Goal: Task Accomplishment & Management: Manage account settings

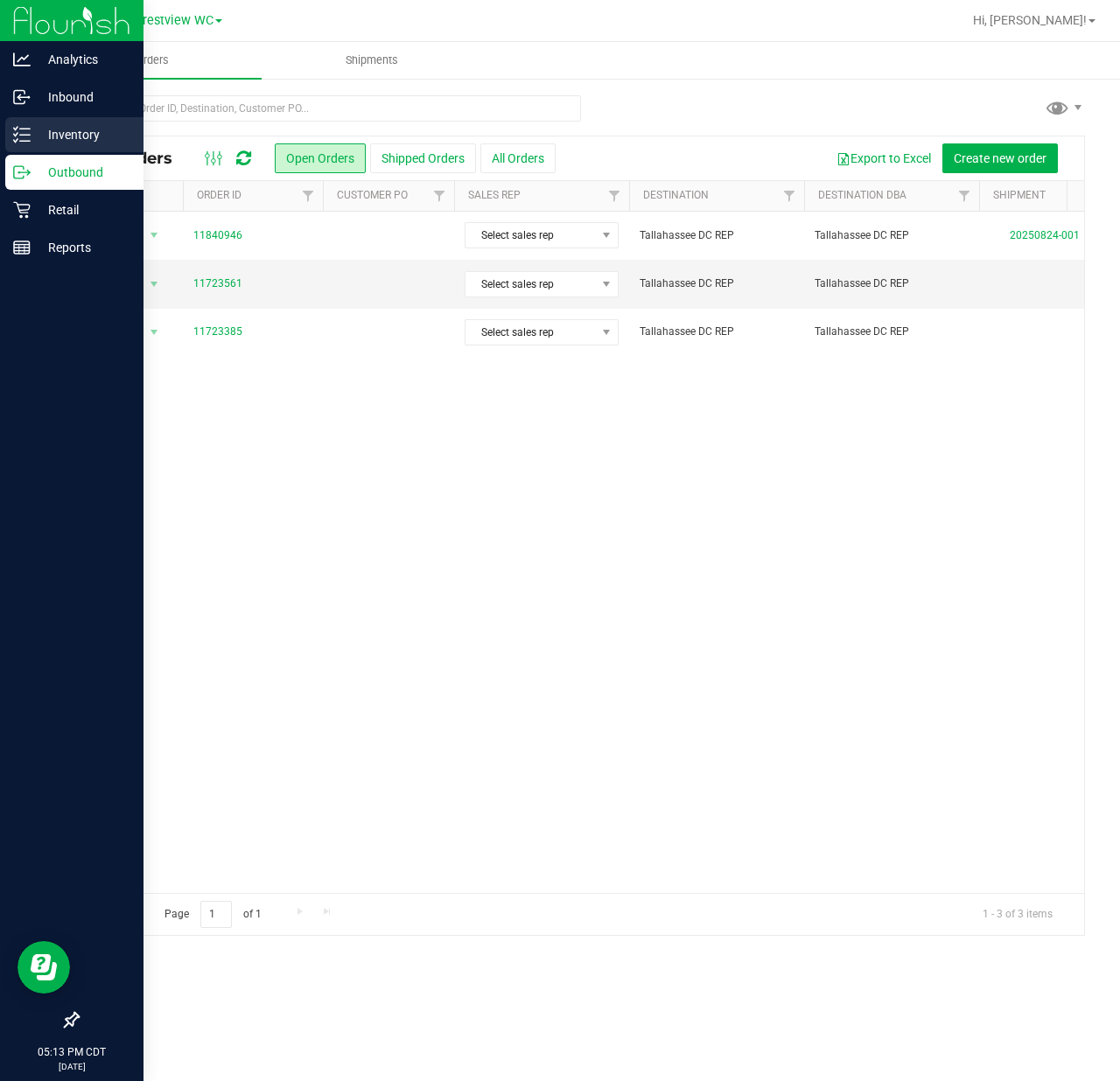
click at [29, 134] on icon at bounding box center [22, 134] width 17 height 17
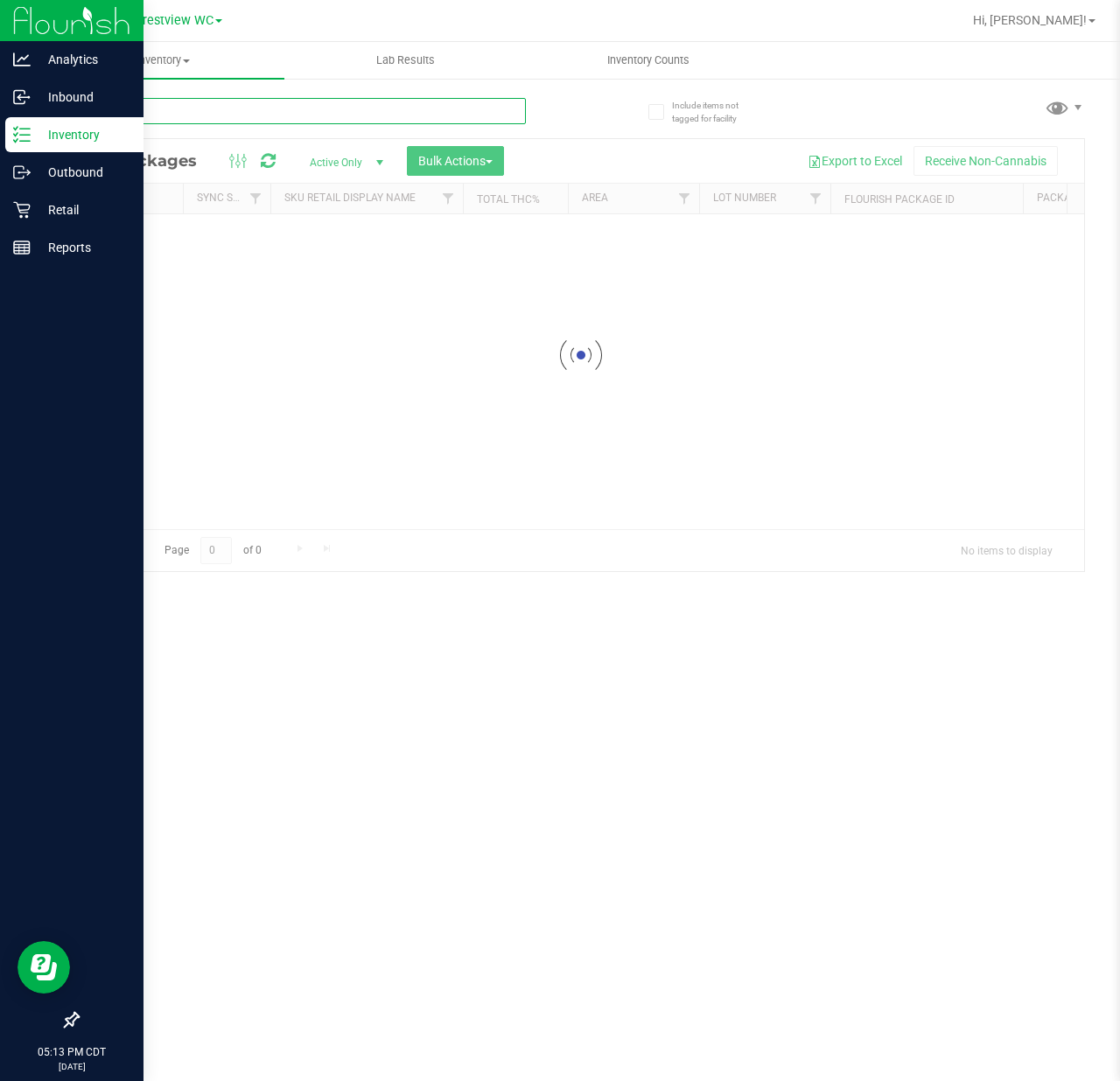
click at [216, 101] on input "text" at bounding box center [302, 110] width 449 height 26
type input "3983272431033468"
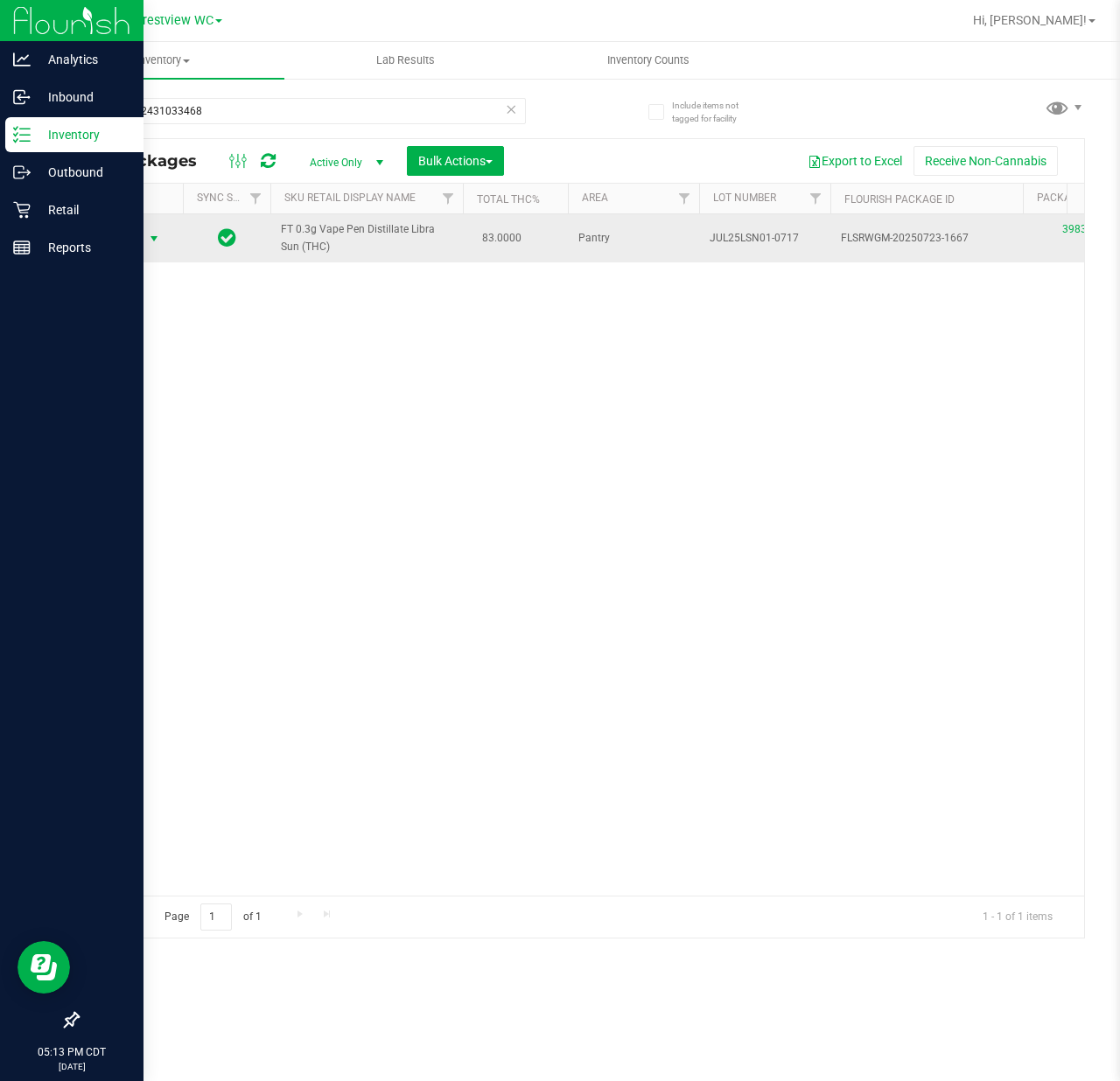
click at [119, 234] on span "Action" at bounding box center [119, 238] width 48 height 24
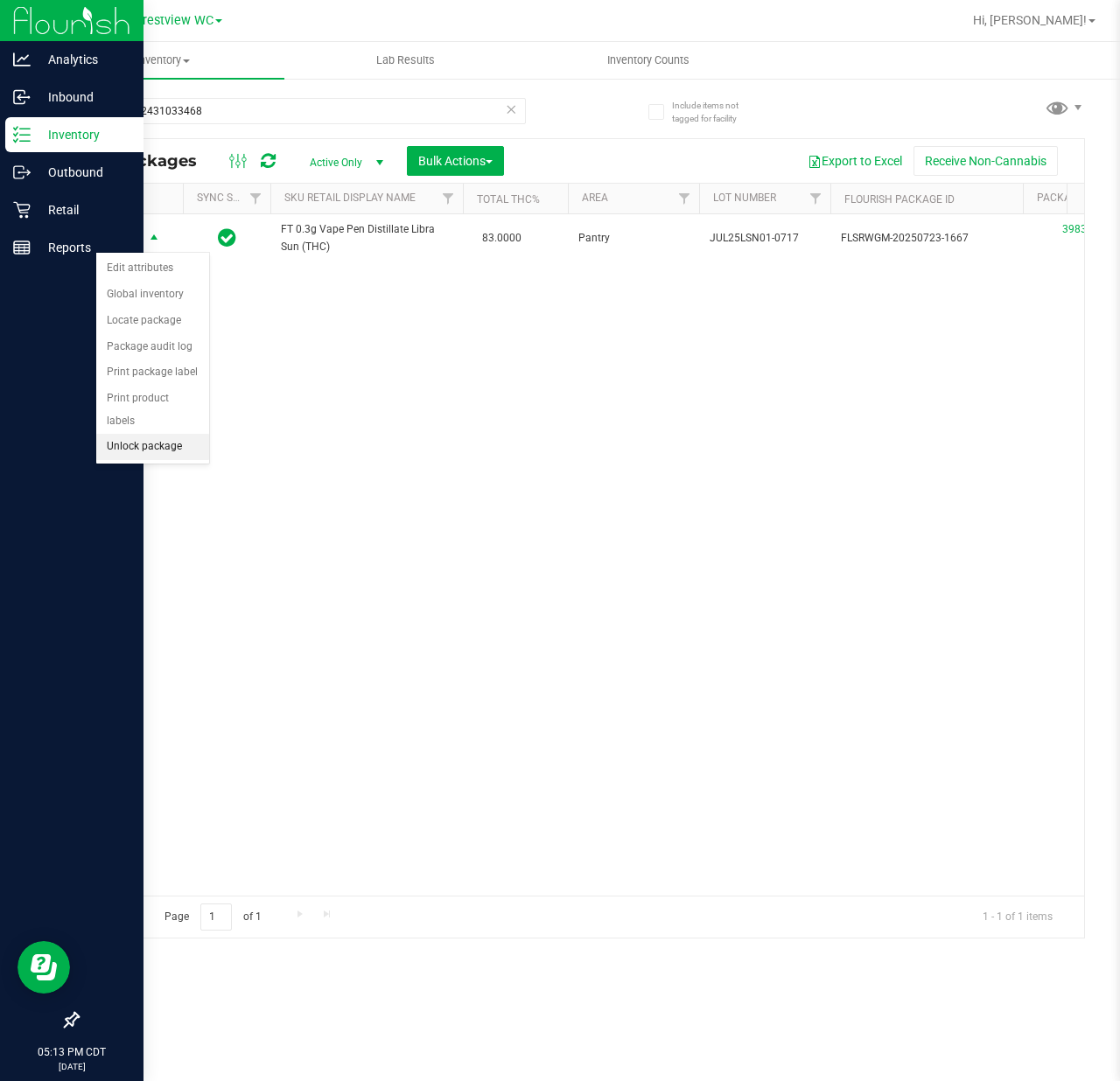
click at [140, 452] on li "Unlock package" at bounding box center [153, 446] width 113 height 26
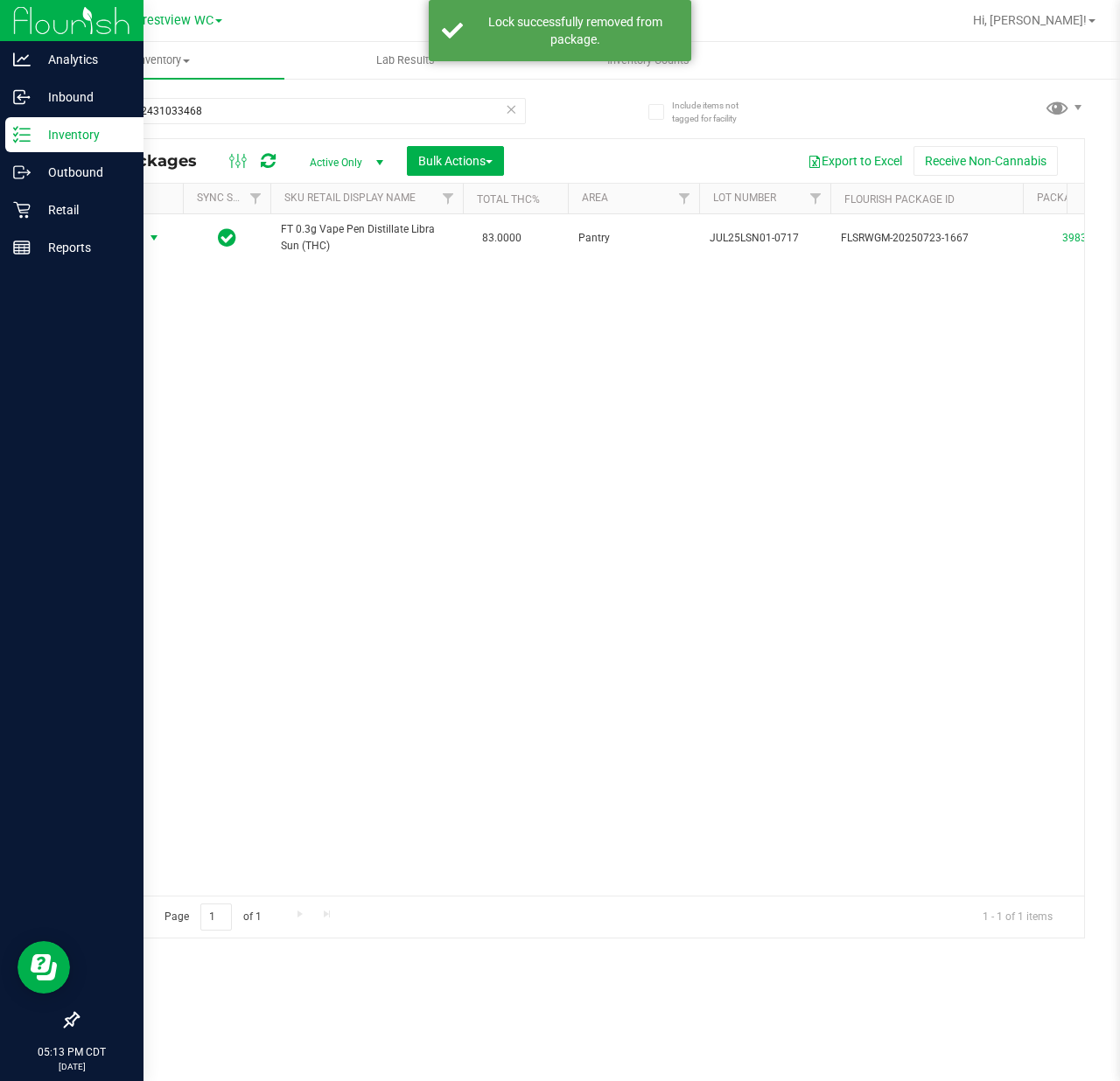
click at [135, 243] on span "Action" at bounding box center [119, 237] width 48 height 24
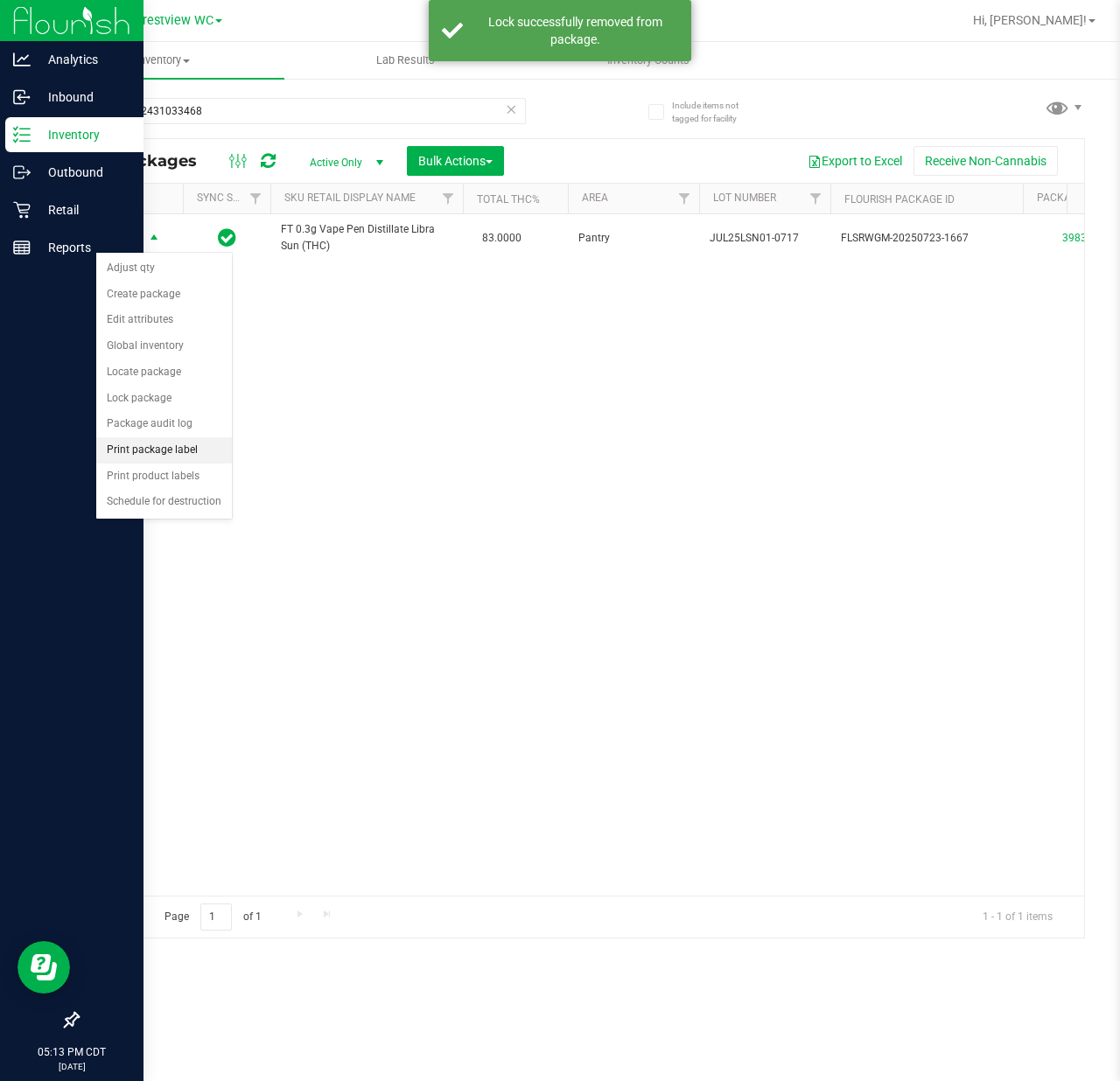
click at [162, 461] on li "Print package label" at bounding box center [163, 450] width 136 height 26
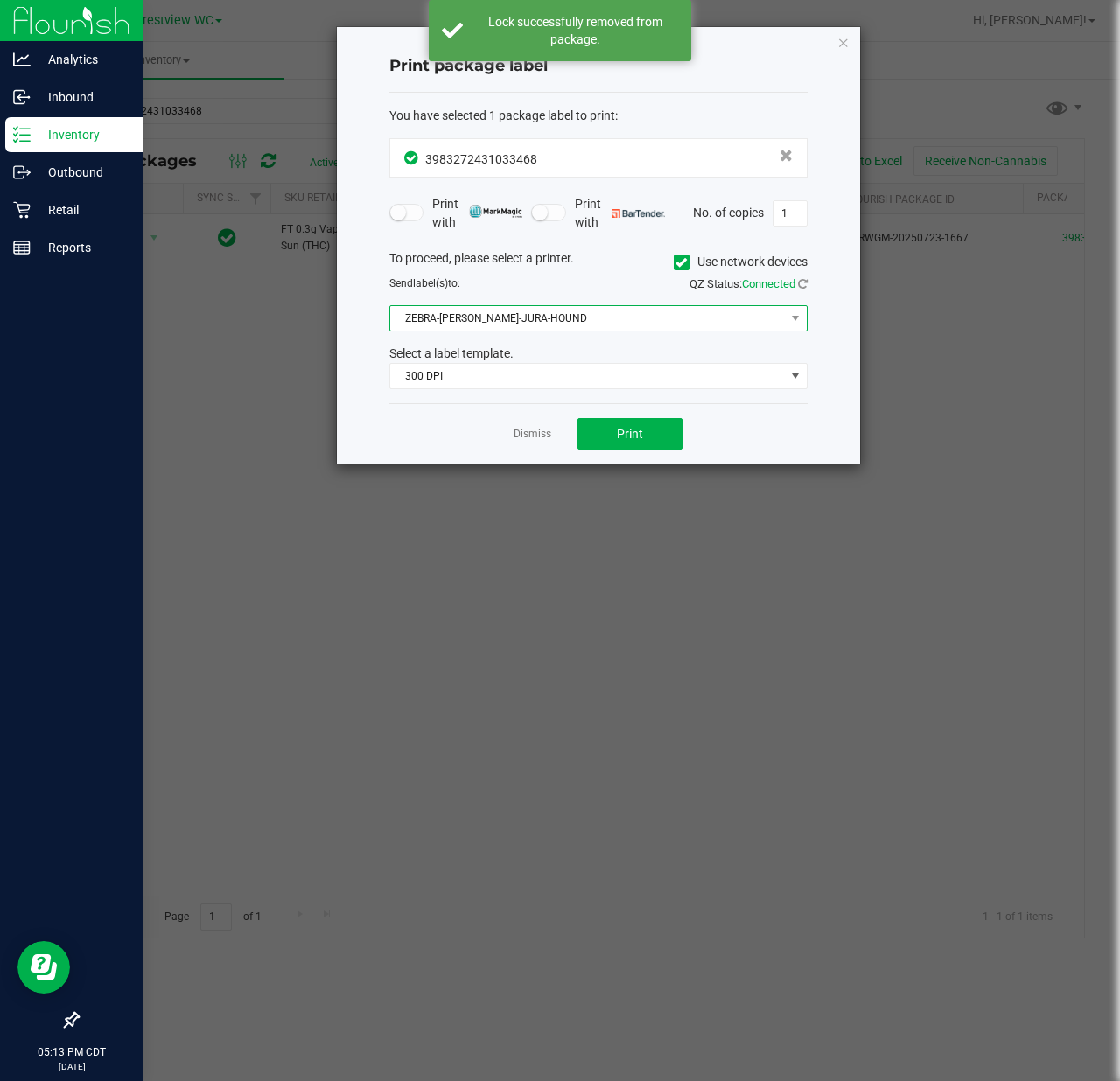
click at [599, 323] on span "ZEBRA-[PERSON_NAME]-JURA-HOUND" at bounding box center [586, 318] width 394 height 24
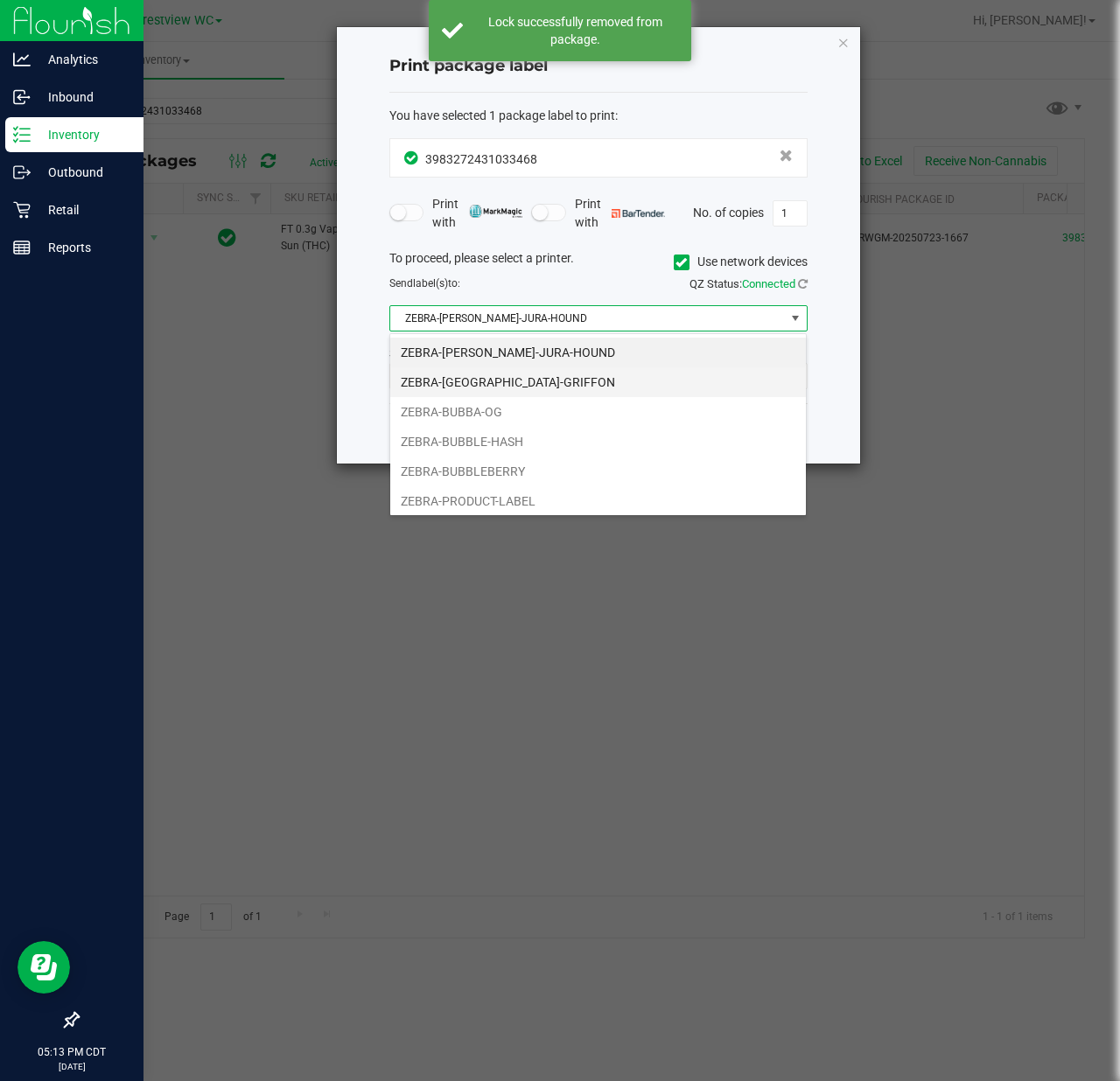
scroll to position [26, 418]
click at [508, 382] on li "ZEBRA-[GEOGRAPHIC_DATA]-GRIFFON" at bounding box center [597, 382] width 416 height 30
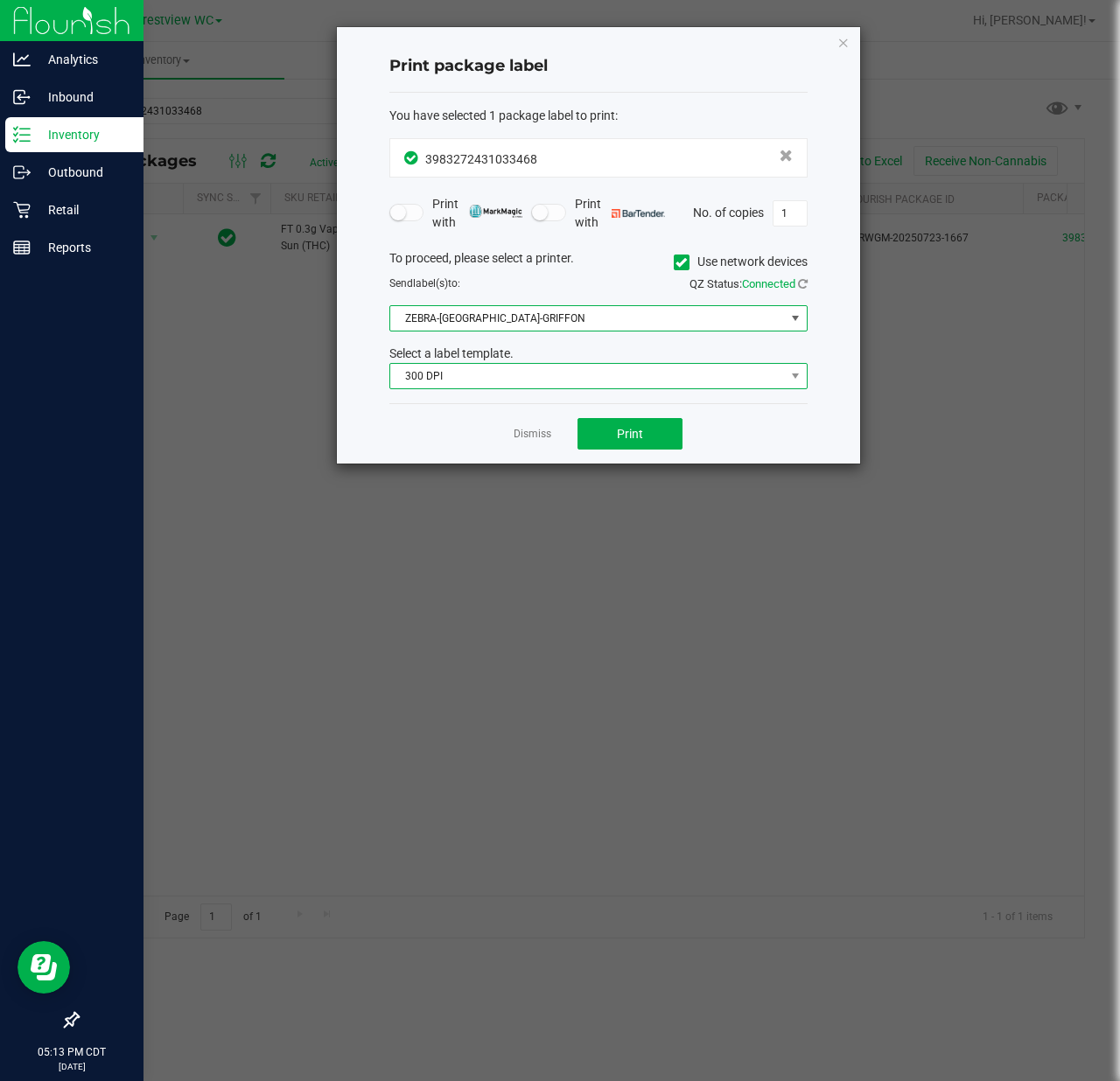
click at [501, 385] on span "300 DPI" at bounding box center [586, 375] width 394 height 24
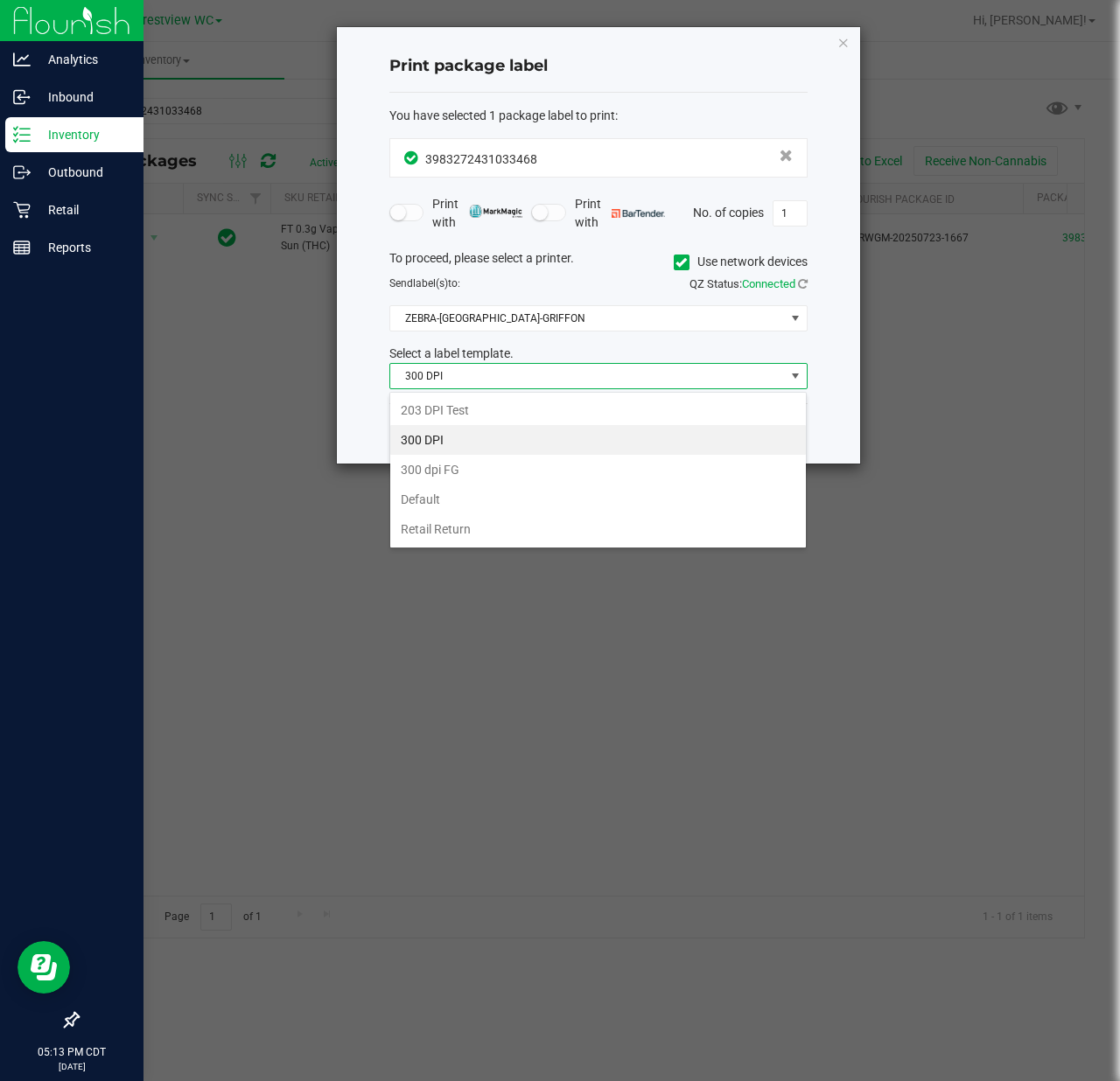
click at [488, 400] on li "203 DPI Test" at bounding box center [597, 409] width 416 height 30
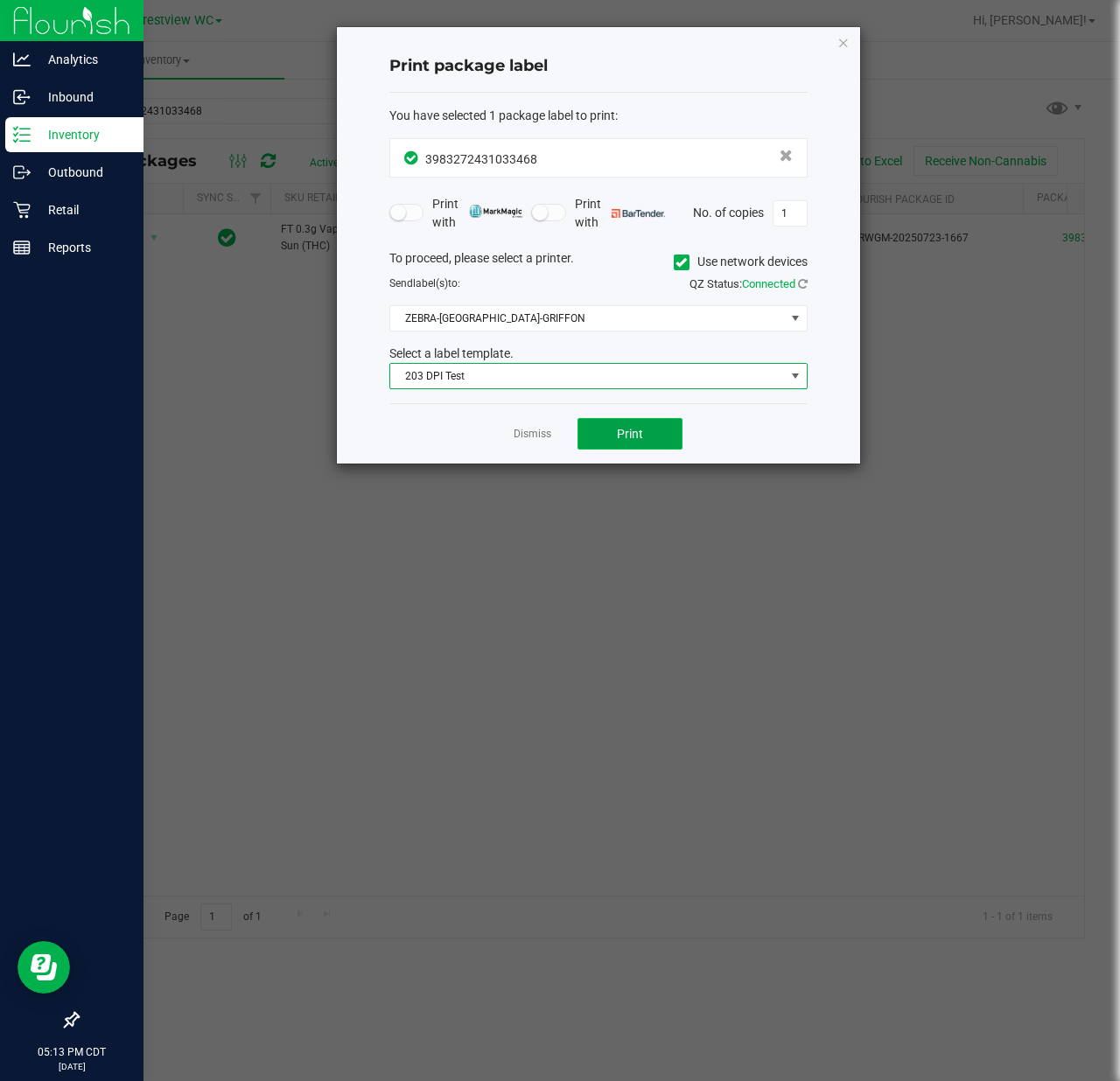
click at [596, 450] on button "Print" at bounding box center [630, 434] width 105 height 31
click at [847, 39] on icon "button" at bounding box center [843, 41] width 13 height 21
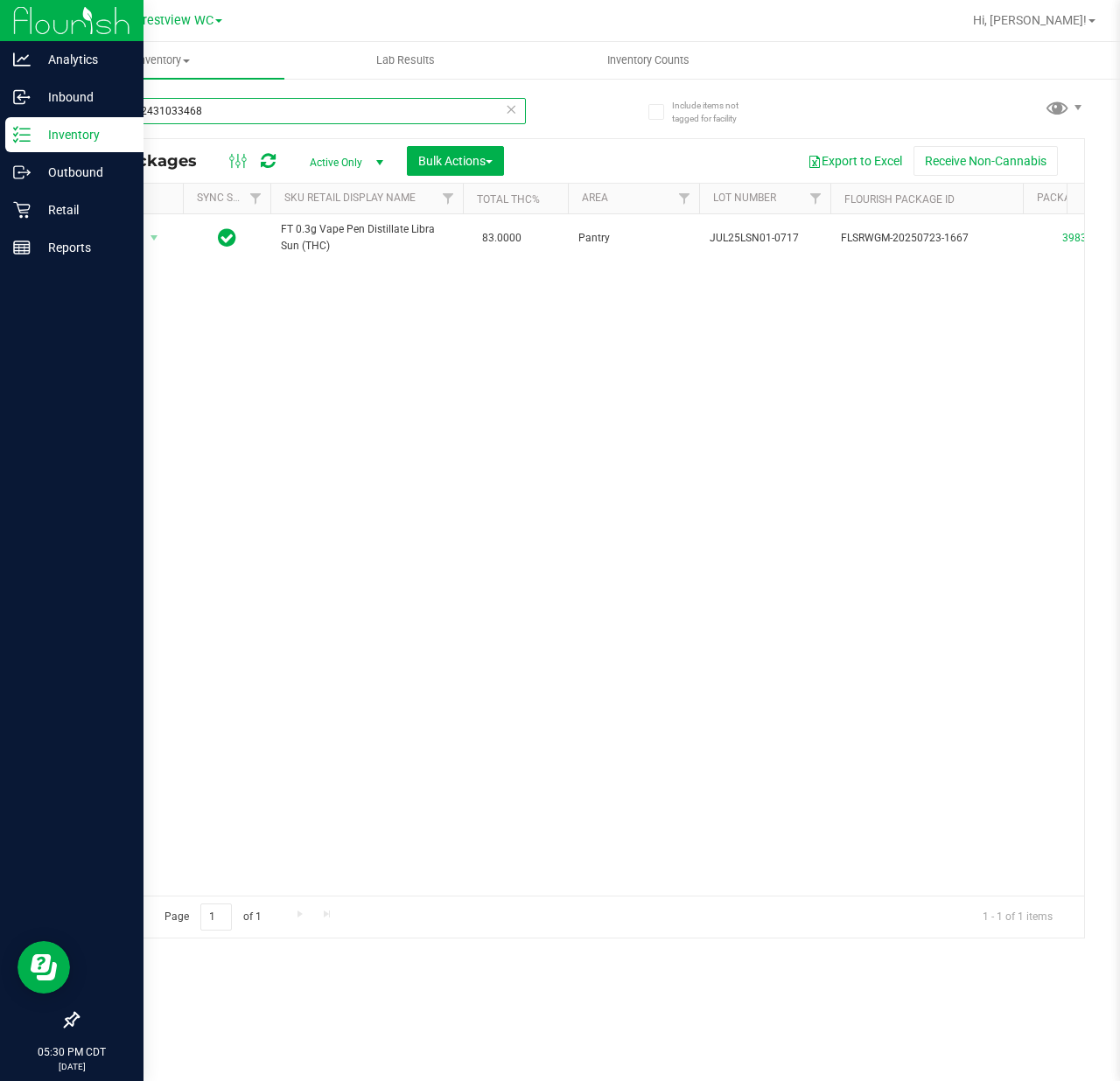
click at [460, 112] on input "3983272431033468" at bounding box center [302, 110] width 449 height 26
click at [460, 113] on input "3983272431033468" at bounding box center [302, 110] width 449 height 26
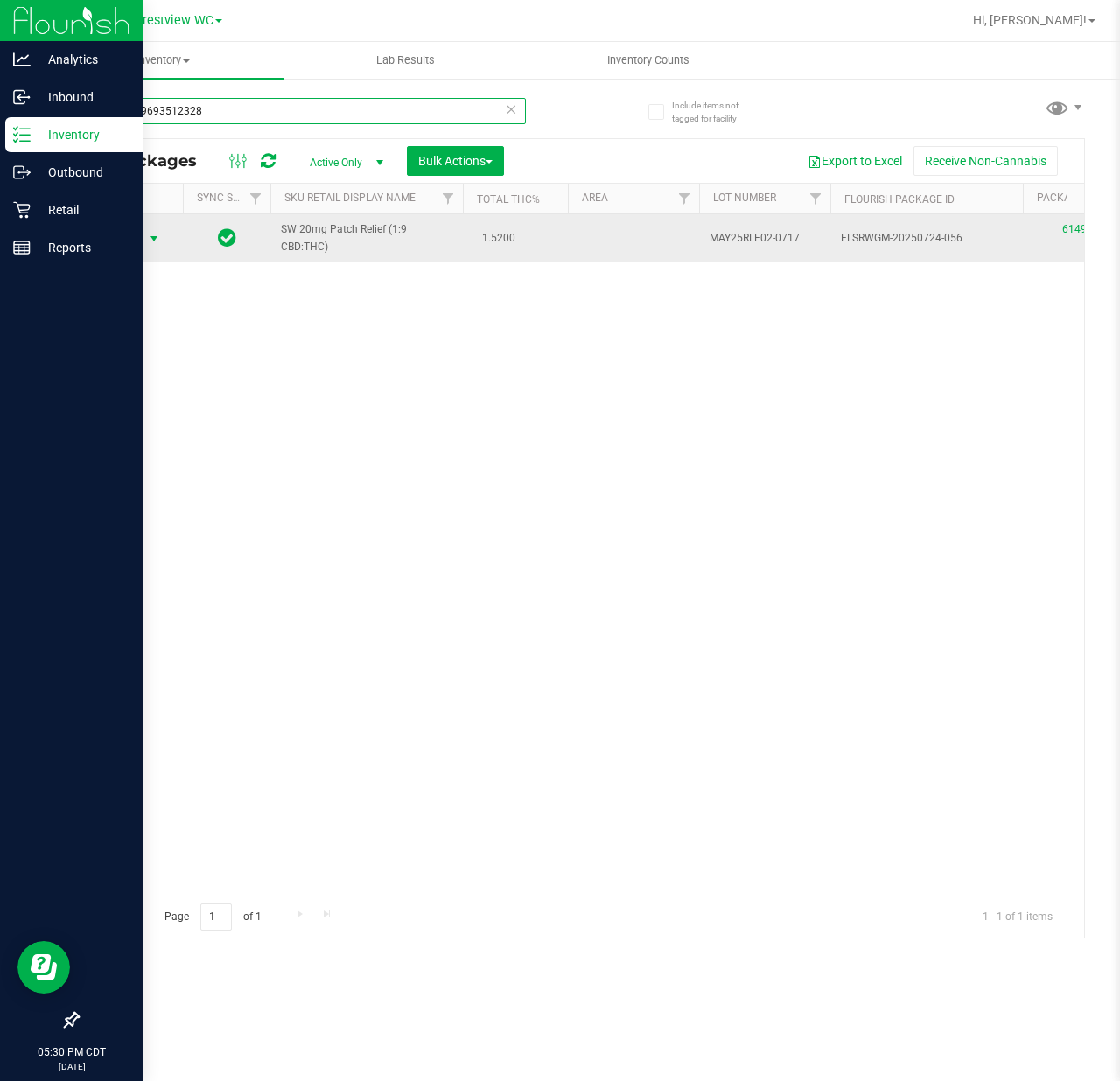
type input "6149059693512328"
click at [134, 245] on span "Action" at bounding box center [119, 238] width 48 height 24
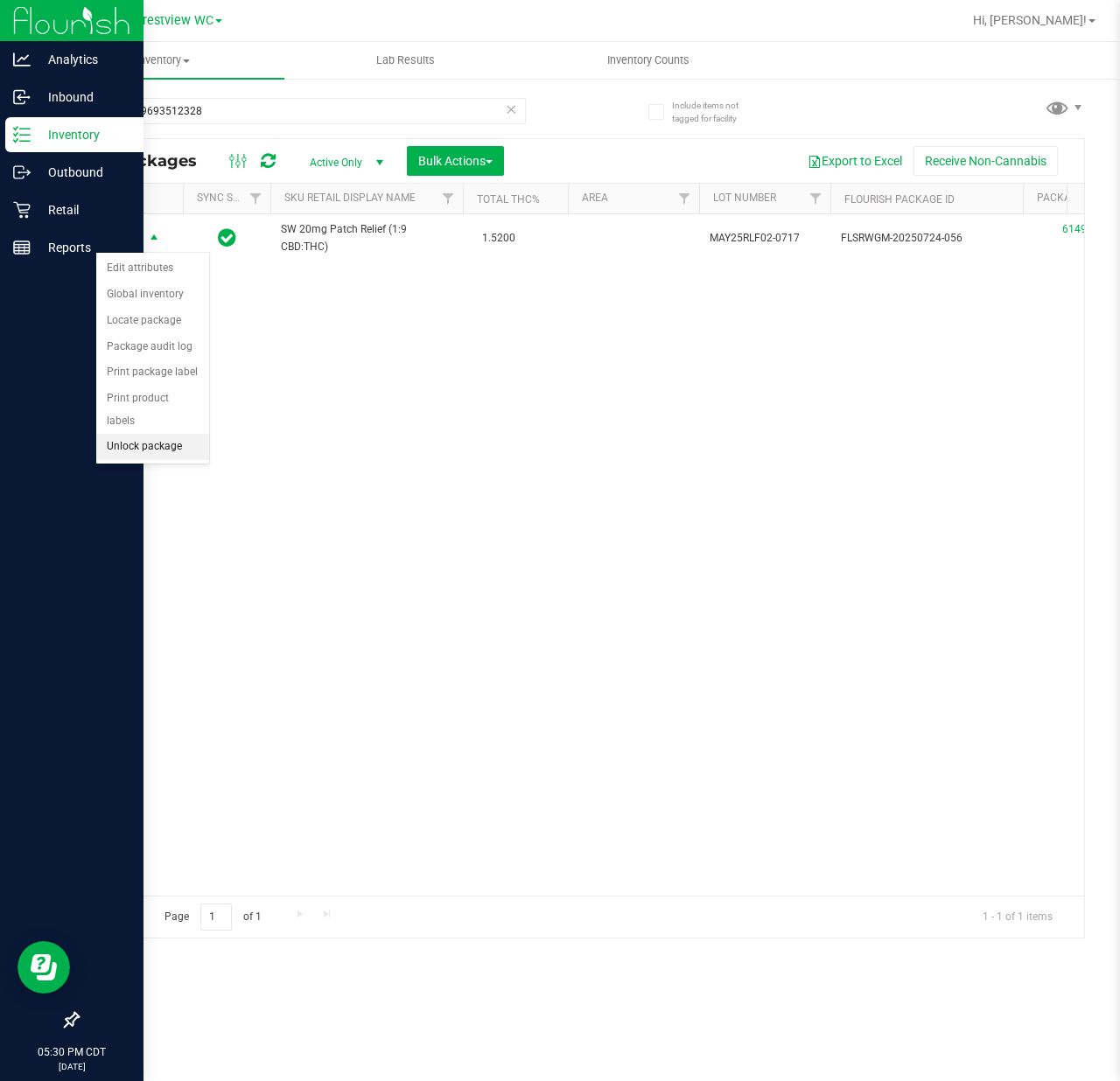
click at [137, 448] on li "Unlock package" at bounding box center [153, 446] width 113 height 26
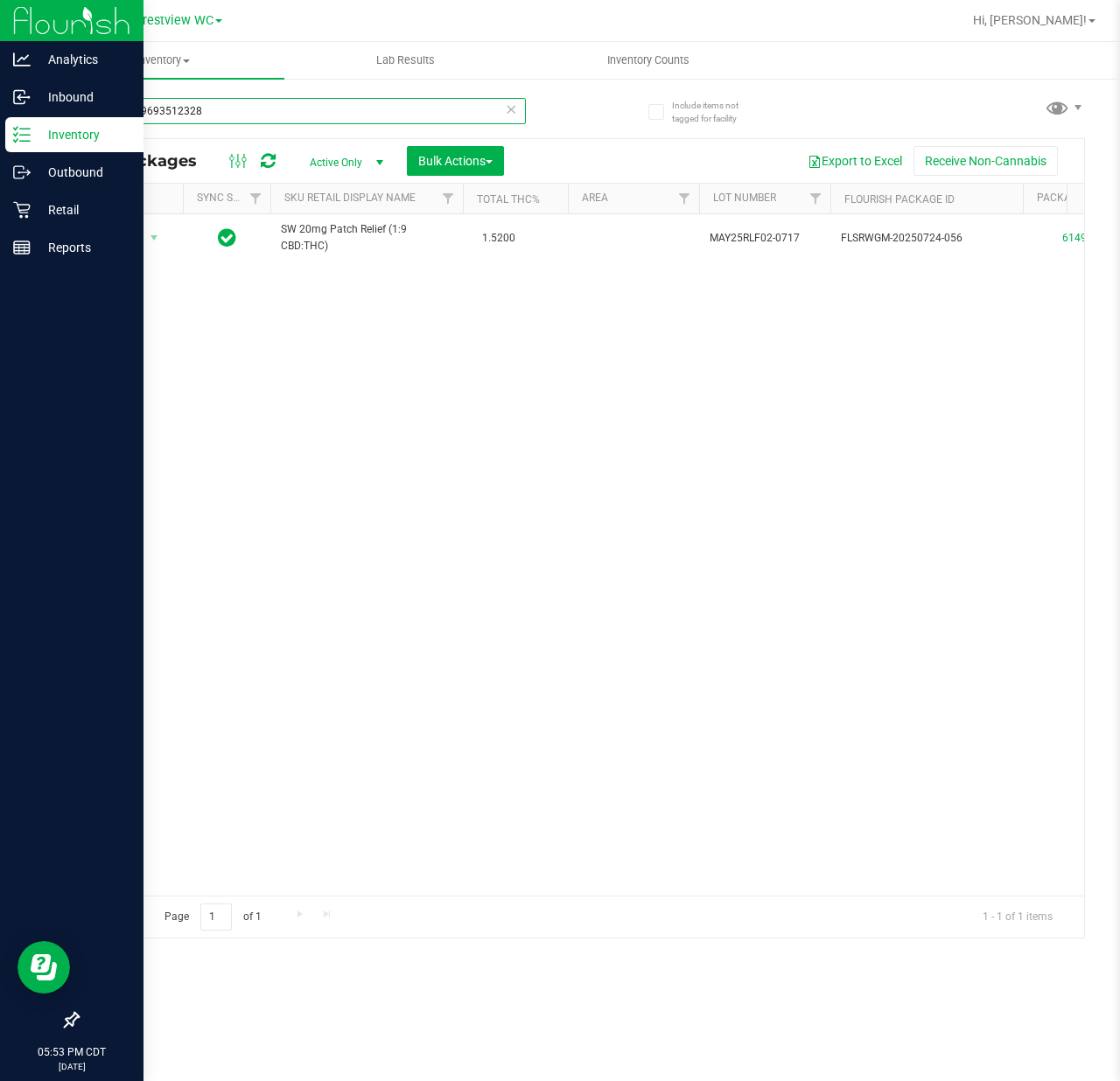
click at [264, 113] on input "6149059693512328" at bounding box center [302, 110] width 449 height 26
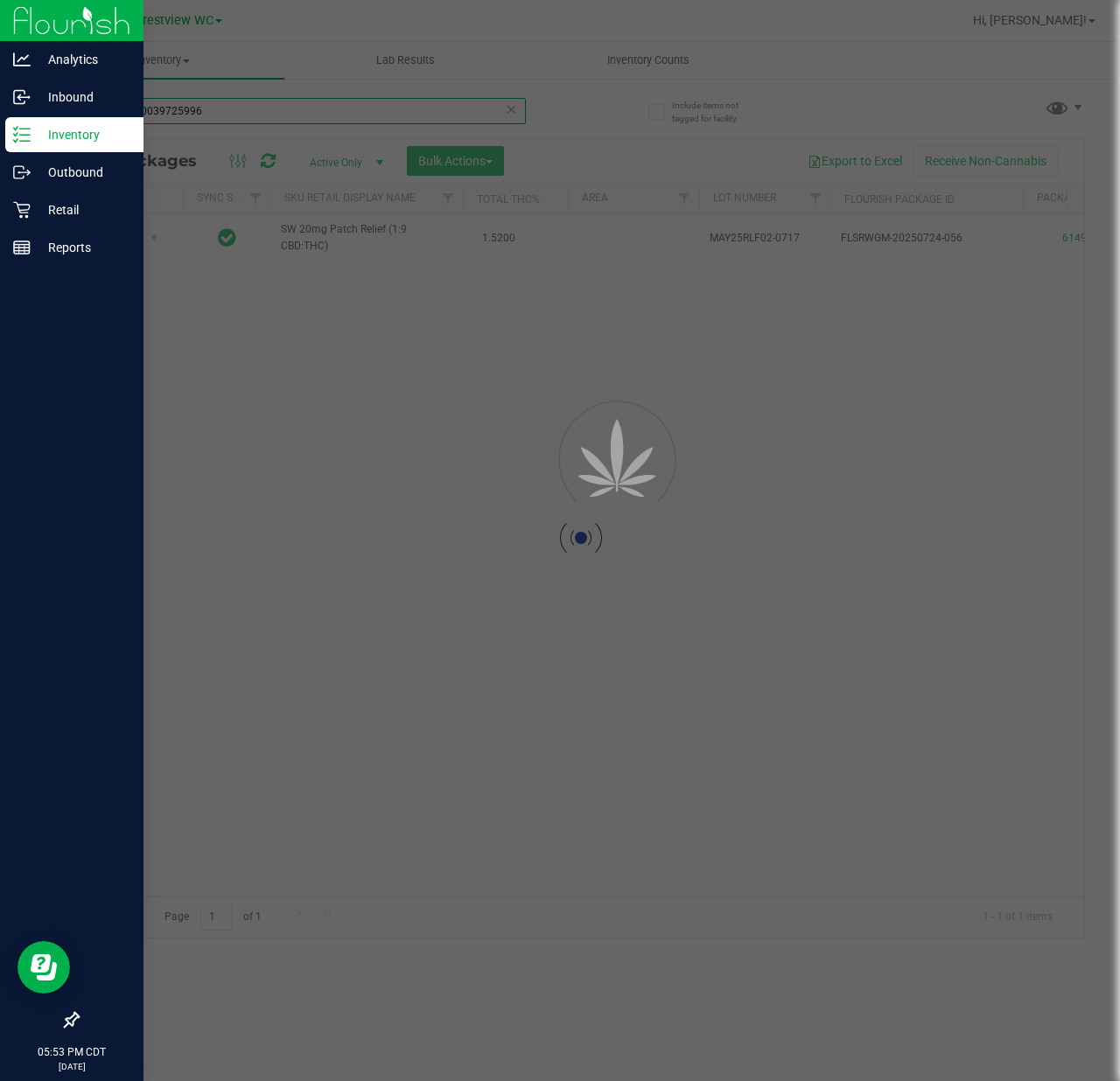
type input "3049390039725996"
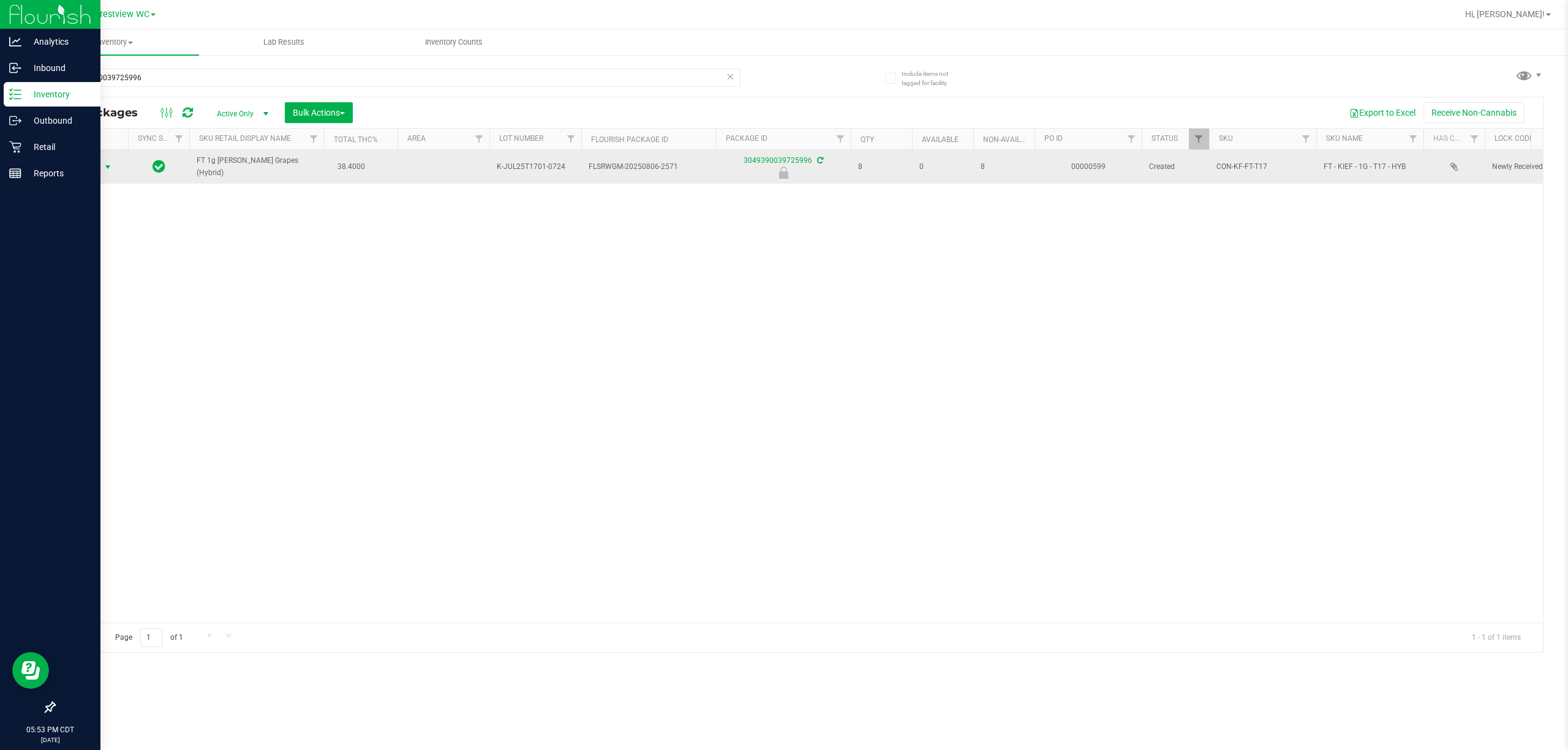
click at [77, 167] on span "Action" at bounding box center [83, 167] width 33 height 17
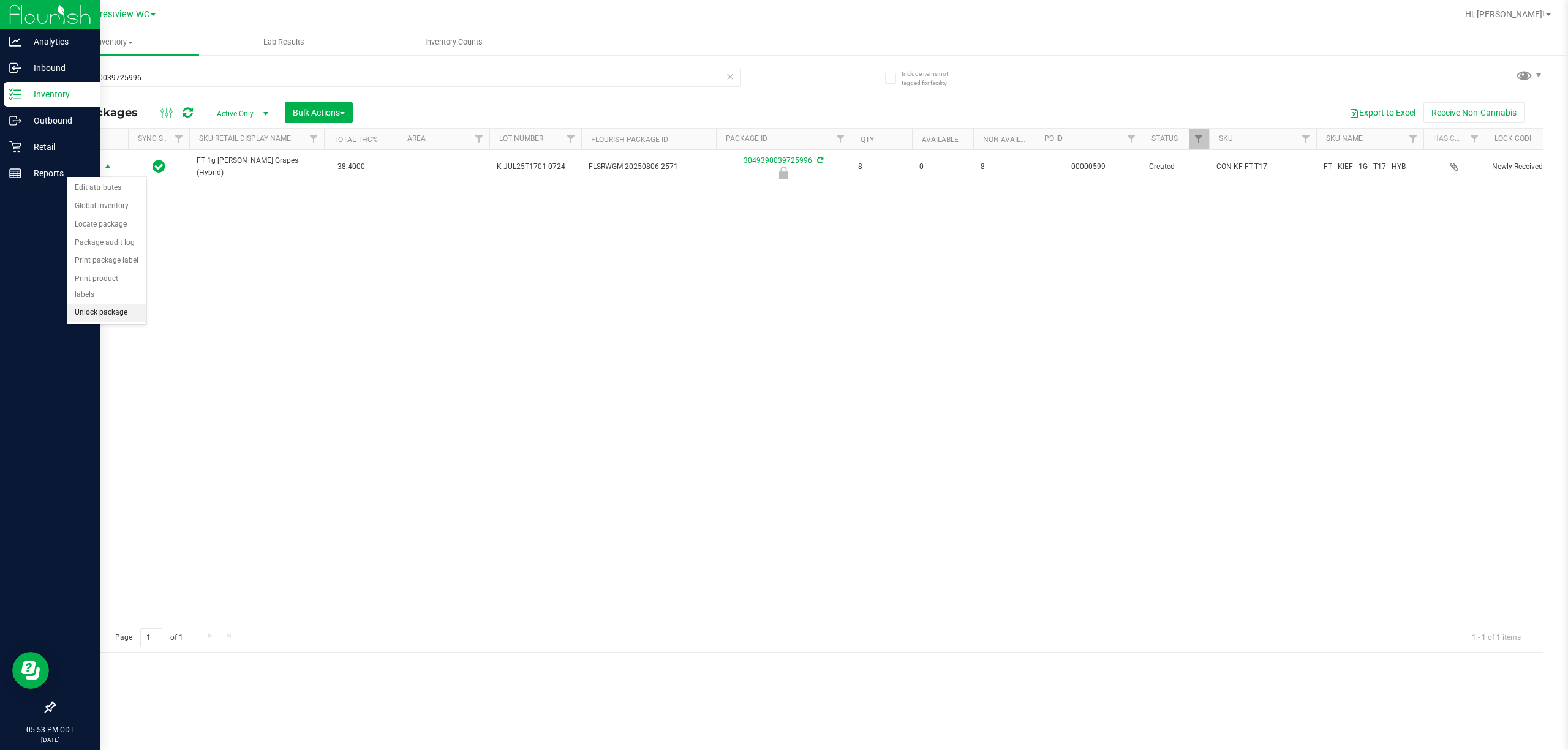
click at [99, 307] on li "Unlock package" at bounding box center [107, 312] width 79 height 18
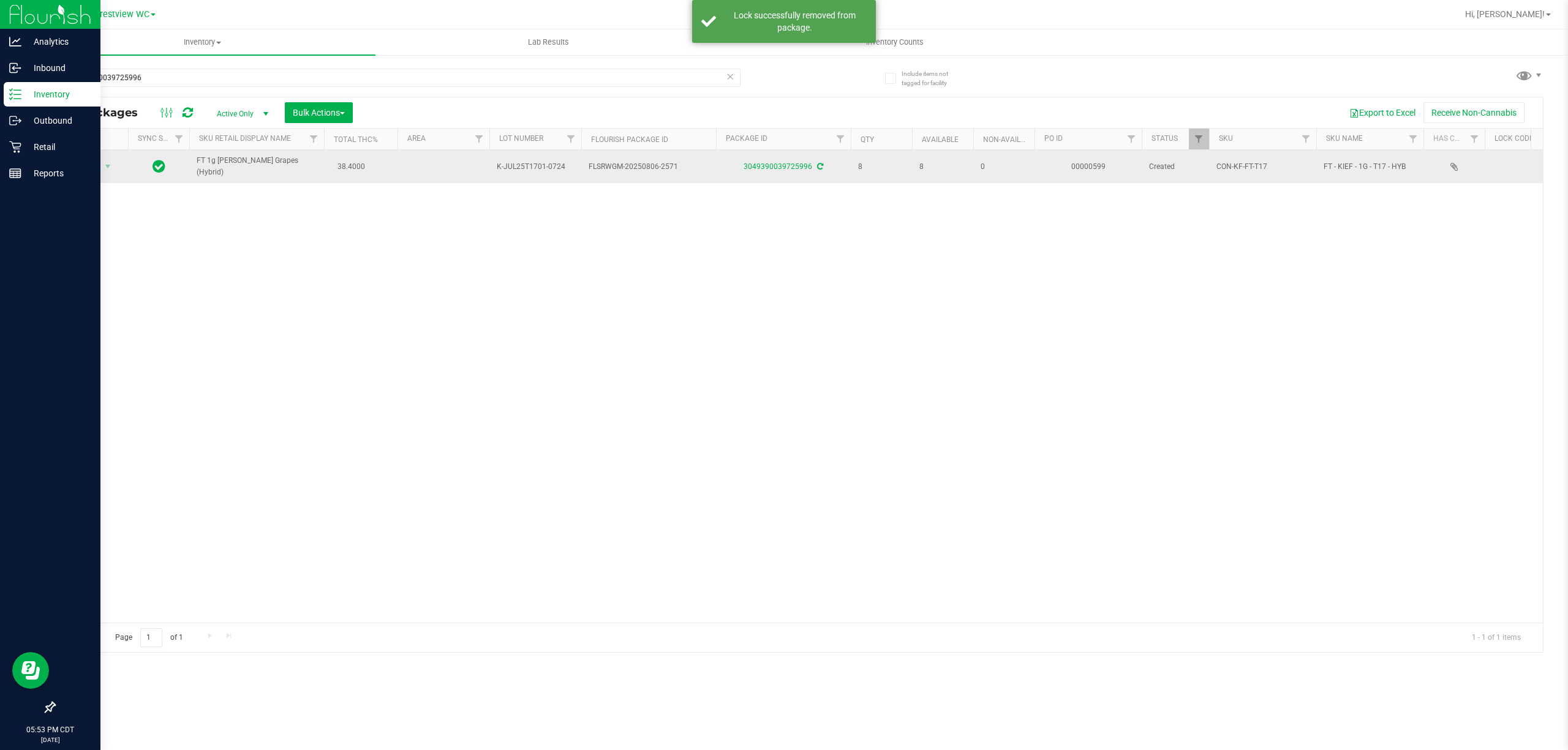
click at [178, 177] on tr "Action Action Adjust qty Create package Edit attributes Global inventory Locate…" at bounding box center [1244, 167] width 2380 height 33
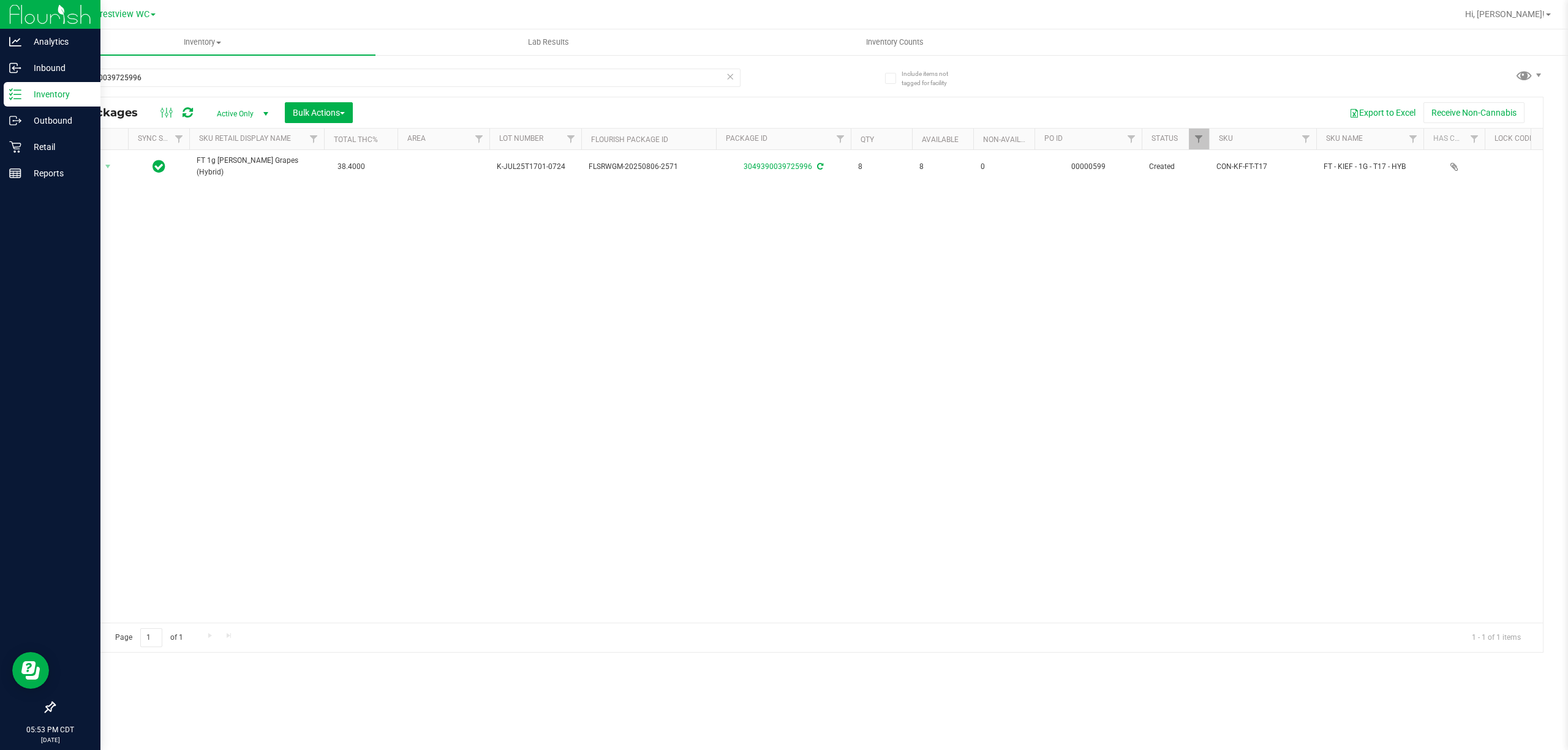
click at [535, 623] on div "Page 1 of 1 1 - 1 of 1 items" at bounding box center [798, 637] width 1488 height 30
click at [537, 623] on div "Page 1 of 1 1 - 1 of 1 items" at bounding box center [798, 637] width 1488 height 30
click at [299, 74] on input "3049390039725996" at bounding box center [397, 77] width 687 height 18
paste input "FT 1g [PERSON_NAME] Grapes (Hybrid)"
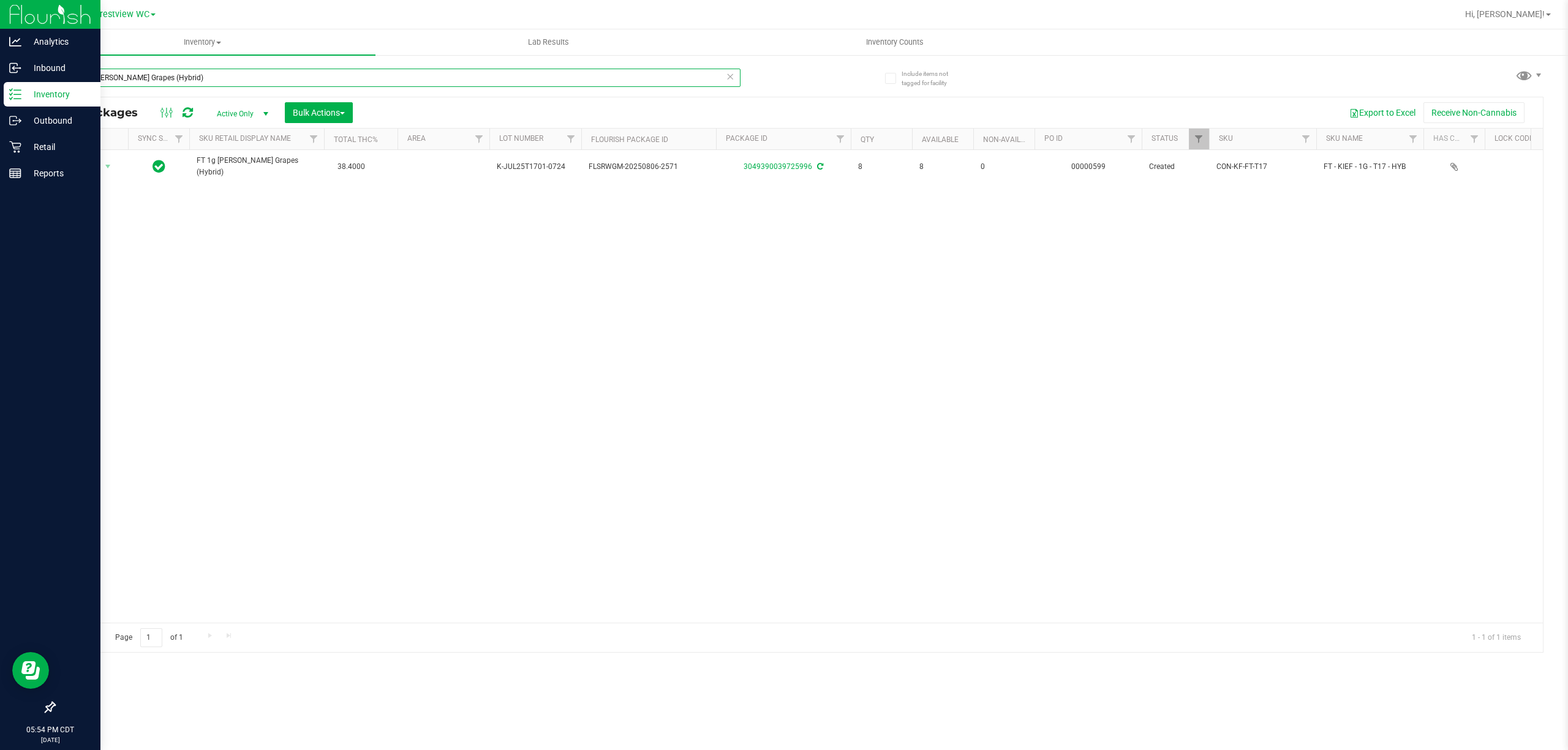
type input "FT 1g [PERSON_NAME] Grapes (Hybrid)"
click at [783, 38] on span "Inventory Counts" at bounding box center [895, 42] width 91 height 11
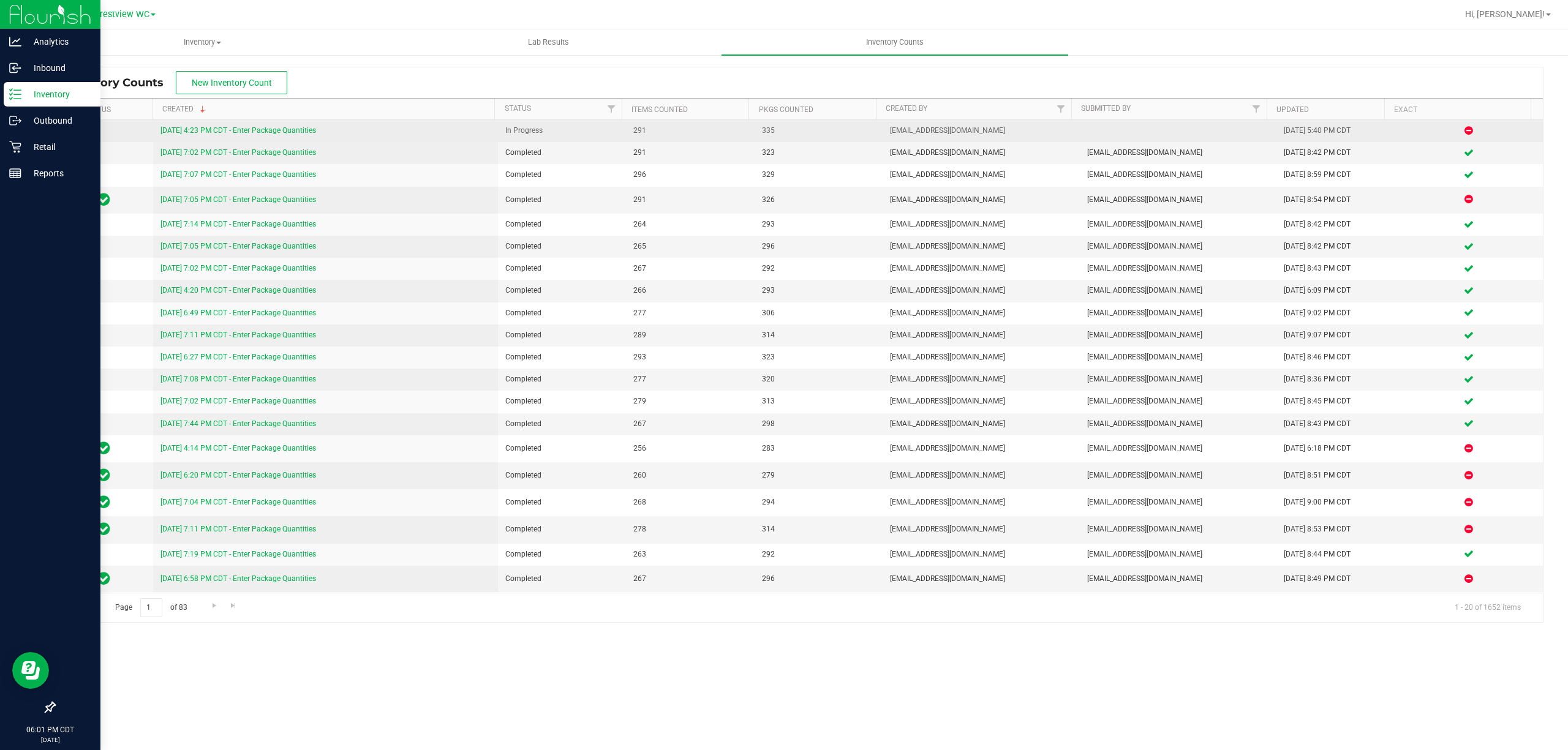
click at [295, 129] on link "[DATE] 4:23 PM CDT - Enter Package Quantities" at bounding box center [238, 131] width 155 height 9
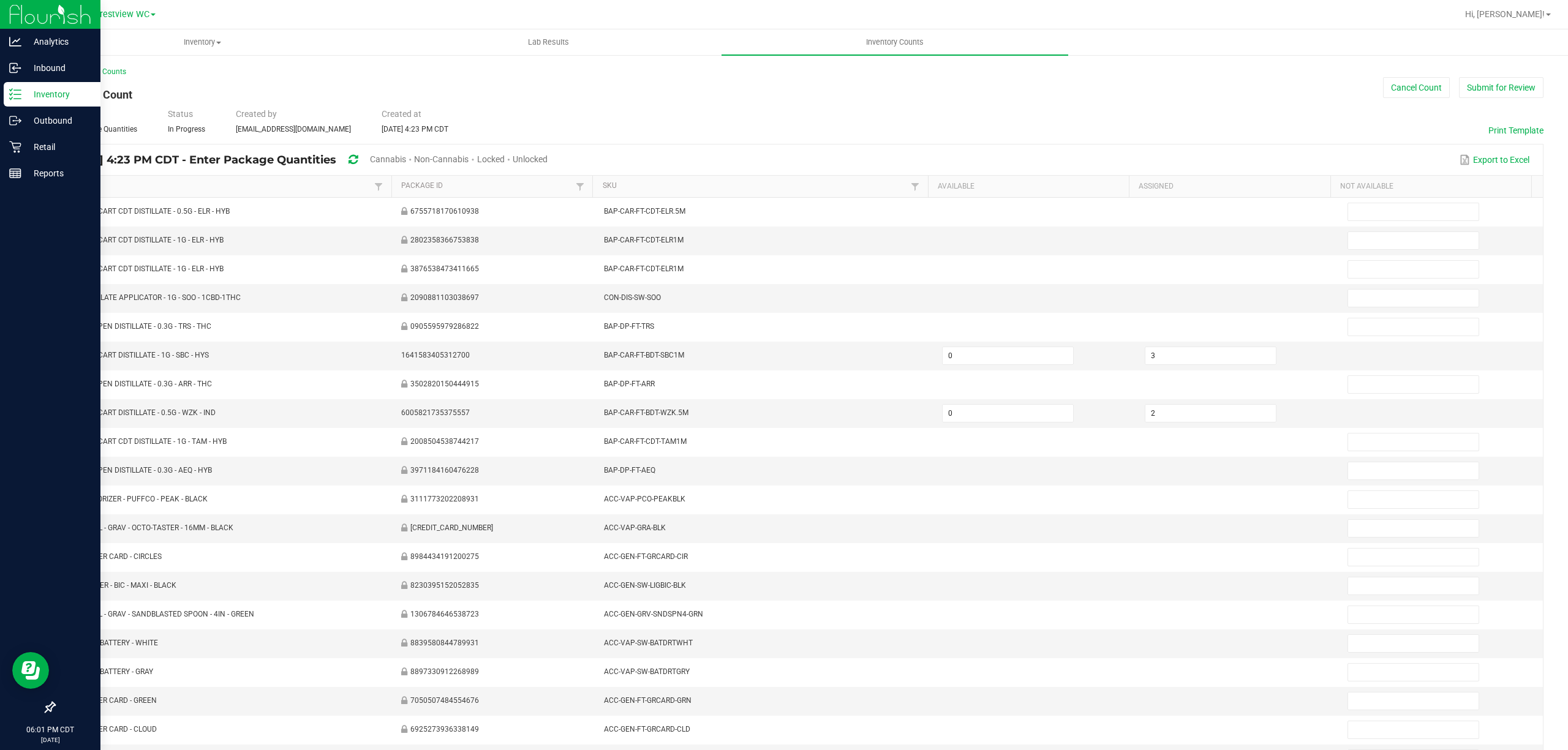
click at [406, 159] on span "Cannabis" at bounding box center [387, 159] width 36 height 10
click at [548, 162] on span "Unlocked" at bounding box center [531, 159] width 35 height 10
type input "10"
type input "0"
type input "9"
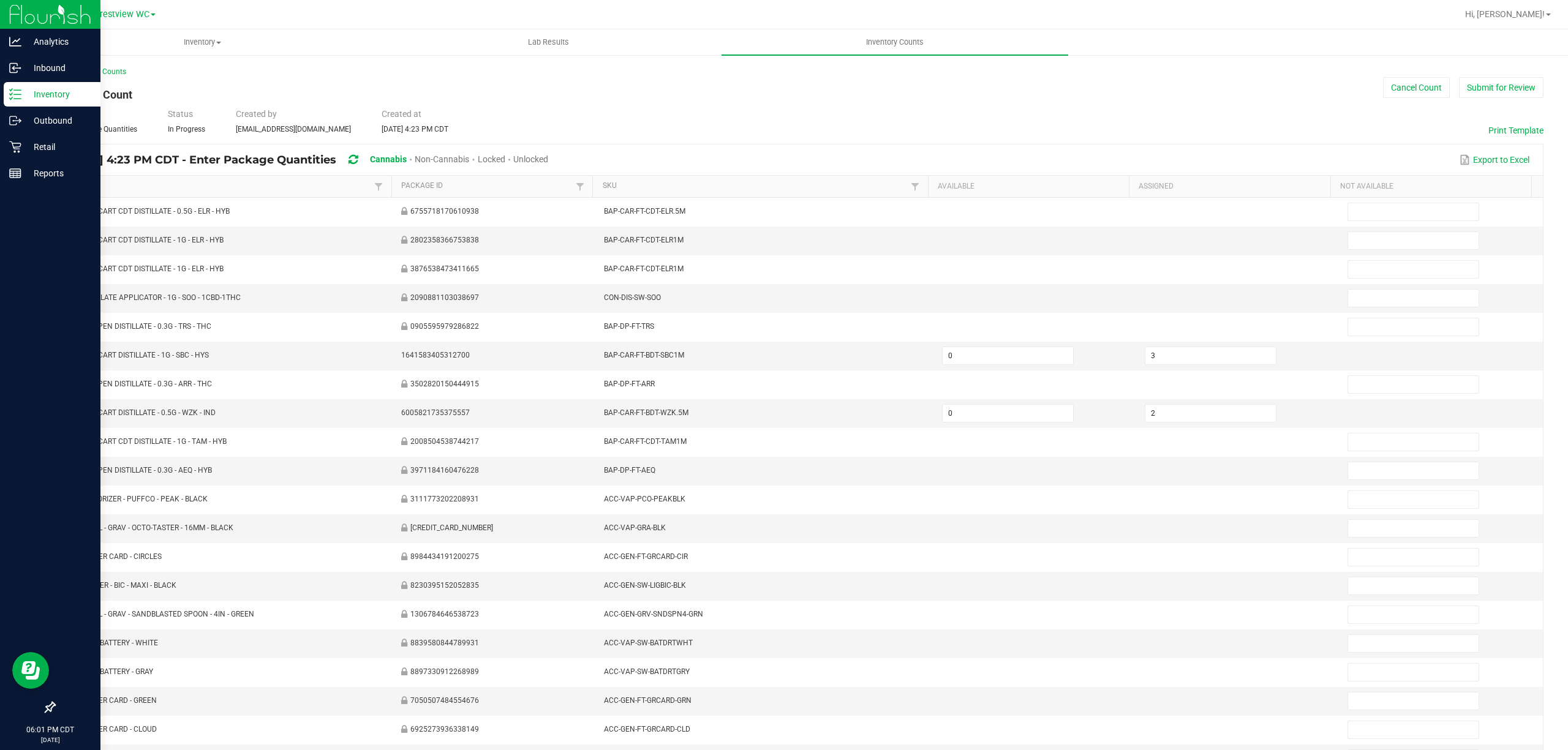
type input "0"
click at [783, 93] on button "Submit for Review" at bounding box center [1501, 87] width 84 height 21
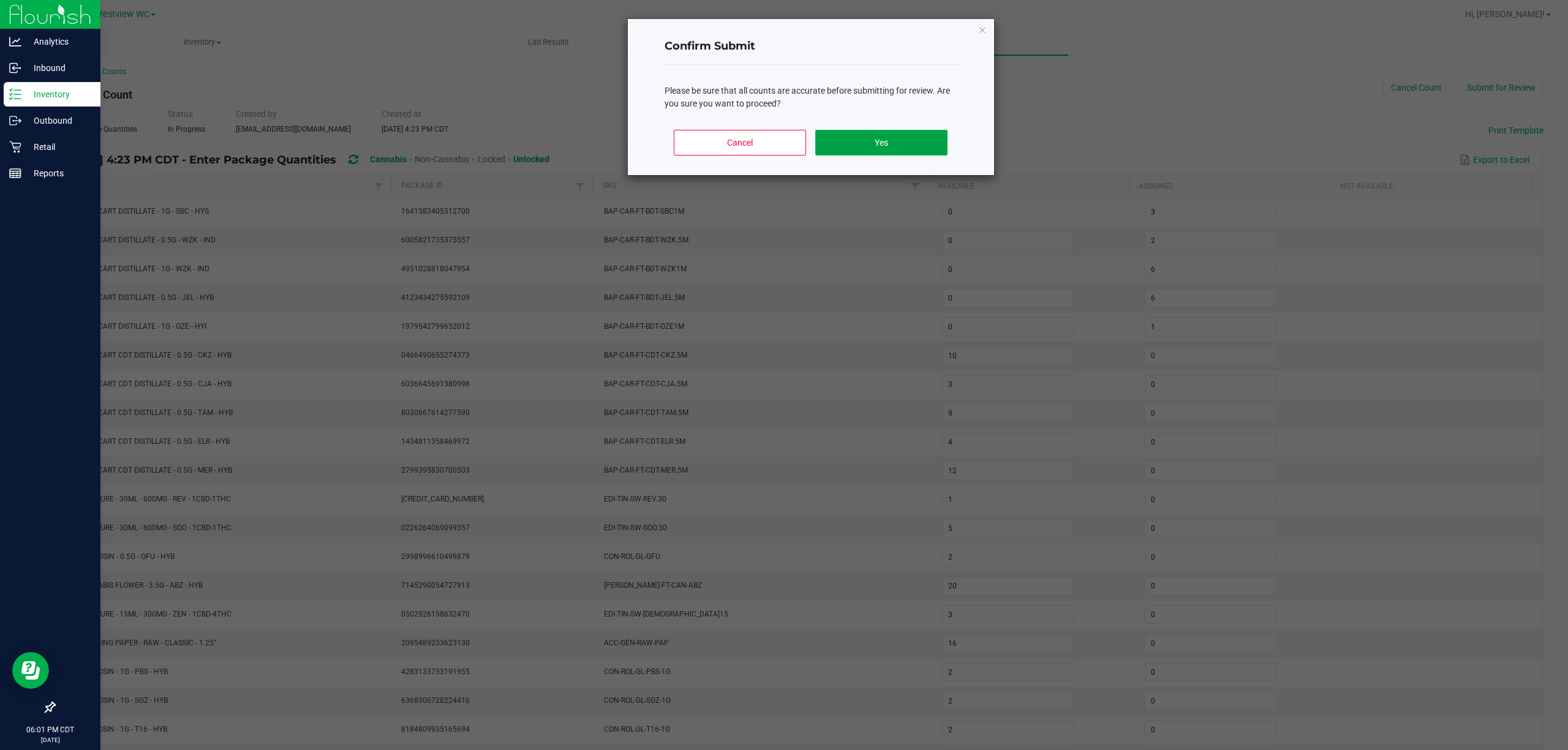
click at [783, 131] on button "Yes" at bounding box center [881, 143] width 131 height 26
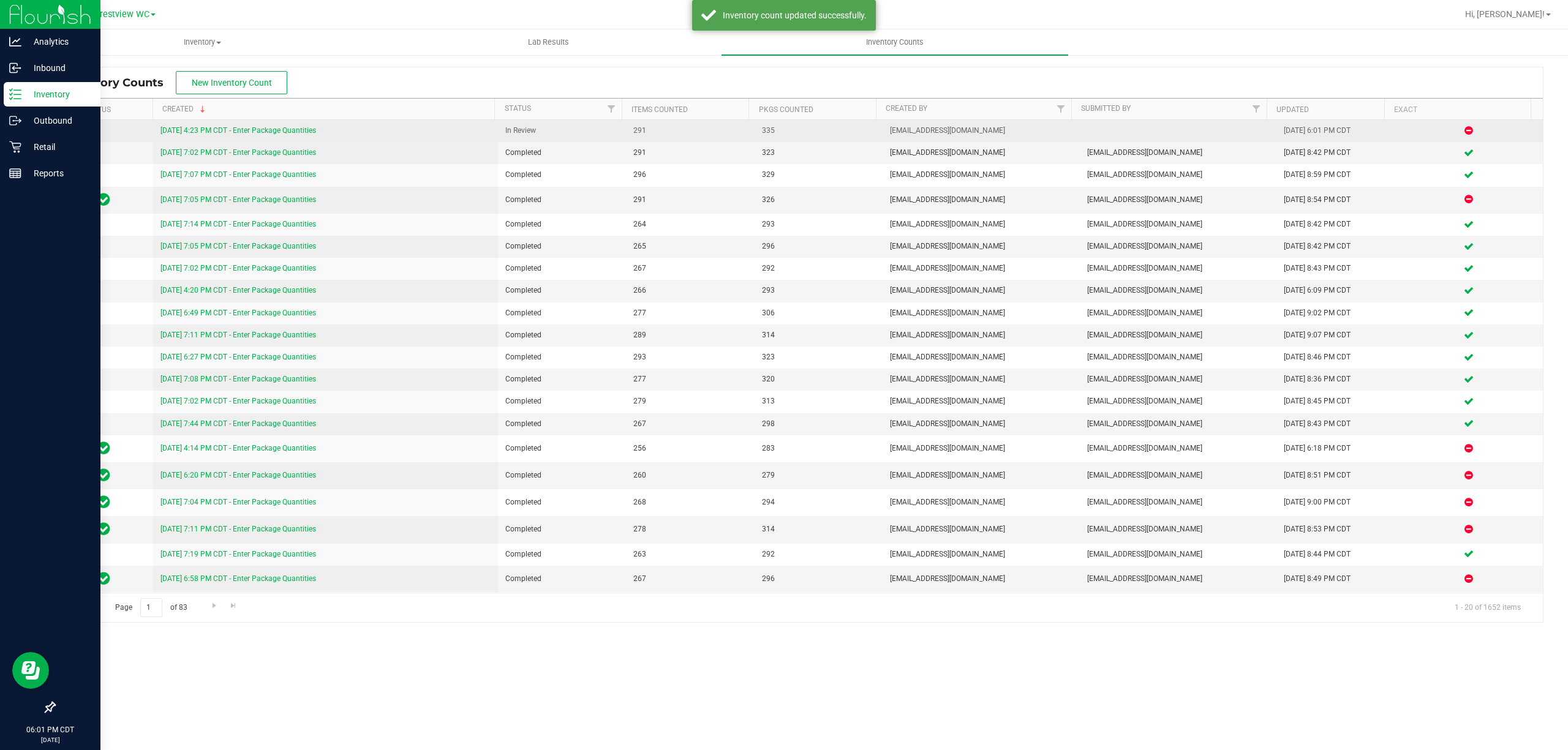
click at [277, 131] on link "[DATE] 4:23 PM CDT - Enter Package Quantities" at bounding box center [238, 131] width 155 height 9
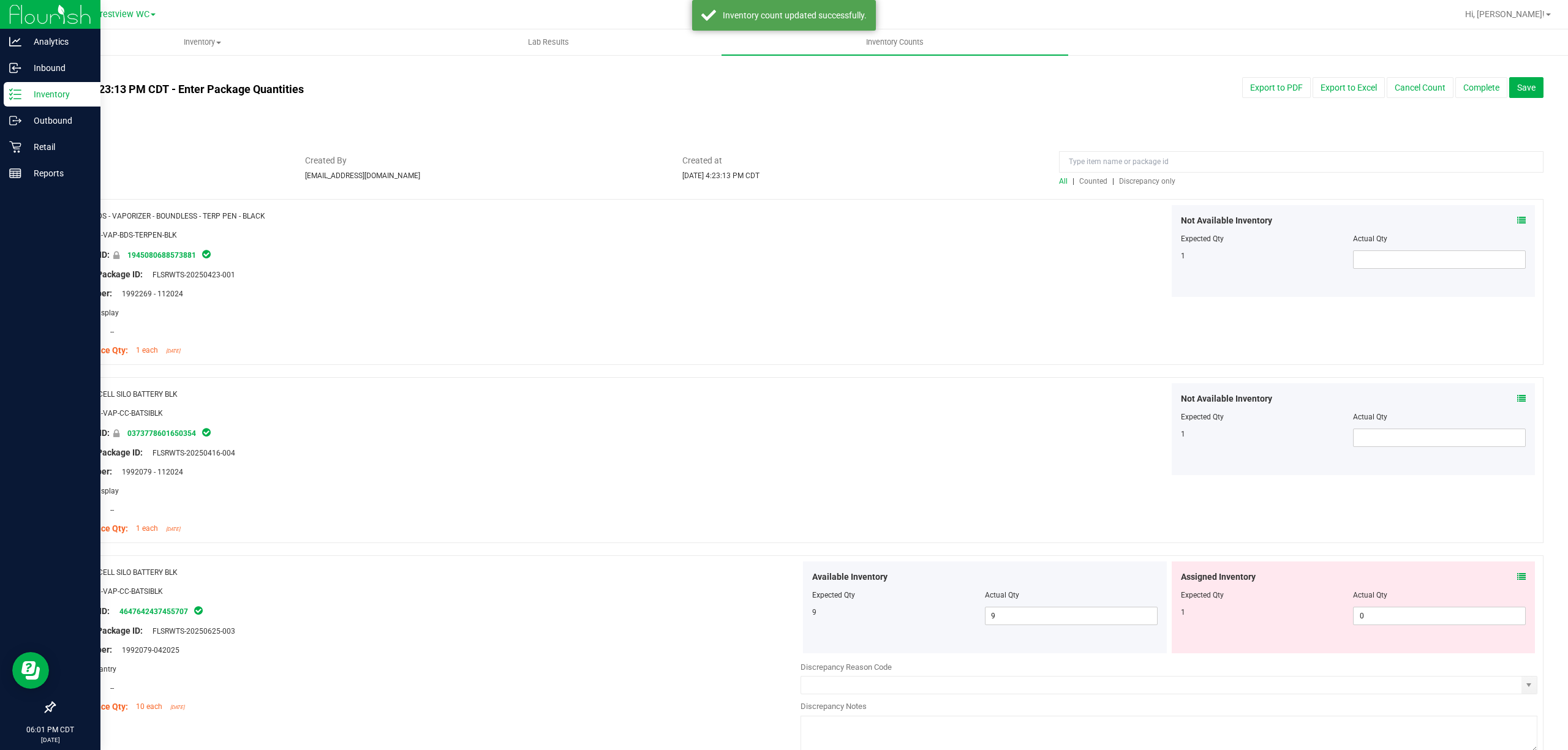
click at [783, 179] on span "Discrepancy only" at bounding box center [1147, 182] width 57 height 9
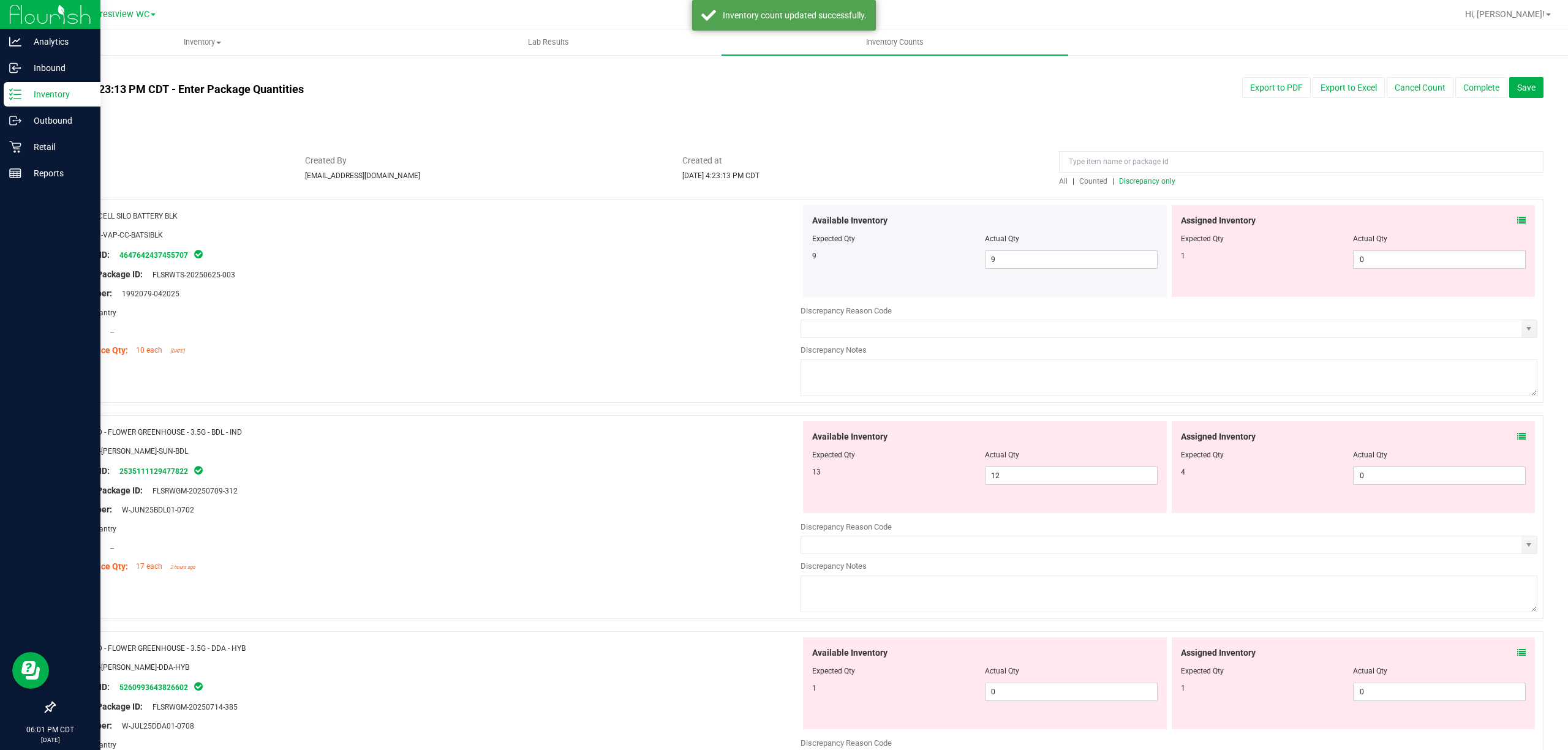
click at [783, 219] on div "Assigned Inventory" at bounding box center [1353, 221] width 345 height 13
click at [783, 221] on icon at bounding box center [1521, 221] width 9 height 9
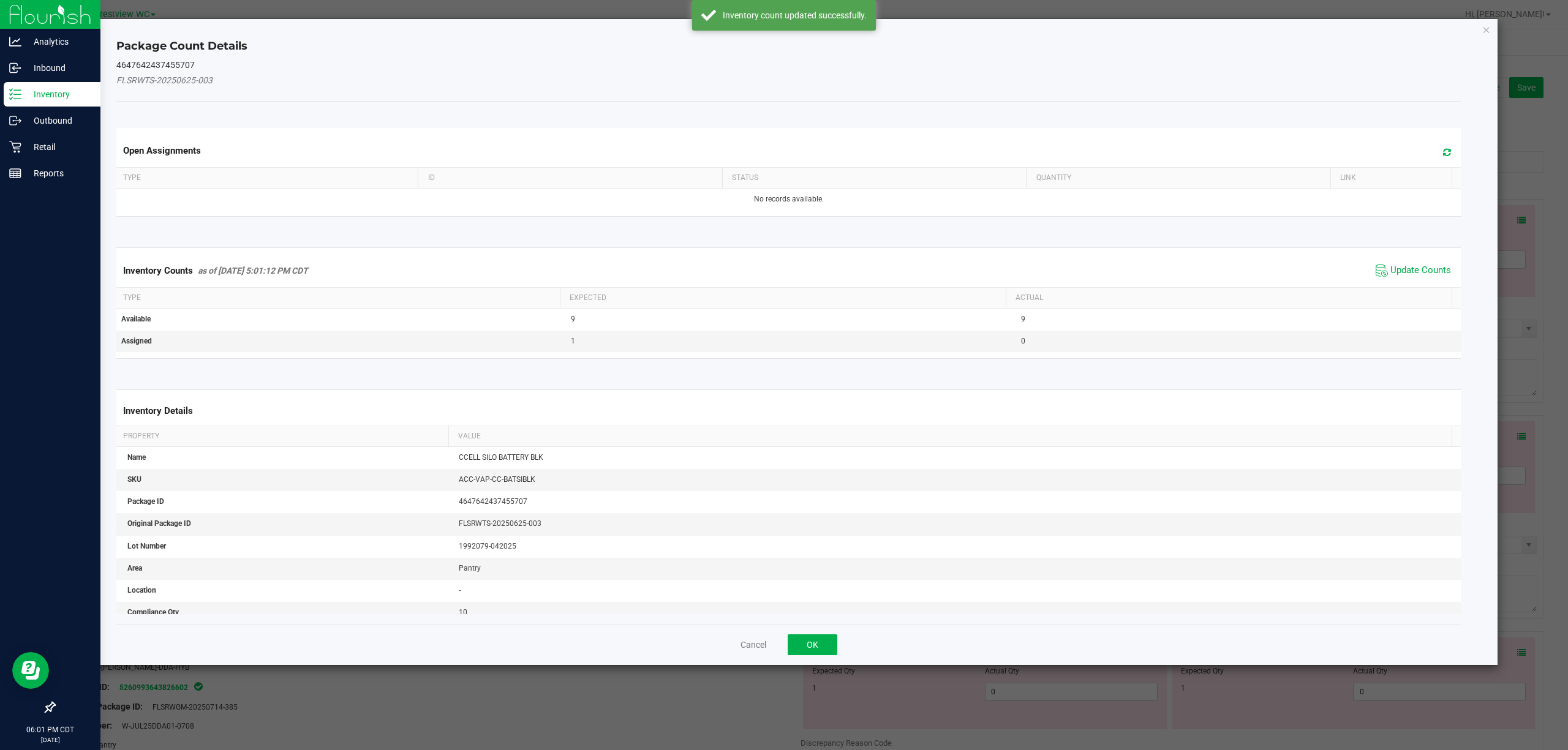
click at [783, 263] on span "Update Counts" at bounding box center [1413, 270] width 82 height 18
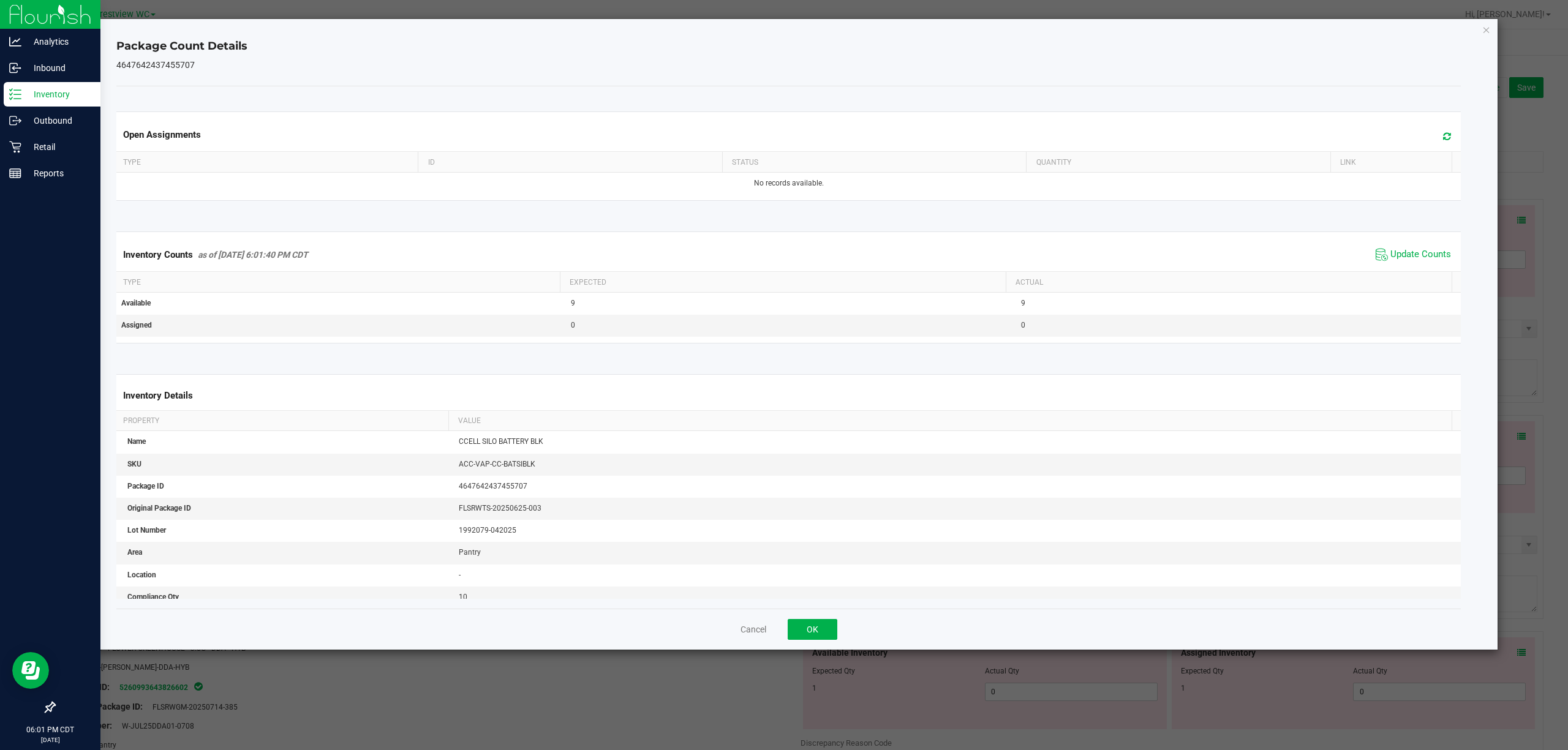
click at [783, 650] on div "Cancel OK" at bounding box center [788, 629] width 1345 height 41
click at [783, 629] on button "OK" at bounding box center [812, 629] width 50 height 21
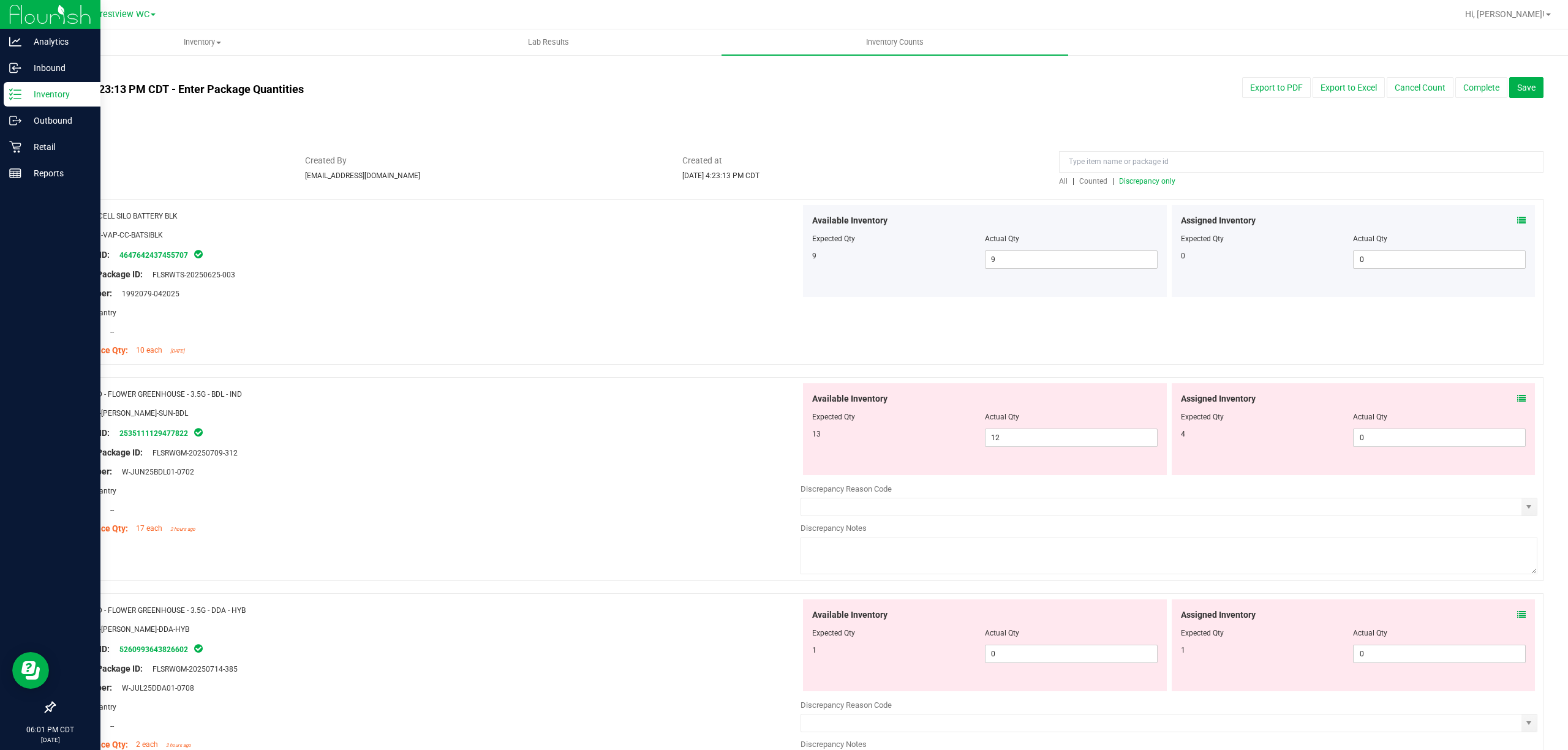
click at [783, 394] on div "Assigned Inventory Expected Qty Actual Qty 4 0 0" at bounding box center [1354, 429] width 364 height 92
click at [783, 395] on icon at bounding box center [1521, 399] width 9 height 9
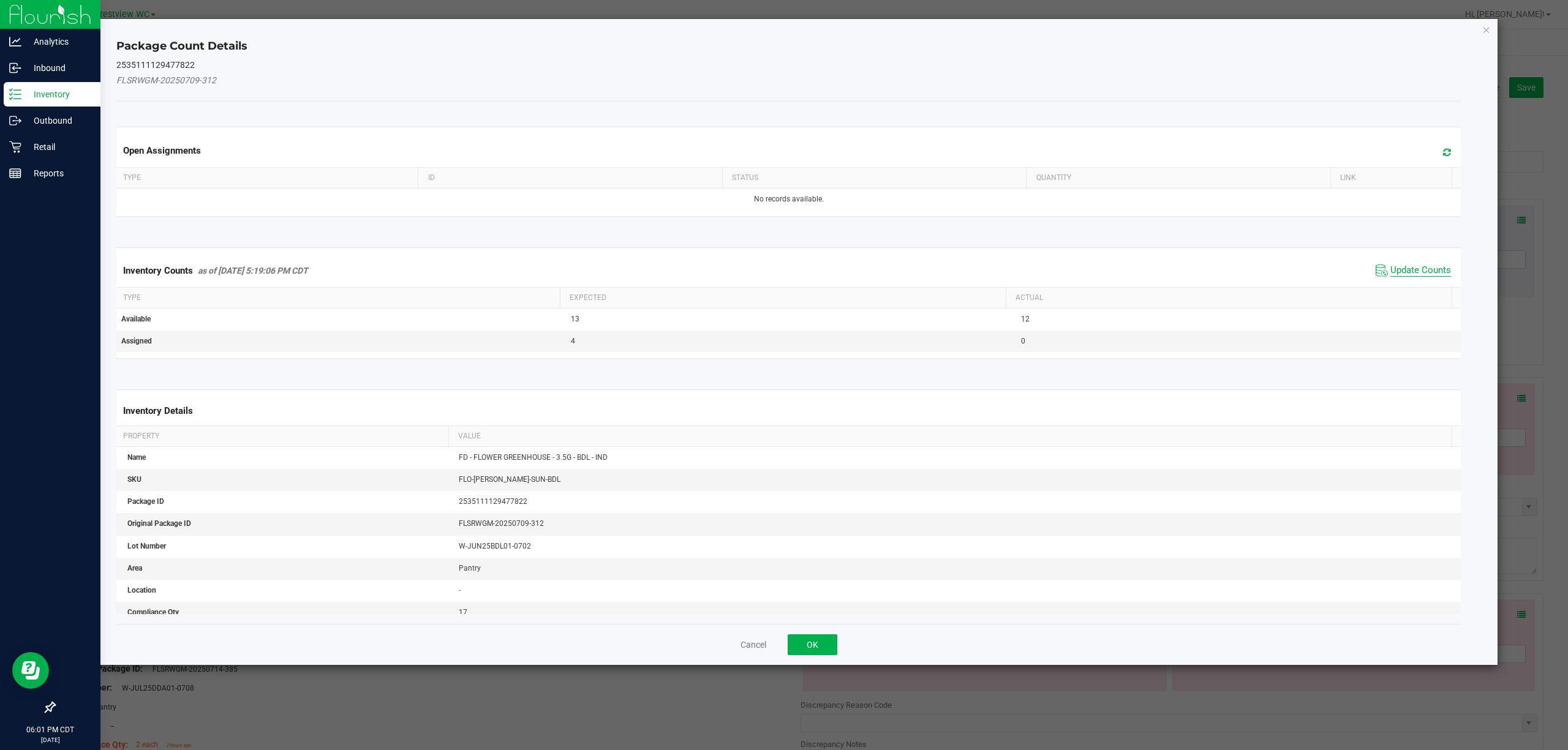
click at [783, 270] on span "Update Counts" at bounding box center [1420, 270] width 60 height 12
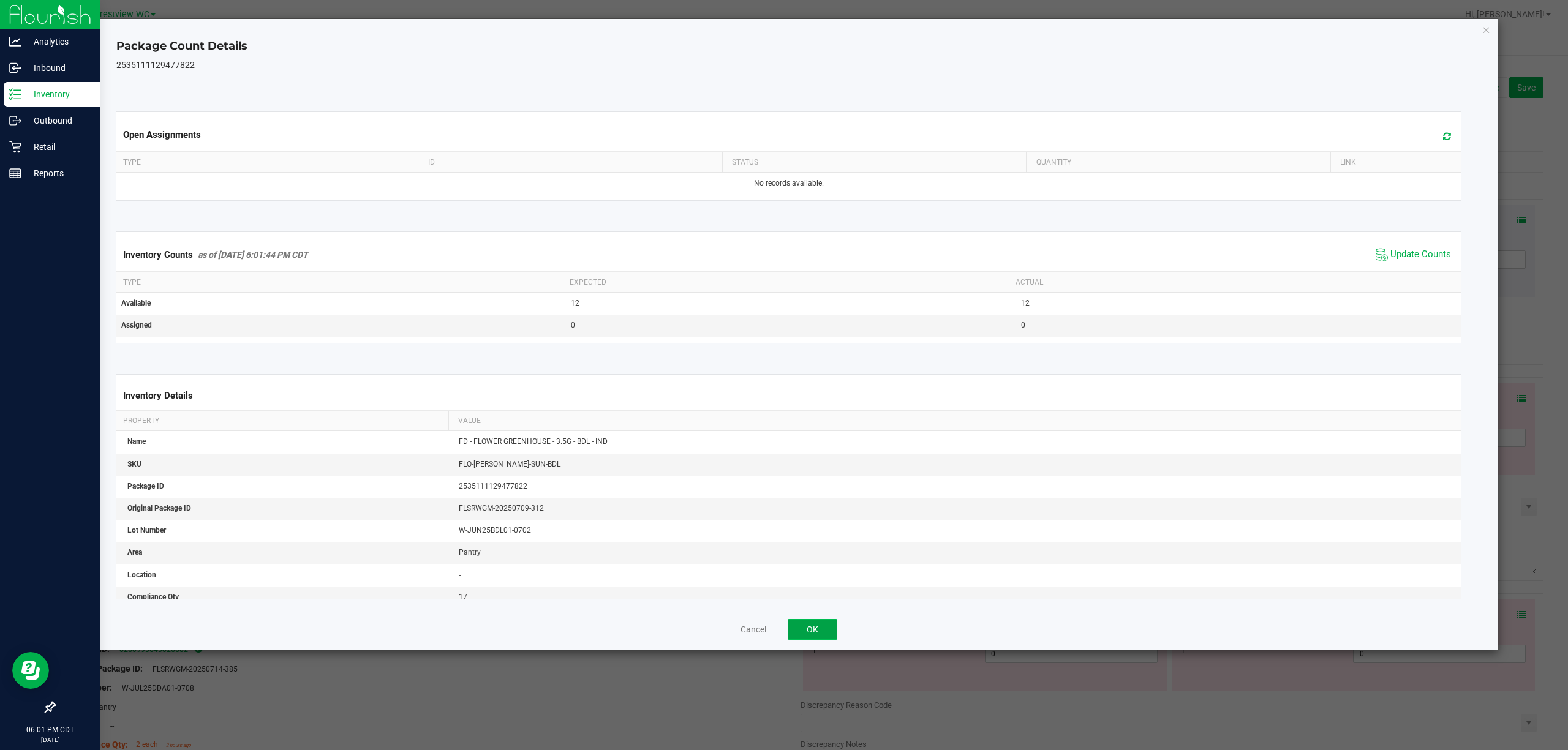
click at [783, 632] on button "OK" at bounding box center [812, 629] width 50 height 21
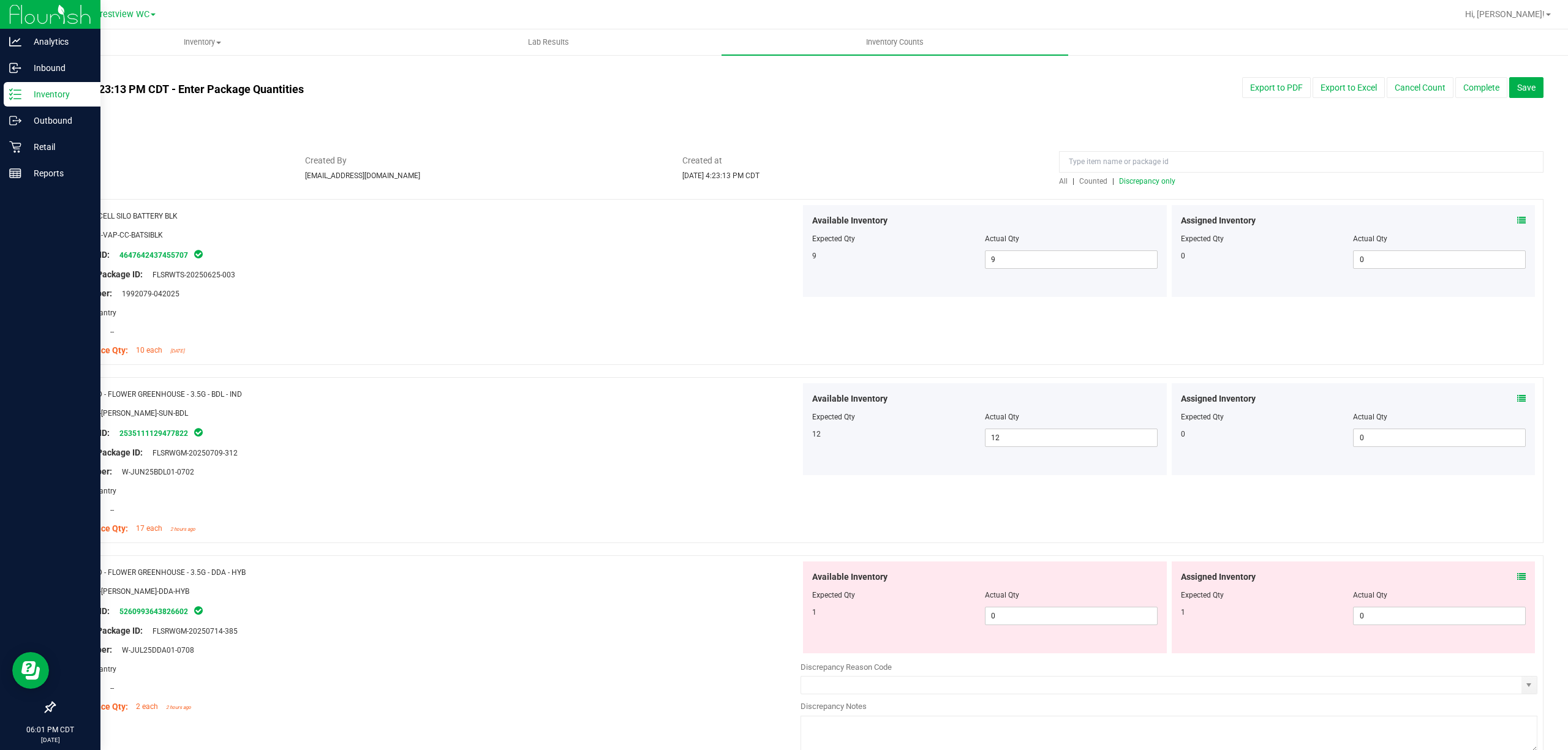
click at [783, 580] on icon at bounding box center [1521, 577] width 9 height 9
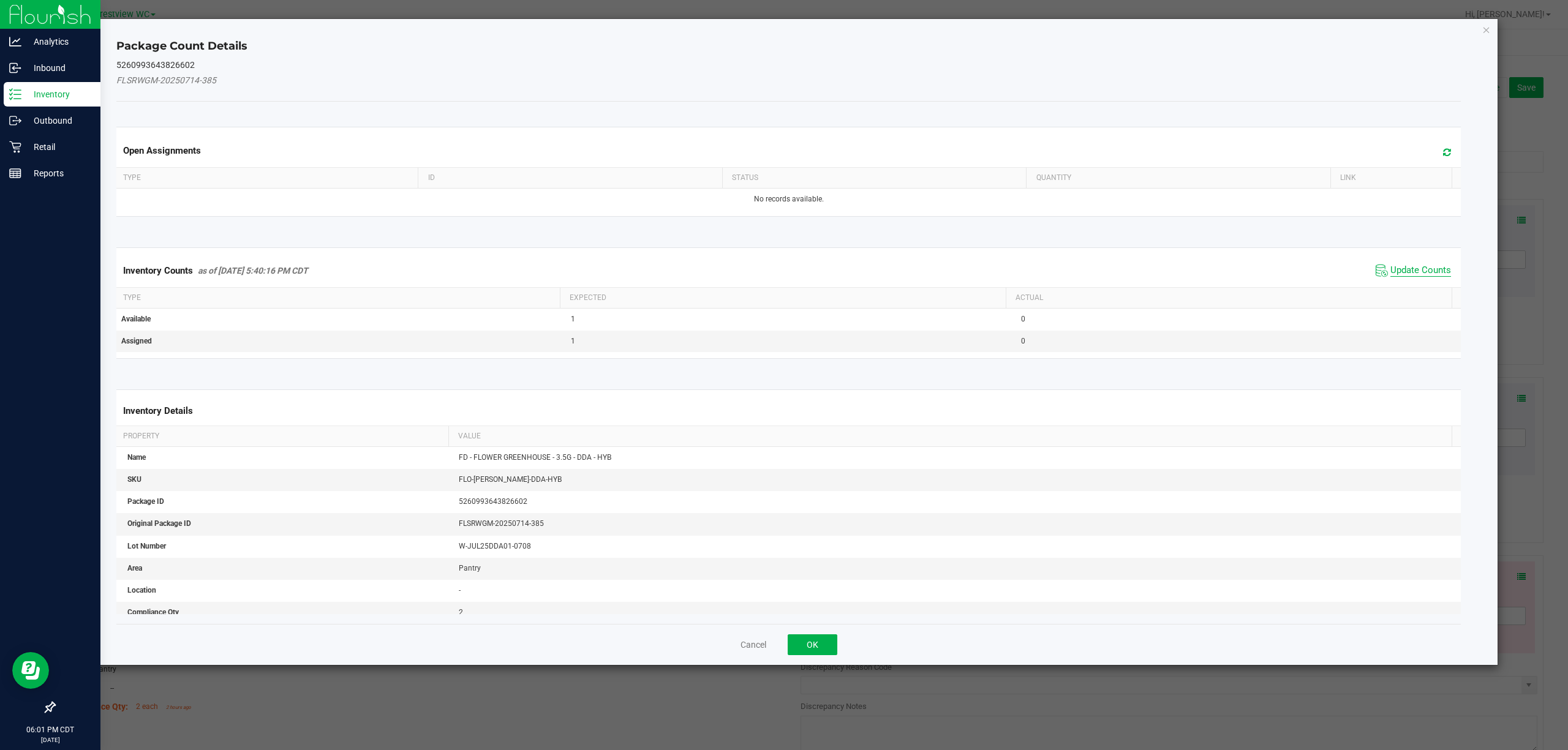
click at [783, 277] on span "Update Counts" at bounding box center [1420, 270] width 60 height 12
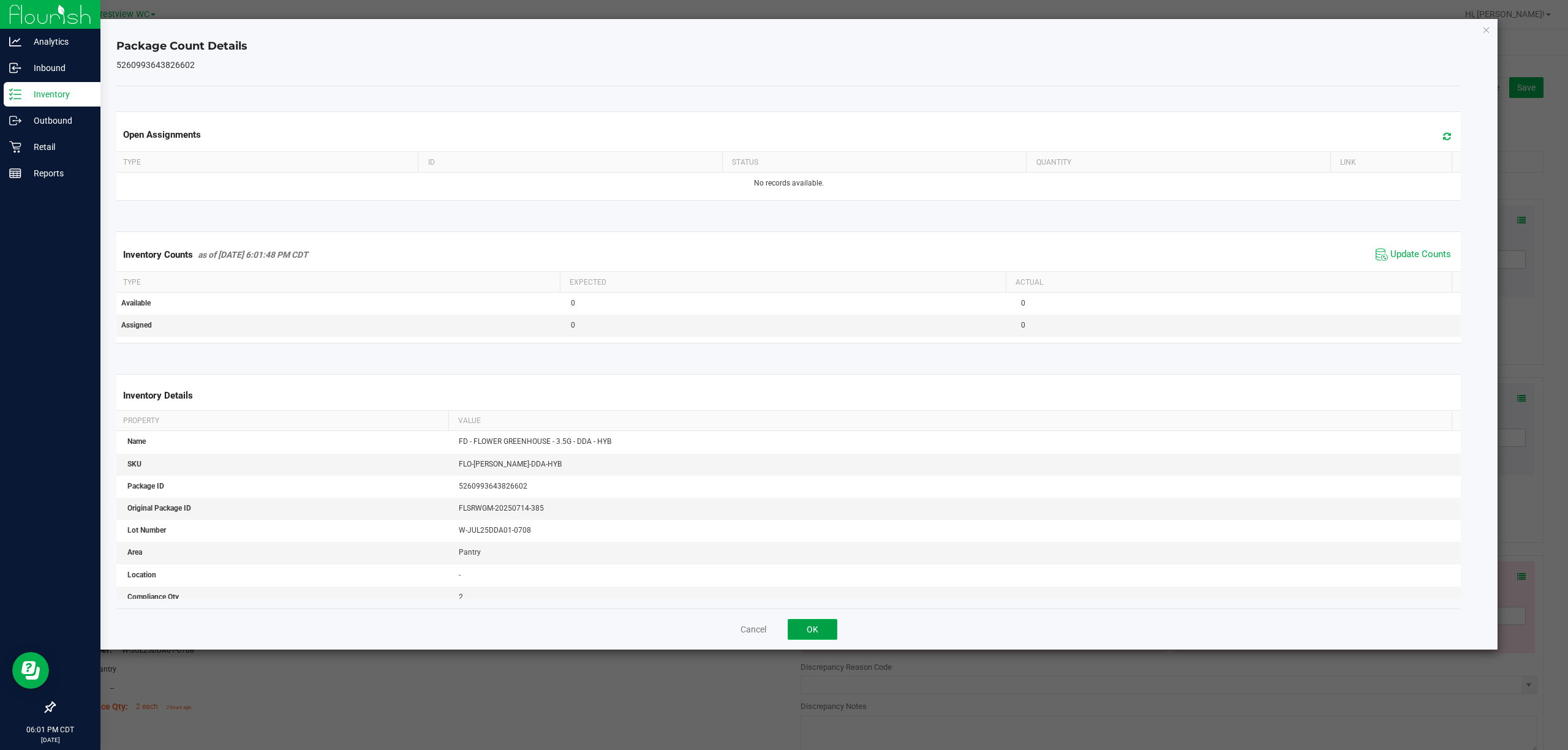
click at [783, 632] on button "OK" at bounding box center [812, 629] width 50 height 21
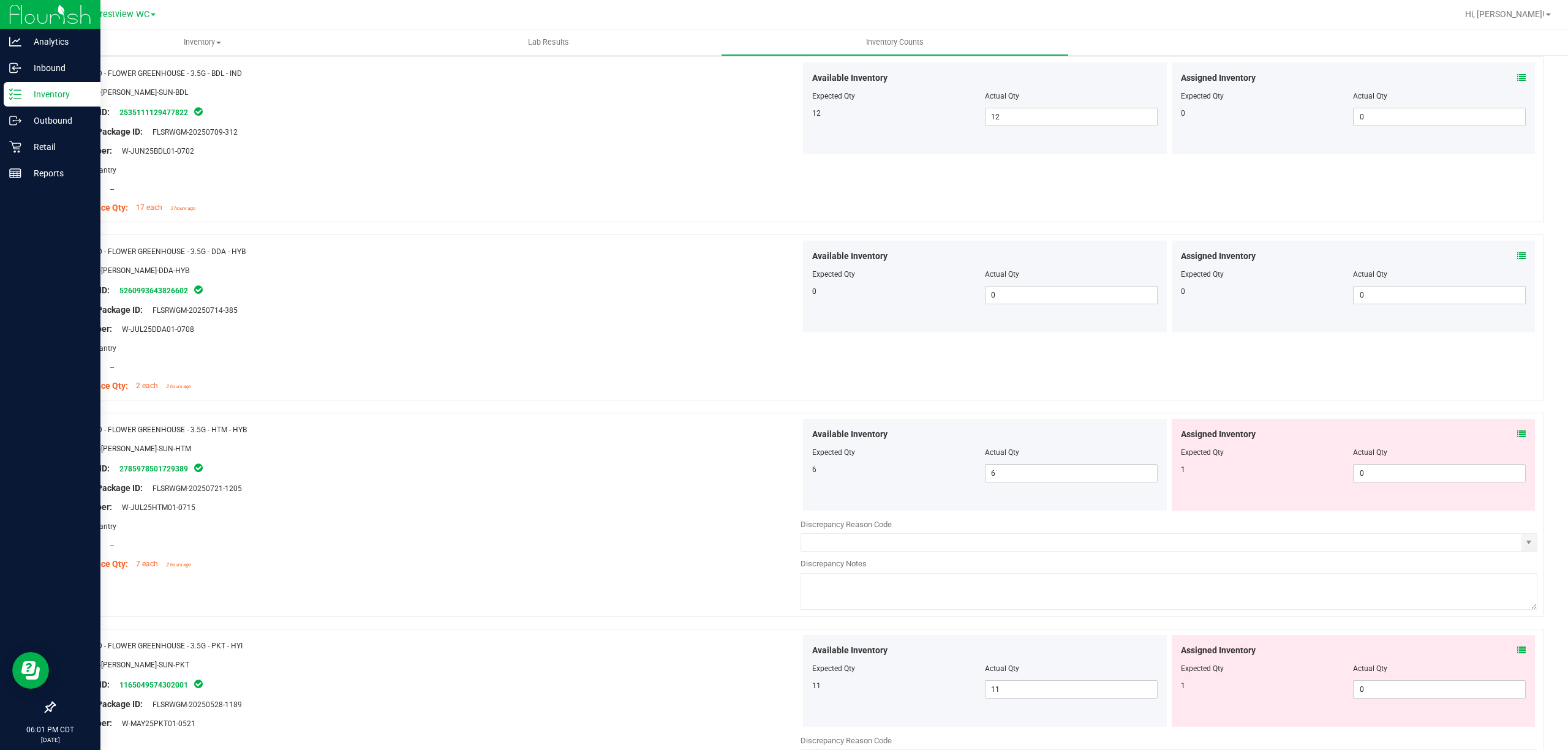
scroll to position [326, 0]
click at [783, 427] on icon at bounding box center [1521, 429] width 9 height 9
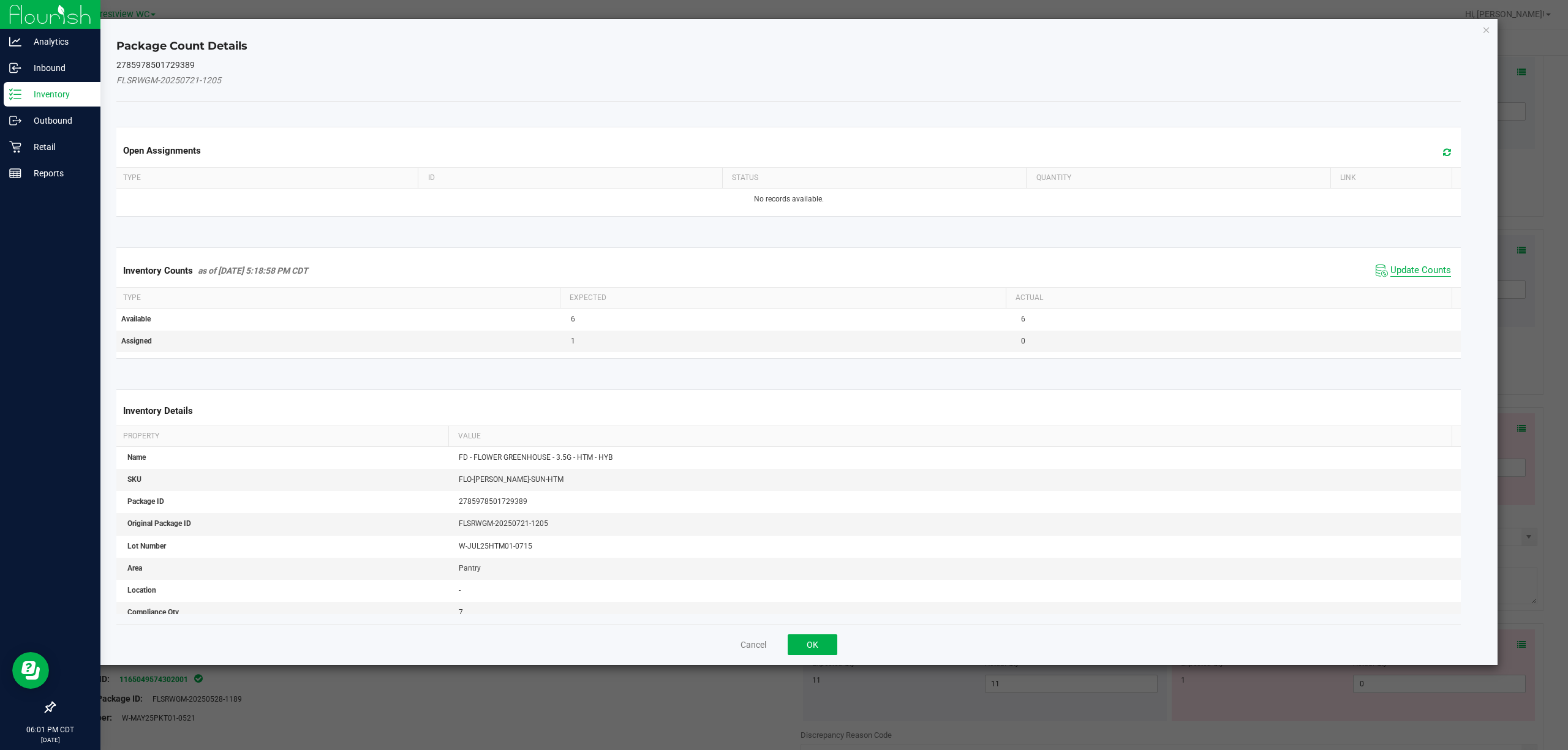
click at [783, 272] on span "Update Counts" at bounding box center [1420, 270] width 60 height 12
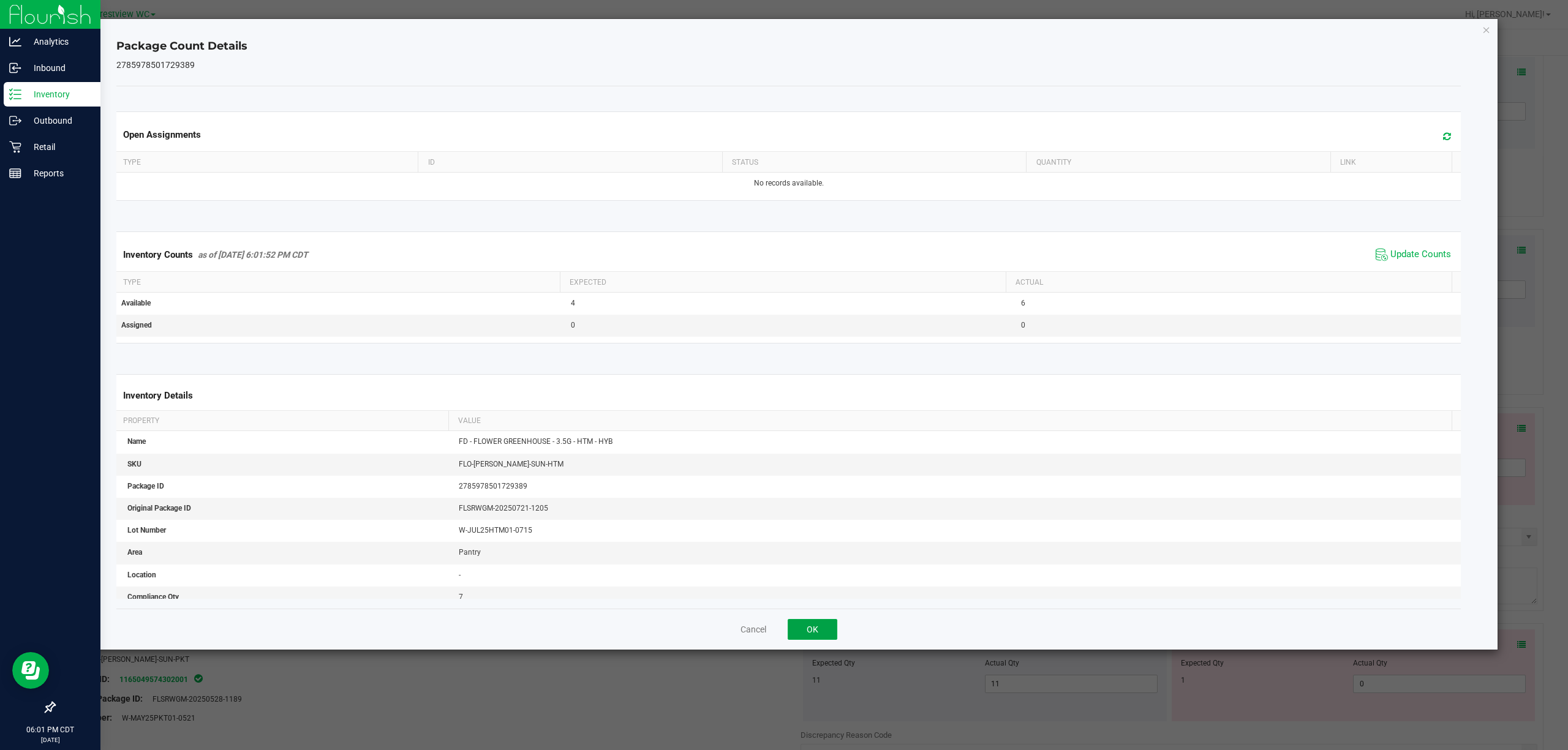
click at [783, 637] on button "OK" at bounding box center [812, 629] width 50 height 21
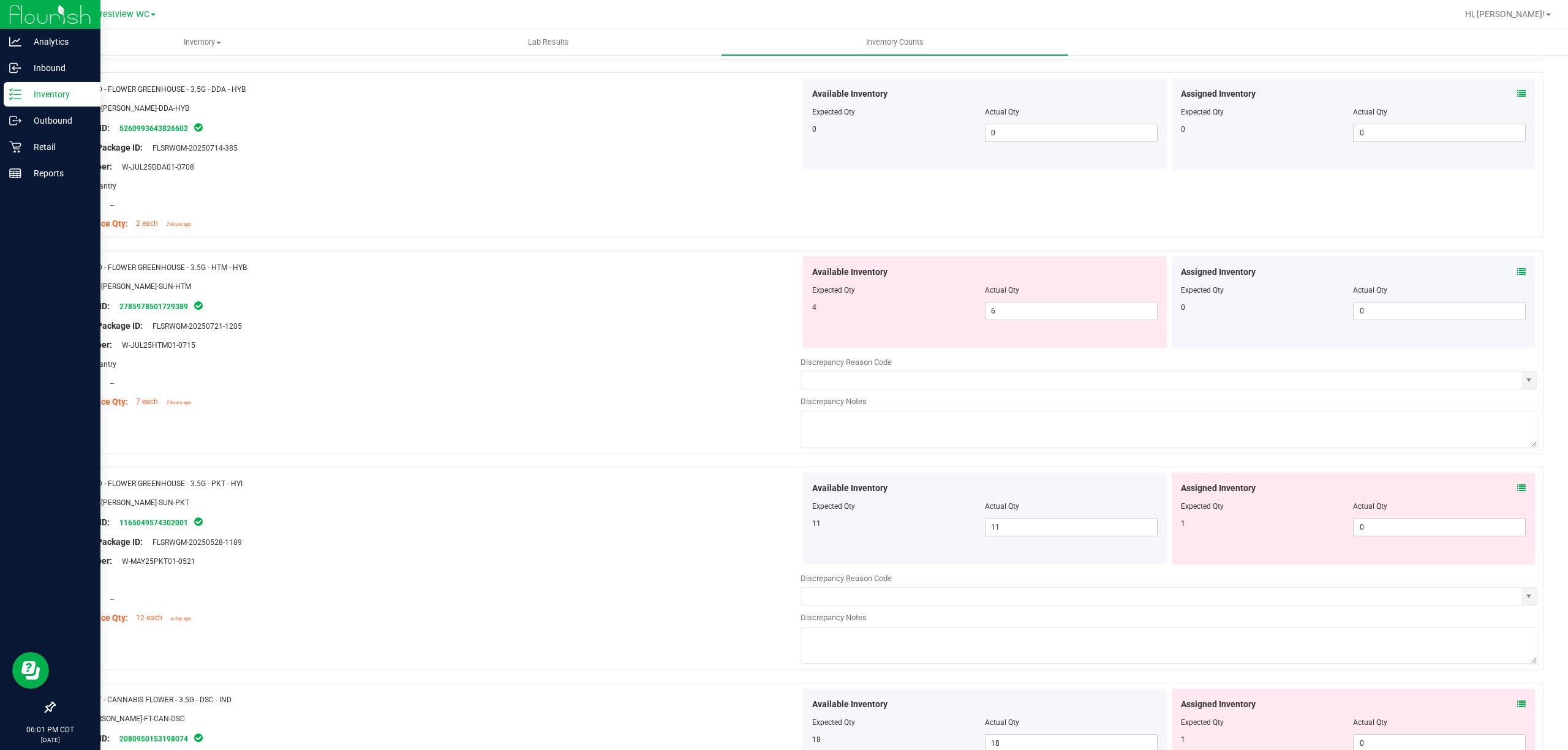
scroll to position [490, 0]
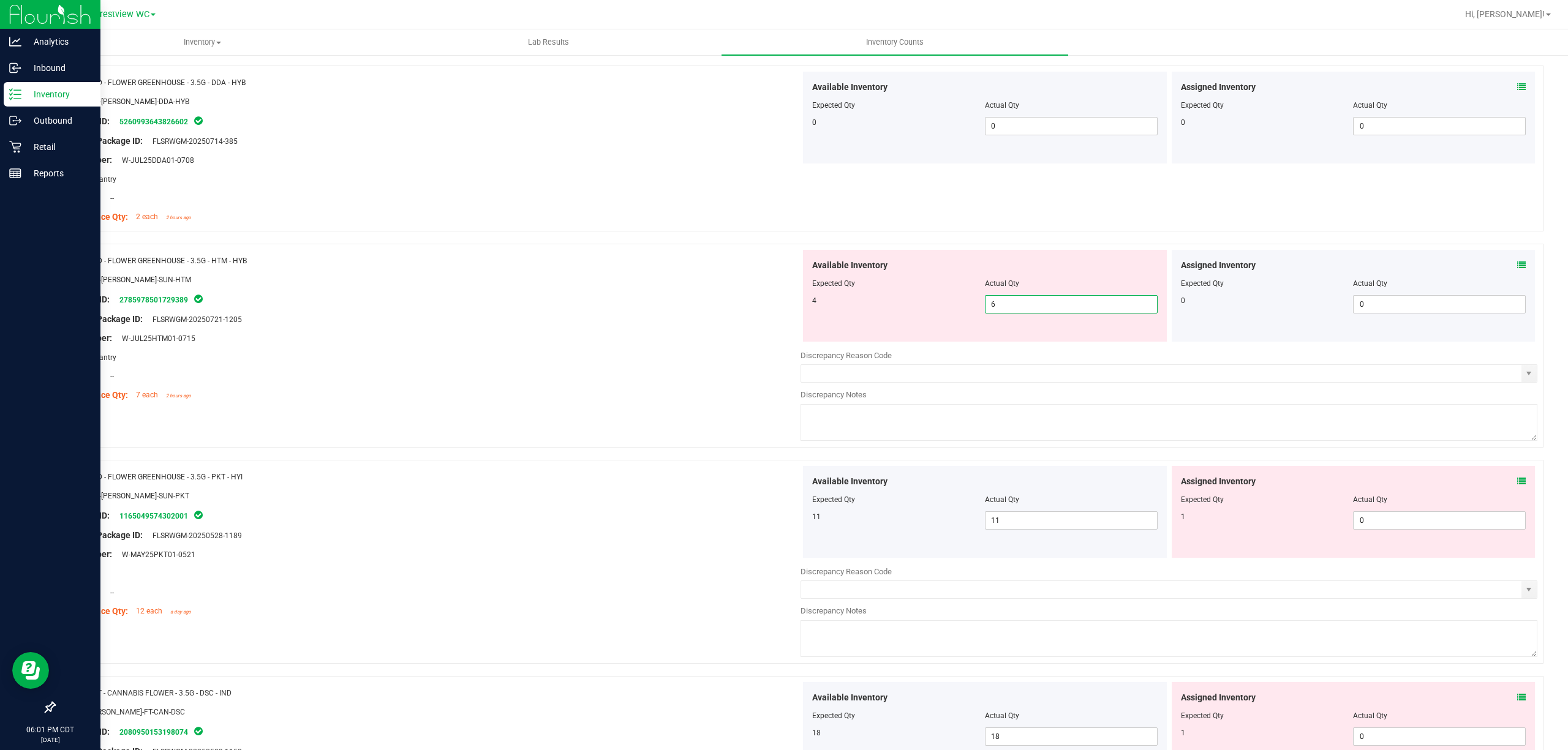
drag, startPoint x: 983, startPoint y: 304, endPoint x: 963, endPoint y: 304, distance: 20.0
click at [783, 304] on div "4 6 6" at bounding box center [985, 304] width 345 height 18
type input "4"
click at [743, 319] on div "Original Package ID: FLSRWGM-20250721-1205" at bounding box center [432, 319] width 737 height 13
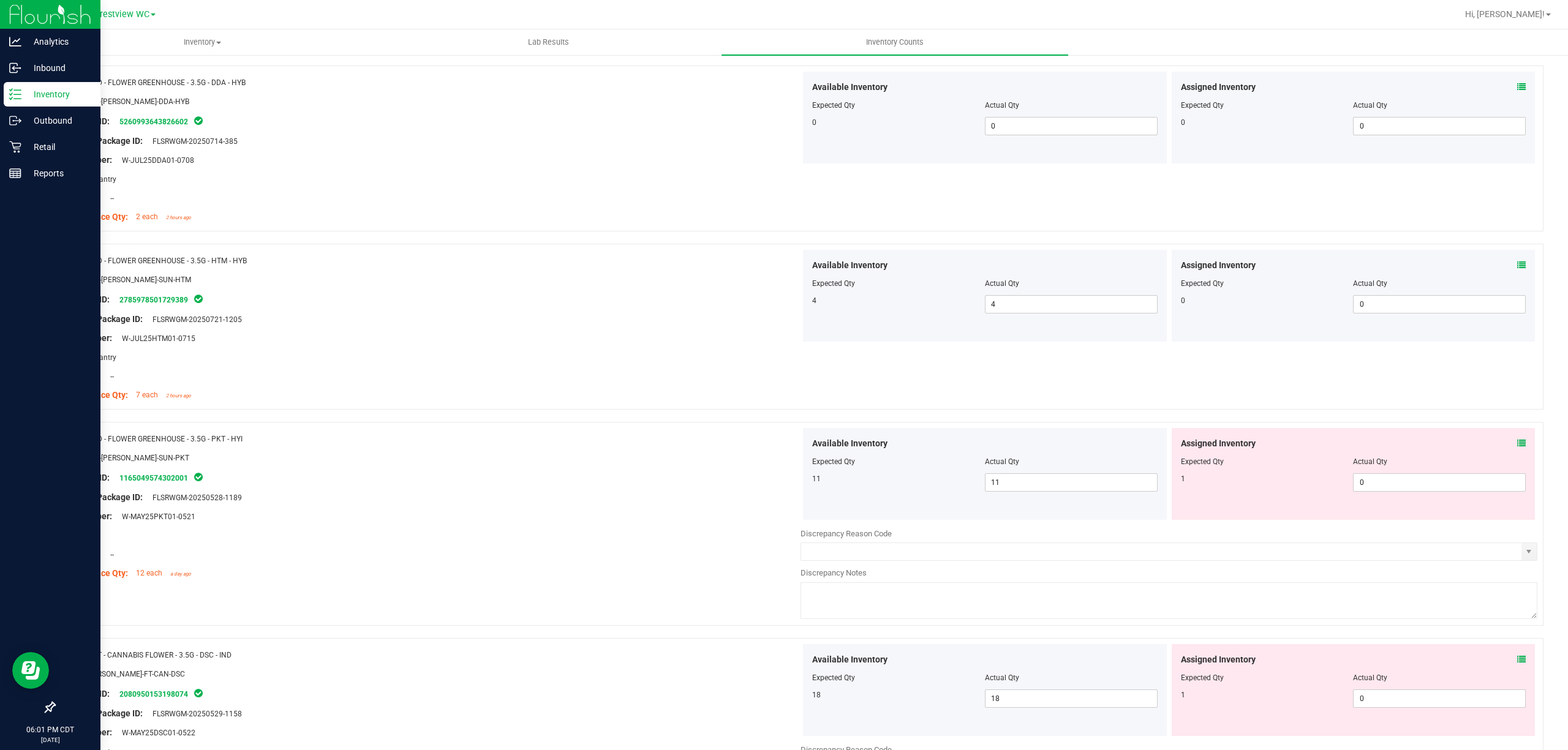
click at [783, 443] on div "Assigned Inventory" at bounding box center [1353, 444] width 345 height 13
click at [783, 443] on icon at bounding box center [1521, 443] width 9 height 9
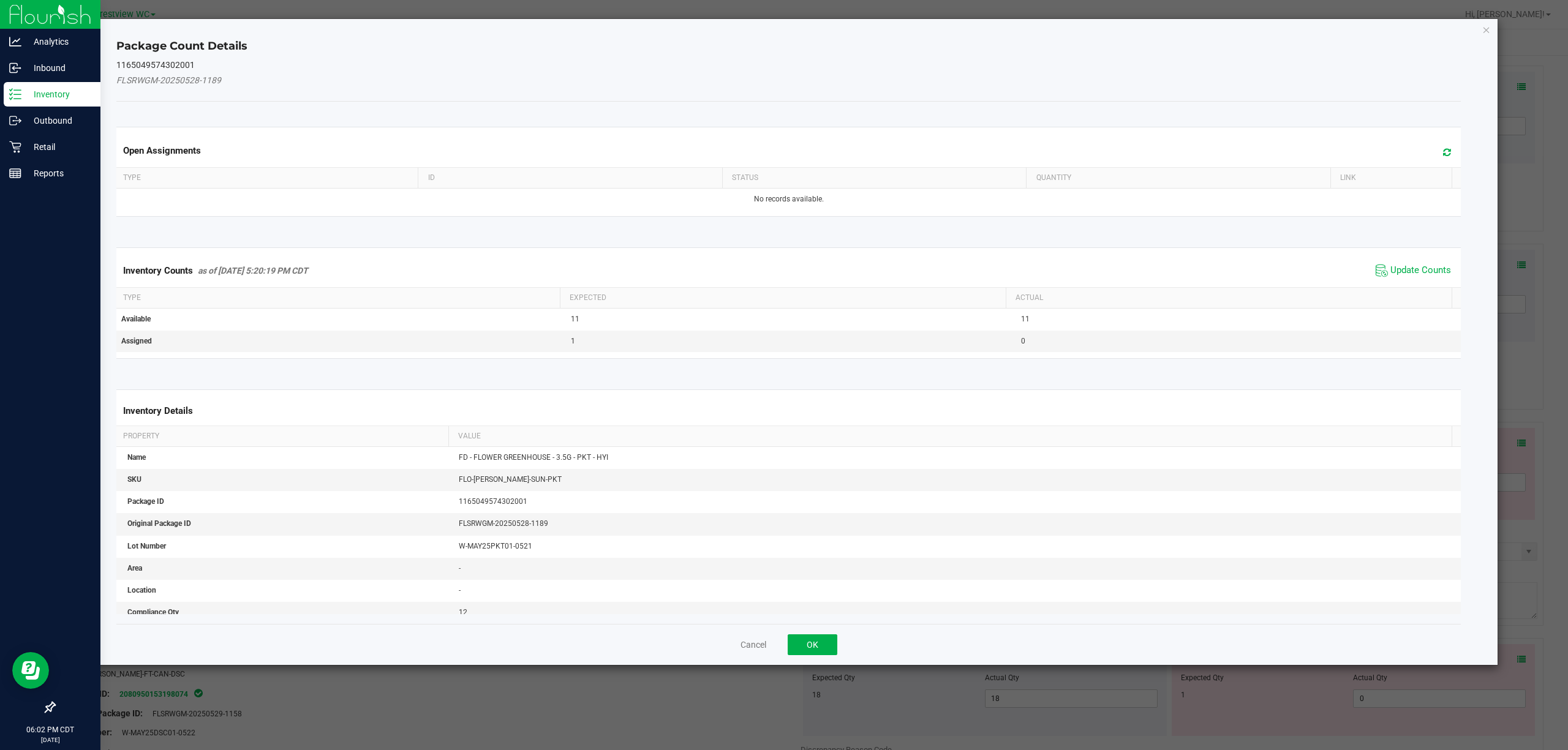
click at [783, 279] on span "Update Counts" at bounding box center [1413, 270] width 82 height 18
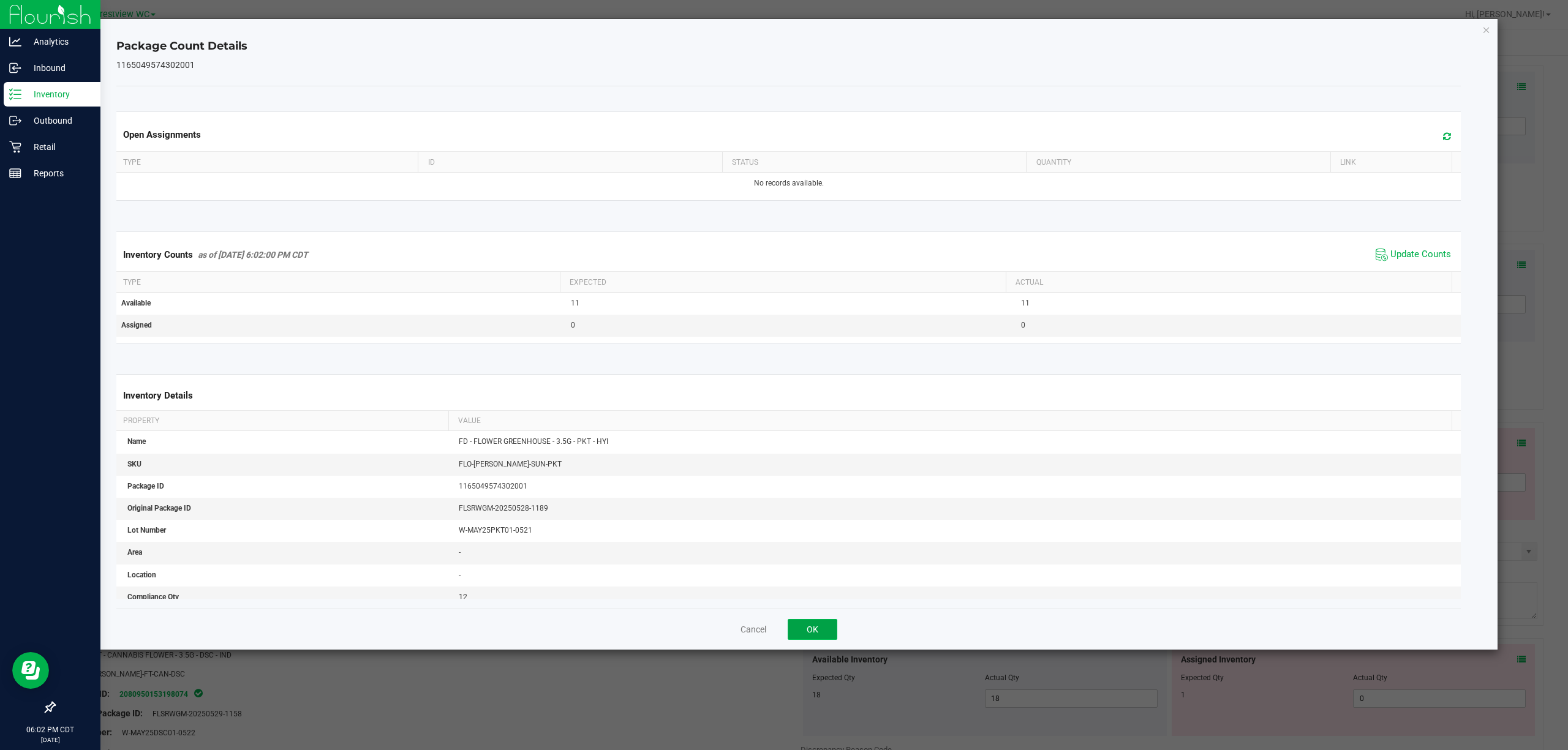
click at [783, 635] on button "OK" at bounding box center [812, 629] width 50 height 21
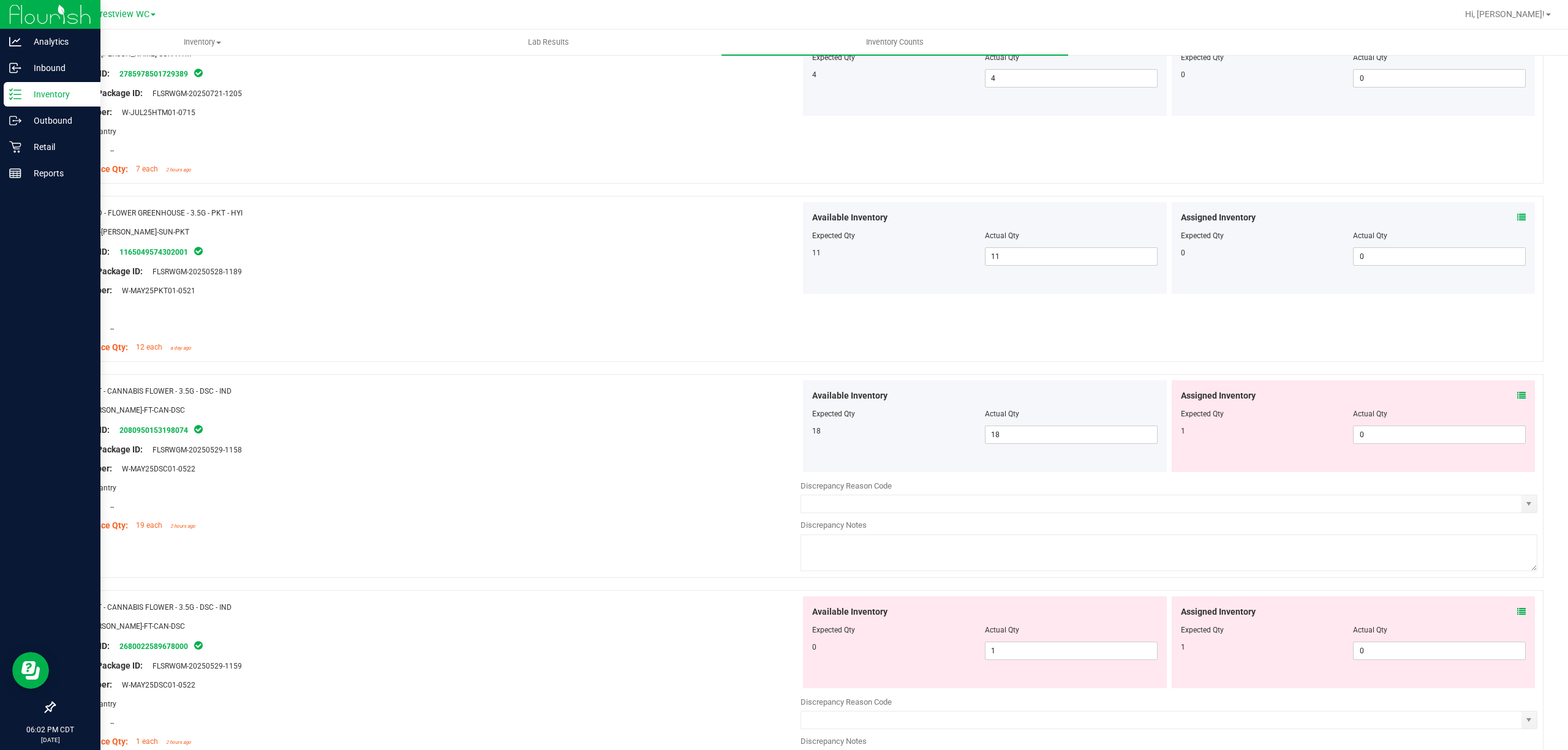
scroll to position [735, 0]
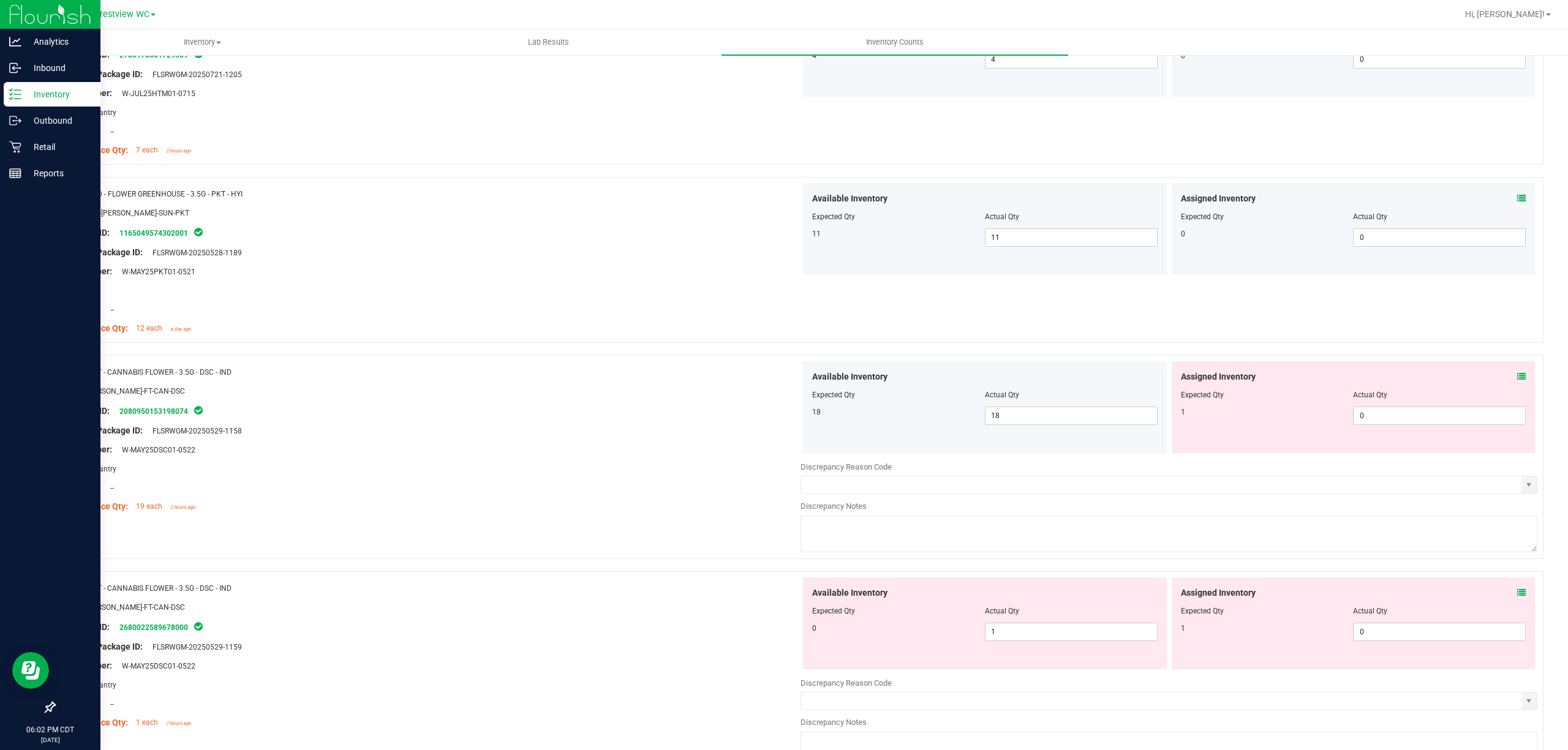
click at [783, 378] on icon at bounding box center [1521, 377] width 9 height 9
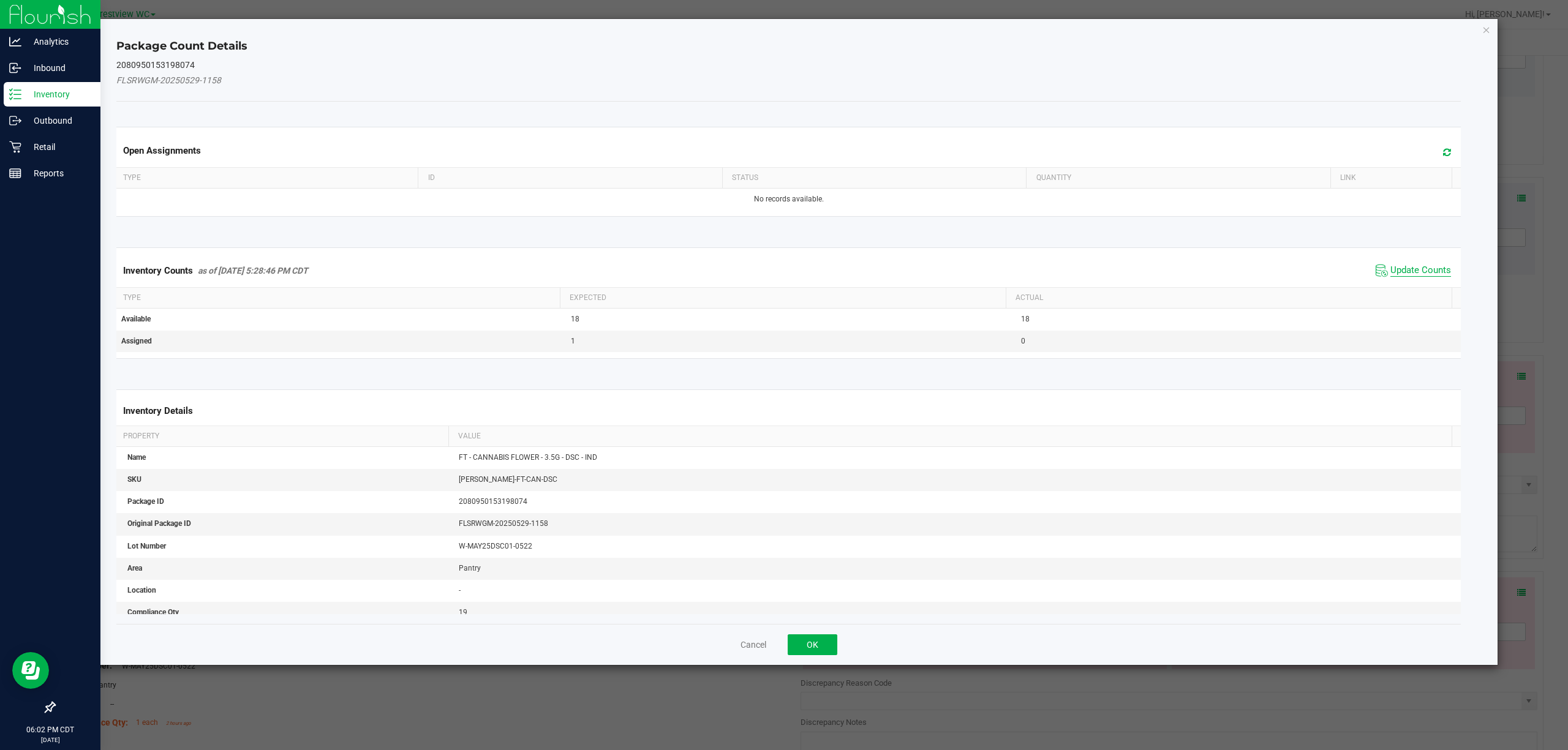
click at [783, 273] on span "Update Counts" at bounding box center [1420, 270] width 60 height 12
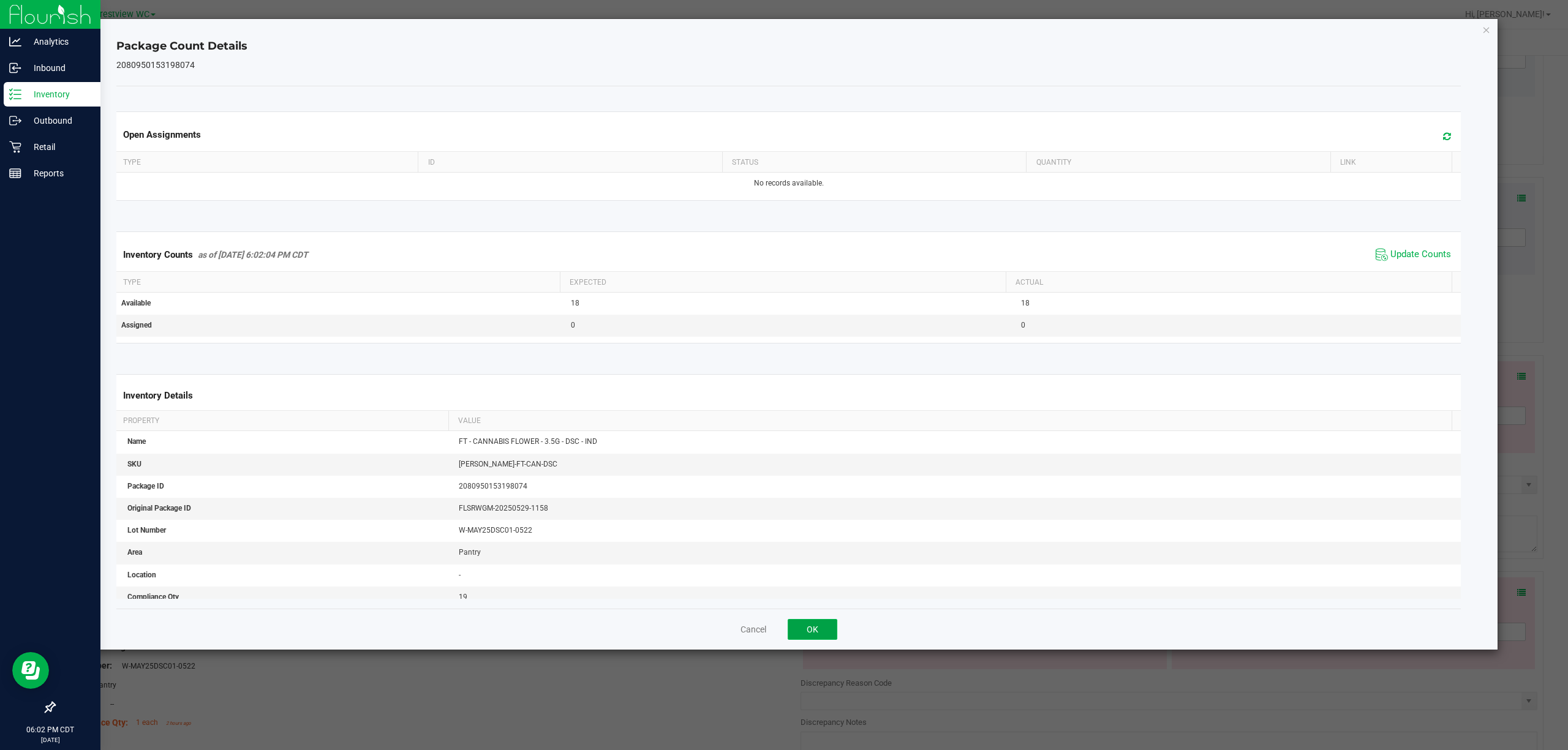
click at [783, 623] on button "OK" at bounding box center [812, 629] width 50 height 21
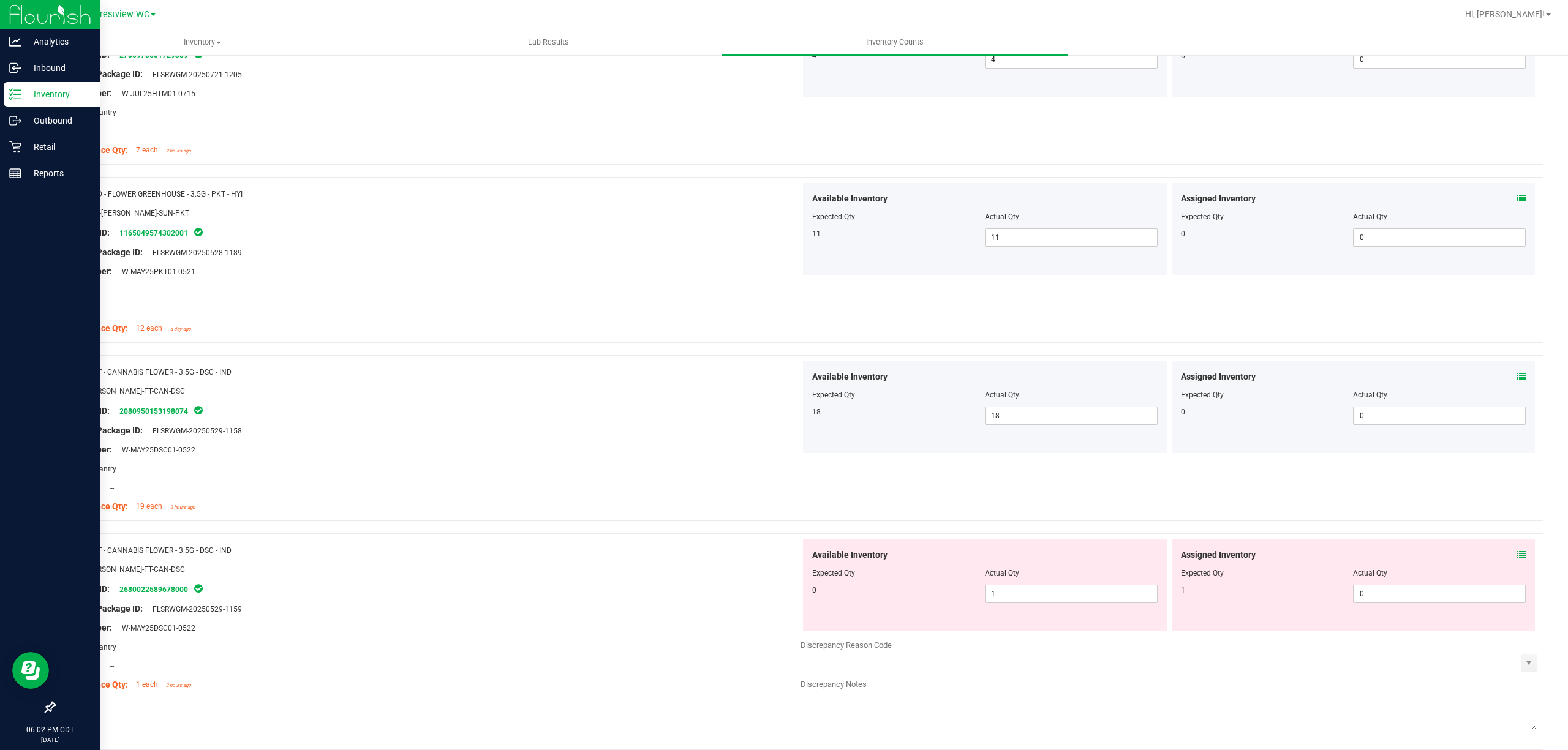
click at [783, 555] on icon at bounding box center [1521, 555] width 9 height 9
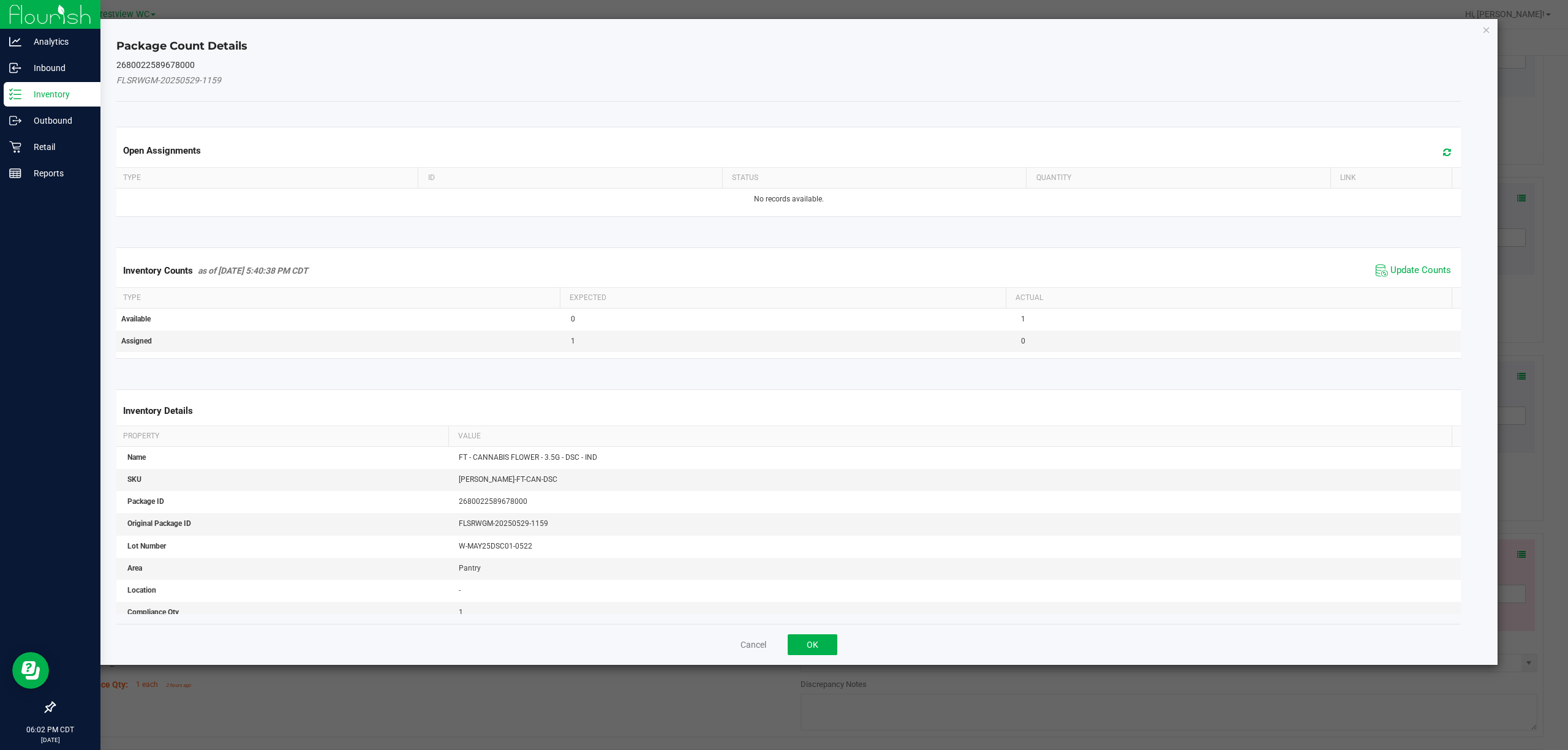
click at [783, 260] on div "Inventory Counts as of [DATE] 5:40:38 PM CDT Update Counts" at bounding box center [788, 270] width 1350 height 33
click at [783, 263] on span "Update Counts" at bounding box center [1413, 270] width 82 height 18
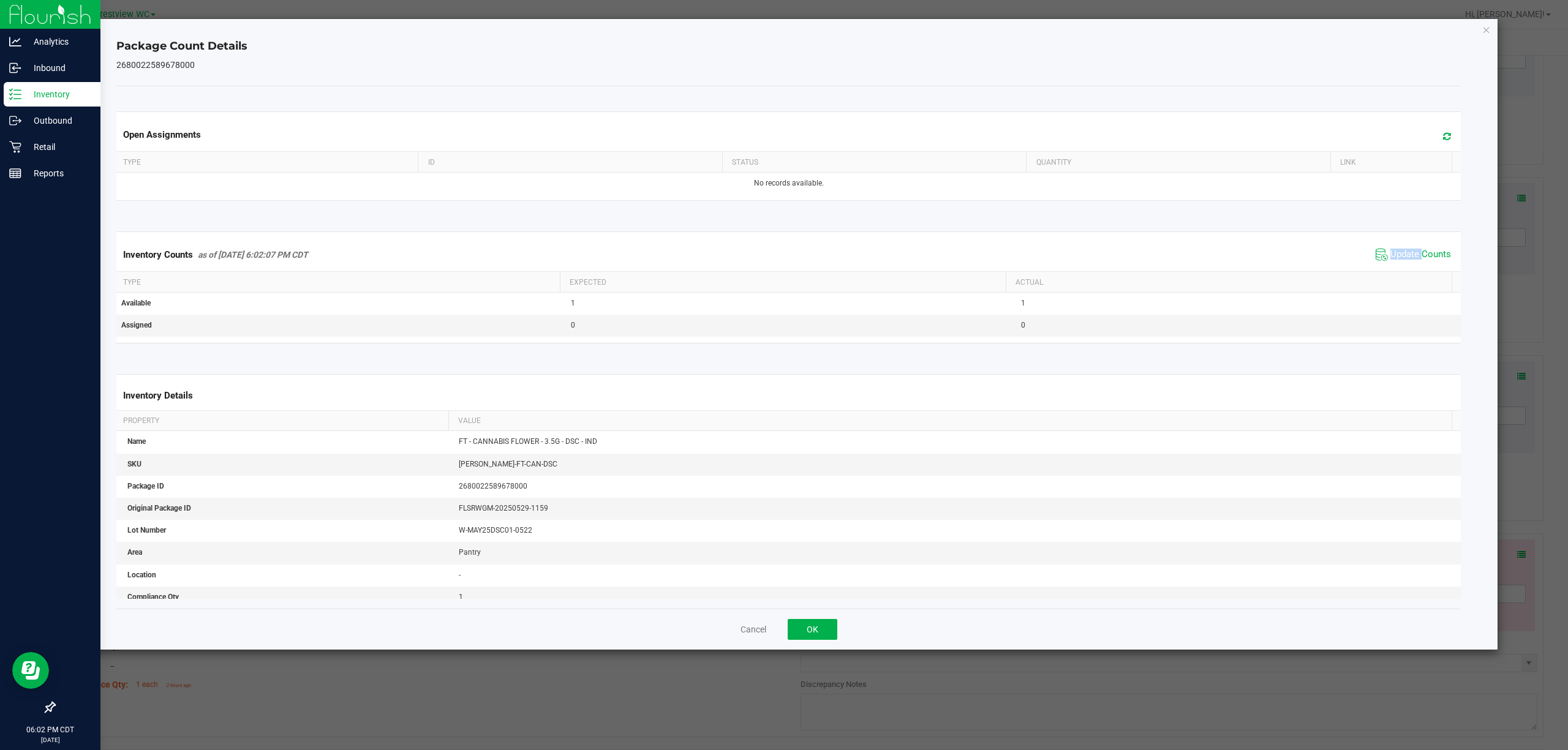
click at [783, 264] on span "Update Counts" at bounding box center [1413, 255] width 82 height 18
click at [783, 624] on button "OK" at bounding box center [812, 629] width 50 height 21
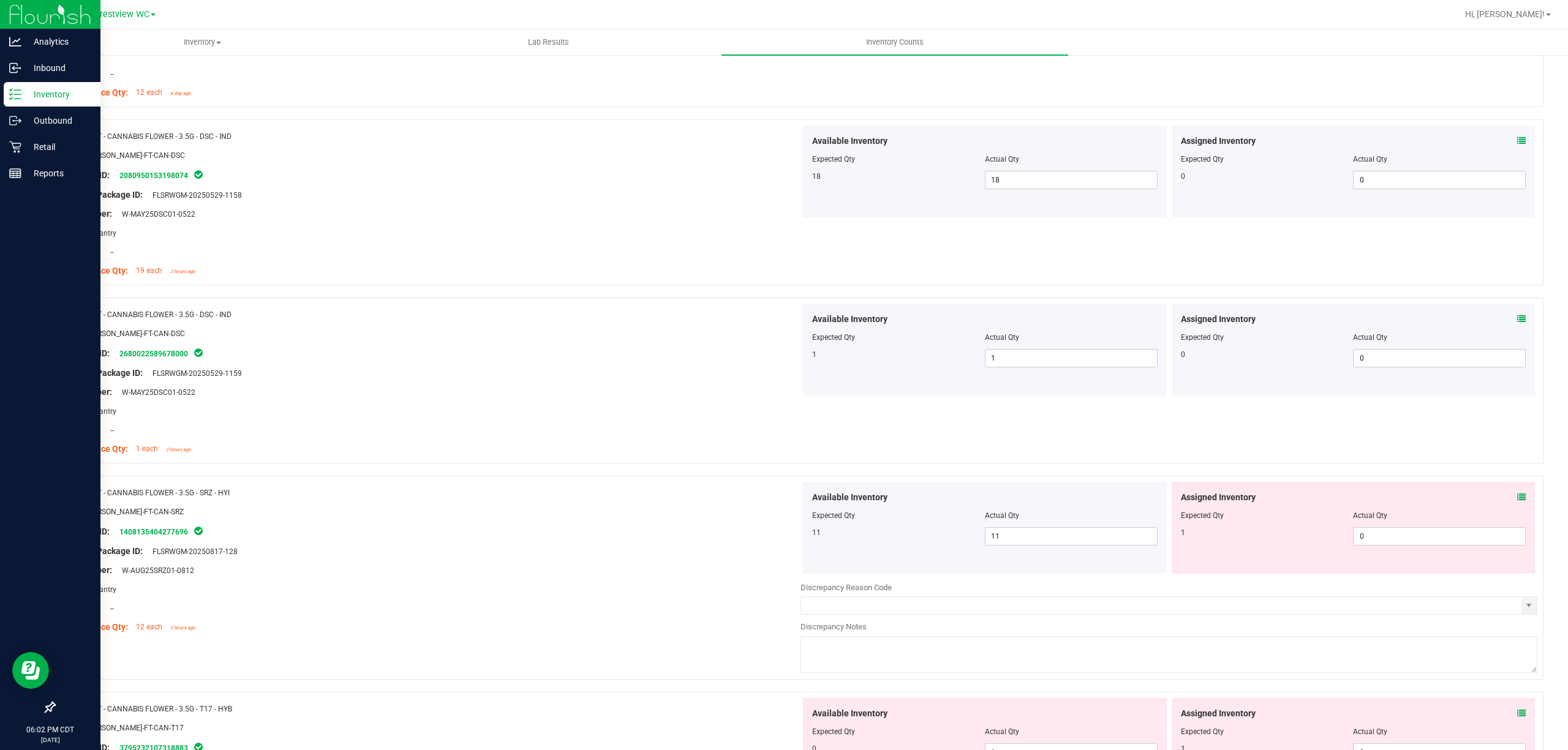
scroll to position [980, 0]
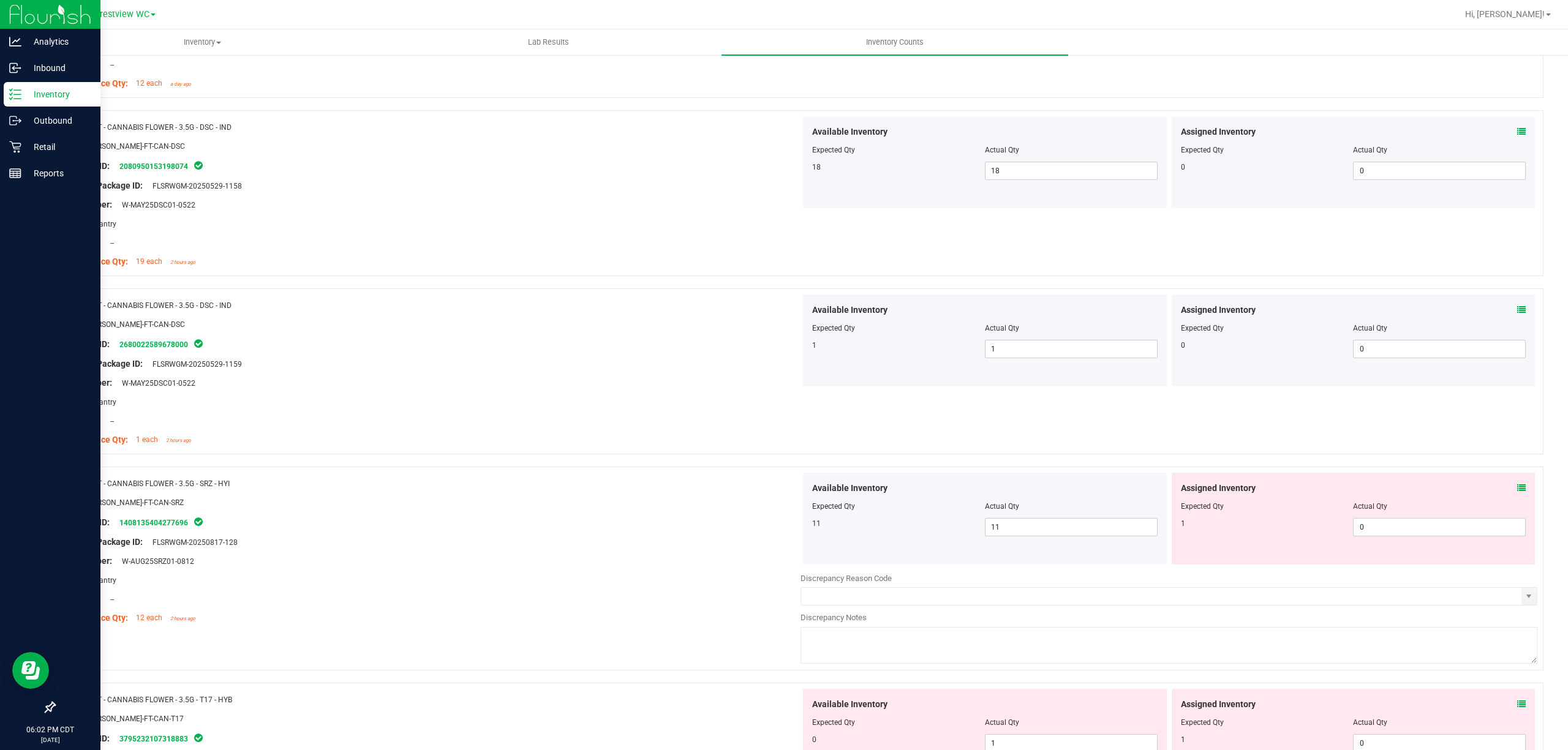
click at [783, 491] on icon at bounding box center [1521, 488] width 9 height 9
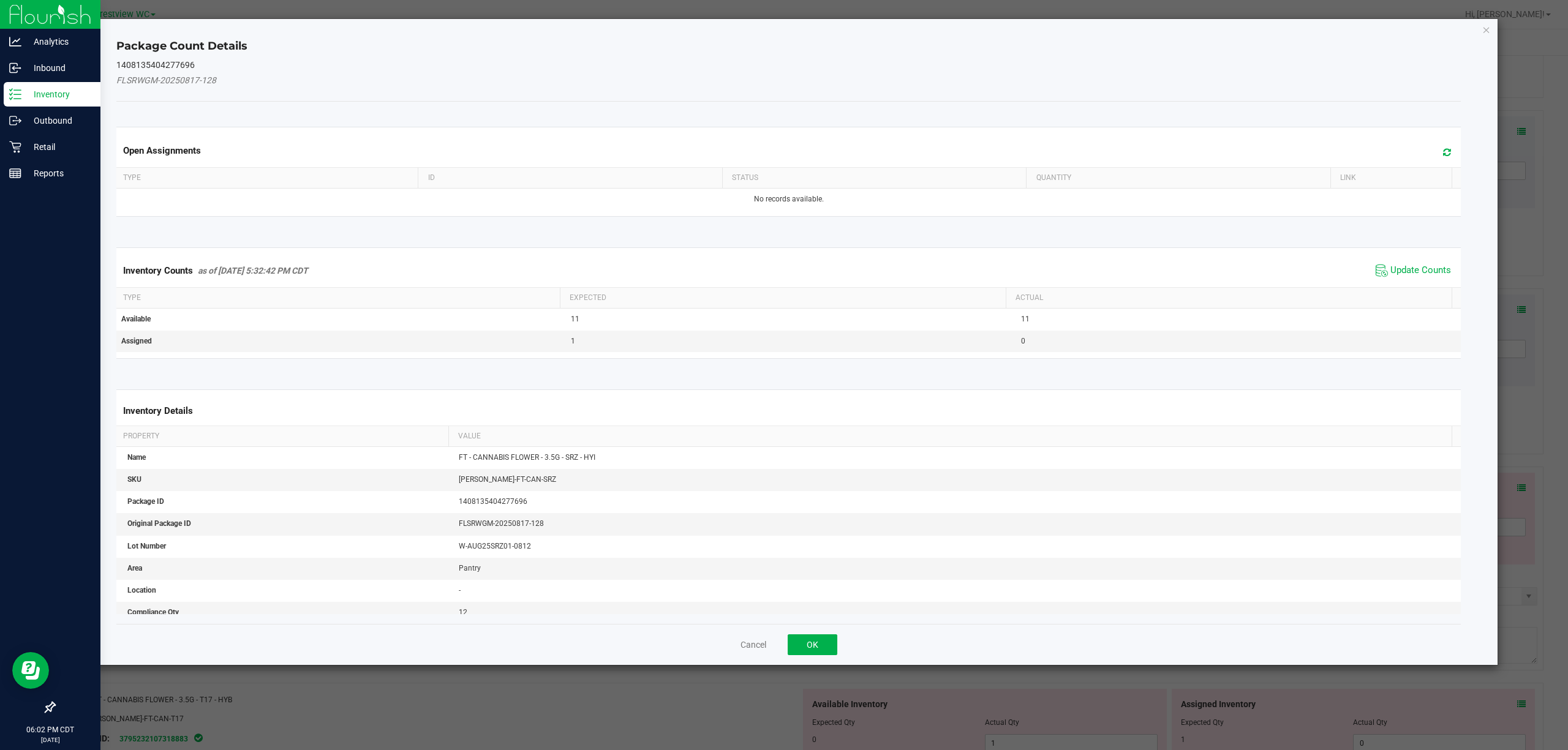
click at [783, 280] on span "Update Counts" at bounding box center [1413, 270] width 82 height 18
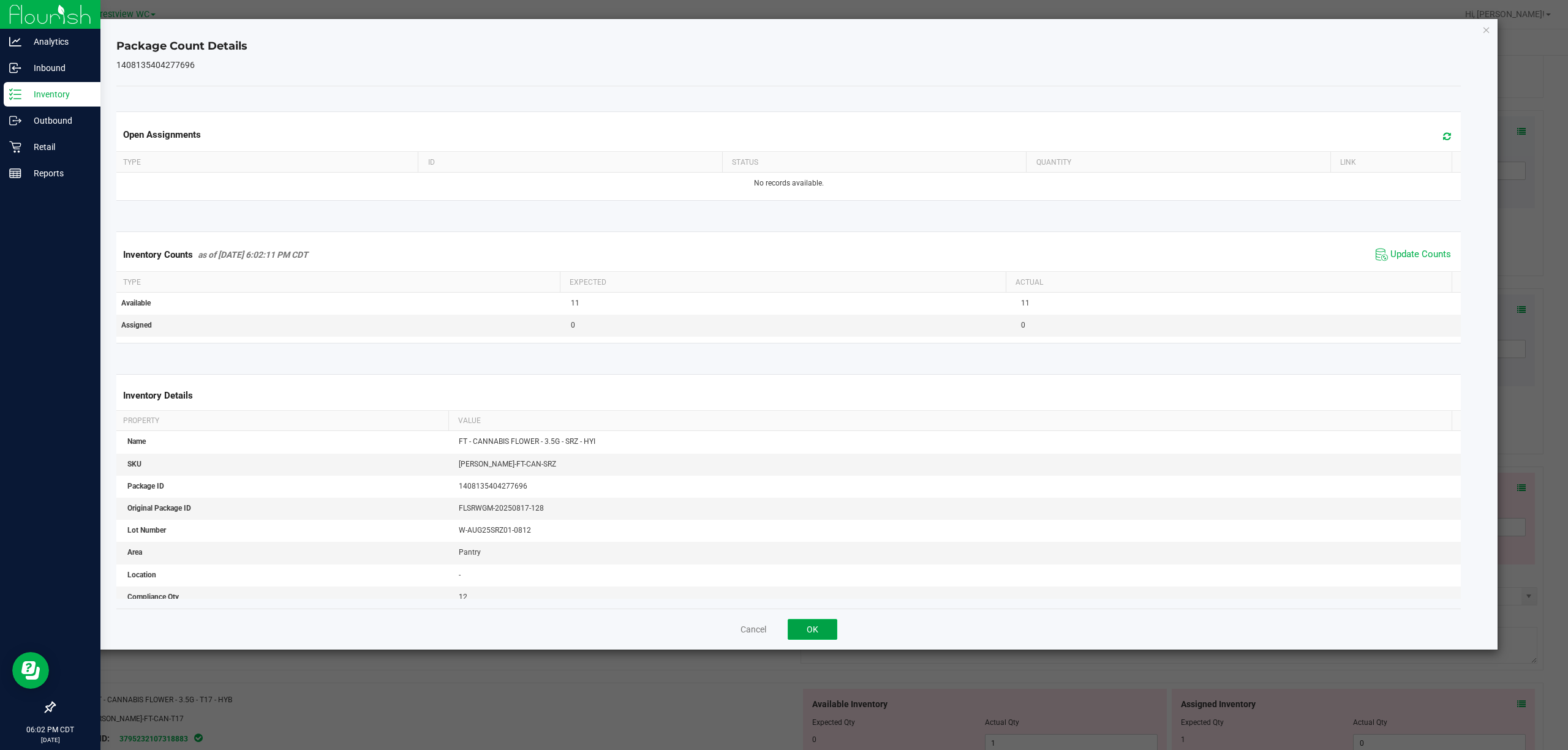
click at [783, 636] on button "OK" at bounding box center [812, 629] width 50 height 21
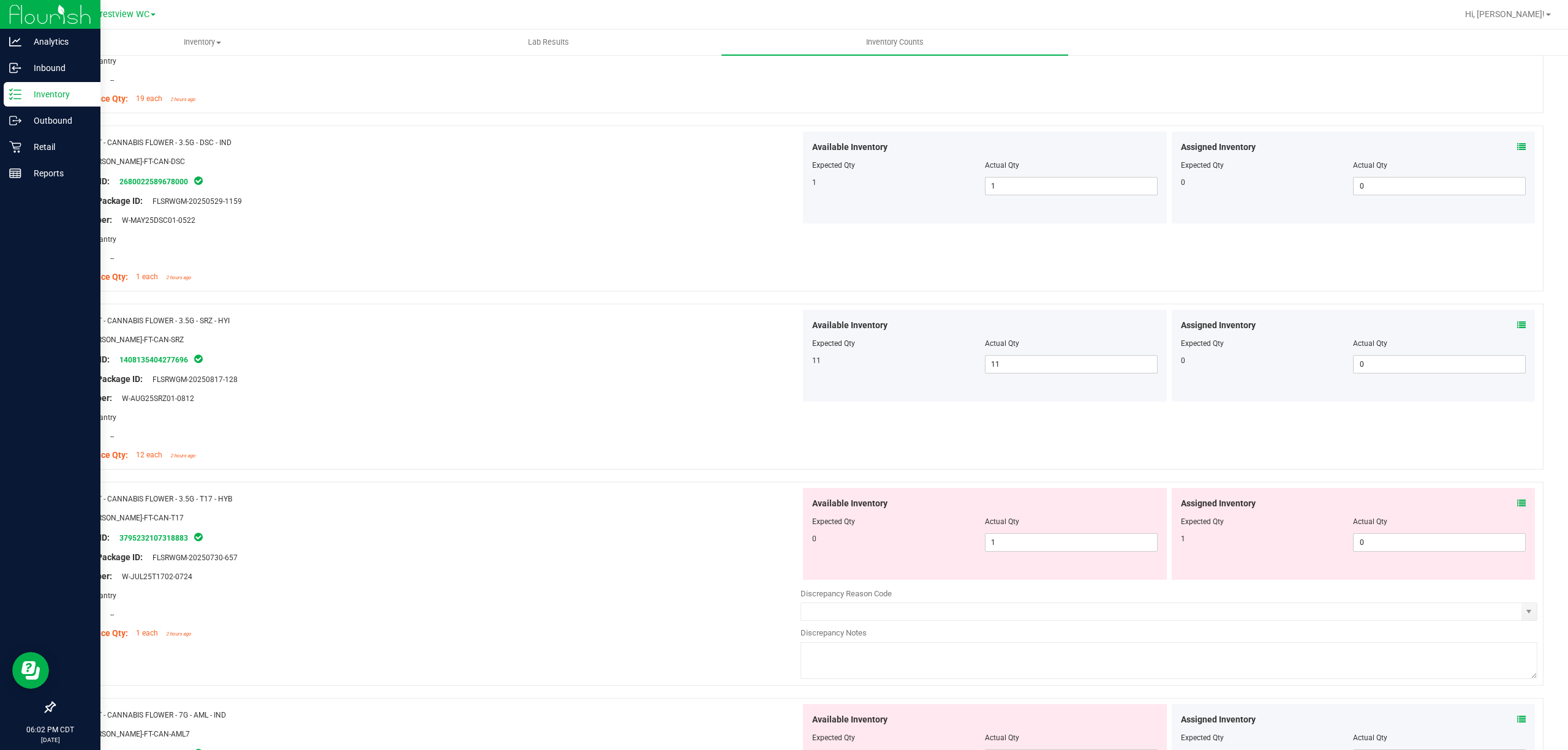
scroll to position [1306, 0]
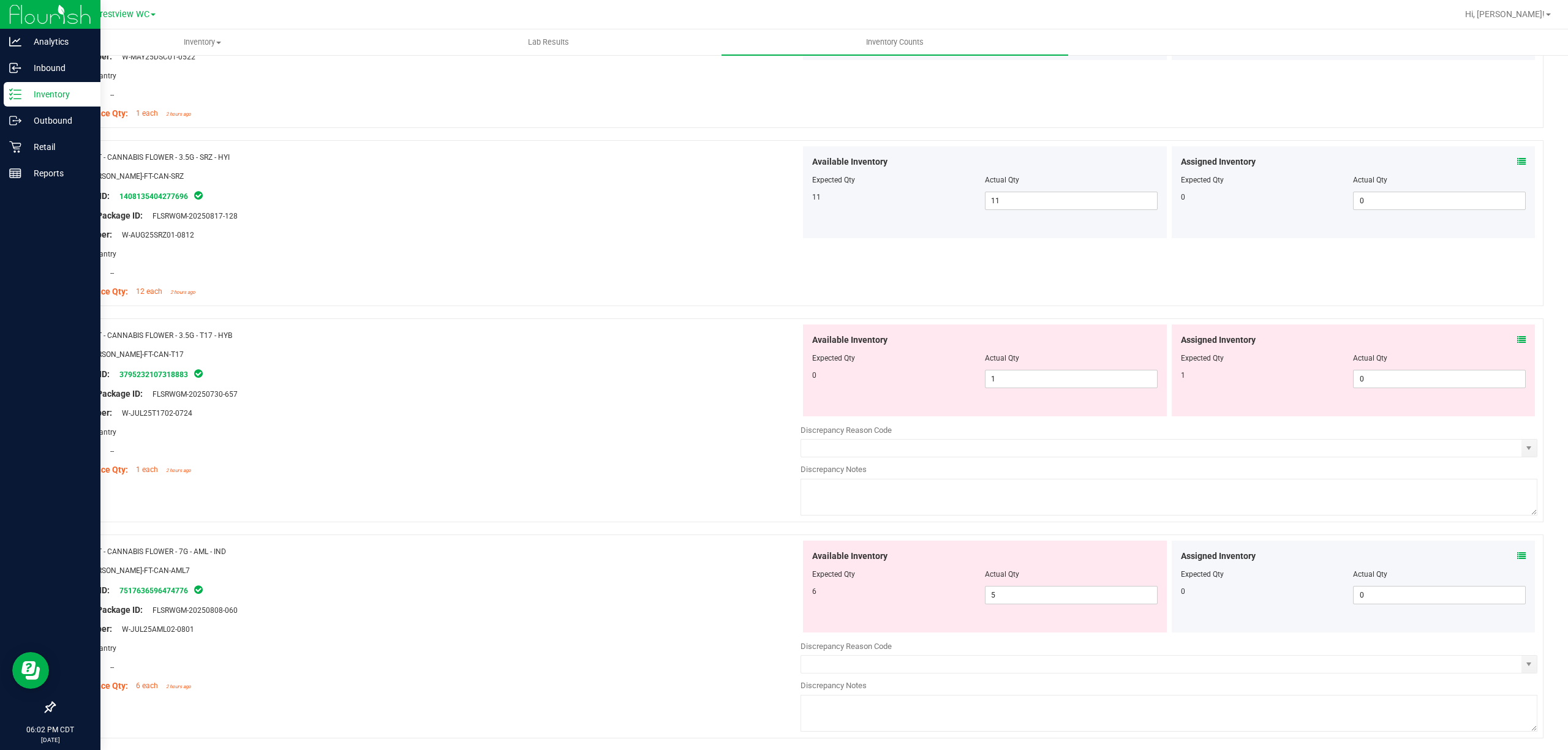
click at [783, 344] on icon at bounding box center [1521, 340] width 9 height 9
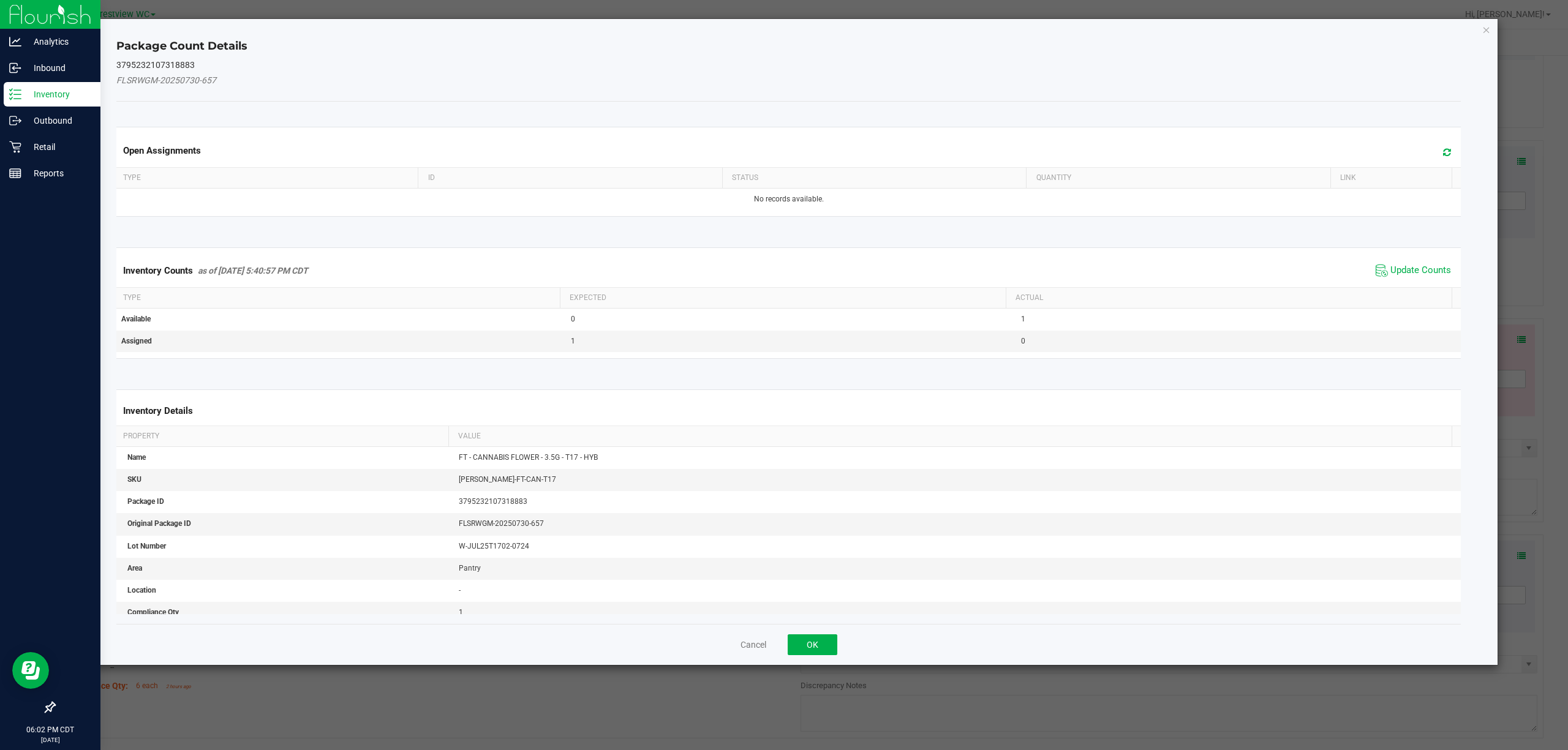
click at [783, 280] on span "Update Counts" at bounding box center [1413, 270] width 82 height 18
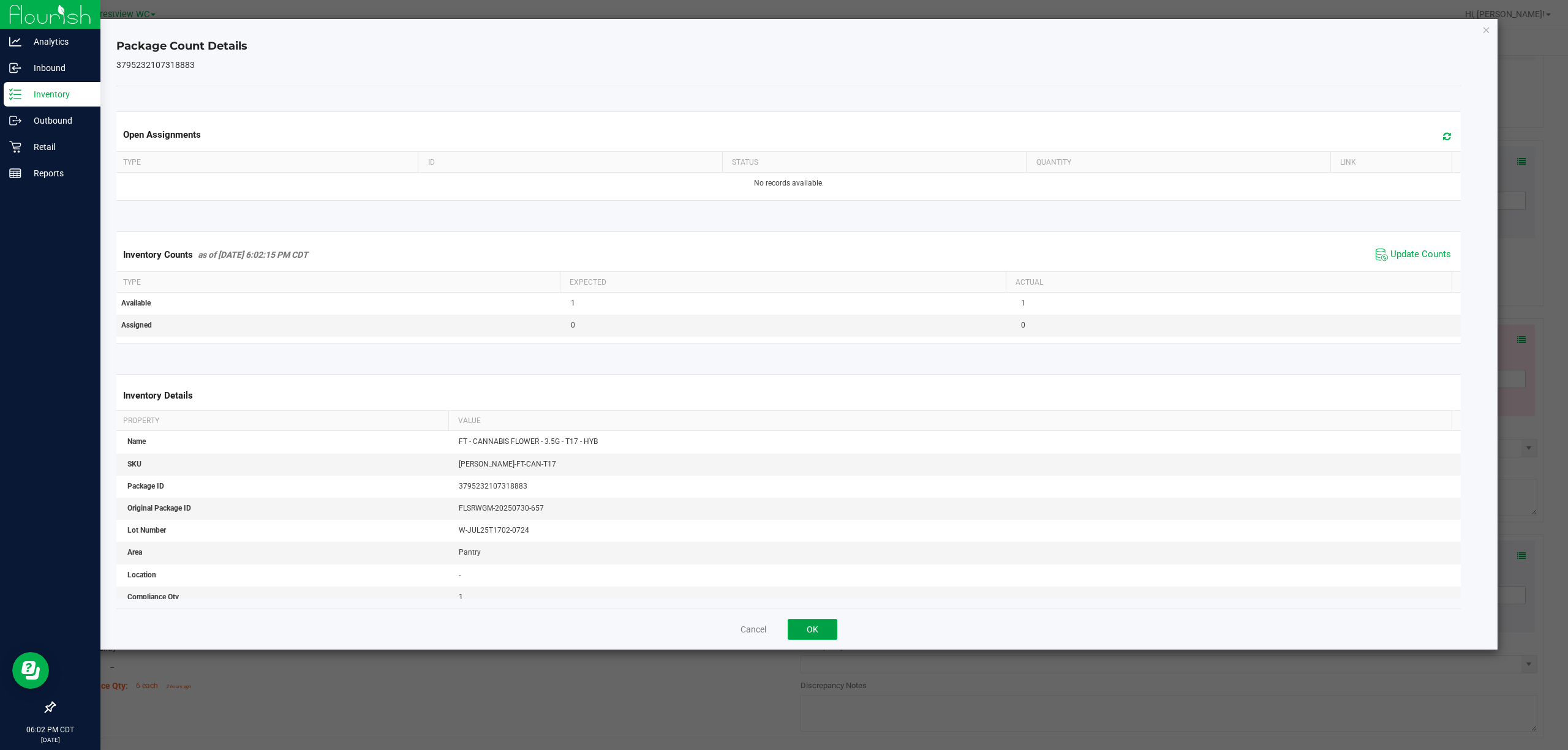
click at [783, 626] on button "OK" at bounding box center [812, 629] width 50 height 21
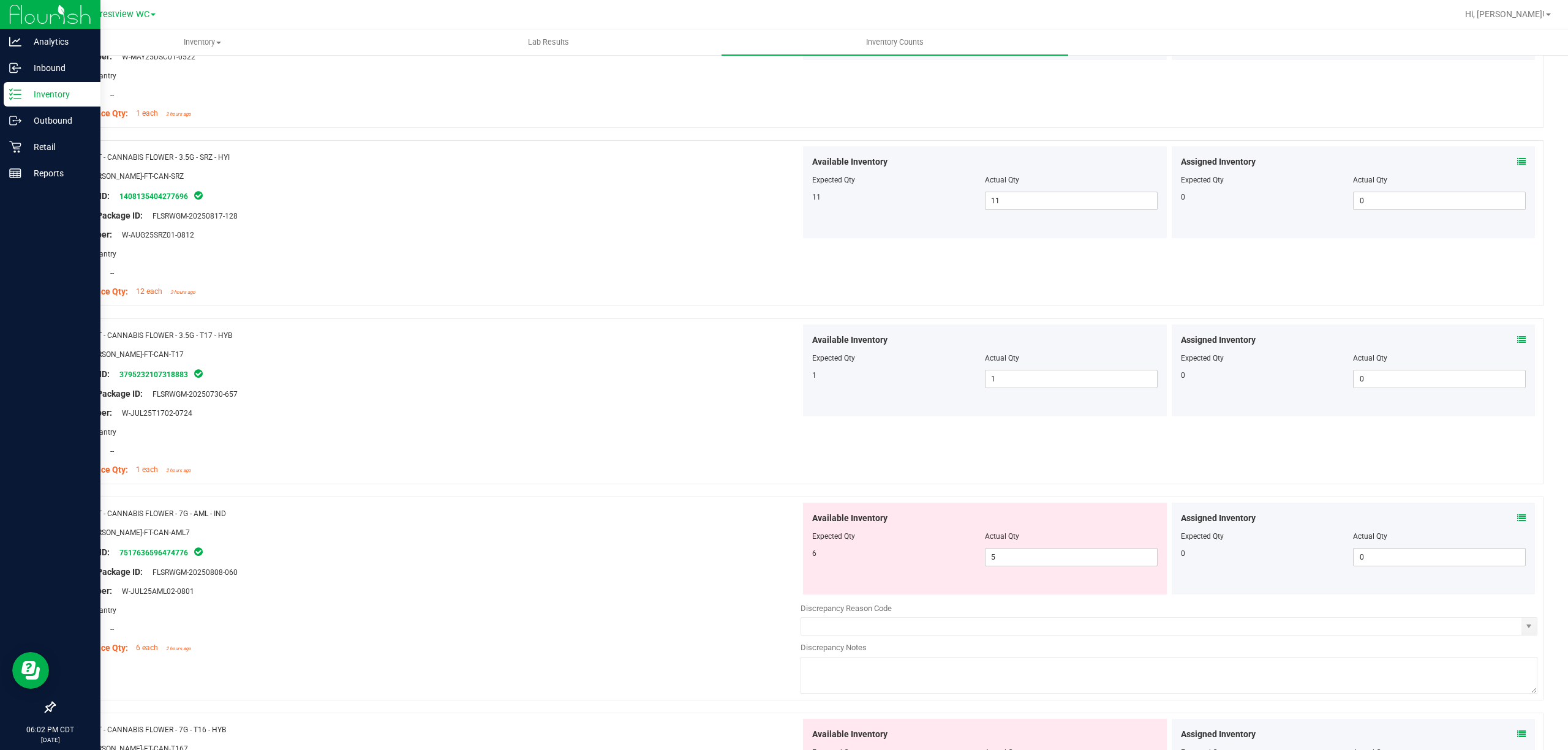
click at [783, 521] on icon at bounding box center [1521, 518] width 9 height 9
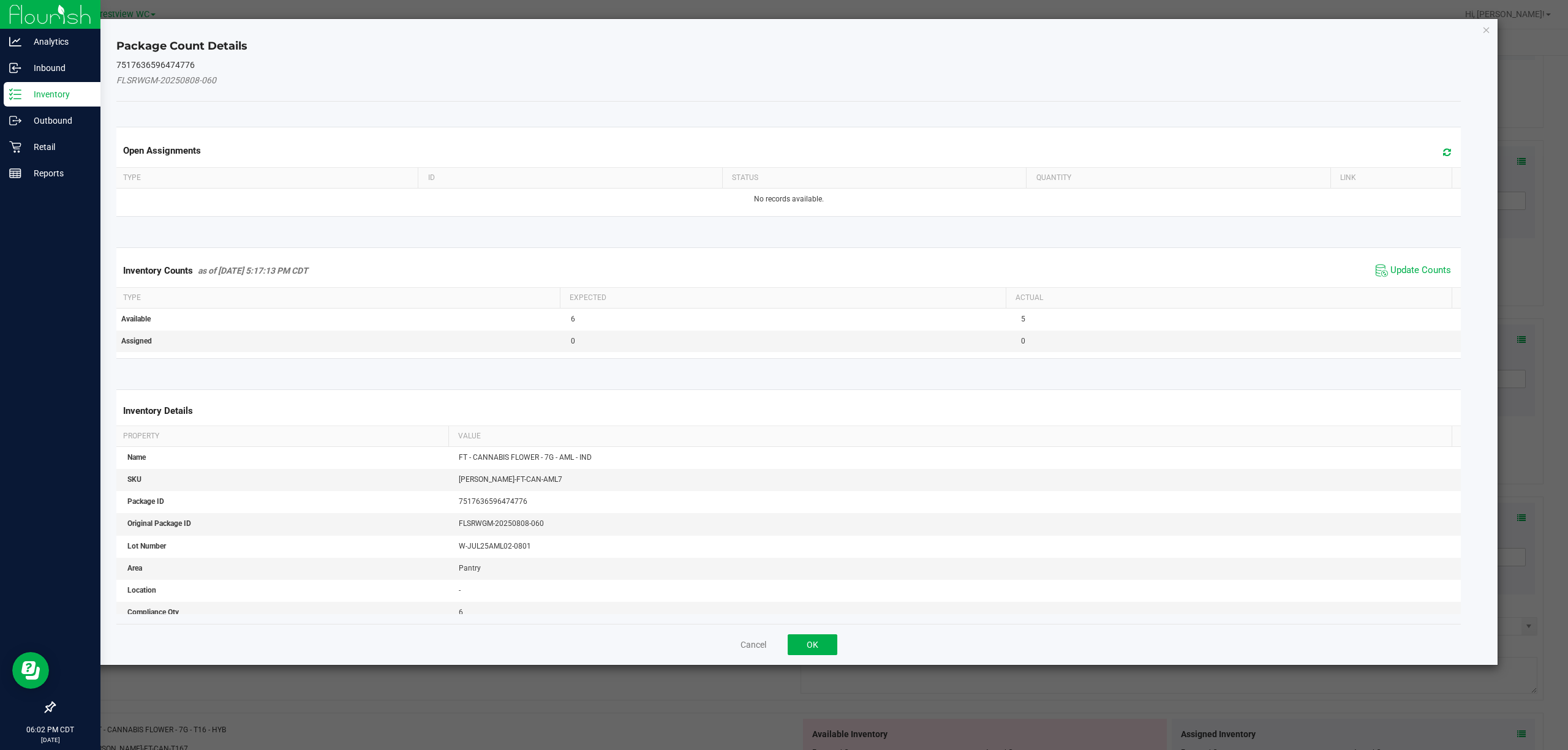
click at [783, 282] on div "Inventory Counts as of [DATE] 5:17:13 PM CDT Update Counts" at bounding box center [788, 270] width 1350 height 33
click at [783, 267] on span "Update Counts" at bounding box center [1420, 270] width 60 height 12
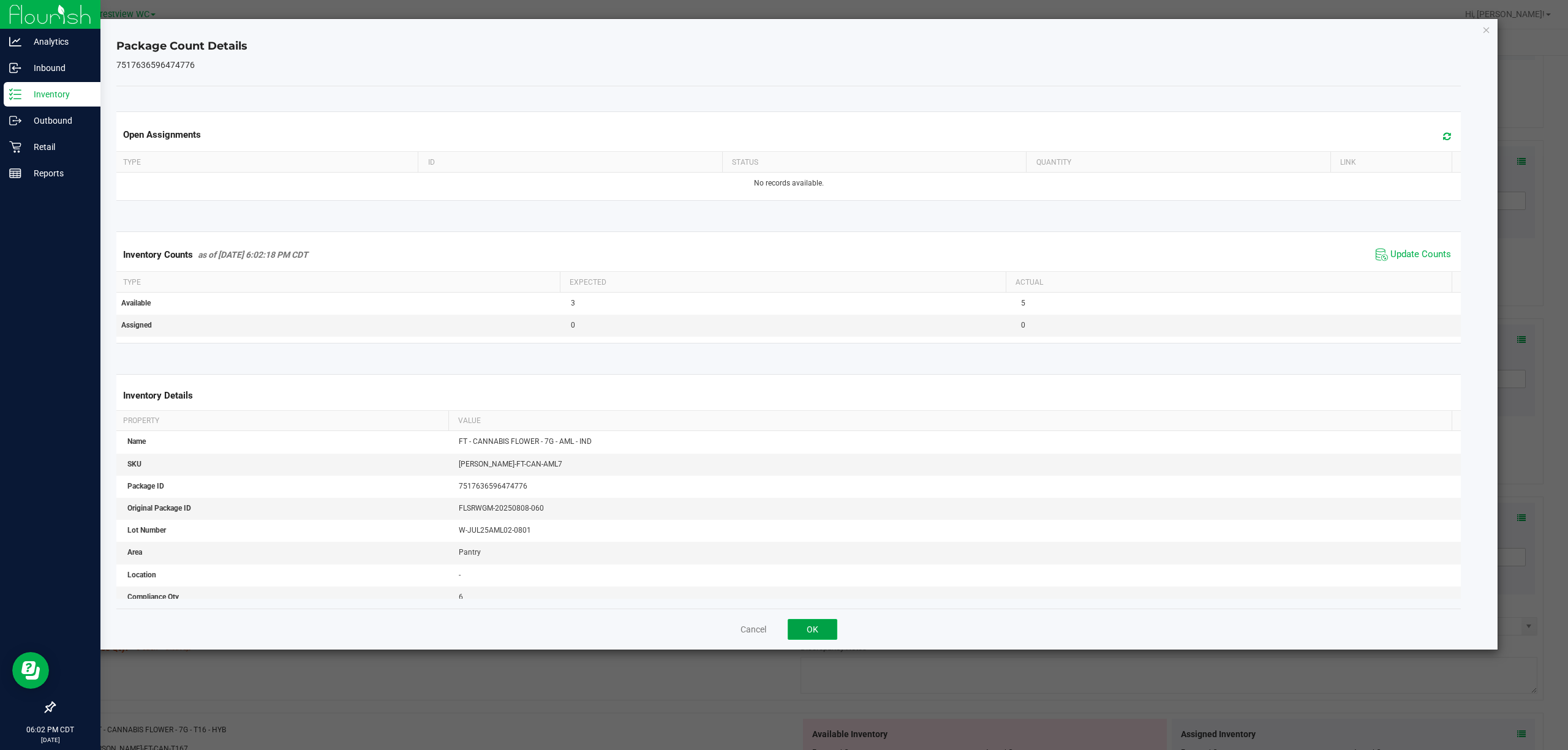
click at [783, 626] on button "OK" at bounding box center [812, 629] width 50 height 21
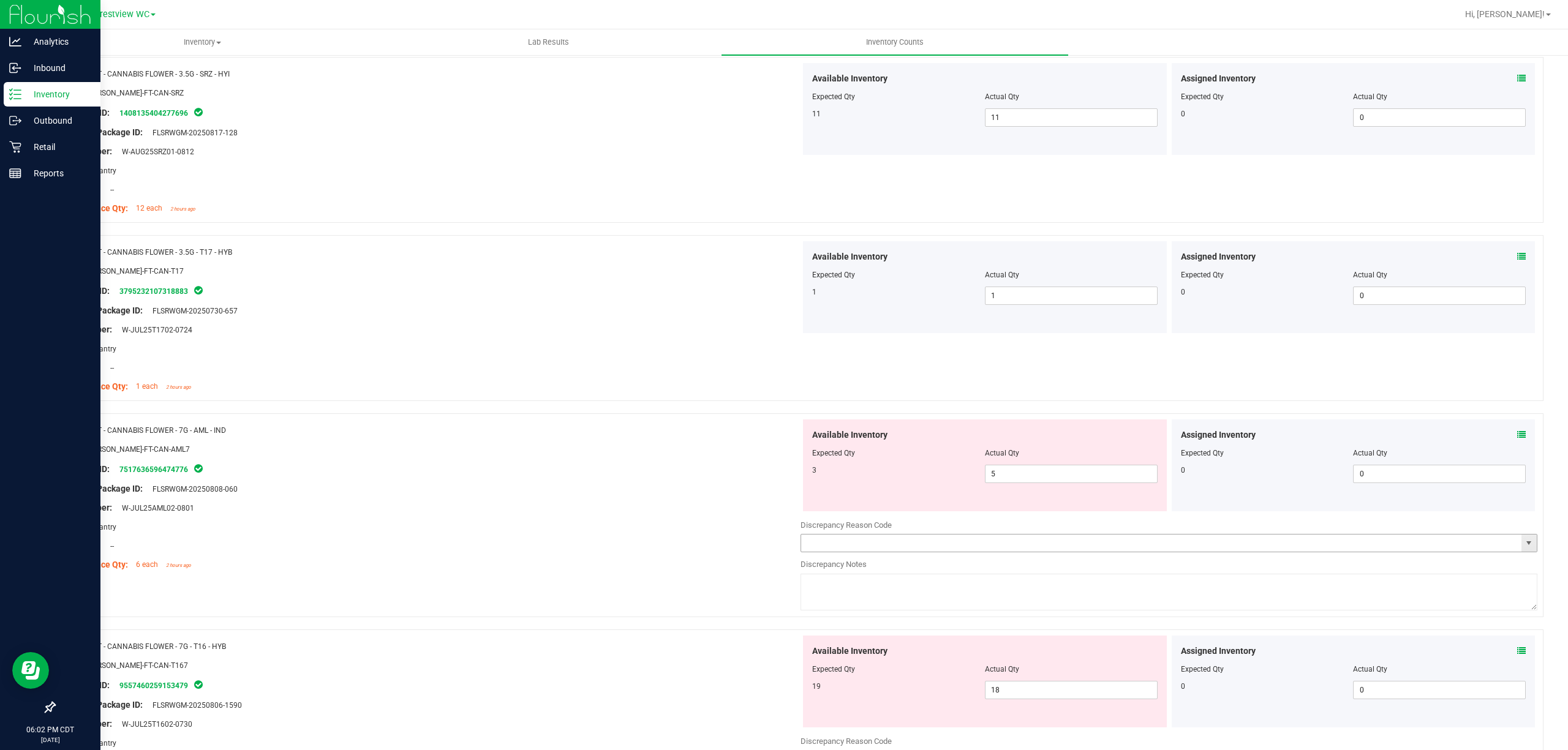
scroll to position [1552, 0]
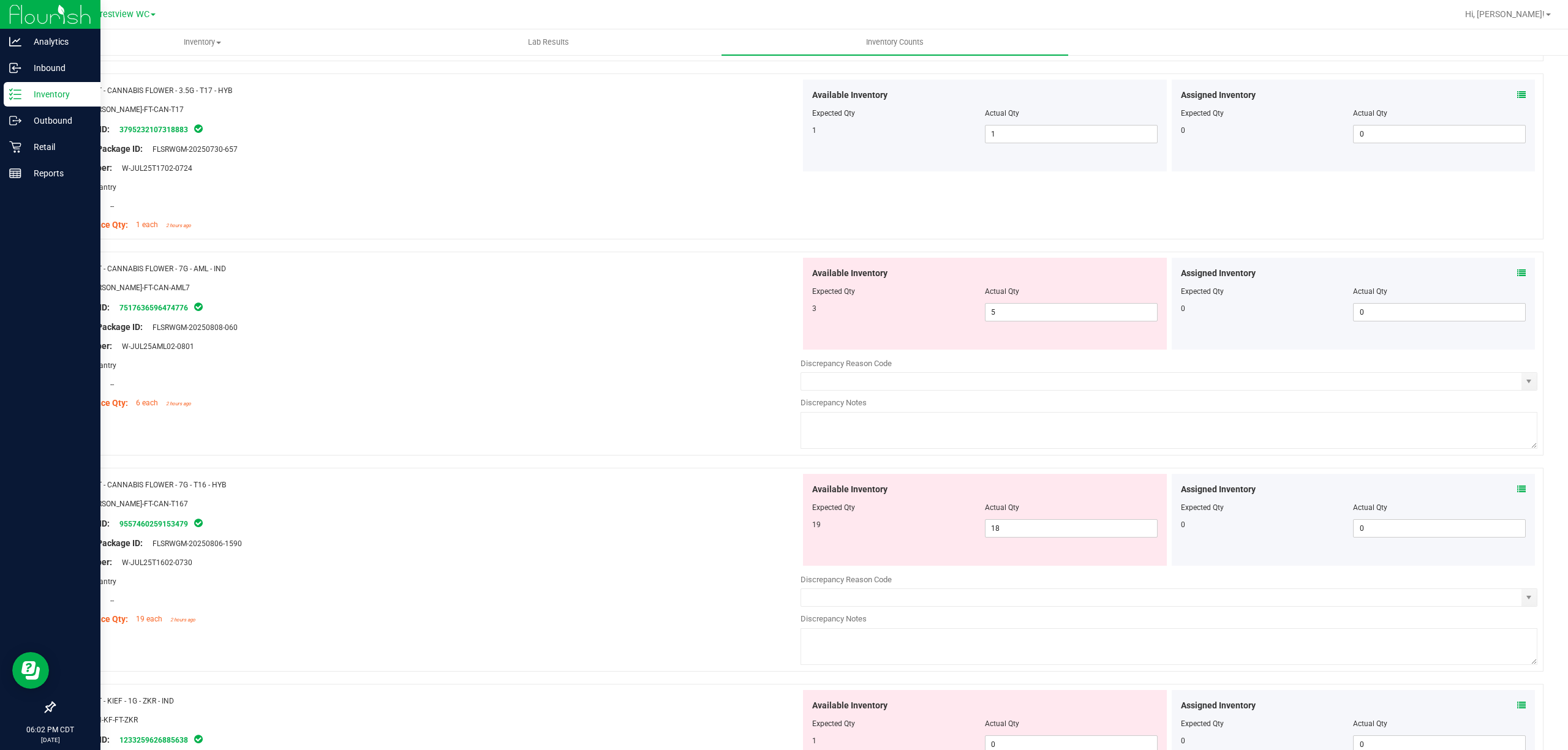
click at [783, 493] on div "Assigned Inventory Expected Qty Actual Qty 0 0 0" at bounding box center [1354, 520] width 364 height 92
click at [783, 492] on icon at bounding box center [1521, 490] width 9 height 9
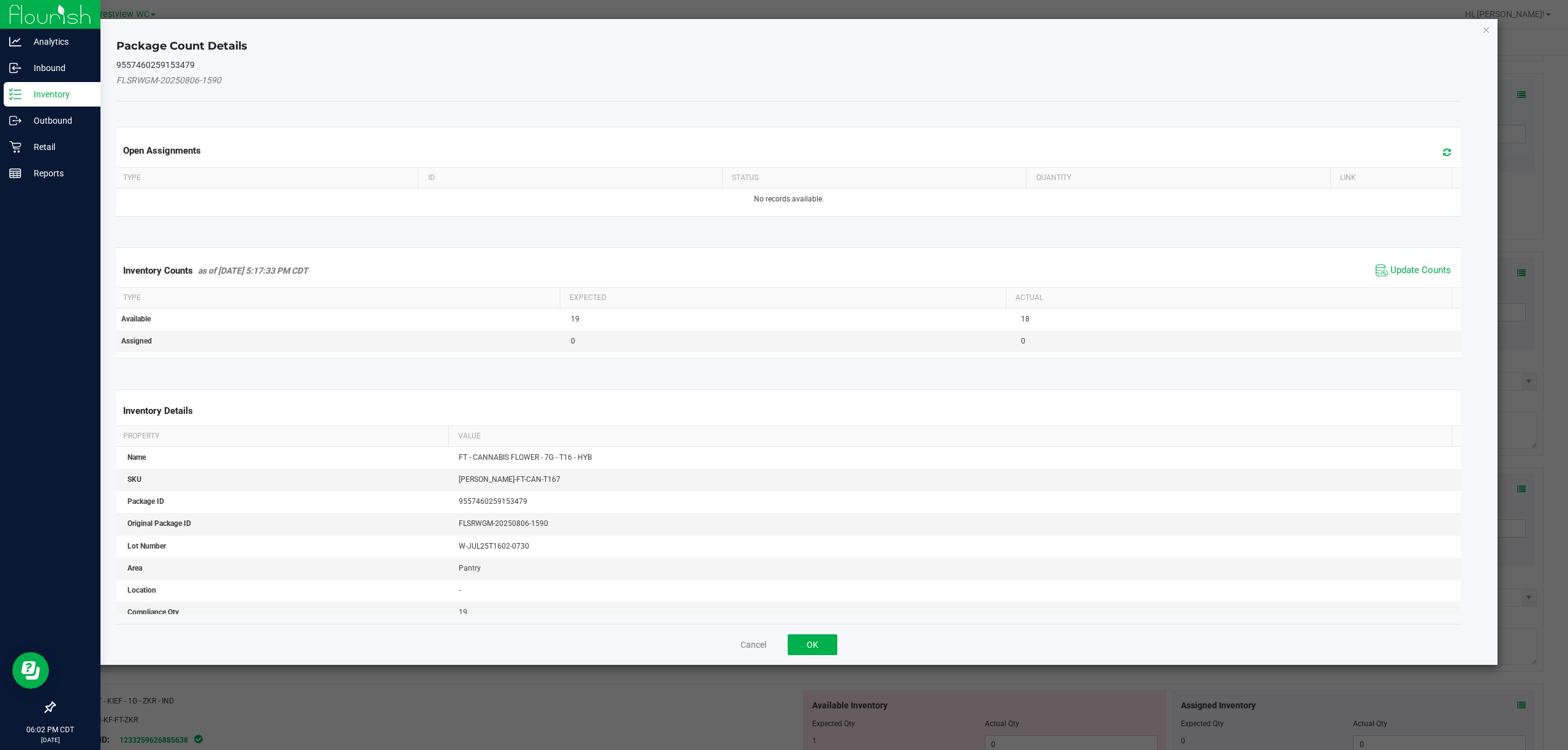
click at [783, 265] on span "Update Counts" at bounding box center [1413, 270] width 82 height 18
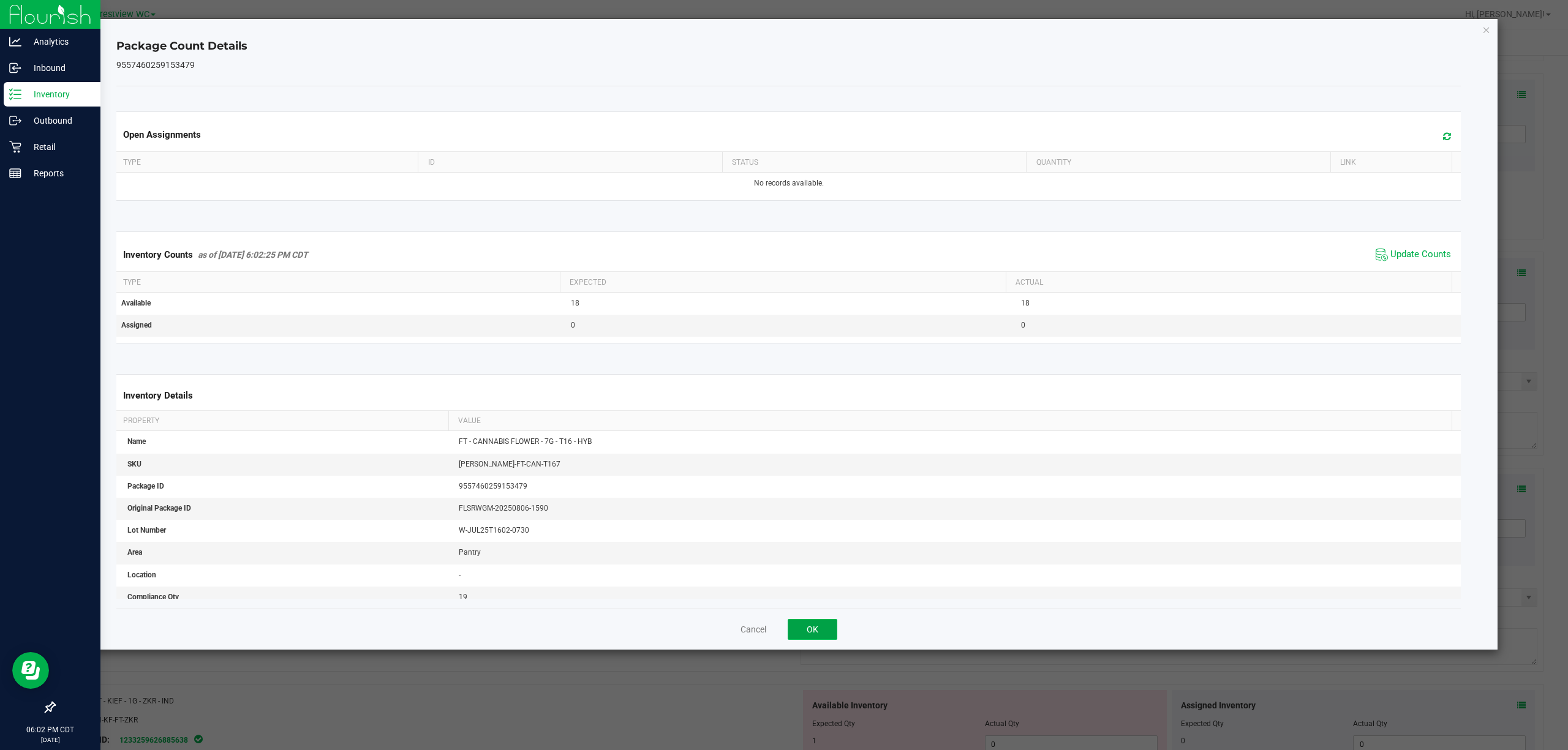
click at [783, 627] on button "OK" at bounding box center [812, 629] width 50 height 21
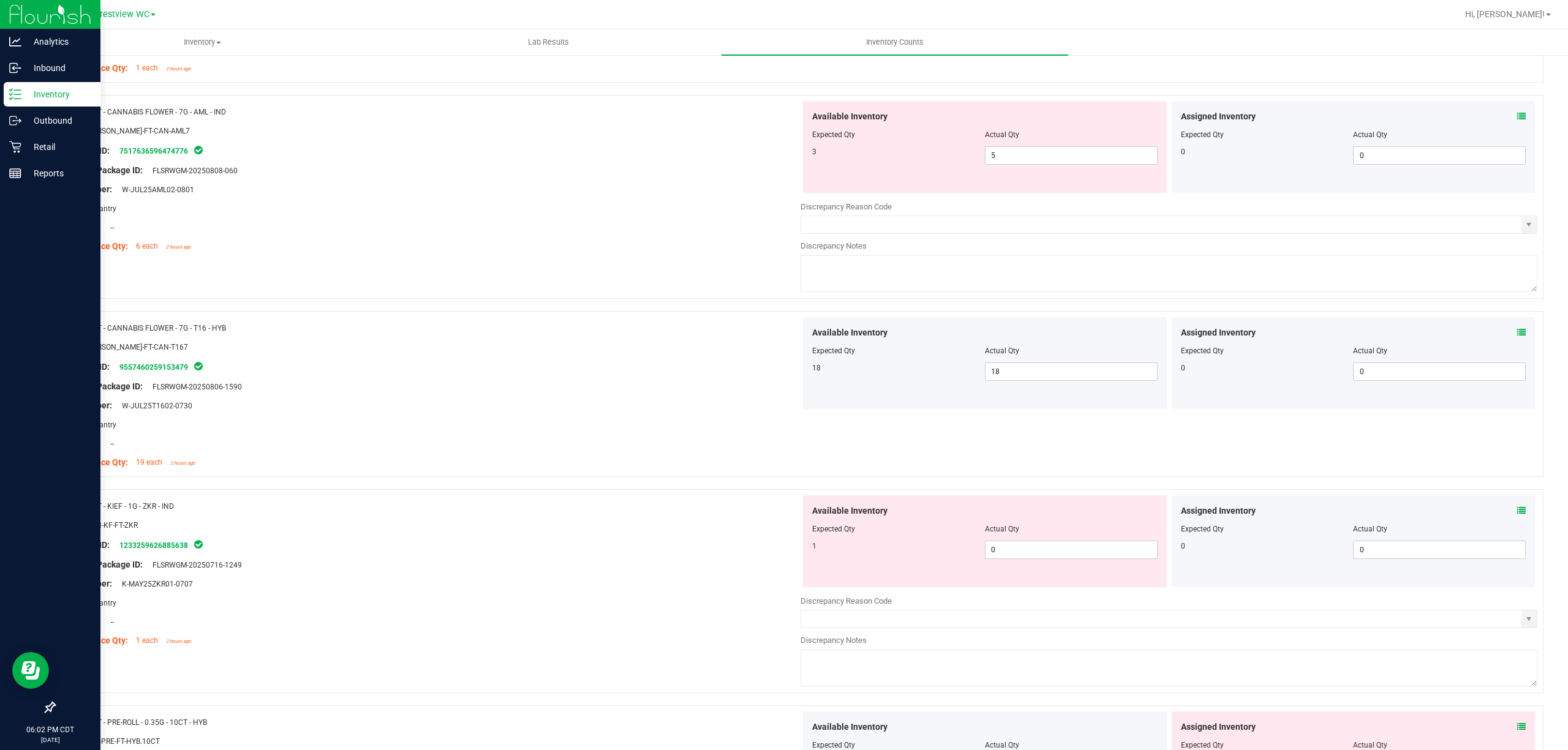
scroll to position [1715, 0]
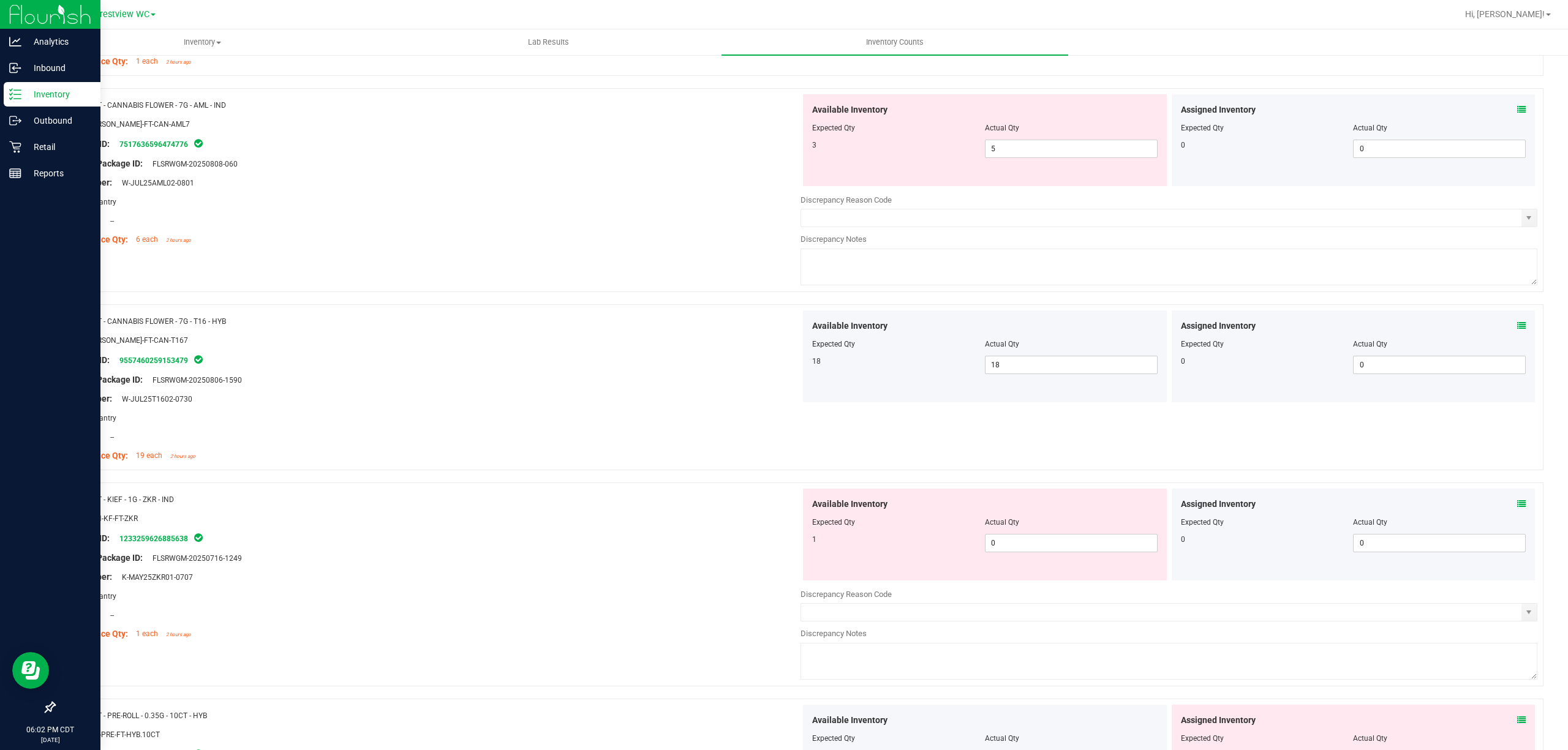
click at [783, 505] on icon at bounding box center [1521, 504] width 9 height 9
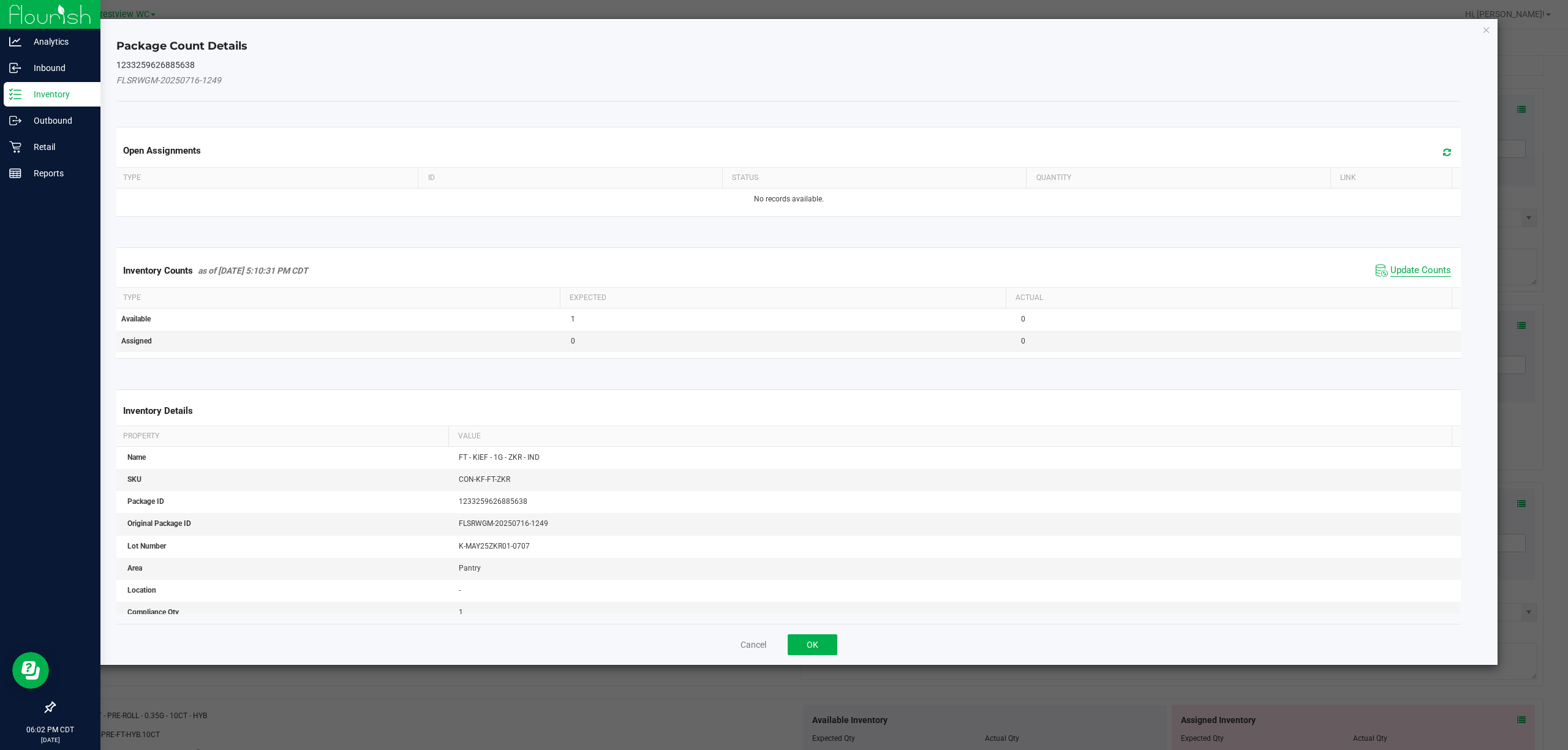
click at [783, 270] on span "Update Counts" at bounding box center [1420, 270] width 60 height 12
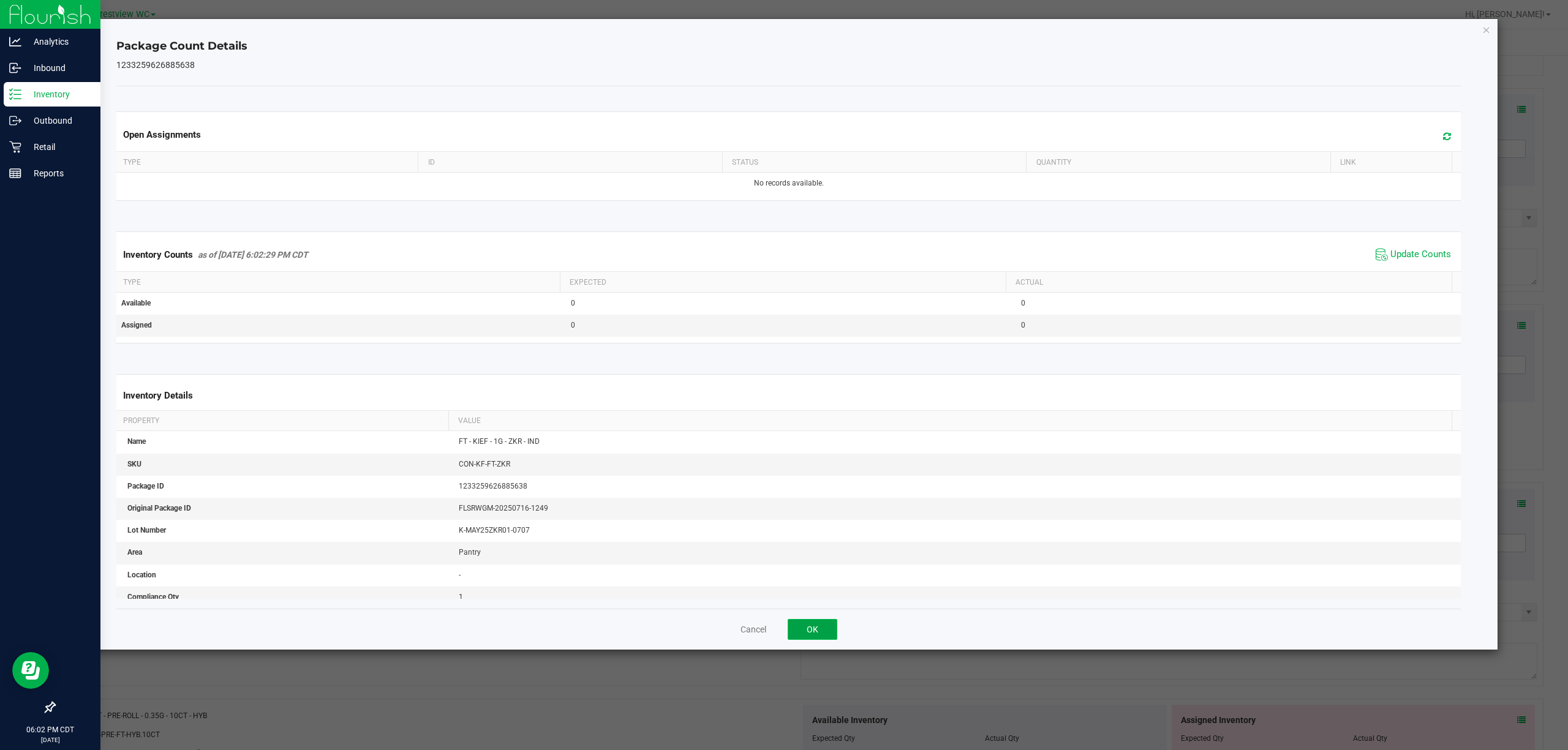
click at [783, 633] on button "OK" at bounding box center [812, 629] width 50 height 21
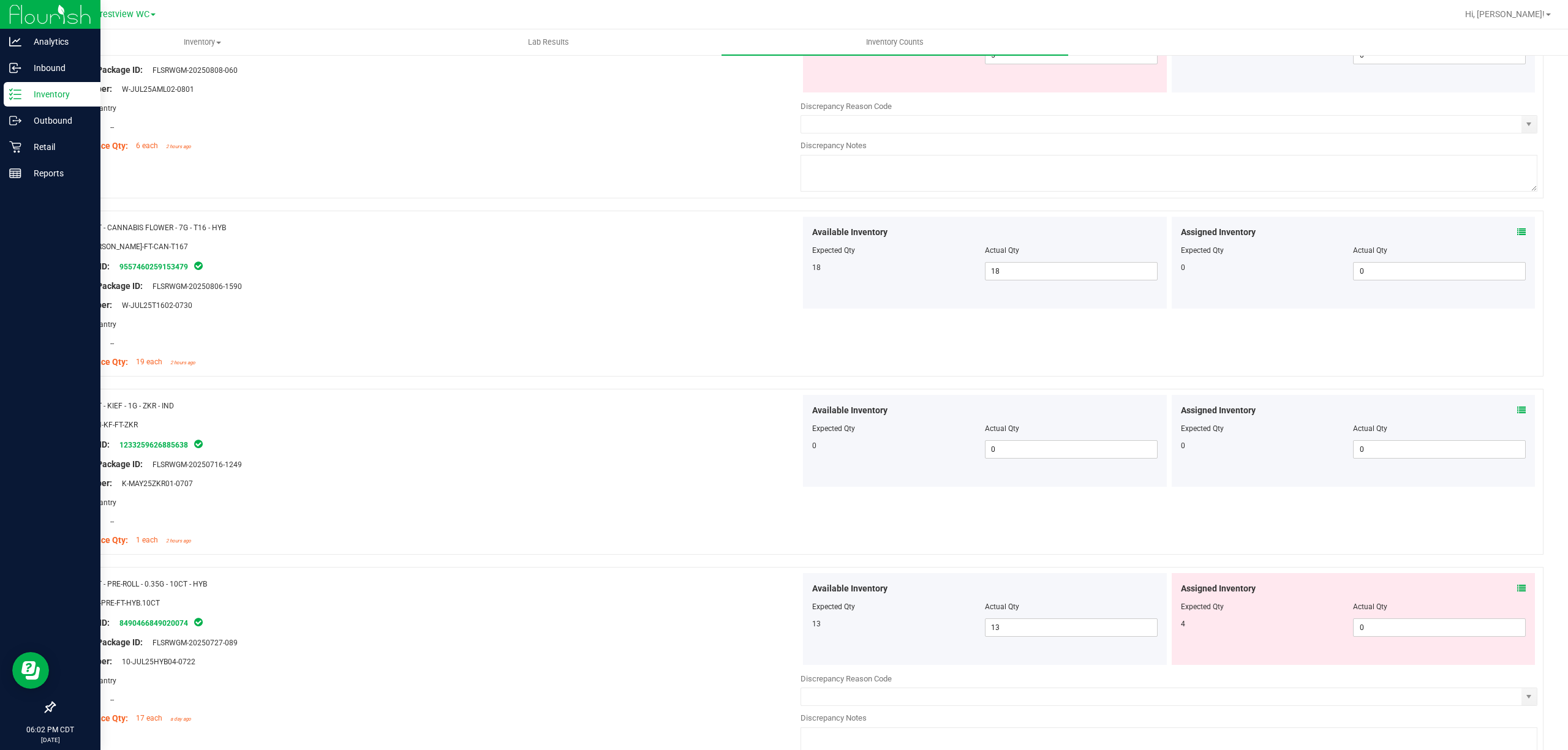
scroll to position [1960, 0]
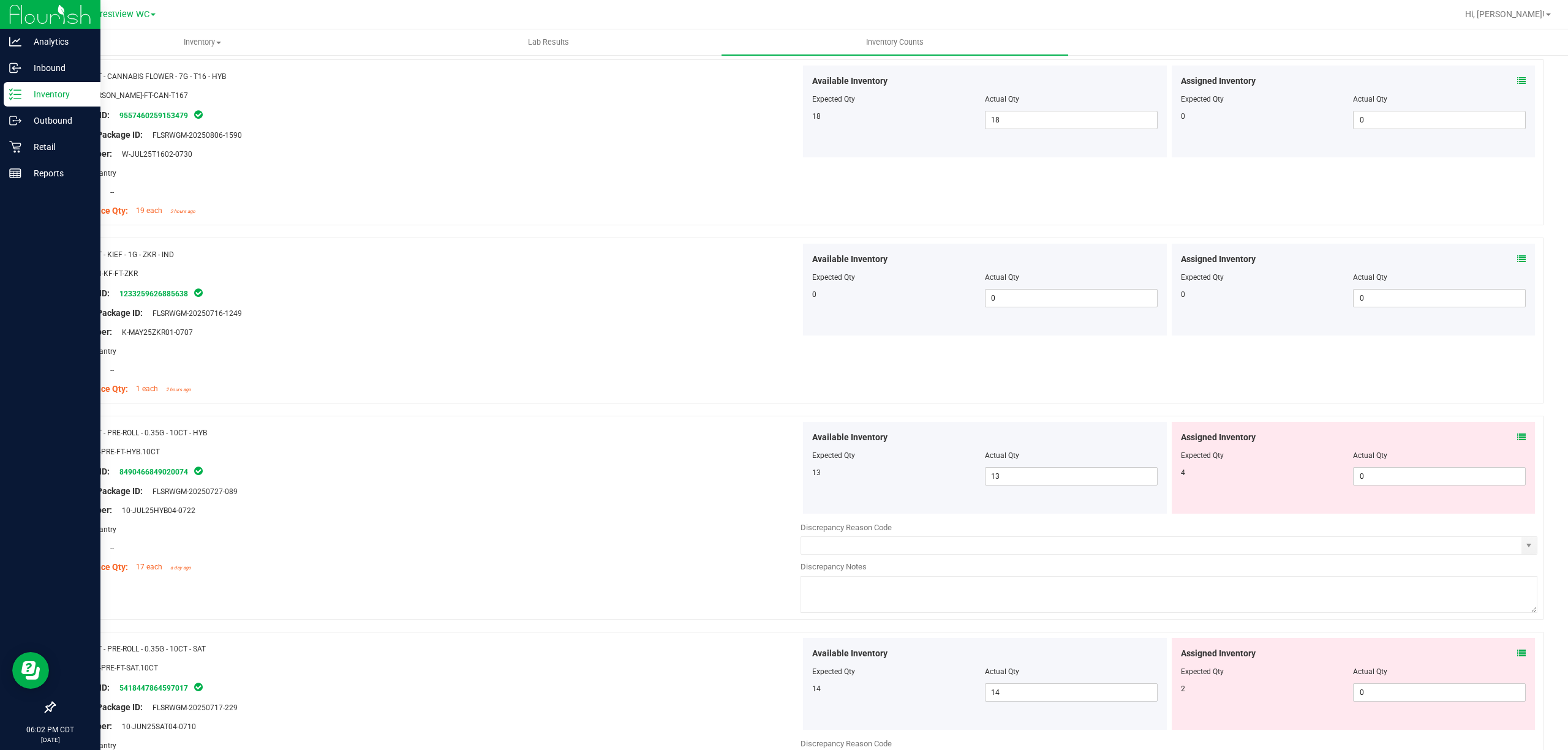
click at [783, 441] on icon at bounding box center [1521, 438] width 9 height 9
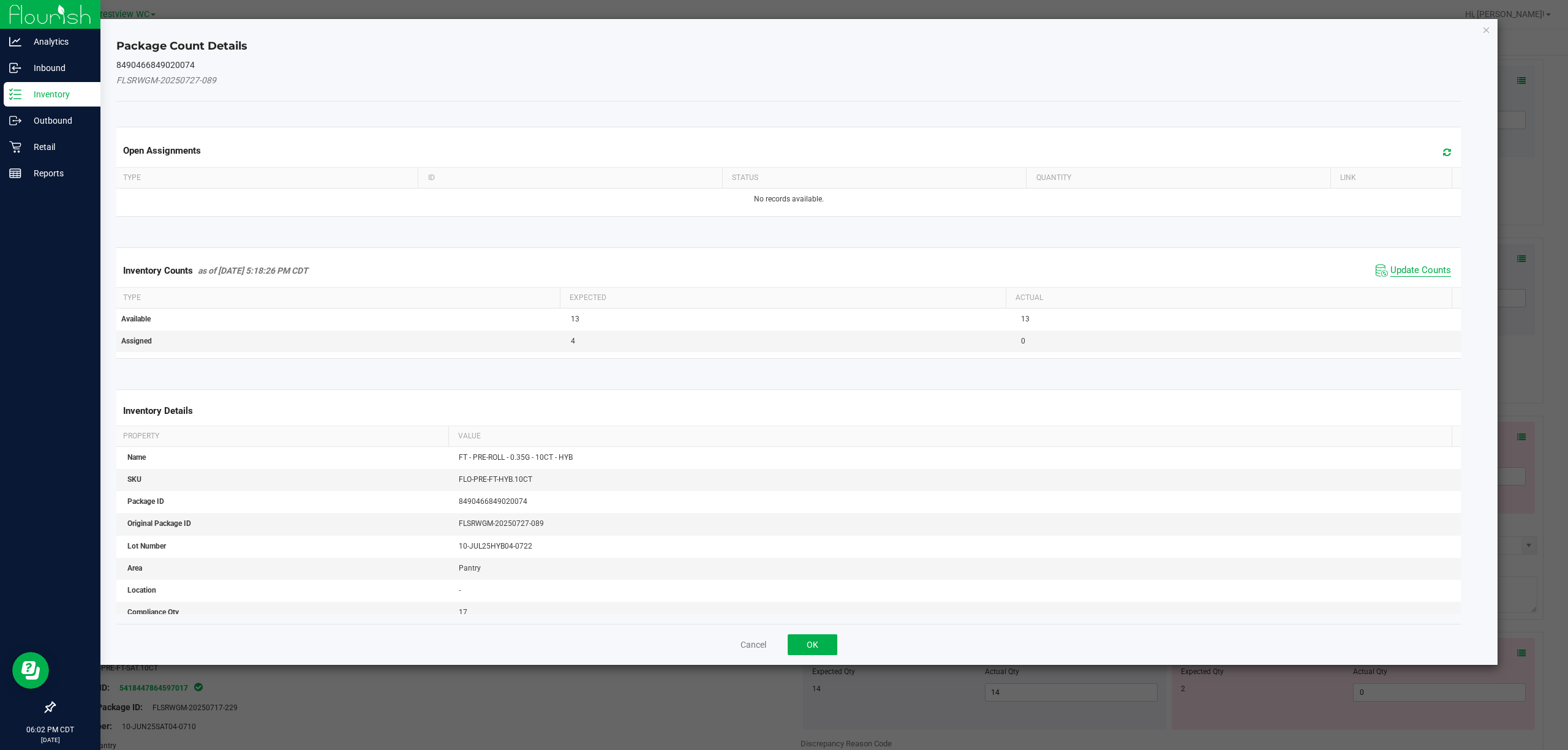
click at [783, 271] on span "Update Counts" at bounding box center [1420, 270] width 60 height 12
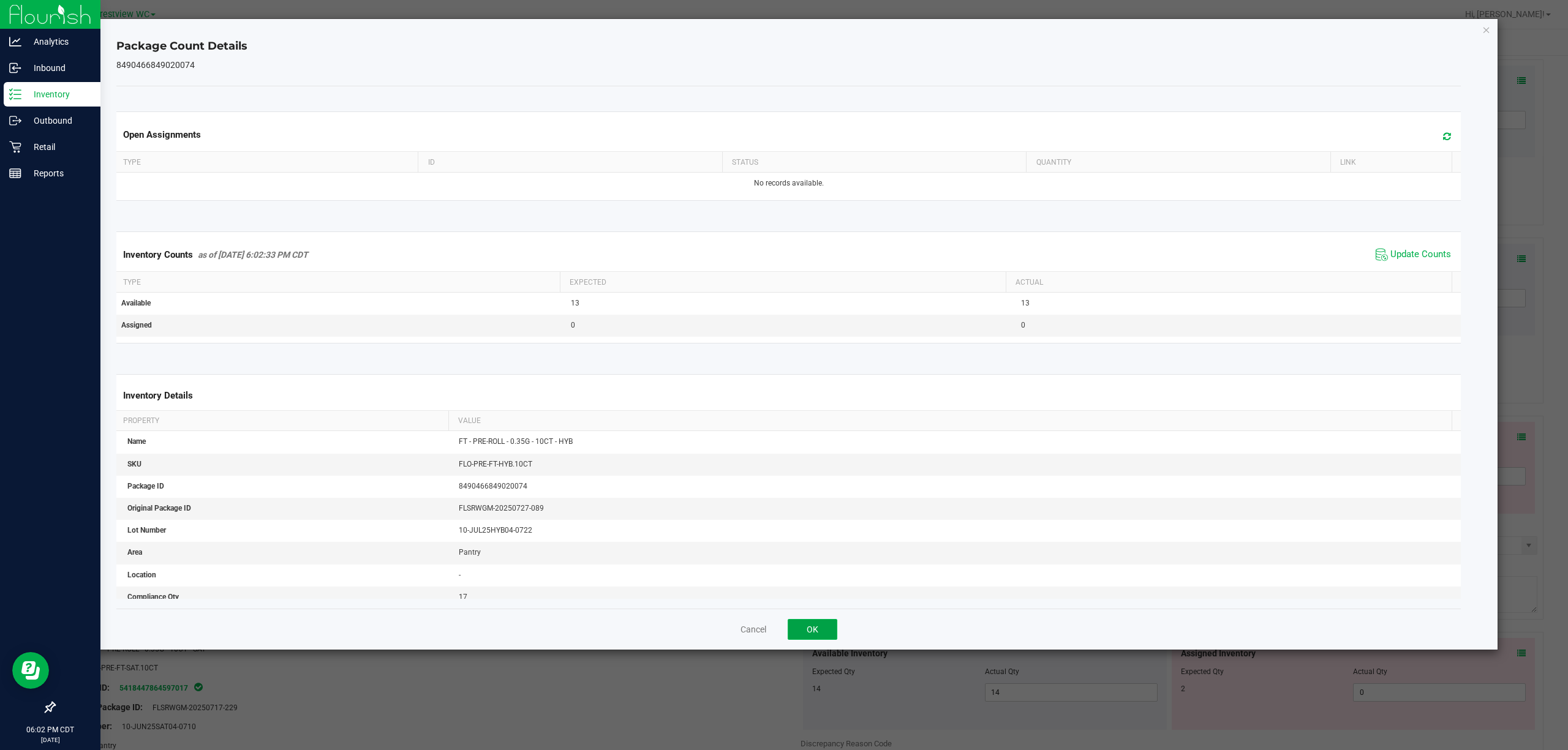
click at [783, 627] on button "OK" at bounding box center [812, 629] width 50 height 21
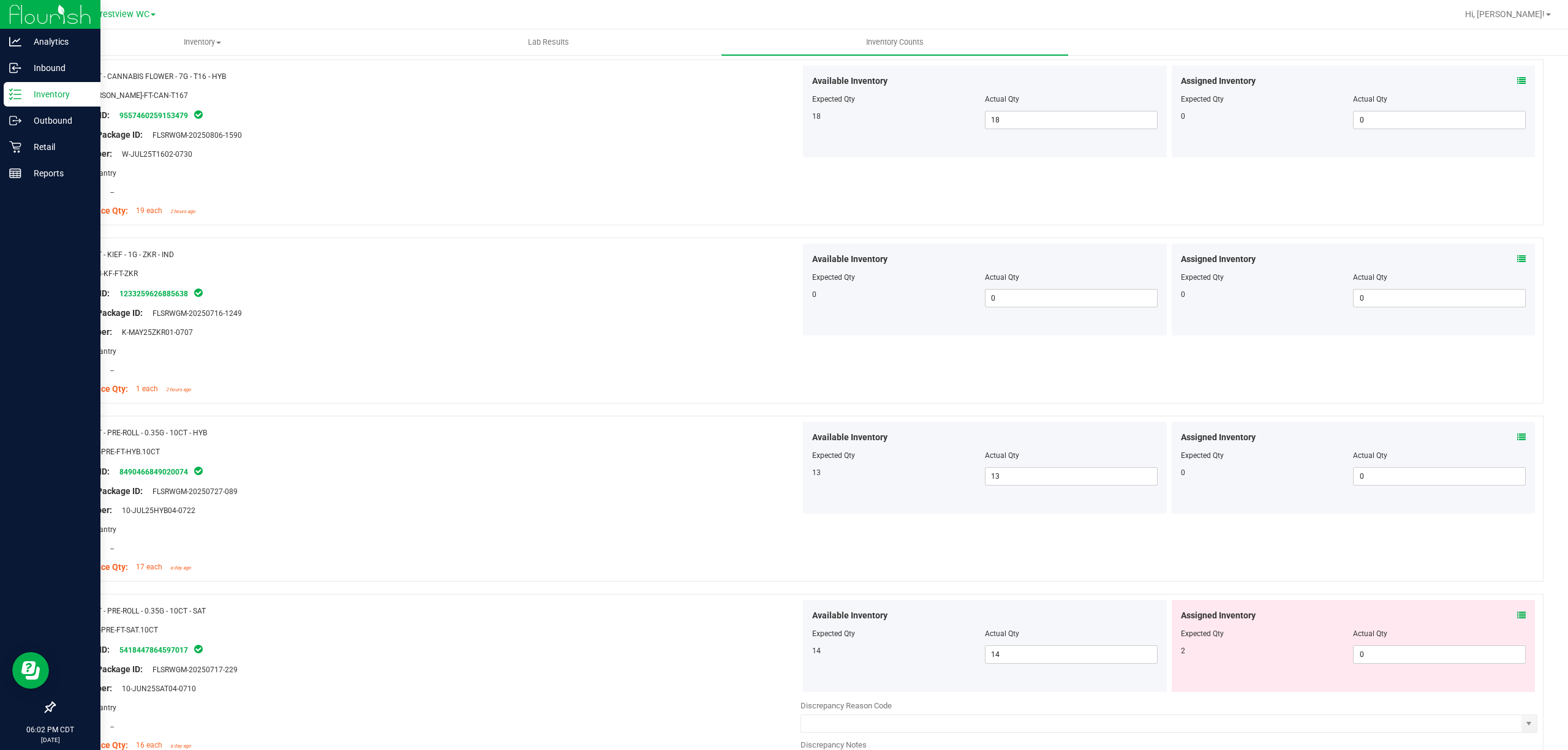
click at [783, 618] on div "Assigned Inventory" at bounding box center [1353, 615] width 345 height 13
click at [783, 617] on icon at bounding box center [1521, 615] width 9 height 9
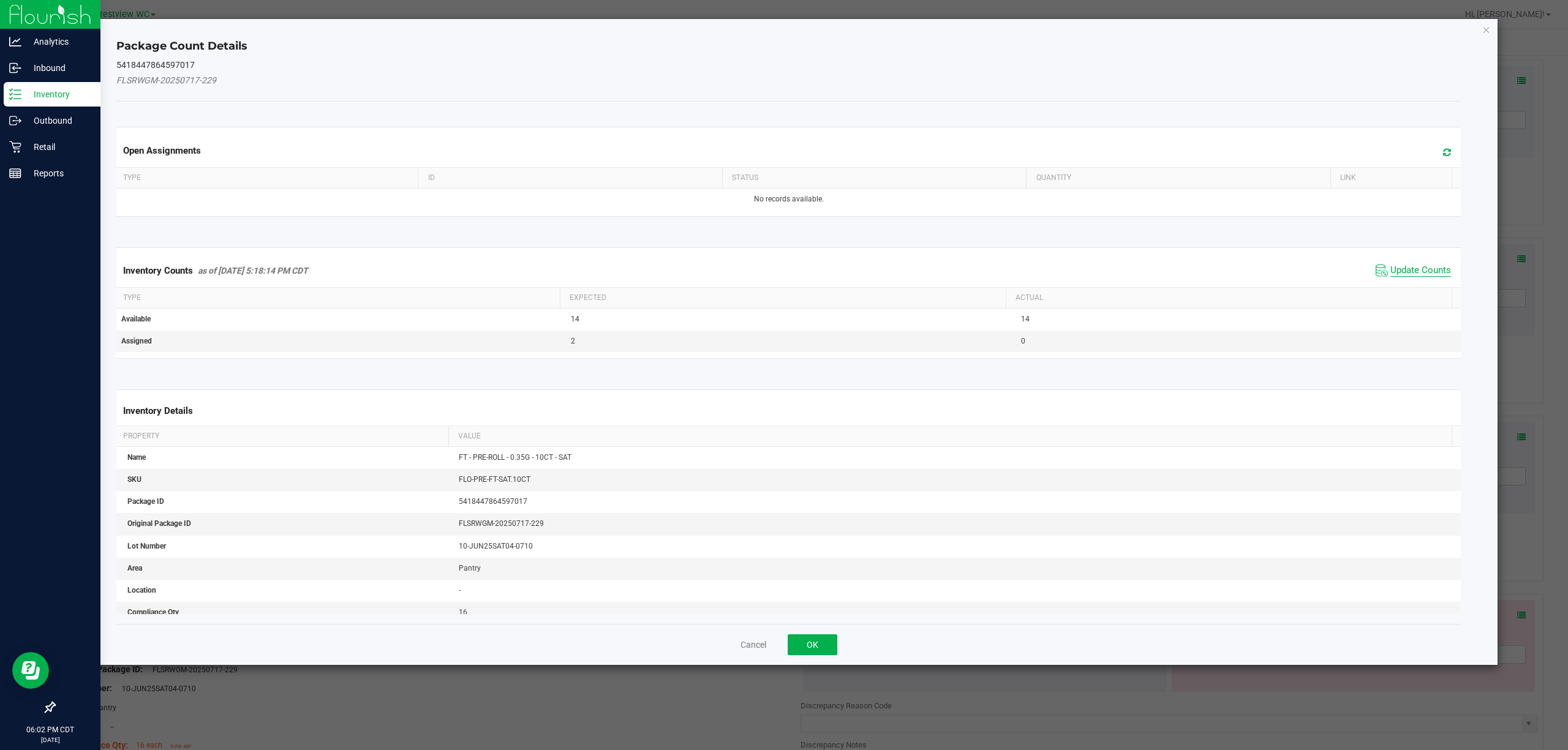
click at [783, 277] on span "Update Counts" at bounding box center [1420, 270] width 60 height 12
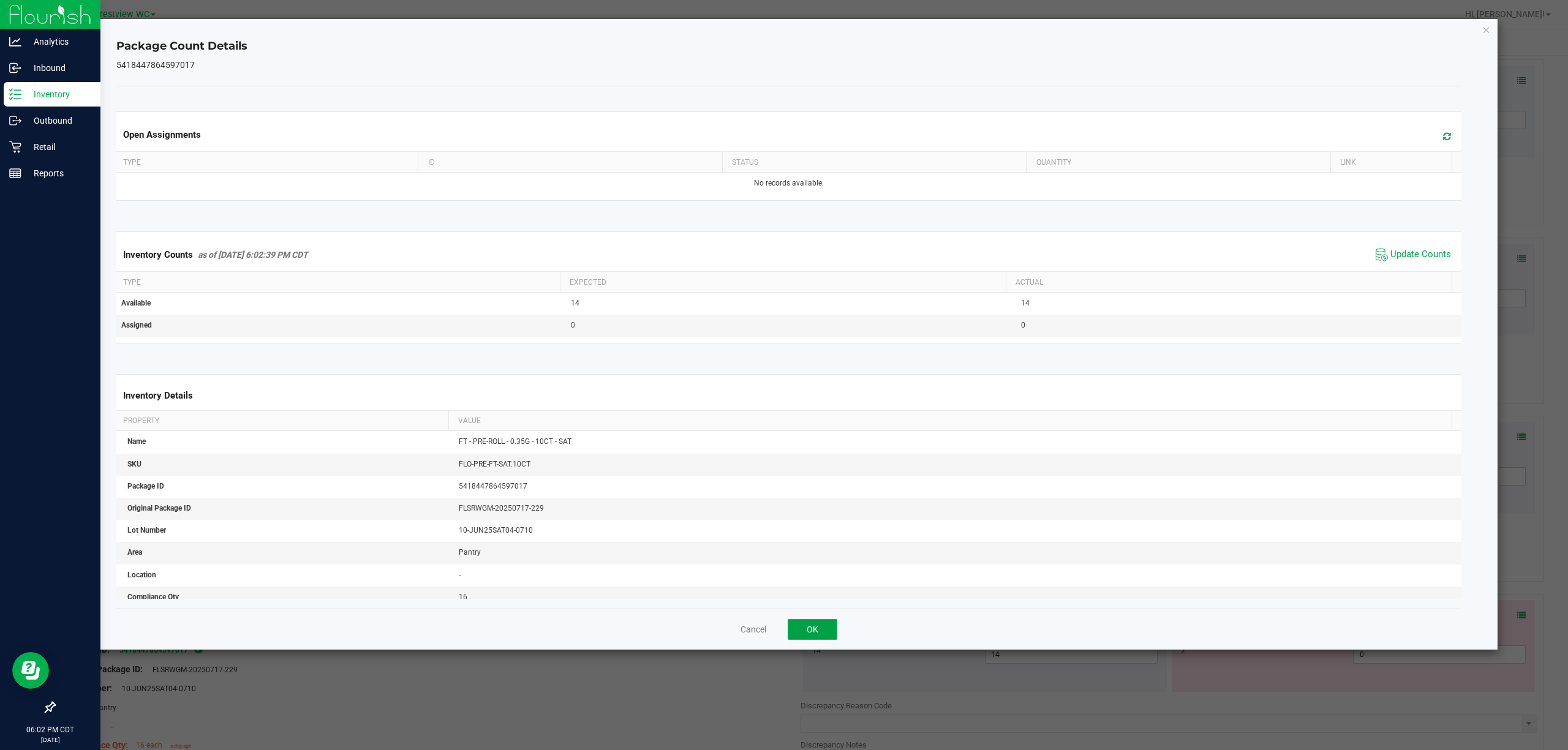
click at [783, 636] on button "OK" at bounding box center [812, 629] width 50 height 21
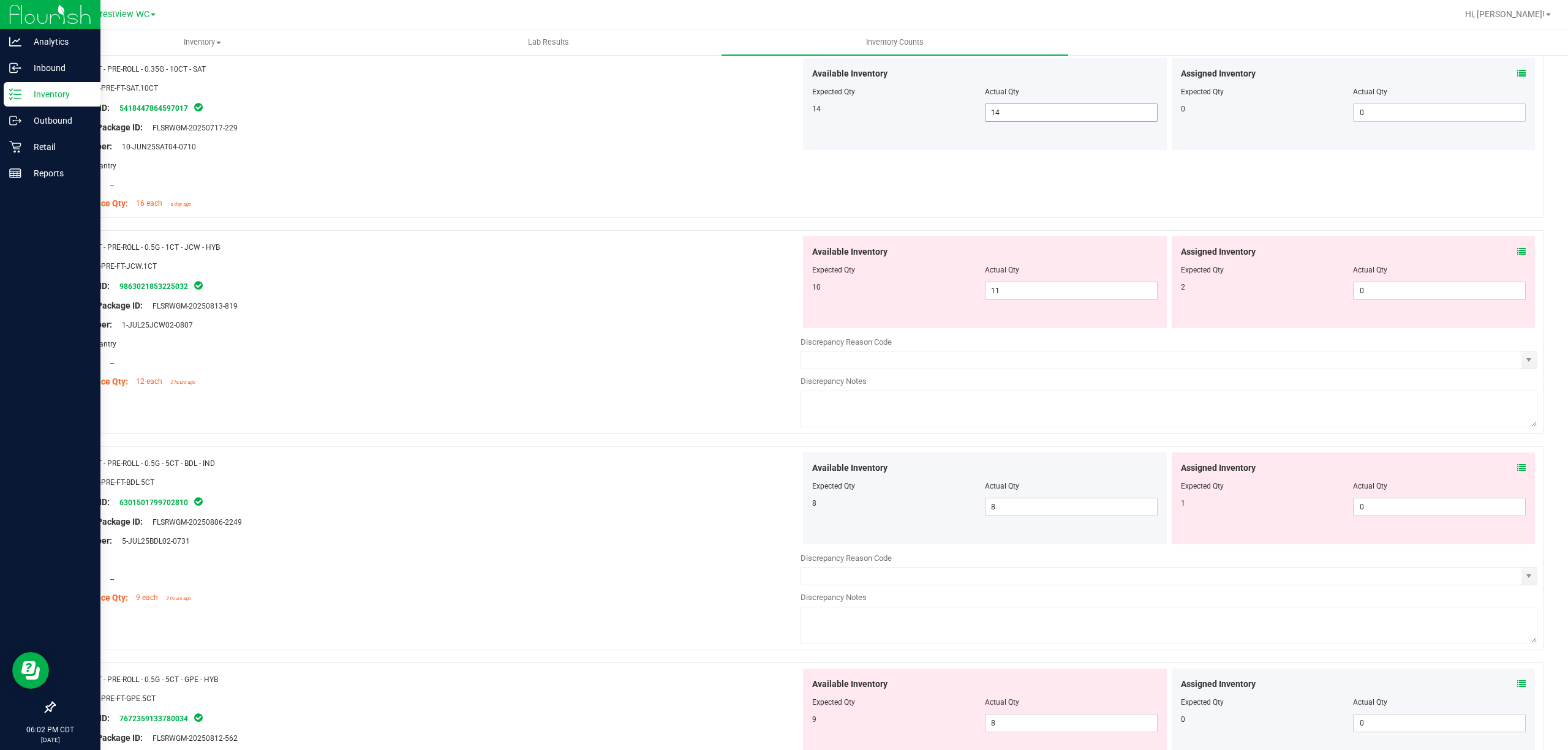
scroll to position [2531, 0]
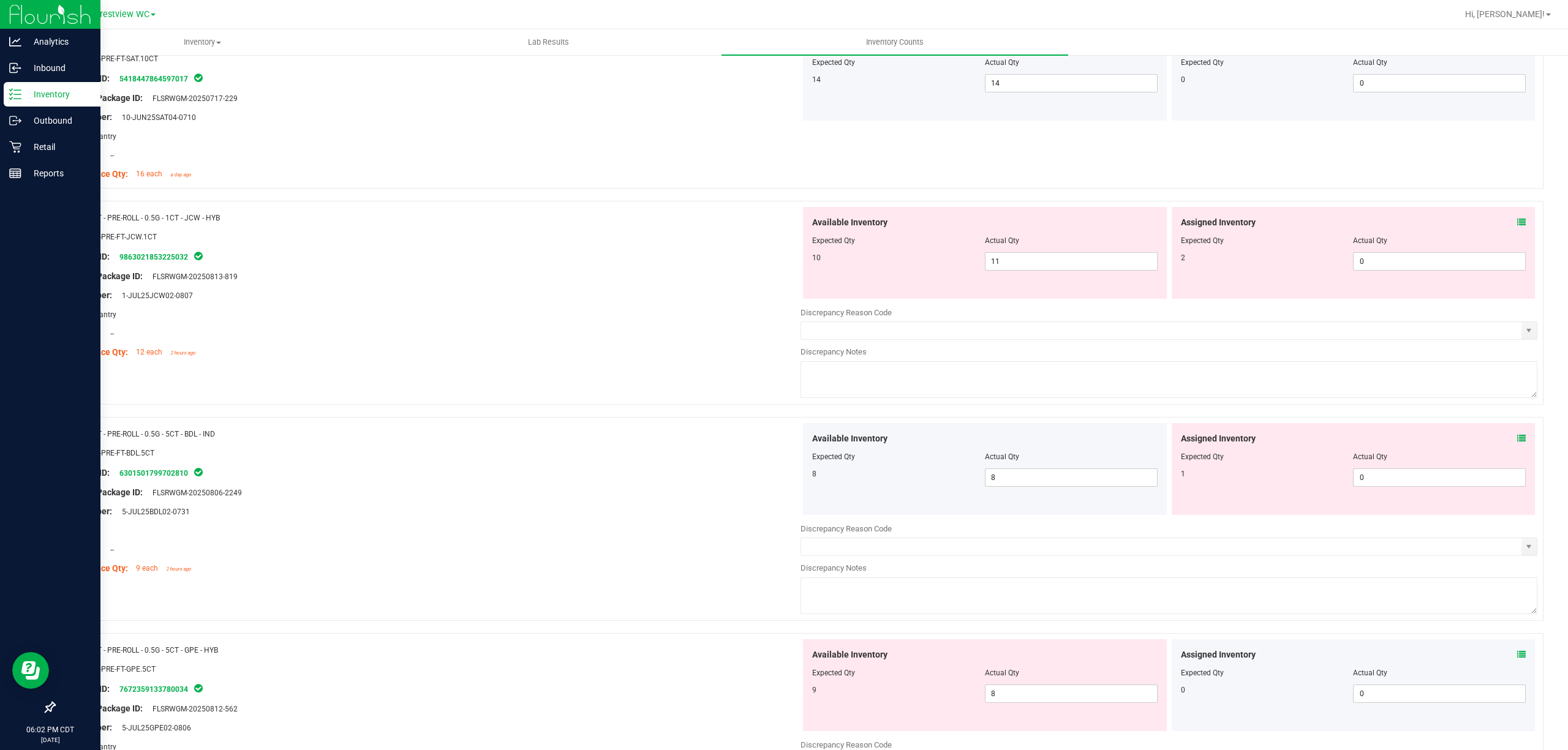
click at [783, 221] on div "Assigned Inventory Expected Qty Actual Qty 2 0 0" at bounding box center [1354, 253] width 364 height 92
click at [783, 224] on icon at bounding box center [1521, 223] width 9 height 9
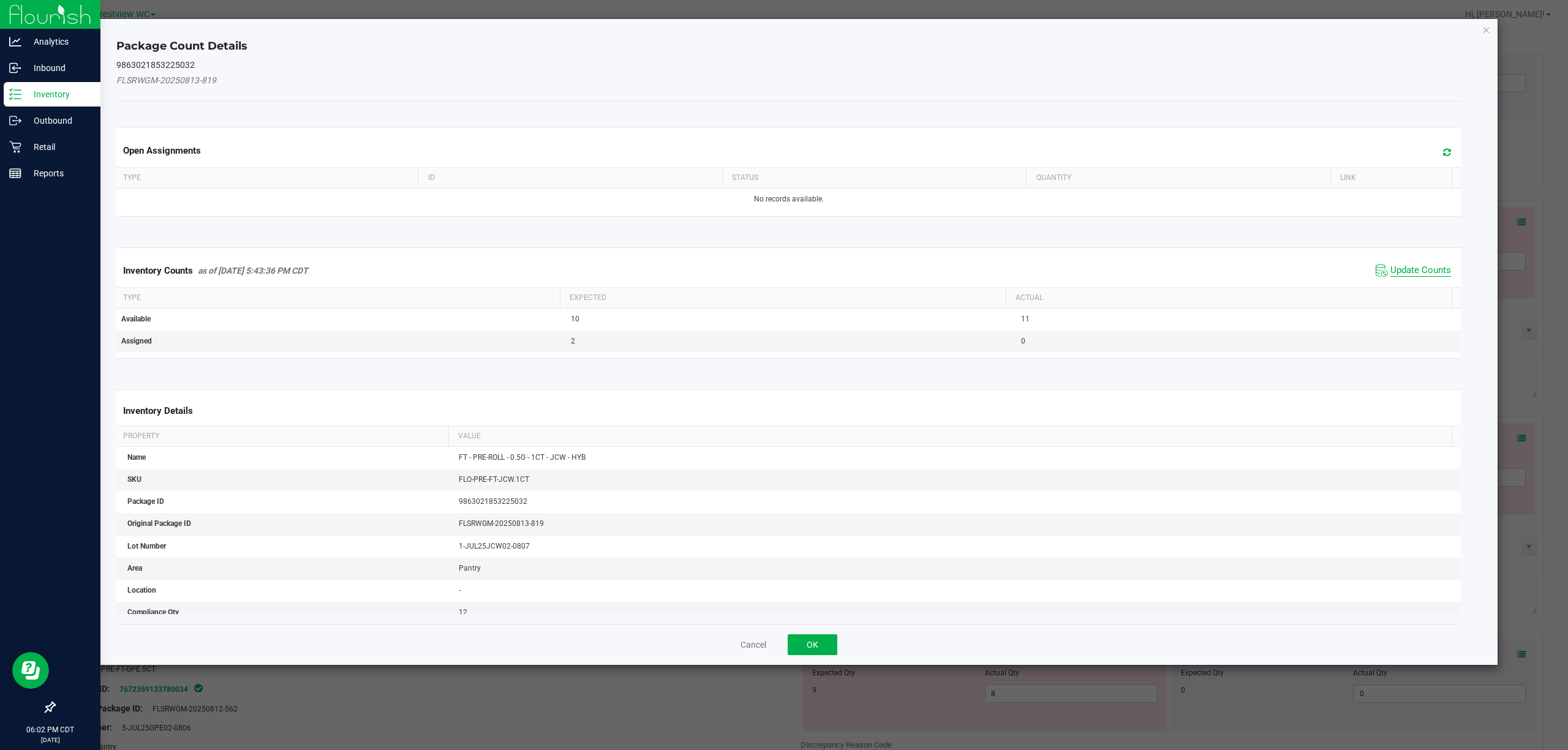
click at [783, 277] on span "Update Counts" at bounding box center [1420, 270] width 60 height 12
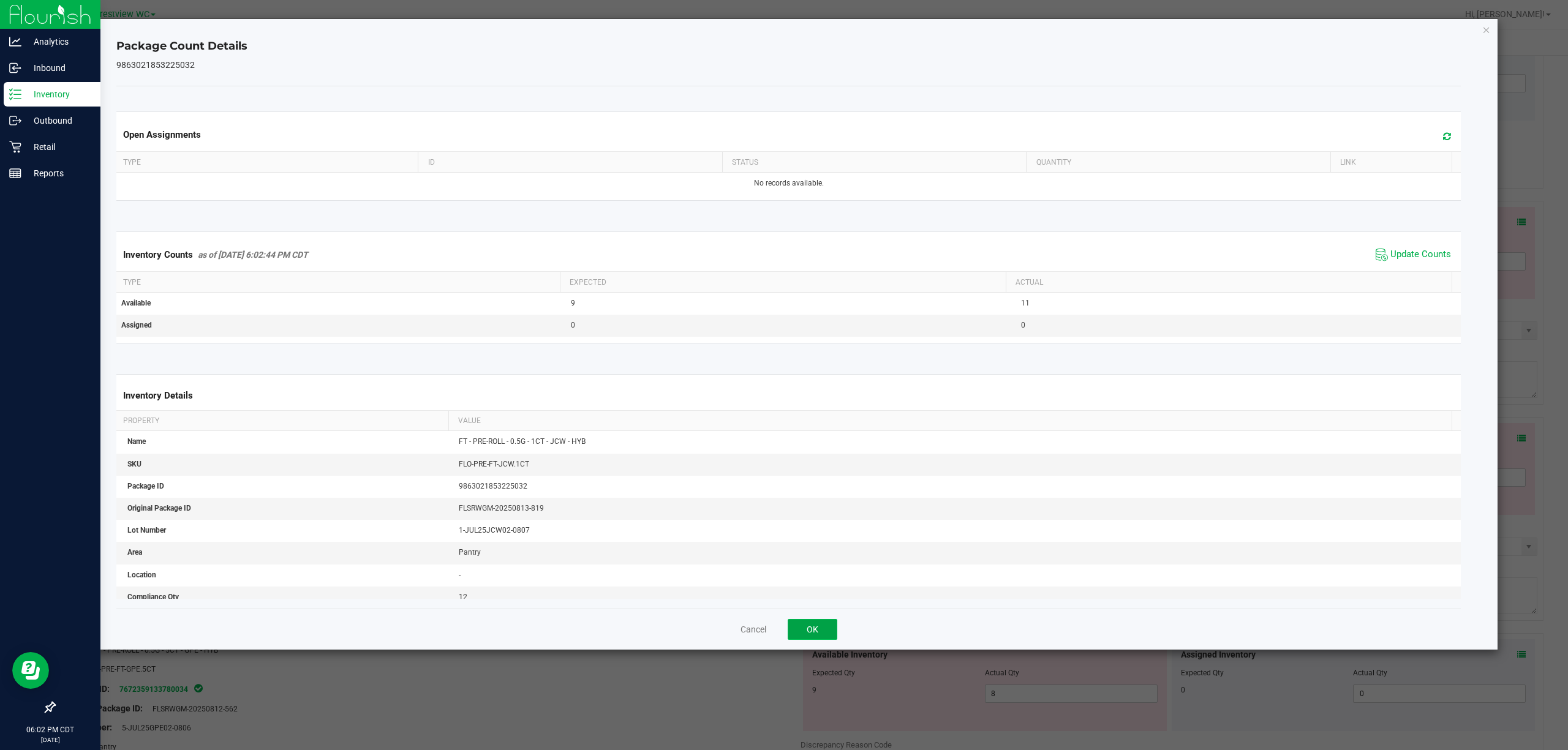
click at [783, 630] on button "OK" at bounding box center [812, 629] width 50 height 21
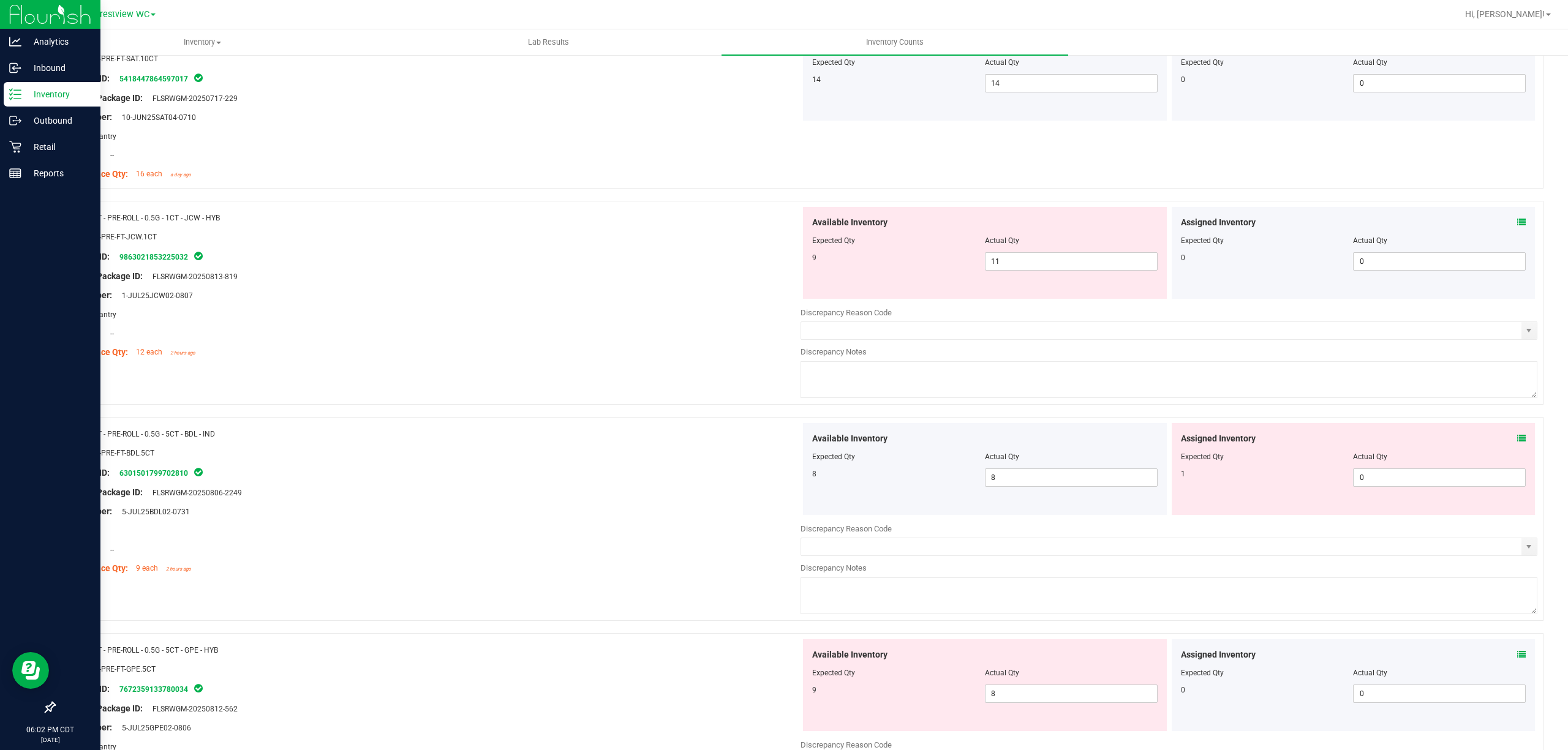
click at [783, 441] on icon at bounding box center [1521, 439] width 9 height 9
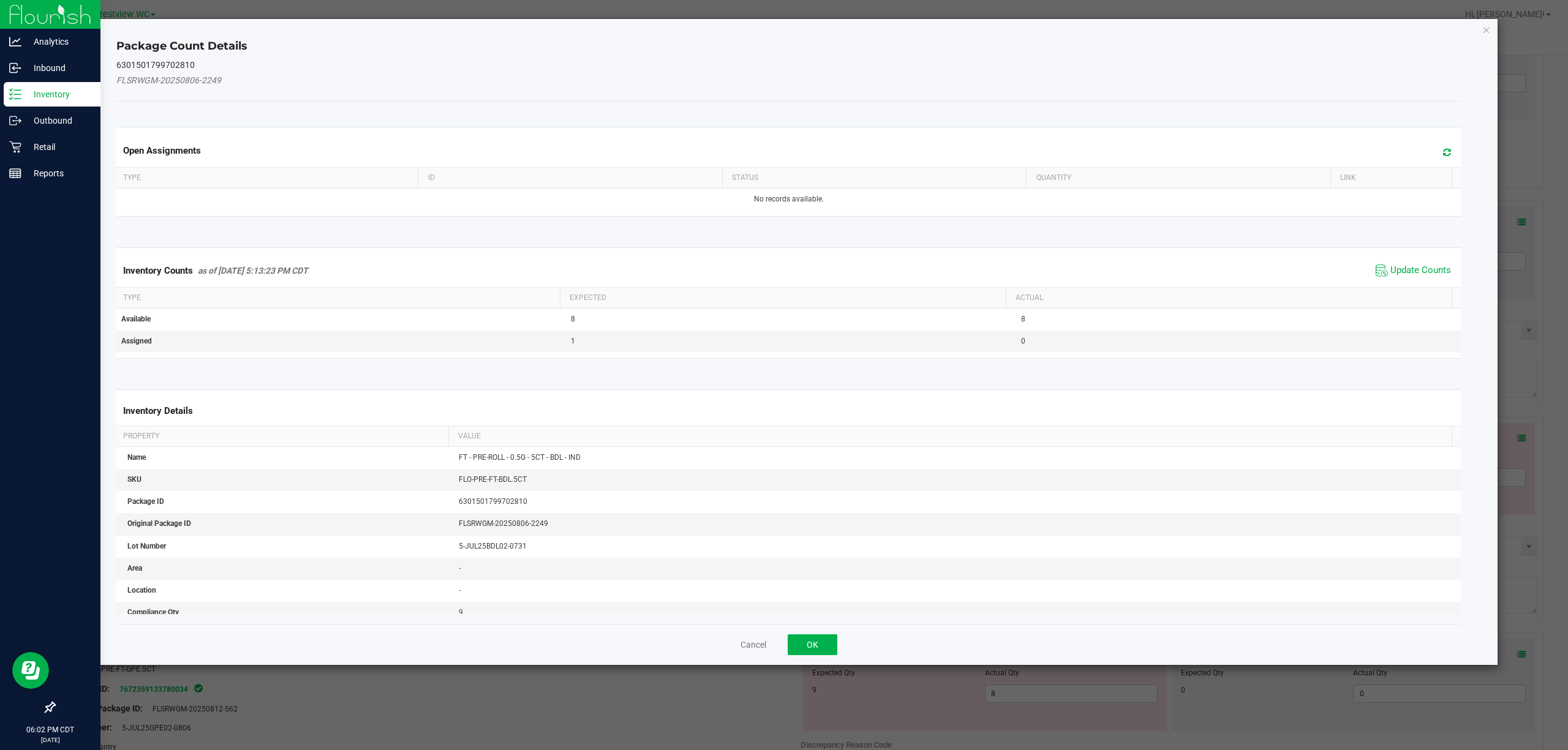
click at [783, 260] on div "Inventory Counts as of [DATE] 5:13:23 PM CDT Update Counts" at bounding box center [788, 270] width 1350 height 33
click at [783, 271] on span "Update Counts" at bounding box center [1420, 270] width 60 height 12
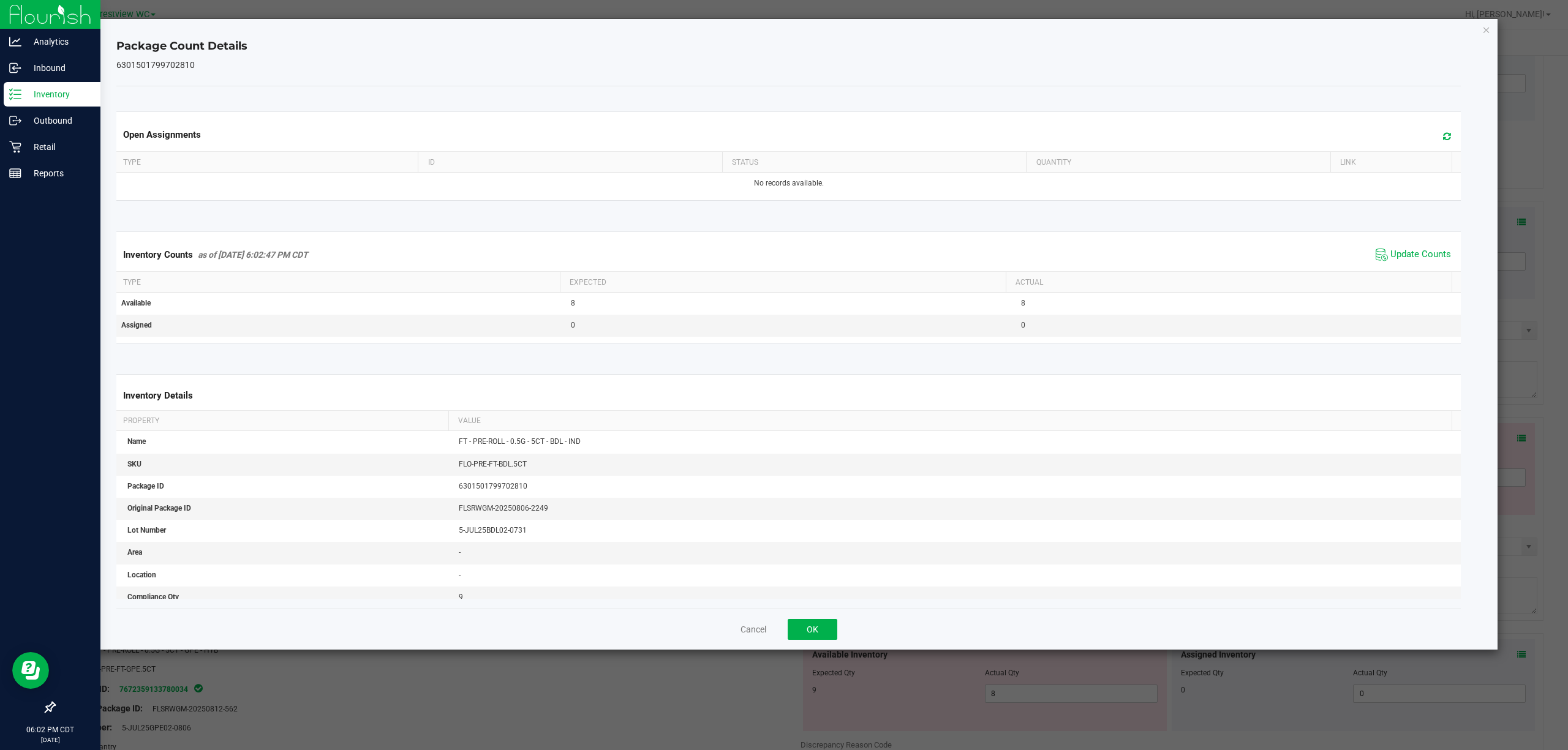
click at [783, 637] on div "Cancel OK" at bounding box center [788, 629] width 1345 height 41
click at [783, 632] on button "OK" at bounding box center [812, 629] width 50 height 21
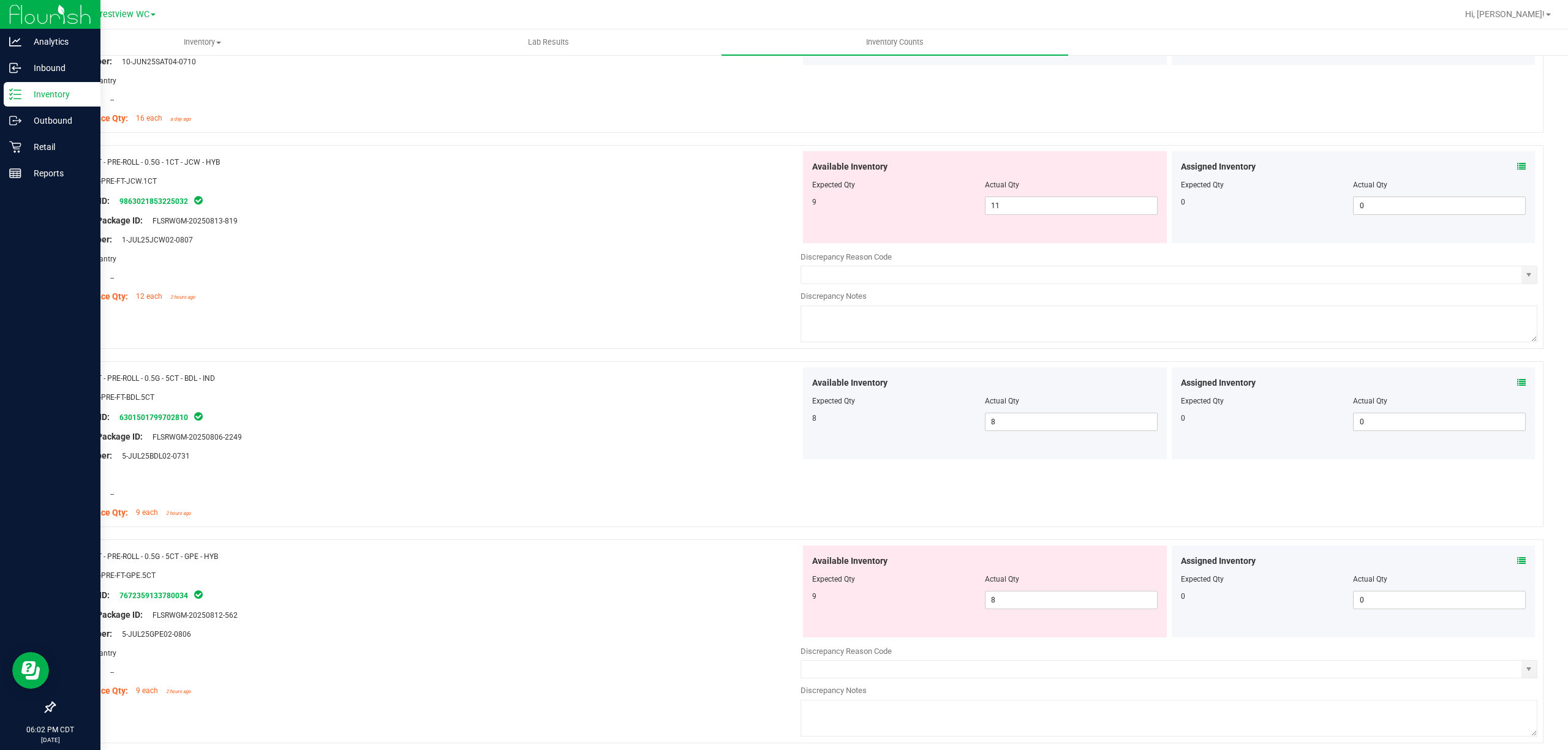
scroll to position [2613, 0]
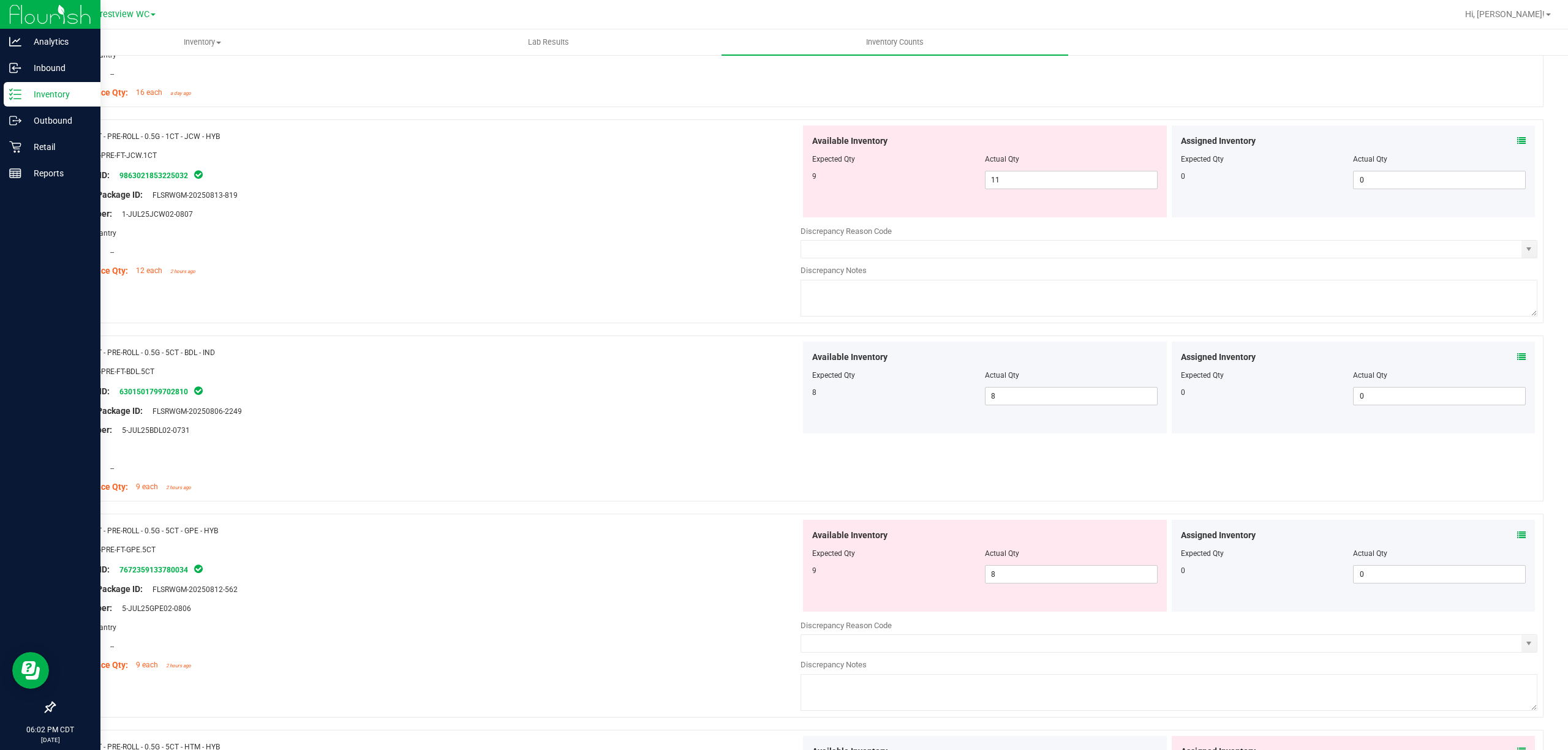
click at [783, 539] on icon at bounding box center [1521, 536] width 9 height 9
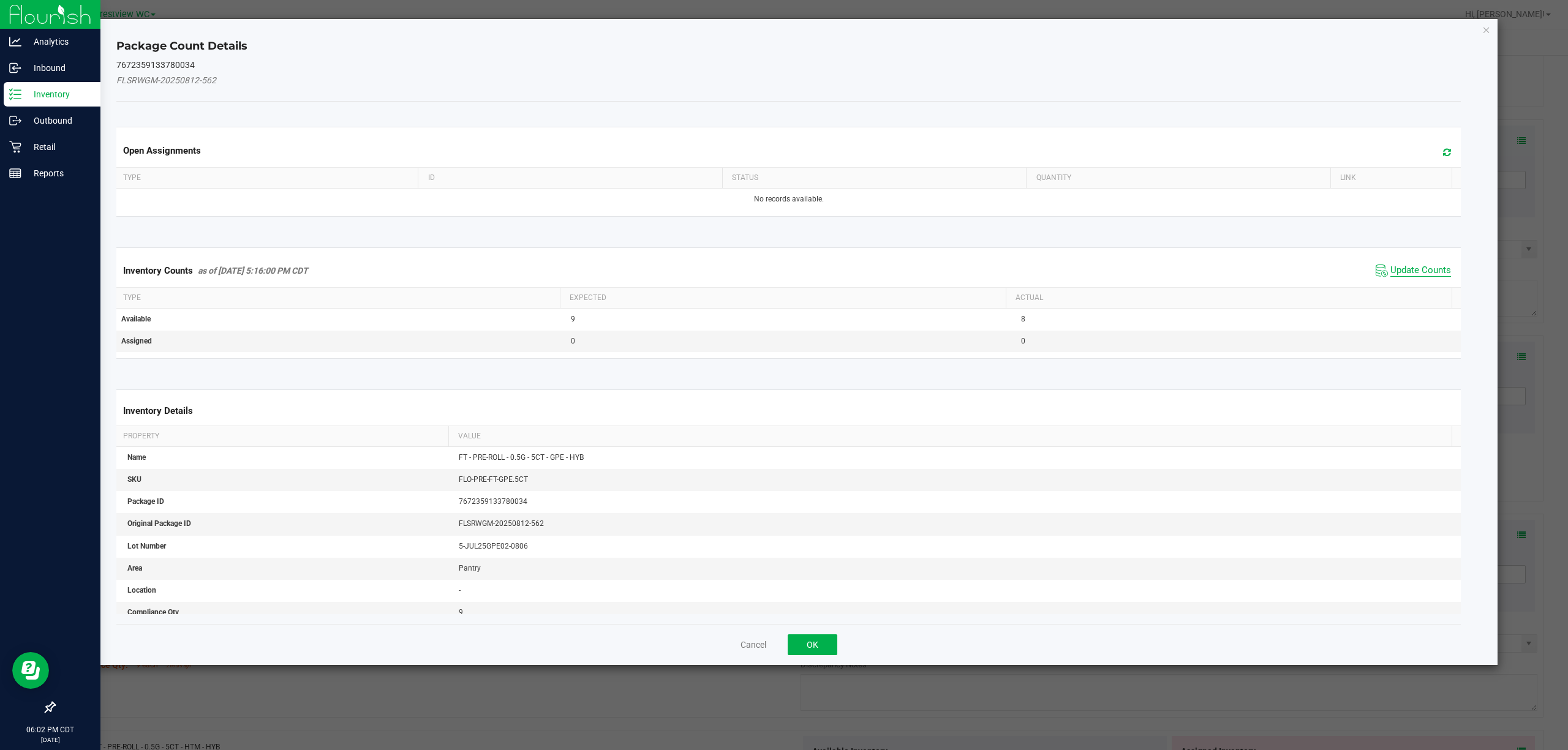
click at [783, 274] on span "Update Counts" at bounding box center [1420, 270] width 60 height 12
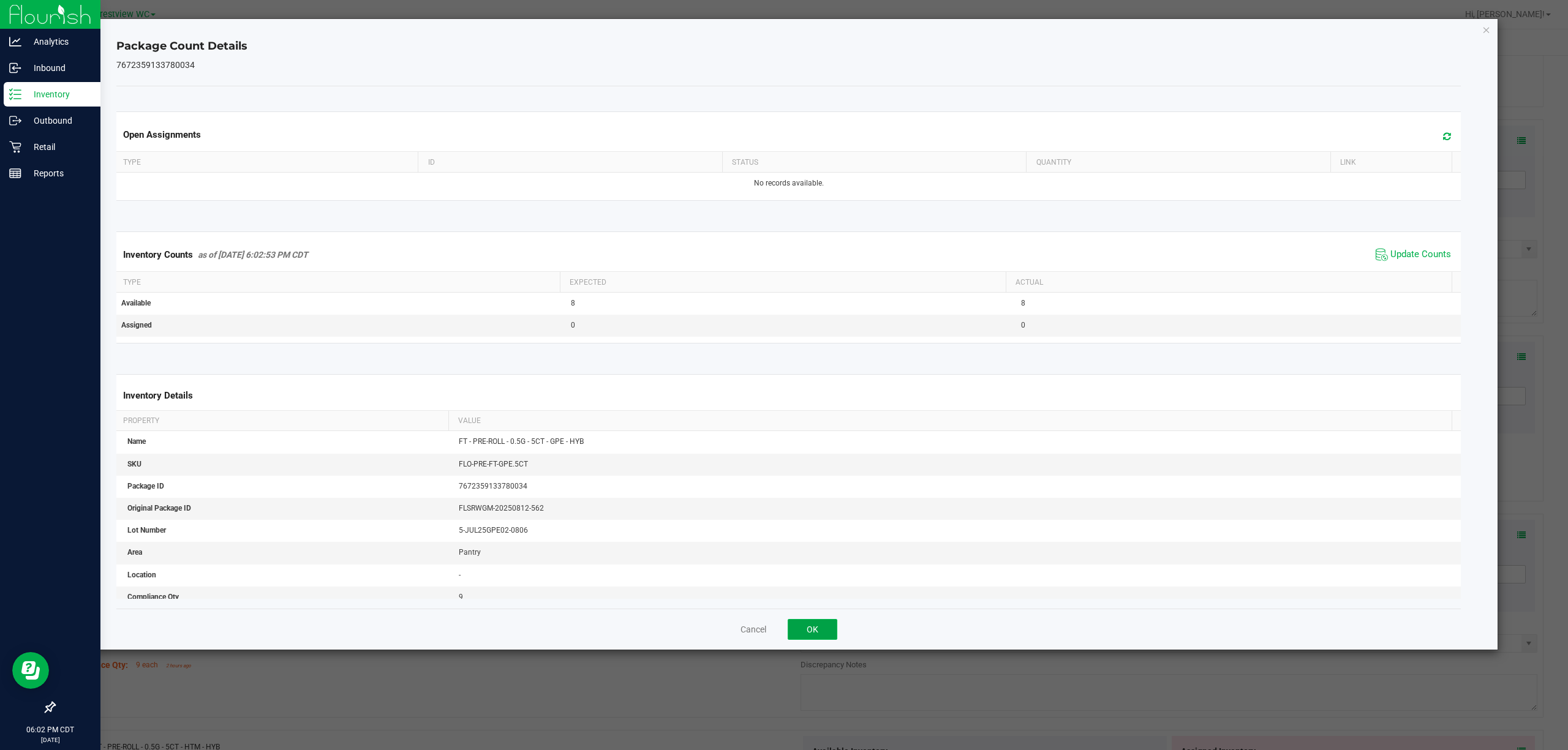
click at [783, 623] on button "OK" at bounding box center [812, 629] width 50 height 21
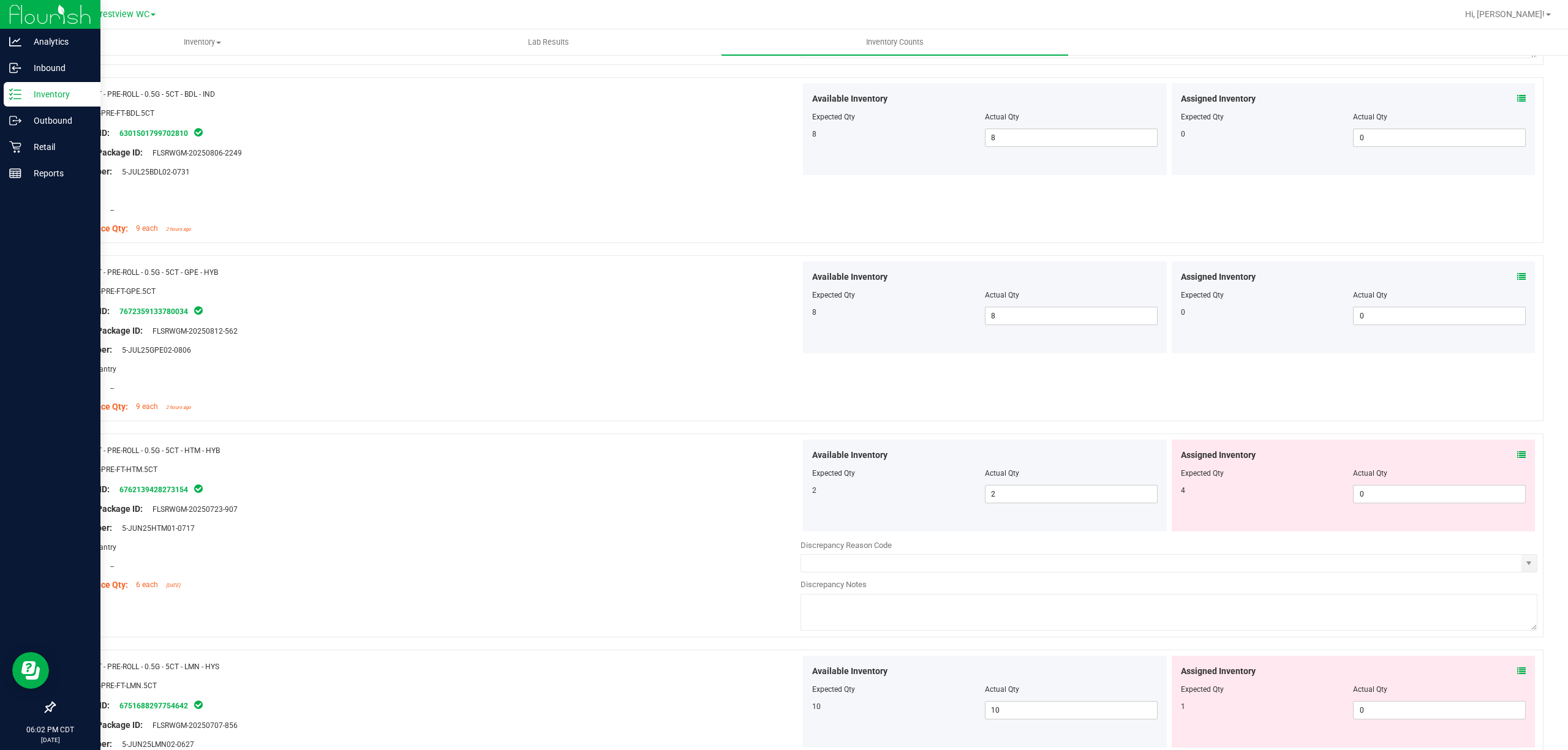
scroll to position [2940, 0]
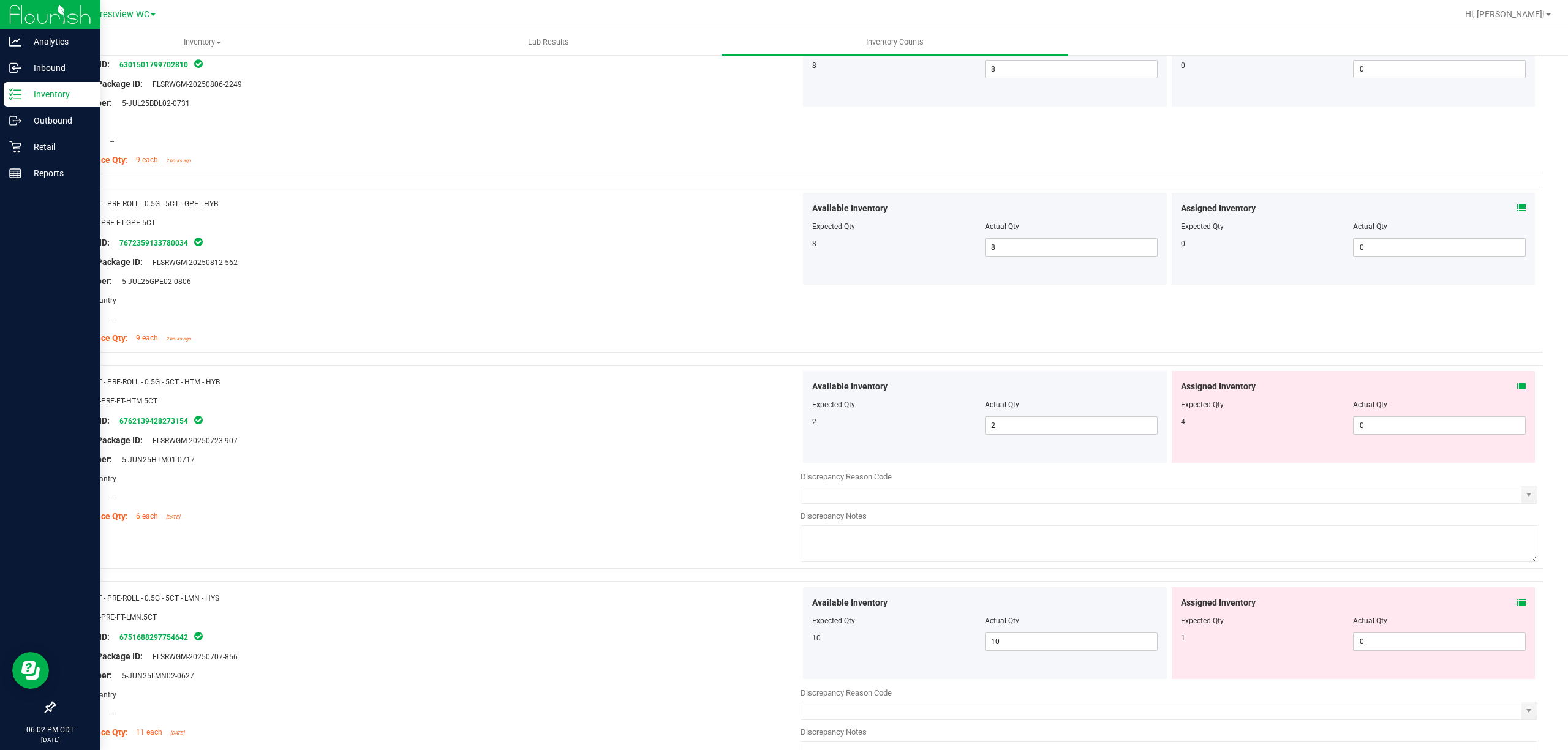
click at [783, 395] on div "Assigned Inventory Expected Qty Actual Qty 4 0 0" at bounding box center [1354, 417] width 364 height 92
click at [783, 392] on div "Assigned Inventory" at bounding box center [1353, 387] width 345 height 13
click at [783, 391] on icon at bounding box center [1521, 387] width 9 height 9
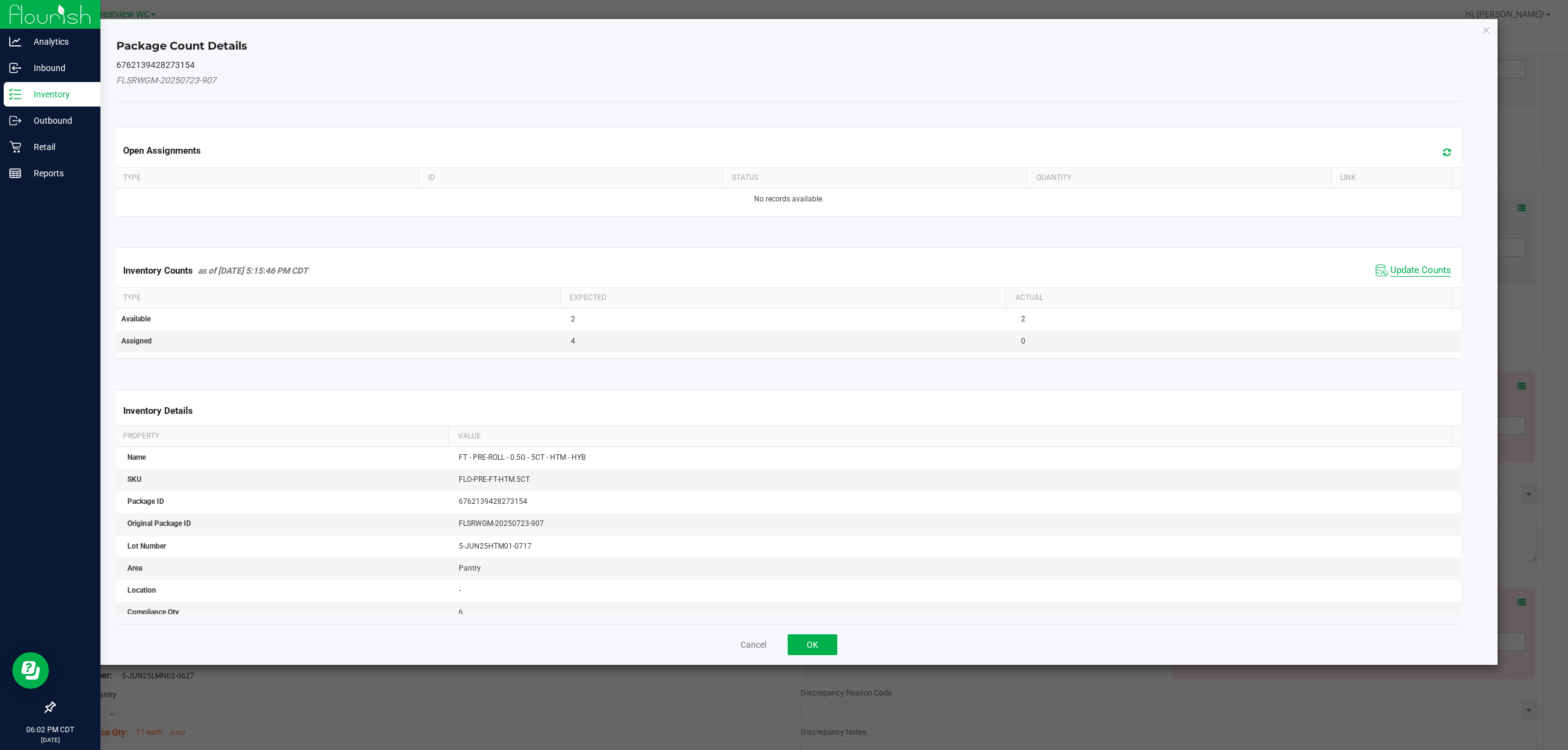
click at [783, 274] on span "Update Counts" at bounding box center [1420, 270] width 60 height 12
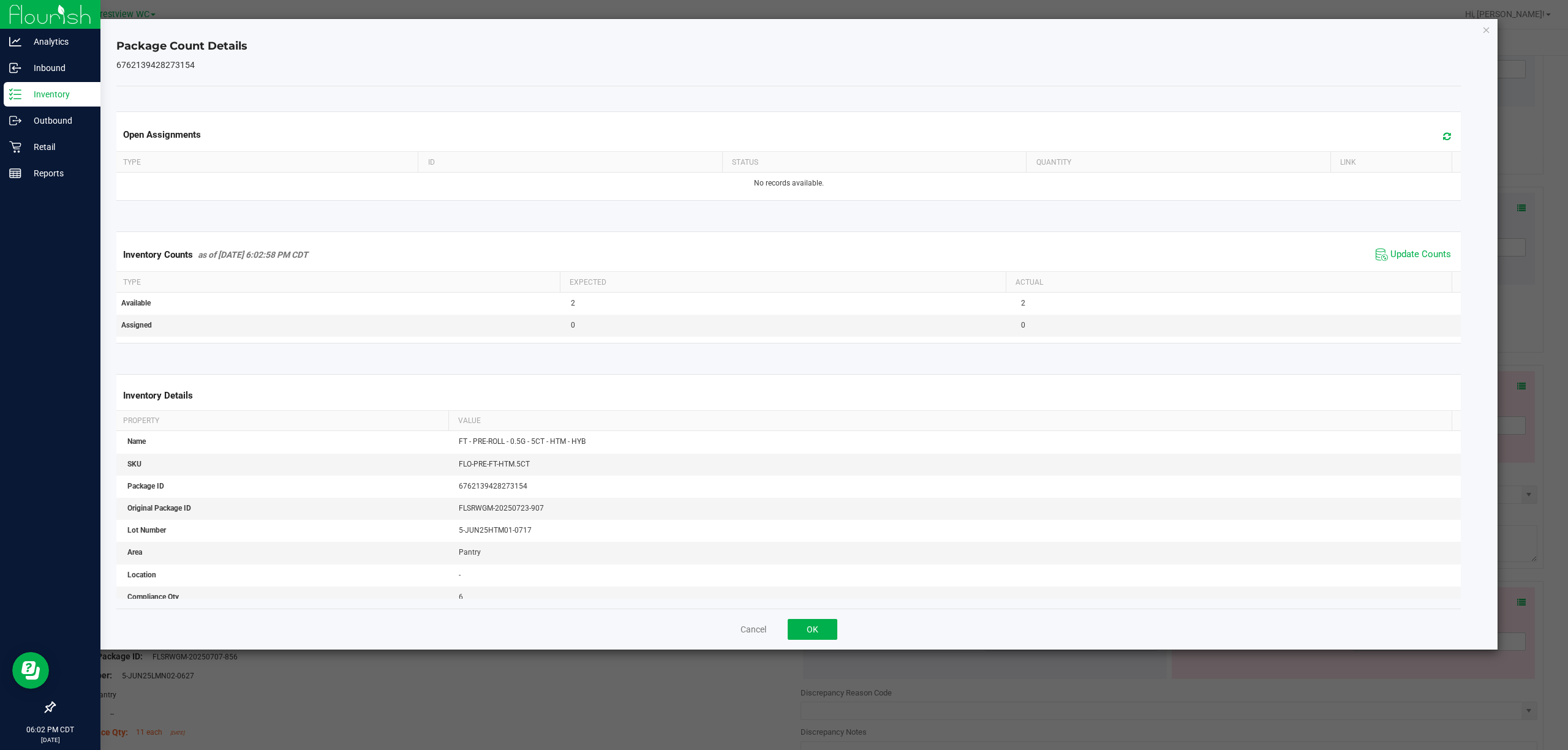
click at [783, 633] on div "Cancel OK" at bounding box center [788, 629] width 1345 height 41
click at [783, 632] on button "OK" at bounding box center [812, 629] width 50 height 21
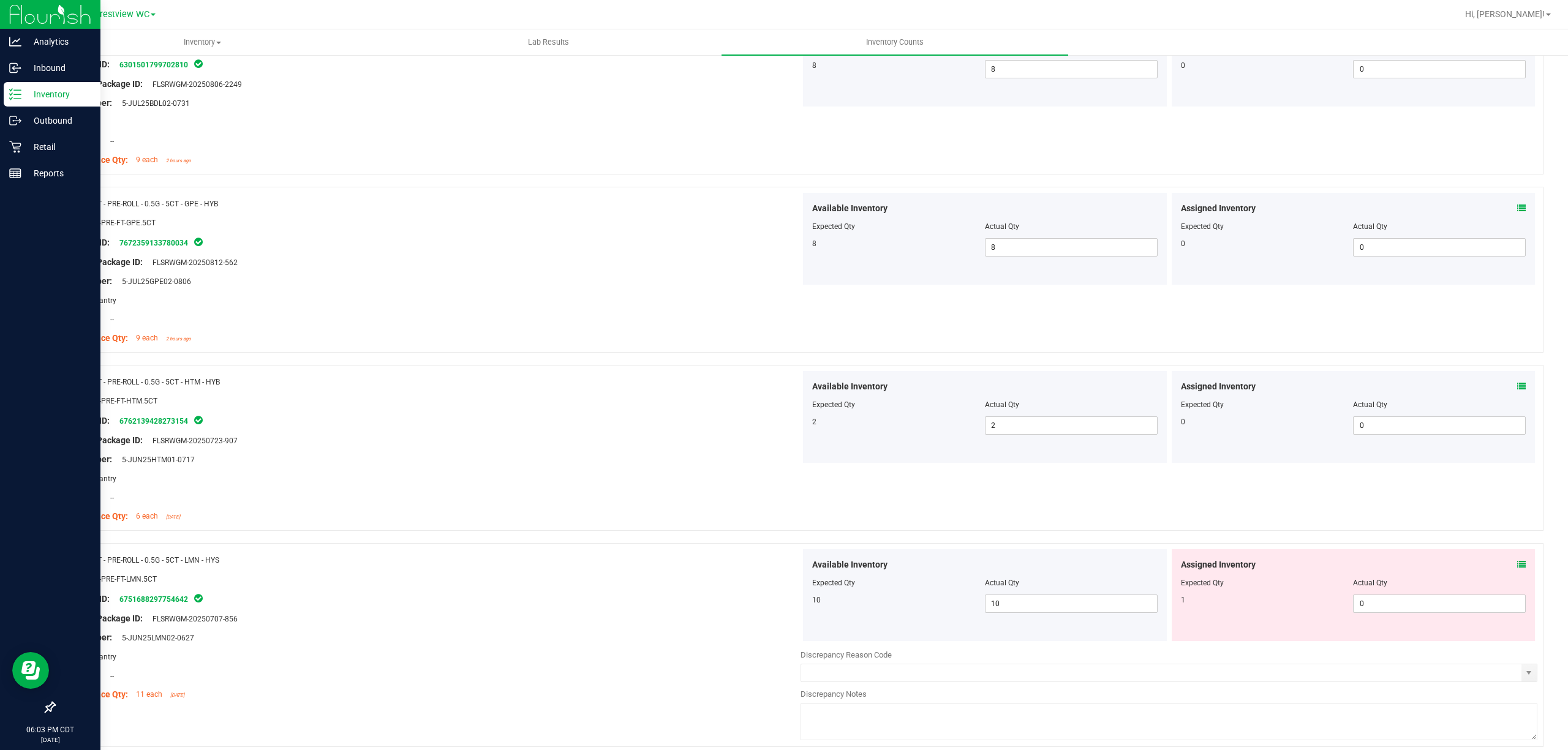
click at [783, 569] on icon at bounding box center [1521, 565] width 9 height 9
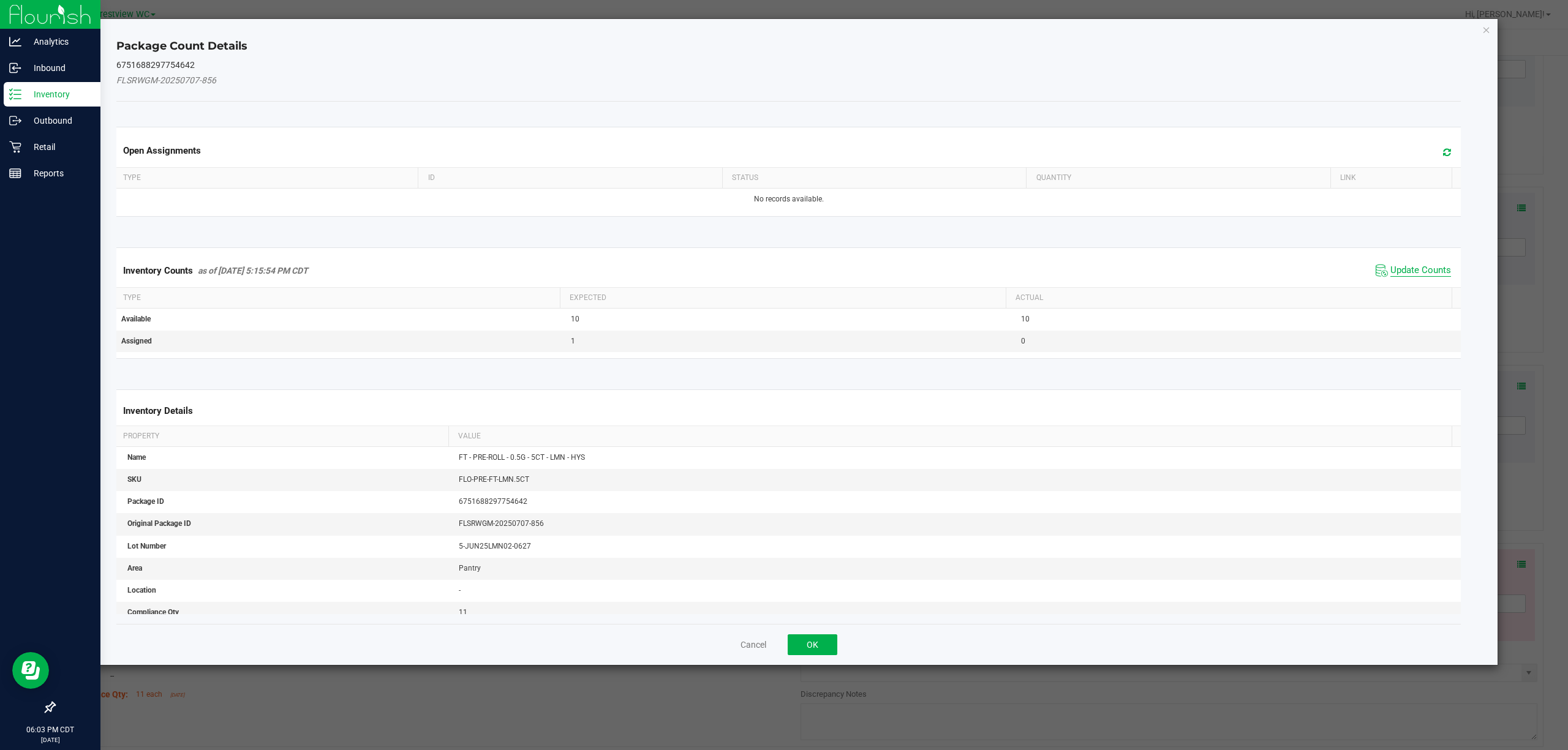
click at [783, 273] on span "Update Counts" at bounding box center [1420, 270] width 60 height 12
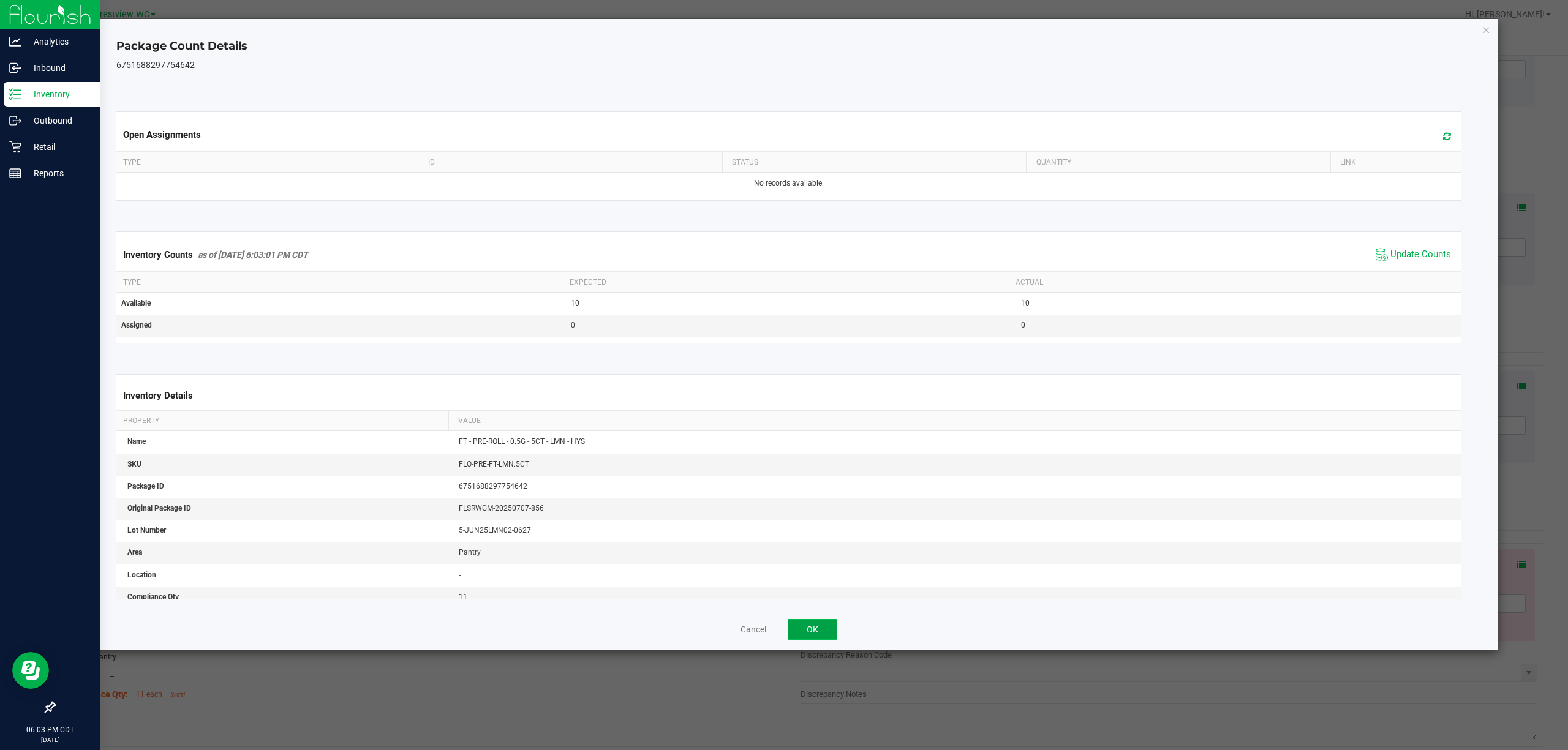
click at [783, 633] on button "OK" at bounding box center [812, 629] width 50 height 21
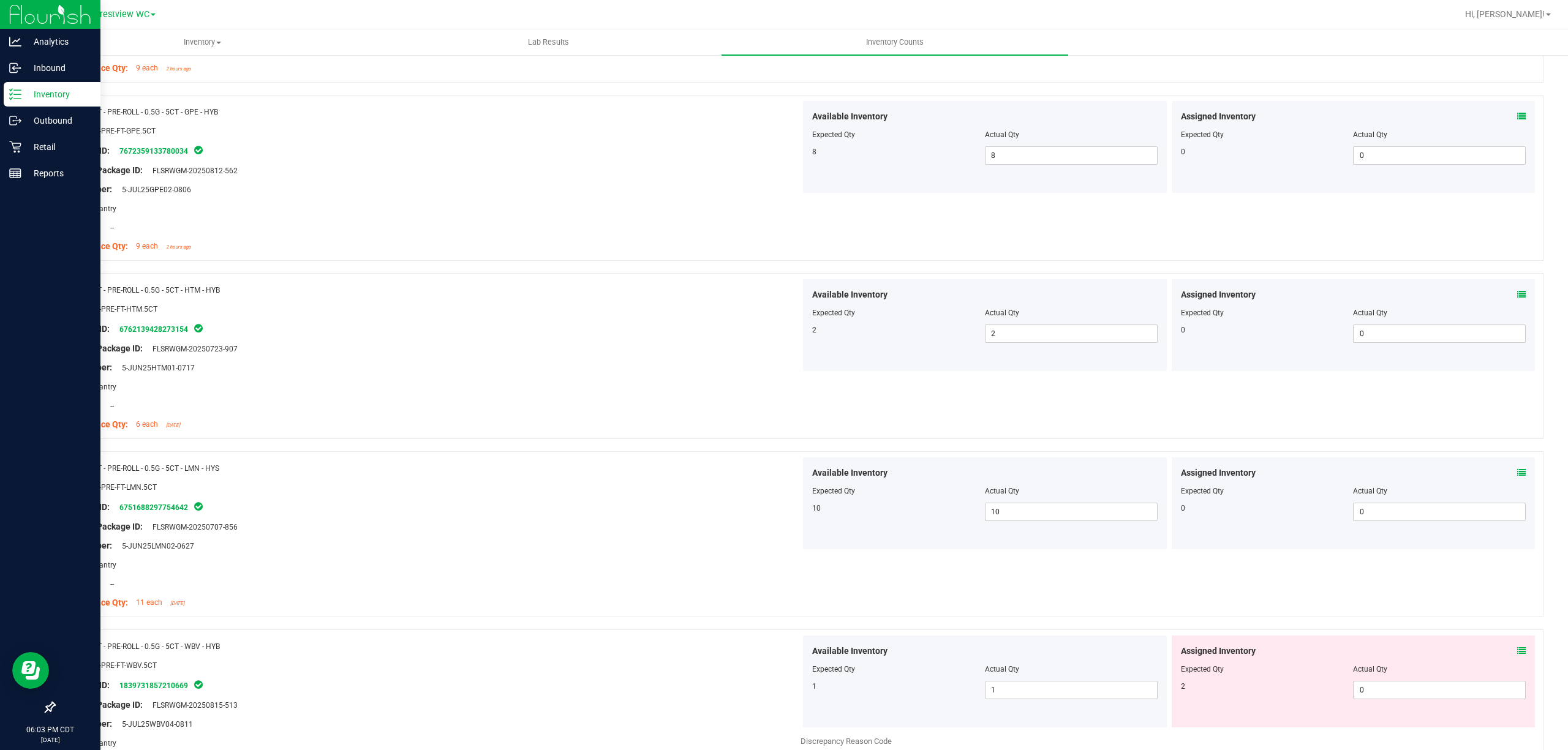
scroll to position [3177, 0]
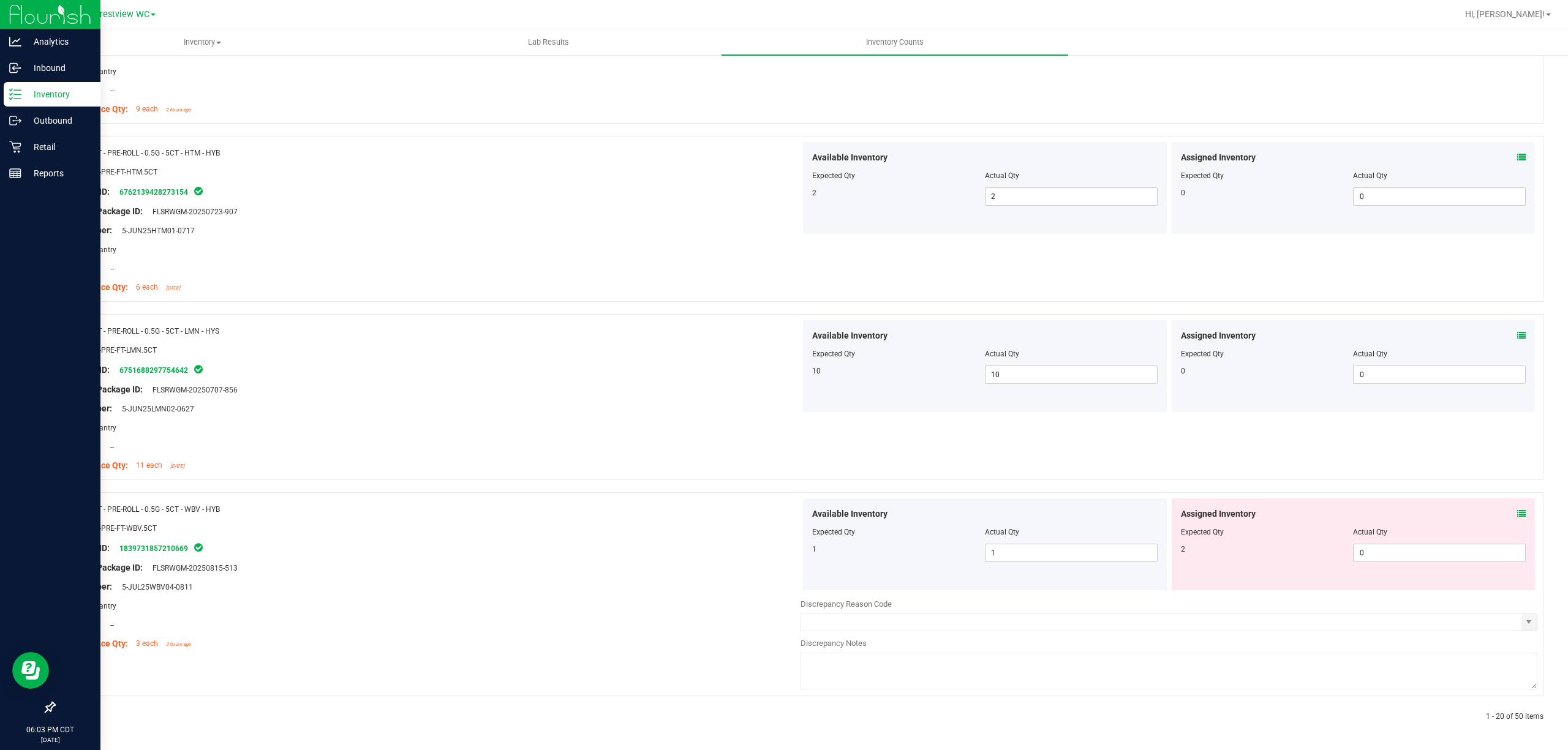
click at [783, 513] on icon at bounding box center [1521, 514] width 9 height 9
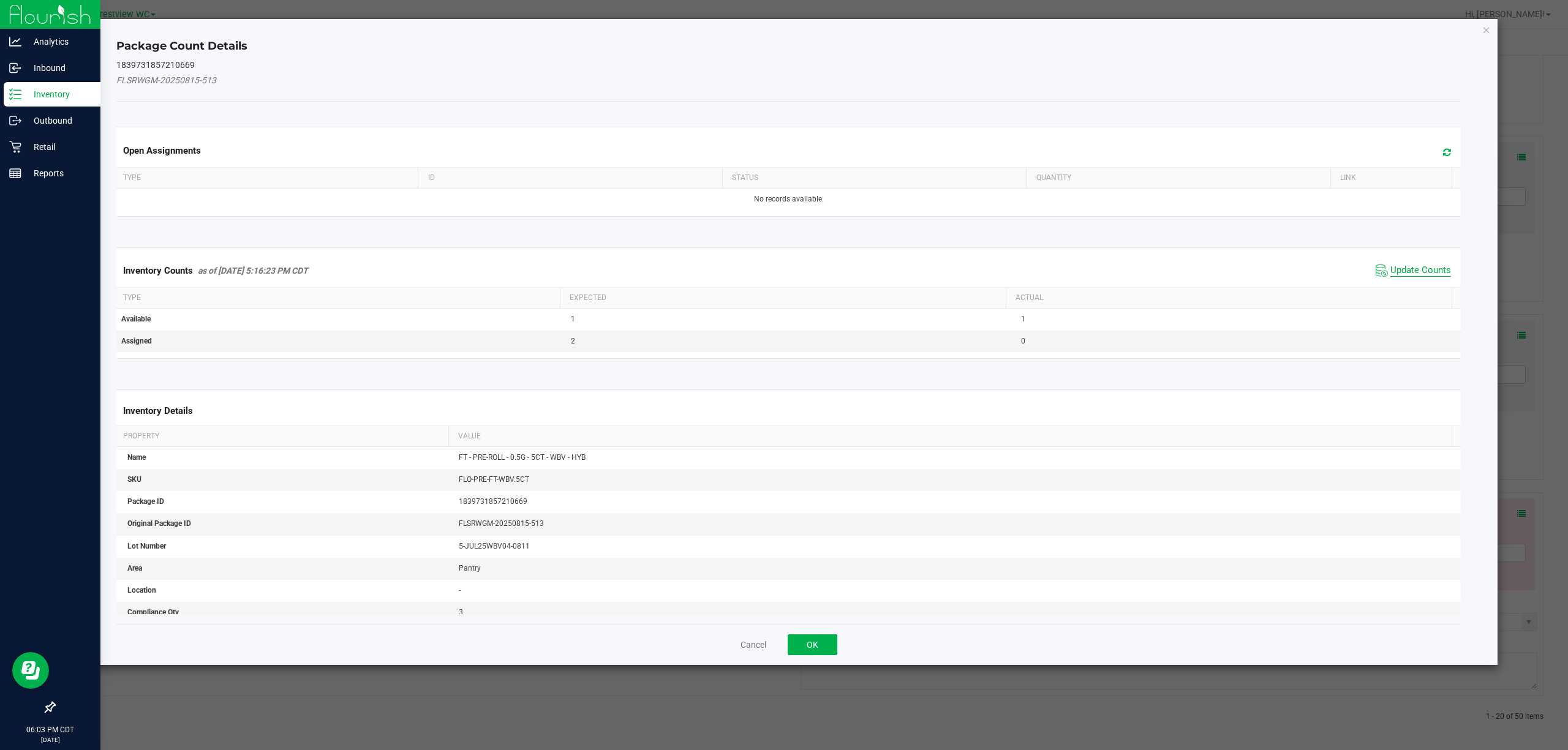
click at [783, 273] on span "Update Counts" at bounding box center [1420, 270] width 60 height 12
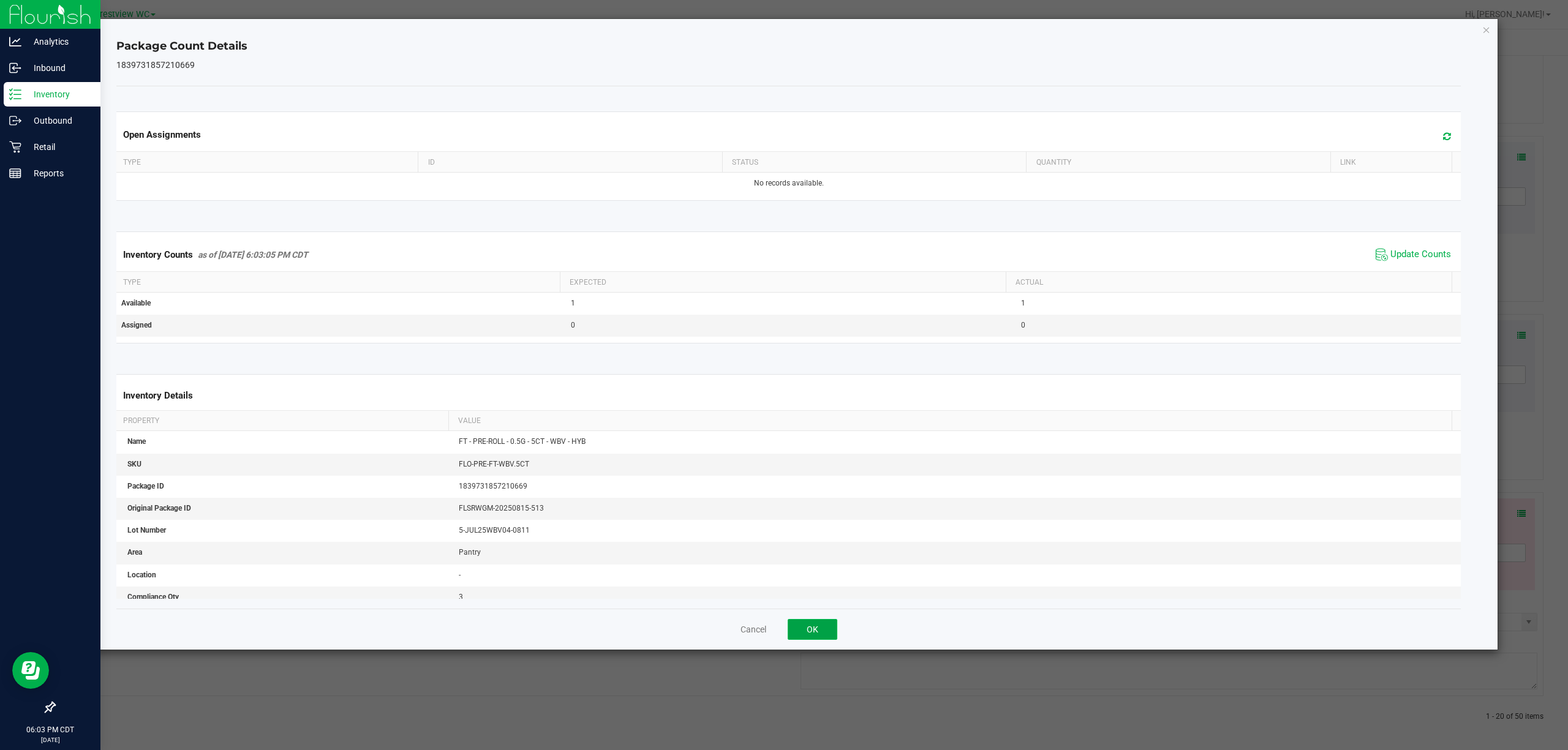
click at [783, 632] on button "OK" at bounding box center [812, 629] width 50 height 21
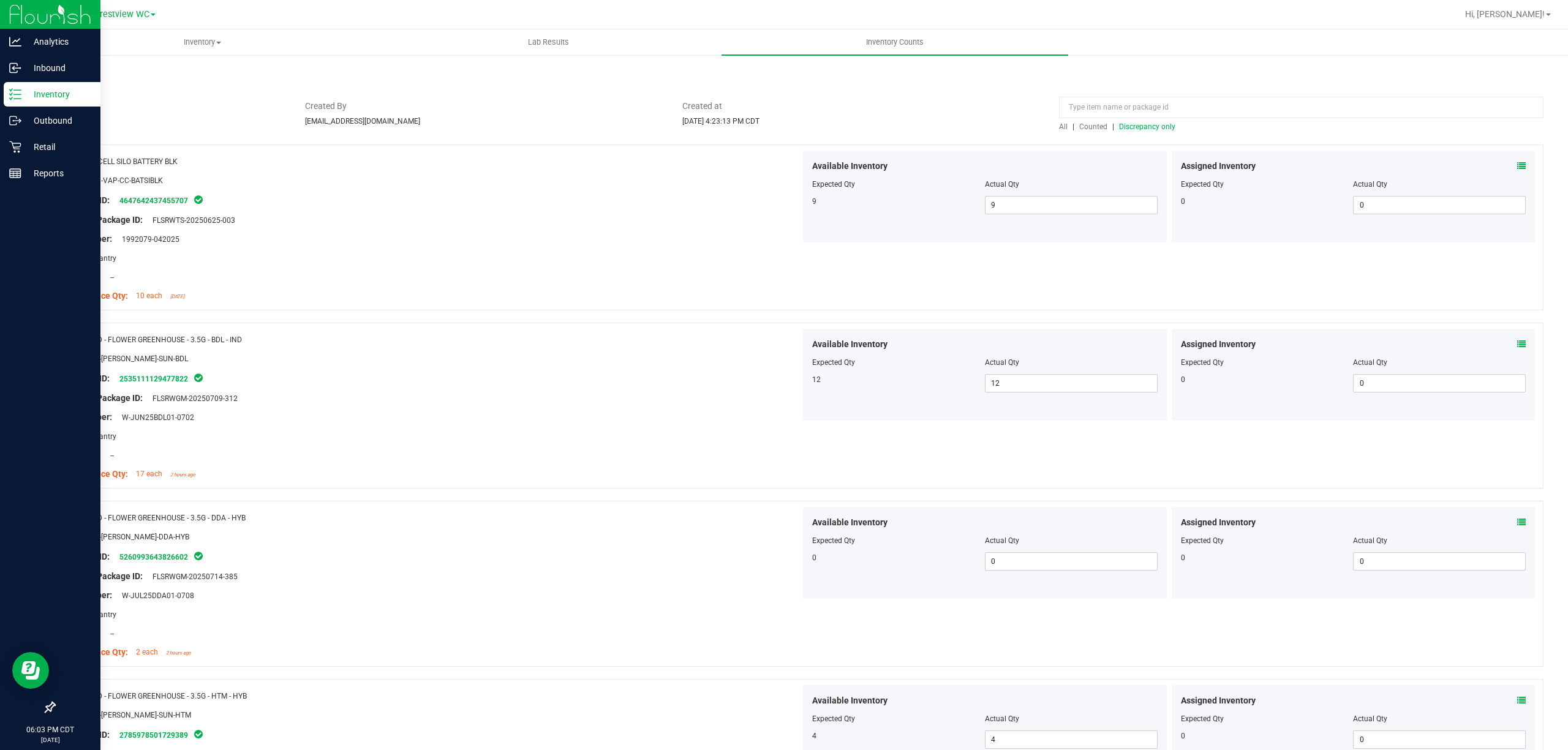
scroll to position [0, 0]
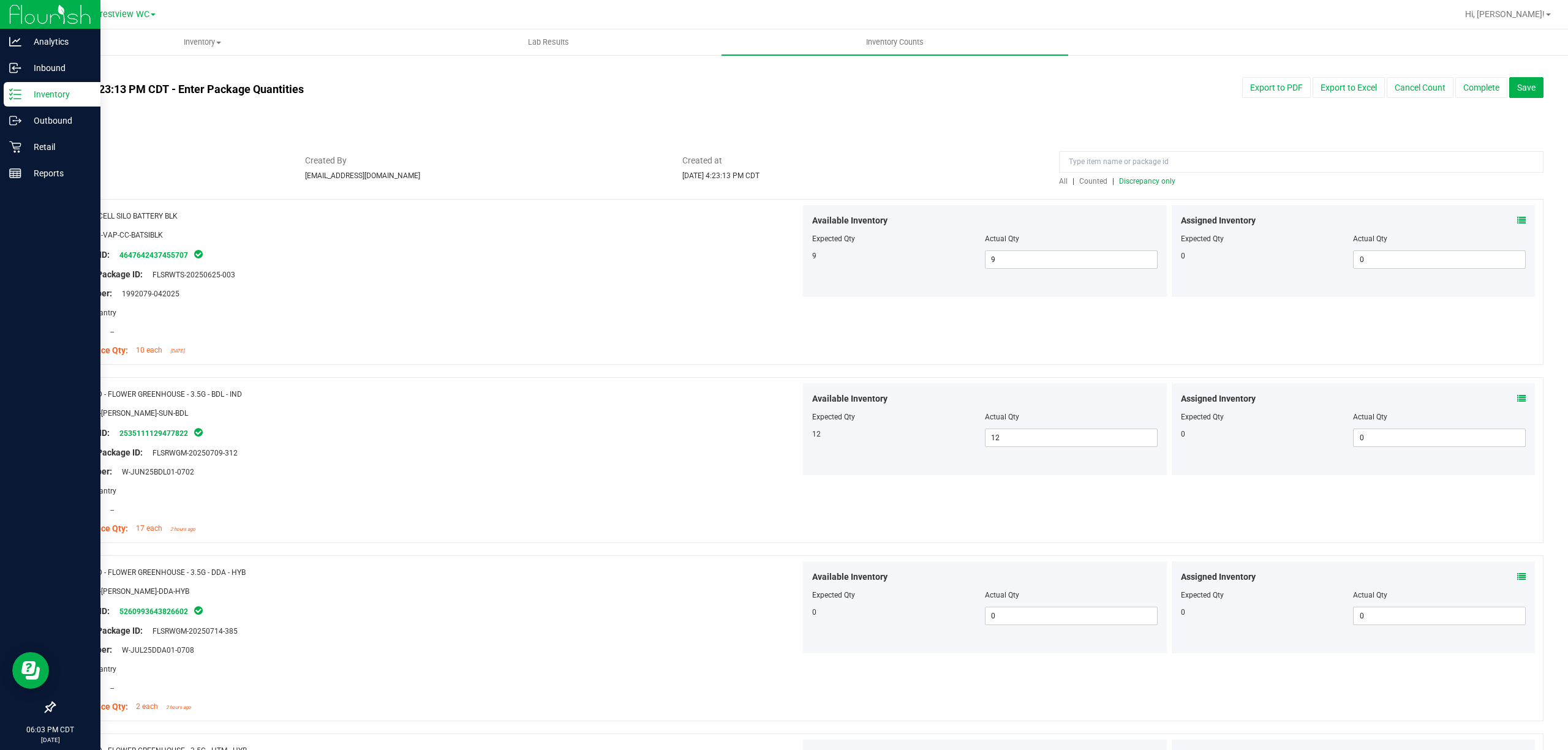
click at [783, 184] on span "Discrepancy only" at bounding box center [1147, 182] width 57 height 9
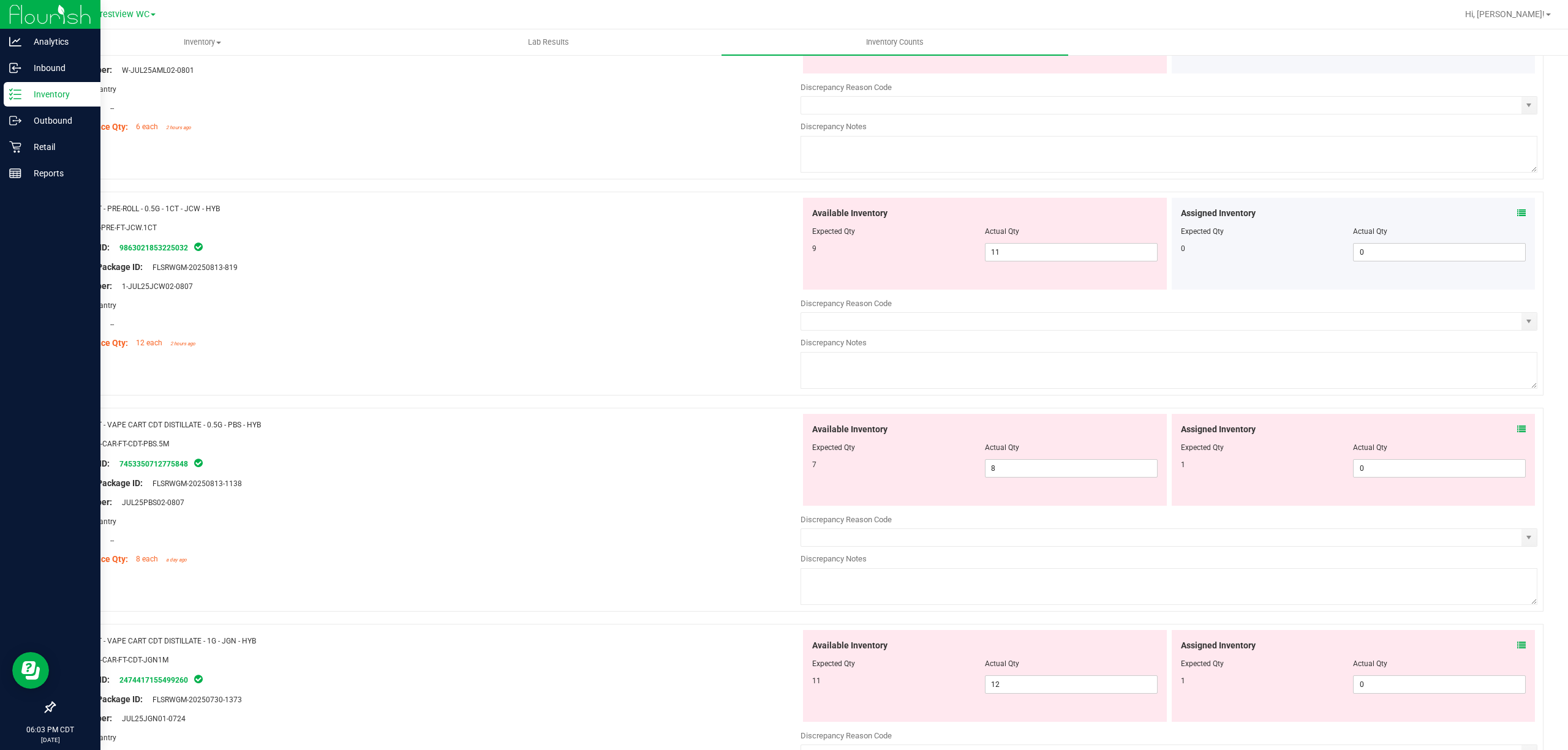
scroll to position [245, 0]
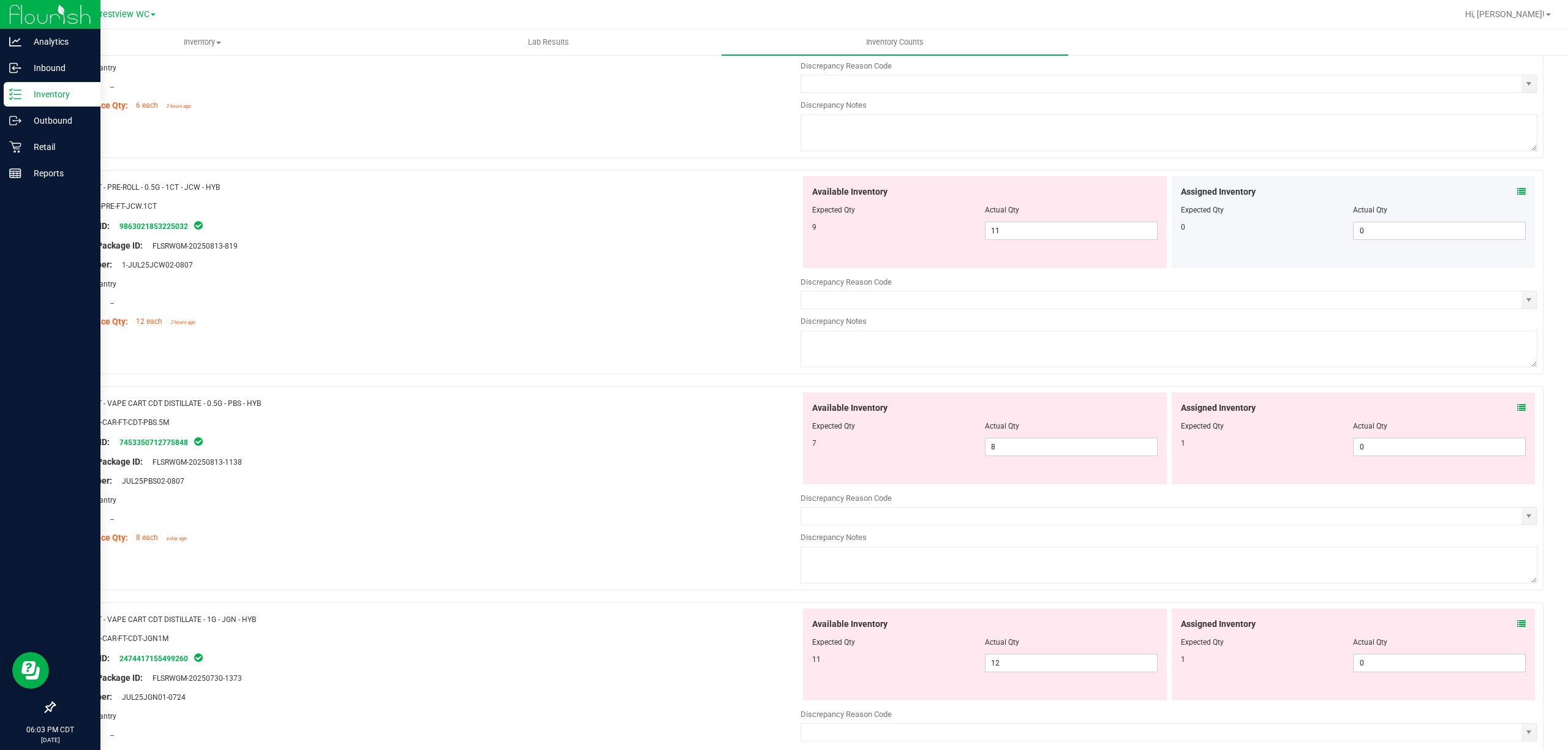
click at [783, 407] on icon at bounding box center [1521, 408] width 9 height 9
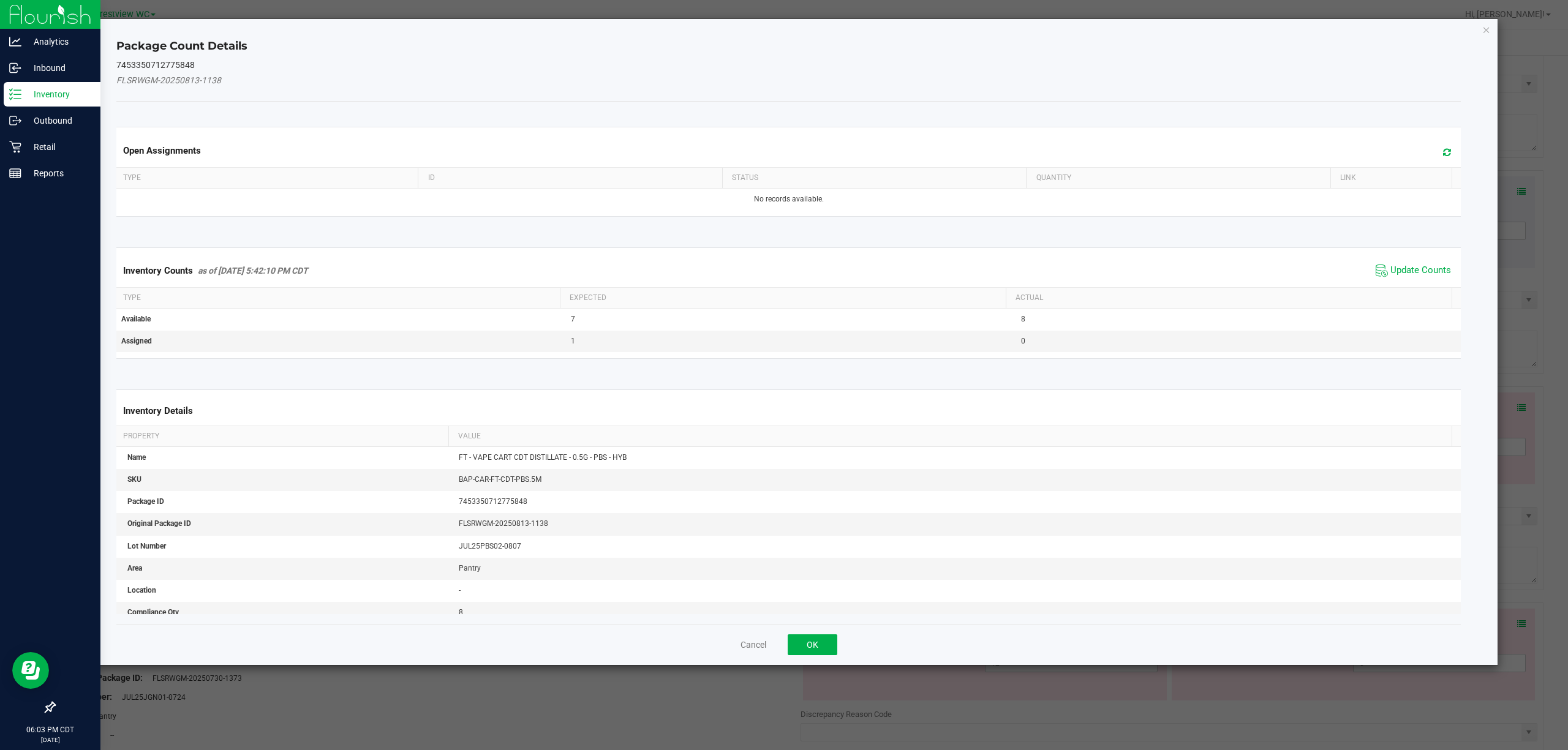
click at [783, 280] on span "Update Counts" at bounding box center [1413, 270] width 82 height 18
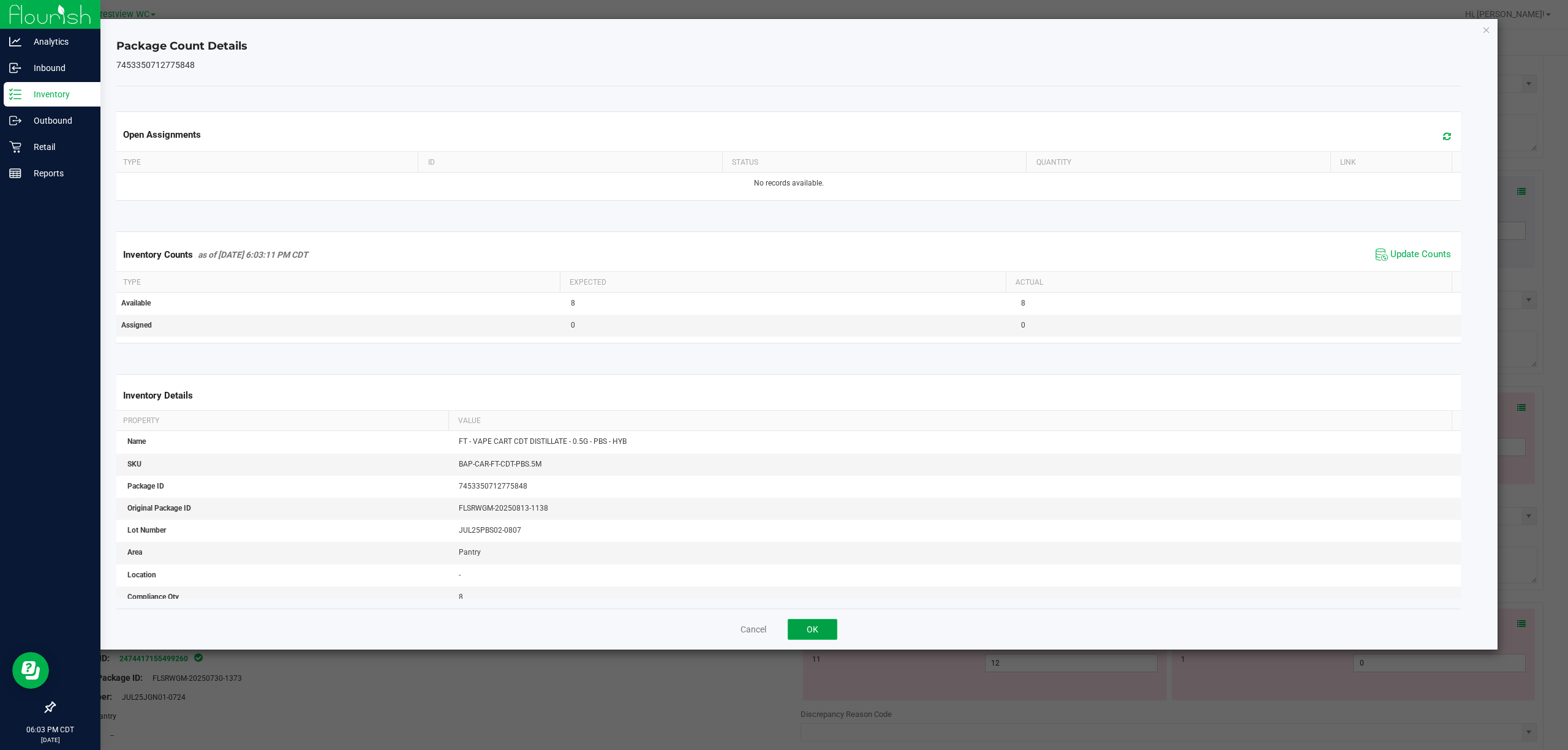
click at [783, 627] on button "OK" at bounding box center [812, 629] width 50 height 21
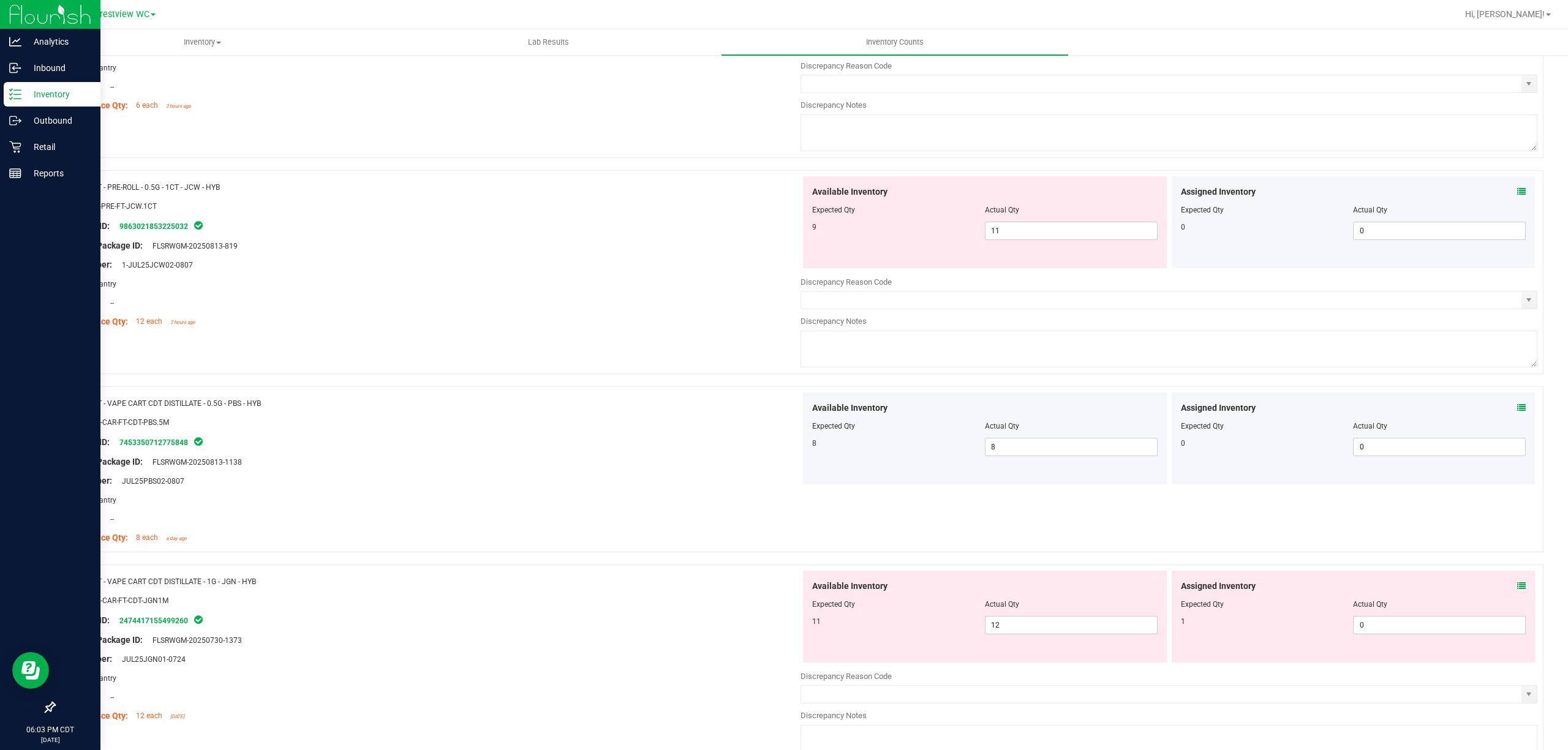
click at [783, 584] on div "Assigned Inventory" at bounding box center [1353, 587] width 345 height 13
click at [783, 584] on icon at bounding box center [1521, 586] width 9 height 9
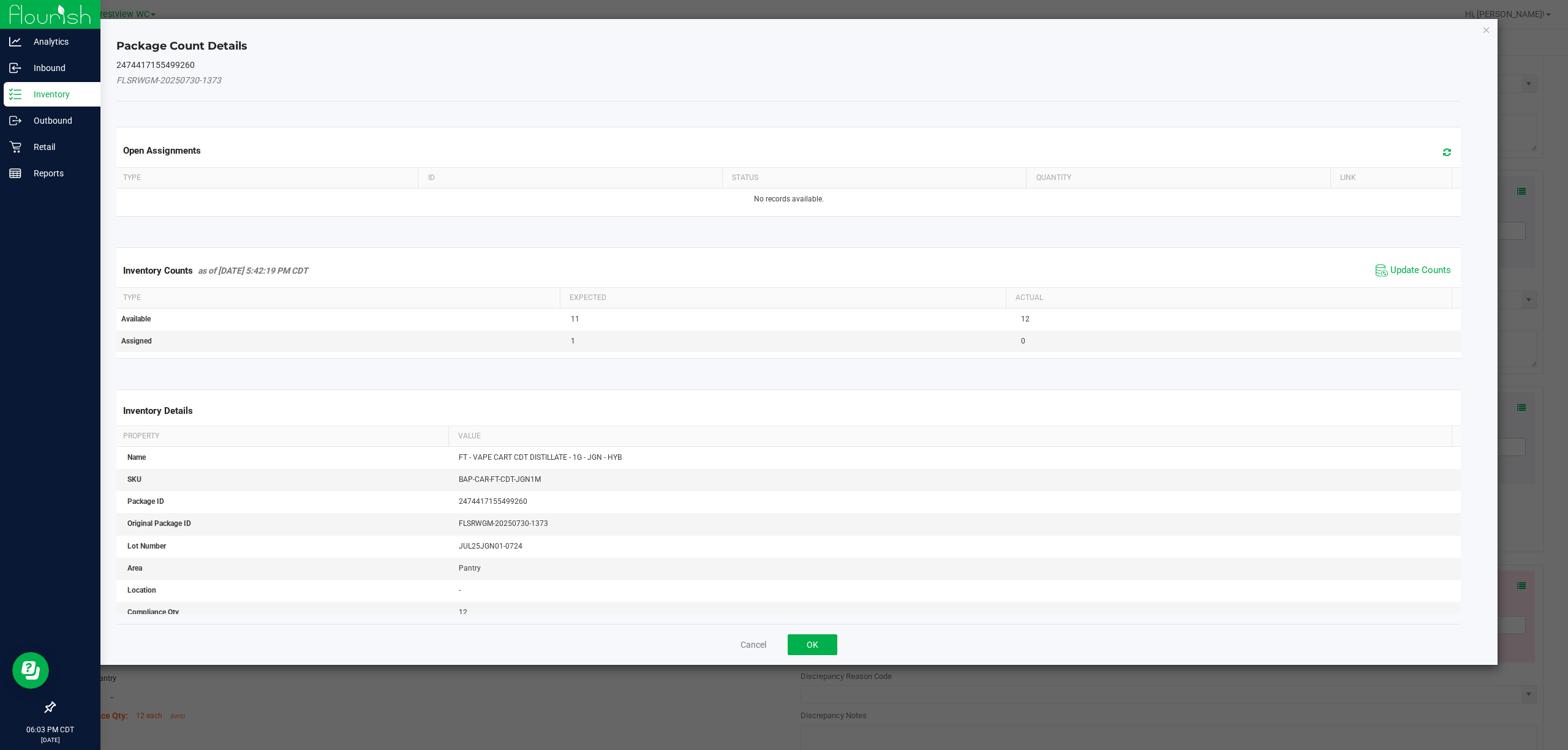
click at [783, 265] on span "Update Counts" at bounding box center [1413, 270] width 82 height 18
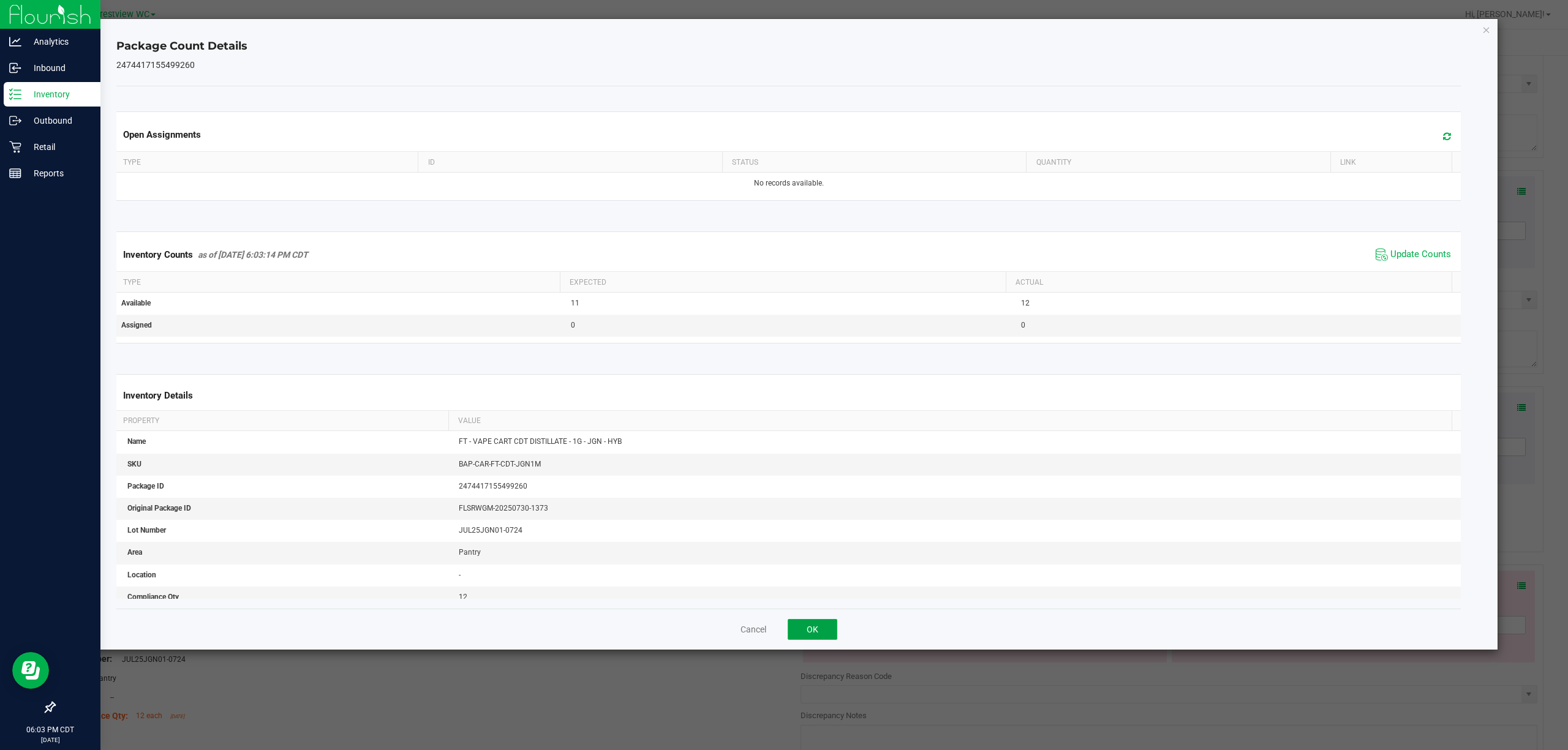
click at [783, 633] on button "OK" at bounding box center [812, 629] width 50 height 21
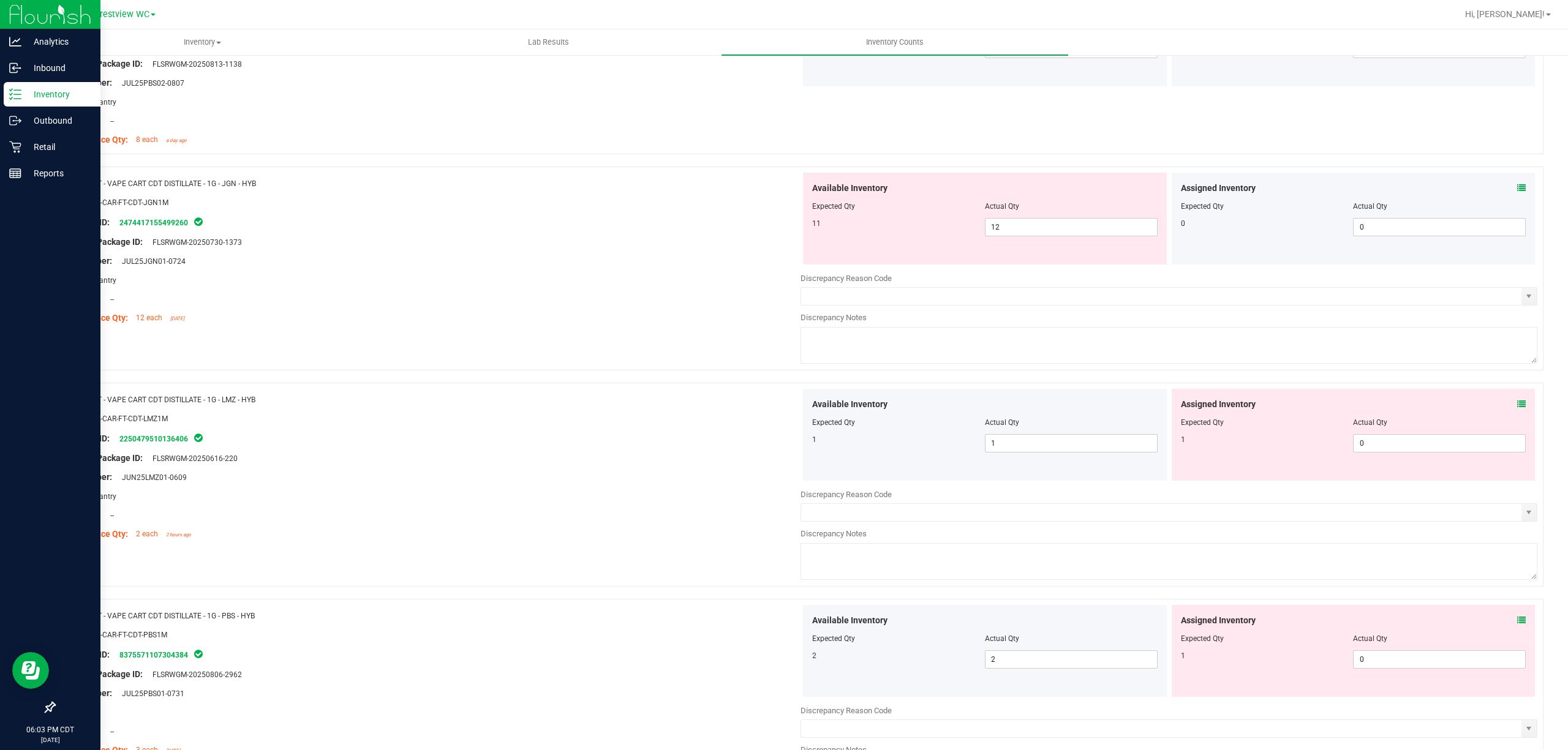
scroll to position [653, 0]
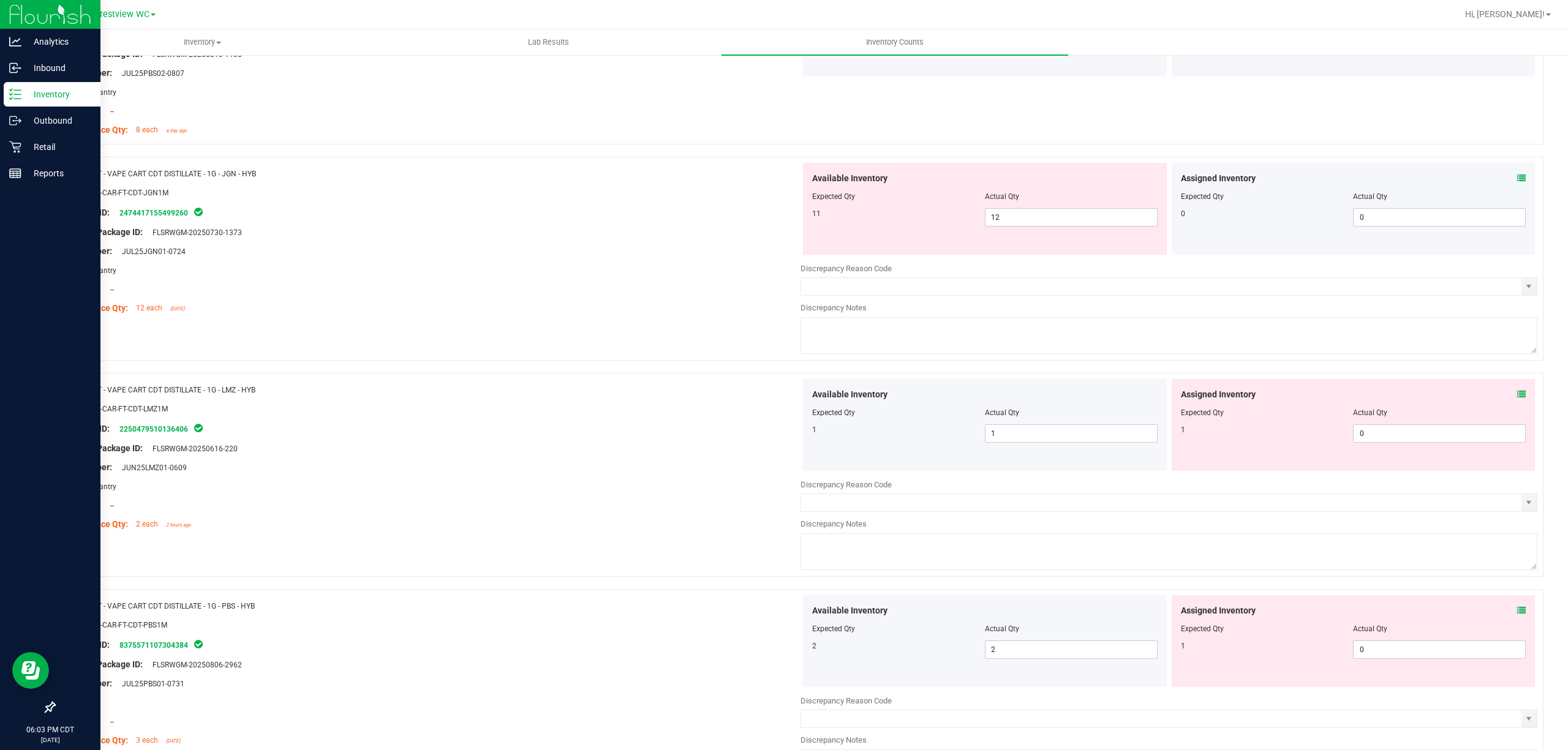
click at [783, 394] on icon at bounding box center [1521, 395] width 9 height 9
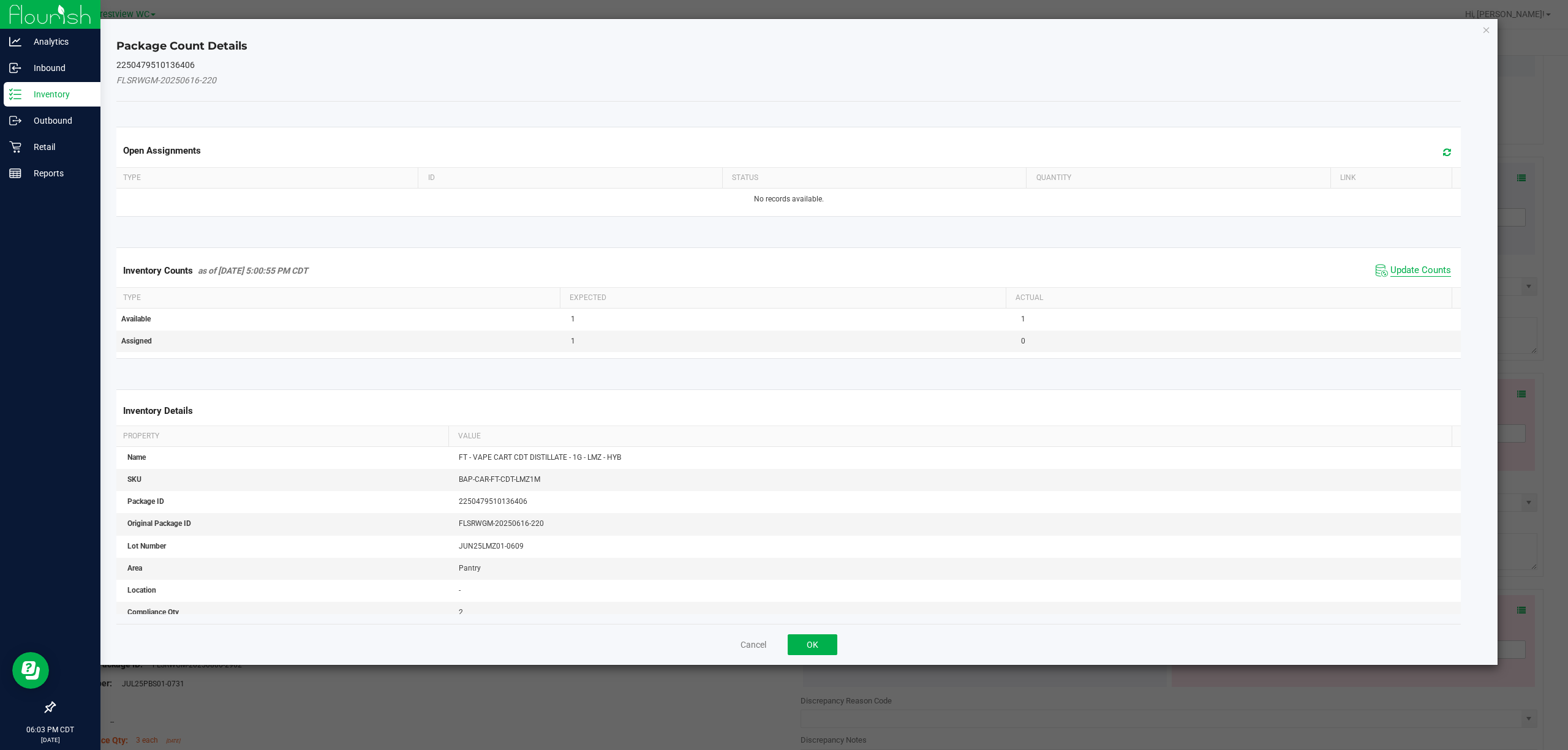
click at [783, 274] on span "Update Counts" at bounding box center [1420, 270] width 60 height 12
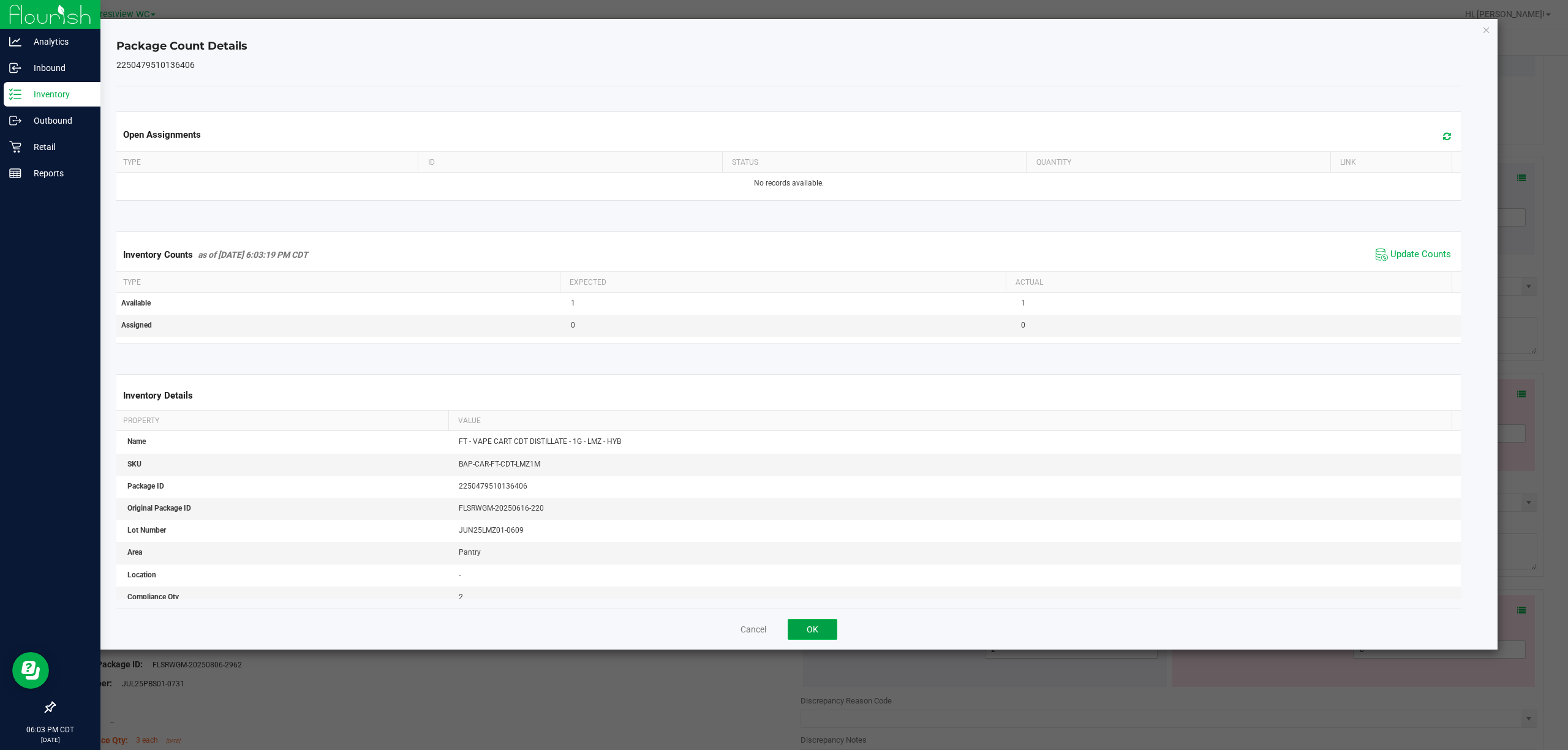
click at [783, 637] on button "OK" at bounding box center [812, 629] width 50 height 21
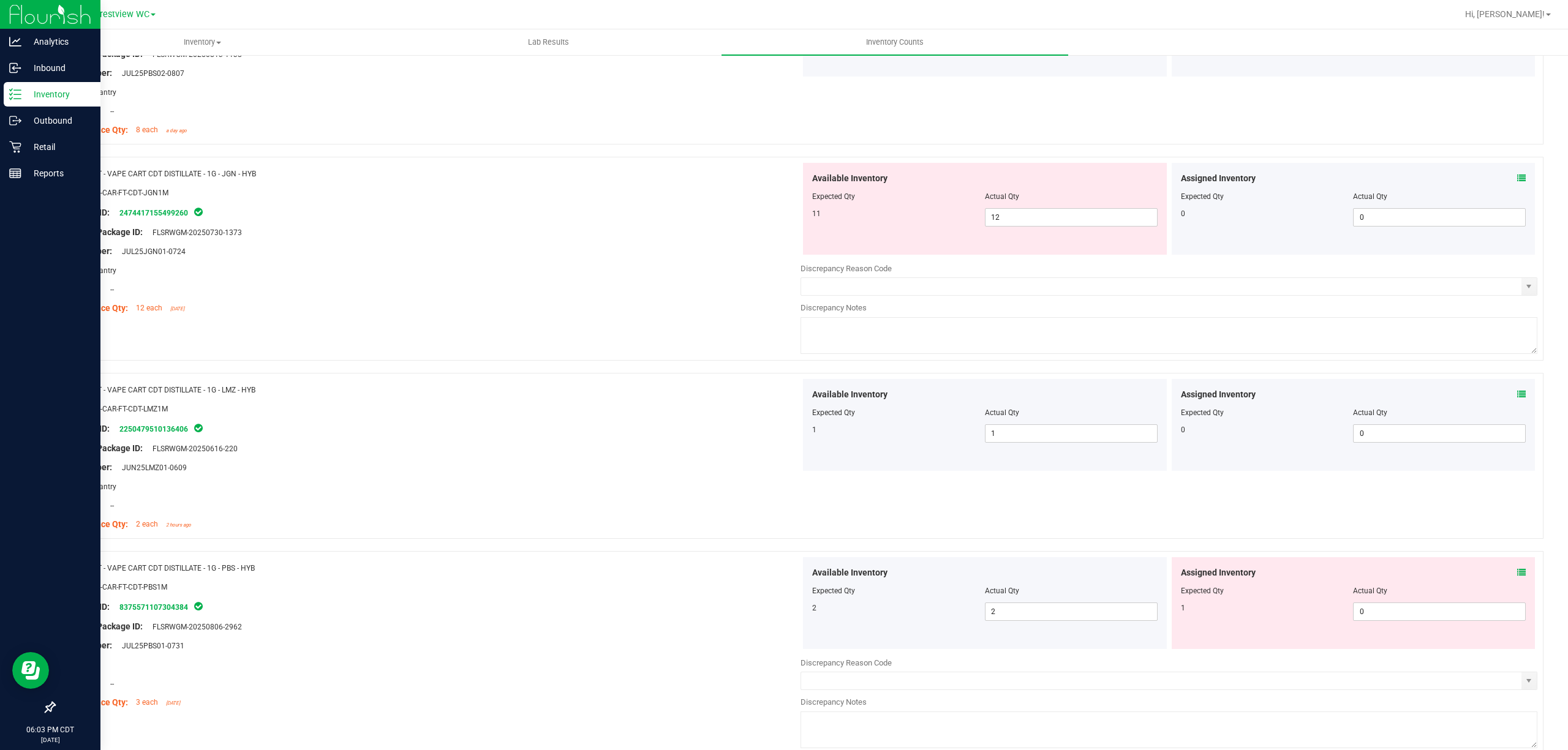
click at [783, 575] on div "Assigned Inventory Expected Qty Actual Qty 1 0 0" at bounding box center [1354, 603] width 364 height 92
click at [783, 577] on icon at bounding box center [1521, 573] width 9 height 9
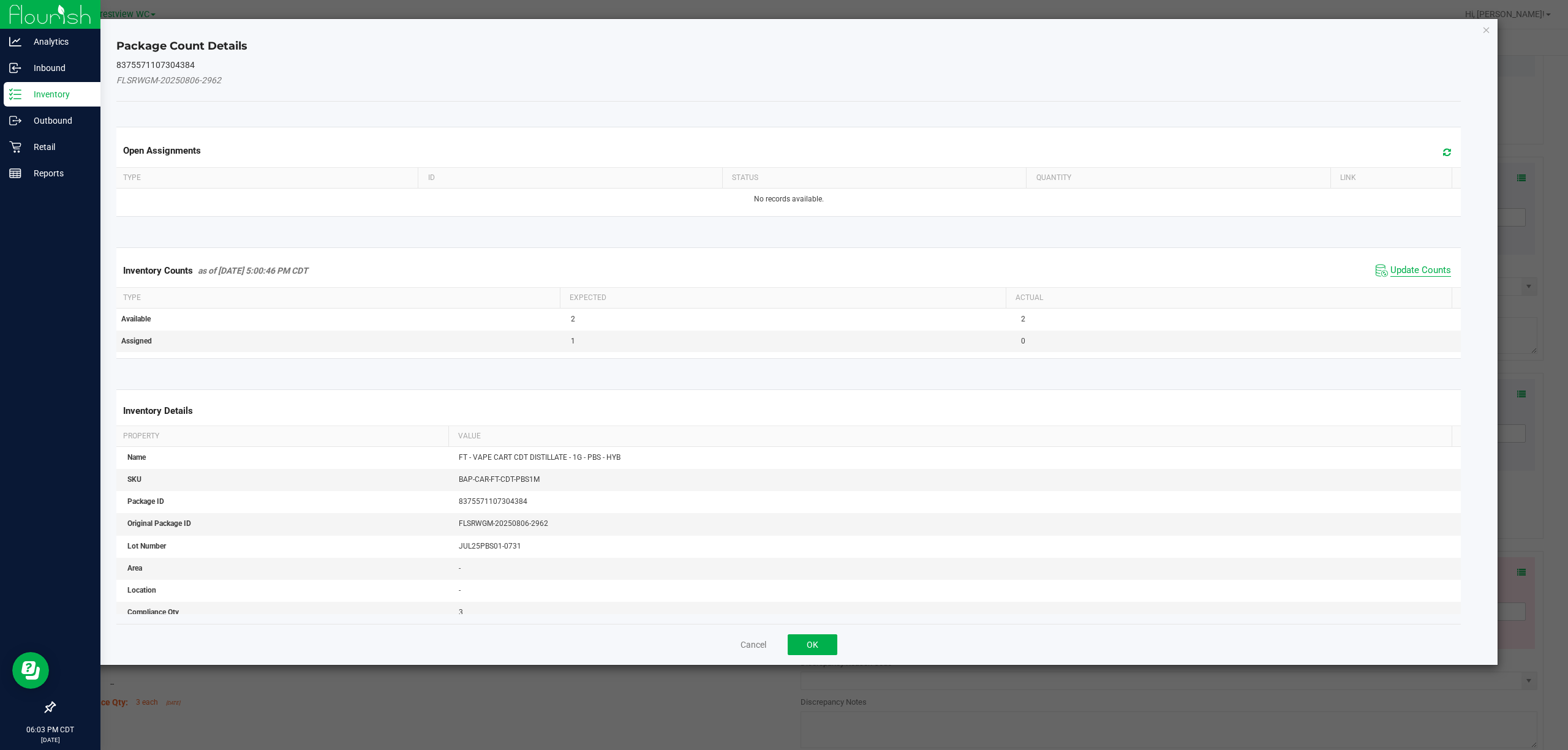
click at [783, 270] on span "Update Counts" at bounding box center [1420, 270] width 60 height 12
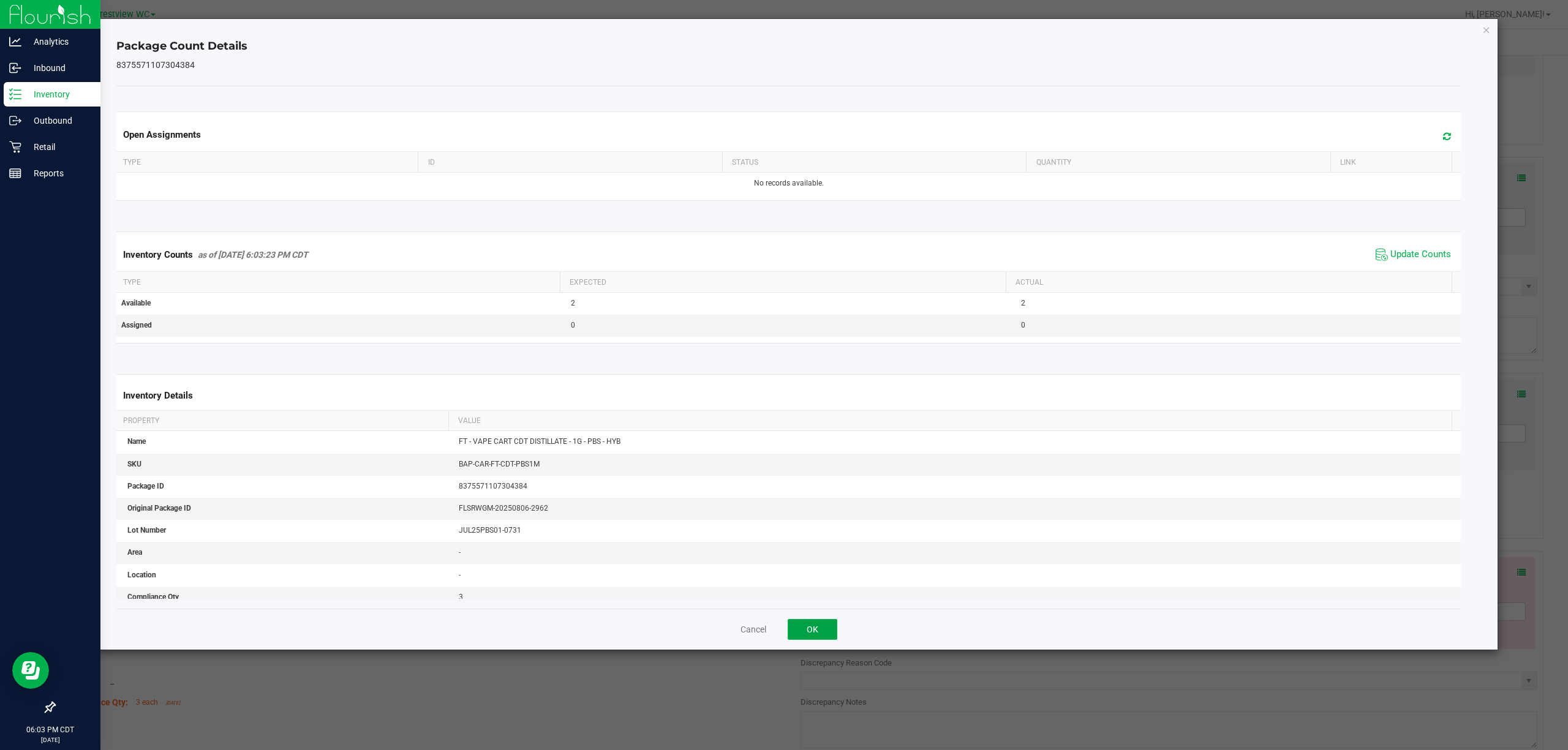
click at [783, 624] on button "OK" at bounding box center [812, 629] width 50 height 21
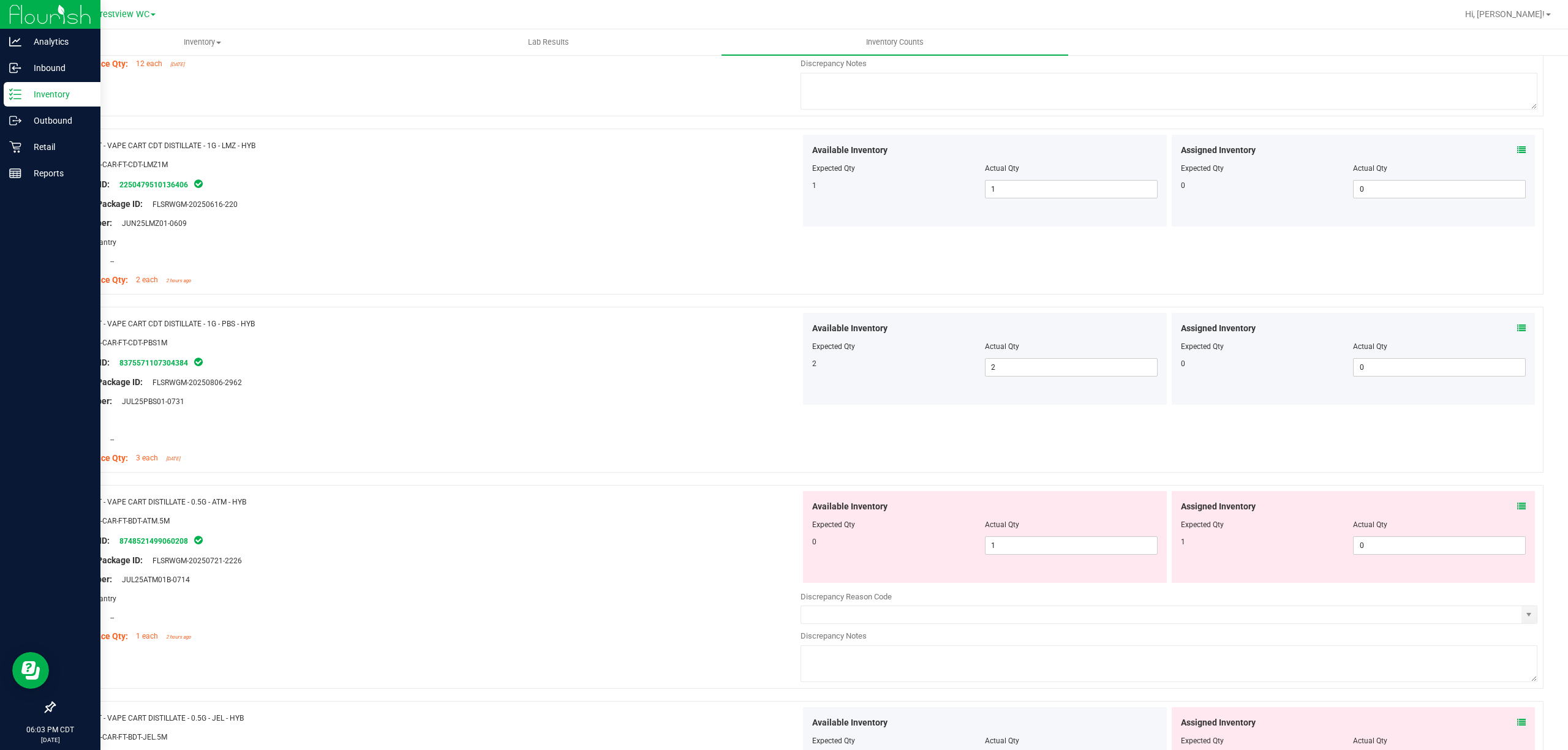
scroll to position [898, 0]
click at [783, 508] on icon at bounding box center [1521, 506] width 9 height 9
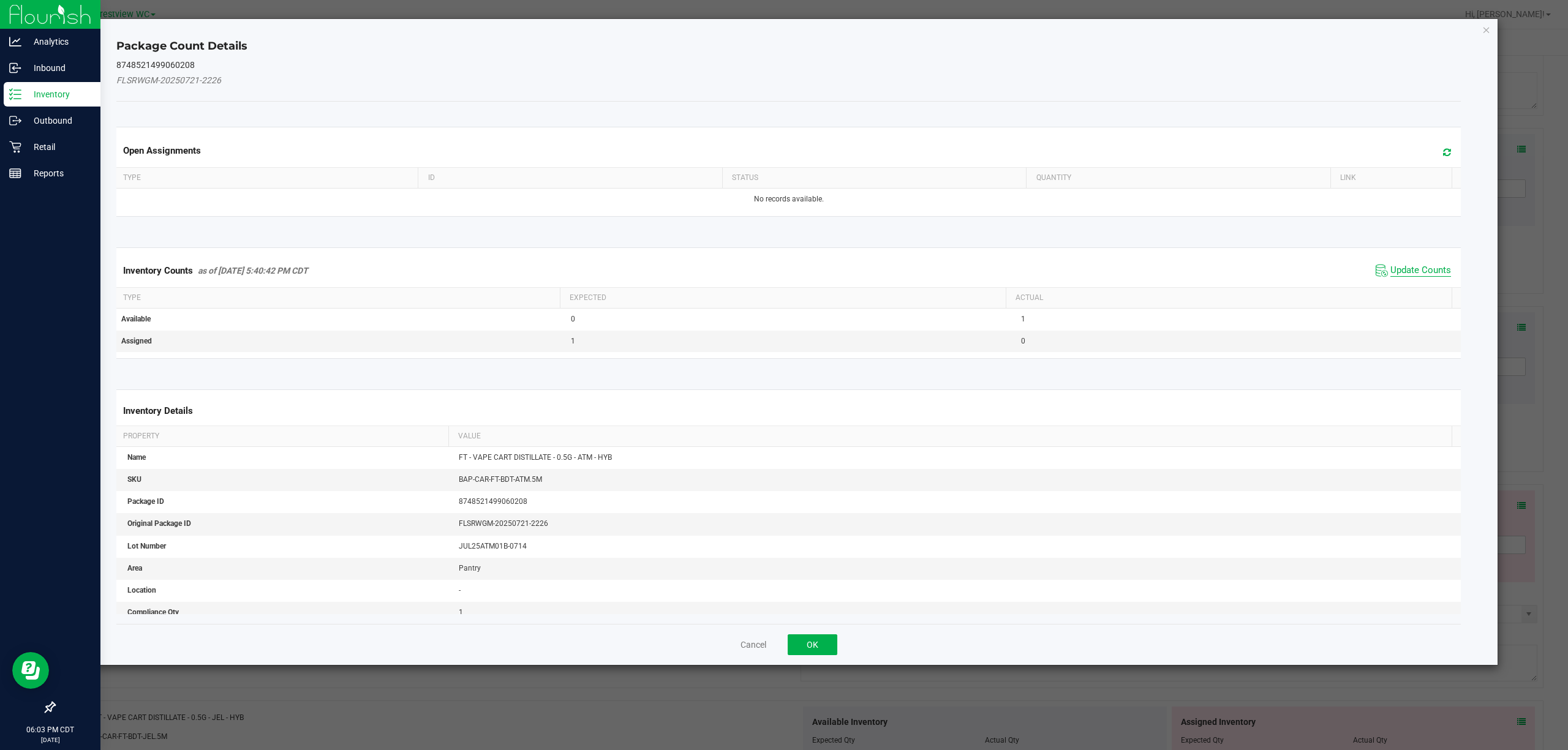
click at [783, 265] on span "Update Counts" at bounding box center [1420, 270] width 60 height 12
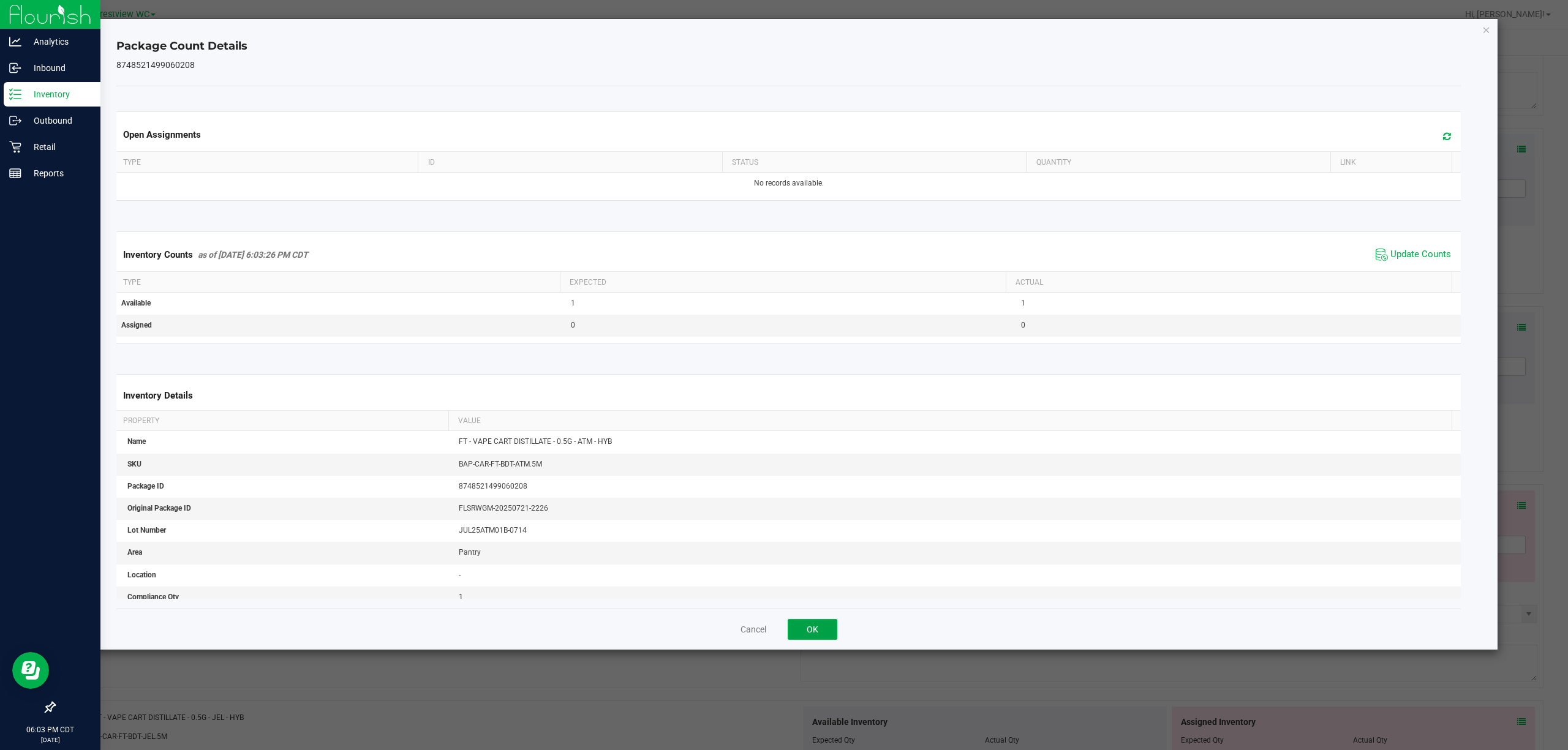
click at [783, 623] on button "OK" at bounding box center [812, 629] width 50 height 21
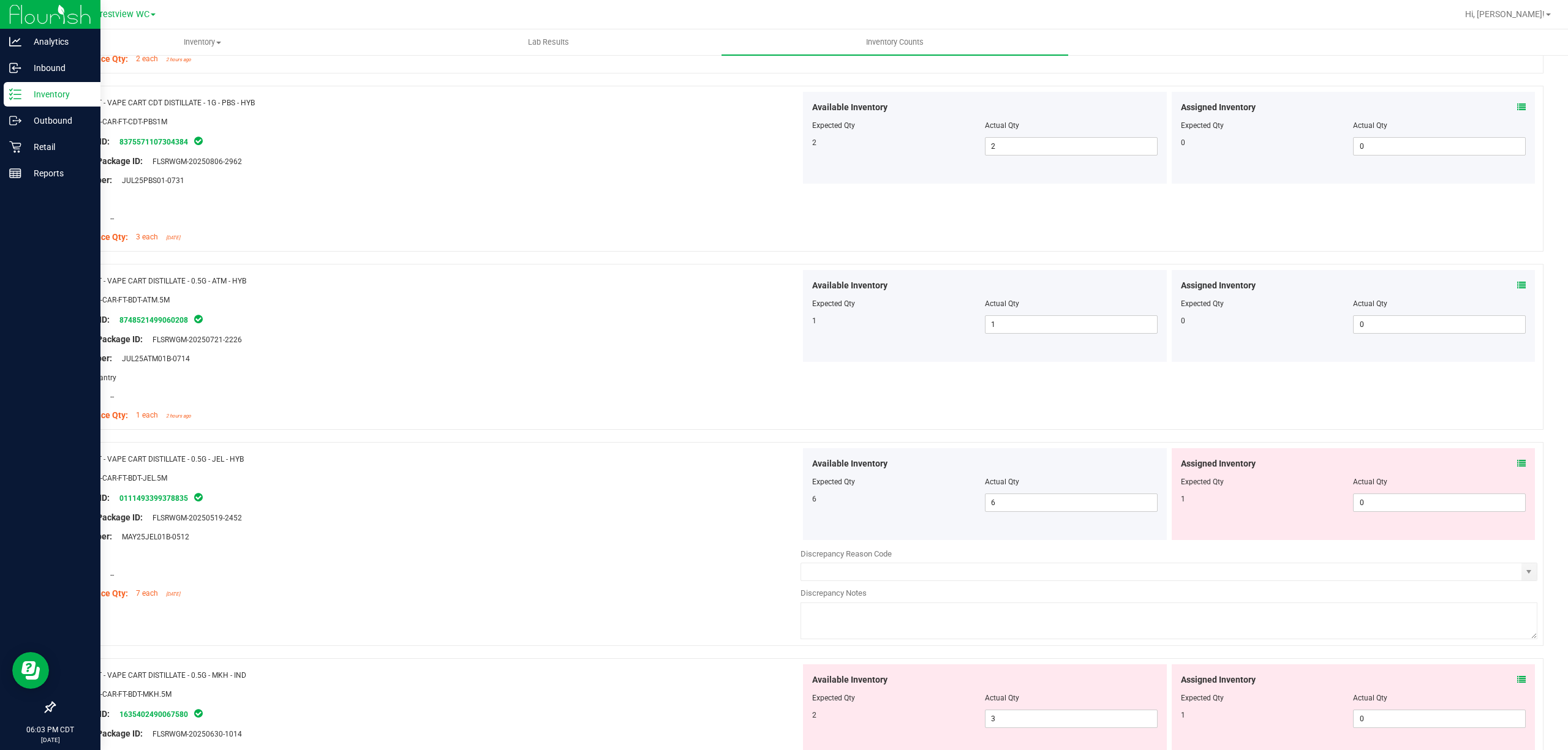
scroll to position [1225, 0]
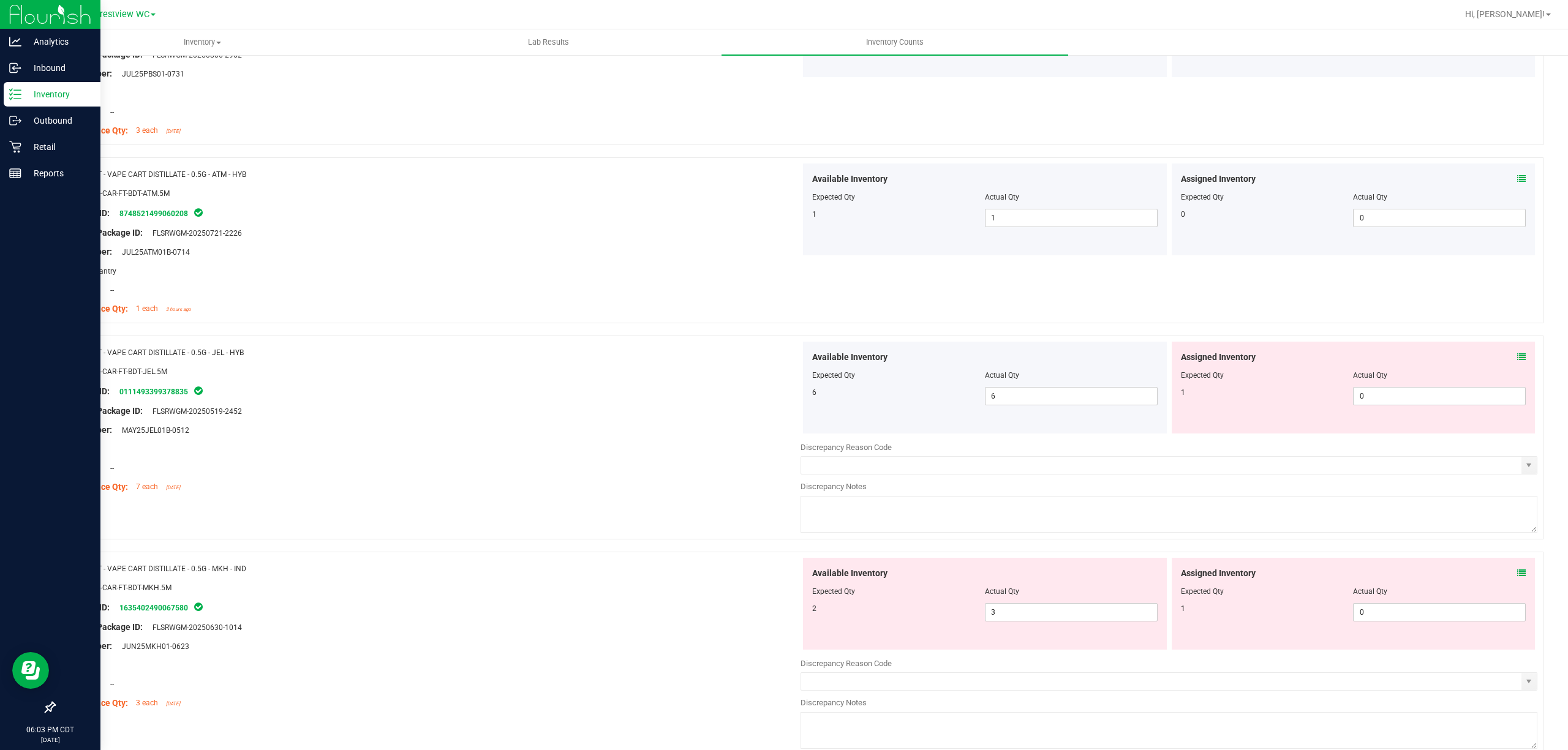
click at [783, 360] on icon at bounding box center [1521, 357] width 9 height 9
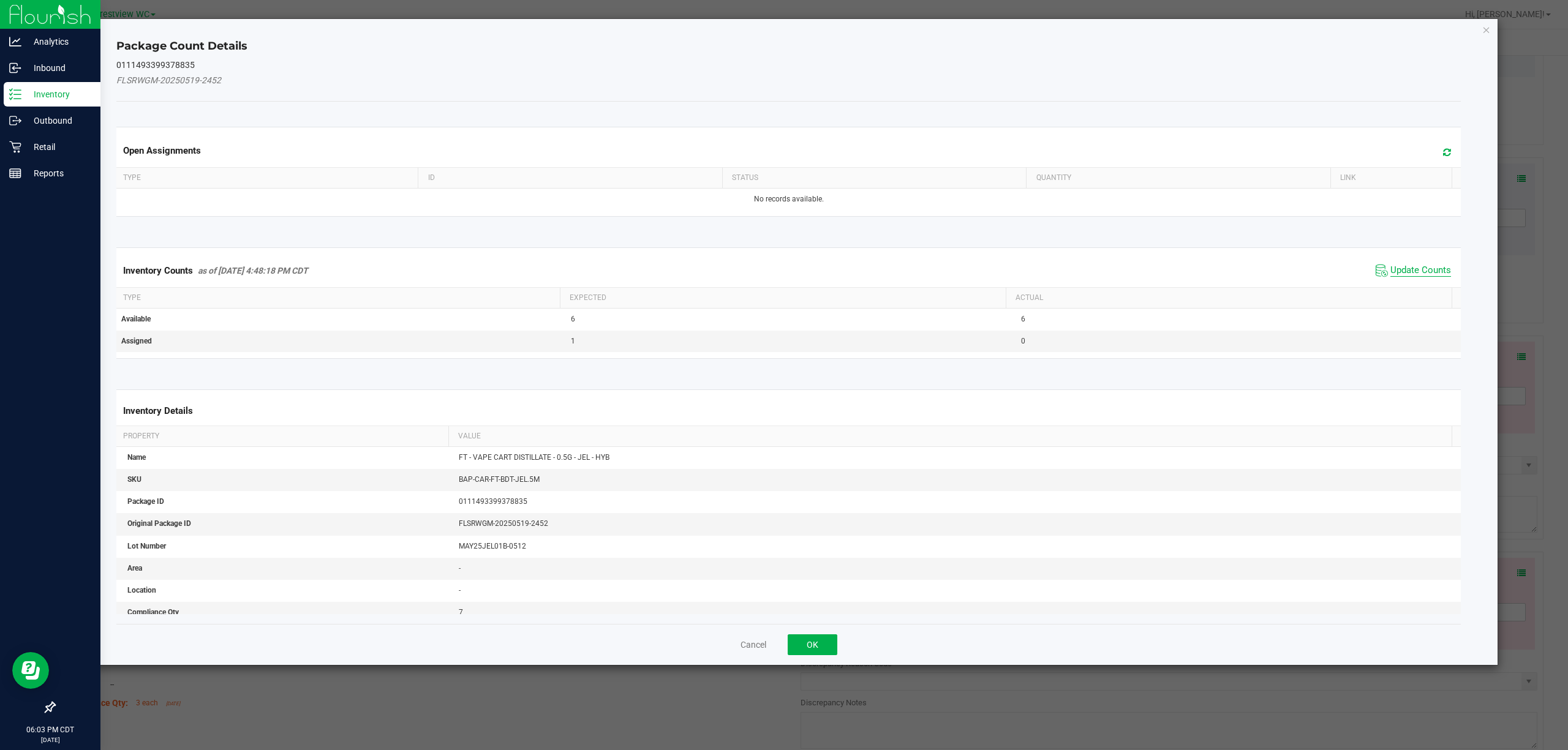
click at [783, 277] on span "Update Counts" at bounding box center [1420, 270] width 60 height 12
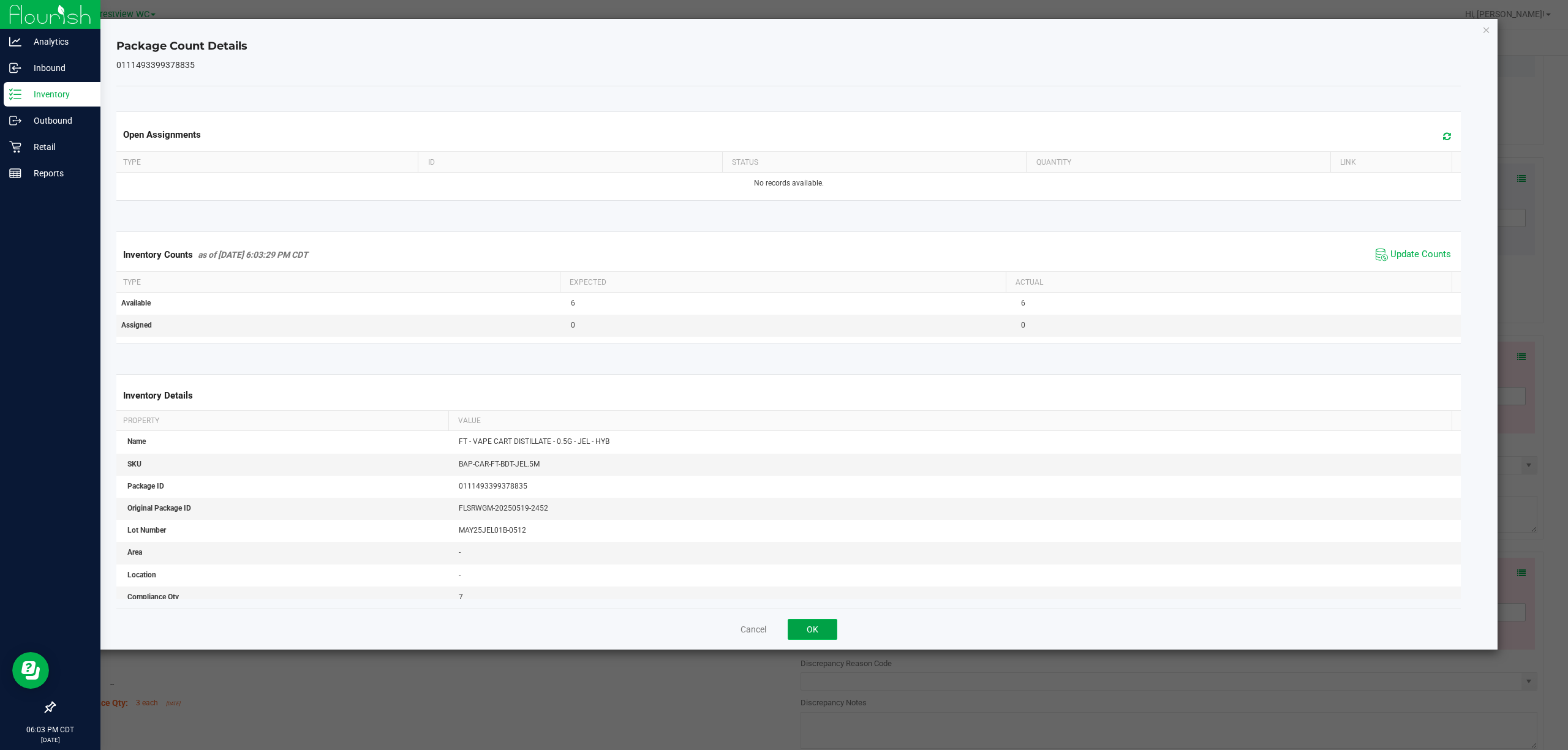
click at [783, 624] on button "OK" at bounding box center [812, 629] width 50 height 21
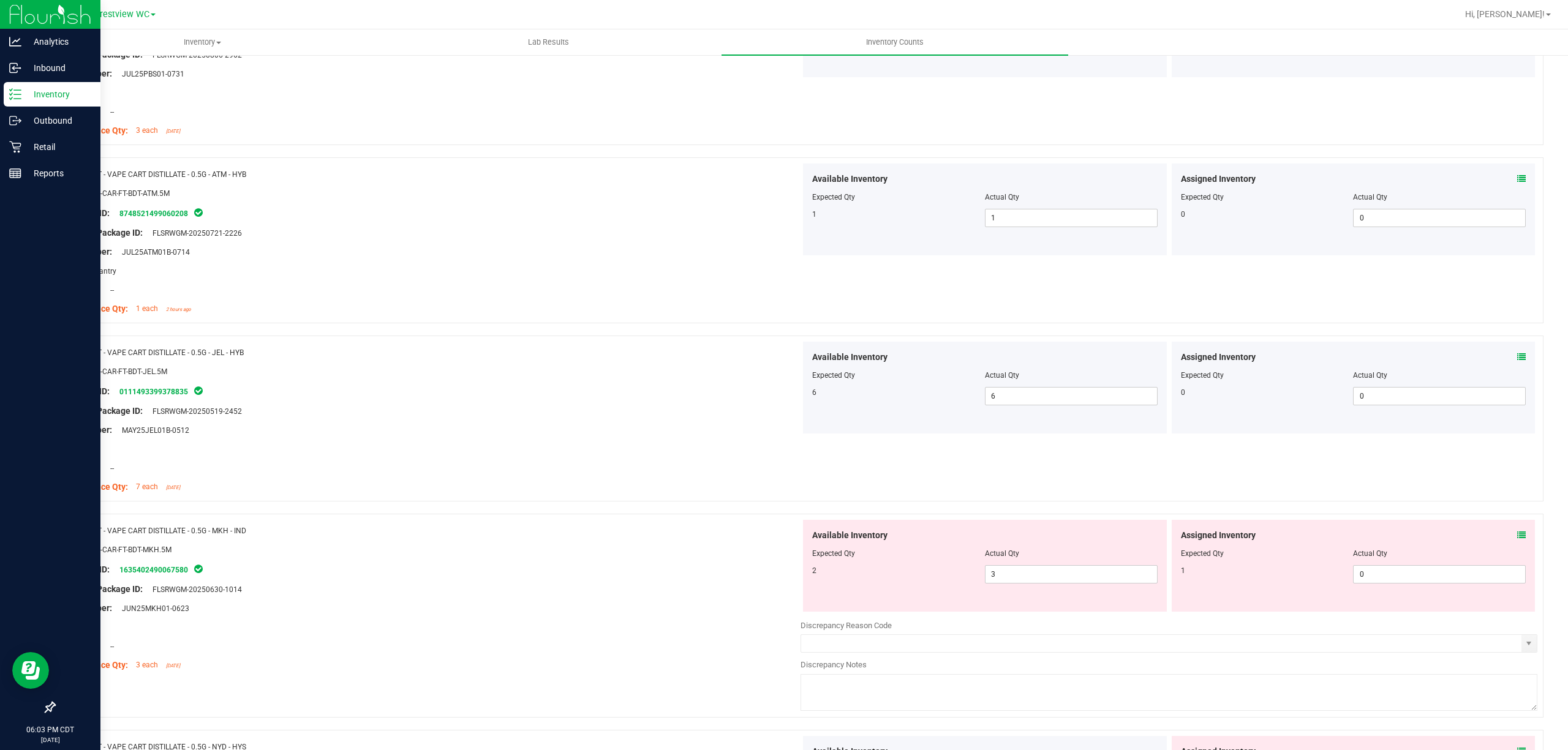
drag, startPoint x: 1501, startPoint y: 541, endPoint x: 1513, endPoint y: 541, distance: 12.0
click at [783, 541] on div "Assigned Inventory" at bounding box center [1353, 536] width 345 height 13
click at [783, 540] on div "Assigned Inventory Expected Qty Actual Qty 1 0 0" at bounding box center [1354, 566] width 364 height 92
click at [783, 539] on icon at bounding box center [1521, 536] width 9 height 9
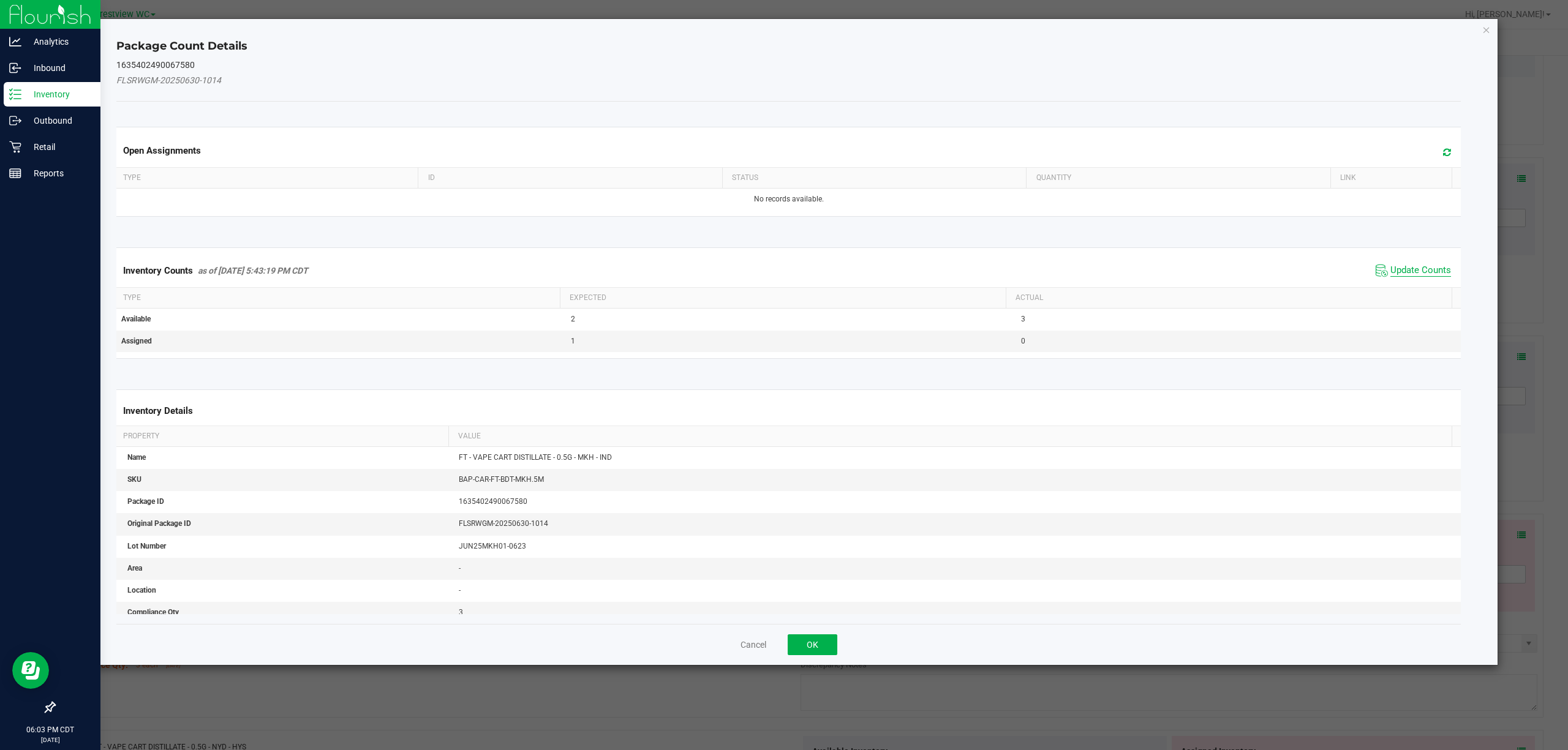
click at [783, 272] on span "Update Counts" at bounding box center [1420, 270] width 60 height 12
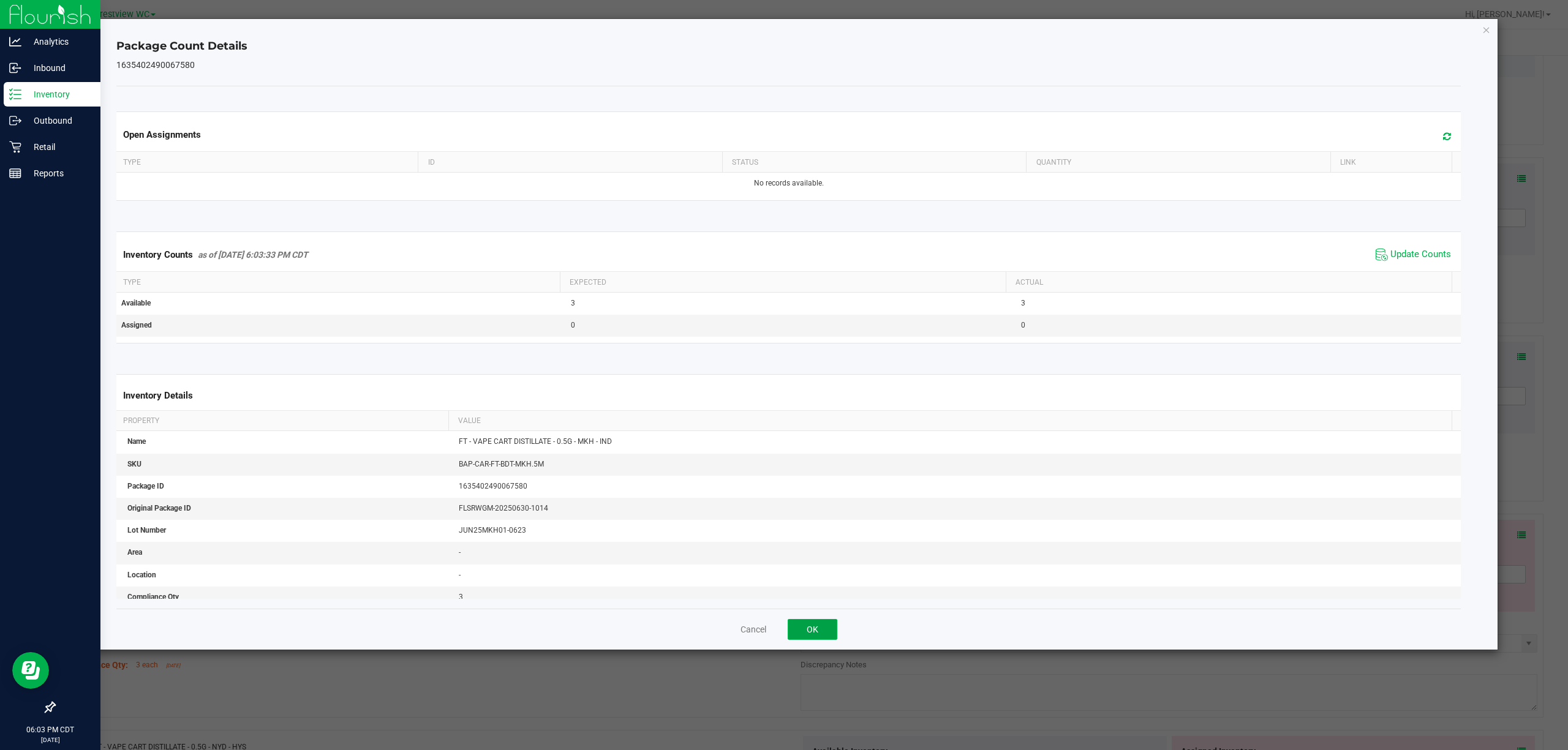
click at [783, 624] on button "OK" at bounding box center [812, 629] width 50 height 21
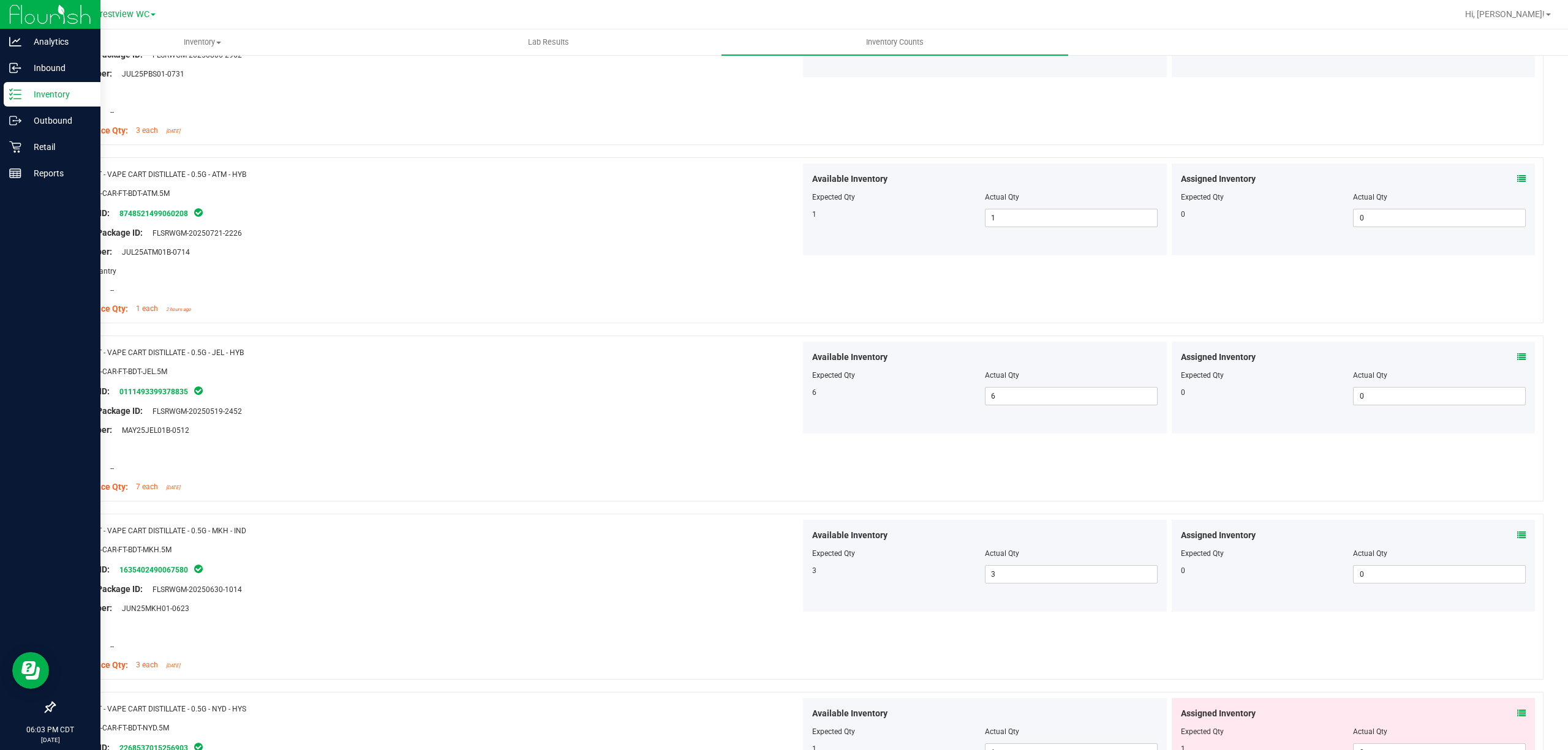
scroll to position [1552, 0]
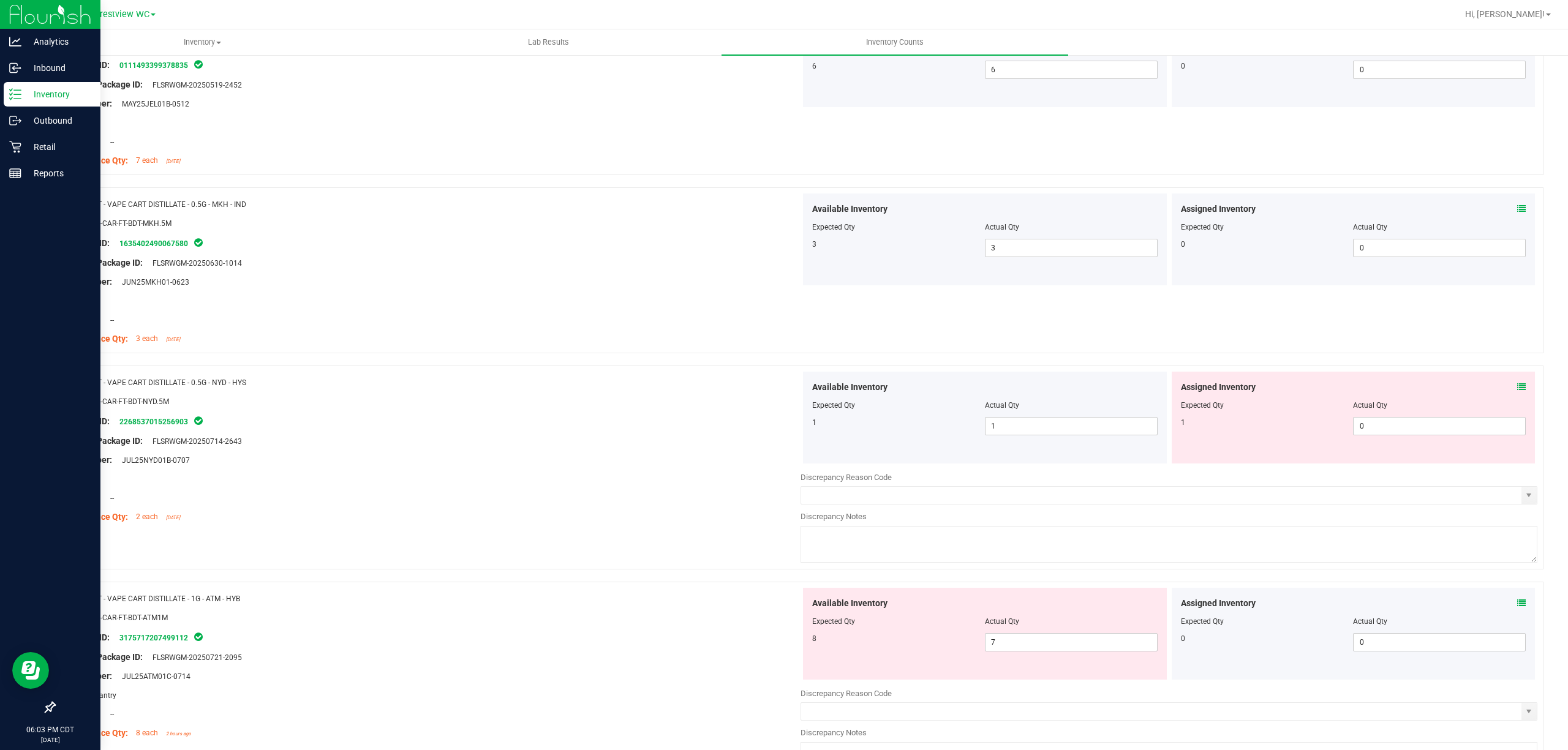
click at [783, 391] on icon at bounding box center [1521, 387] width 9 height 9
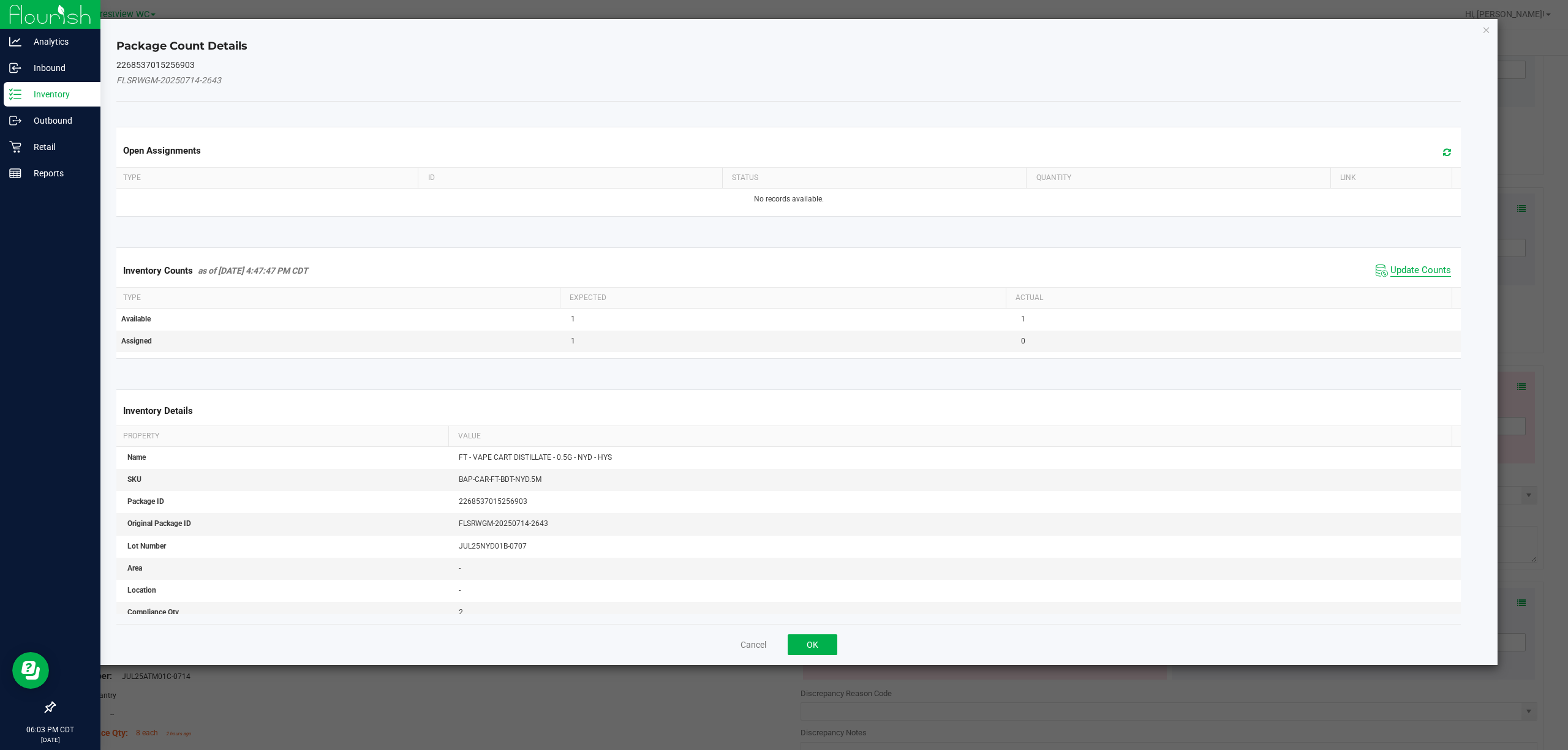
click at [783, 275] on span "Update Counts" at bounding box center [1420, 270] width 60 height 12
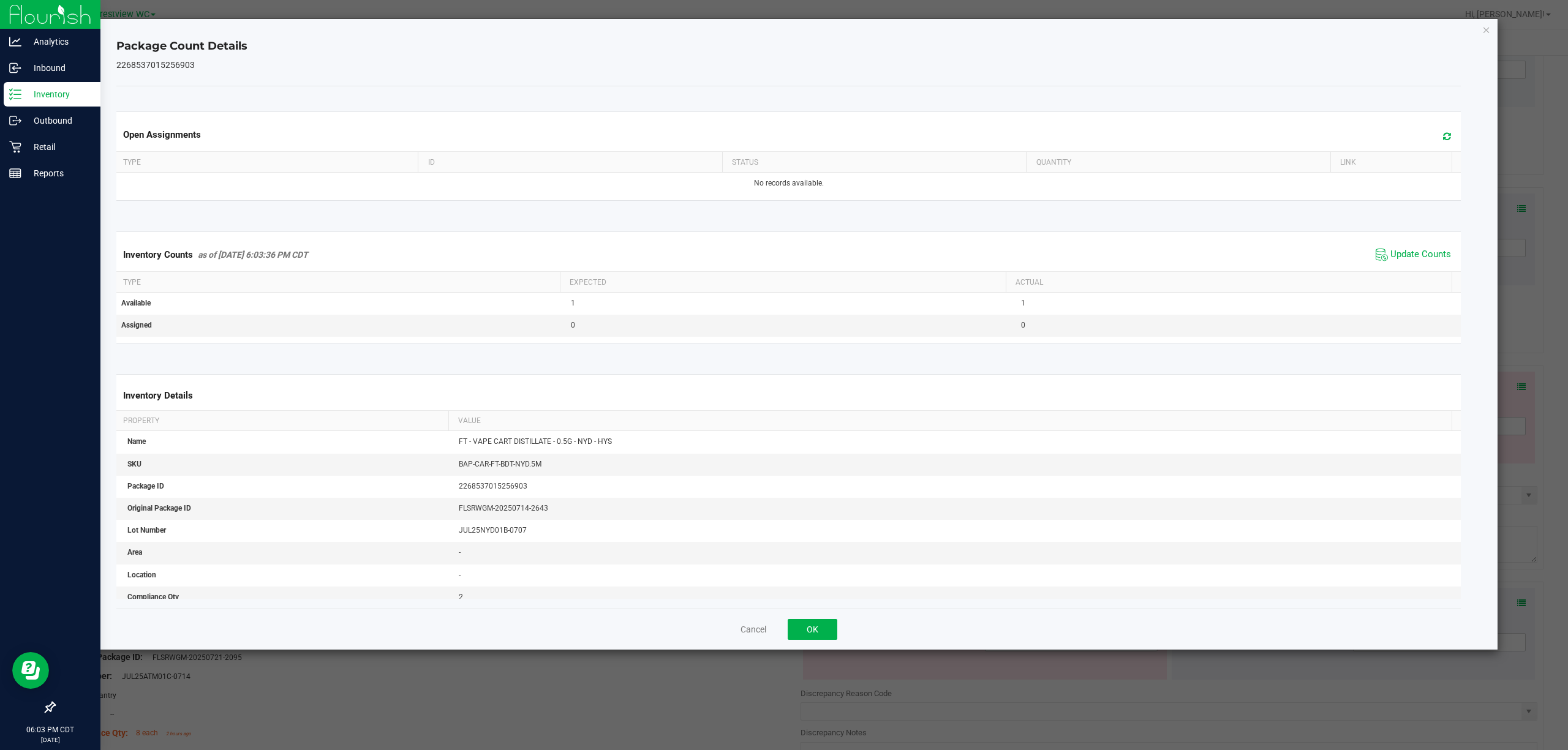
click at [783, 618] on div "Cancel OK" at bounding box center [788, 629] width 1345 height 41
click at [783, 626] on button "OK" at bounding box center [812, 629] width 50 height 21
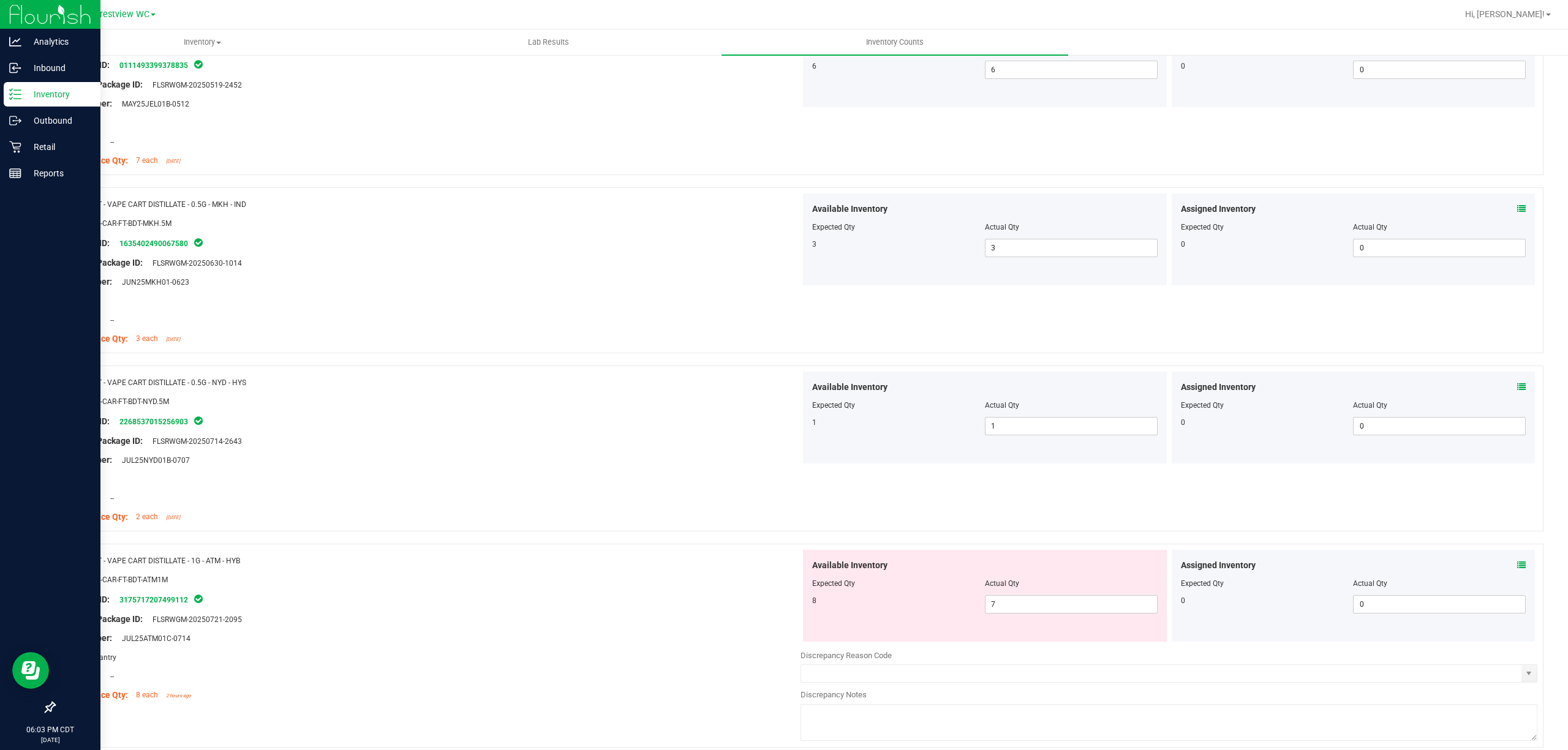
click at [783, 566] on icon at bounding box center [1521, 565] width 9 height 9
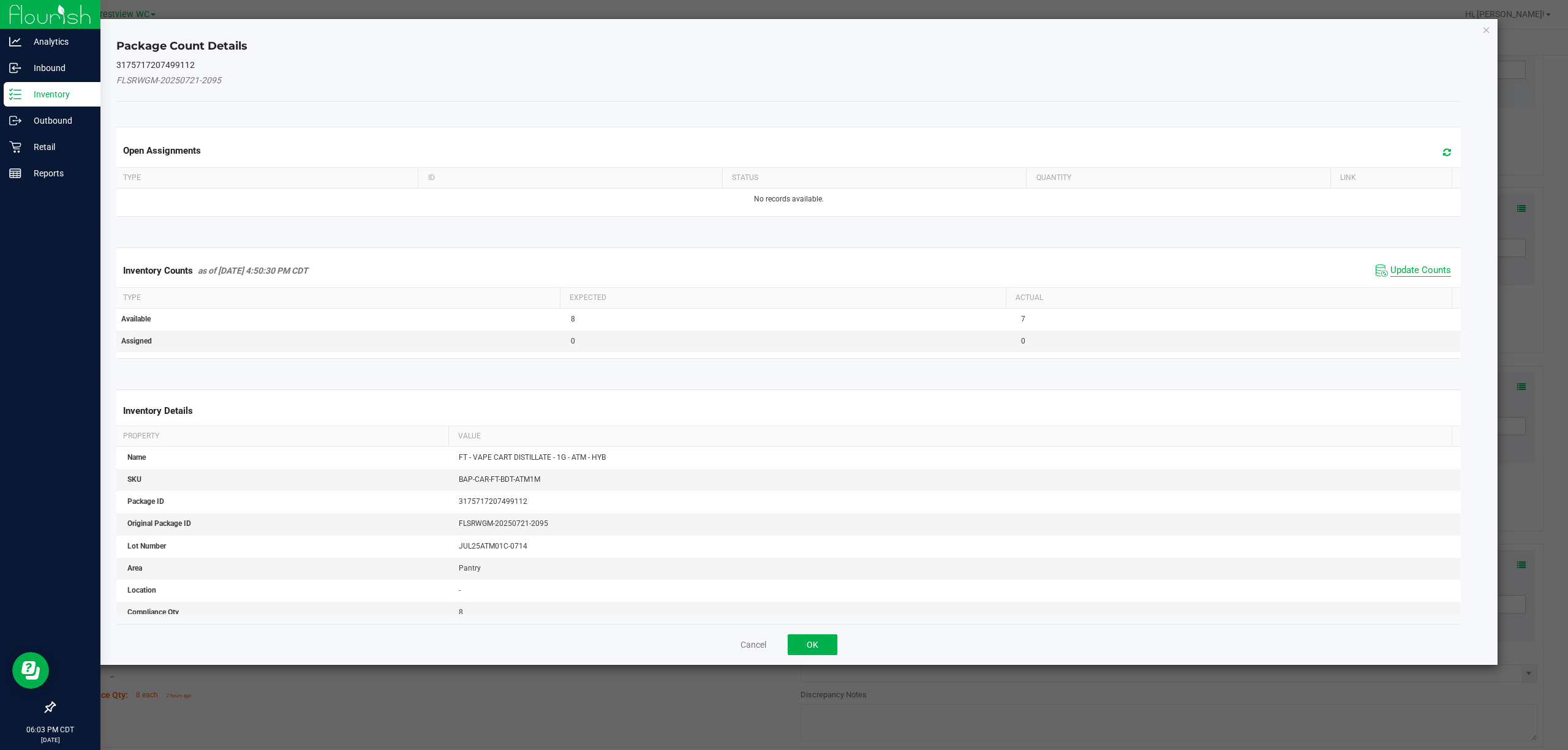
click at [783, 270] on span "Update Counts" at bounding box center [1420, 270] width 60 height 12
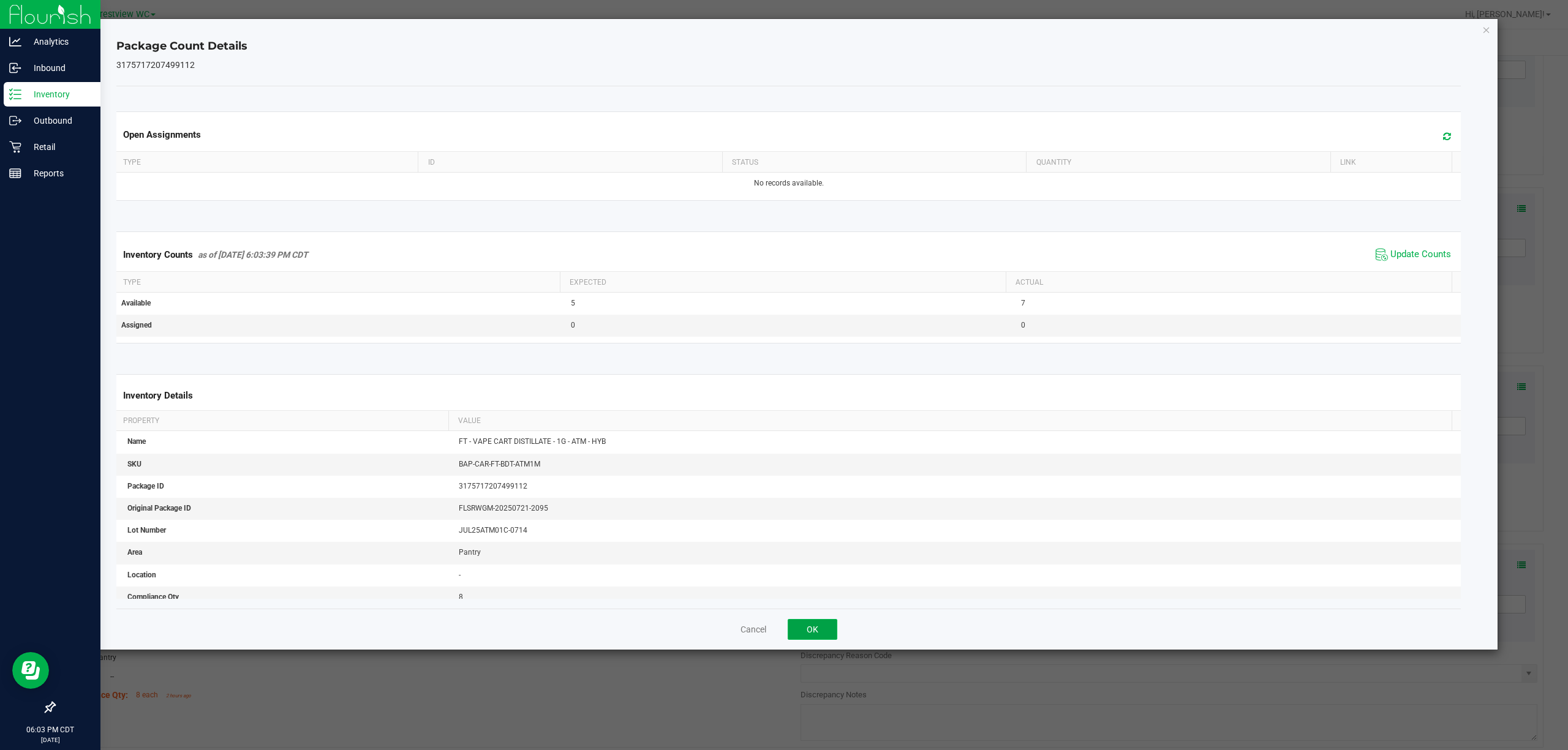
click at [783, 635] on button "OK" at bounding box center [812, 629] width 50 height 21
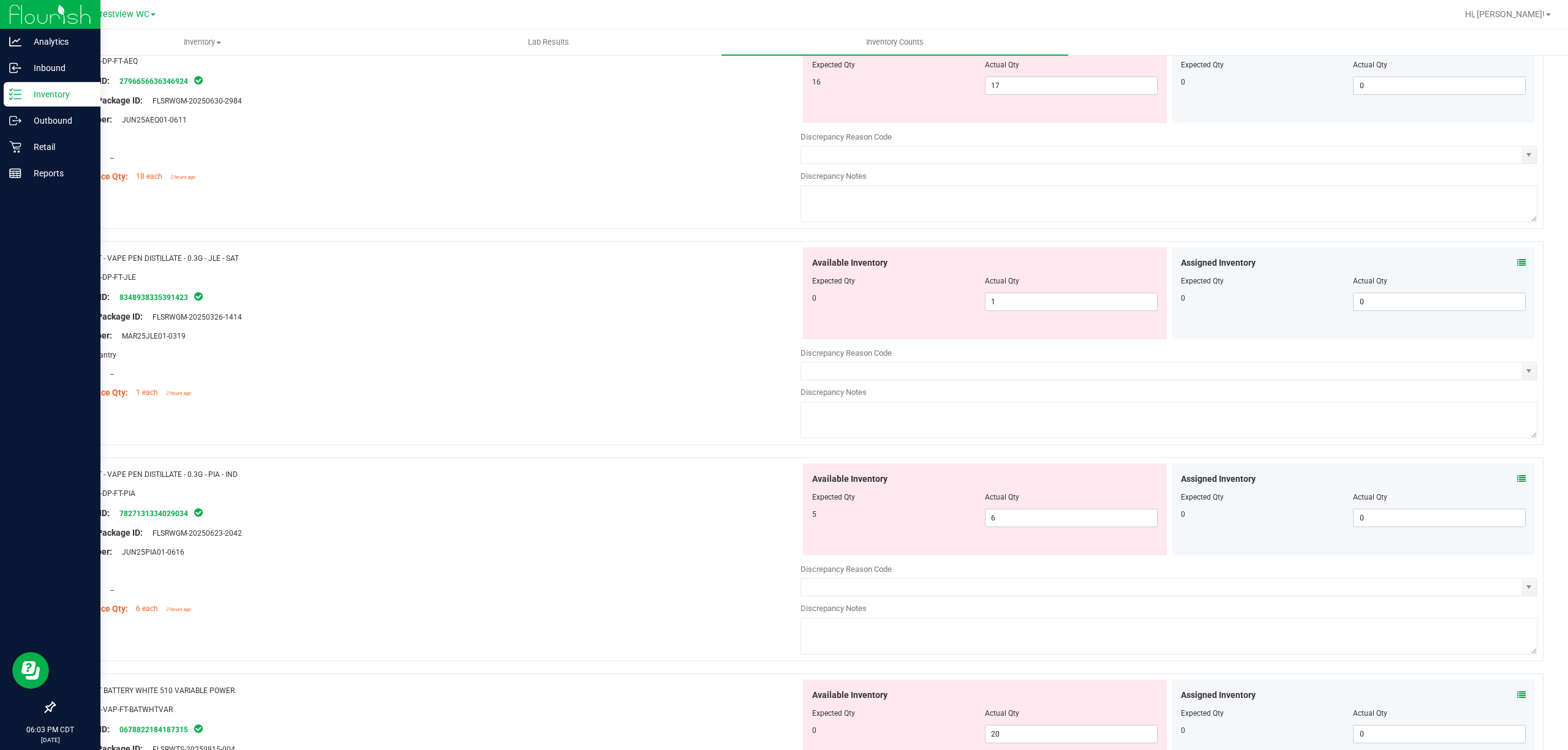
scroll to position [2205, 0]
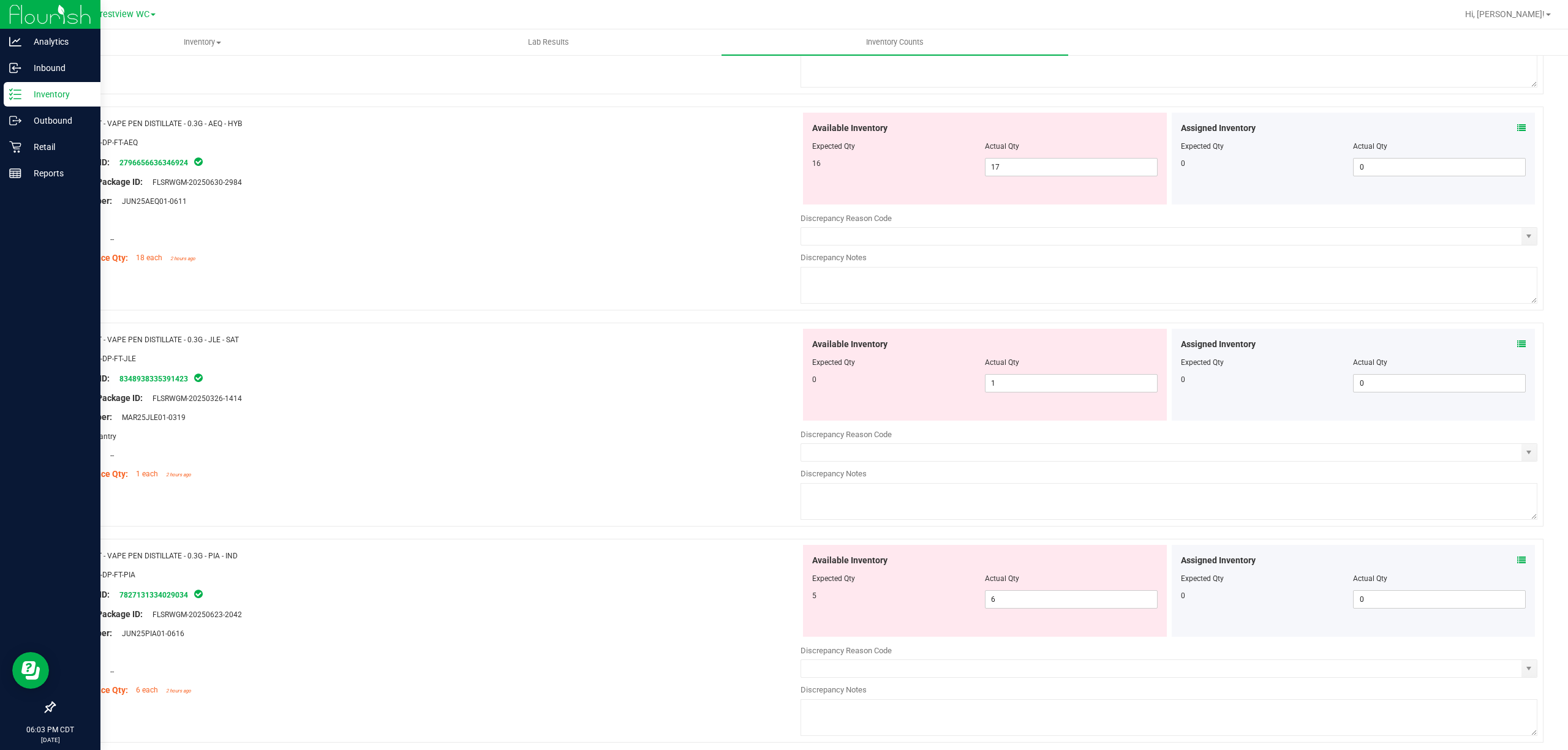
click at [783, 132] on icon at bounding box center [1521, 128] width 9 height 9
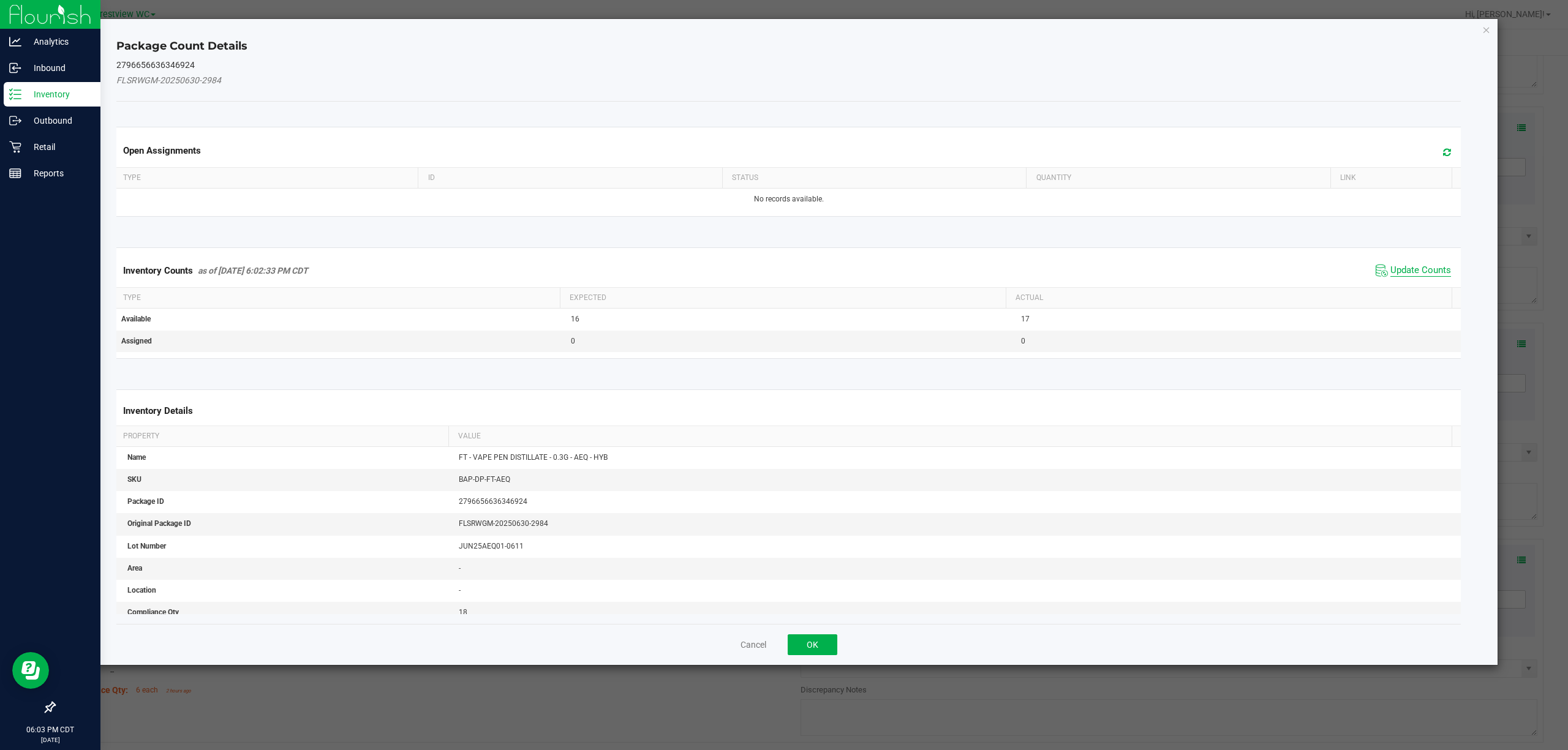
click at [783, 271] on span "Update Counts" at bounding box center [1420, 270] width 60 height 12
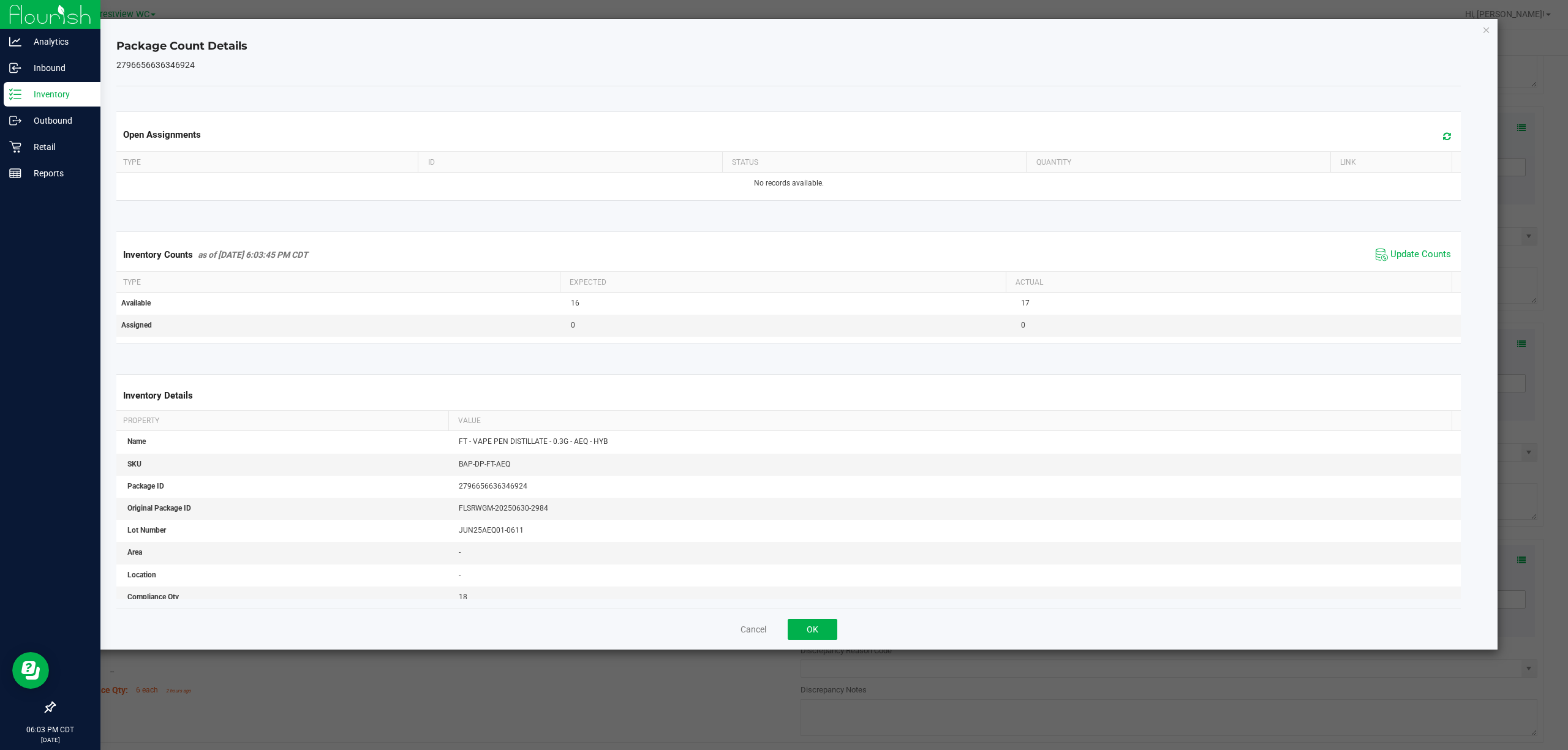
click at [783, 626] on div "Cancel OK" at bounding box center [788, 629] width 1345 height 41
click at [783, 626] on button "OK" at bounding box center [812, 629] width 50 height 21
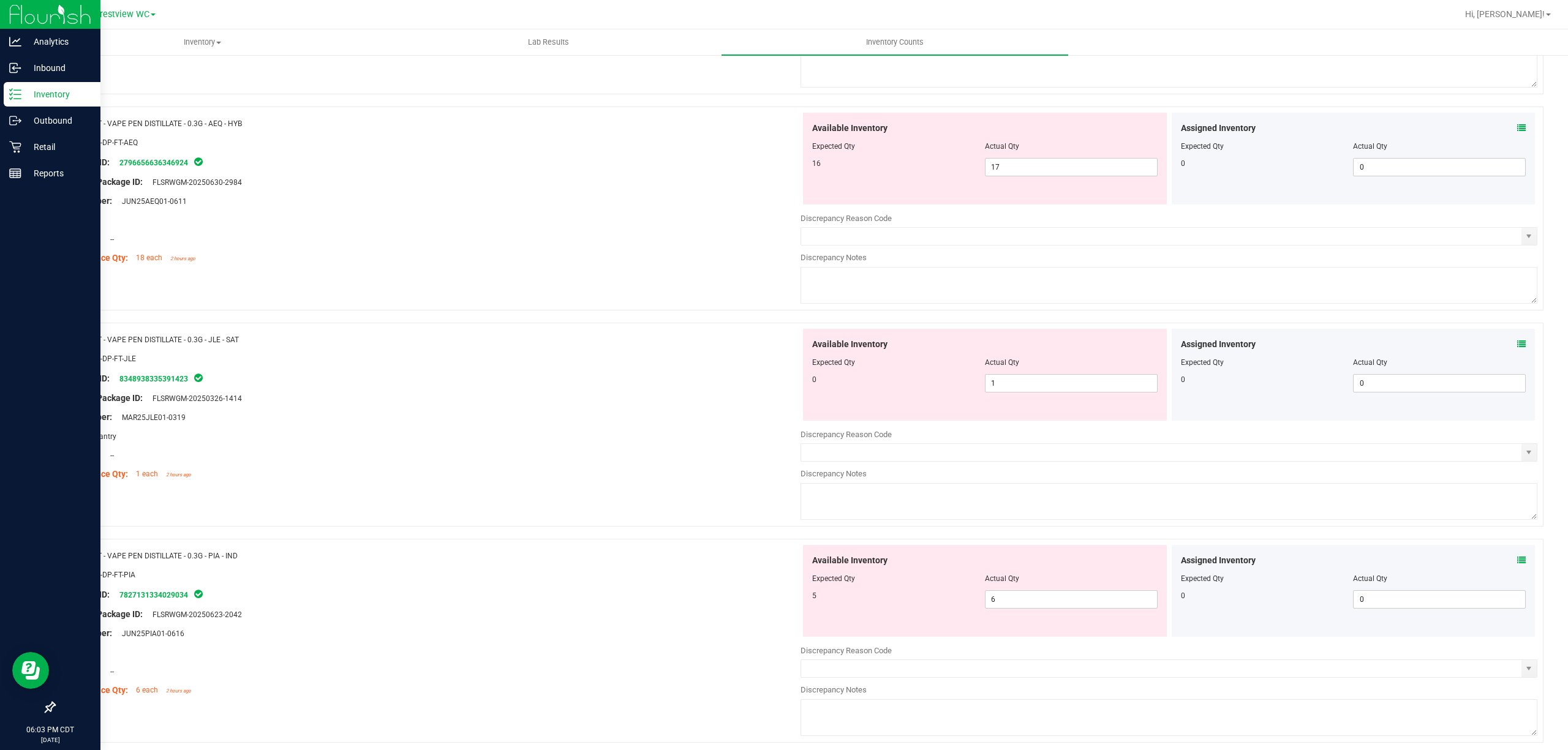
click at [783, 348] on icon at bounding box center [1521, 345] width 9 height 9
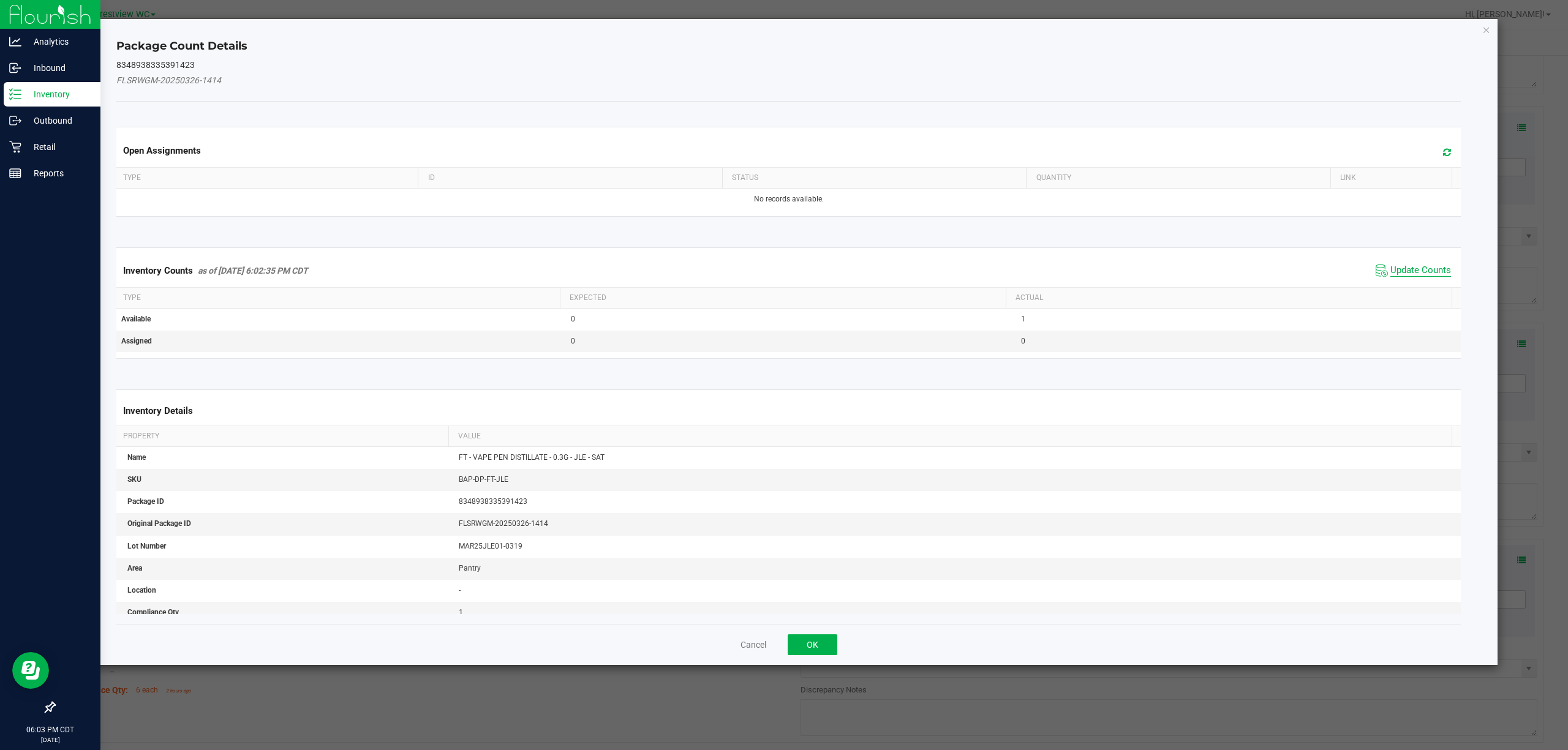
click at [783, 277] on span "Update Counts" at bounding box center [1420, 270] width 60 height 12
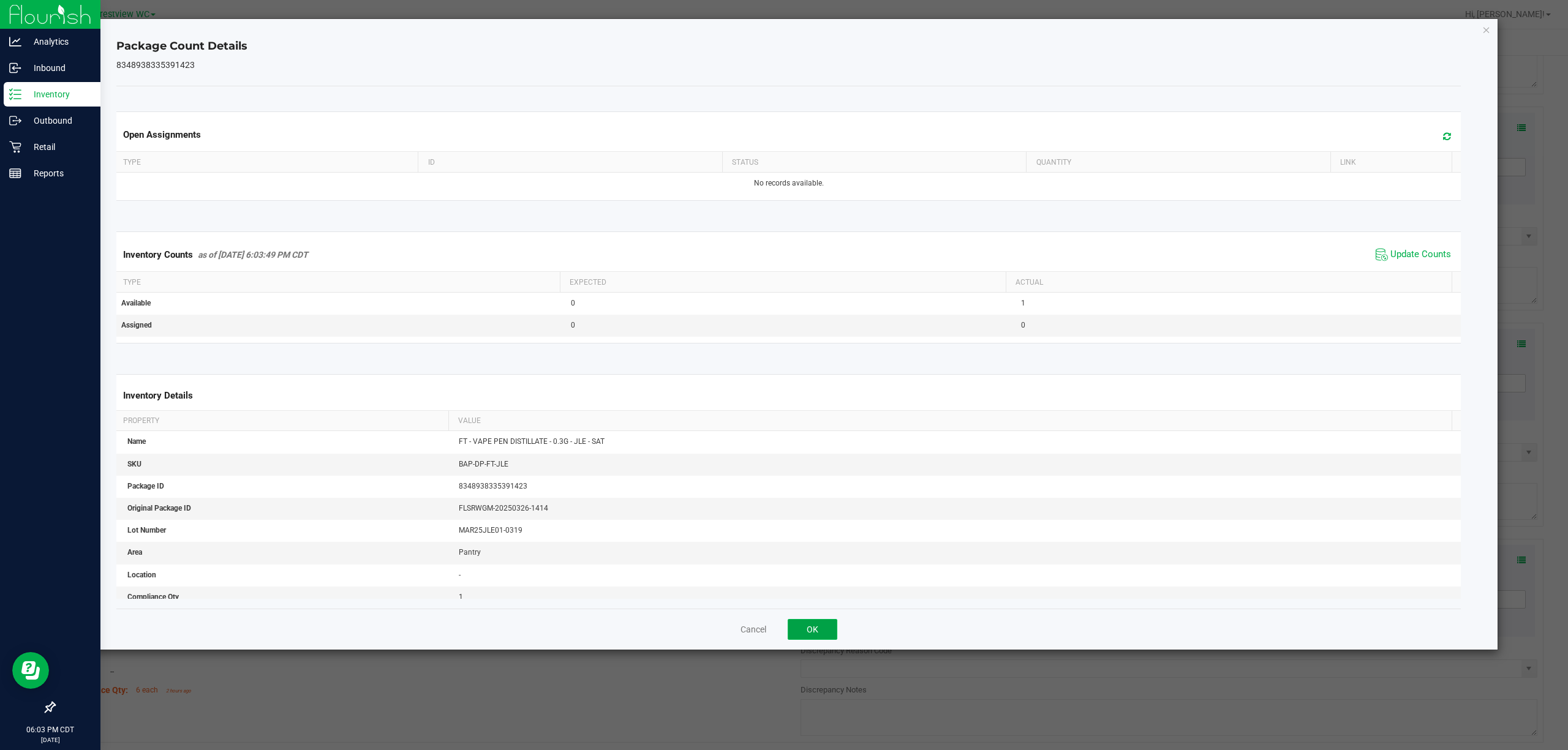
click at [783, 632] on button "OK" at bounding box center [812, 629] width 50 height 21
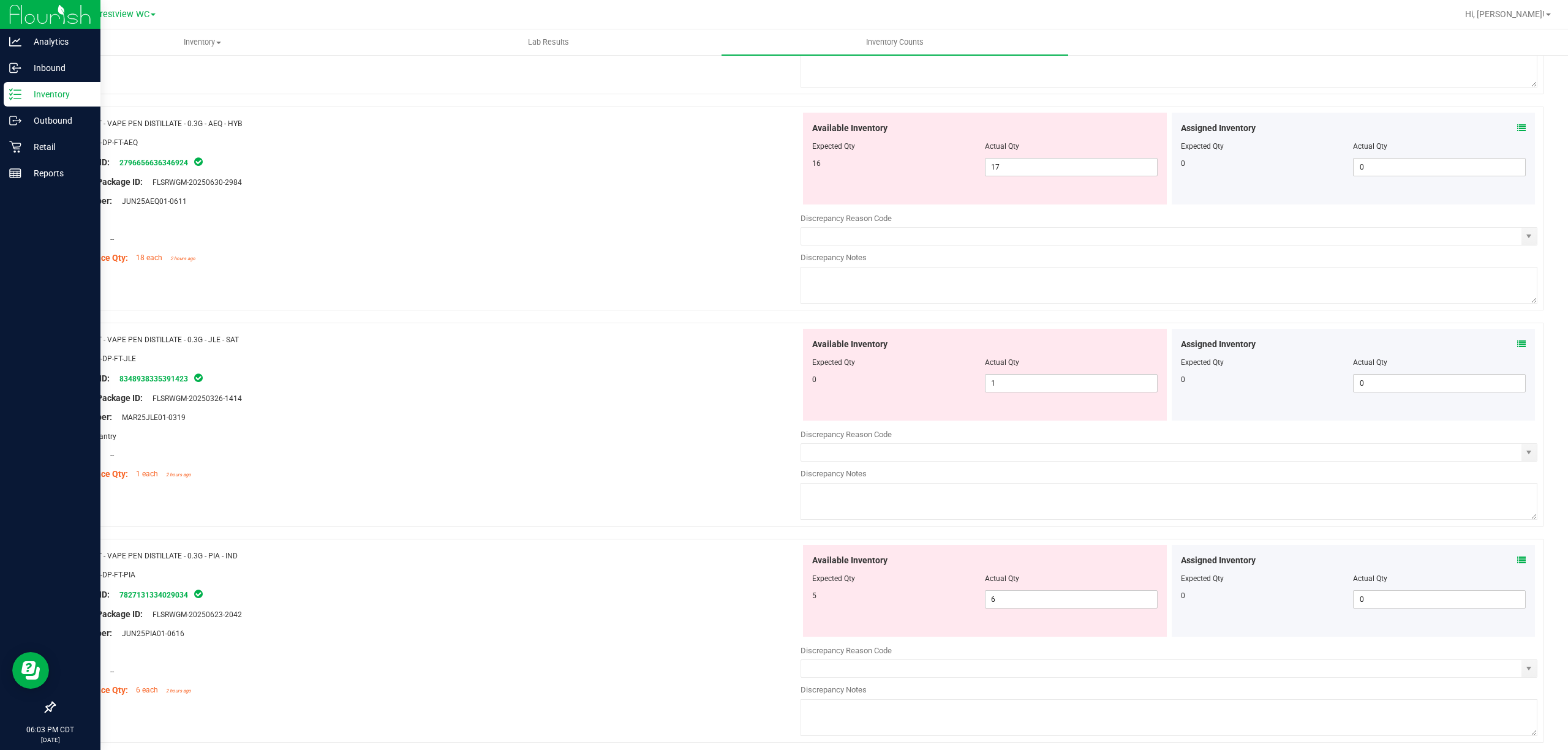
click at [783, 565] on icon at bounding box center [1521, 561] width 9 height 9
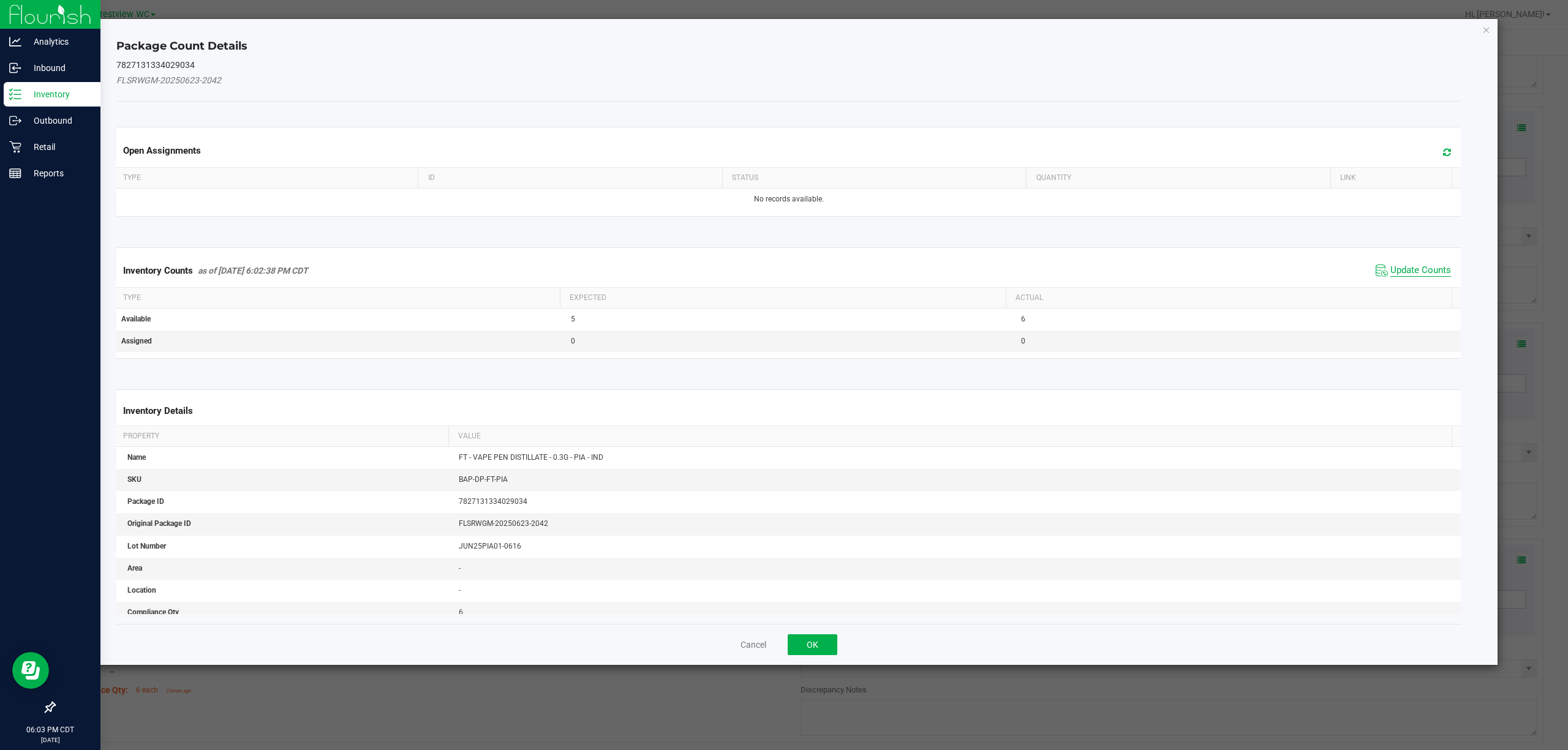
click at [783, 274] on span "Update Counts" at bounding box center [1420, 270] width 60 height 12
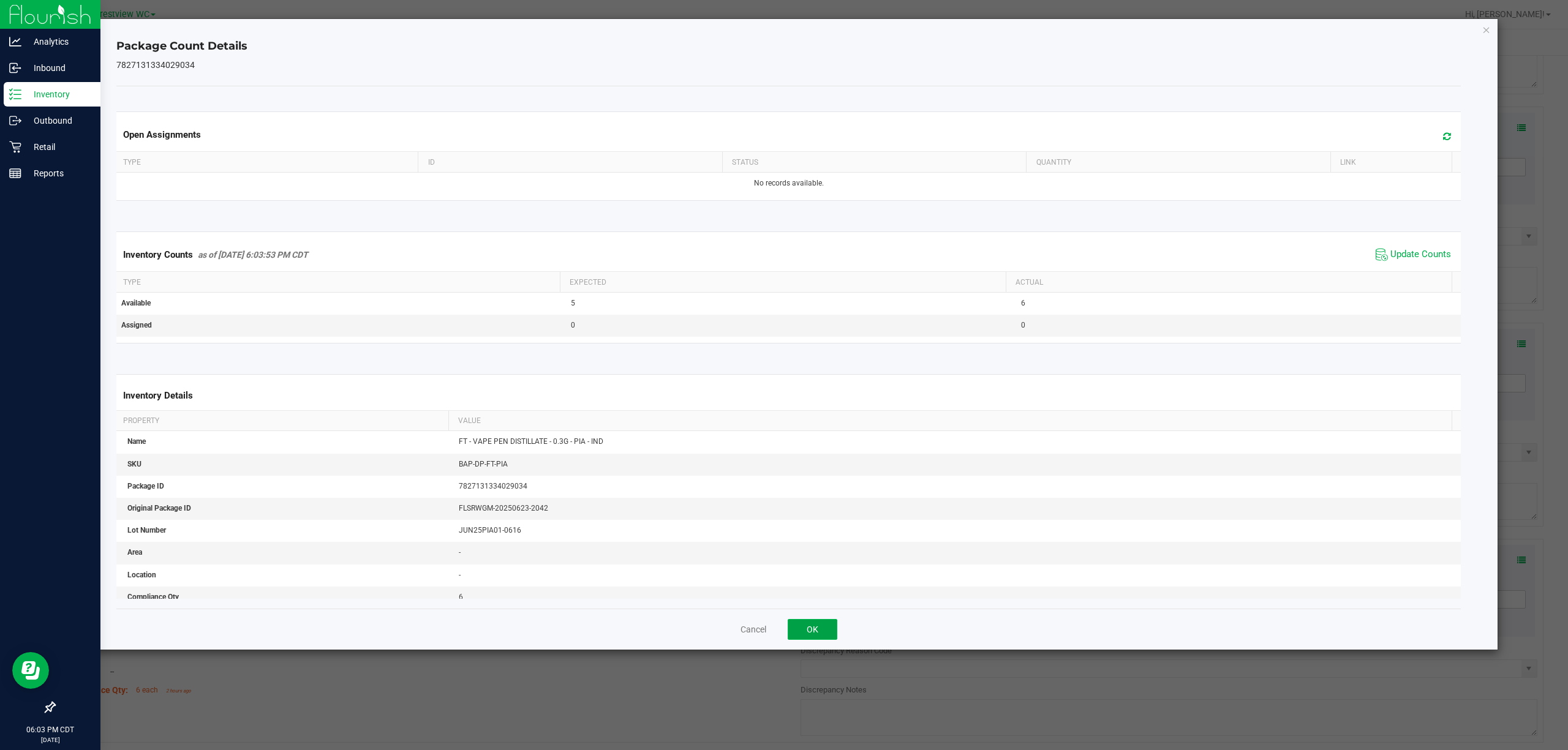
click at [783, 621] on button "OK" at bounding box center [812, 629] width 50 height 21
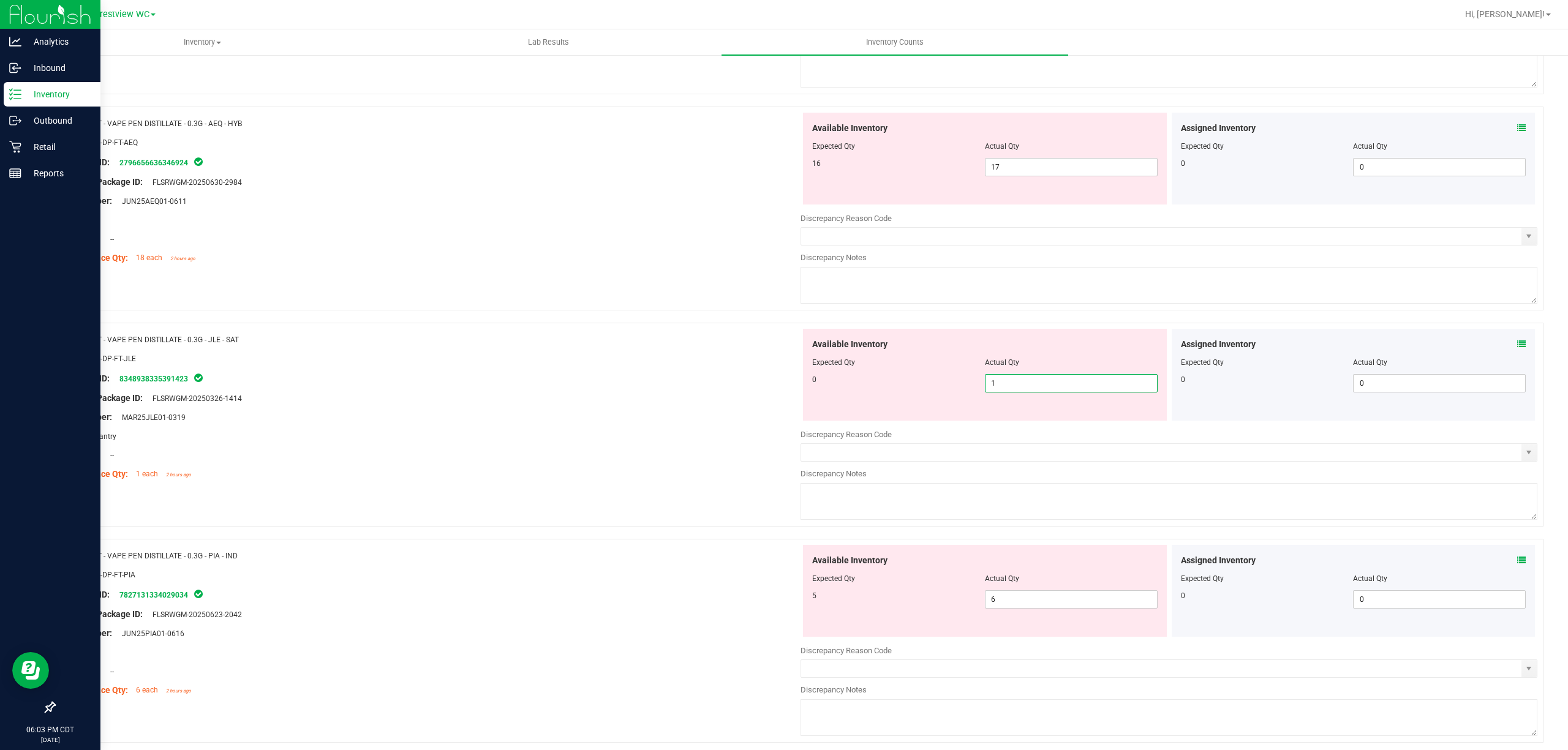
drag, startPoint x: 1049, startPoint y: 388, endPoint x: 749, endPoint y: 395, distance: 300.1
click at [783, 405] on div "Available Inventory Expected Qty Actual Qty 0 1 1" at bounding box center [985, 375] width 364 height 92
type input "0"
click at [747, 392] on div at bounding box center [432, 389] width 737 height 6
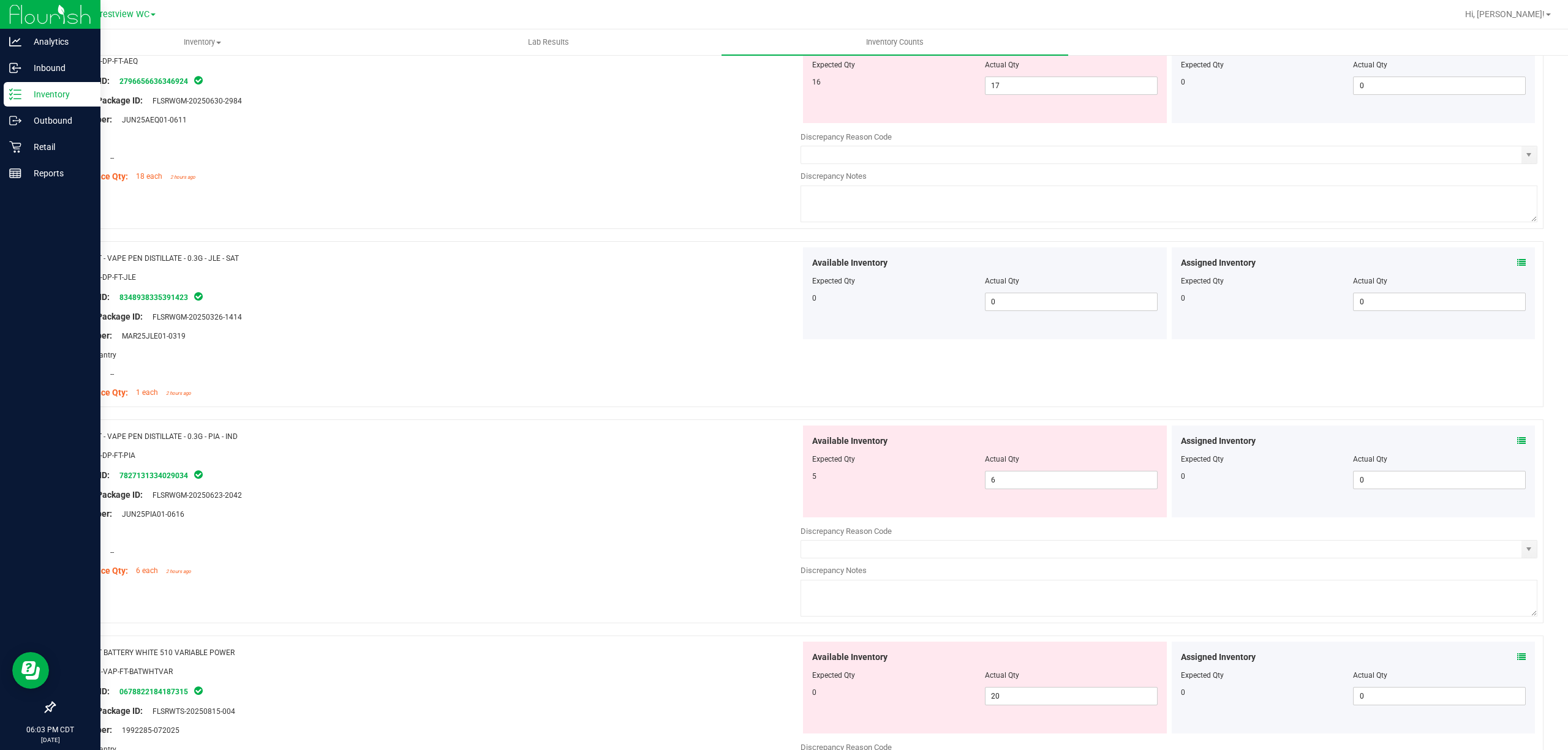
scroll to position [2368, 0]
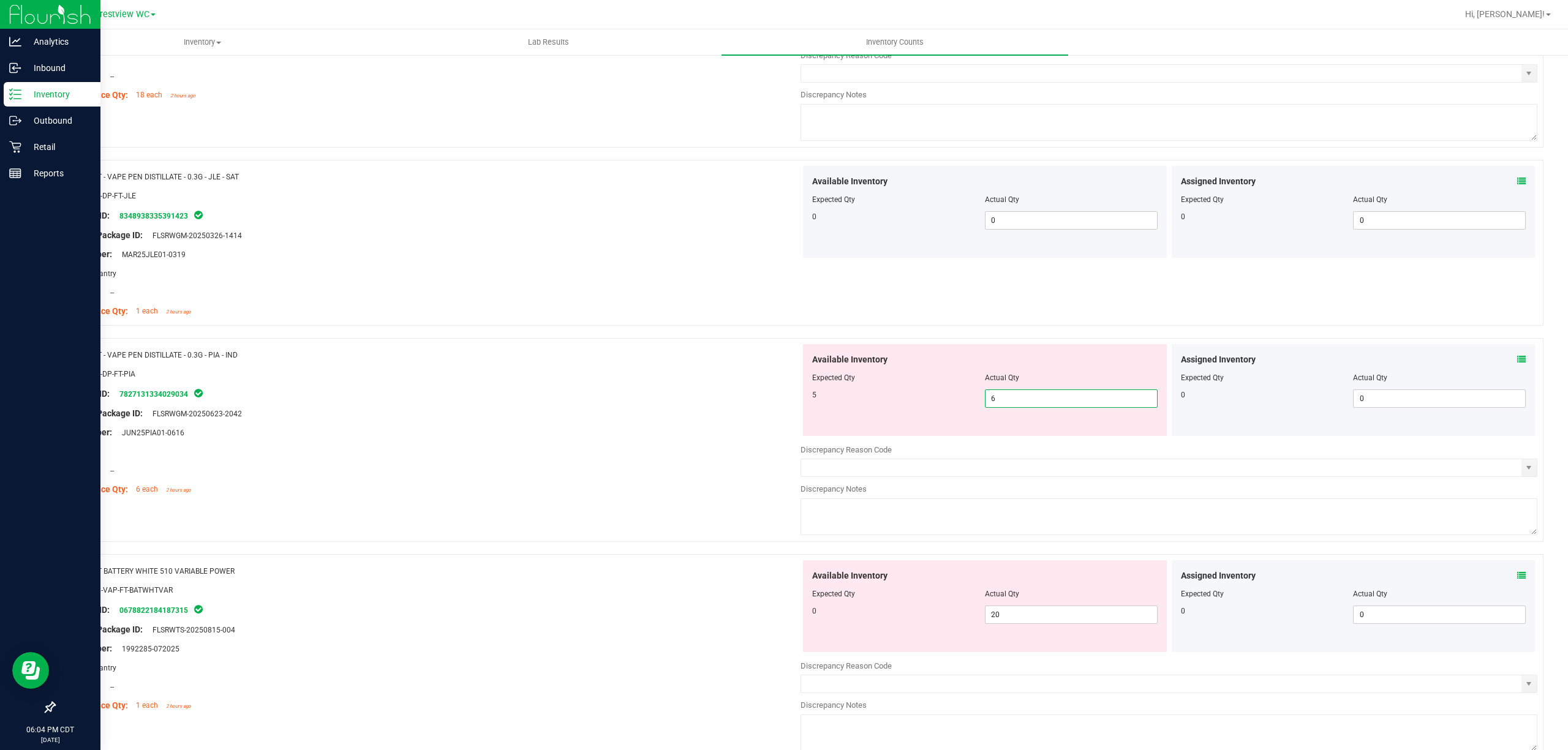
drag, startPoint x: 1017, startPoint y: 399, endPoint x: 927, endPoint y: 404, distance: 90.1
click at [783, 400] on div "5 6 6" at bounding box center [985, 399] width 345 height 18
type input "5"
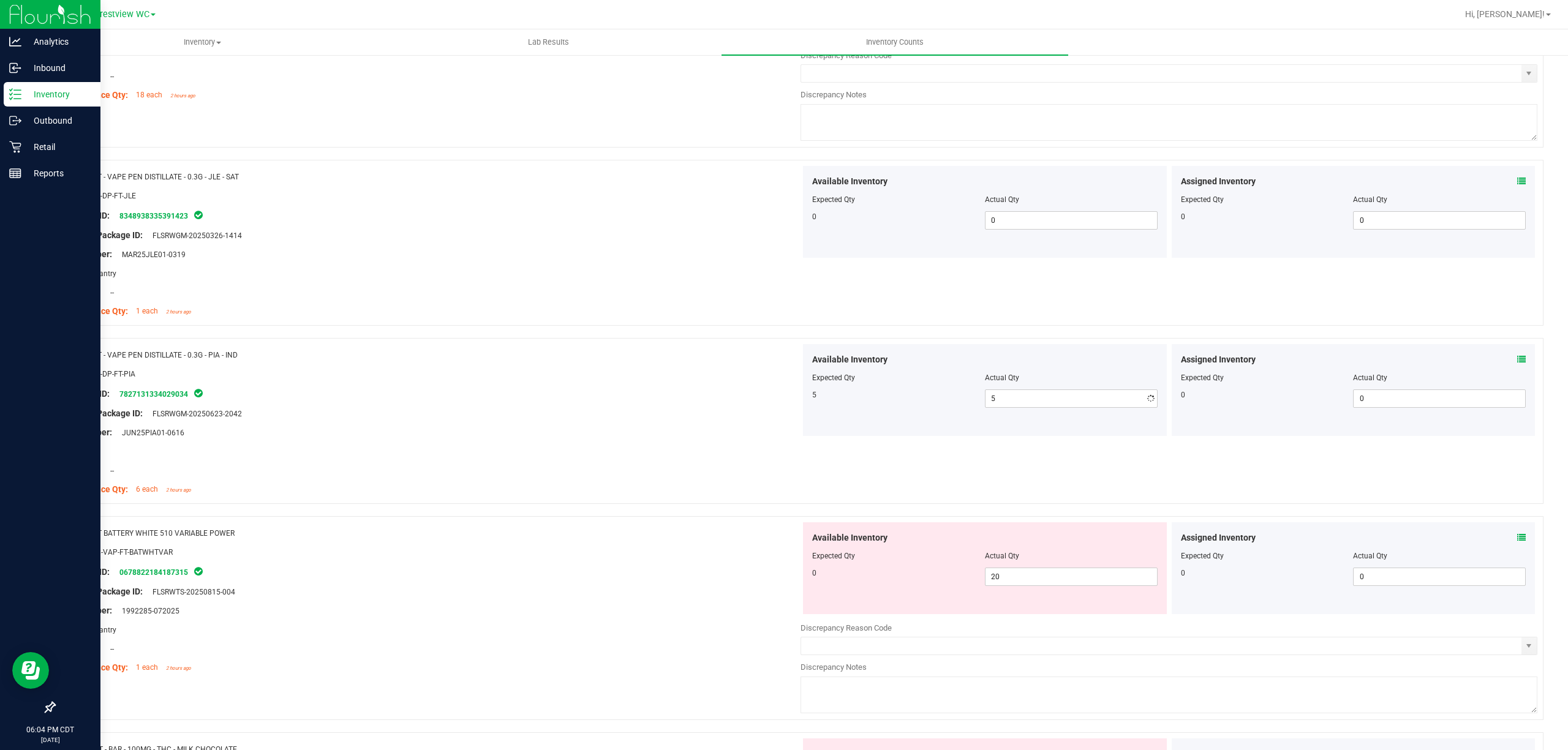
click at [594, 434] on div "Lot Number: JUN25PIA01-0616" at bounding box center [432, 433] width 737 height 13
click at [783, 542] on icon at bounding box center [1521, 538] width 9 height 9
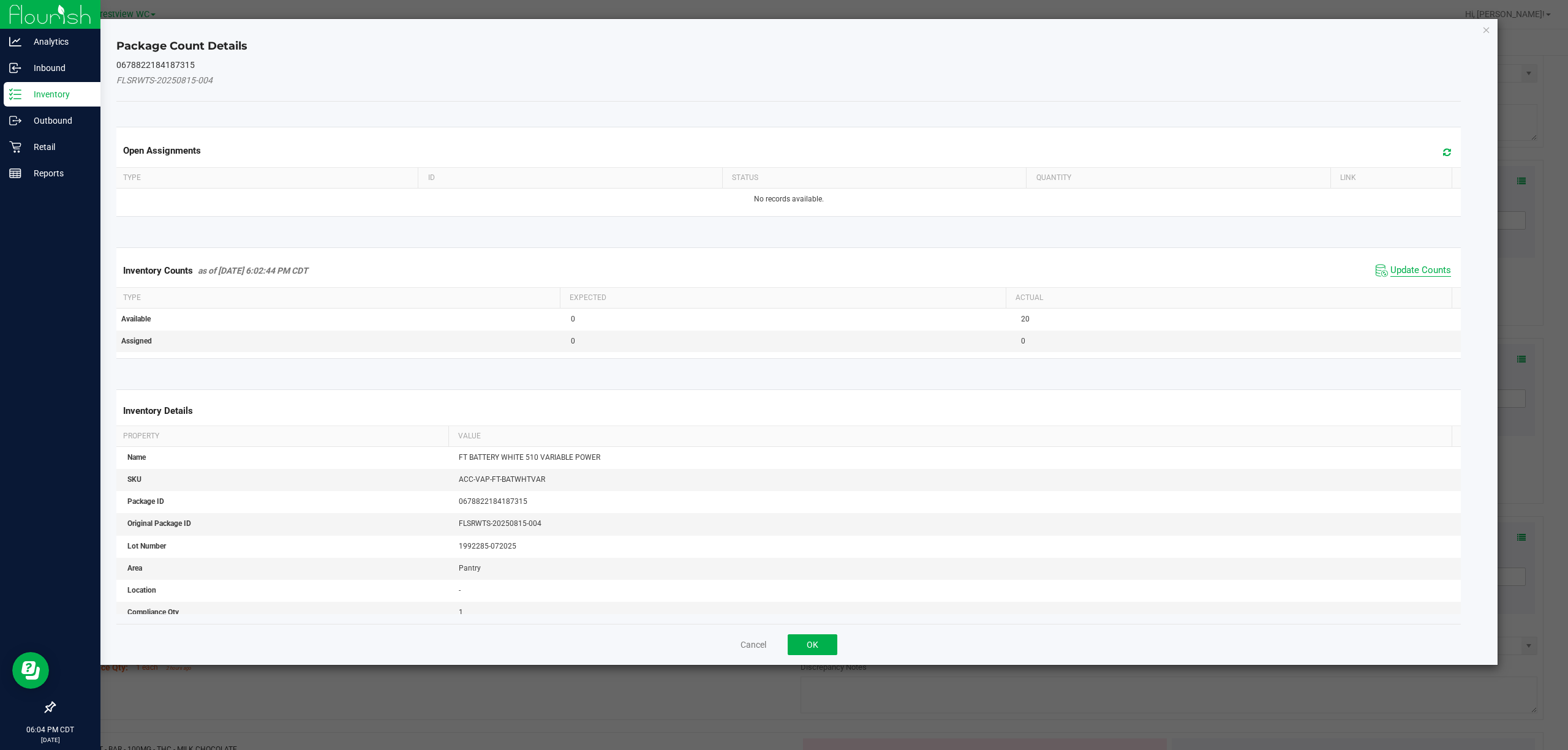
click at [783, 273] on span "Update Counts" at bounding box center [1420, 270] width 60 height 12
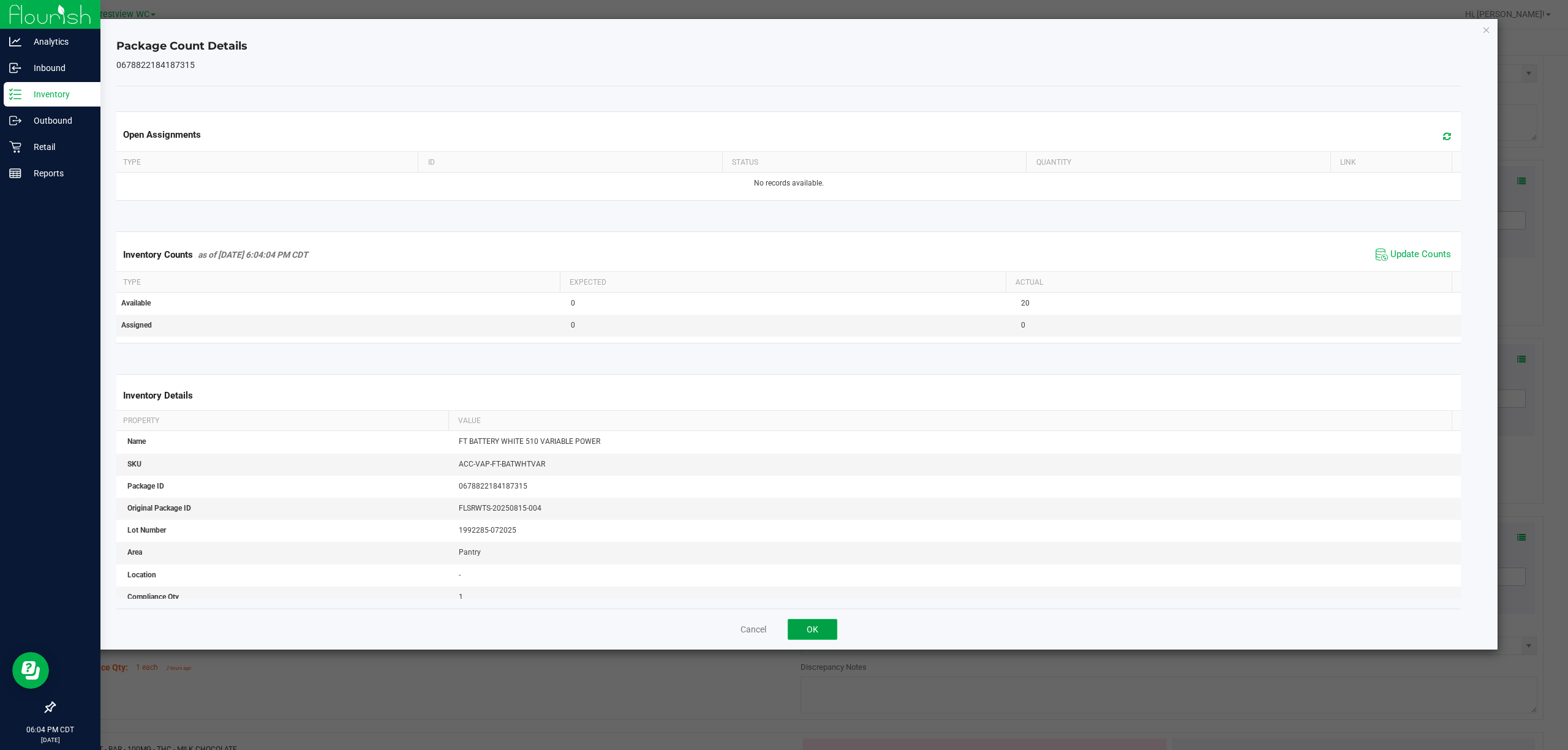
click at [783, 627] on button "OK" at bounding box center [812, 629] width 50 height 21
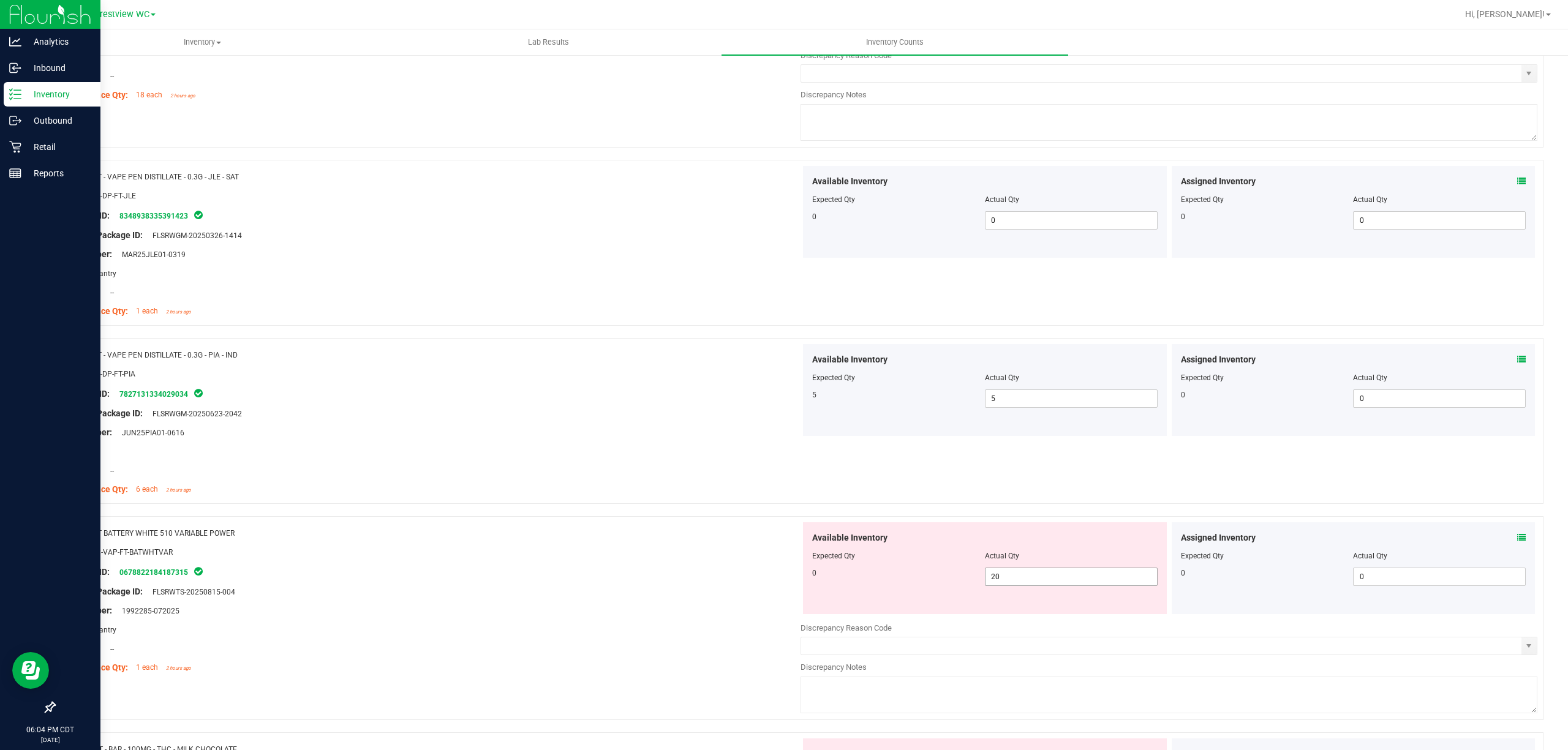
click at [783, 576] on span "20 20" at bounding box center [1071, 576] width 173 height 18
drag, startPoint x: 1039, startPoint y: 577, endPoint x: 826, endPoint y: 593, distance: 213.6
click at [783, 586] on div "0 20 20" at bounding box center [985, 576] width 345 height 18
type input "0"
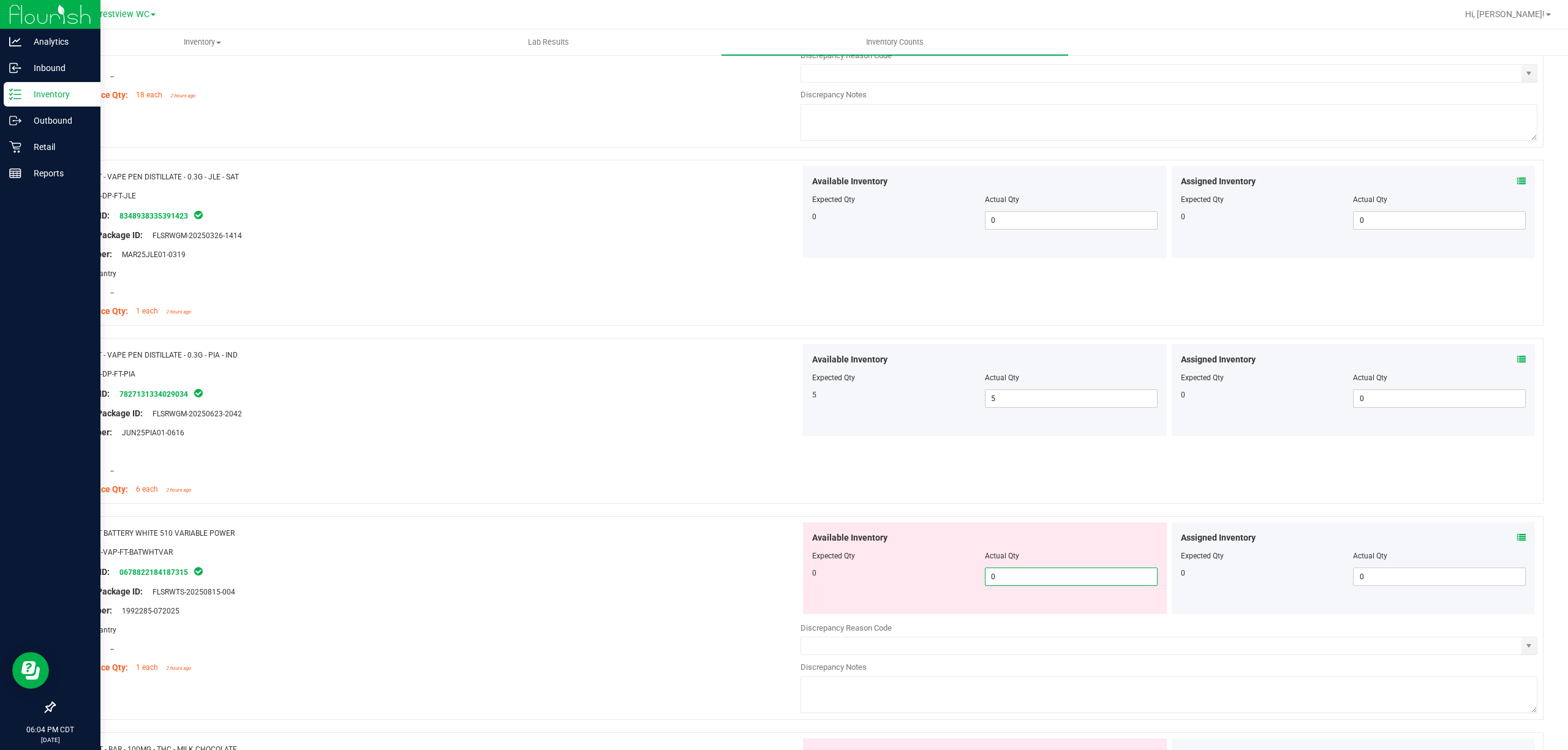
click at [382, 636] on div "Area: Pantry" at bounding box center [432, 630] width 737 height 13
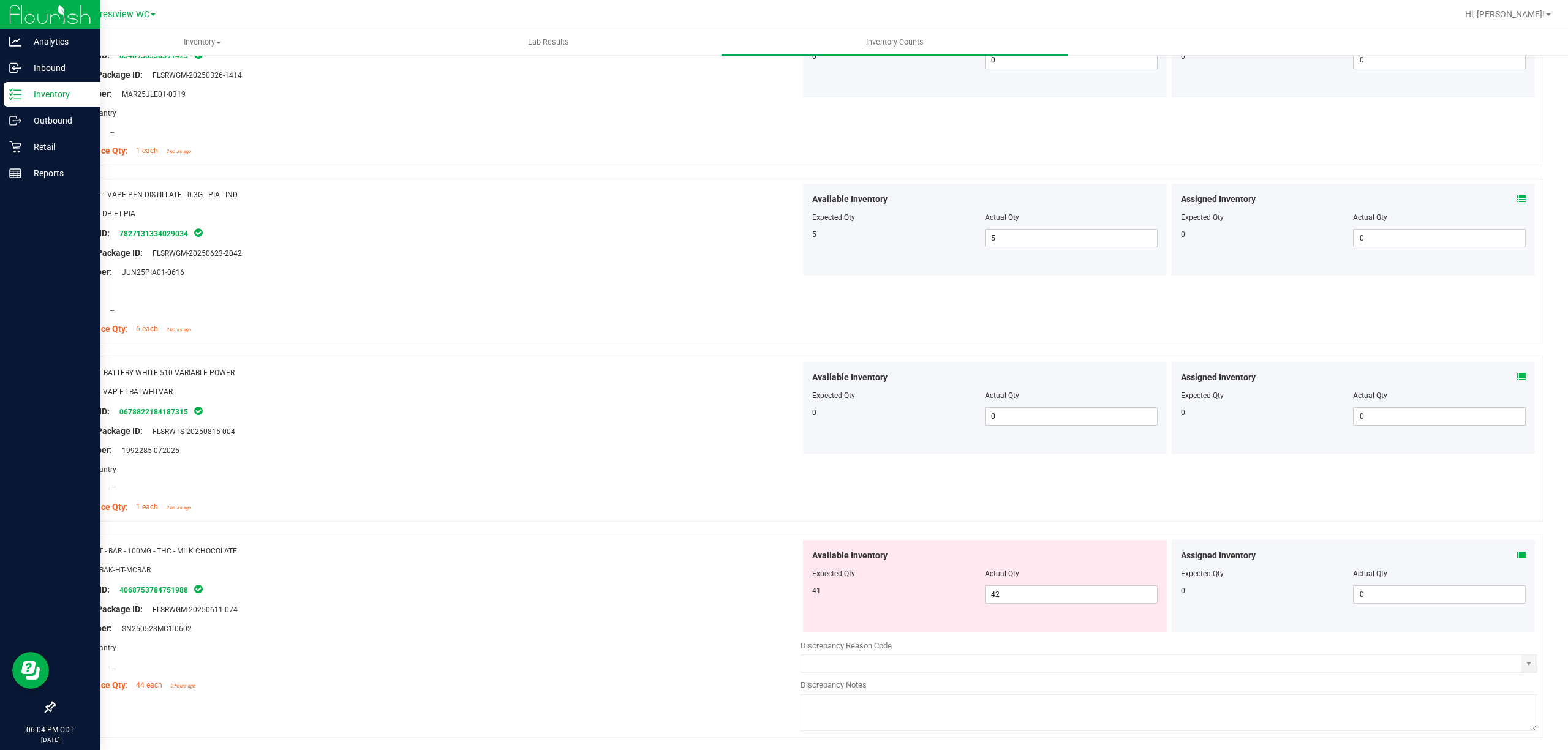
scroll to position [2613, 0]
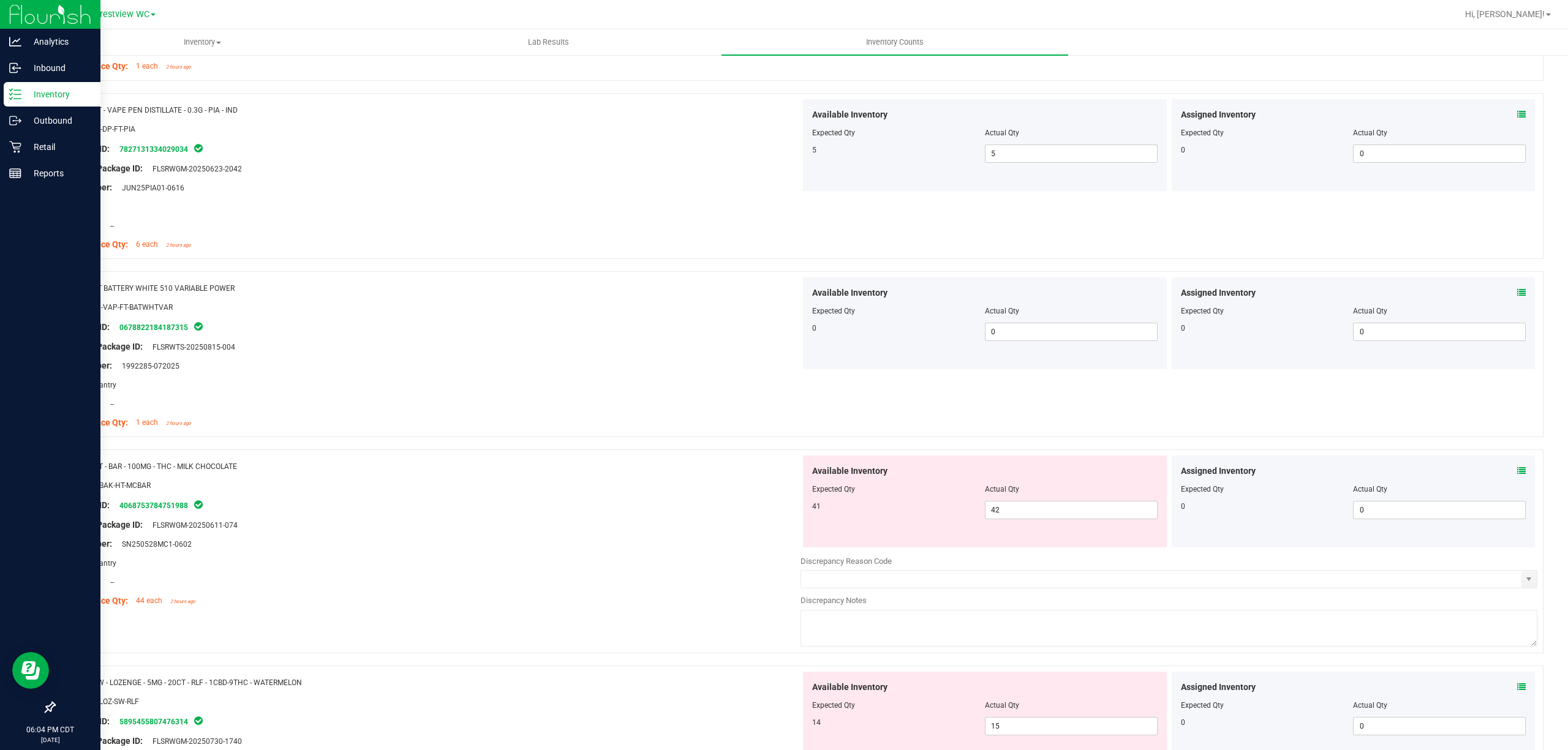
click at [783, 475] on icon at bounding box center [1521, 471] width 9 height 9
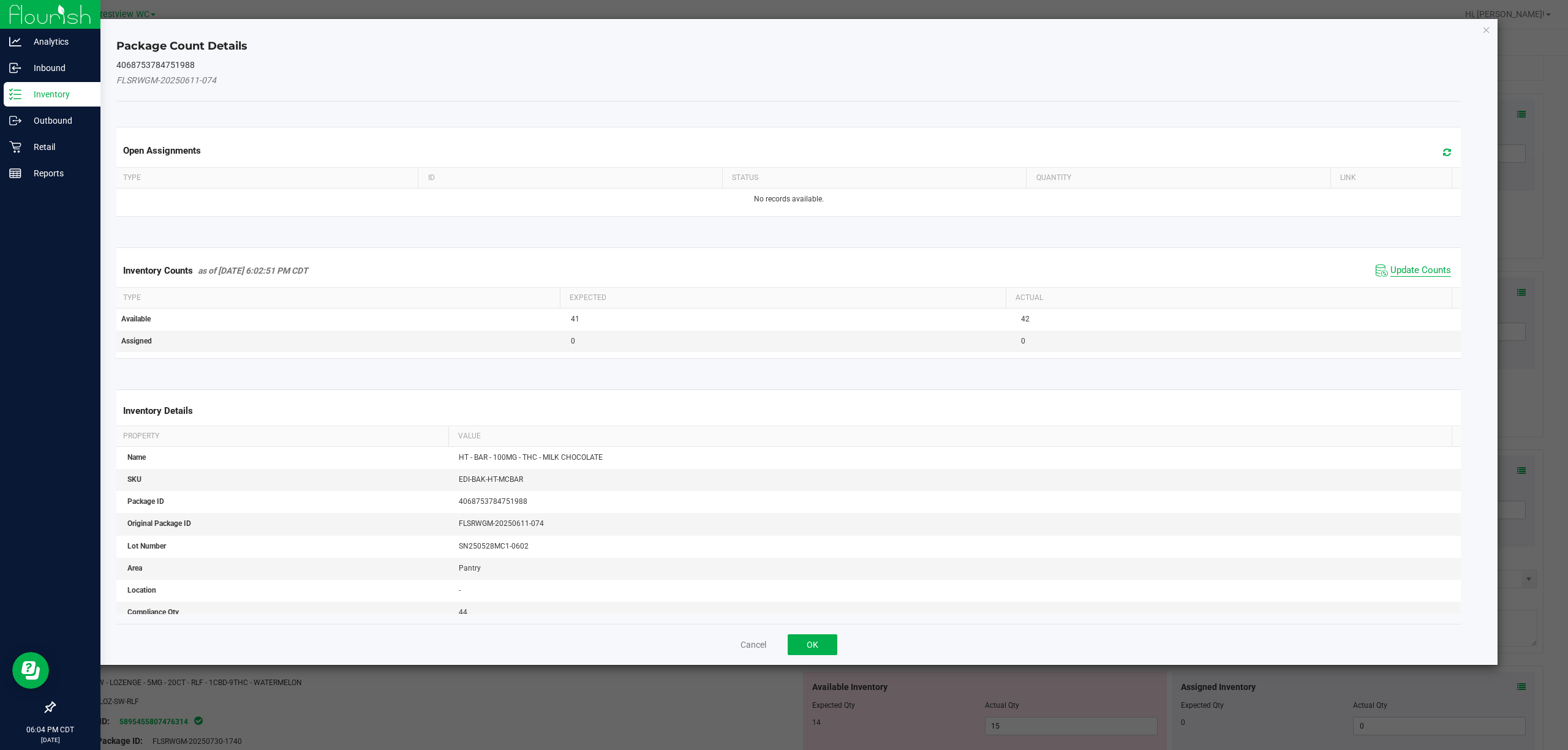
click at [783, 275] on span "Update Counts" at bounding box center [1420, 270] width 60 height 12
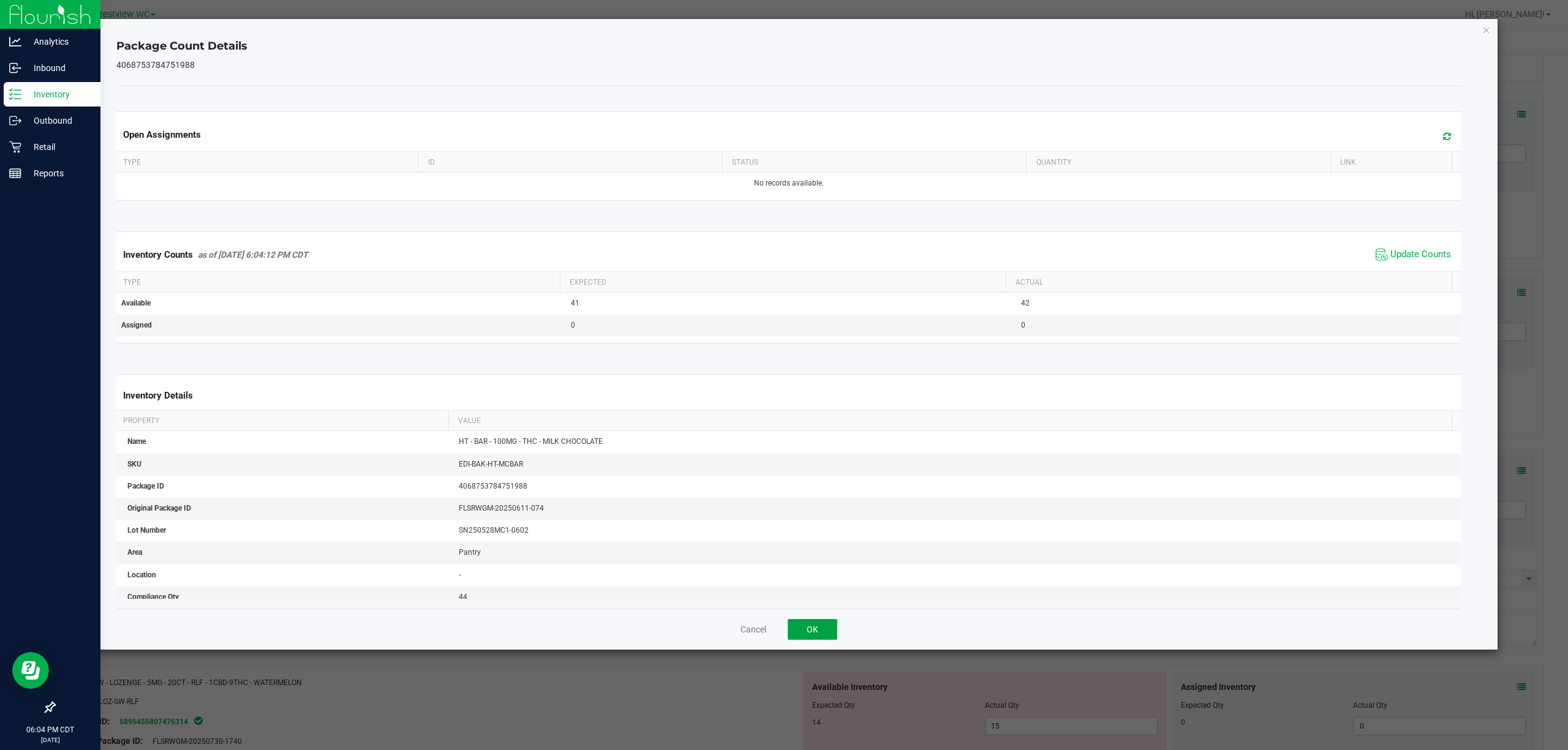
click at [783, 629] on button "OK" at bounding box center [812, 629] width 50 height 21
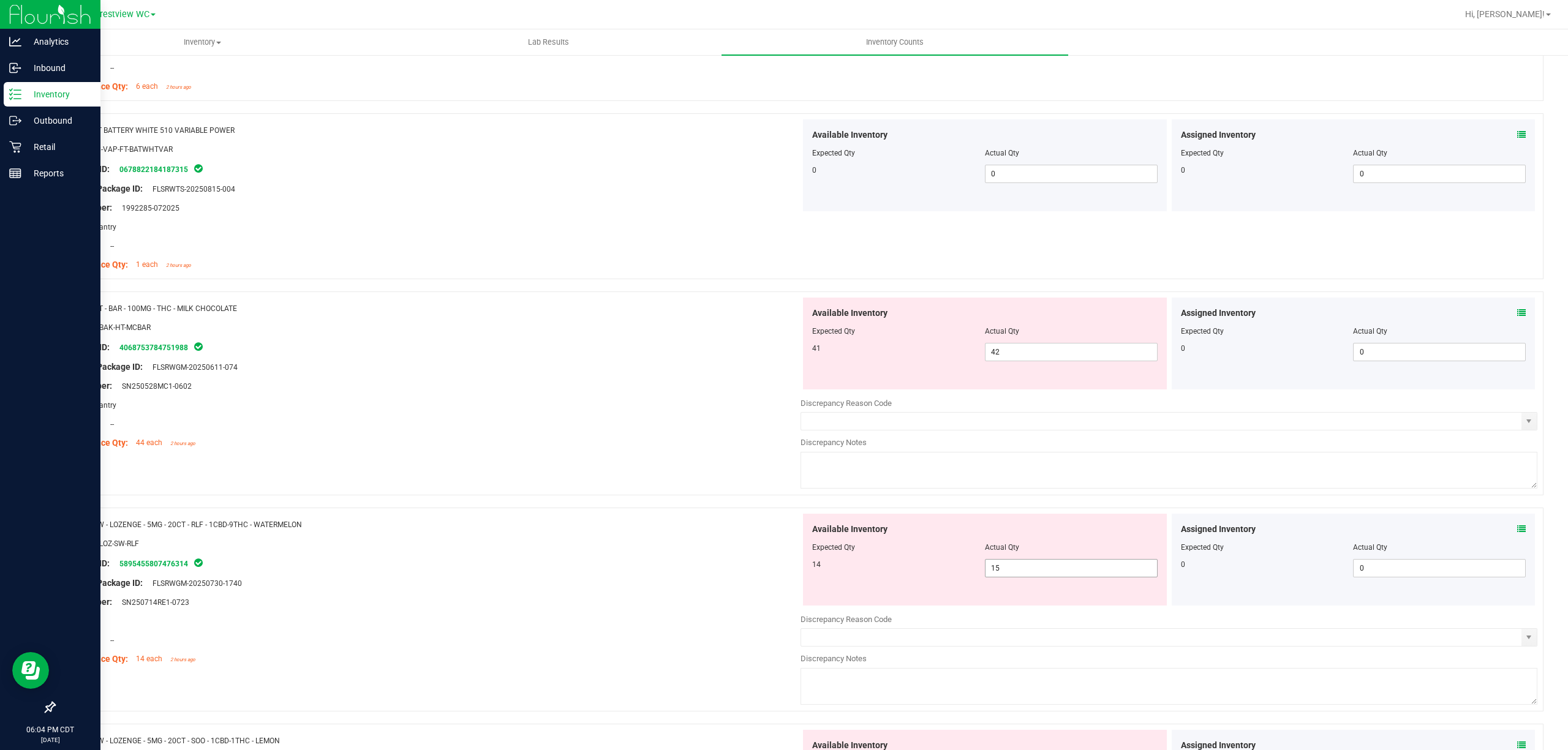
scroll to position [2776, 0]
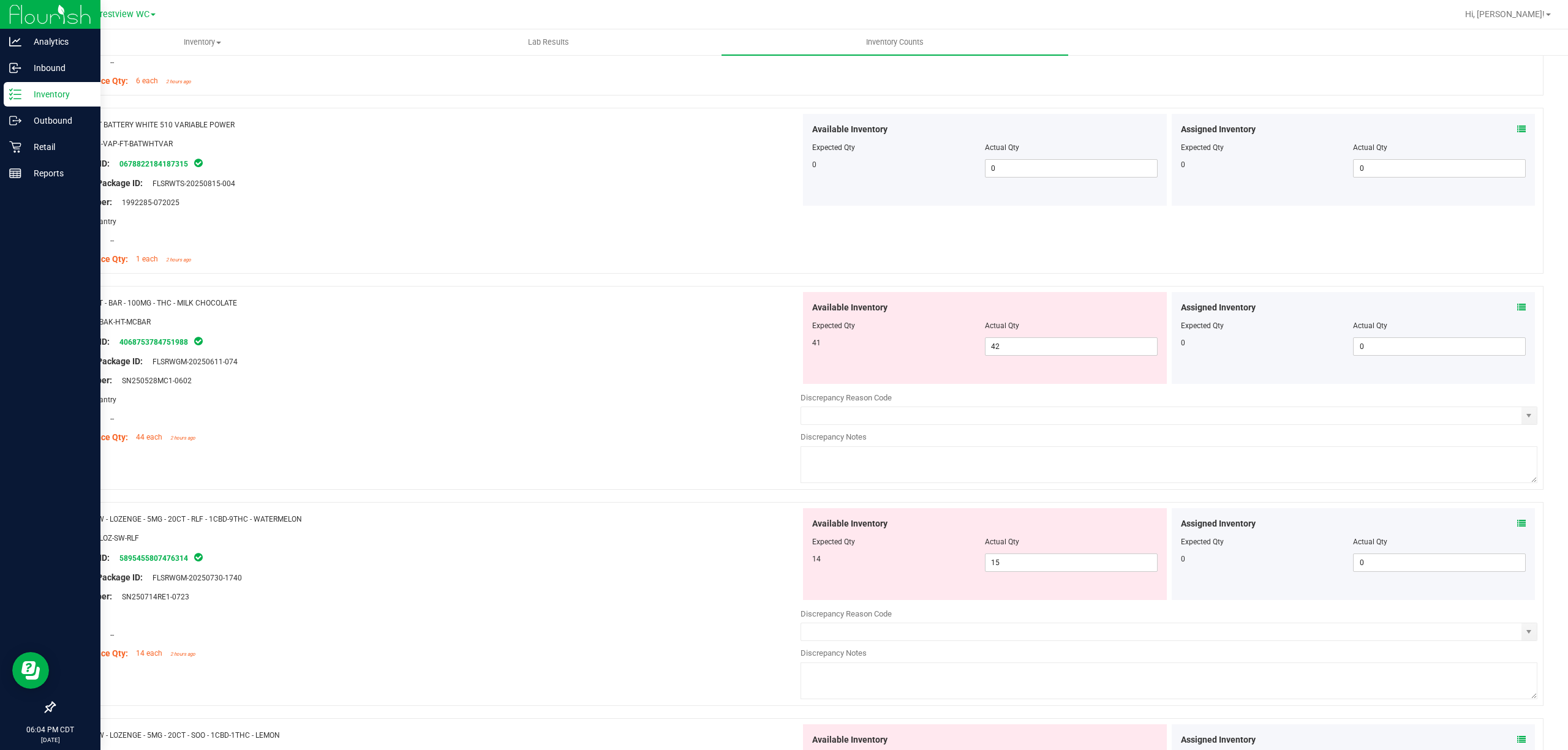
click at [783, 528] on icon at bounding box center [1521, 524] width 9 height 9
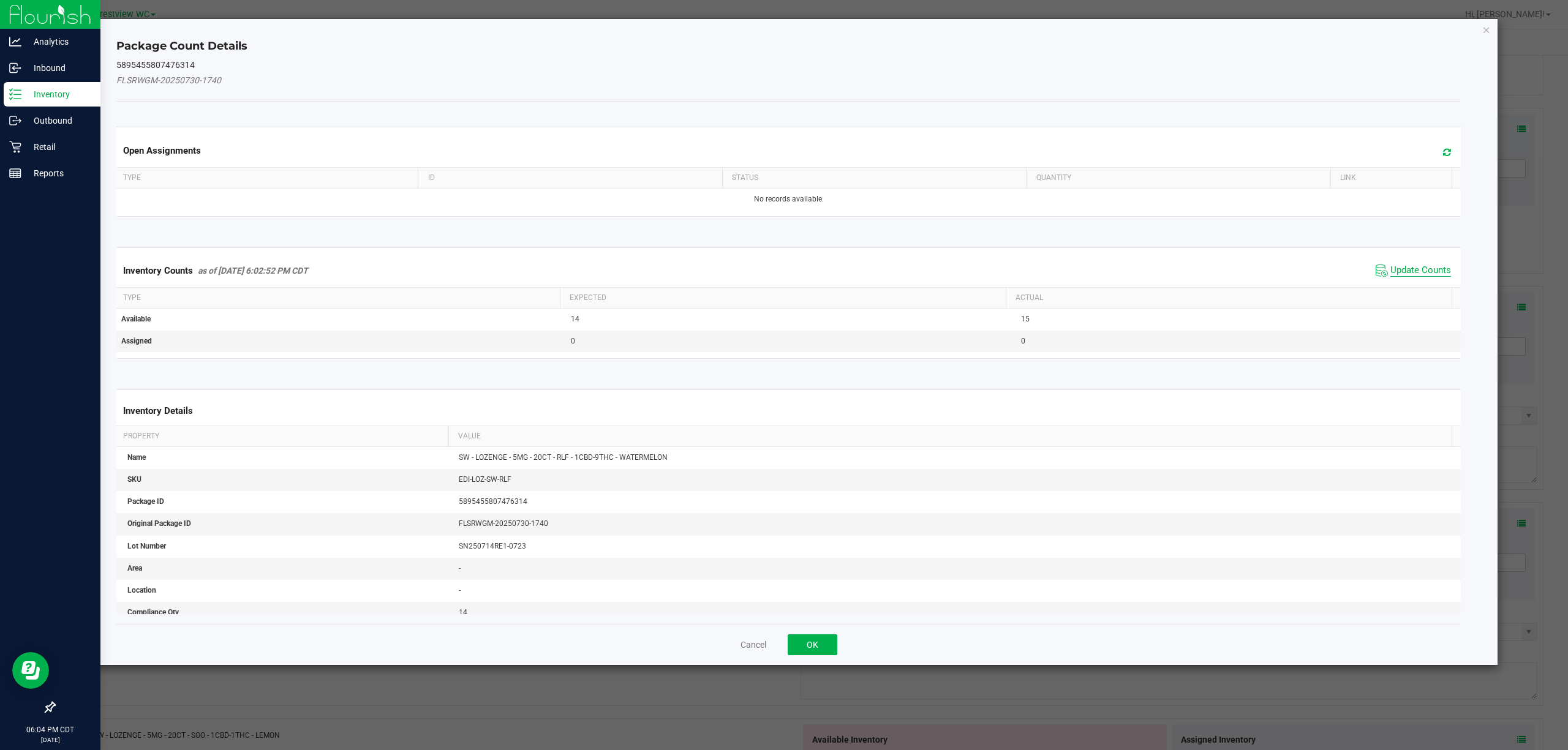
click at [783, 265] on span "Update Counts" at bounding box center [1420, 270] width 60 height 12
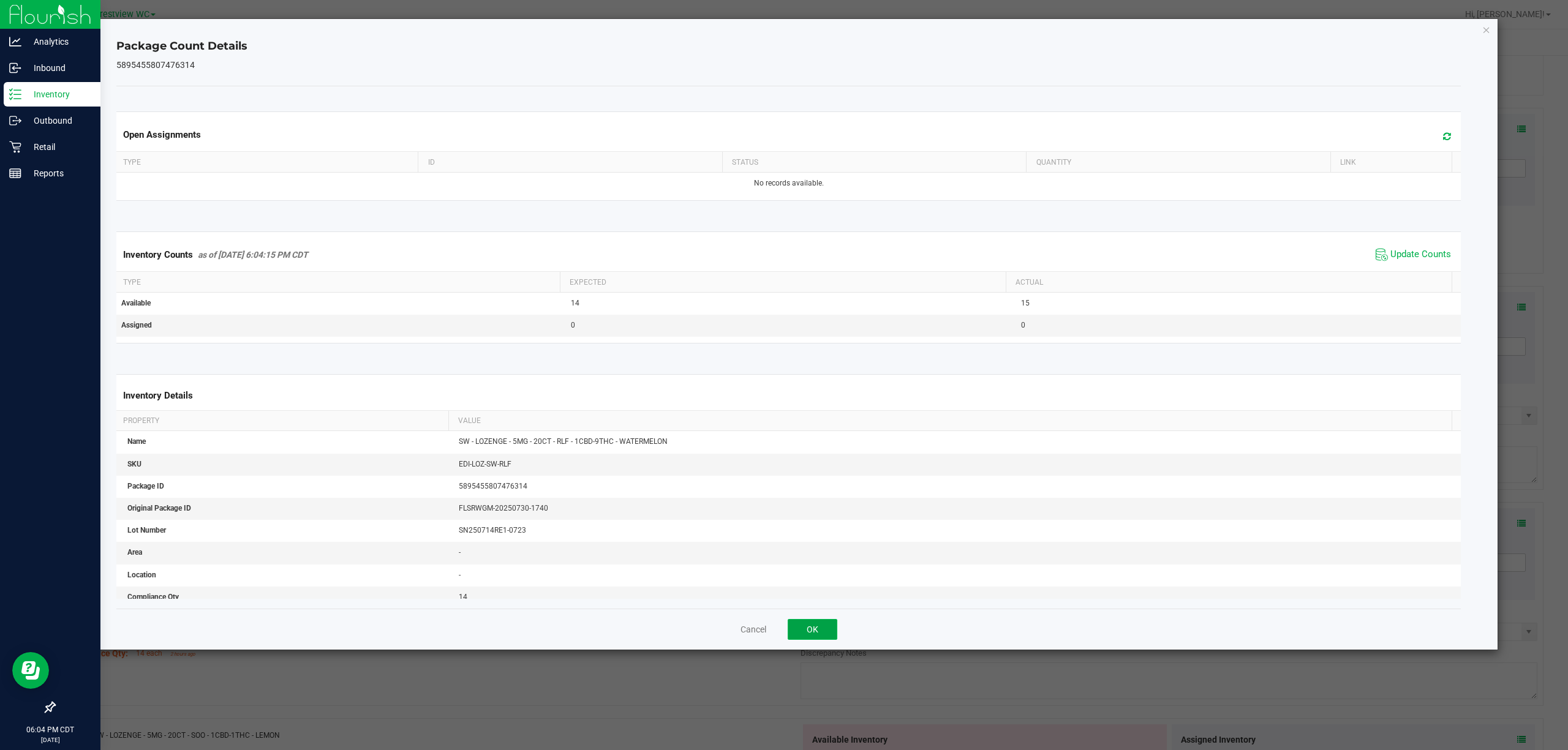
click at [783, 627] on button "OK" at bounding box center [812, 629] width 50 height 21
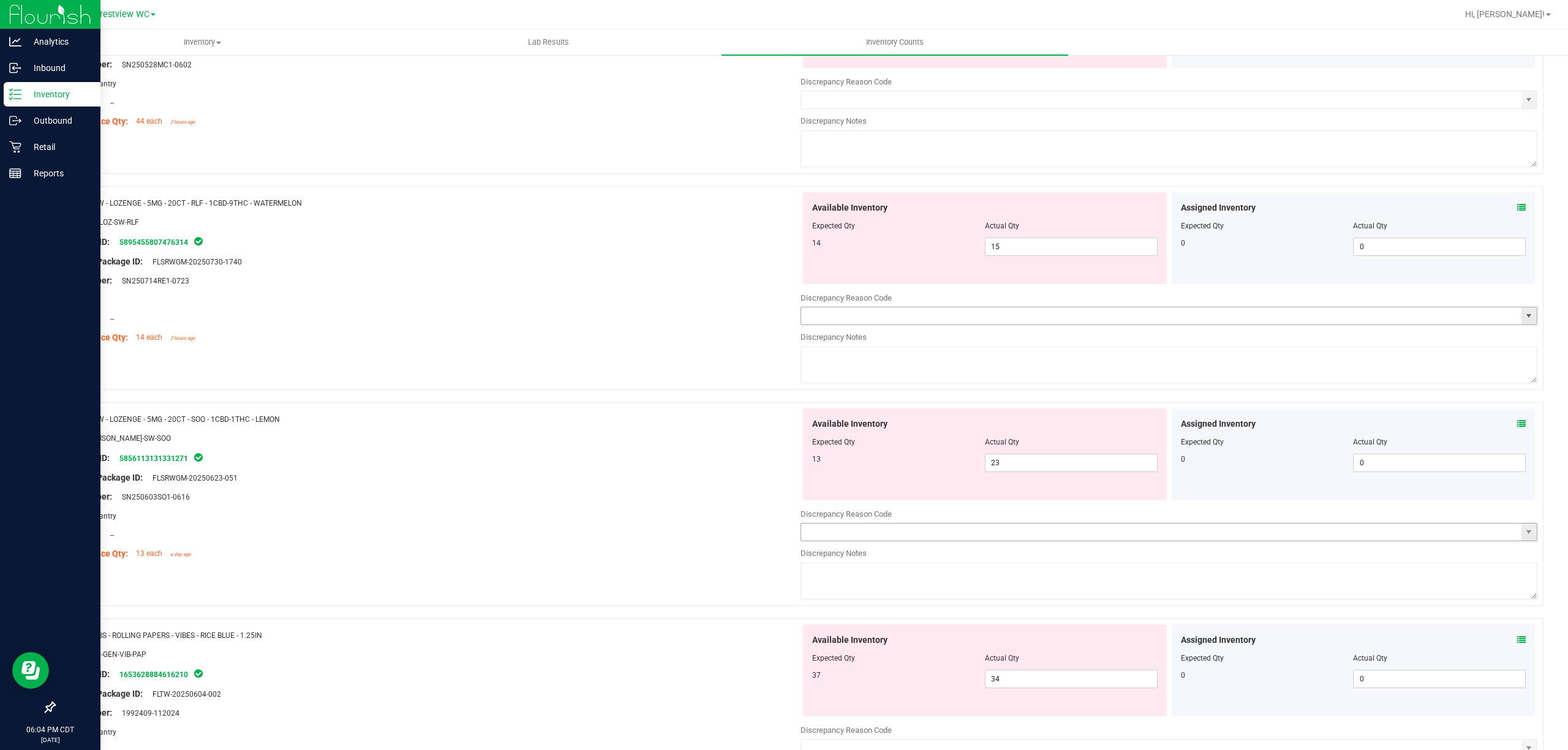
scroll to position [3102, 0]
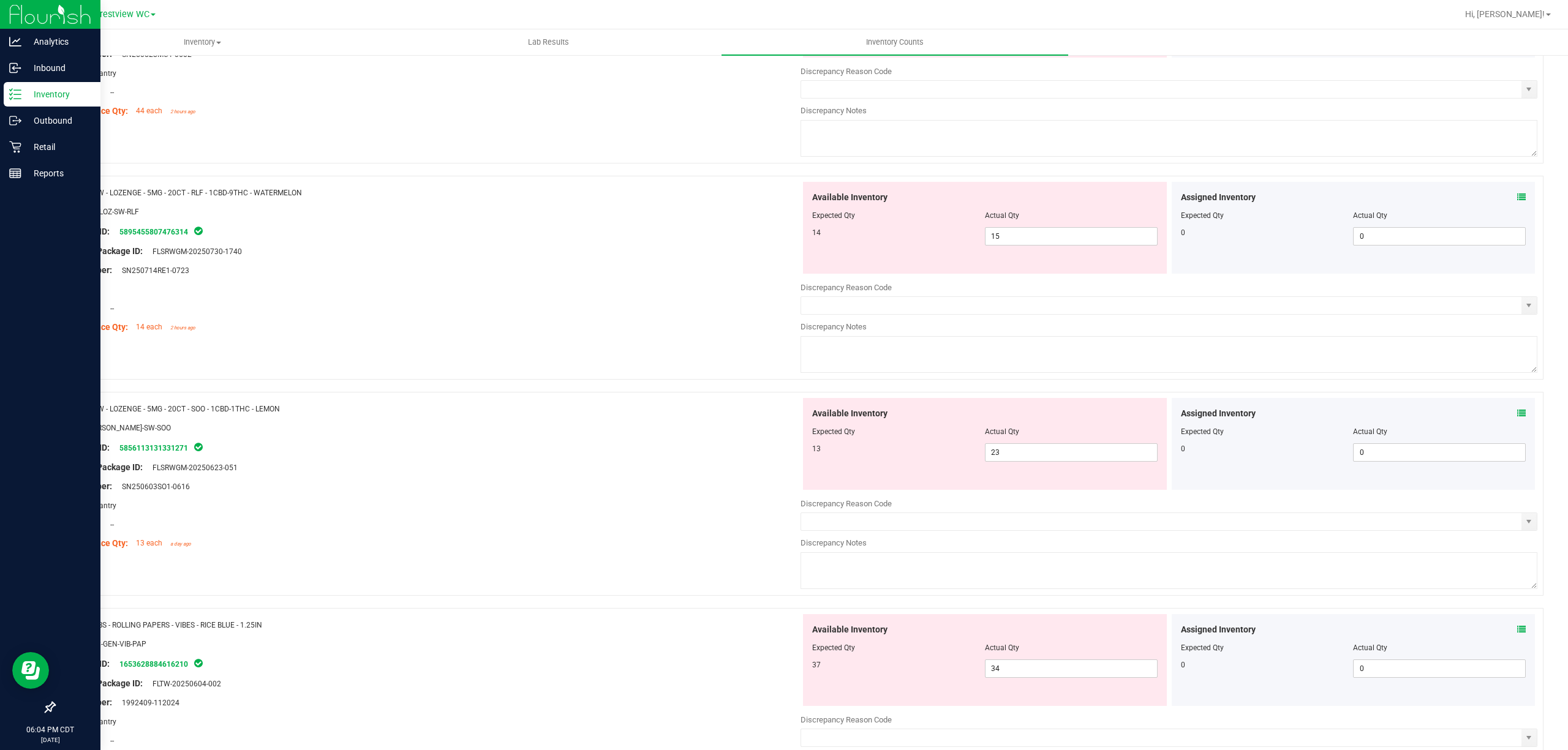
click at [783, 417] on icon at bounding box center [1521, 414] width 9 height 9
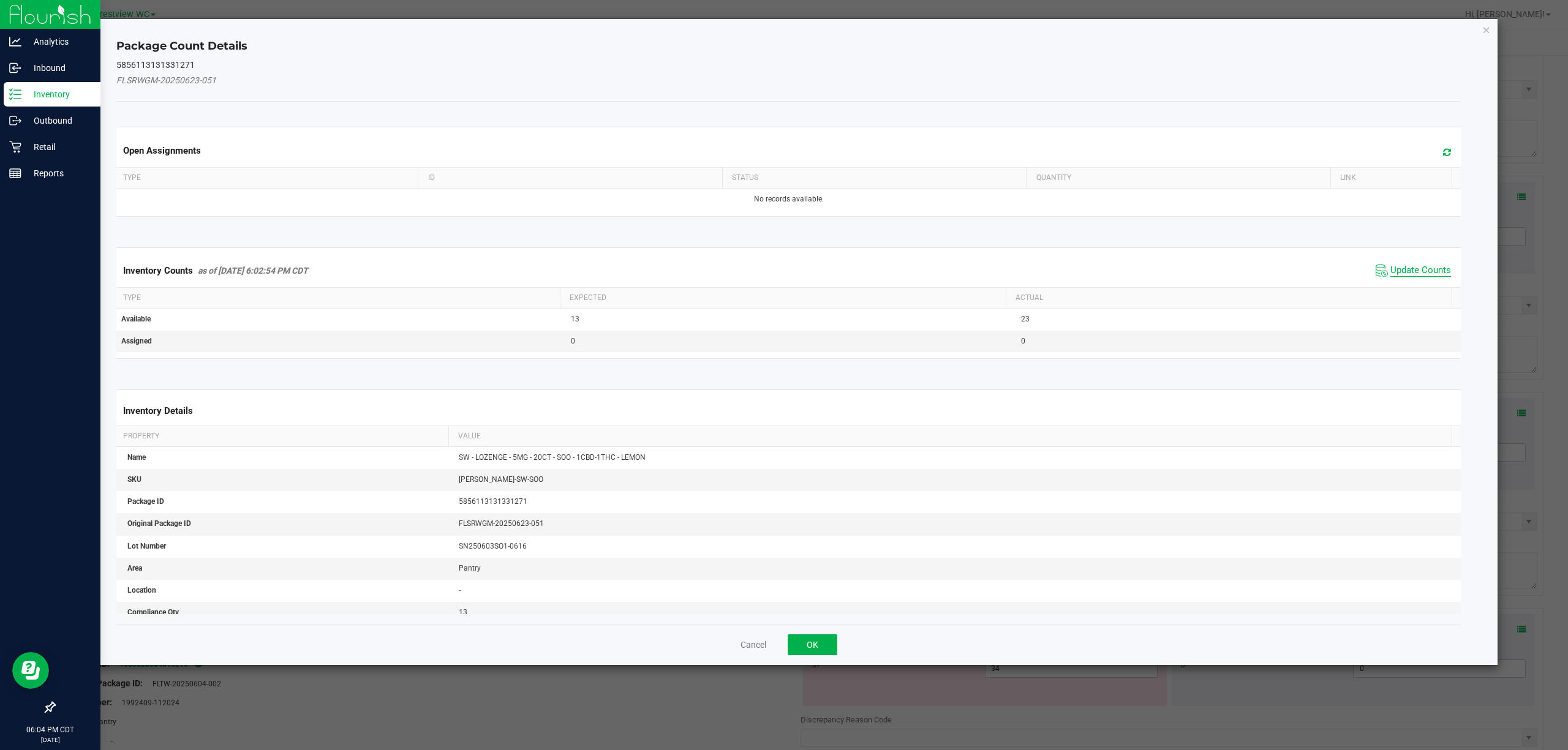
click at [783, 267] on span "Update Counts" at bounding box center [1420, 270] width 60 height 12
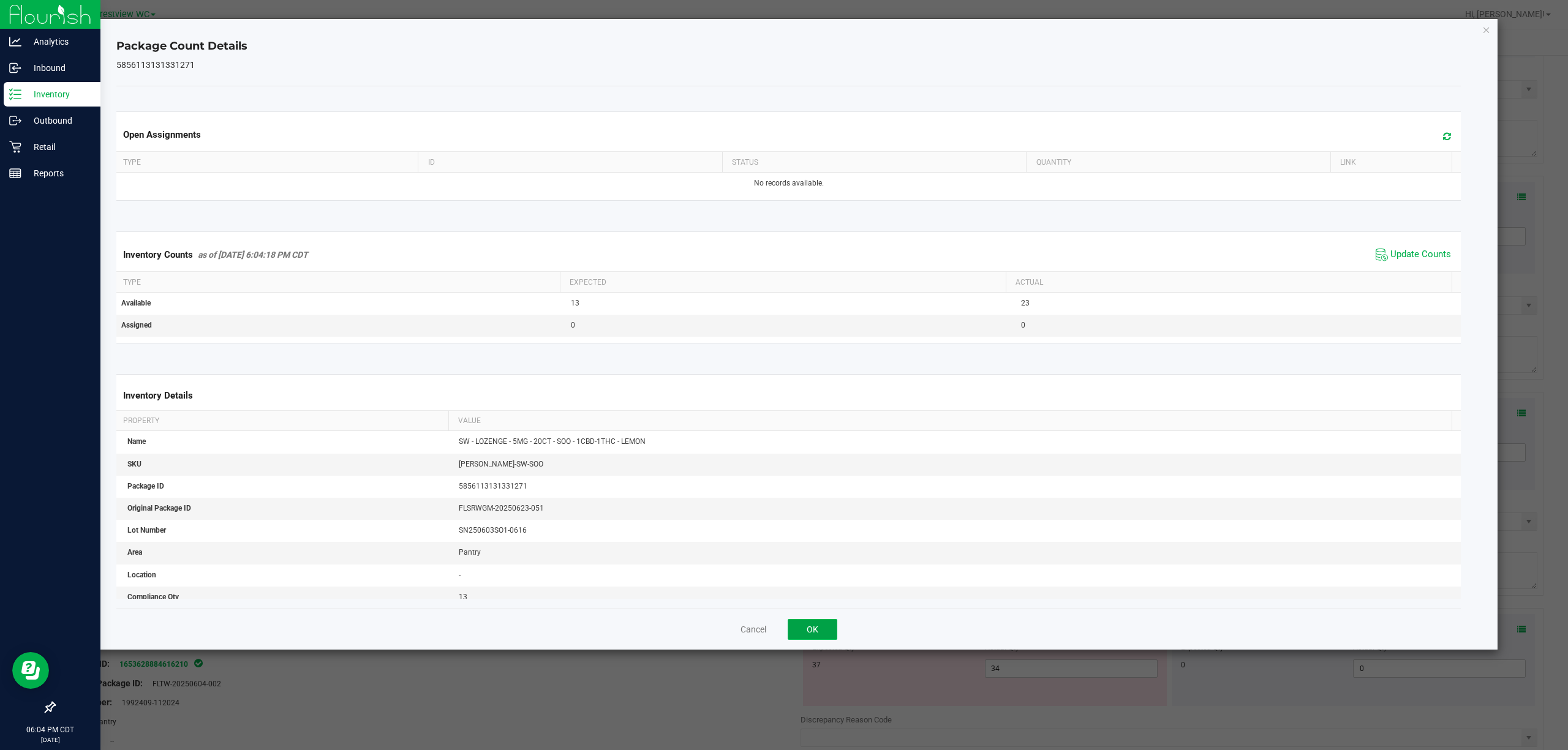
click at [783, 634] on button "OK" at bounding box center [812, 629] width 50 height 21
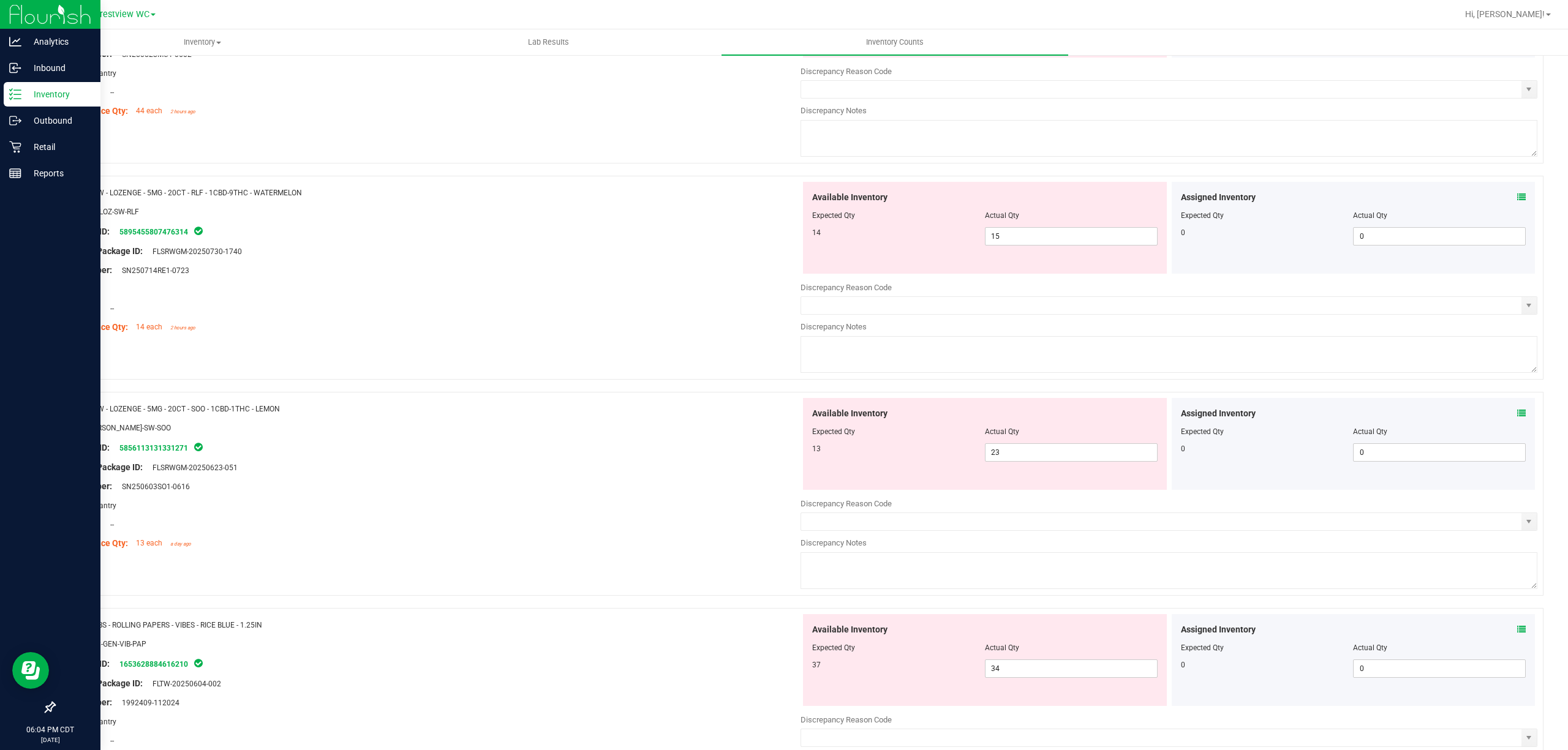
click at [783, 633] on div "Assigned Inventory Expected Qty Actual Qty 0 0 0" at bounding box center [1354, 660] width 364 height 92
click at [783, 634] on icon at bounding box center [1521, 630] width 9 height 9
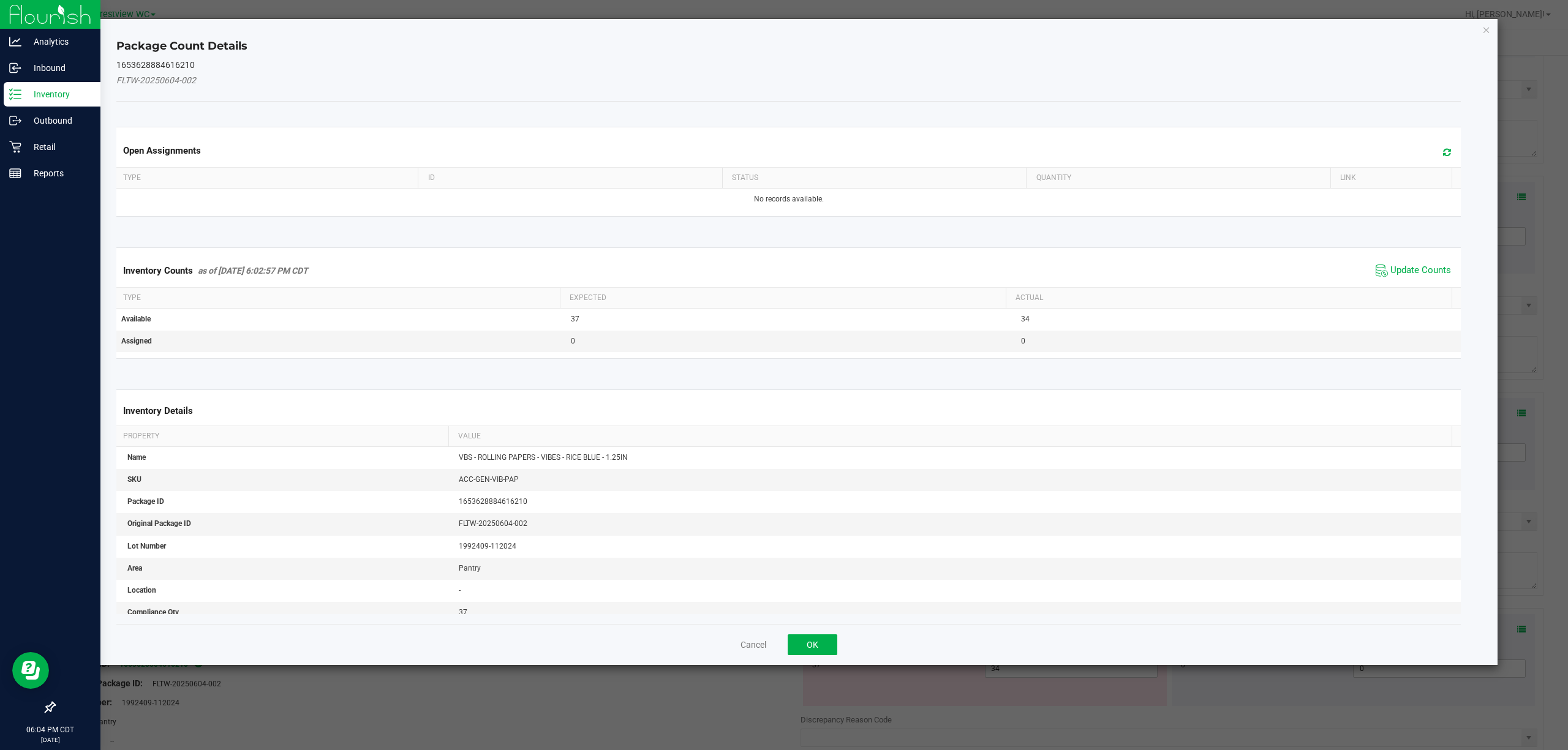
click at [783, 283] on div "Inventory Counts as of [DATE] 6:02:57 PM CDT Update Counts" at bounding box center [788, 270] width 1350 height 33
click at [783, 277] on span "Update Counts" at bounding box center [1420, 270] width 60 height 12
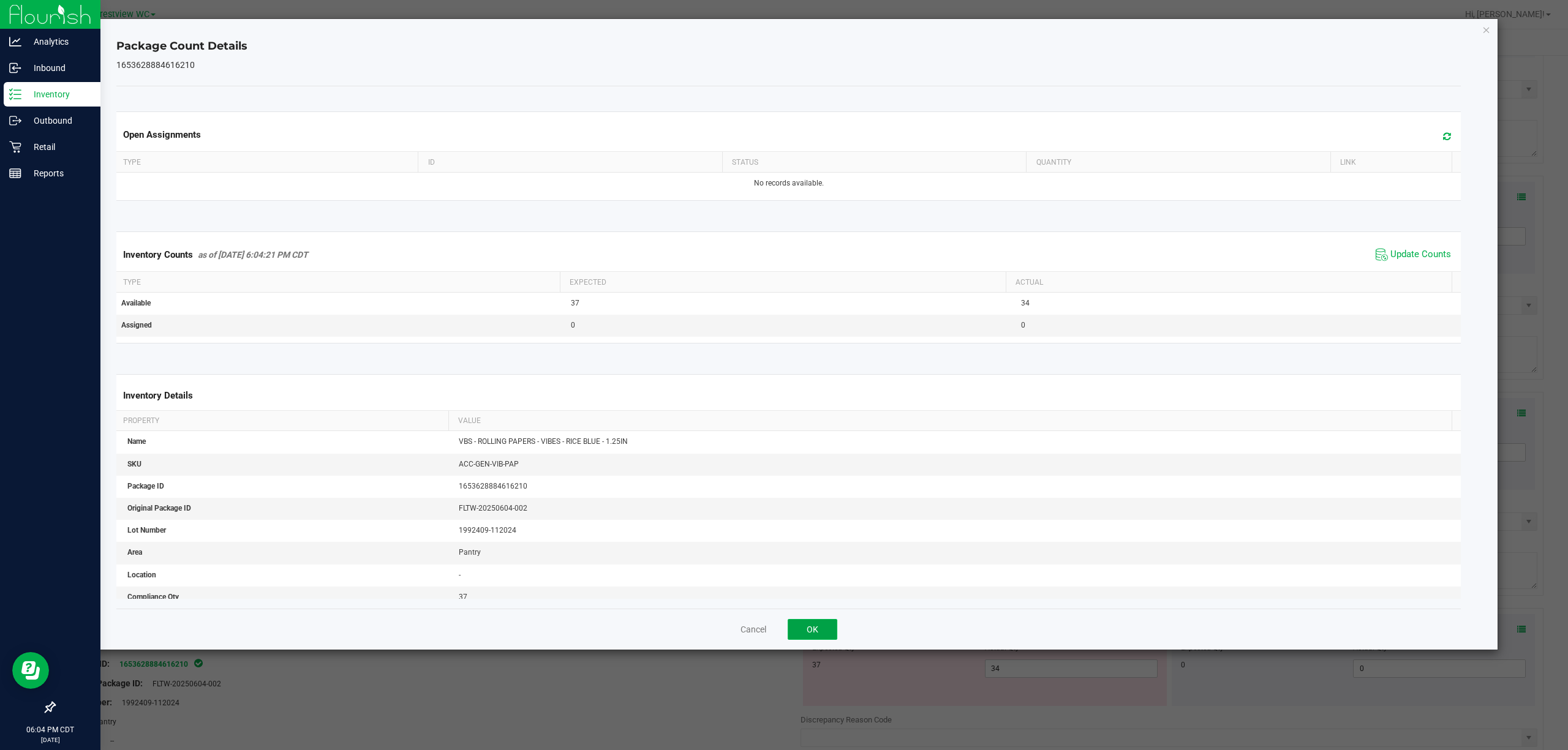
click at [783, 620] on button "OK" at bounding box center [812, 629] width 50 height 21
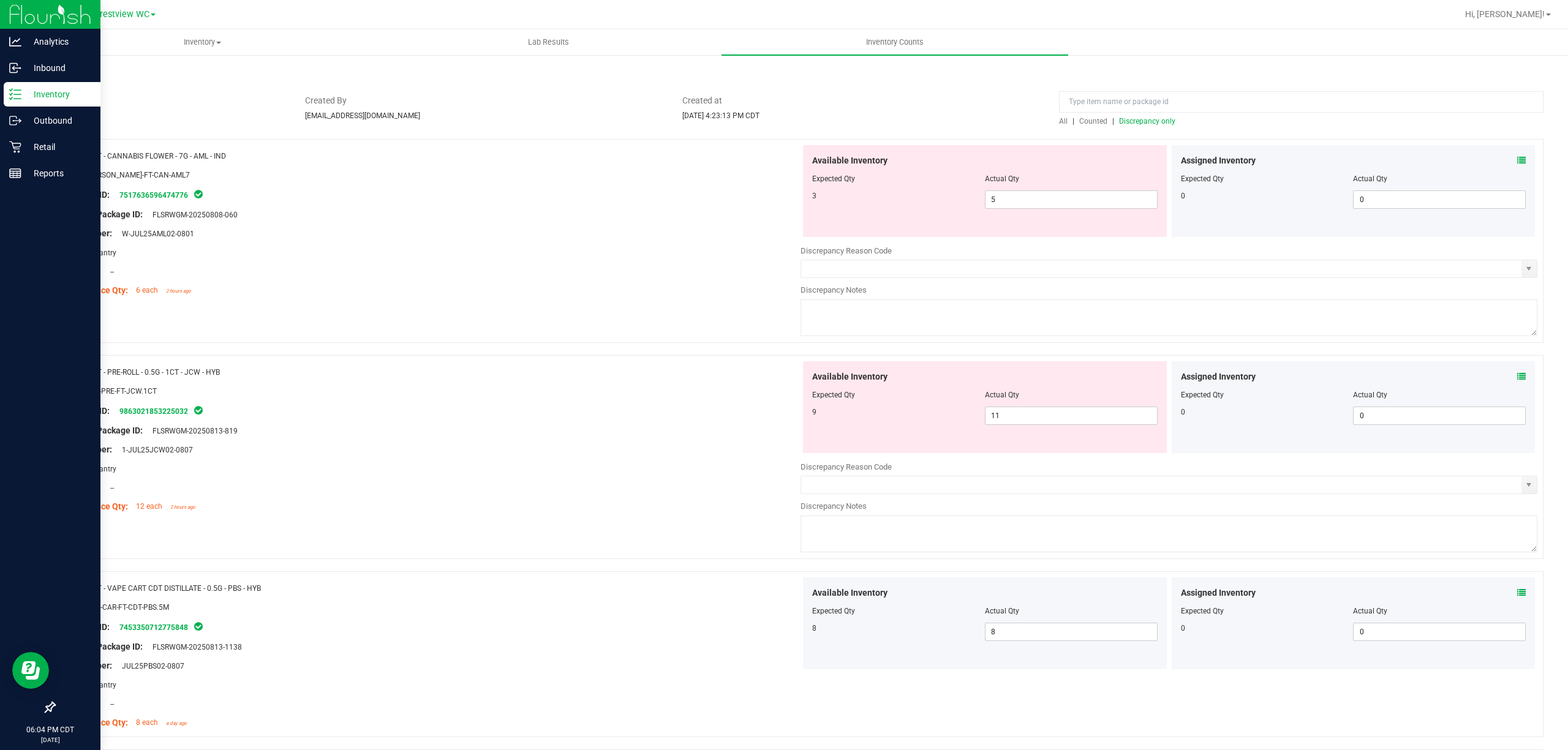
scroll to position [0, 0]
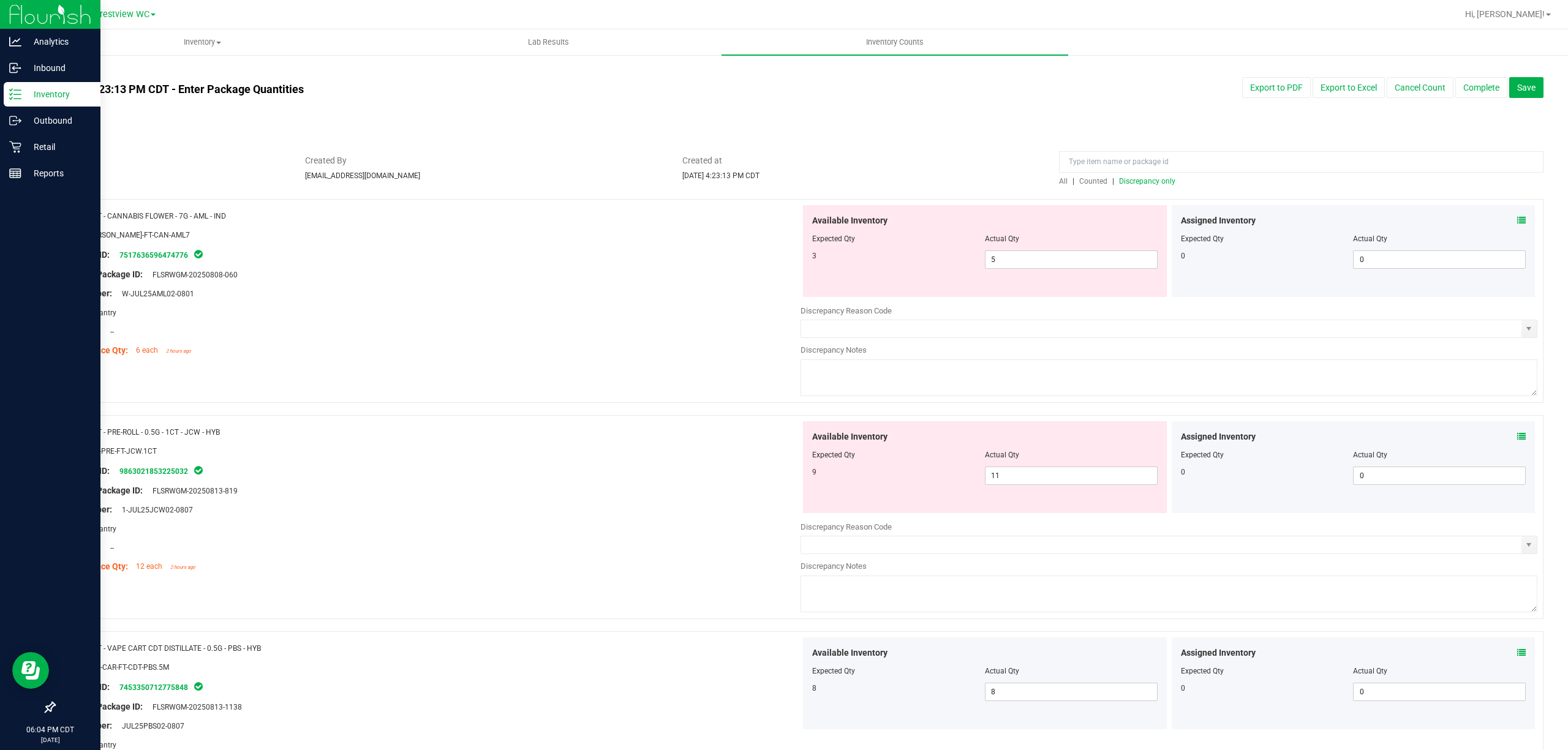
click at [783, 182] on span "Discrepancy only" at bounding box center [1147, 182] width 57 height 9
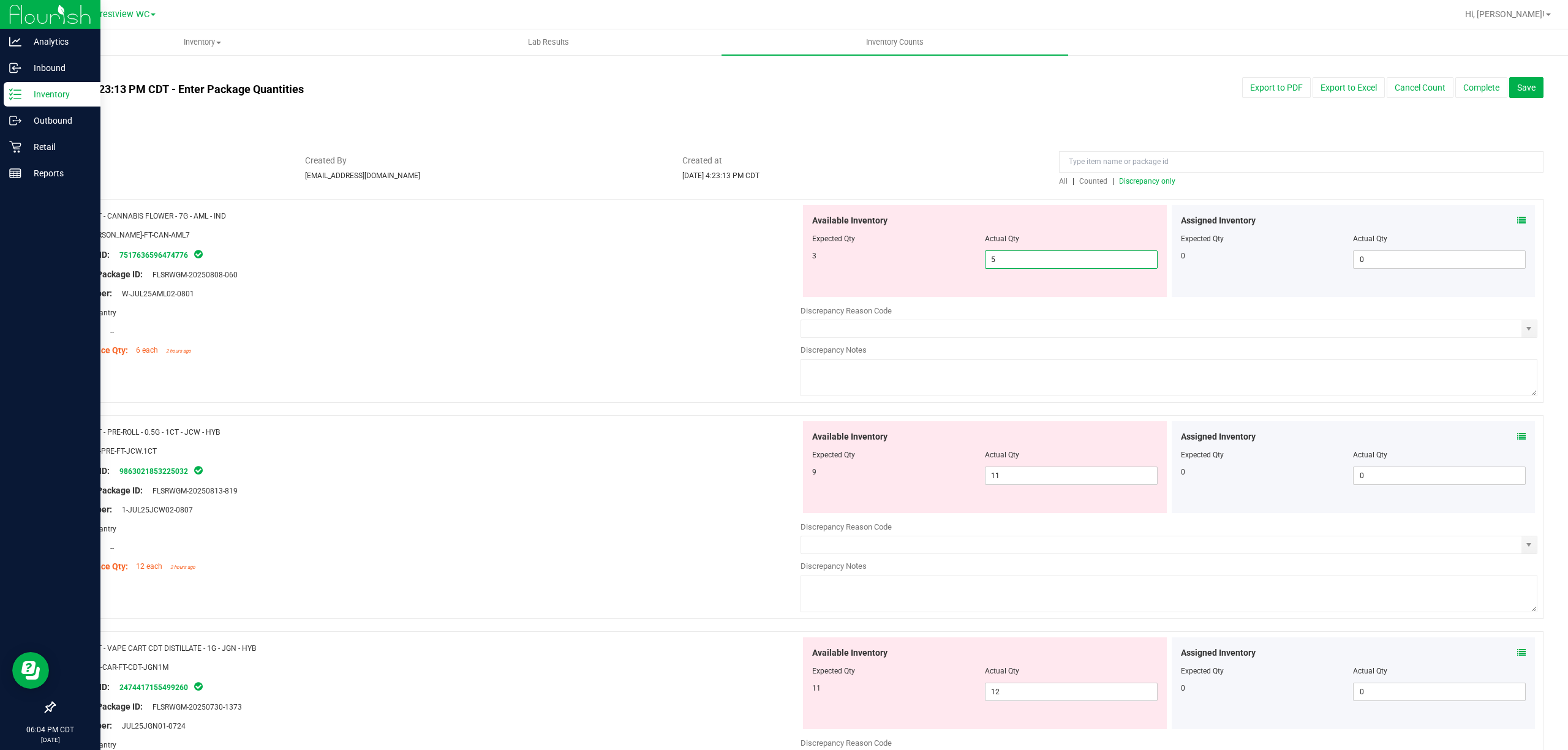
click at [783, 252] on span "5 5" at bounding box center [1071, 259] width 173 height 18
click at [783, 252] on input "5" at bounding box center [1071, 259] width 172 height 17
type input "3"
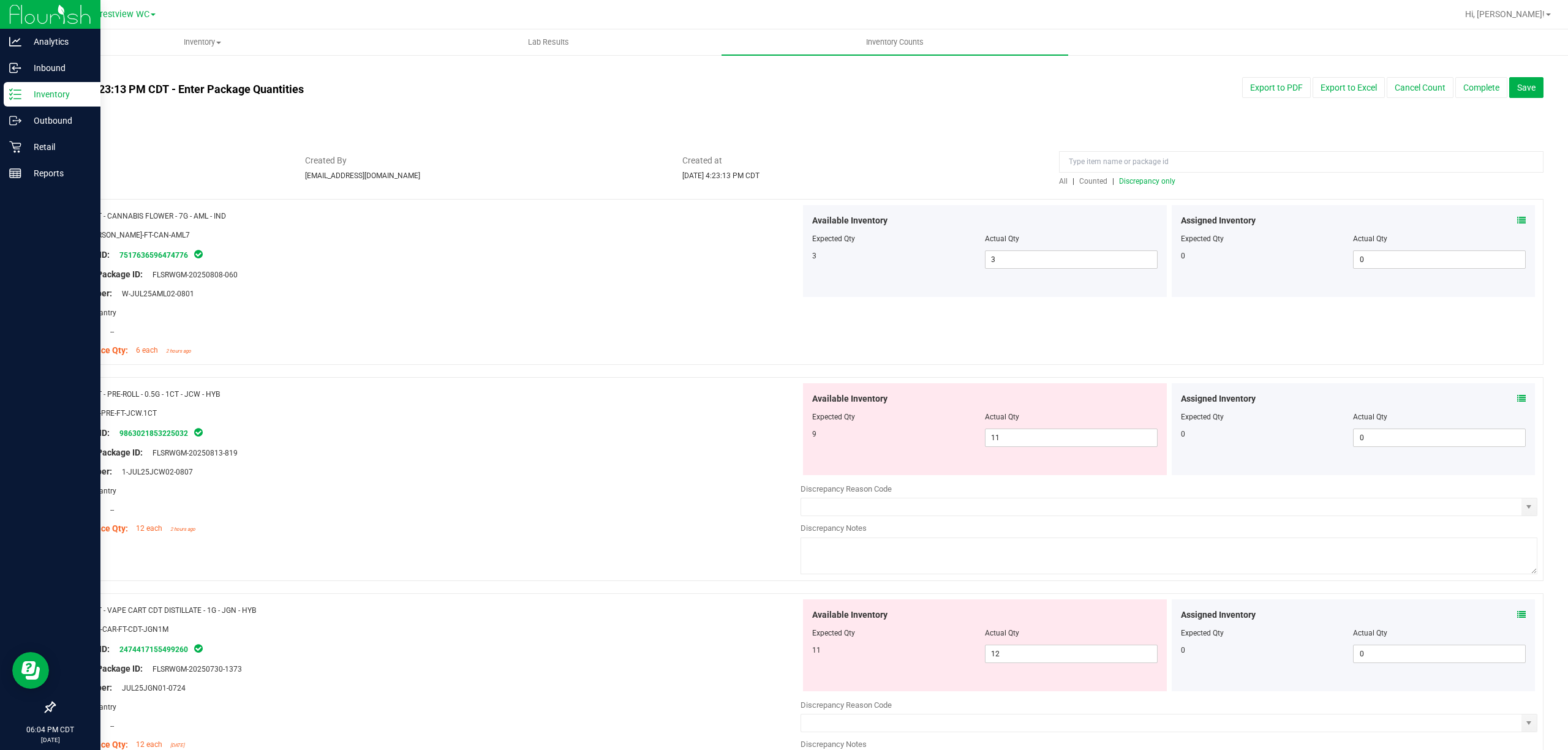
click at [783, 178] on span "Discrepancy only" at bounding box center [1147, 182] width 57 height 9
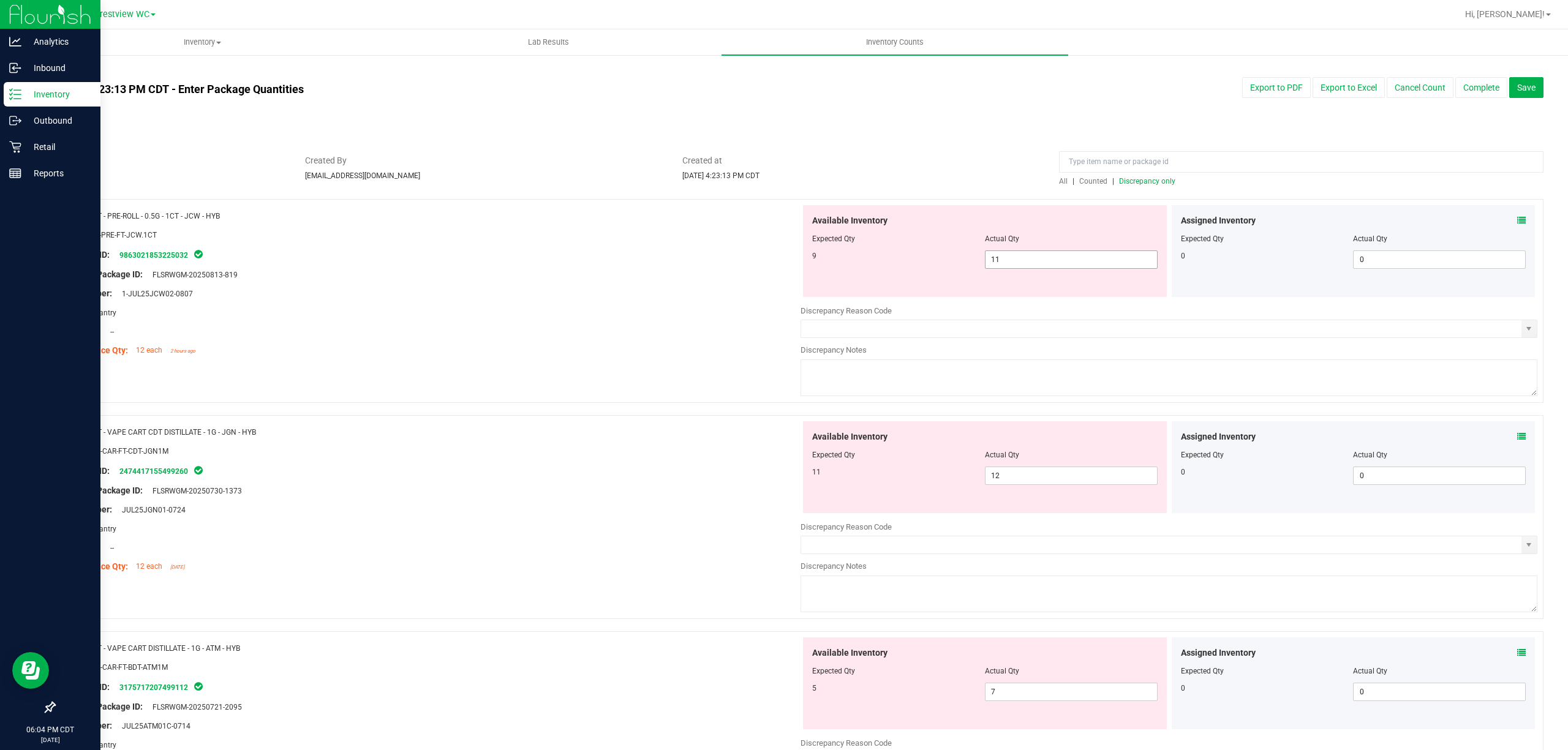
click at [783, 258] on span "11 11" at bounding box center [1071, 259] width 173 height 18
click at [0, 0] on input "11" at bounding box center [0, 0] width 0 height 0
click at [783, 256] on input "119" at bounding box center [1071, 259] width 172 height 17
type input "9"
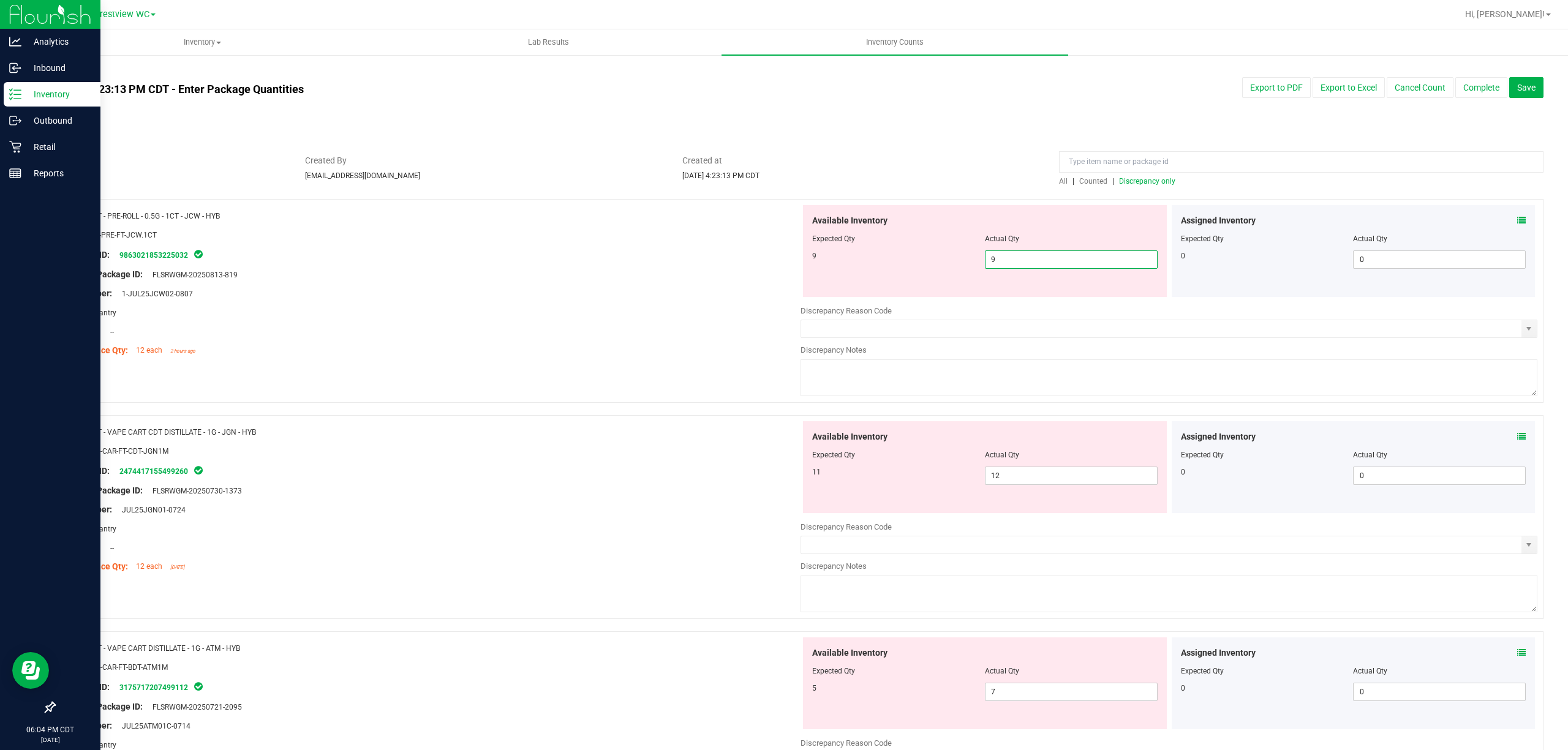
type input "9"
click at [783, 243] on div "Expected Qty" at bounding box center [898, 239] width 173 height 11
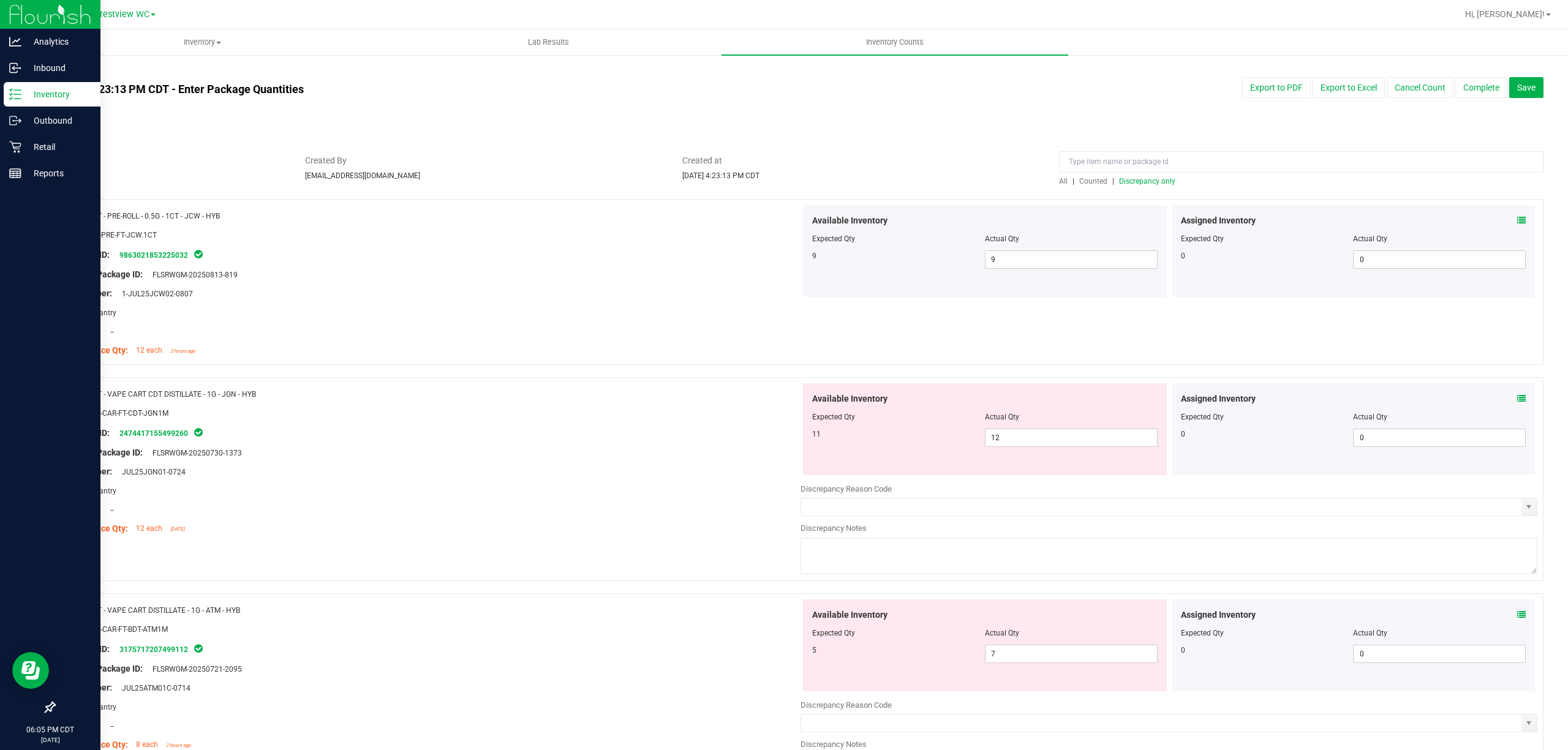
click at [768, 243] on div at bounding box center [432, 245] width 737 height 6
click at [783, 182] on span "Discrepancy only" at bounding box center [1147, 182] width 57 height 9
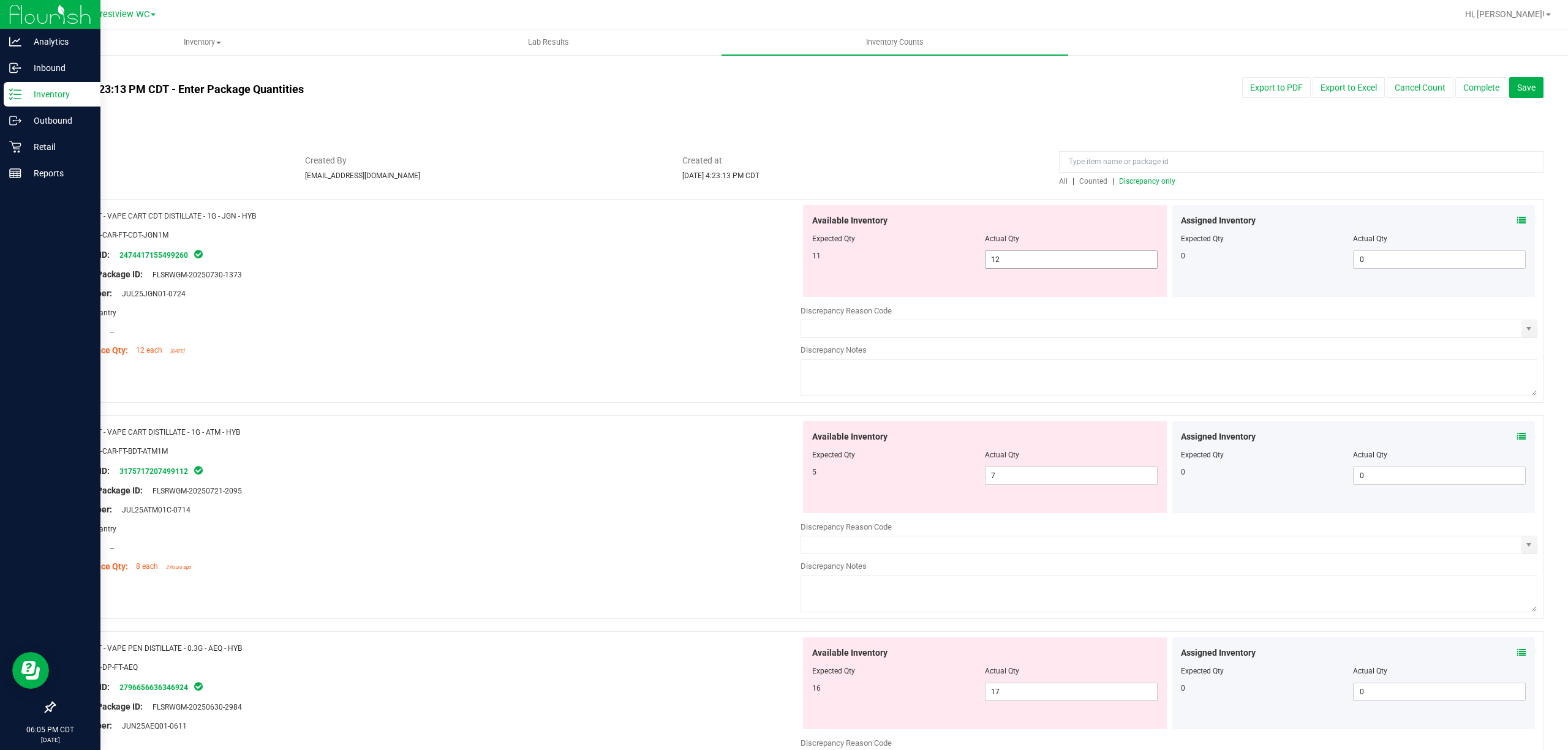
click at [783, 262] on span "12 12" at bounding box center [1071, 259] width 173 height 18
click at [783, 262] on input "12" at bounding box center [1071, 259] width 172 height 17
type input "11"
click at [648, 342] on div at bounding box center [432, 341] width 737 height 6
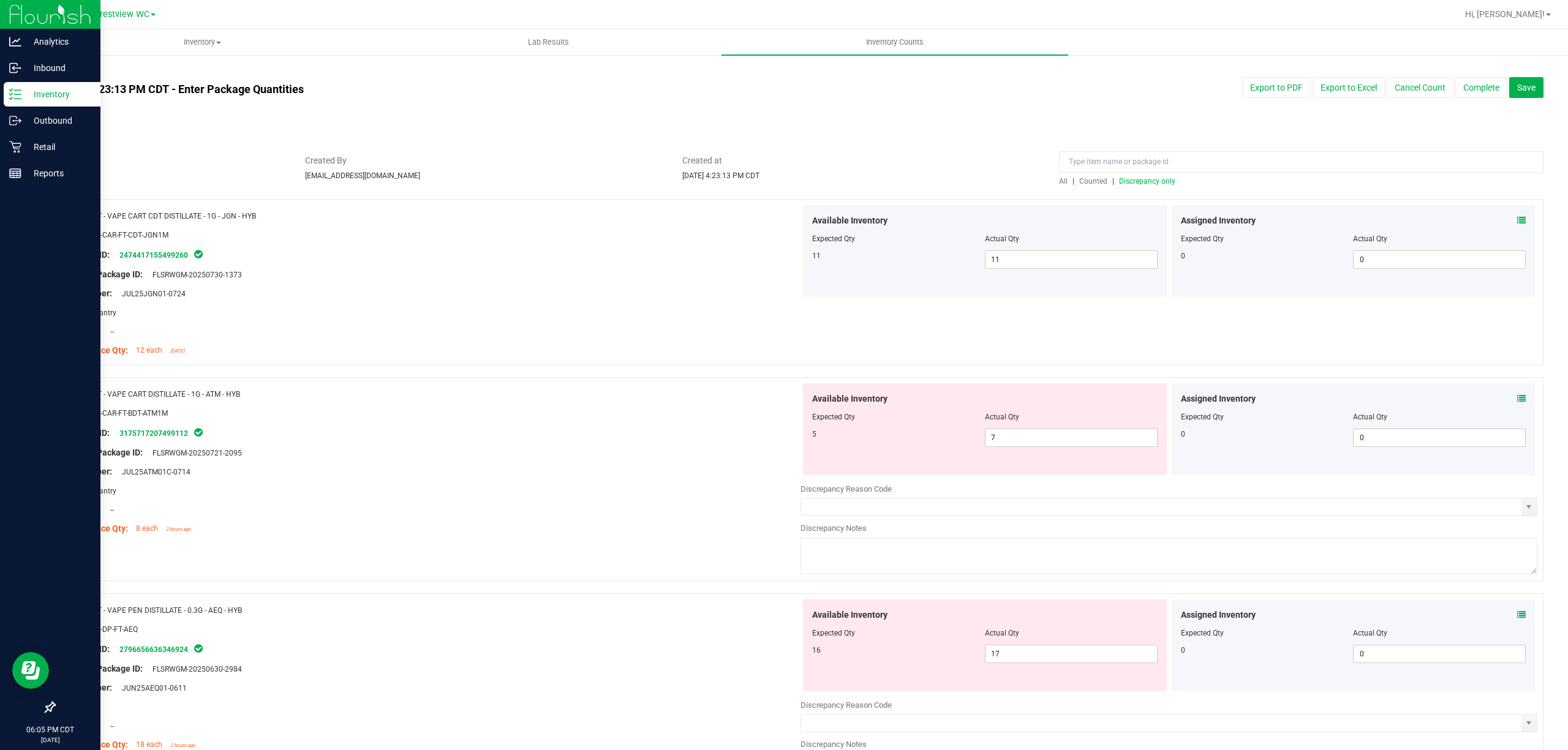
click at [783, 182] on span "Discrepancy only" at bounding box center [1147, 182] width 57 height 9
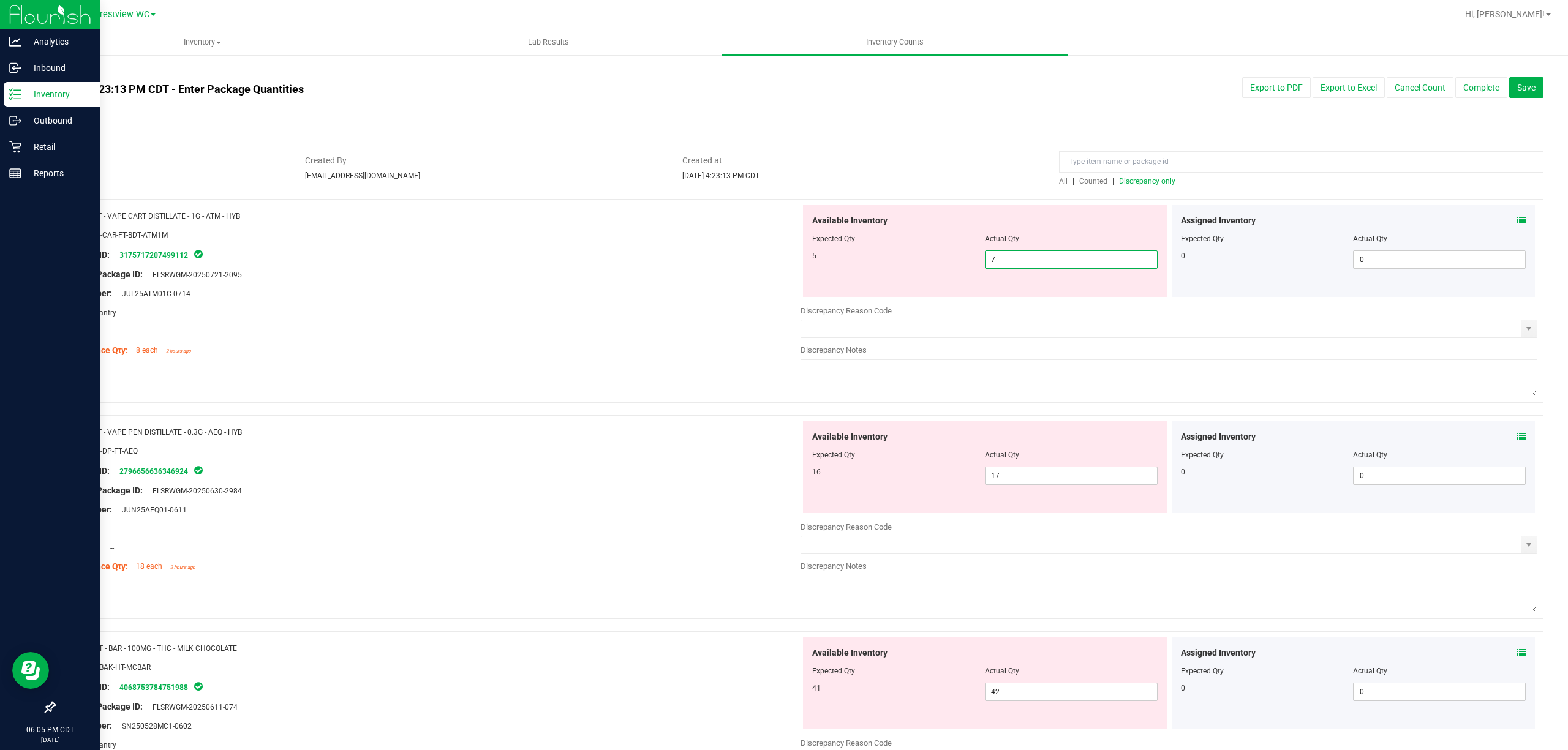
click at [783, 258] on span "7 7" at bounding box center [1071, 259] width 173 height 18
click at [783, 258] on input "7" at bounding box center [1071, 259] width 172 height 17
type input "5"
click at [462, 429] on div "Name: FT - VAPE PEN DISTILLATE - 0.3G - AEQ - HYB SKU: BAP-DP-FT-AEQ Package ID…" at bounding box center [432, 499] width 737 height 156
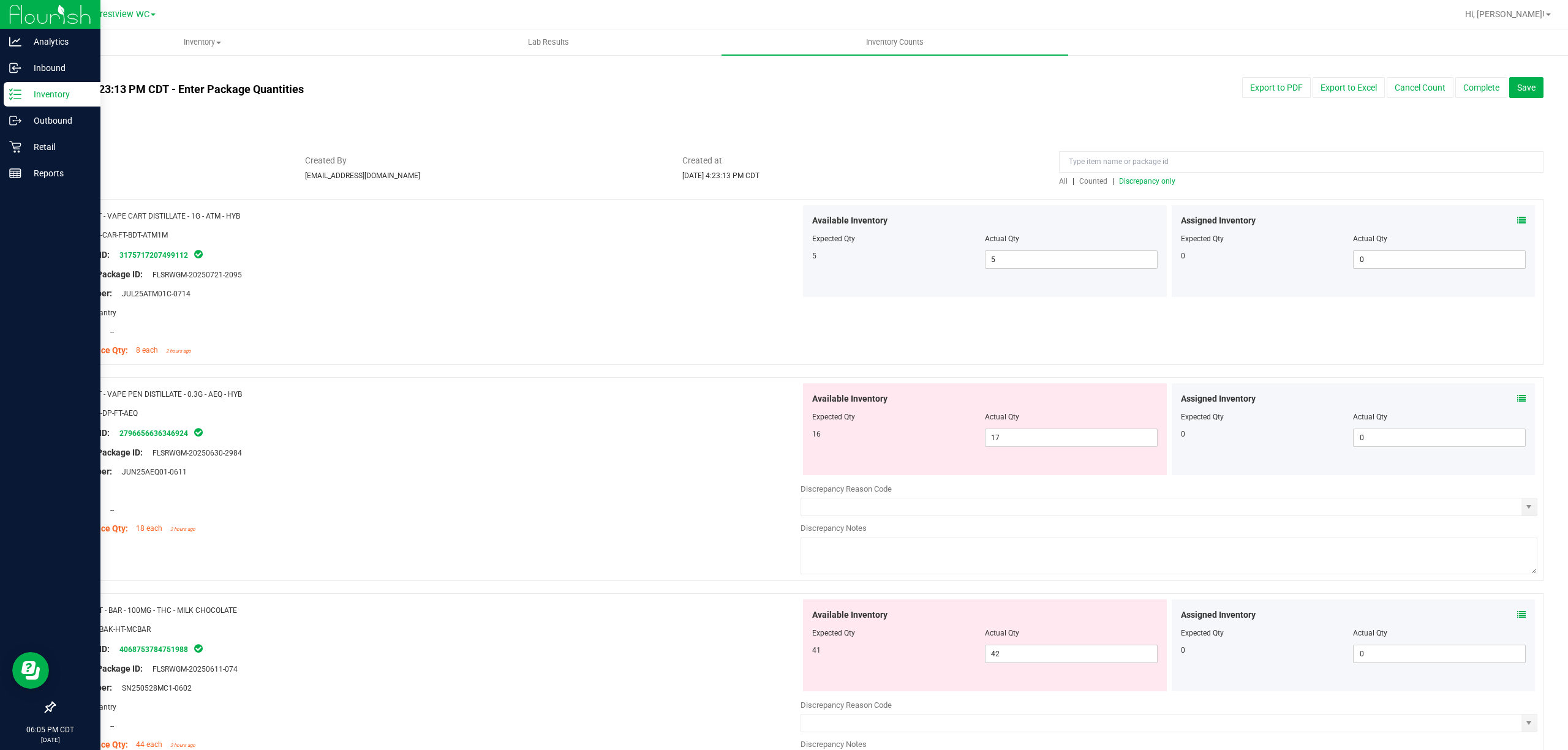
click at [783, 182] on span "Discrepancy only" at bounding box center [1147, 182] width 57 height 9
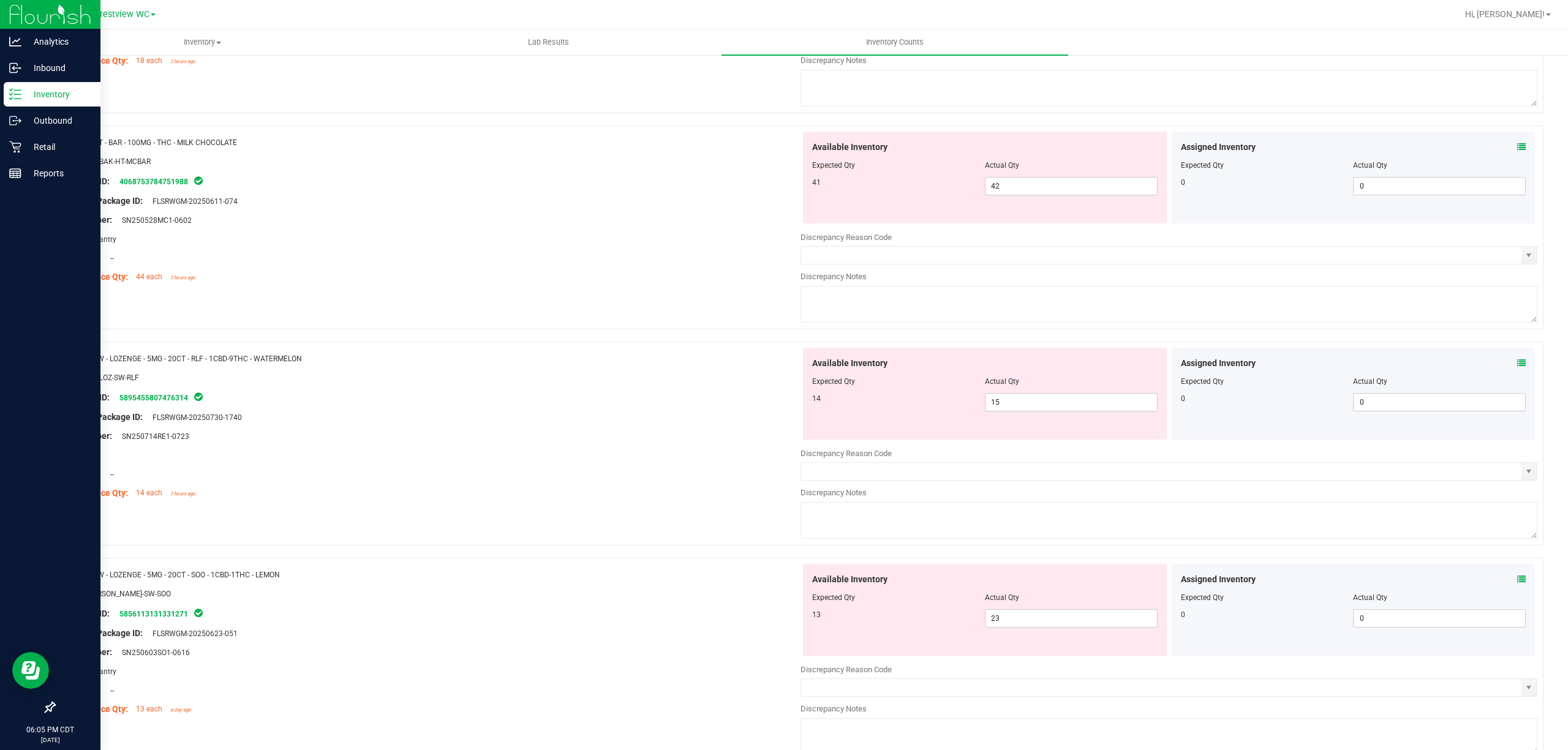
scroll to position [326, 0]
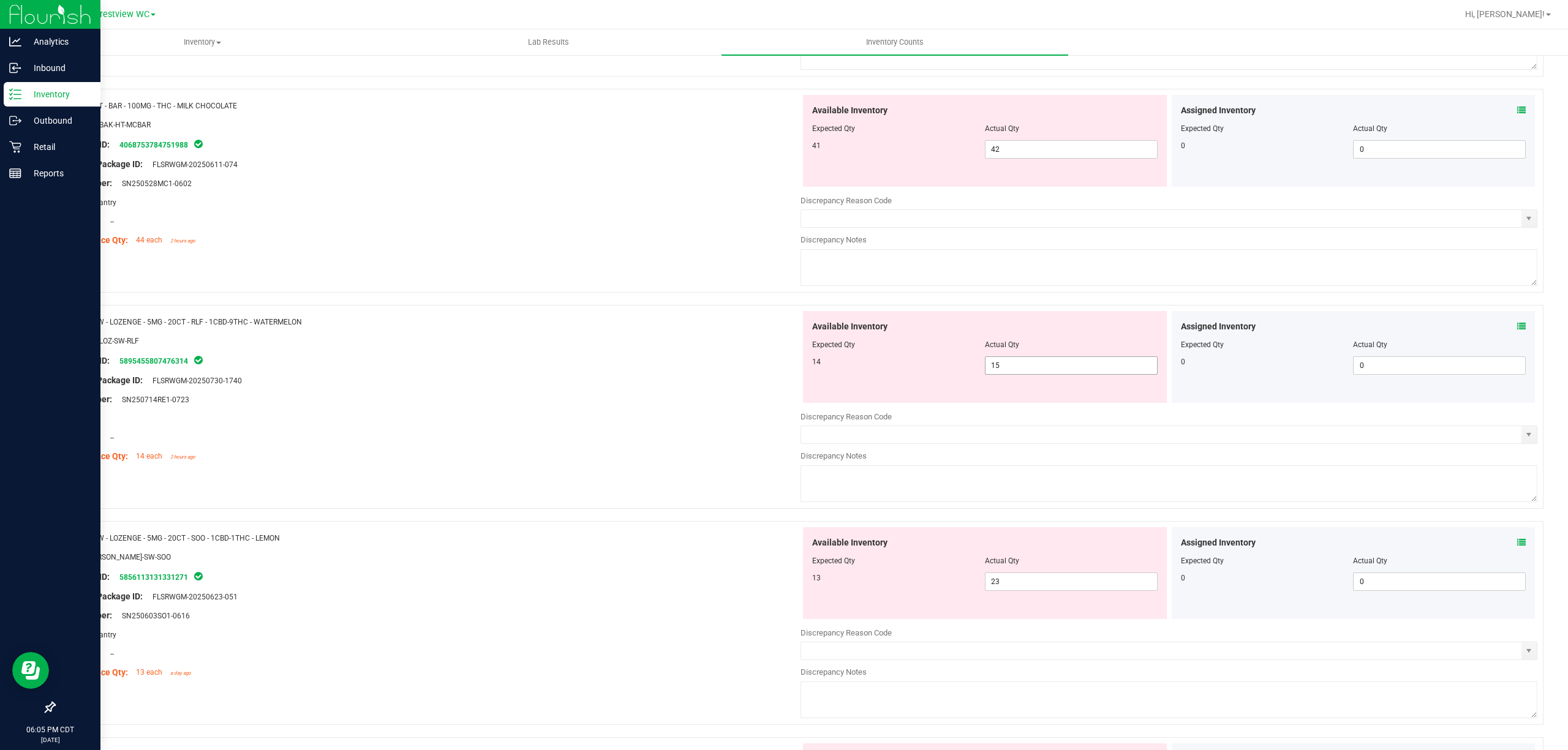
drag, startPoint x: 966, startPoint y: 372, endPoint x: 910, endPoint y: 378, distance: 56.3
click at [783, 378] on div "Available Inventory Expected Qty Actual Qty 14 15 15" at bounding box center [985, 357] width 364 height 92
type input "14"
click at [673, 381] on div "Original Package ID: FLSRWGM-20250730-1740" at bounding box center [432, 380] width 737 height 13
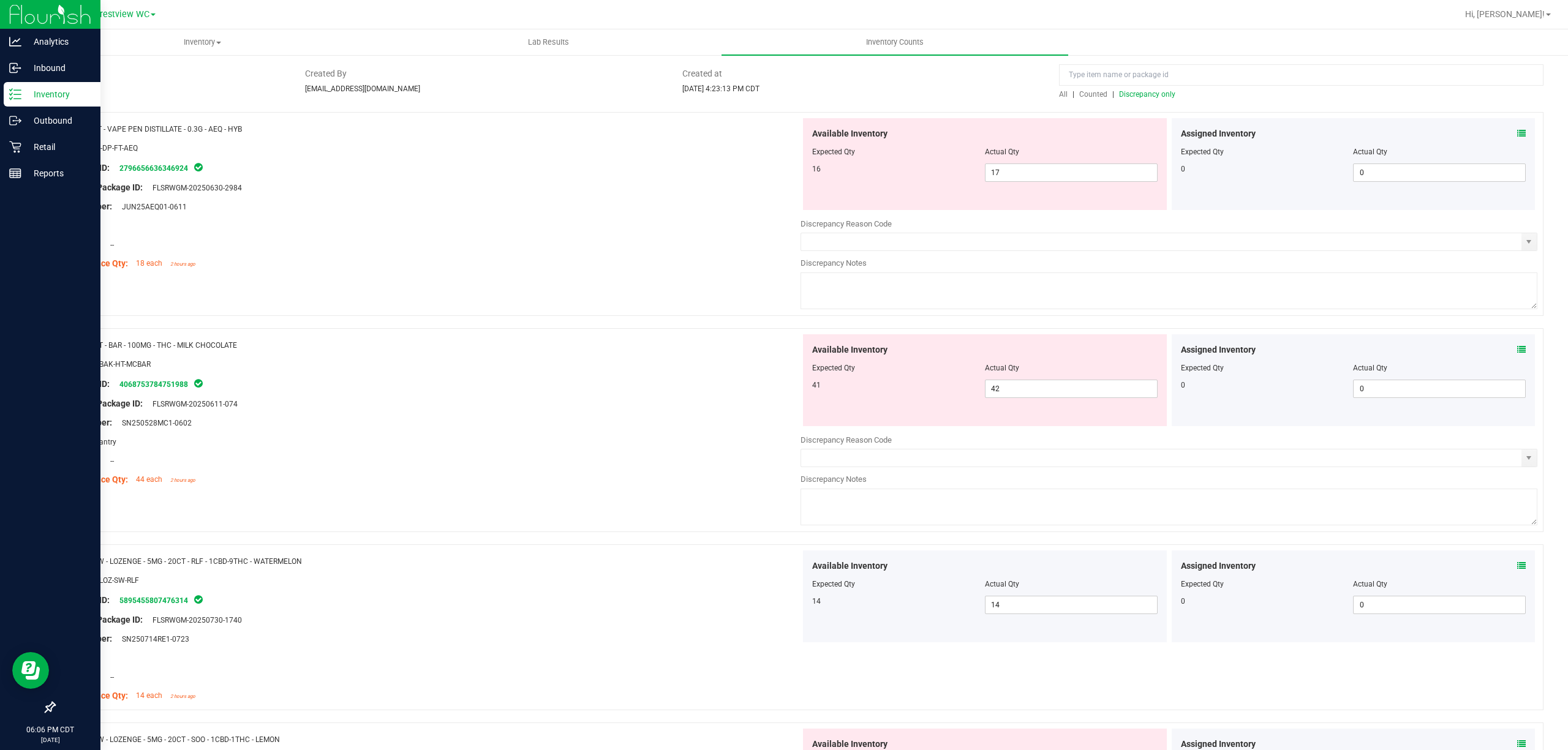
scroll to position [0, 0]
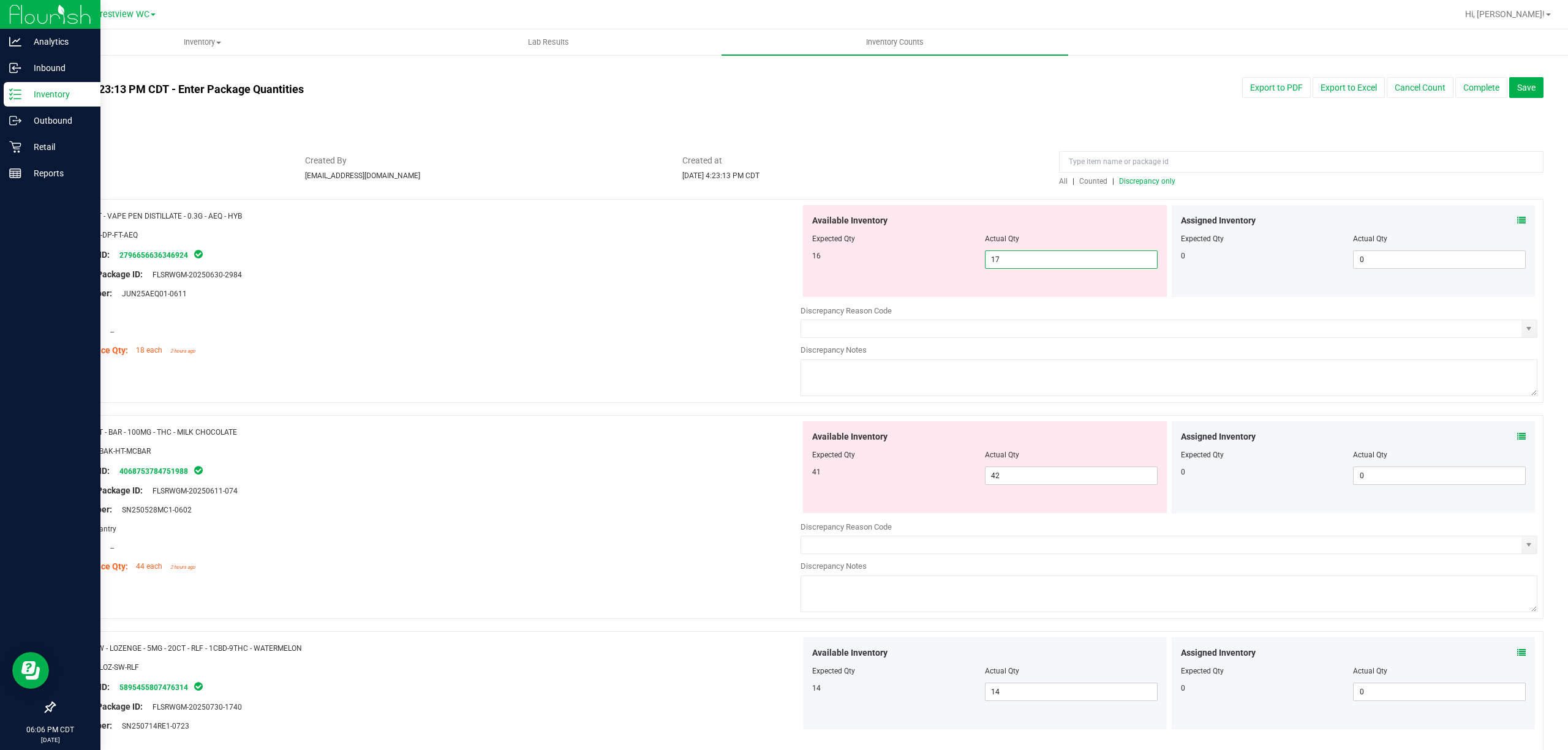
drag, startPoint x: 1042, startPoint y: 260, endPoint x: 758, endPoint y: 272, distance: 284.3
click at [783, 272] on div "Name: FT - VAPE PEN DISTILLATE - 0.3G - AEQ - HYB SKU: BAP-DP-FT-AEQ Package ID…" at bounding box center [798, 301] width 1489 height 204
type input "16"
click at [580, 260] on div "Package ID: 2796656636346924" at bounding box center [432, 255] width 737 height 14
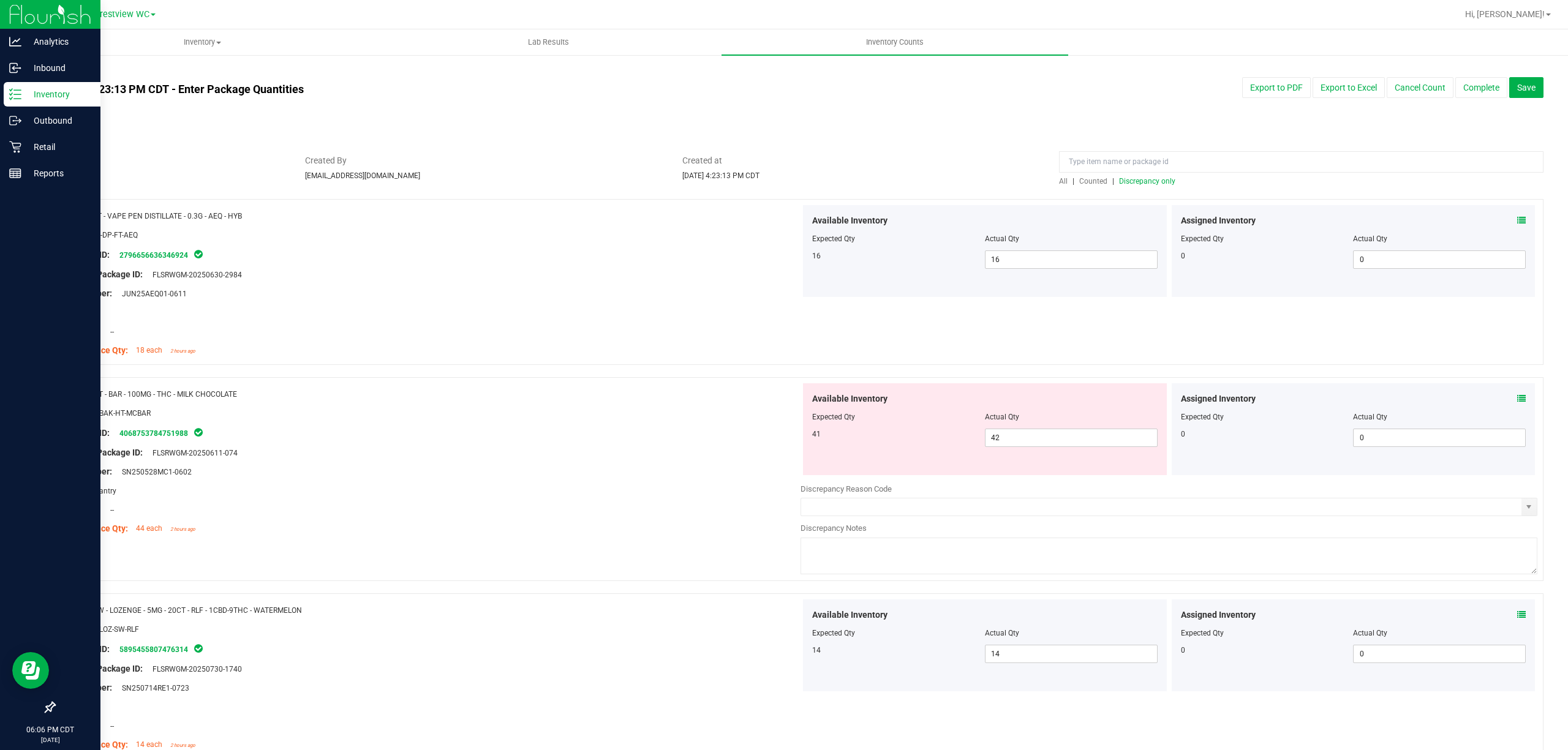
click at [783, 182] on span "Discrepancy only" at bounding box center [1147, 182] width 57 height 9
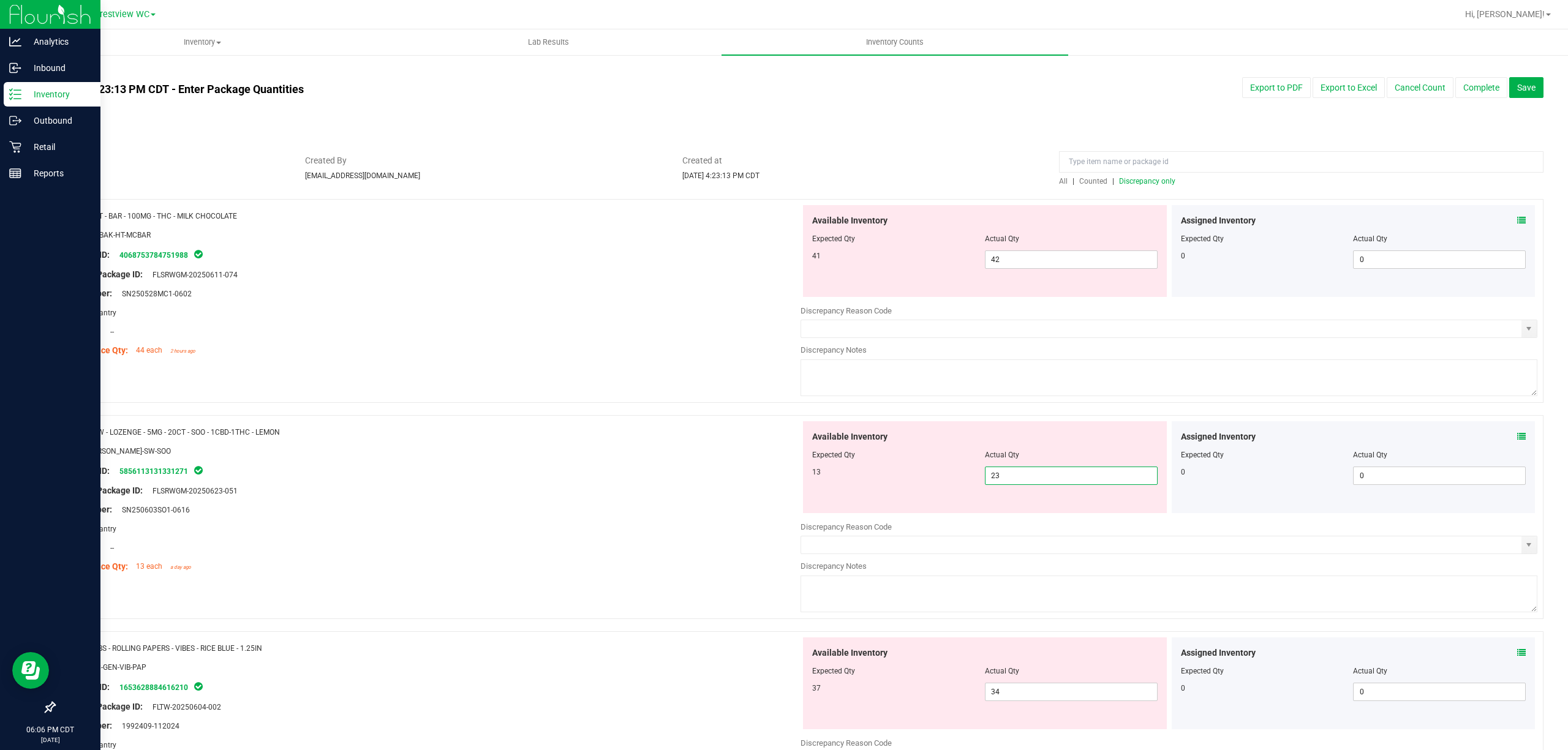
click at [783, 479] on span "23 23" at bounding box center [1071, 475] width 173 height 18
click at [783, 479] on input "23" at bounding box center [1071, 475] width 172 height 17
type input "13"
click at [590, 514] on div "Lot Number: SN250603SO1-0616" at bounding box center [432, 510] width 737 height 13
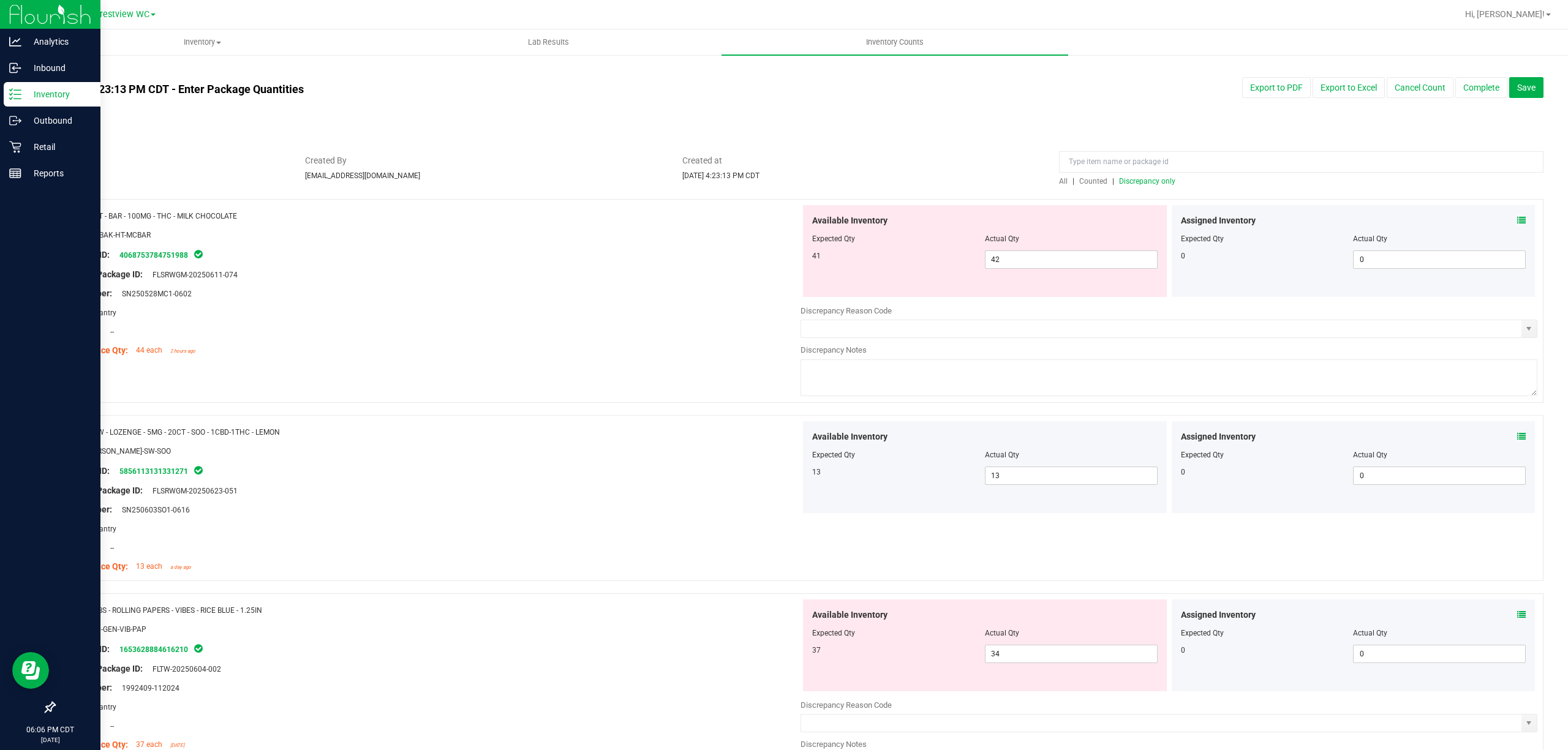
click at [783, 181] on span "Discrepancy only" at bounding box center [1147, 182] width 57 height 9
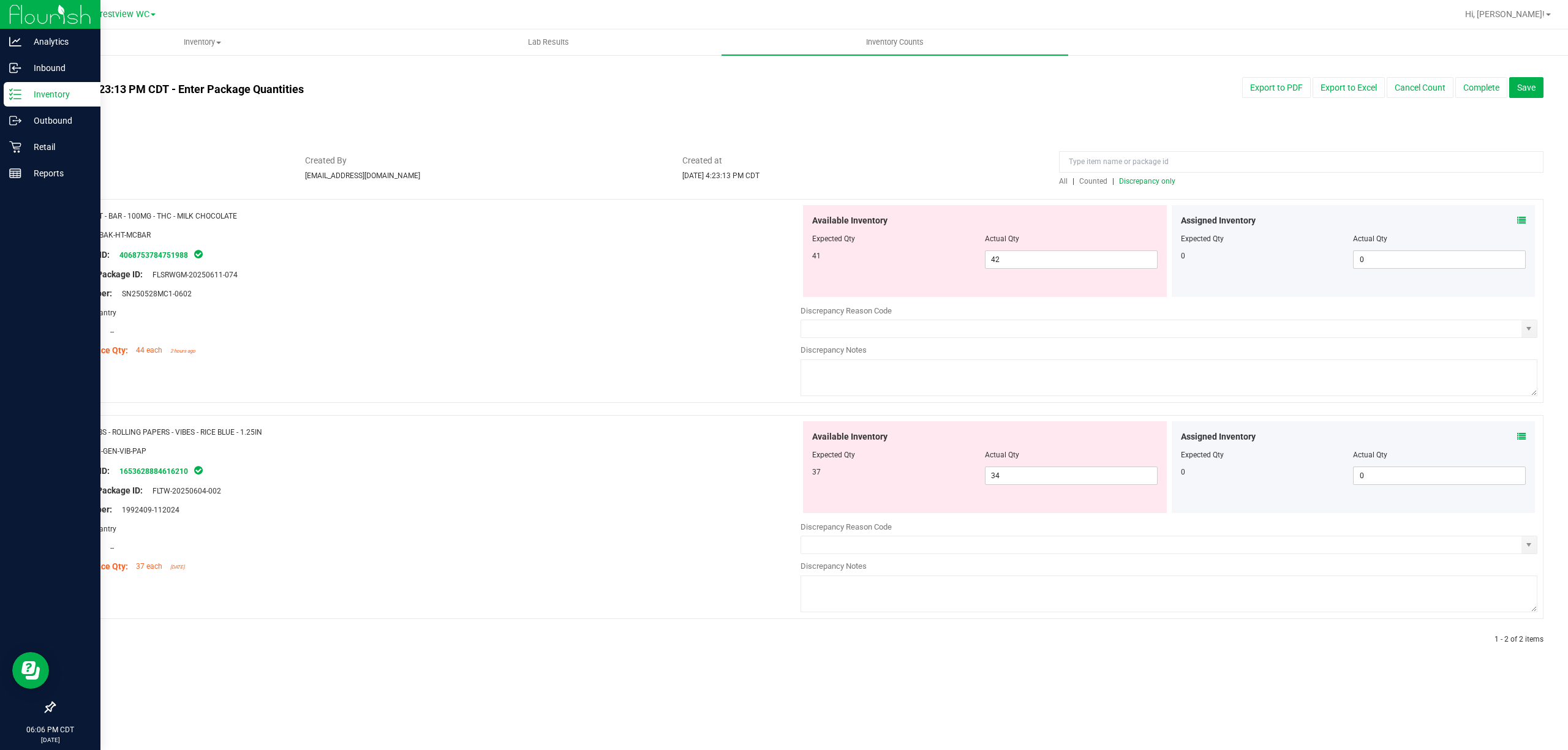
drag, startPoint x: 279, startPoint y: 436, endPoint x: 94, endPoint y: 434, distance: 185.0
click at [94, 434] on div "Name: VBS - ROLLING PAPERS - VIBES - RICE BLUE - 1.25IN" at bounding box center [432, 432] width 737 height 13
copy span "VBS - ROLLING PAPERS - VIBES - RICE BLUE - 1.25IN"
click at [783, 155] on input at bounding box center [1301, 162] width 485 height 21
paste input "VBS - ROLLING PAPERS - VIBES - RICE BLUE - 1.25IN"
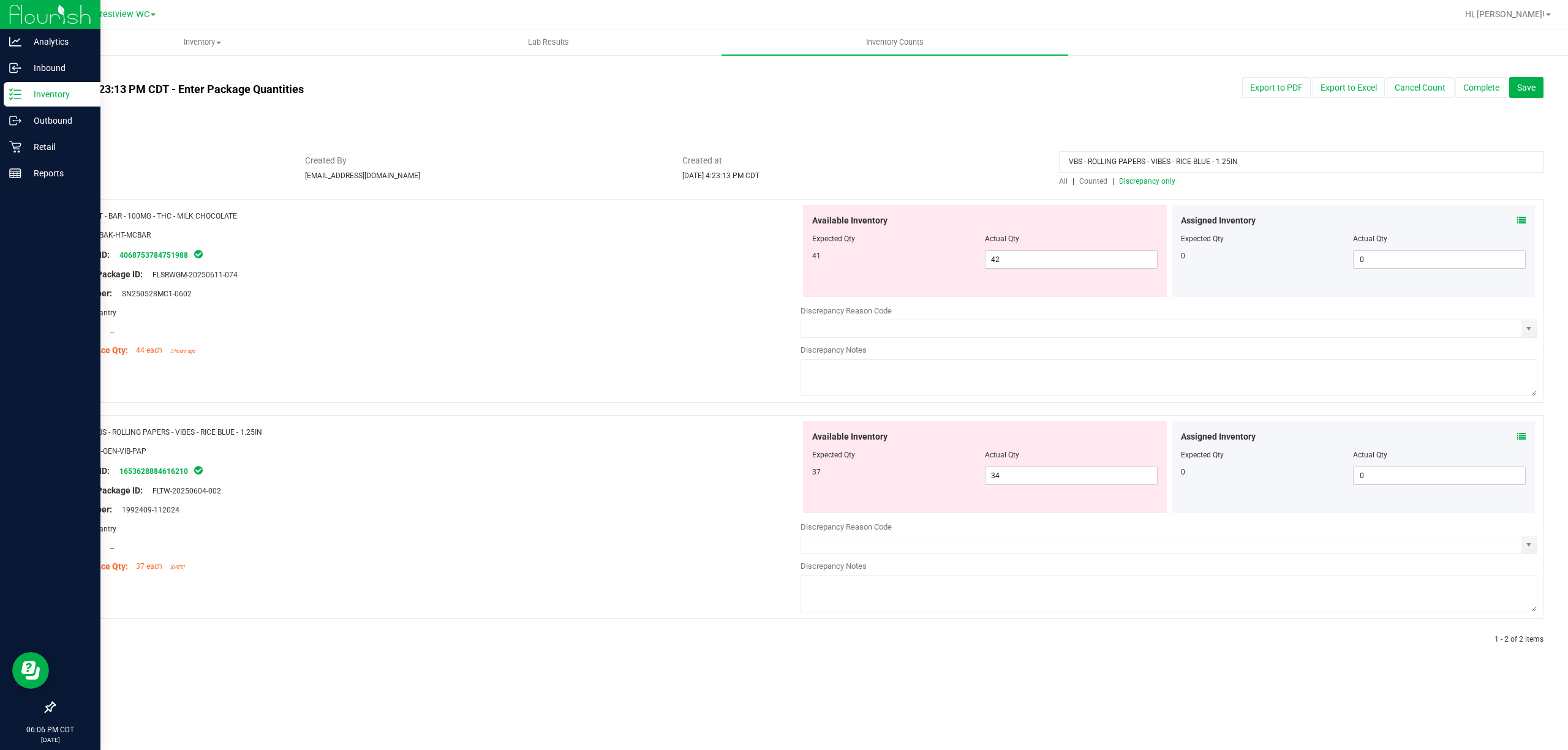
type input "VBS - ROLLING PAPERS - VIBES - RICE BLUE - 1.25IN"
click at [783, 182] on span "Counted" at bounding box center [1093, 182] width 28 height 9
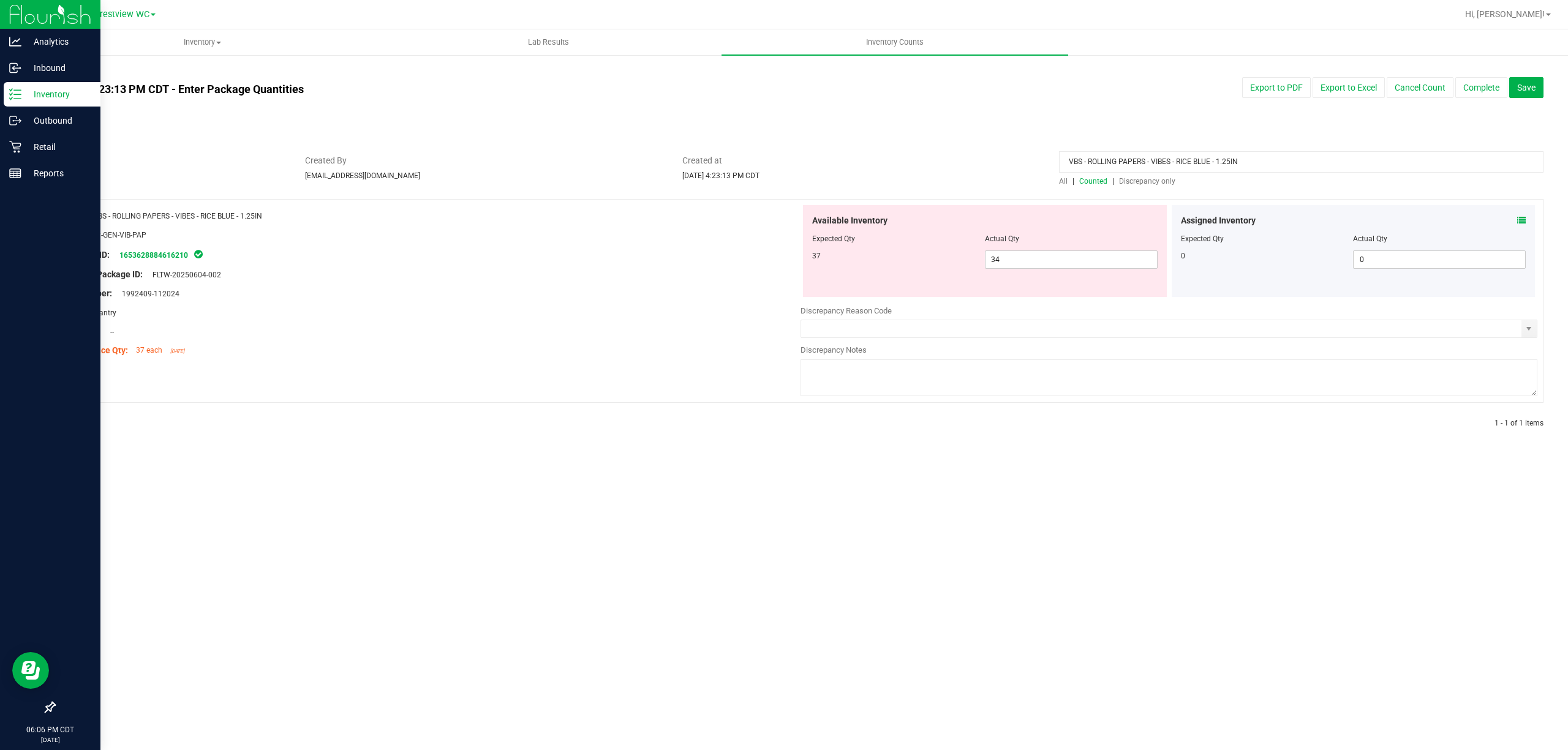
drag, startPoint x: 1278, startPoint y: 159, endPoint x: 886, endPoint y: 222, distance: 397.0
click at [783, 219] on div "All counts [DATE] 4:23:13 PM CDT - Enter Package Quantities Sync Status Not Syn…" at bounding box center [798, 255] width 1489 height 378
click at [783, 186] on div "All | Counted | Discrepancy only" at bounding box center [1301, 182] width 485 height 11
click at [783, 181] on span "Discrepancy only" at bounding box center [1147, 182] width 57 height 9
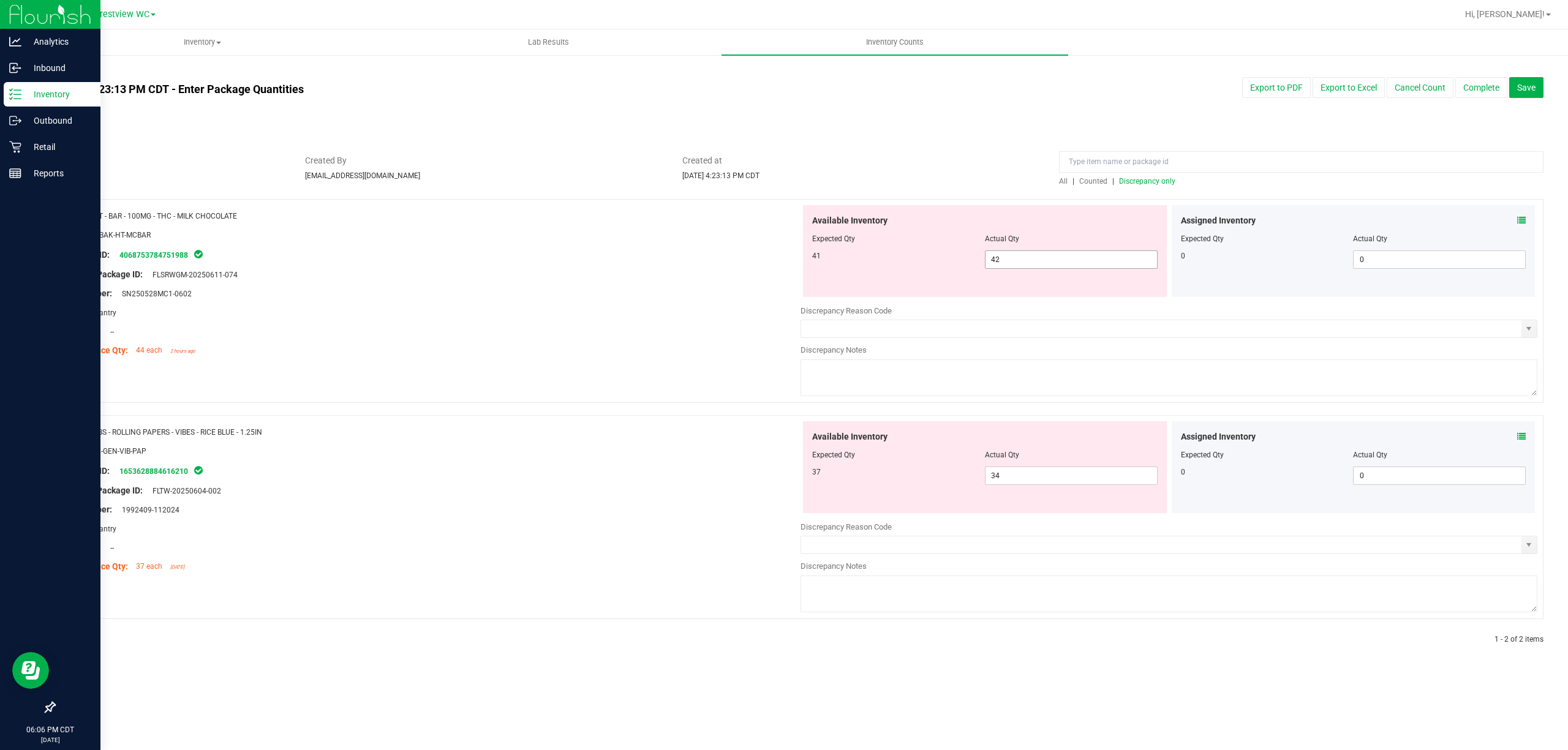
click at [783, 253] on span "42 42" at bounding box center [1071, 259] width 173 height 18
click at [783, 253] on input "42" at bounding box center [1071, 259] width 172 height 17
type input "41"
click at [570, 474] on div "Name: VBS - ROLLING PAPERS - VIBES - RICE BLUE - 1.25IN SKU: ACC-GEN-VIB-PAP Pa…" at bounding box center [432, 499] width 737 height 156
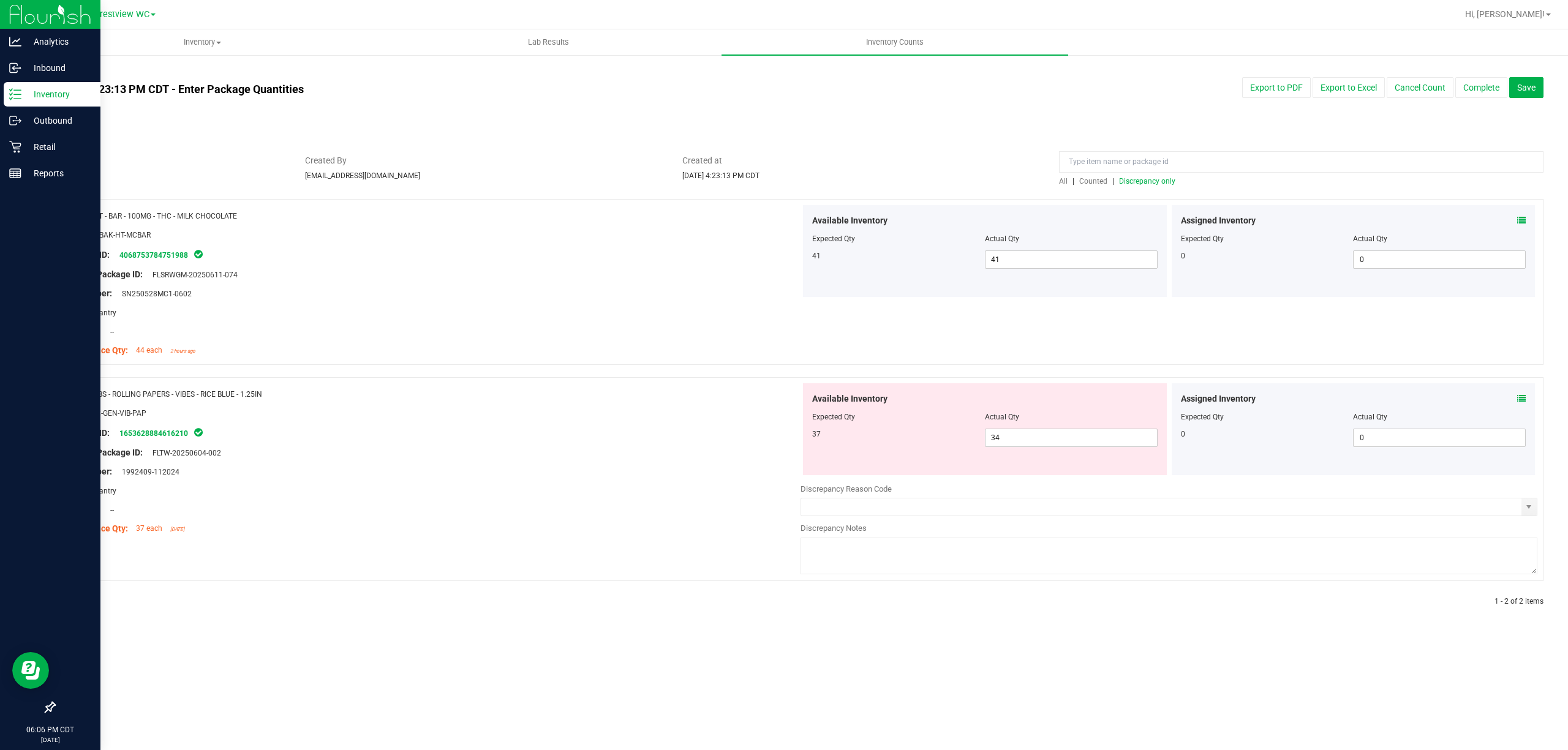
click at [783, 182] on span "Discrepancy only" at bounding box center [1147, 182] width 57 height 9
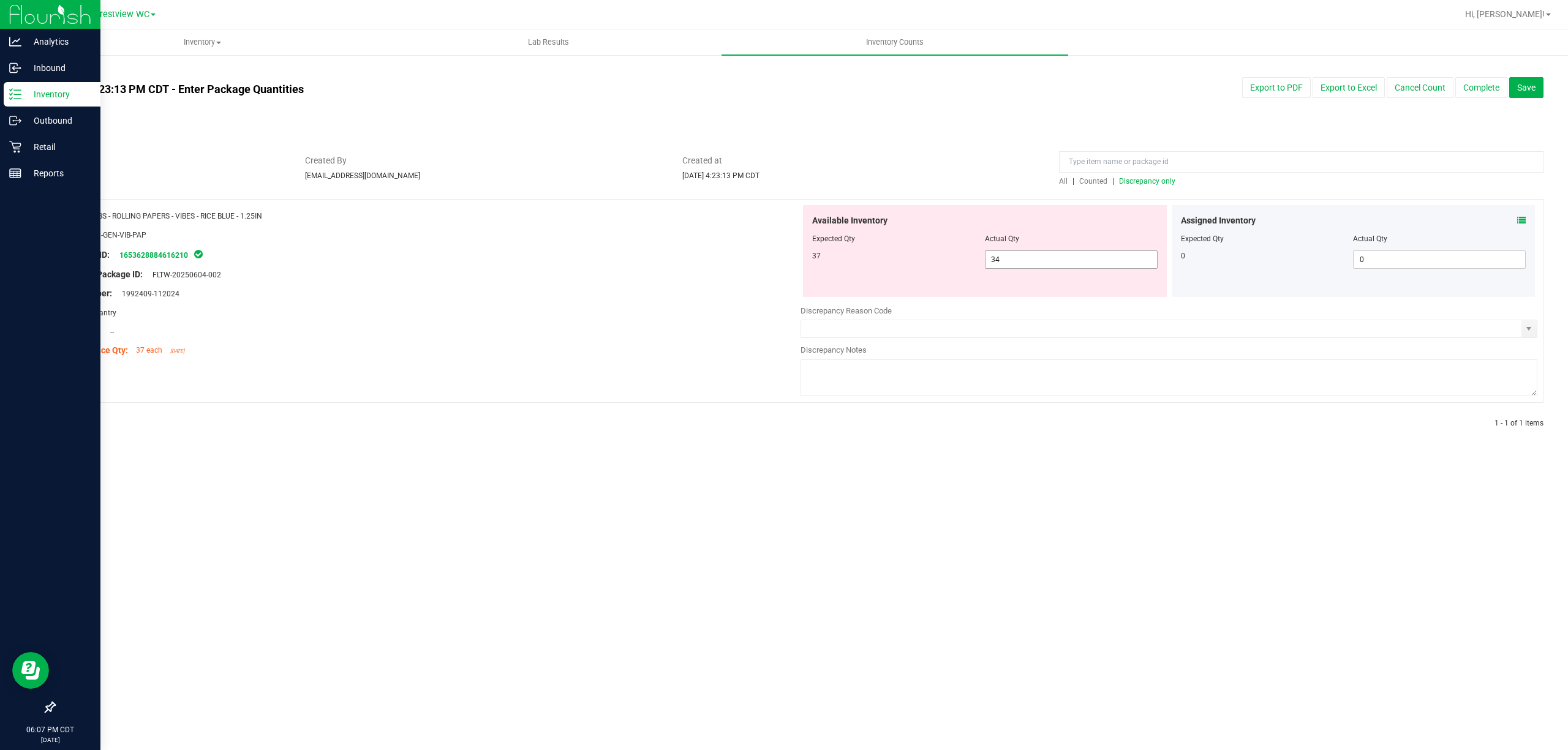
click at [783, 265] on span "34 34" at bounding box center [1071, 259] width 173 height 18
click at [783, 265] on input "34" at bounding box center [1071, 259] width 172 height 17
type input "36"
click at [645, 230] on div "SKU: ACC-GEN-VIB-PAP" at bounding box center [432, 234] width 737 height 13
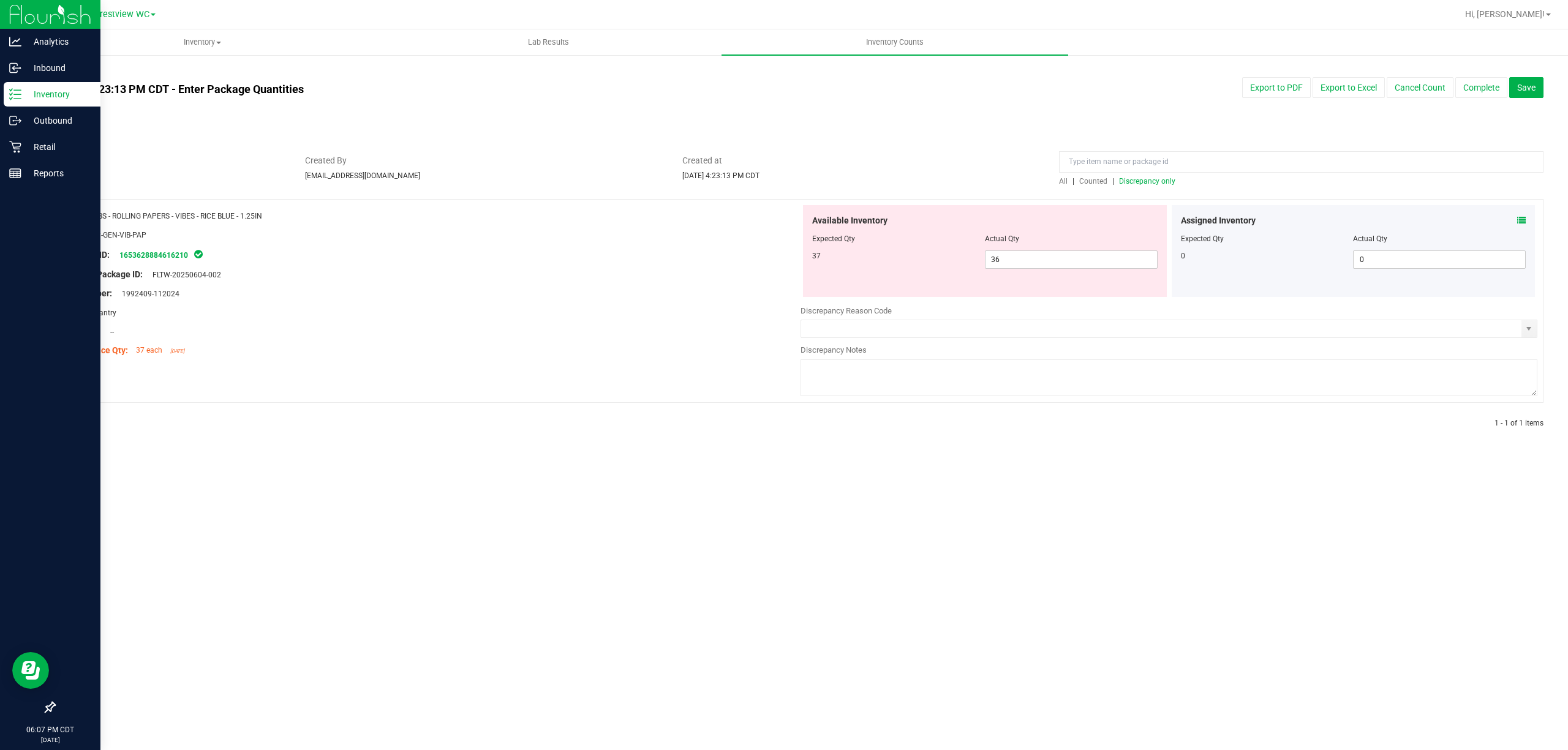
click at [783, 496] on div "Inventory All packages All inventory Waste log Create inventory Lab Results Inv…" at bounding box center [798, 390] width 1538 height 721
drag, startPoint x: 301, startPoint y: 219, endPoint x: 96, endPoint y: 217, distance: 205.0
click at [96, 217] on div "Name: VBS - ROLLING PAPERS - VIBES - RICE BLUE - 1.25IN" at bounding box center [432, 216] width 737 height 13
copy span "VBS - ROLLING PAPERS - VIBES - RICE BLUE - 1.25IN"
click at [783, 165] on input at bounding box center [1301, 162] width 485 height 21
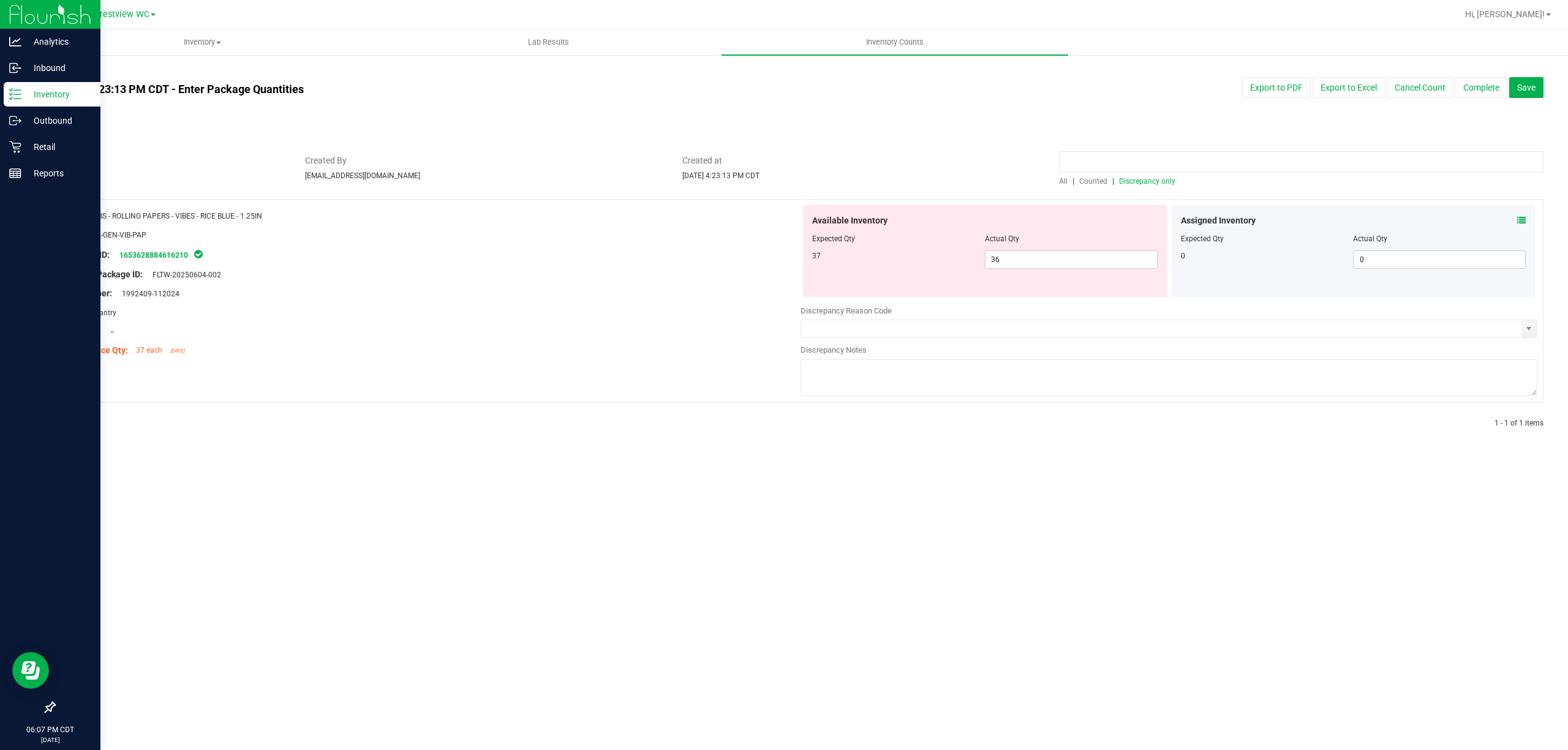
paste input "VBS - ROLLING PAPERS - VIBES - RICE BLUE - 1.25IN"
type input "VBS - ROLLING PAPERS - VIBES - RICE BLUE - 1.25IN"
click at [783, 182] on link "All" at bounding box center [1065, 182] width 13 height 9
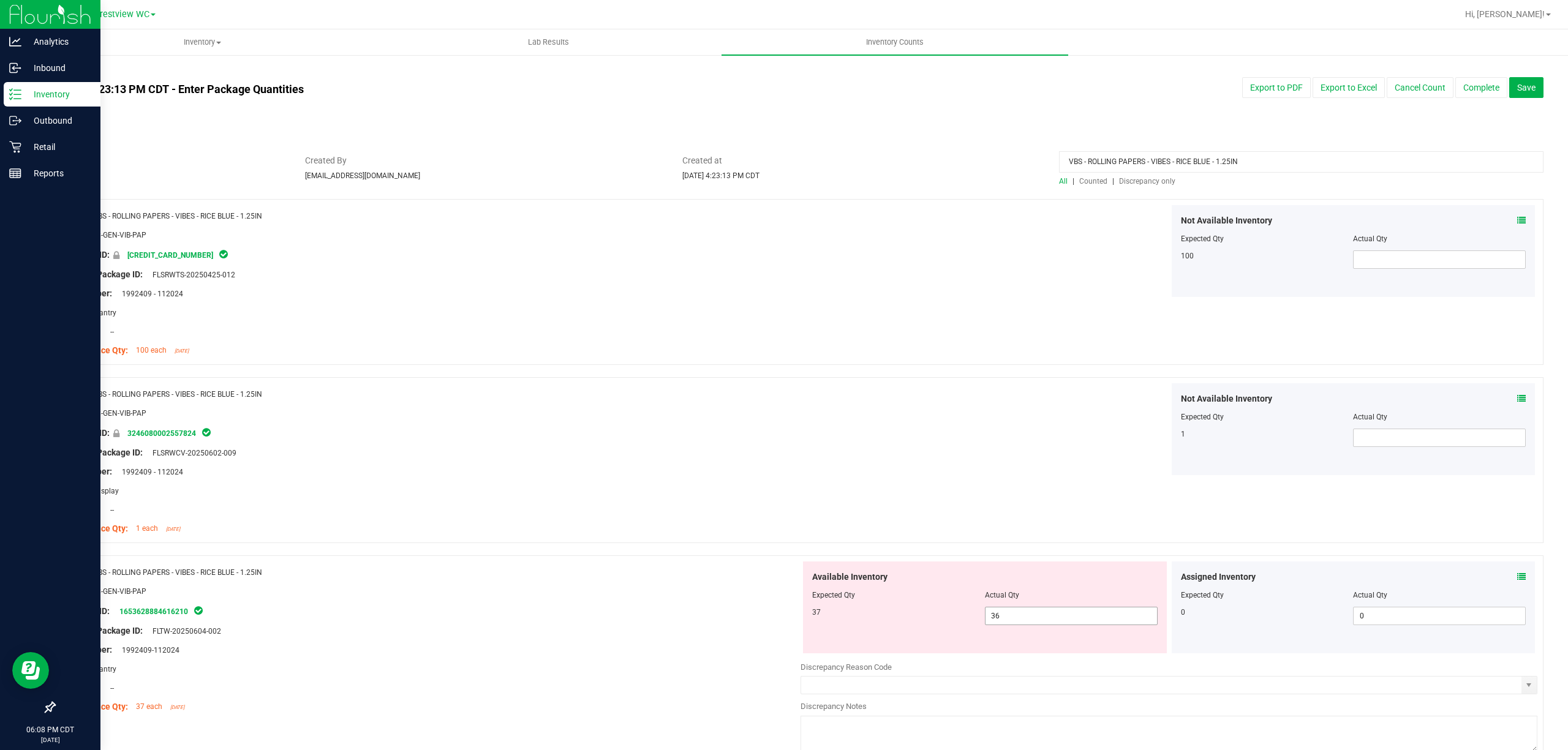
click at [783, 607] on span "36 36" at bounding box center [1071, 615] width 173 height 18
click at [783, 610] on span "36 36" at bounding box center [1071, 615] width 173 height 18
click at [783, 612] on input "36" at bounding box center [1071, 615] width 172 height 17
type input "37"
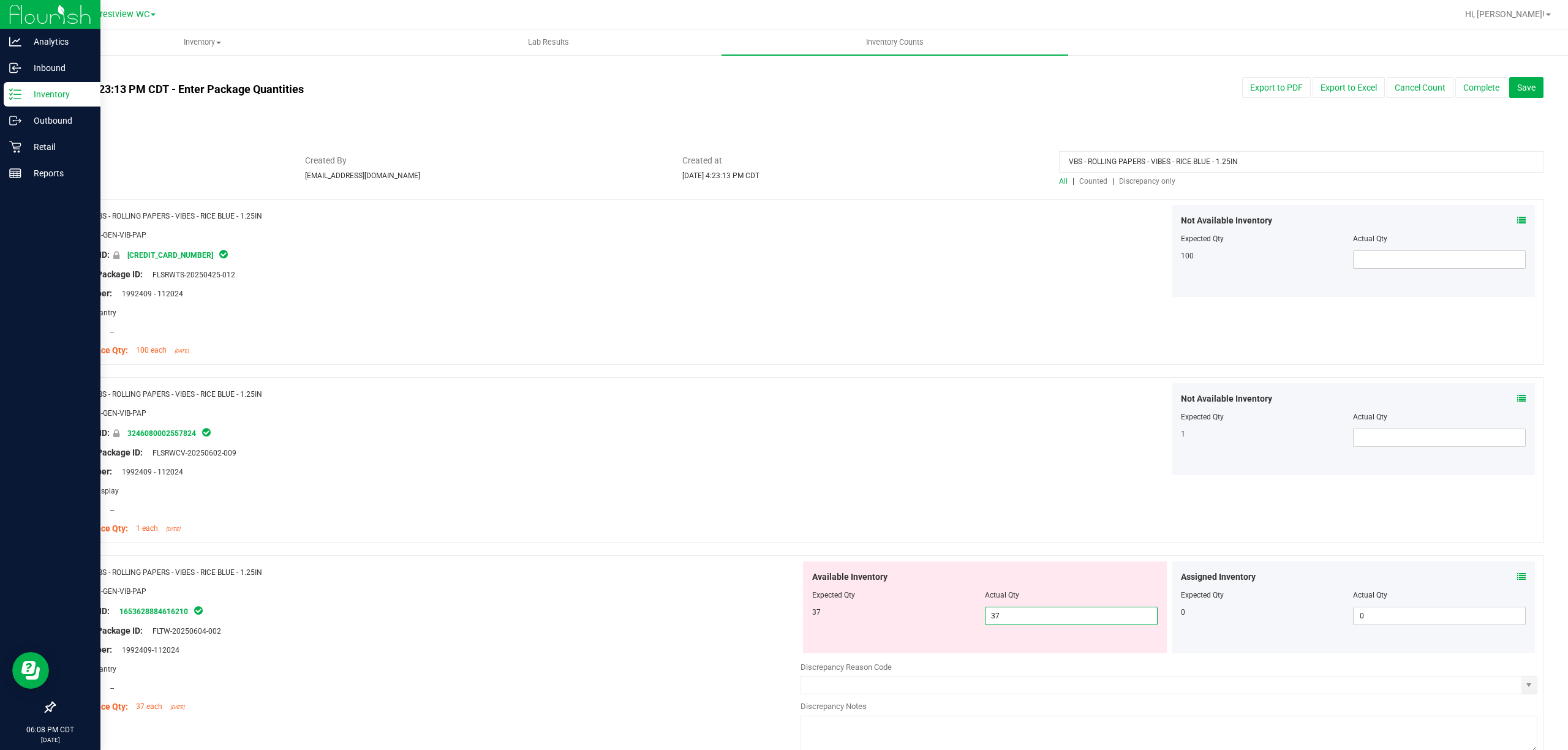
type input "37"
click at [783, 306] on div "Name: VBS - ROLLING PAPERS - VIBES - RICE BLUE - 1.25IN SKU: ACC-GEN-VIB-PAP Pa…" at bounding box center [798, 282] width 1489 height 166
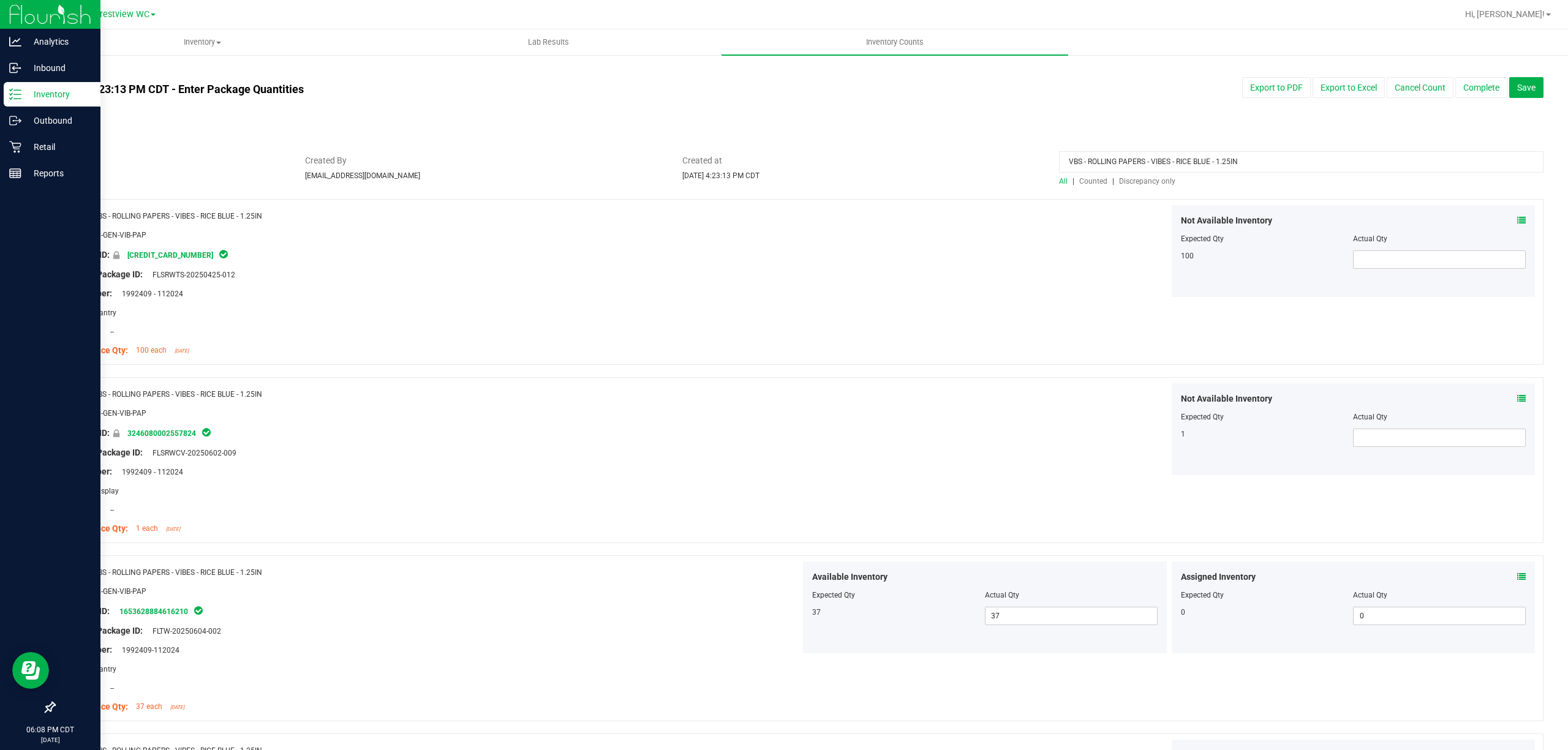
drag, startPoint x: 1250, startPoint y: 160, endPoint x: 892, endPoint y: 170, distance: 358.1
click at [783, 170] on div "Status In Review Created By [EMAIL_ADDRESS][DOMAIN_NAME] Created at [DATE] 4:23…" at bounding box center [798, 170] width 1508 height 33
click at [783, 177] on span "Discrepancy only" at bounding box center [1147, 182] width 57 height 9
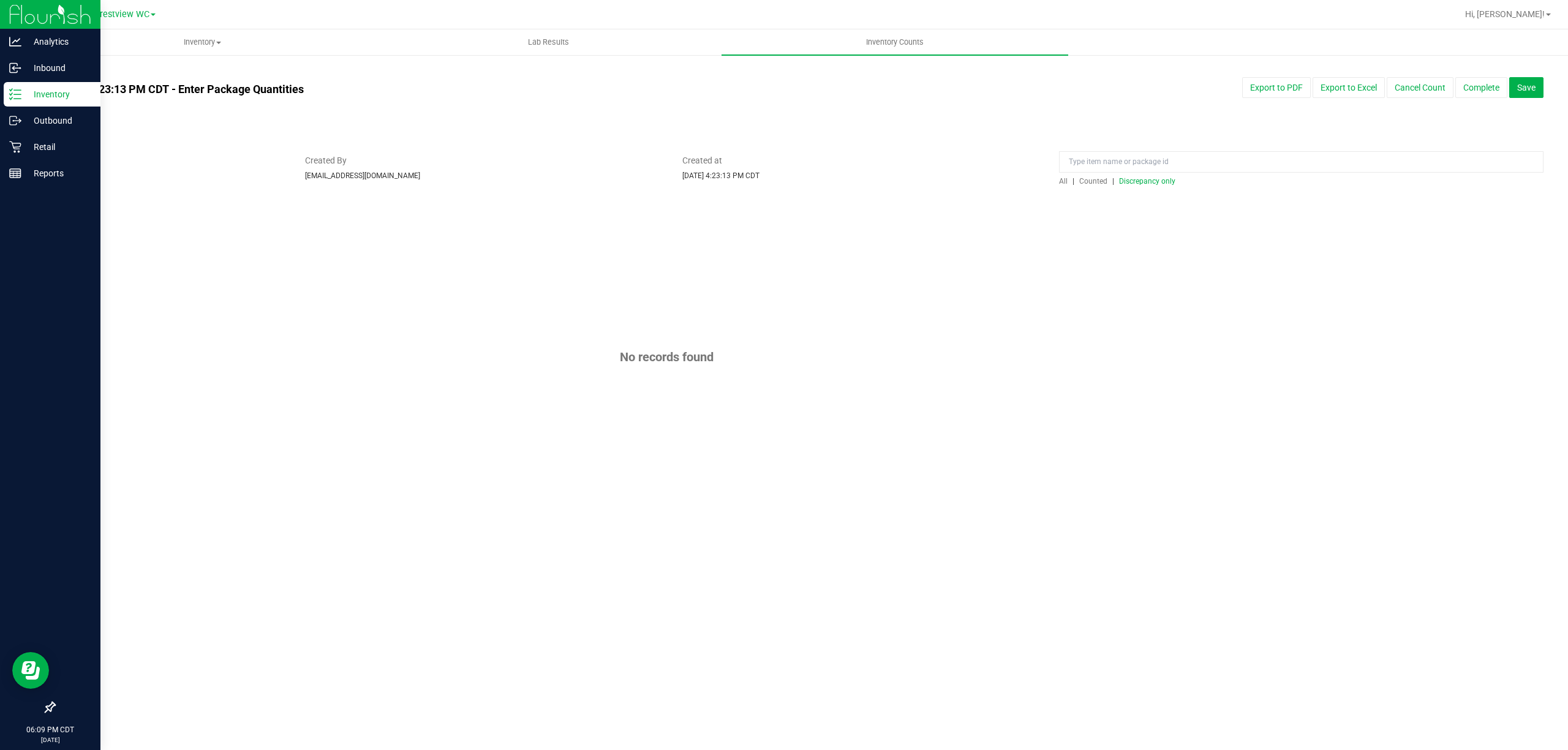
click at [48, 97] on p "Inventory" at bounding box center [58, 94] width 74 height 14
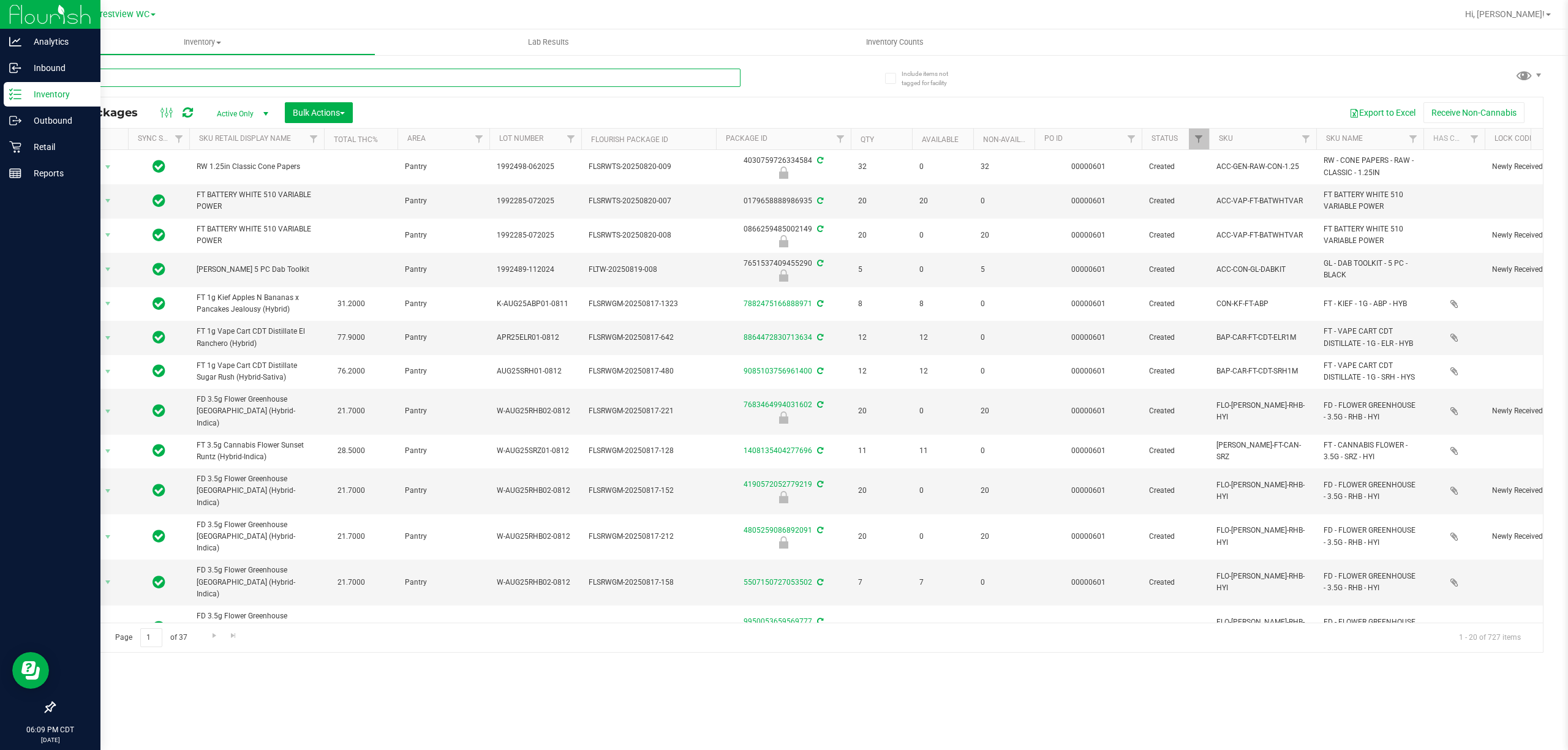
click at [211, 82] on input "text" at bounding box center [397, 77] width 687 height 18
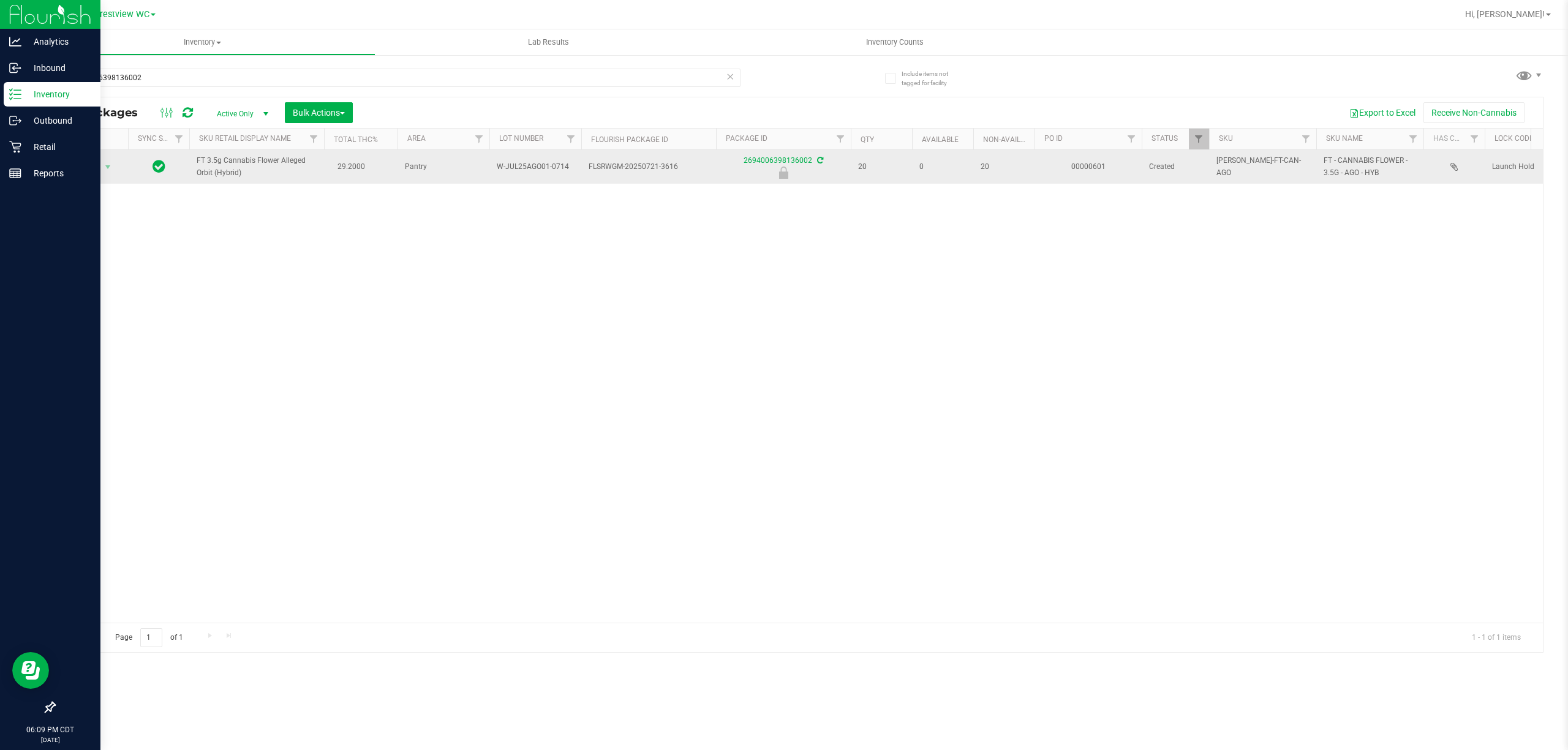
drag, startPoint x: 267, startPoint y: 174, endPoint x: 194, endPoint y: 158, distance: 74.7
click at [194, 158] on td "FT 3.5g Cannabis Flower Alleged Orbit (Hybrid)" at bounding box center [257, 167] width 135 height 34
copy span "FT 3.5g Cannabis Flower Alleged Orbit (Hybrid)"
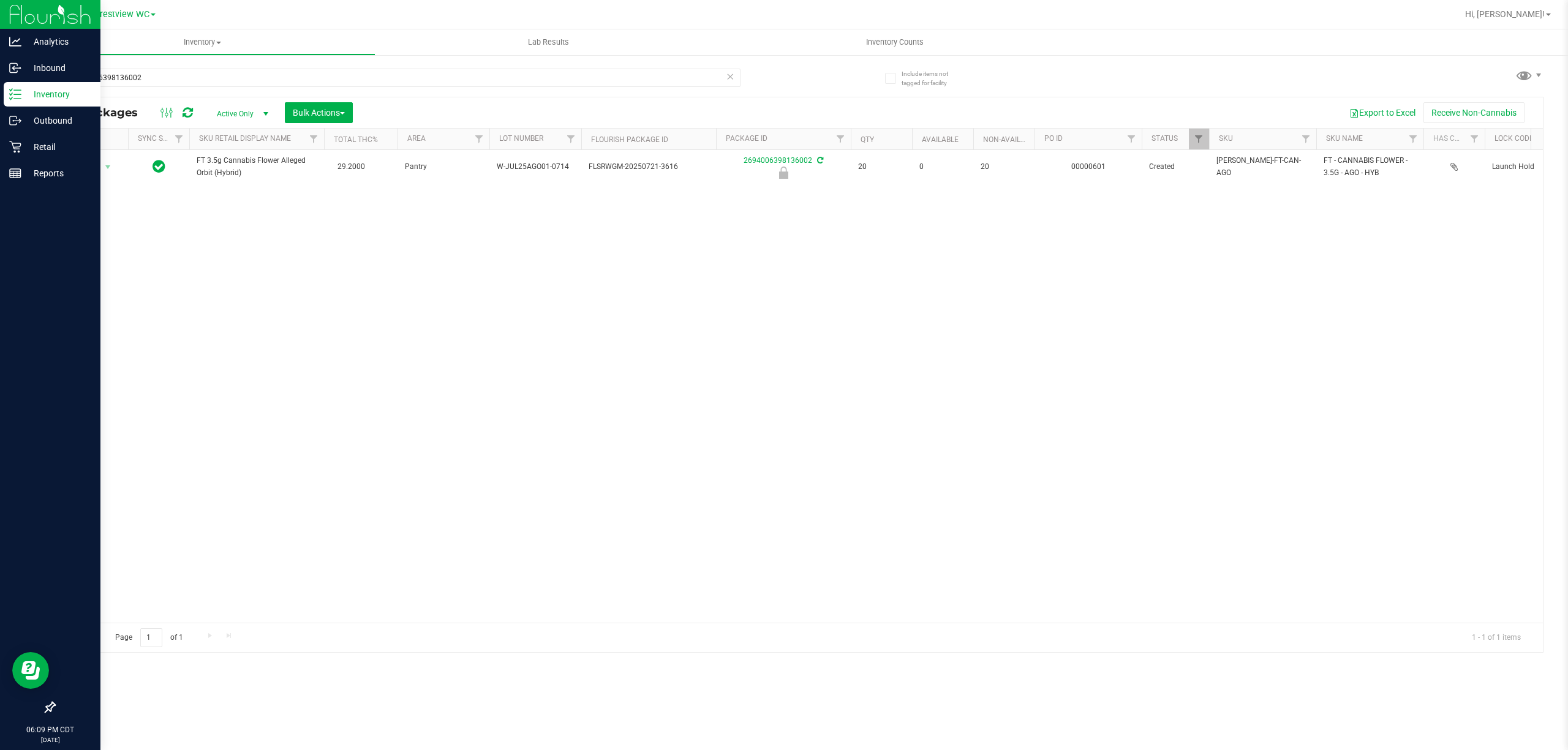
click at [186, 67] on div "2694006398136002" at bounding box center [426, 77] width 745 height 39
drag, startPoint x: 184, startPoint y: 75, endPoint x: 0, endPoint y: 75, distance: 184.0
click at [0, 75] on div "Analytics Inbound Inventory Outbound Retail Reports 06:09 PM CDT [DATE] 08/24 C…" at bounding box center [784, 375] width 1568 height 750
paste input "FT 3.5g Cannabis Flower Alleged Orbit (Hybrid)"
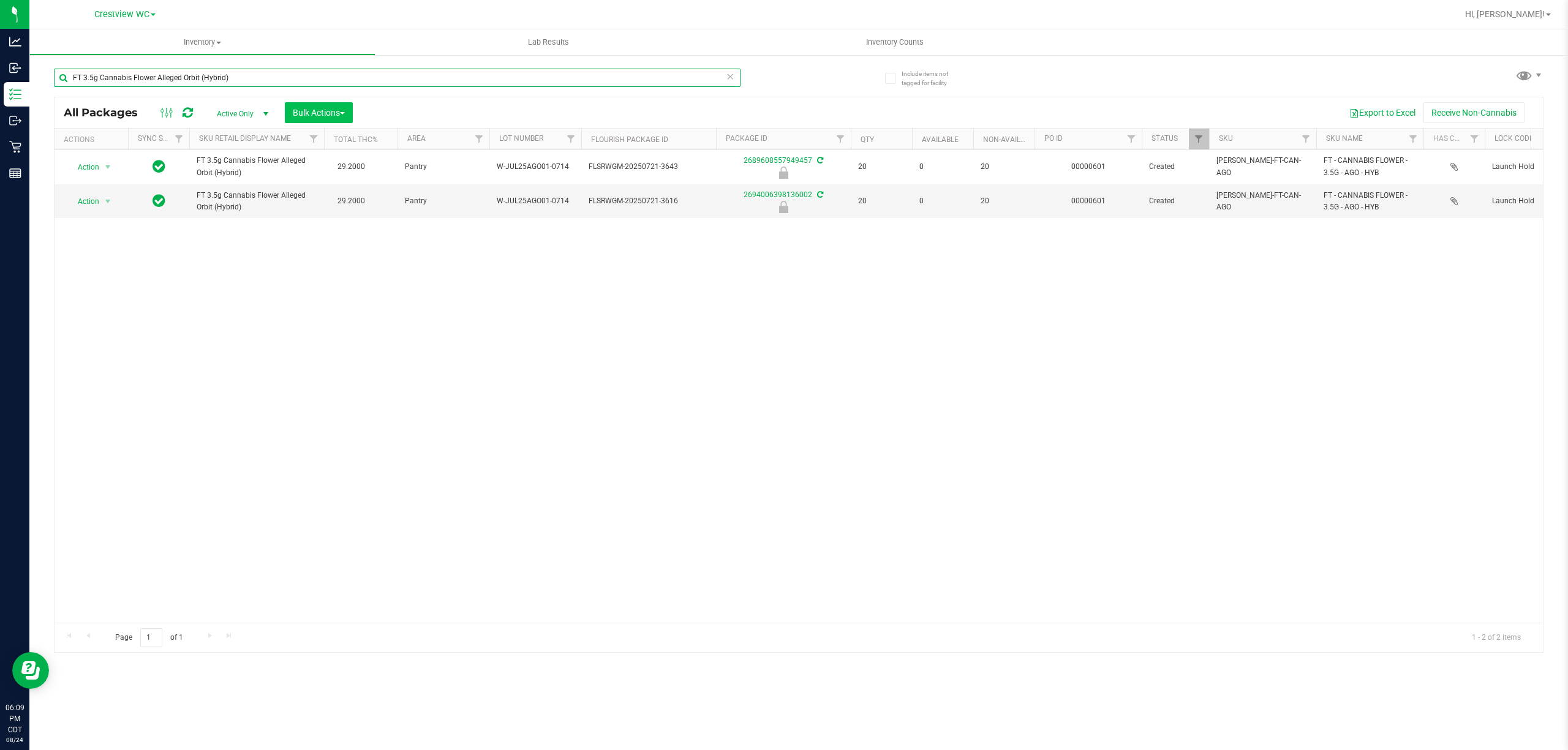
type input "FT 3.5g Cannabis Flower Alleged Orbit (Hybrid)"
click at [319, 118] on button "Bulk Actions" at bounding box center [319, 113] width 68 height 21
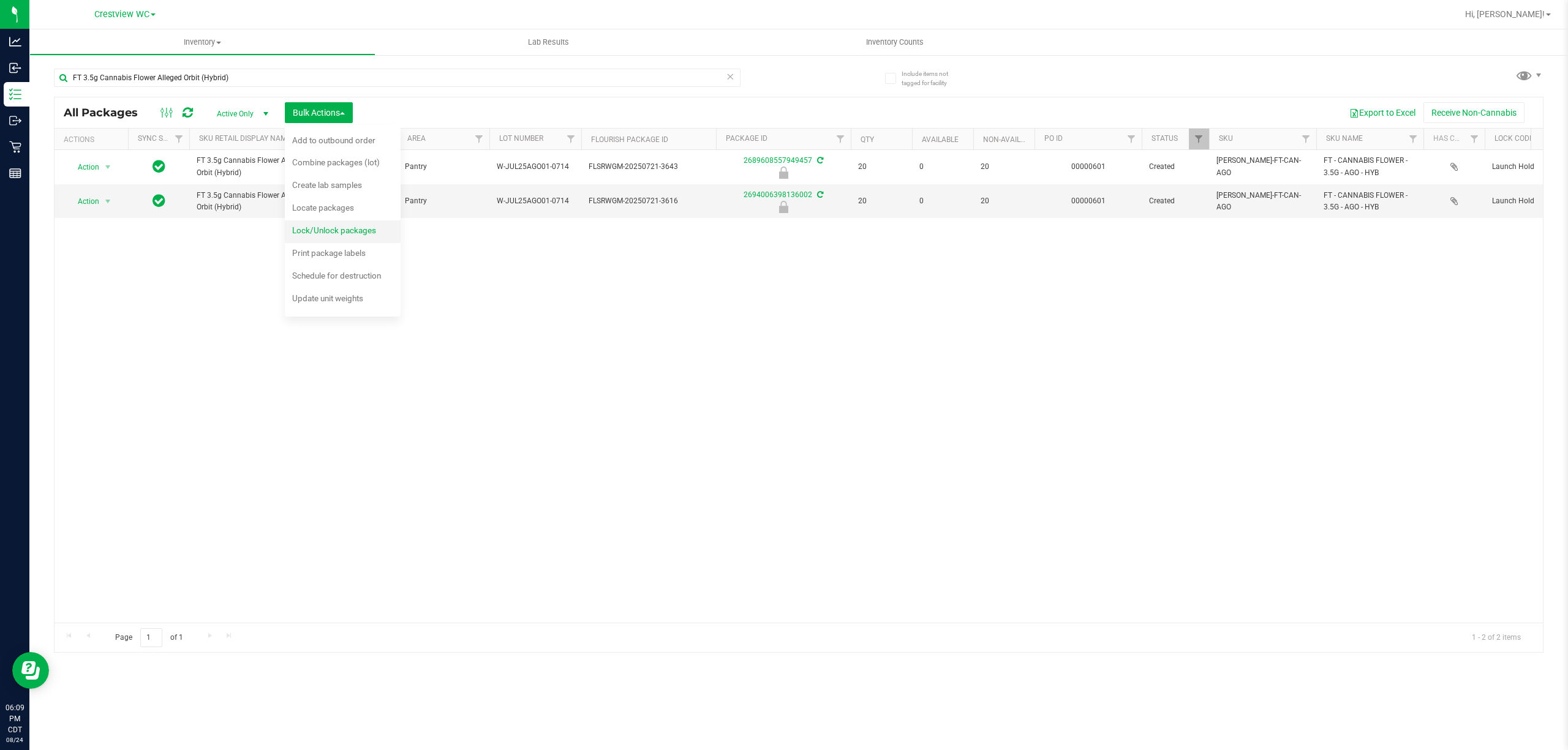
click at [351, 238] on div "Lock/Unlock packages" at bounding box center [343, 232] width 101 height 19
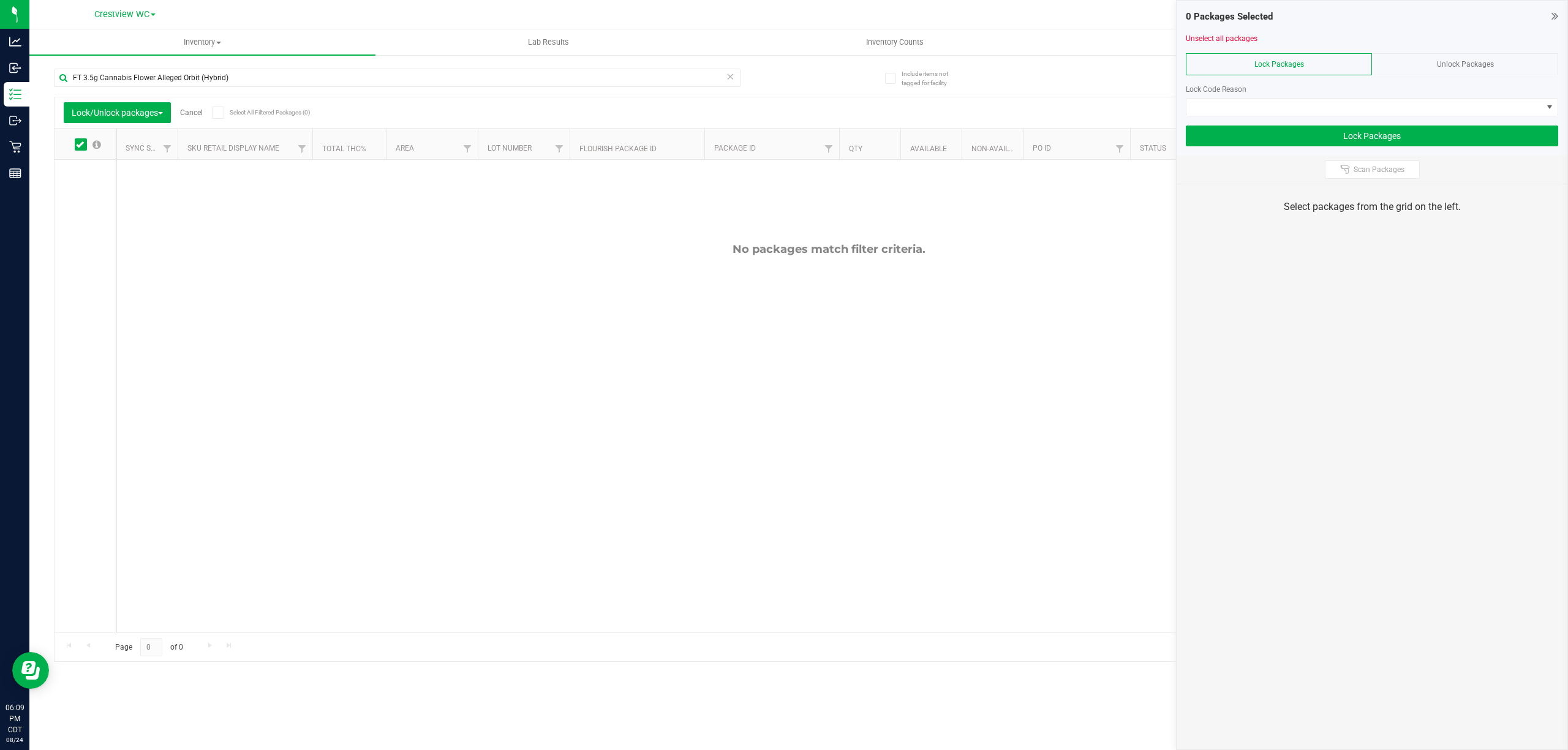
click at [783, 60] on span "Unlock Packages" at bounding box center [1465, 64] width 57 height 9
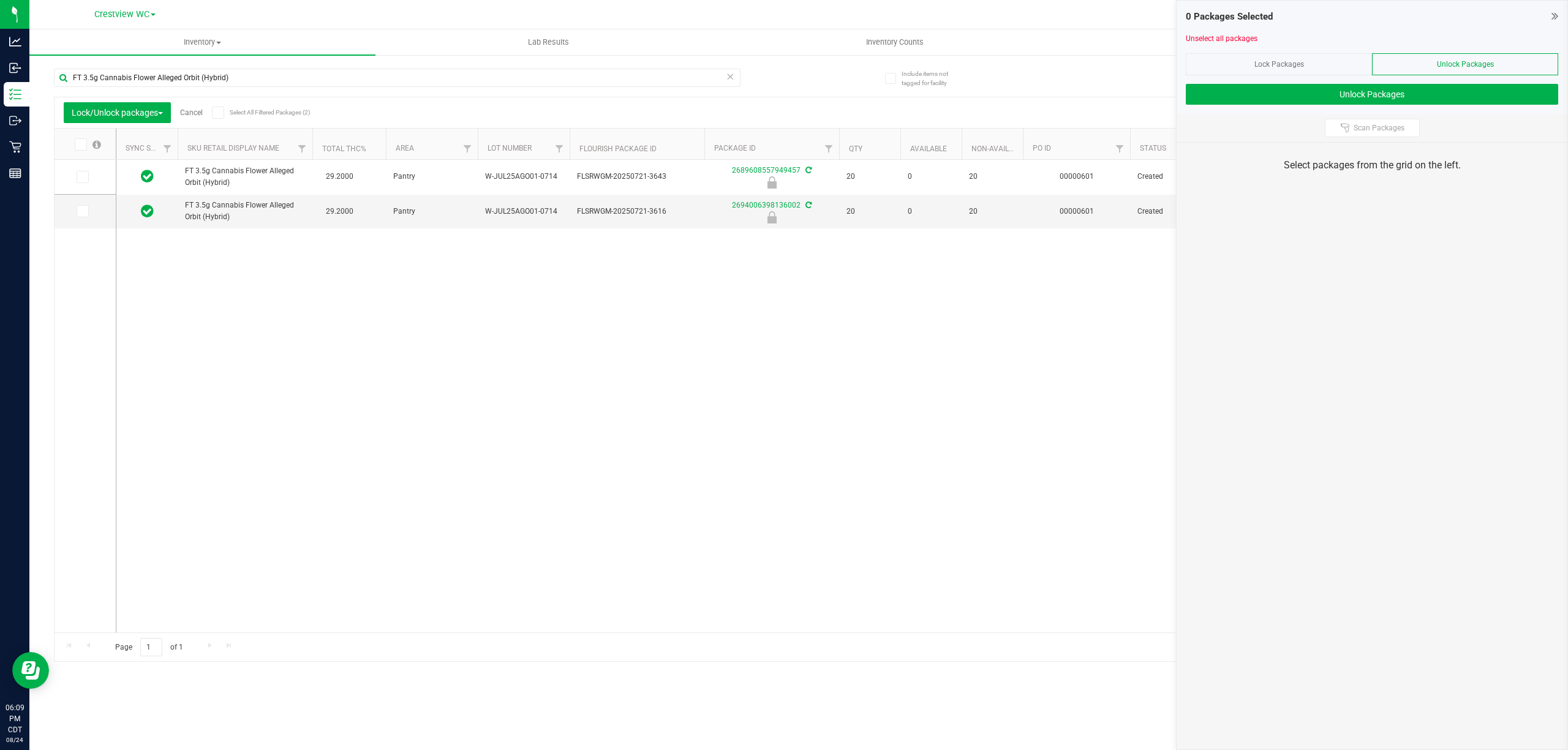
click at [80, 148] on span at bounding box center [80, 144] width 12 height 12
click at [0, 0] on input "checkbox" at bounding box center [0, 0] width 0 height 0
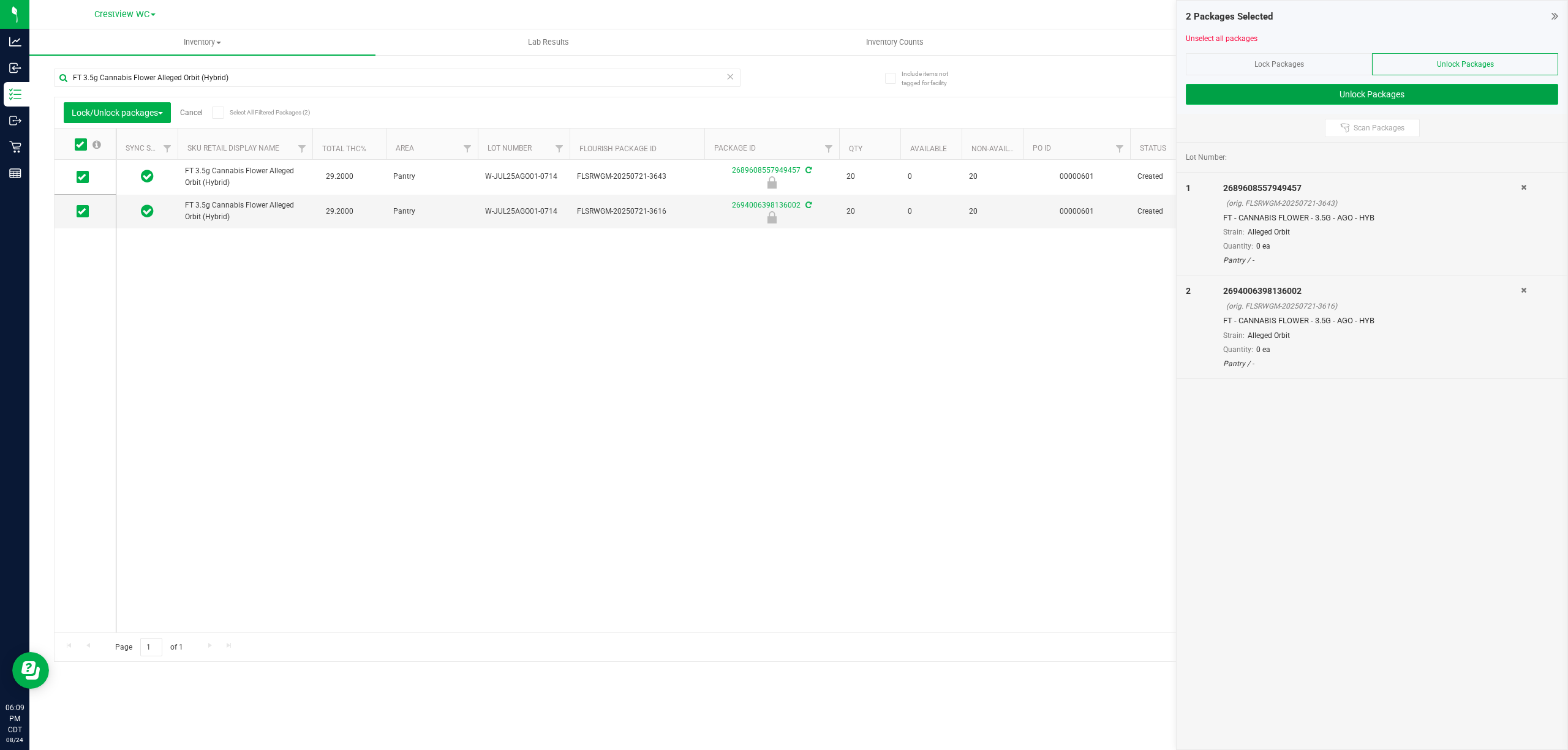
click at [783, 101] on button "Unlock Packages" at bounding box center [1372, 94] width 372 height 21
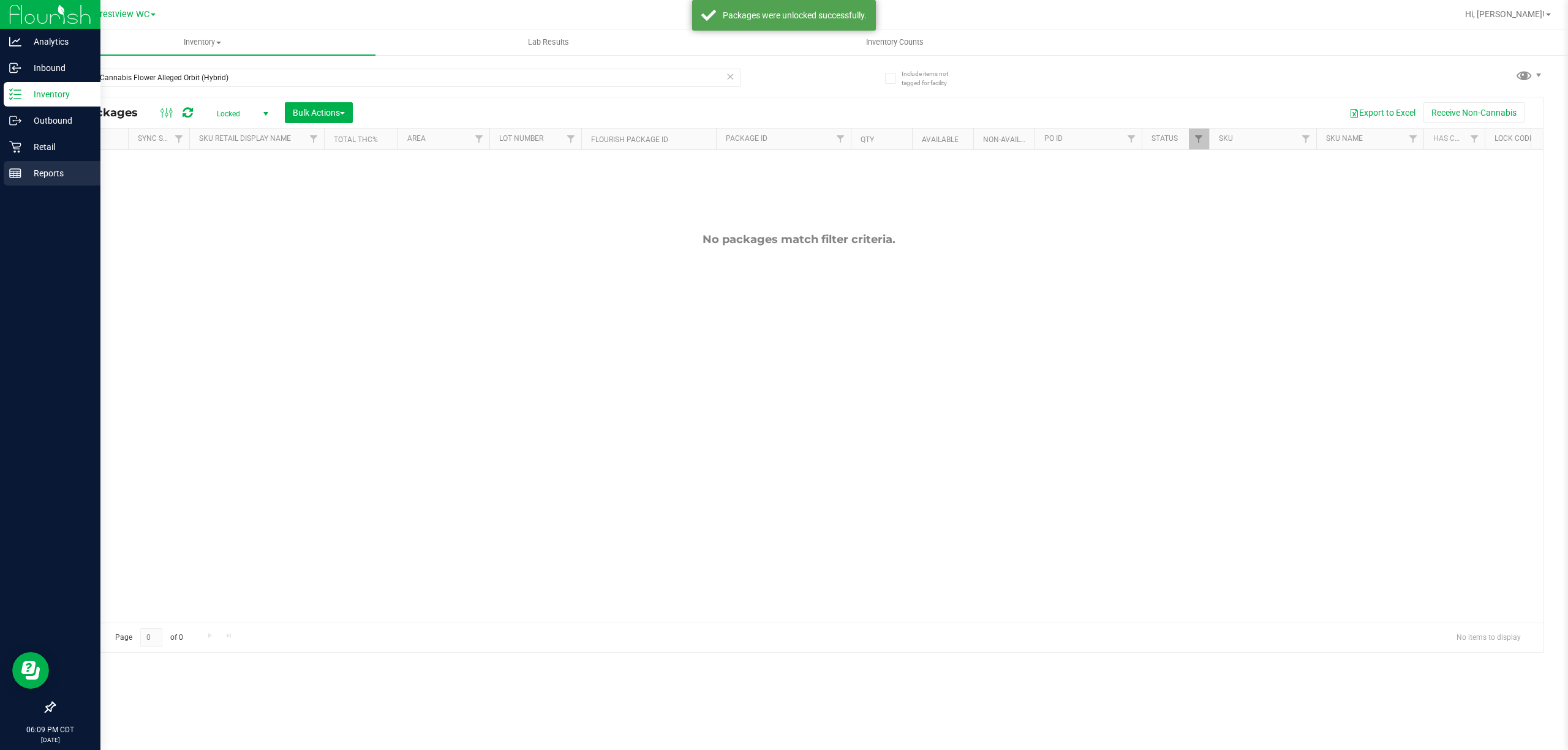
click at [4, 182] on div "Reports" at bounding box center [52, 173] width 97 height 25
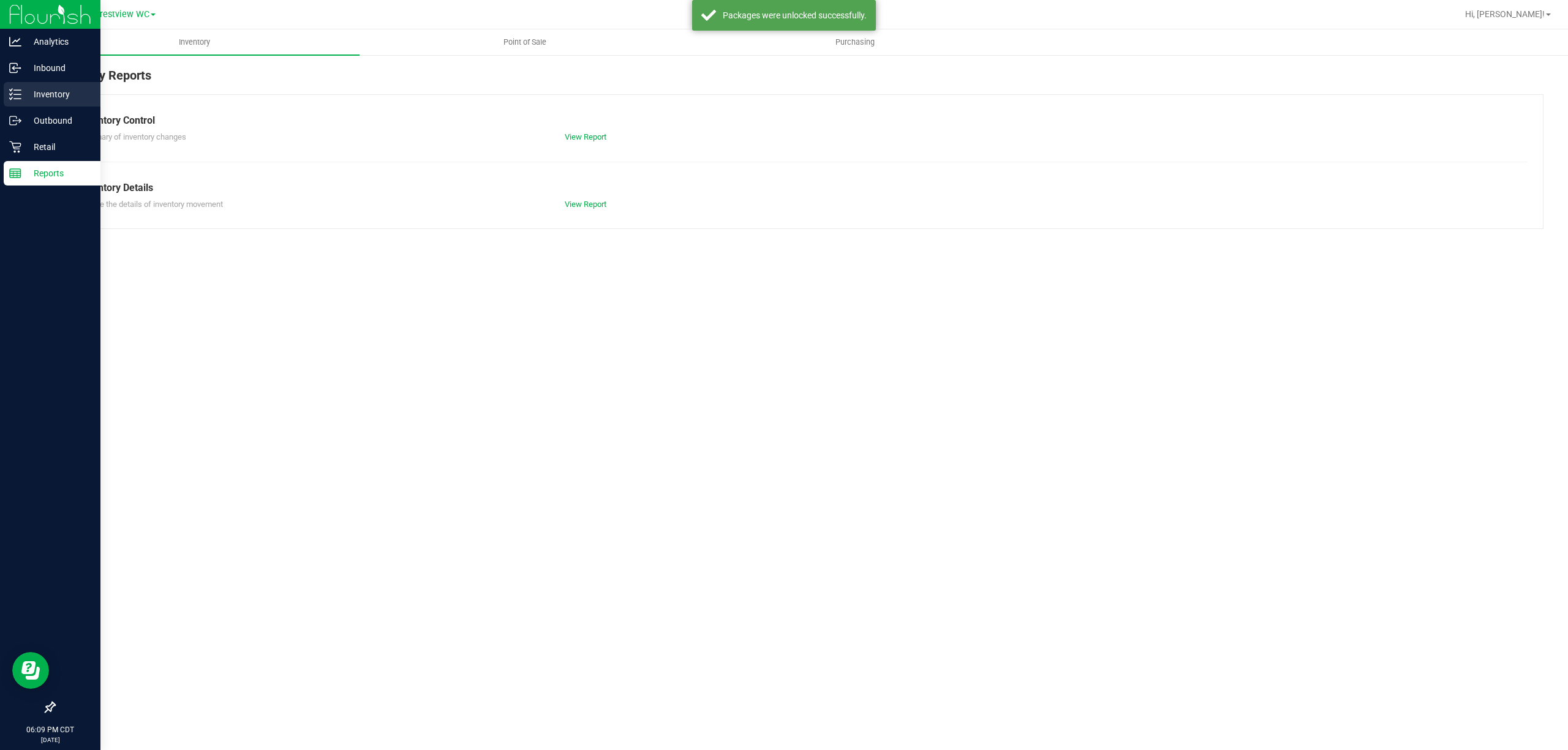
click at [57, 91] on p "Inventory" at bounding box center [58, 94] width 74 height 14
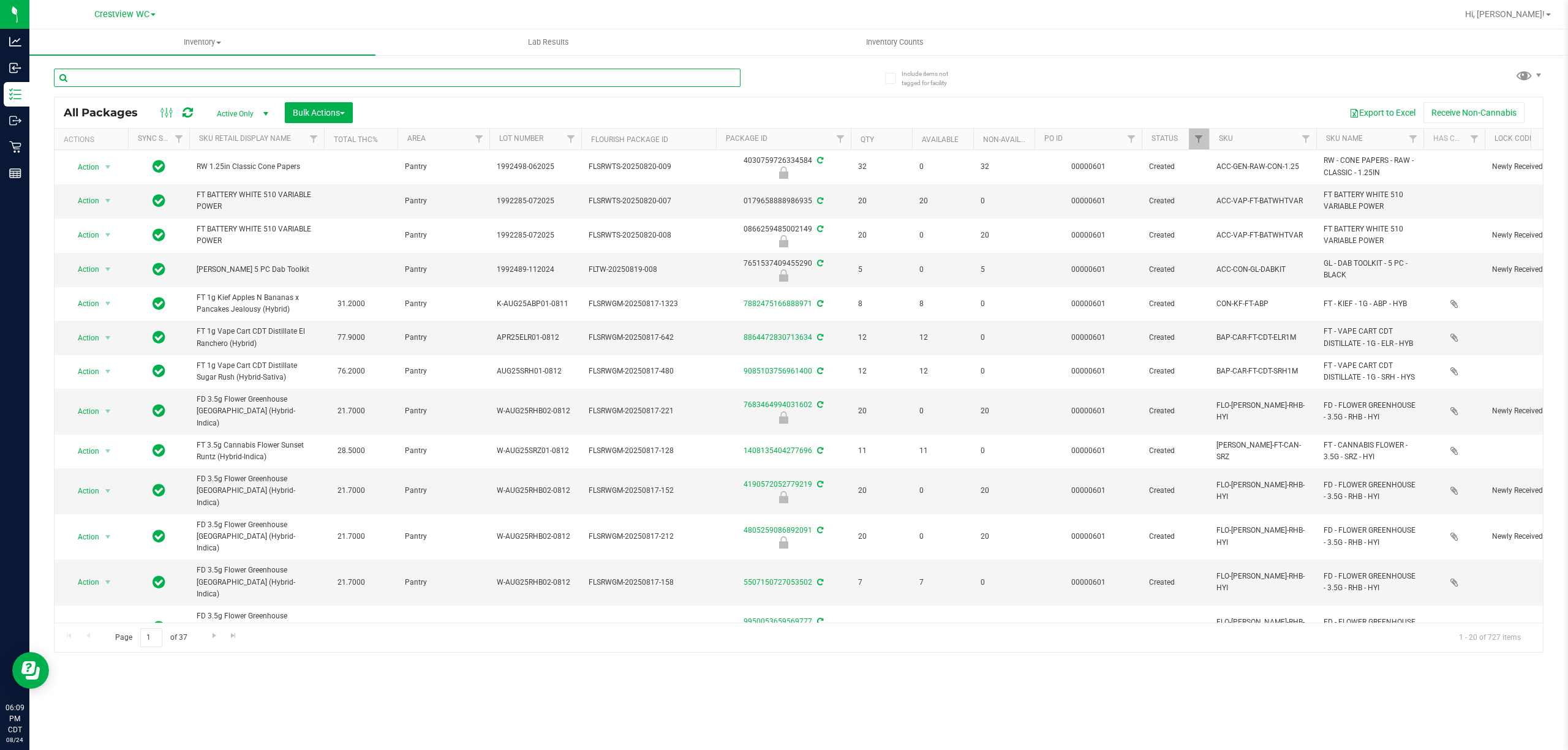
click at [213, 75] on input "text" at bounding box center [397, 77] width 687 height 18
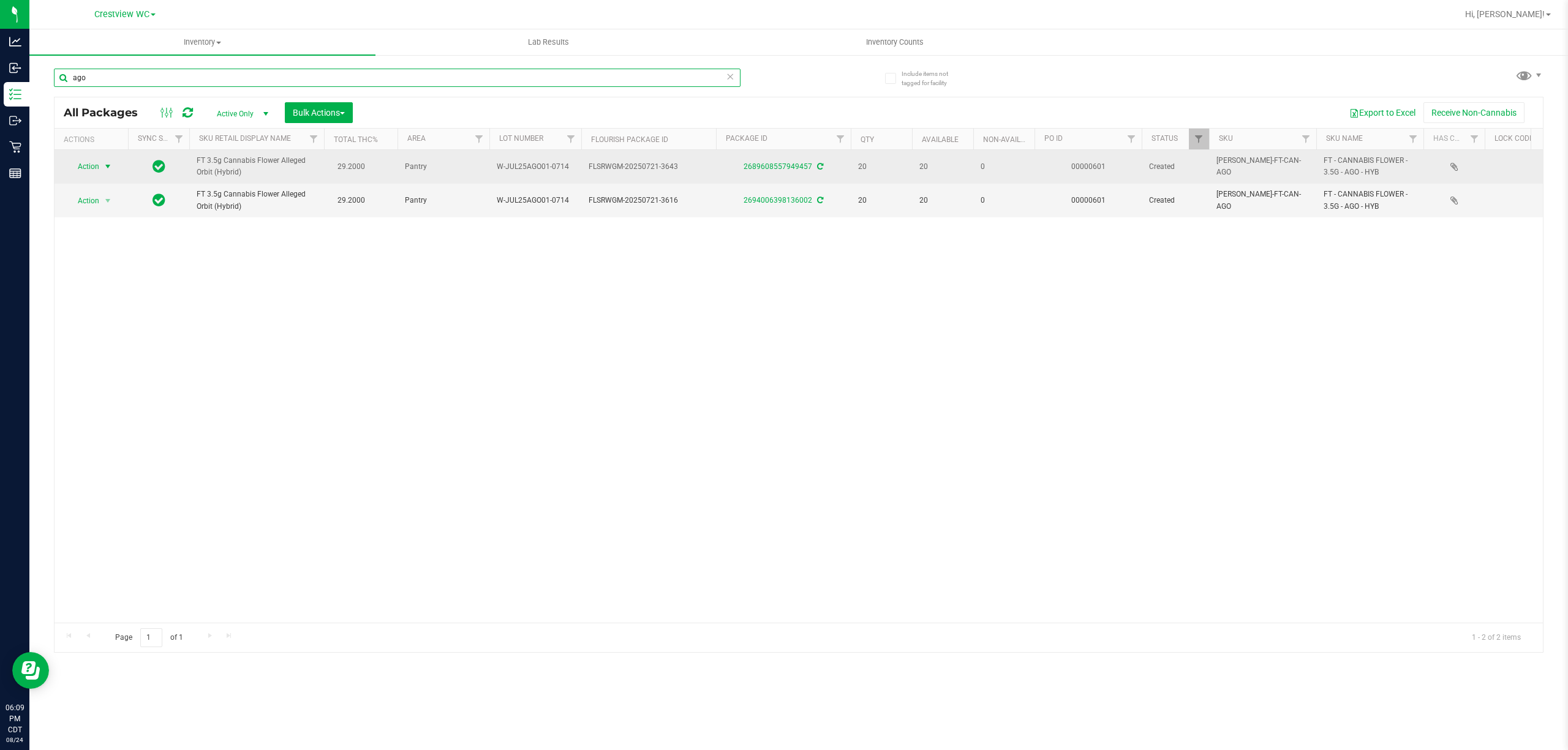
type input "ago"
click at [79, 169] on span "Action" at bounding box center [83, 166] width 33 height 17
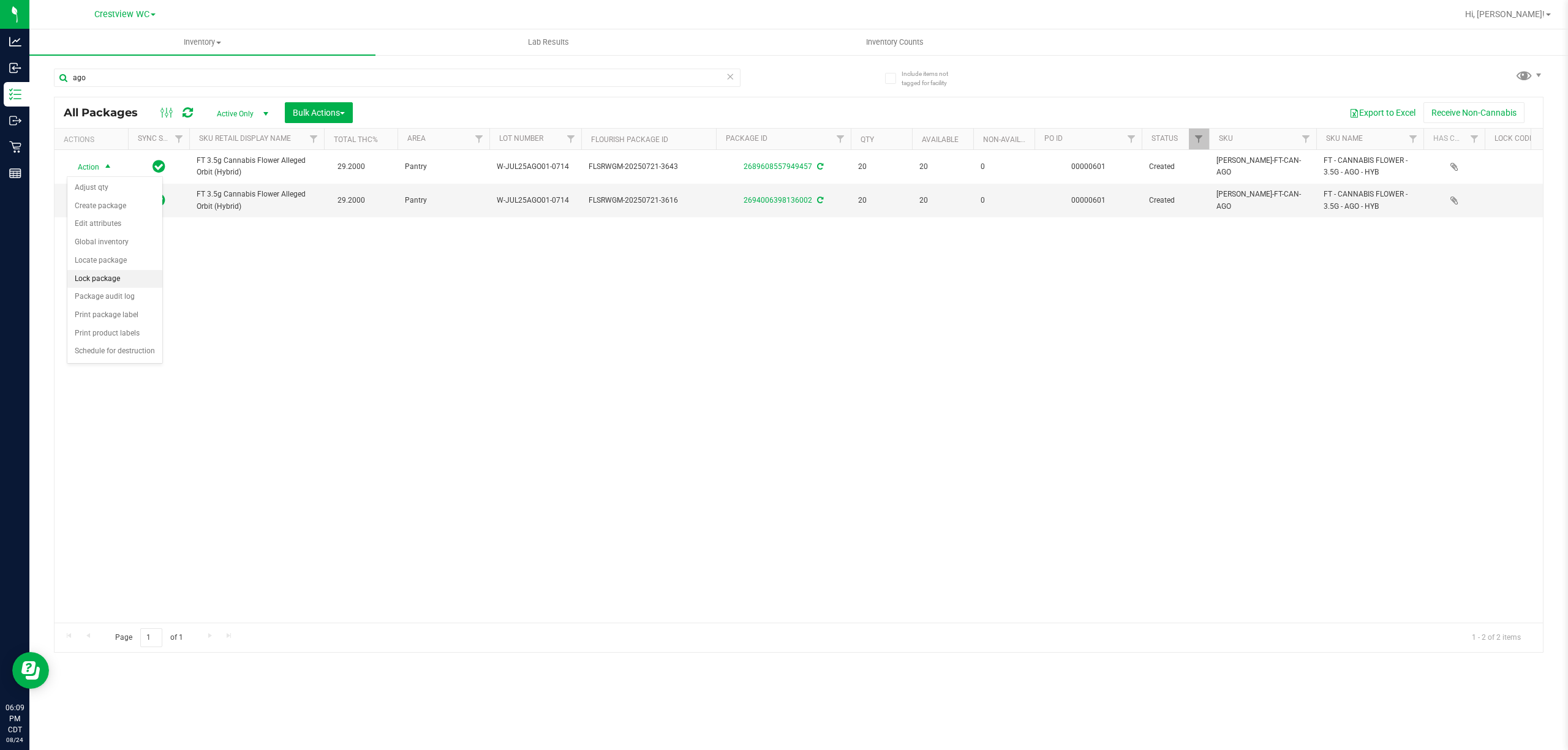
click at [111, 279] on li "Lock package" at bounding box center [114, 279] width 95 height 18
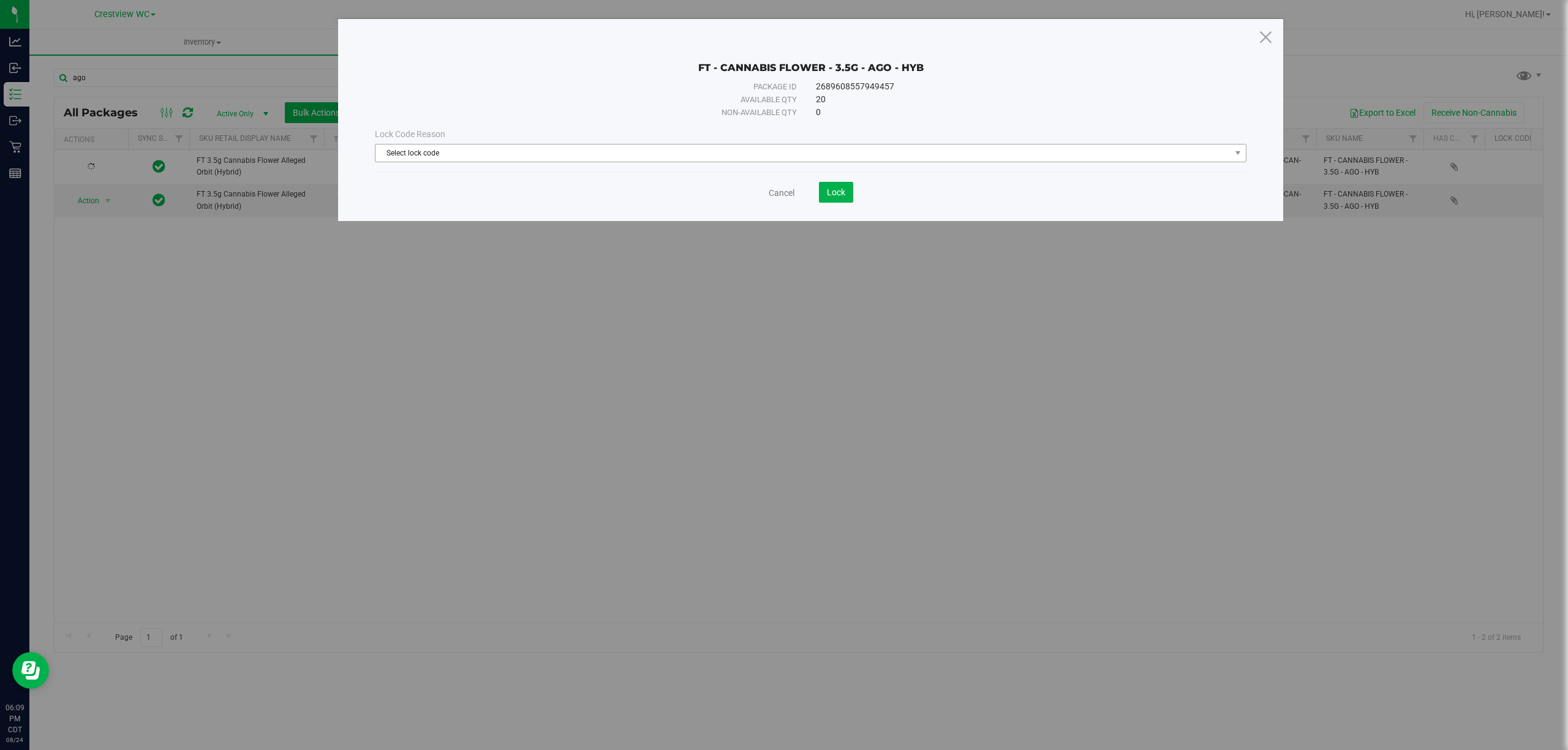
click at [449, 152] on span "Select lock code" at bounding box center [803, 153] width 855 height 17
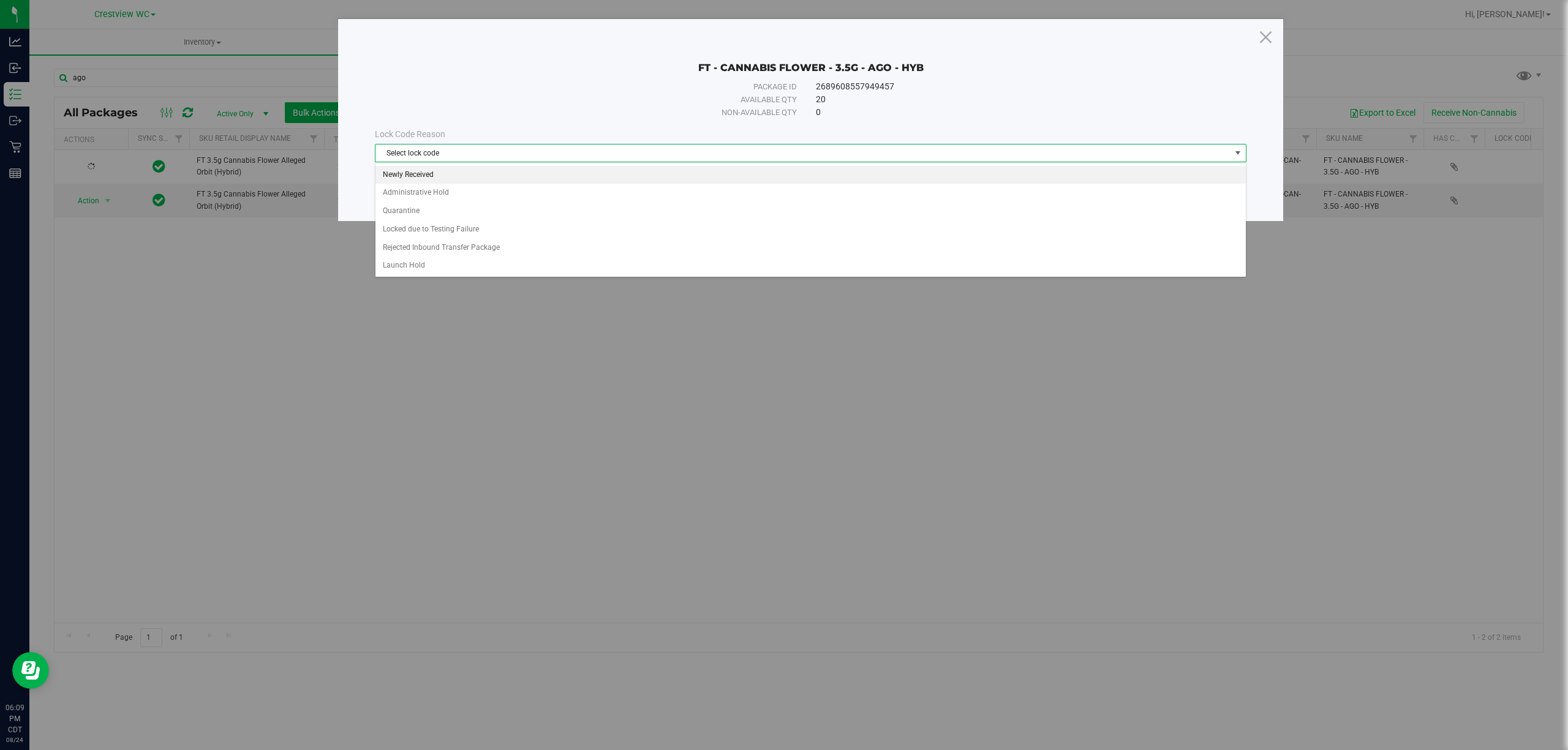
click at [424, 168] on li "Newly Received" at bounding box center [810, 175] width 870 height 18
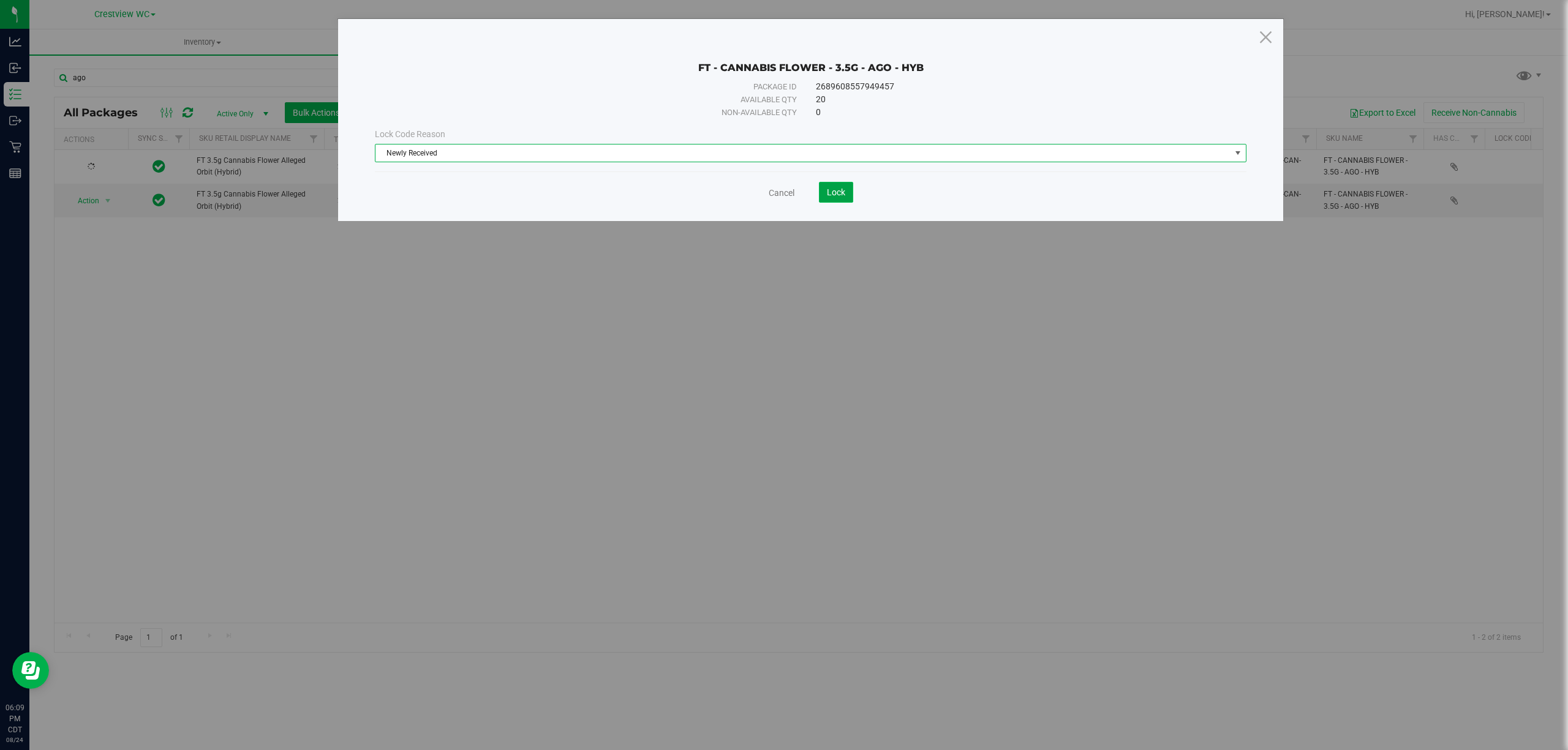
click at [783, 182] on button "Lock" at bounding box center [836, 192] width 35 height 21
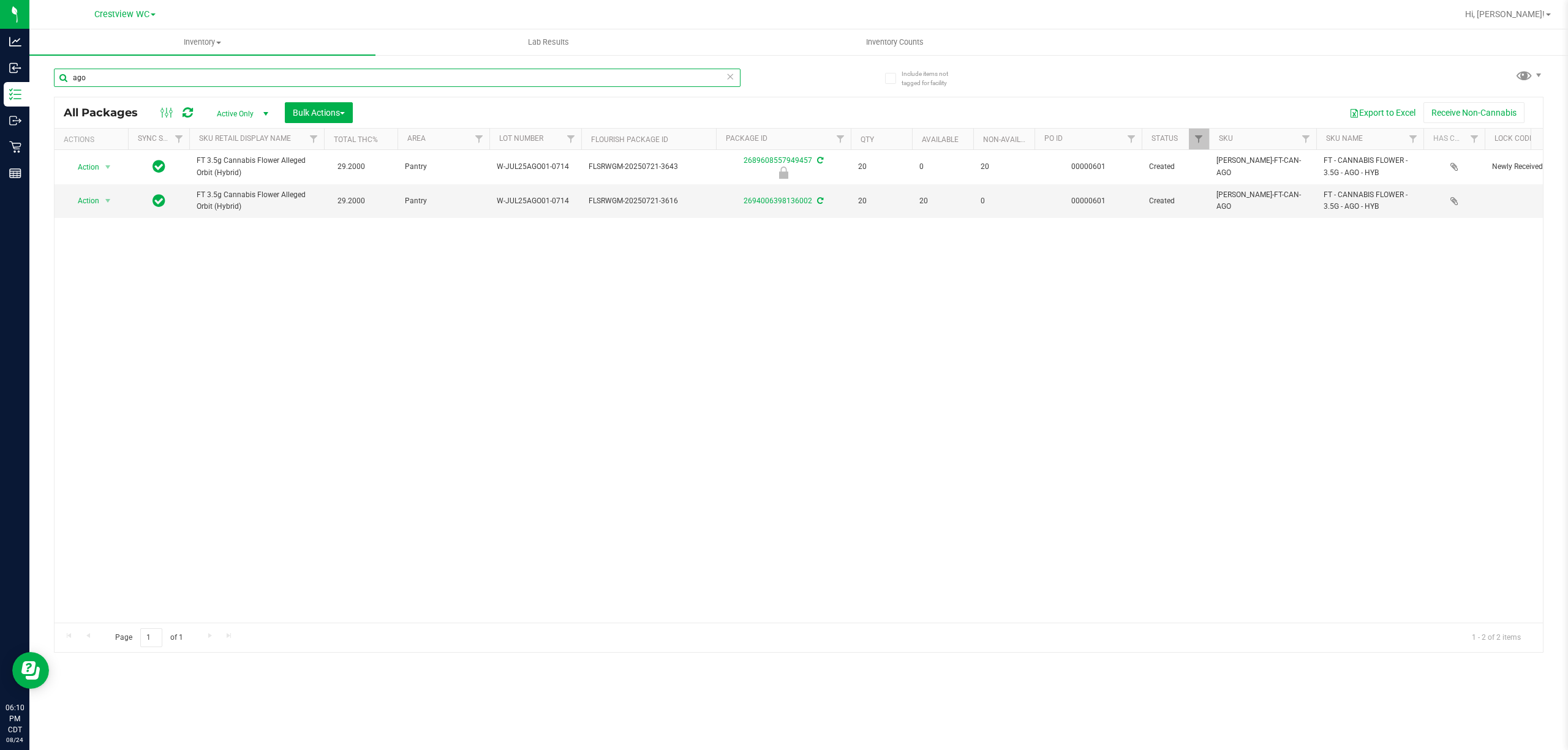
click at [137, 79] on input "ago" at bounding box center [397, 77] width 687 height 18
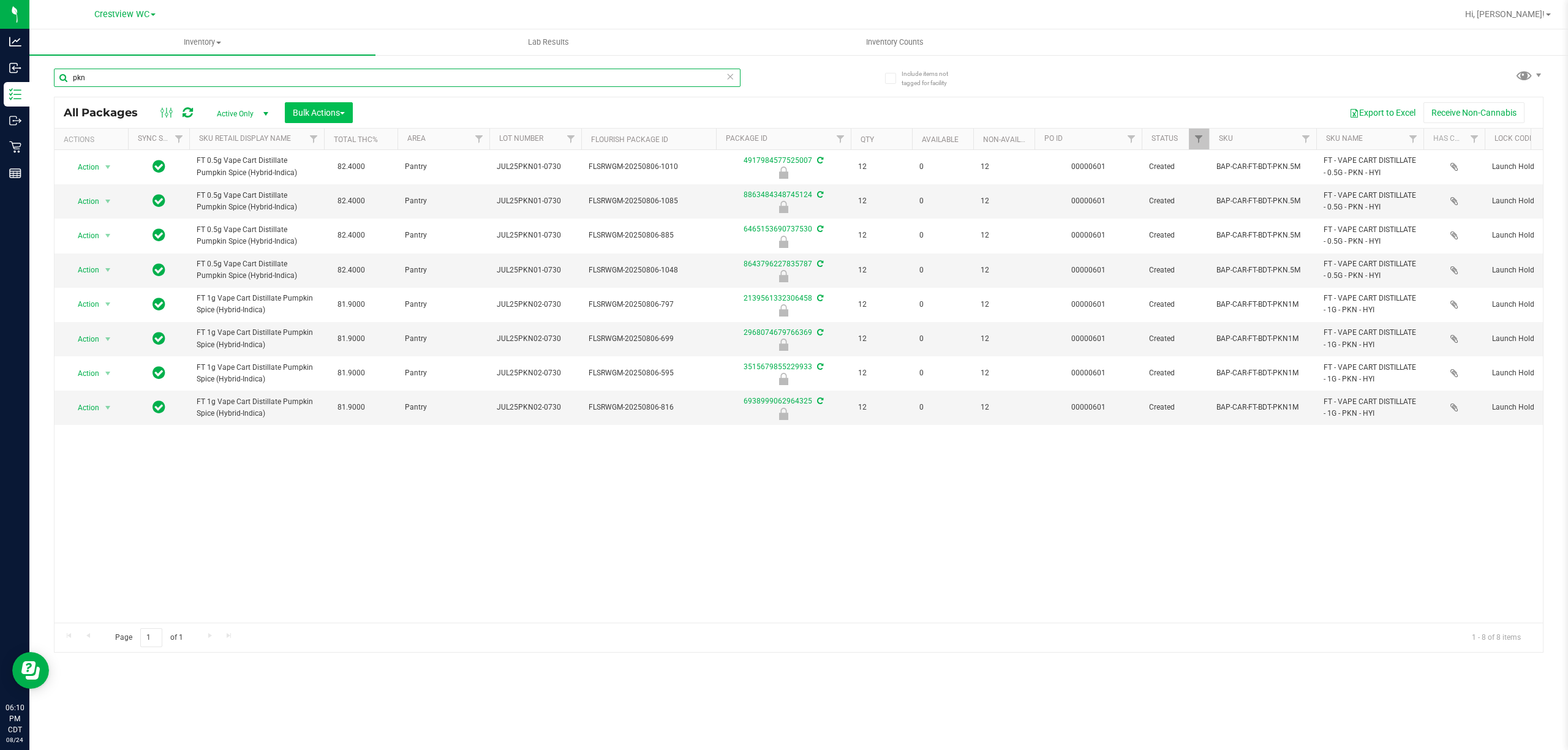
type input "pkn"
click at [336, 110] on span "Bulk Actions" at bounding box center [319, 113] width 52 height 10
click at [349, 228] on span "Lock/Unlock packages" at bounding box center [334, 230] width 84 height 10
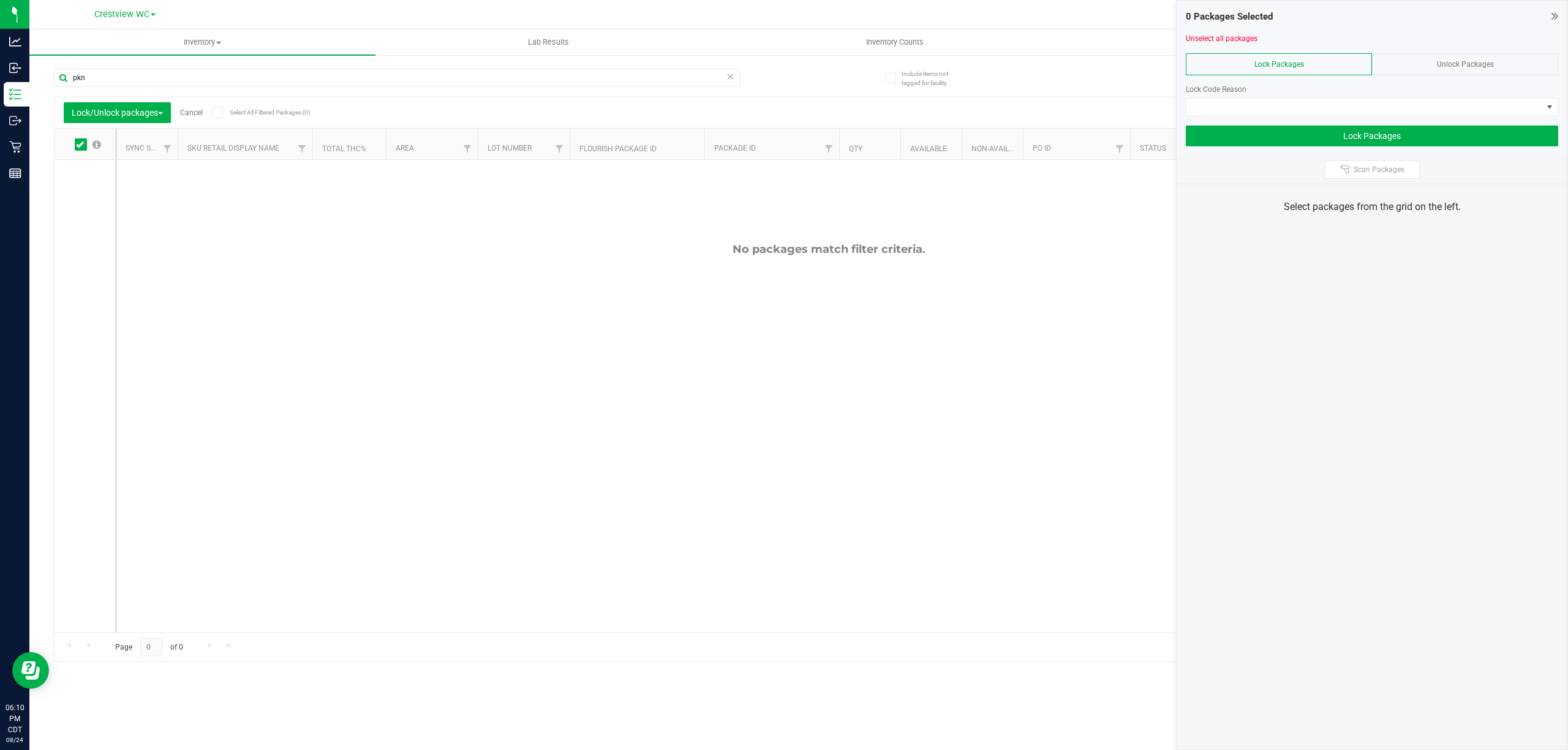
click at [783, 62] on span "Unlock Packages" at bounding box center [1465, 64] width 57 height 9
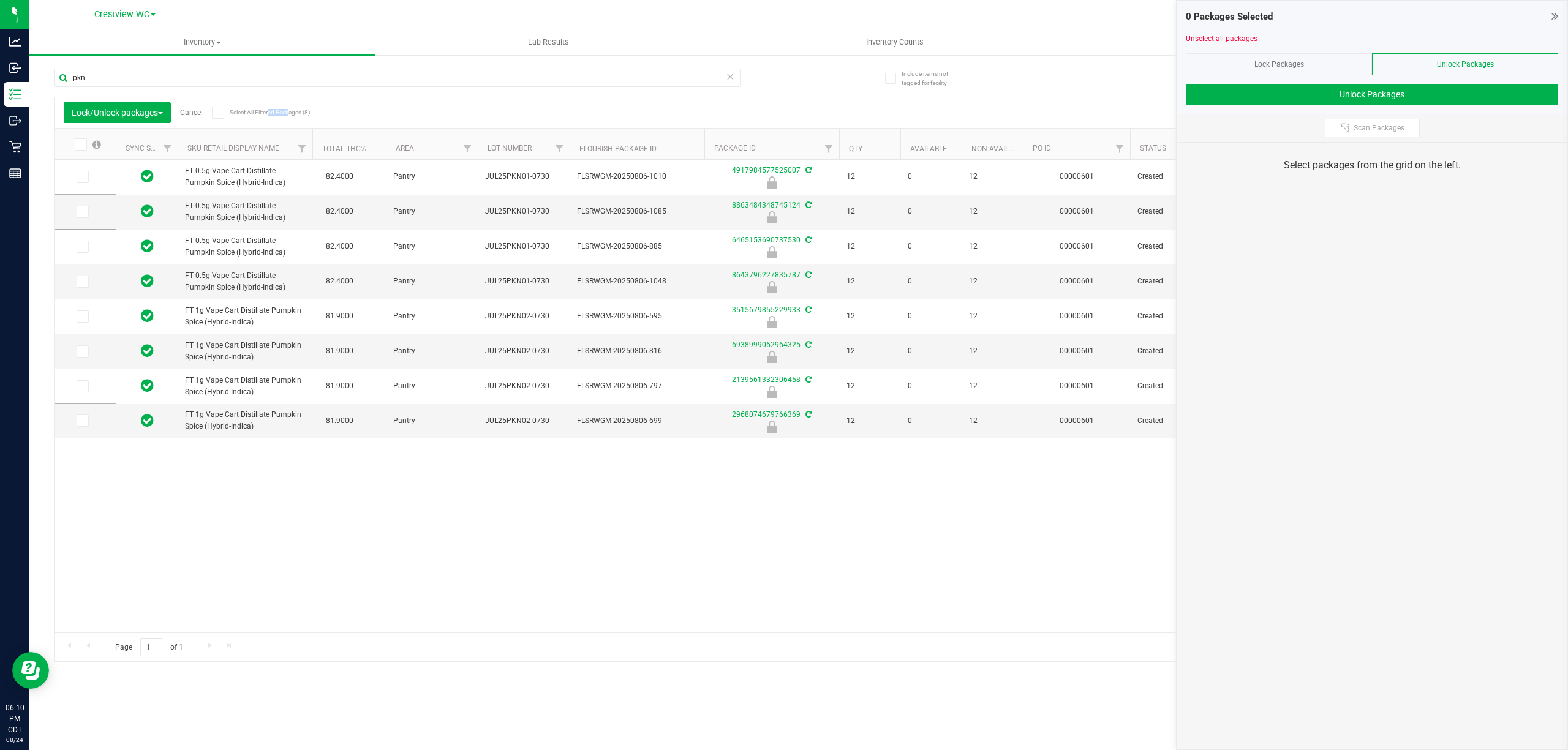
click at [221, 113] on icon at bounding box center [218, 113] width 8 height 0
click at [0, 0] on input "Select All Filtered Packages (8)" at bounding box center [0, 0] width 0 height 0
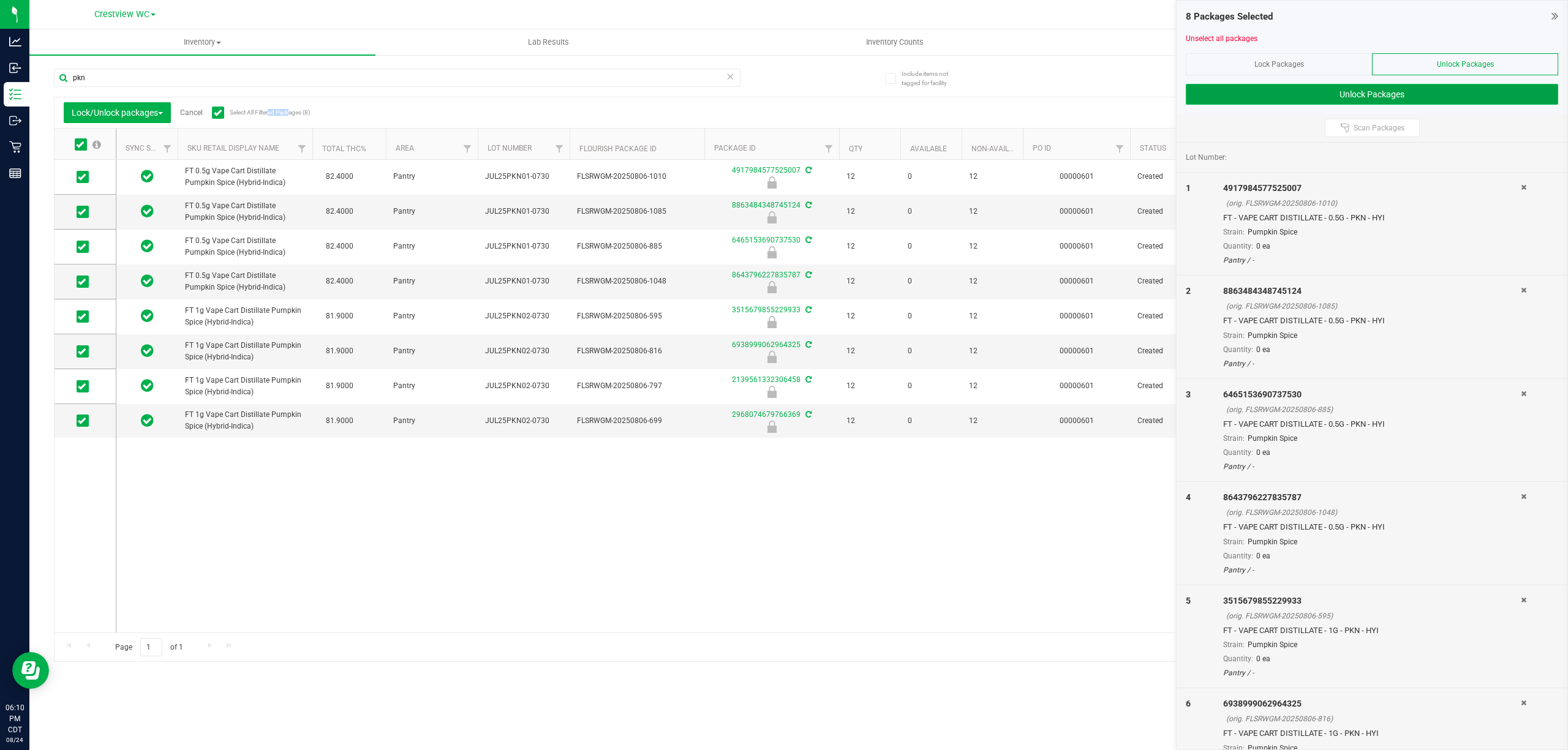
click at [783, 99] on button "Unlock Packages" at bounding box center [1372, 94] width 372 height 21
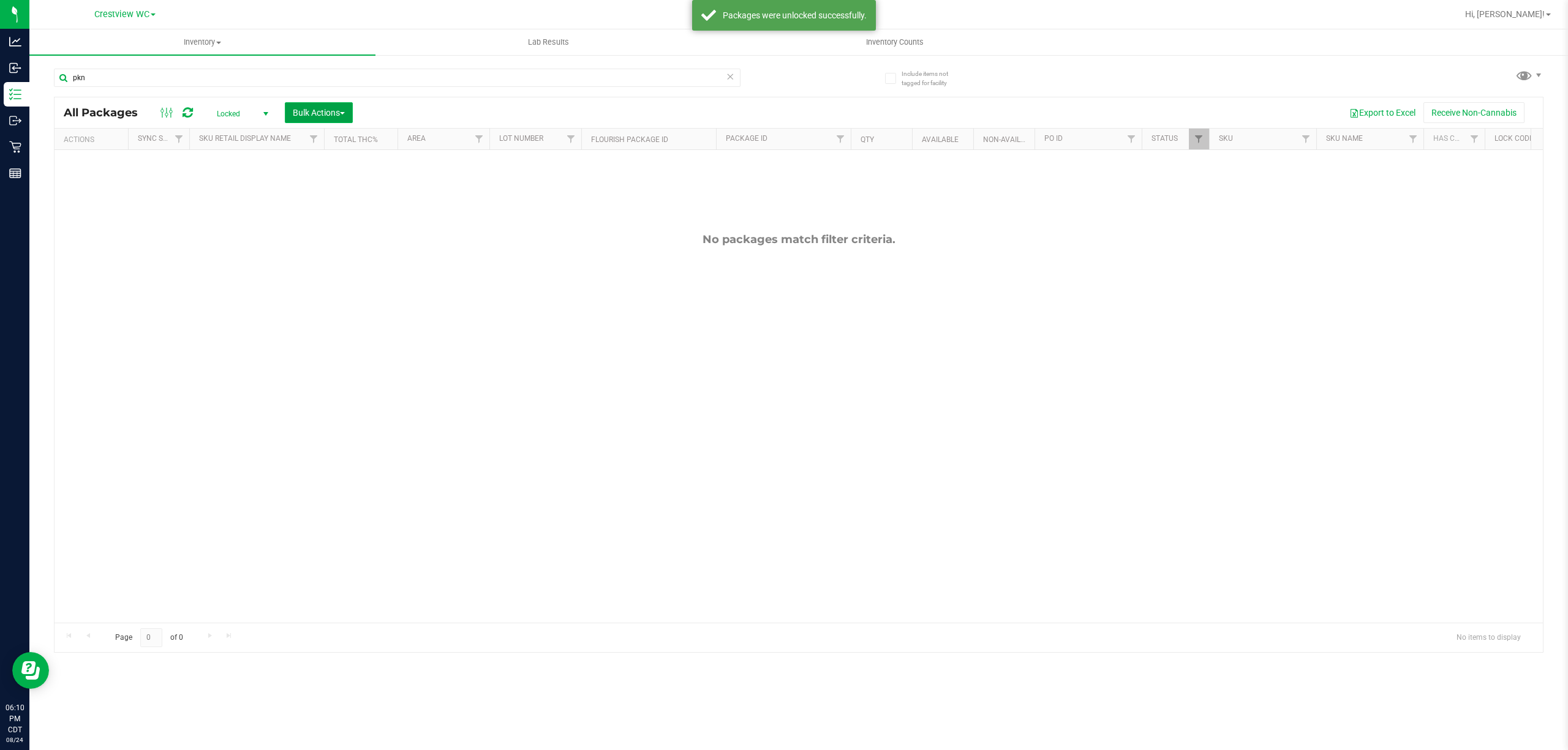
click at [316, 118] on span "Bulk Actions" at bounding box center [319, 113] width 52 height 10
click at [341, 225] on span "Lock/Unlock packages" at bounding box center [334, 230] width 84 height 10
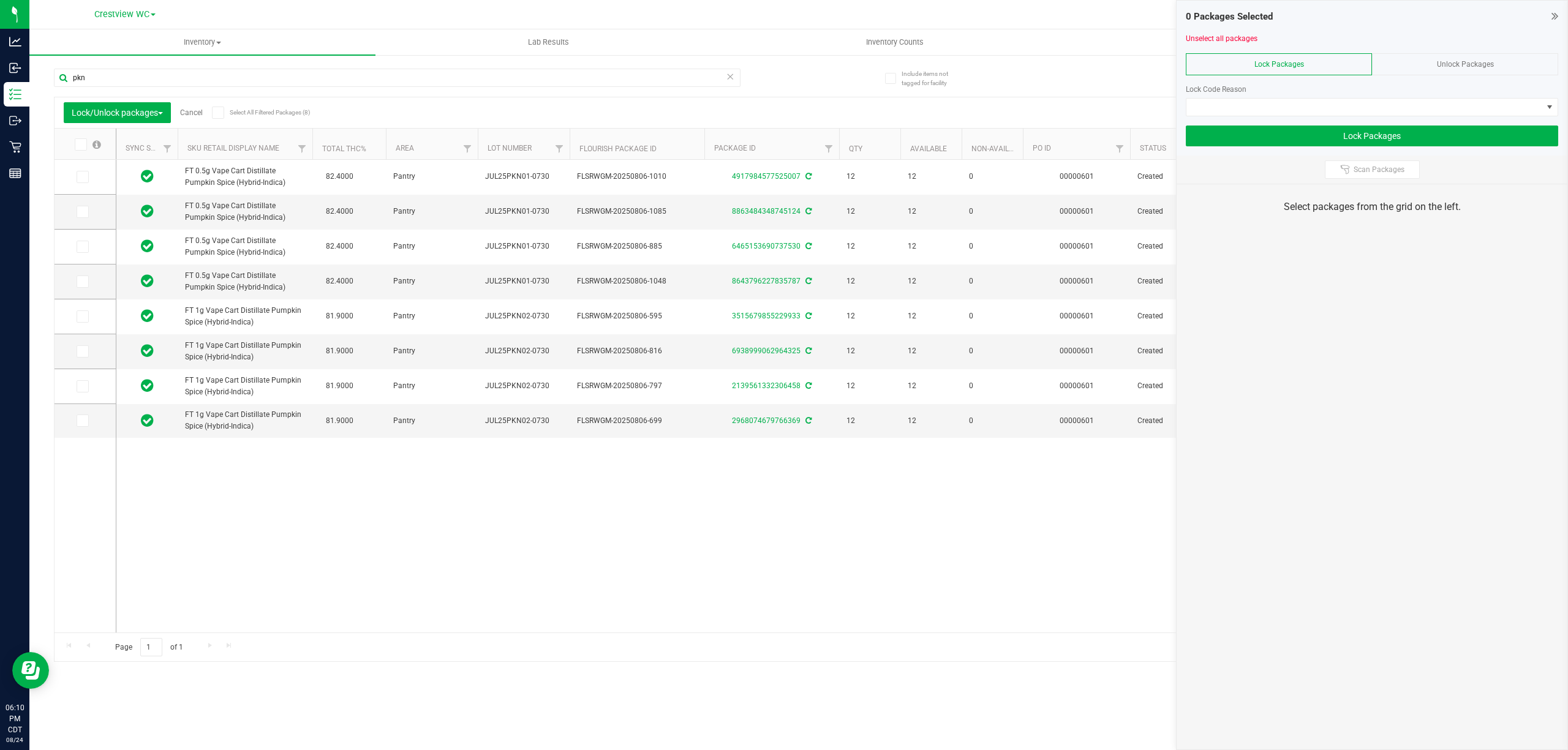
click at [229, 115] on label "Select All Filtered Packages (8)" at bounding box center [251, 113] width 79 height 12
click at [0, 0] on input "Select All Filtered Packages (8)" at bounding box center [0, 0] width 0 height 0
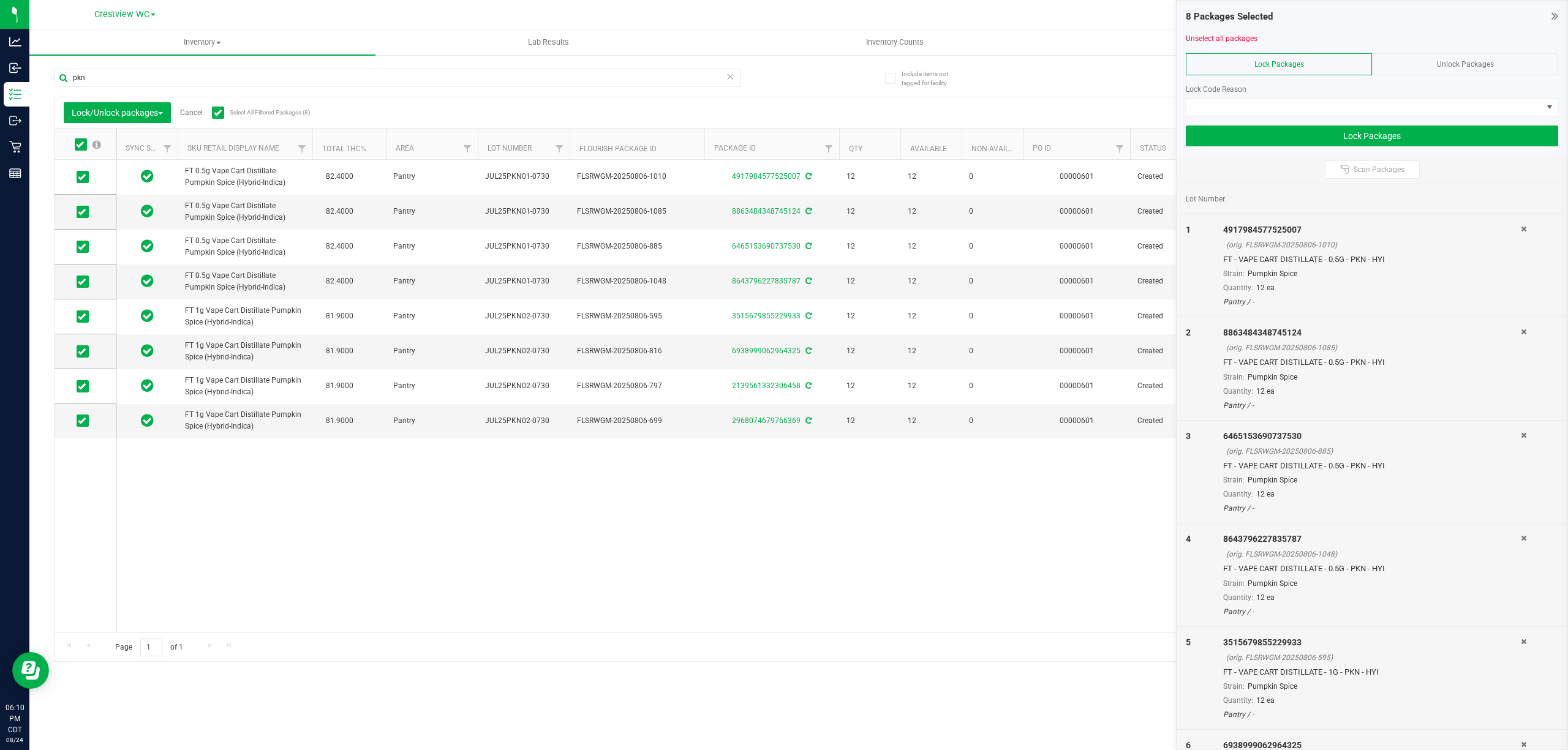
click at [783, 120] on div at bounding box center [1372, 121] width 372 height 9
click at [783, 110] on span at bounding box center [1364, 107] width 356 height 17
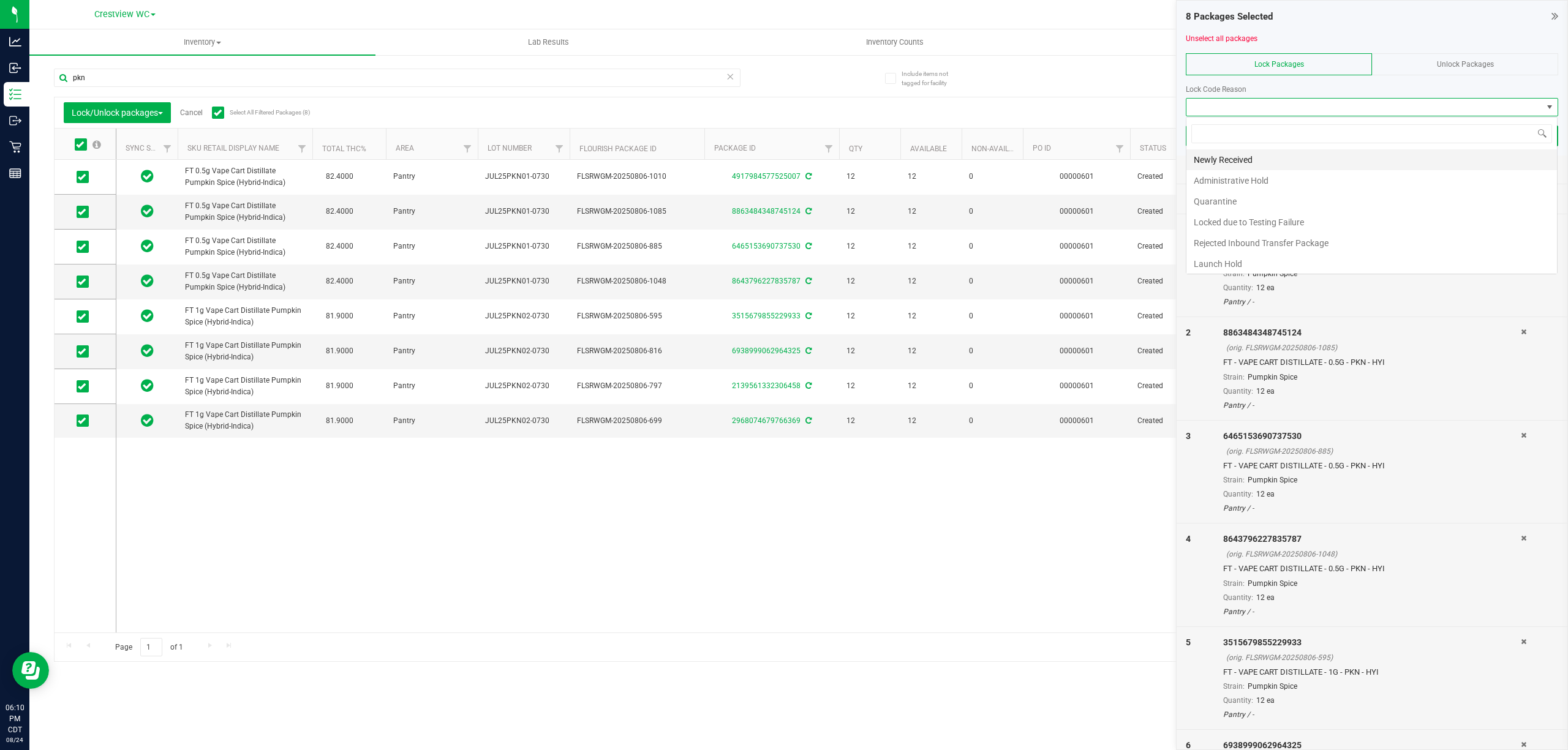
scroll to position [18, 371]
click at [783, 159] on li "Newly Received" at bounding box center [1371, 160] width 370 height 21
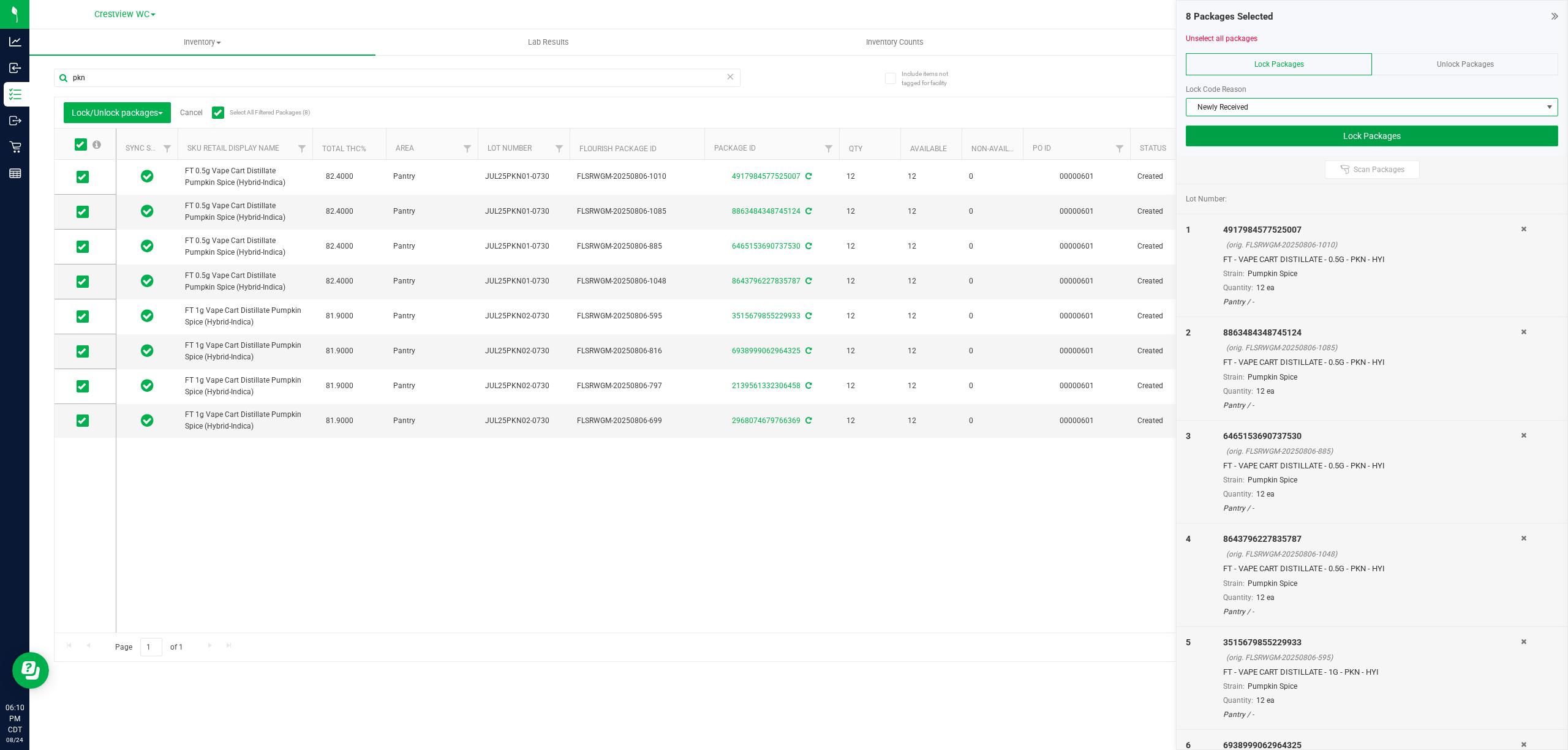
click at [783, 137] on button "Lock Packages" at bounding box center [1372, 136] width 372 height 21
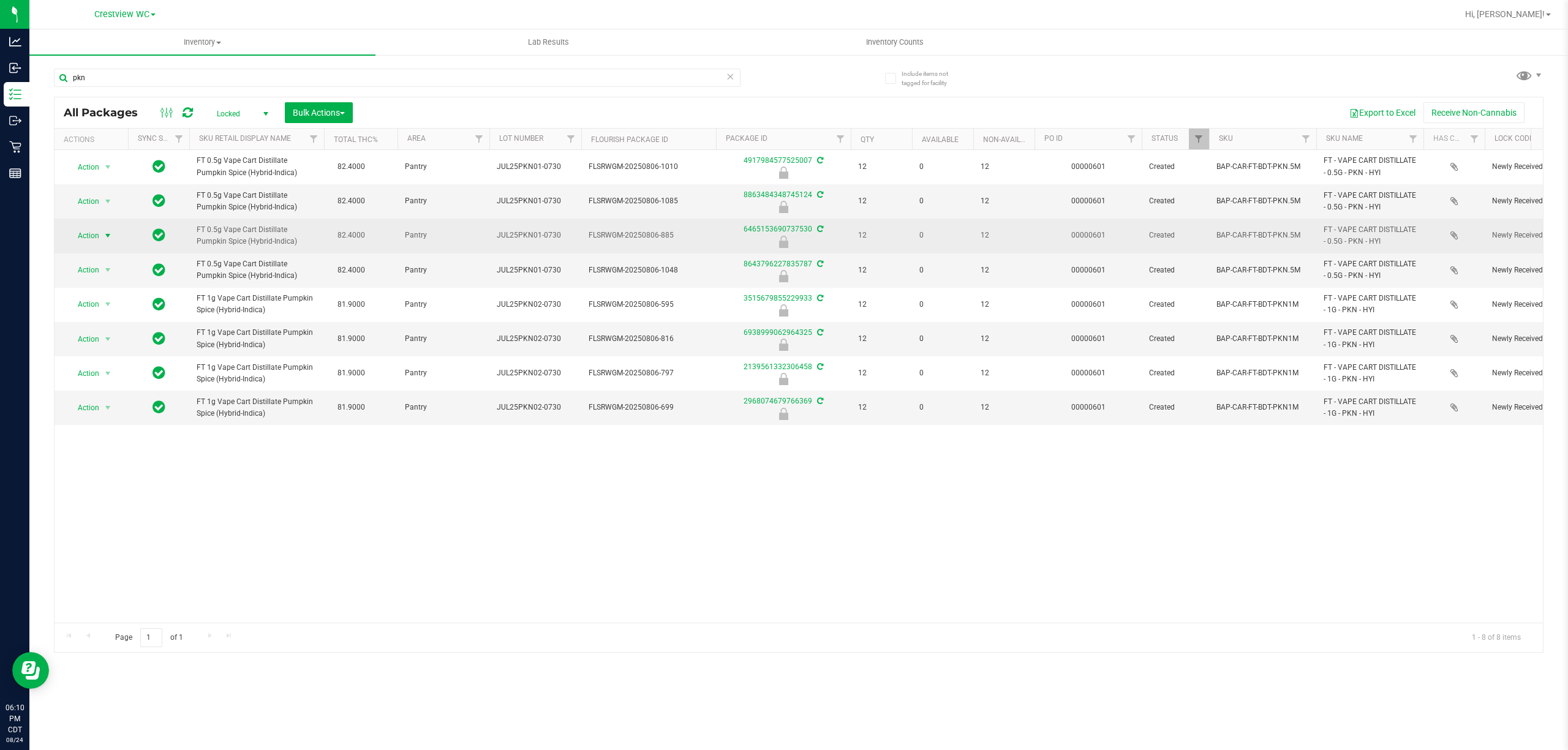
click at [87, 234] on span "Action" at bounding box center [83, 235] width 33 height 17
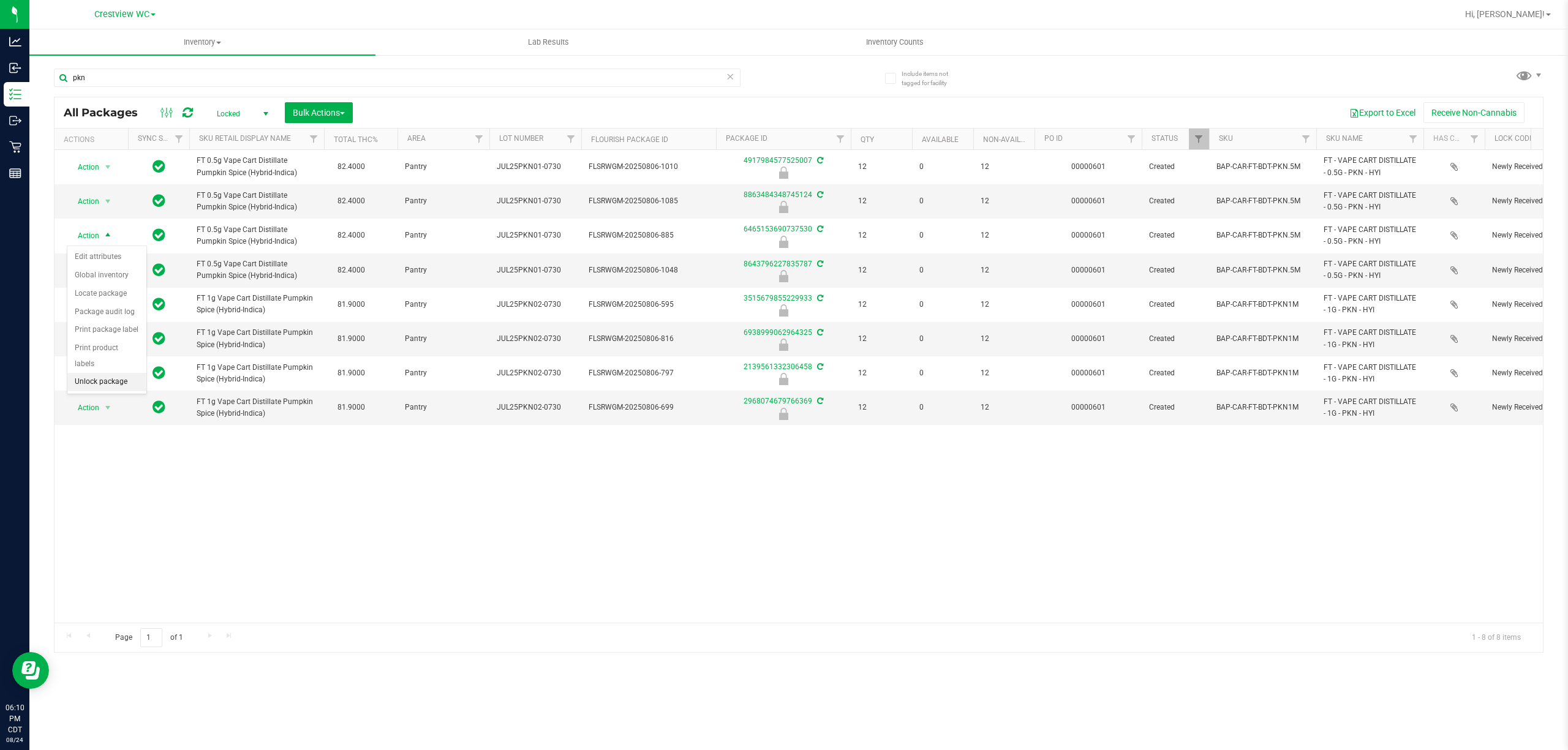
click at [114, 388] on li "Unlock package" at bounding box center [107, 382] width 79 height 18
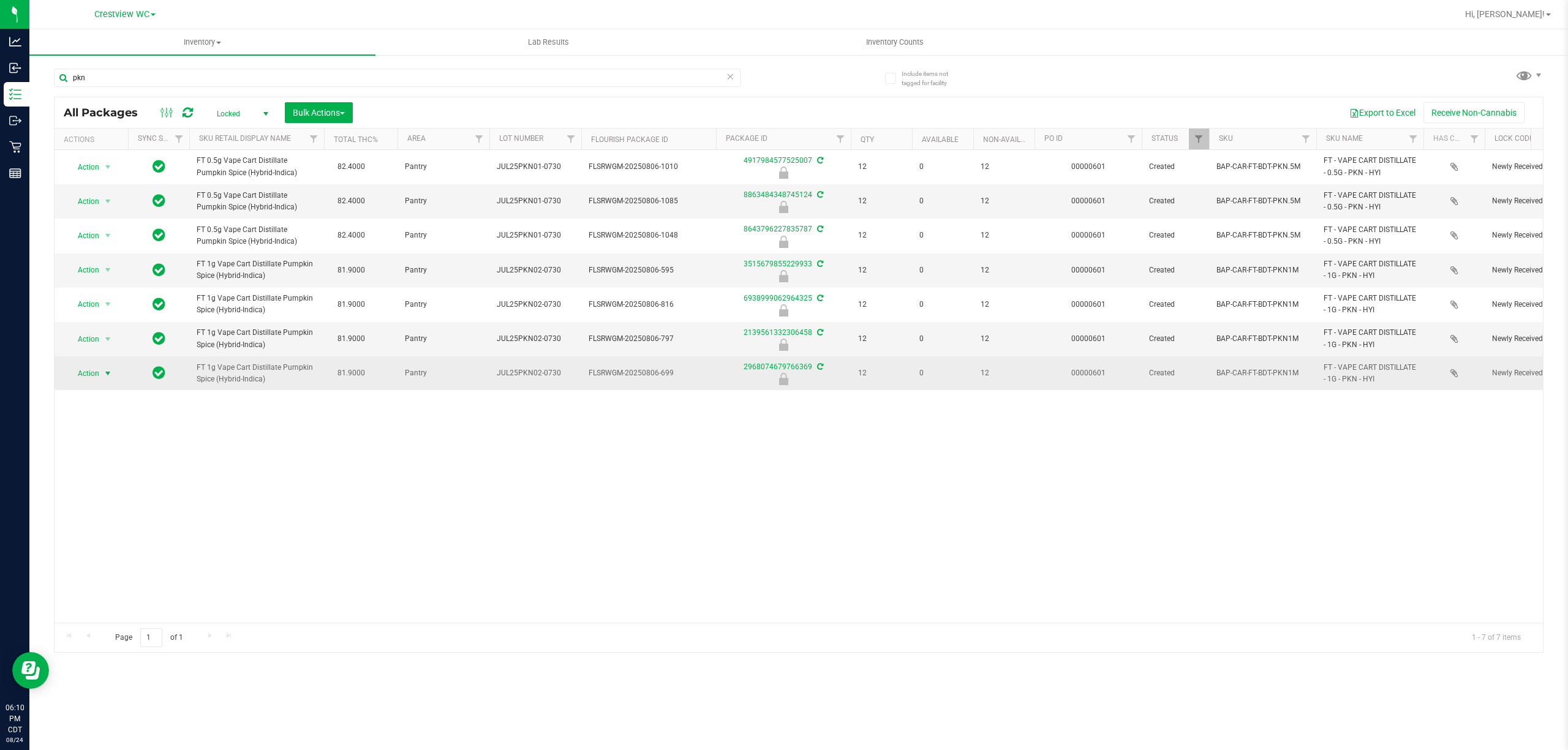
click at [99, 375] on span "Action" at bounding box center [83, 373] width 33 height 17
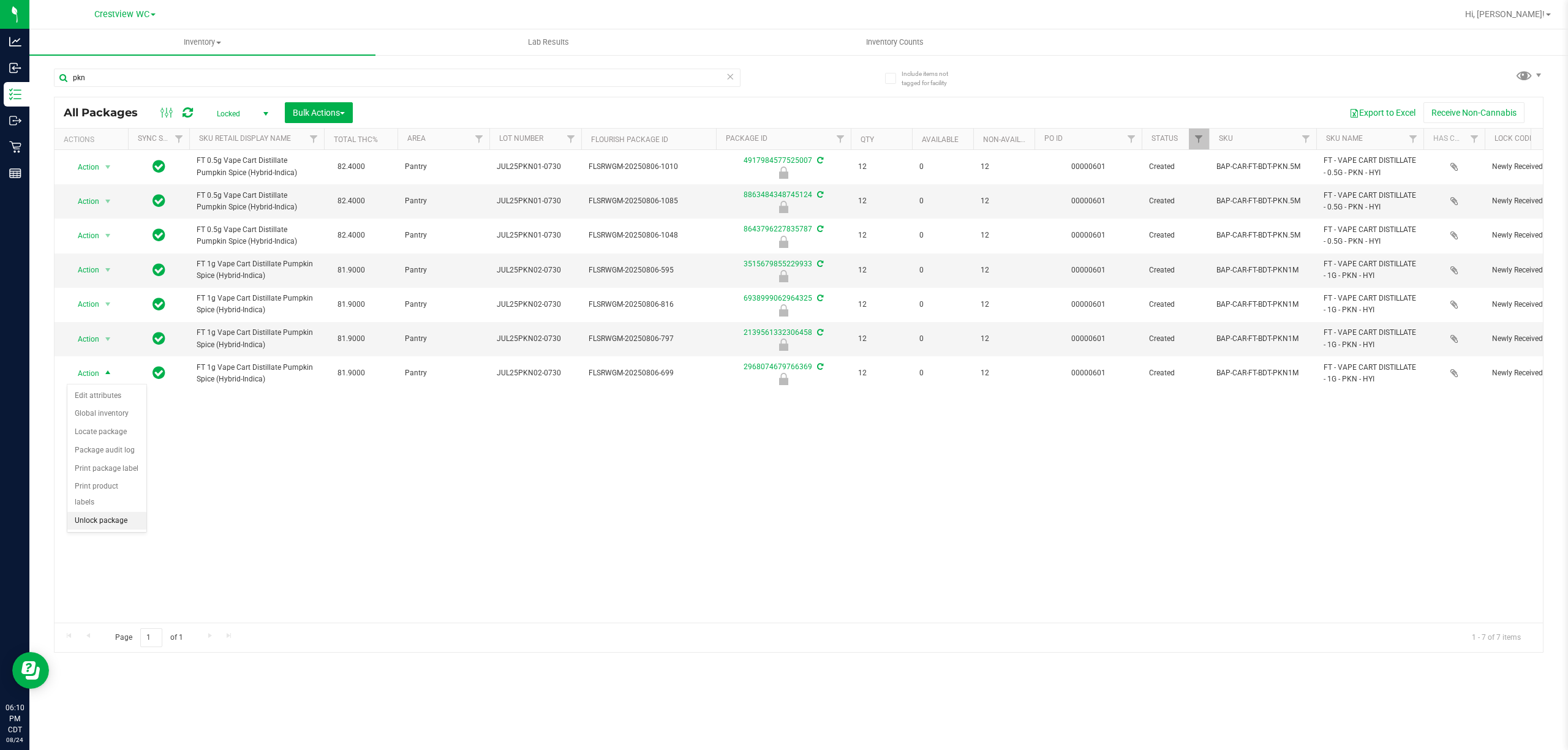
click at [119, 522] on li "Unlock package" at bounding box center [107, 521] width 79 height 18
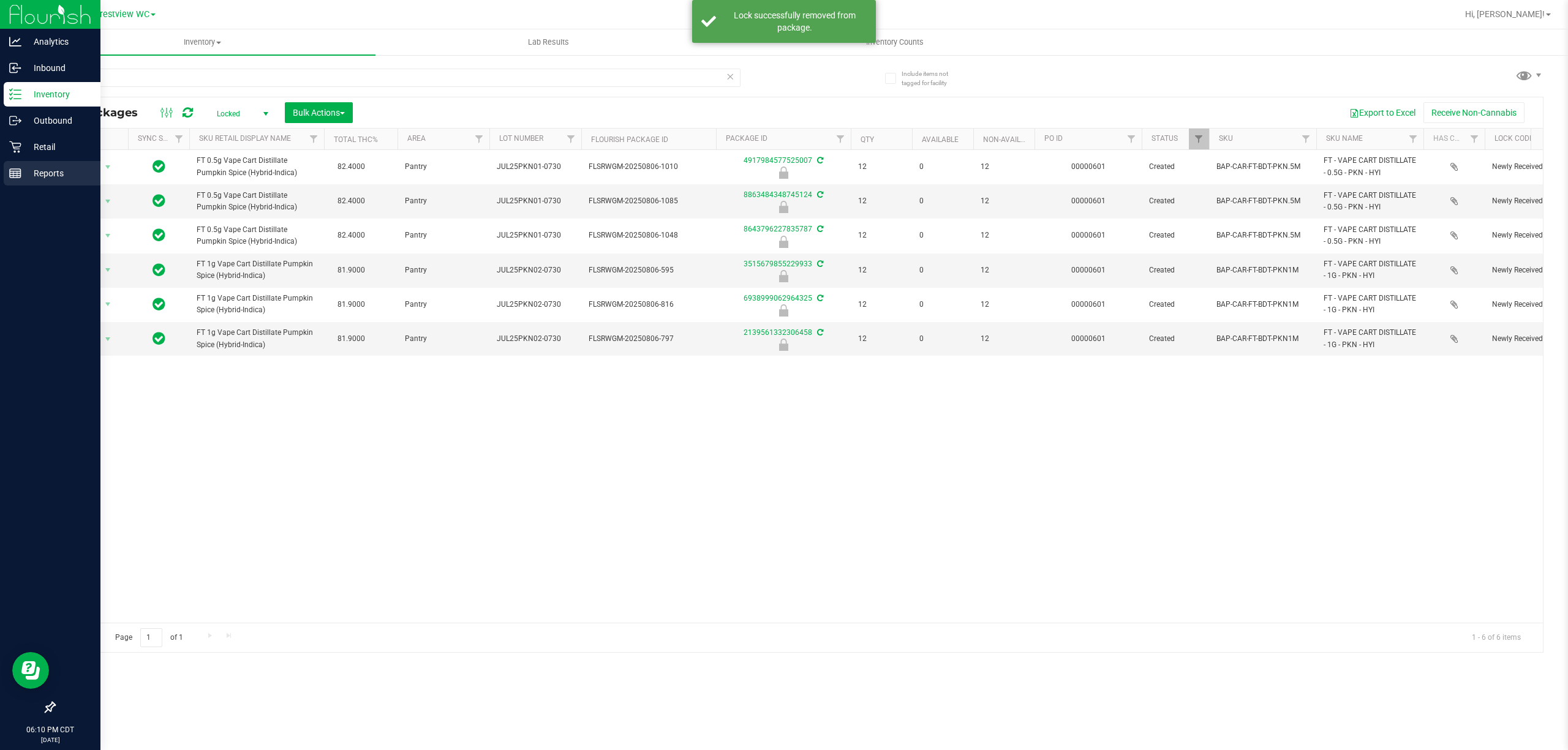
click at [11, 182] on div "Reports" at bounding box center [52, 173] width 97 height 25
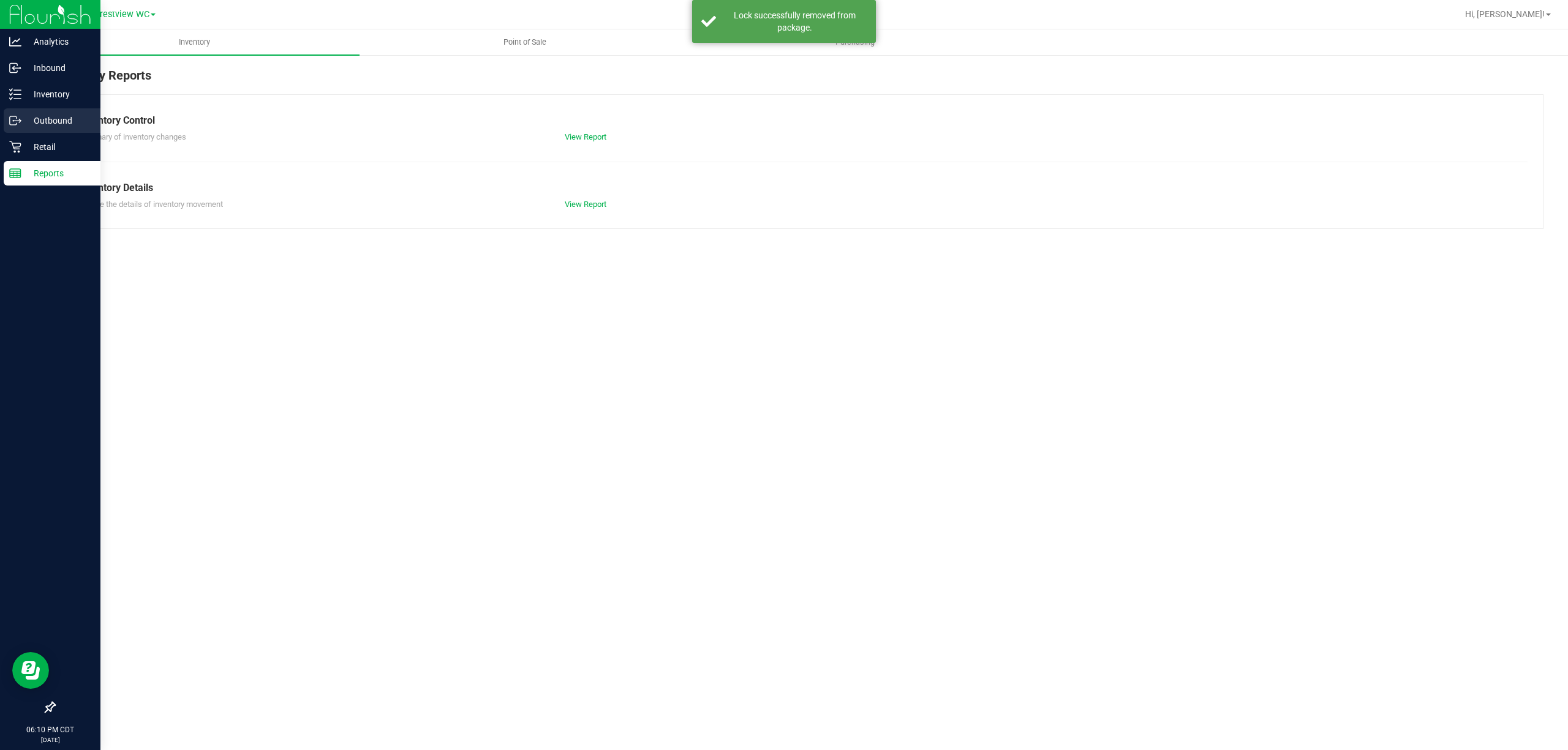
click at [36, 109] on div "Outbound" at bounding box center [52, 120] width 97 height 25
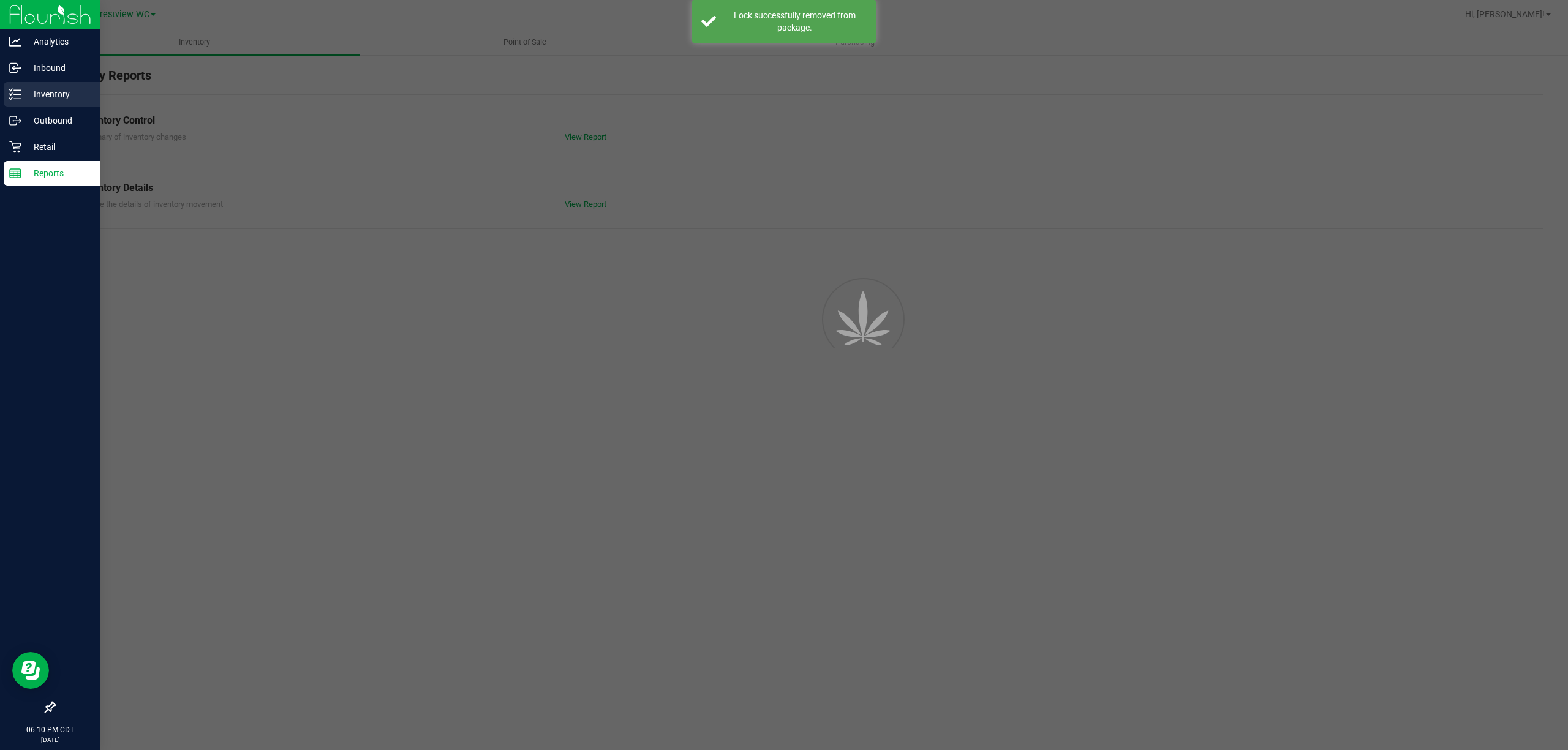
click at [44, 97] on p "Inventory" at bounding box center [58, 94] width 74 height 14
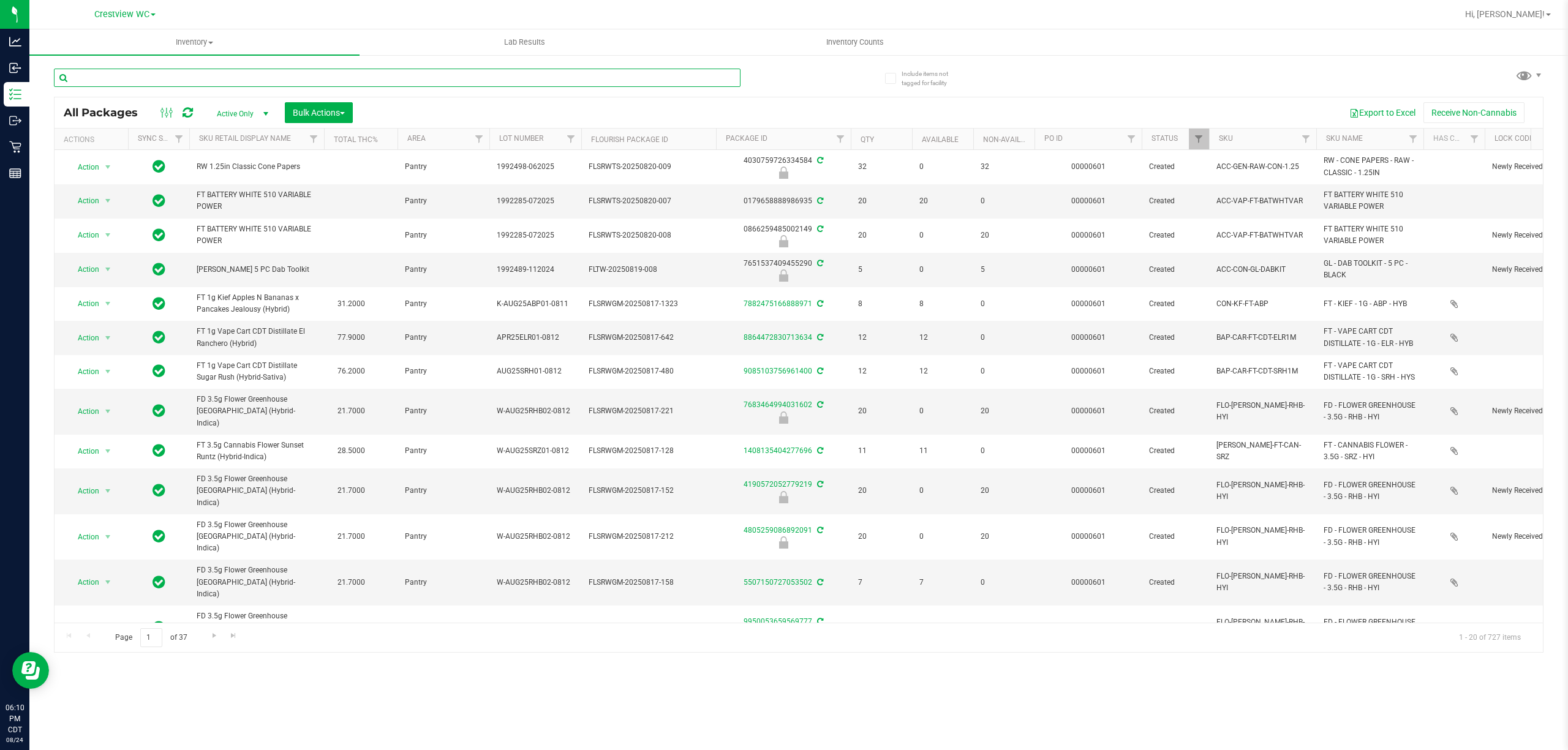
click at [195, 76] on input "text" at bounding box center [397, 77] width 687 height 18
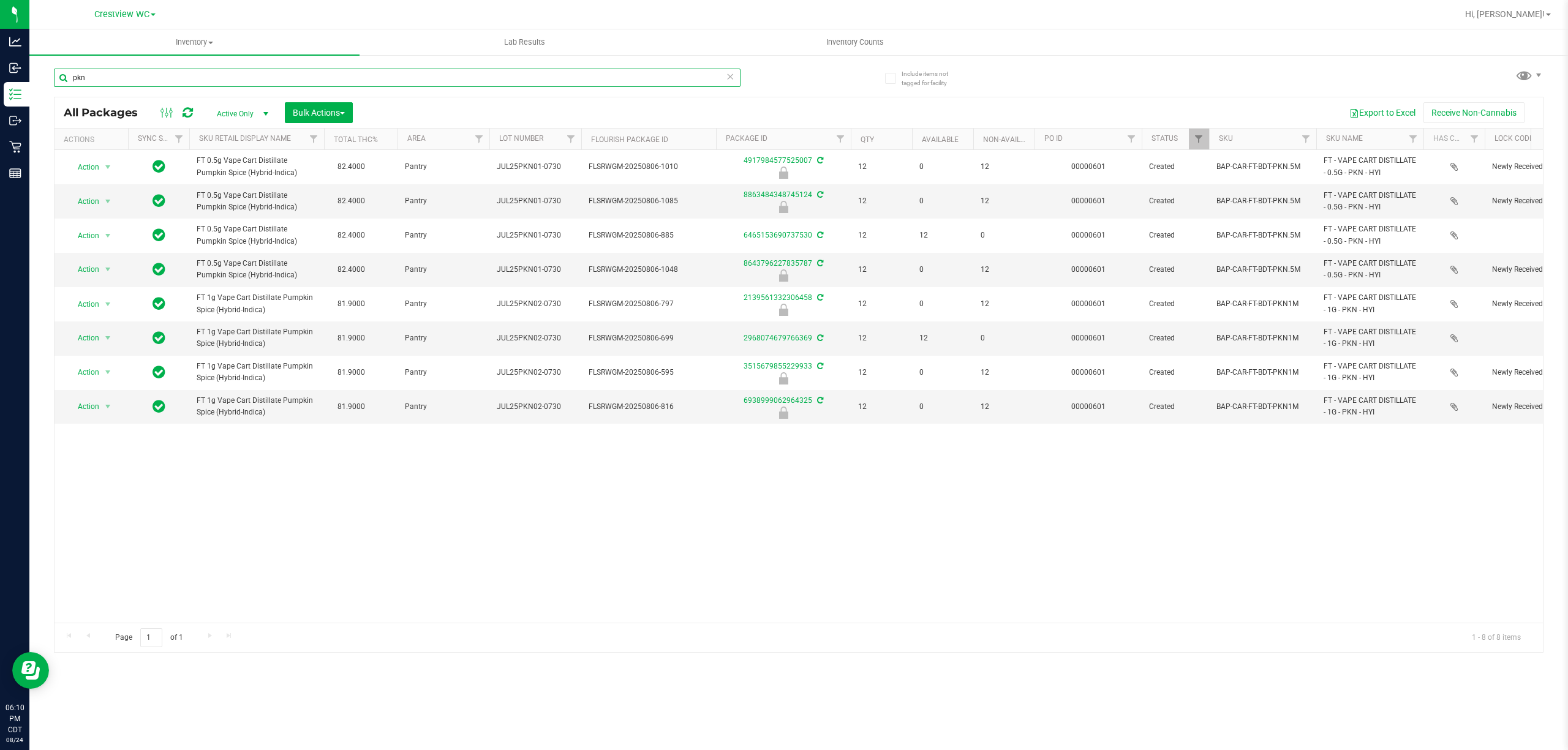
click at [184, 84] on input "pkn" at bounding box center [397, 77] width 687 height 18
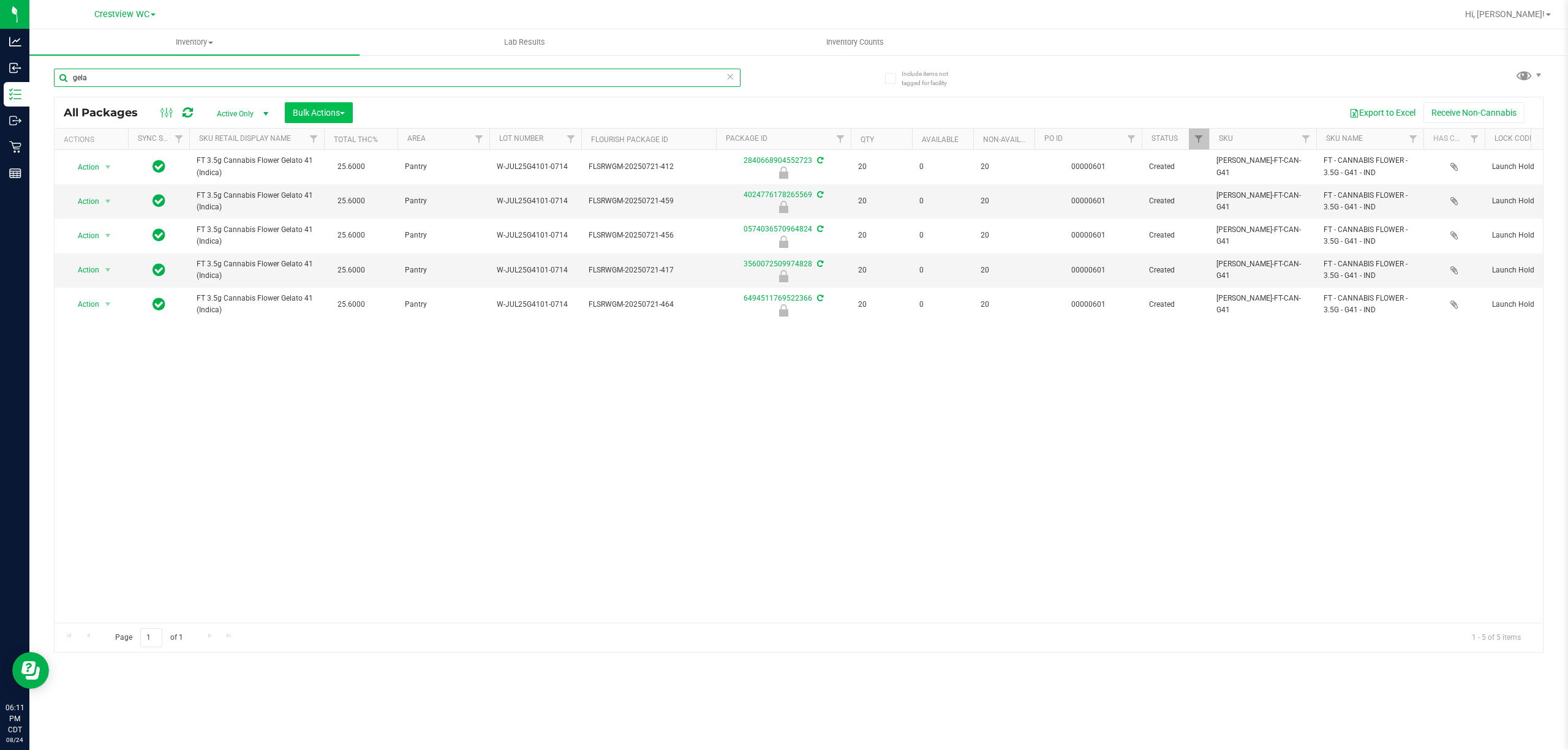
type input "gela"
click at [331, 111] on span "Bulk Actions" at bounding box center [319, 113] width 52 height 10
click at [340, 238] on div "Lock/Unlock packages" at bounding box center [343, 232] width 101 height 19
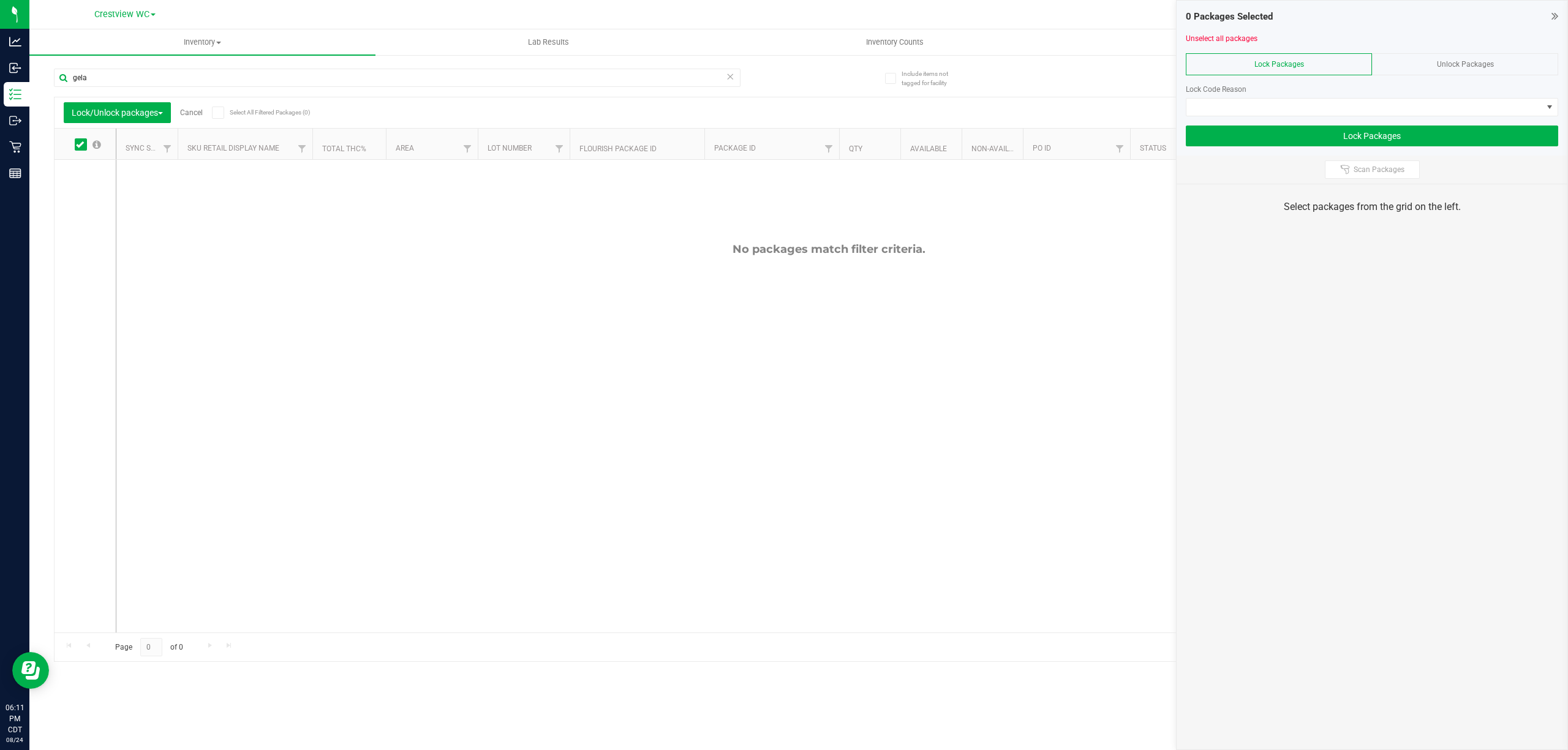
click at [783, 74] on div "Unlock Packages" at bounding box center [1465, 64] width 186 height 22
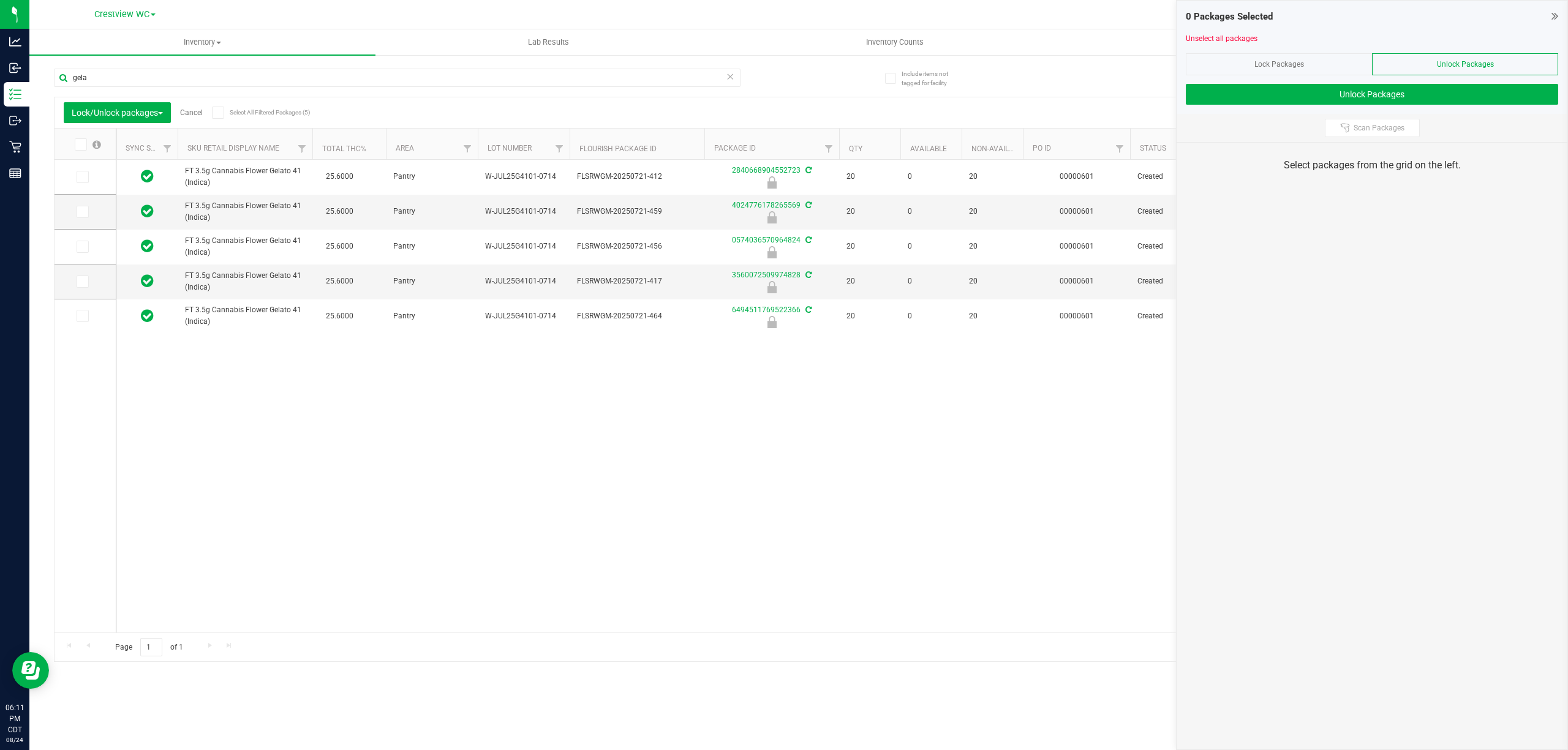
click at [224, 110] on span at bounding box center [218, 113] width 12 height 12
click at [0, 0] on input "Select All Filtered Packages (5)" at bounding box center [0, 0] width 0 height 0
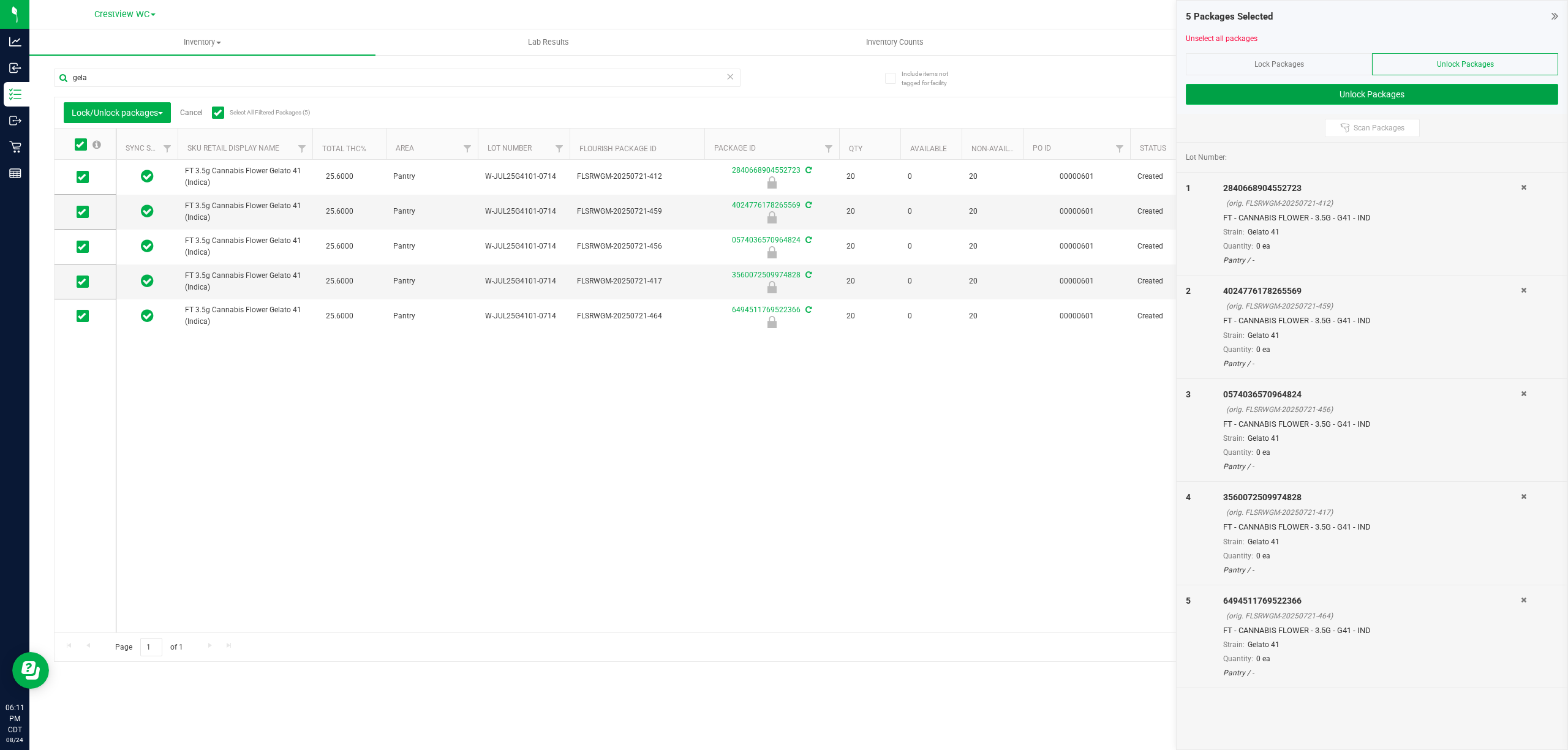
click at [783, 91] on button "Unlock Packages" at bounding box center [1372, 94] width 372 height 21
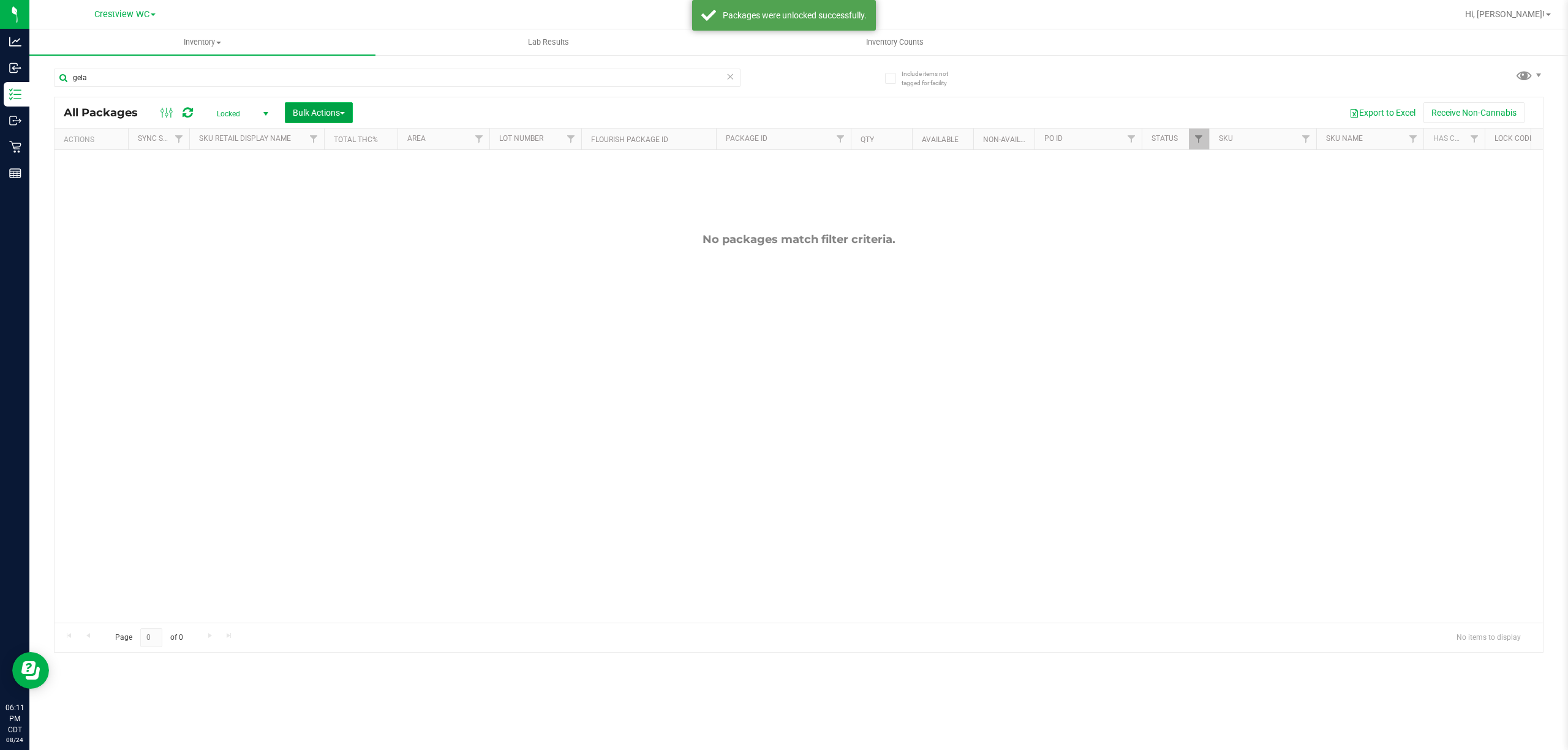
click at [332, 104] on button "Bulk Actions" at bounding box center [319, 113] width 68 height 21
click at [345, 226] on span "Lock/Unlock packages" at bounding box center [334, 230] width 84 height 10
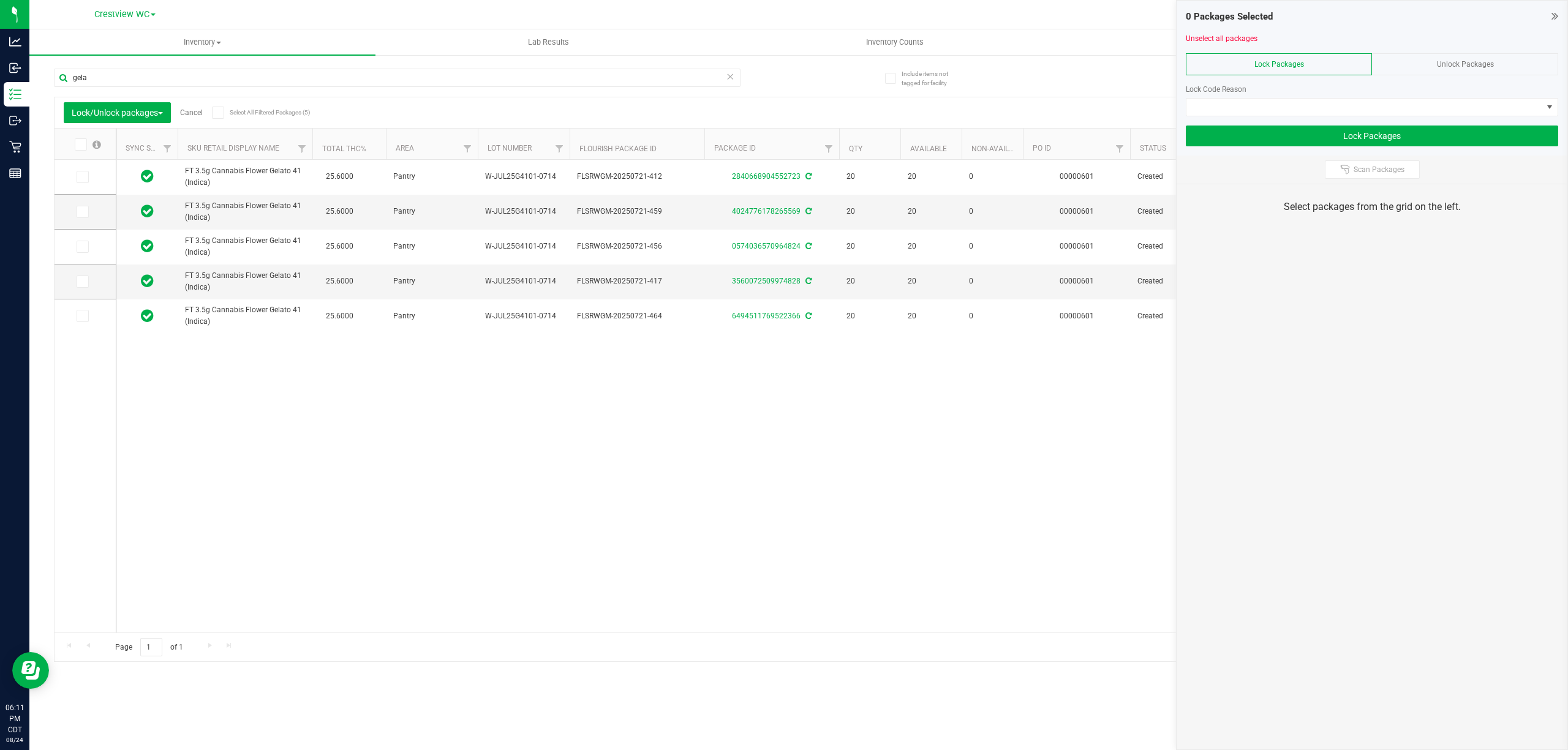
click at [222, 113] on icon at bounding box center [218, 113] width 8 height 0
click at [0, 0] on input "Select All Filtered Packages (5)" at bounding box center [0, 0] width 0 height 0
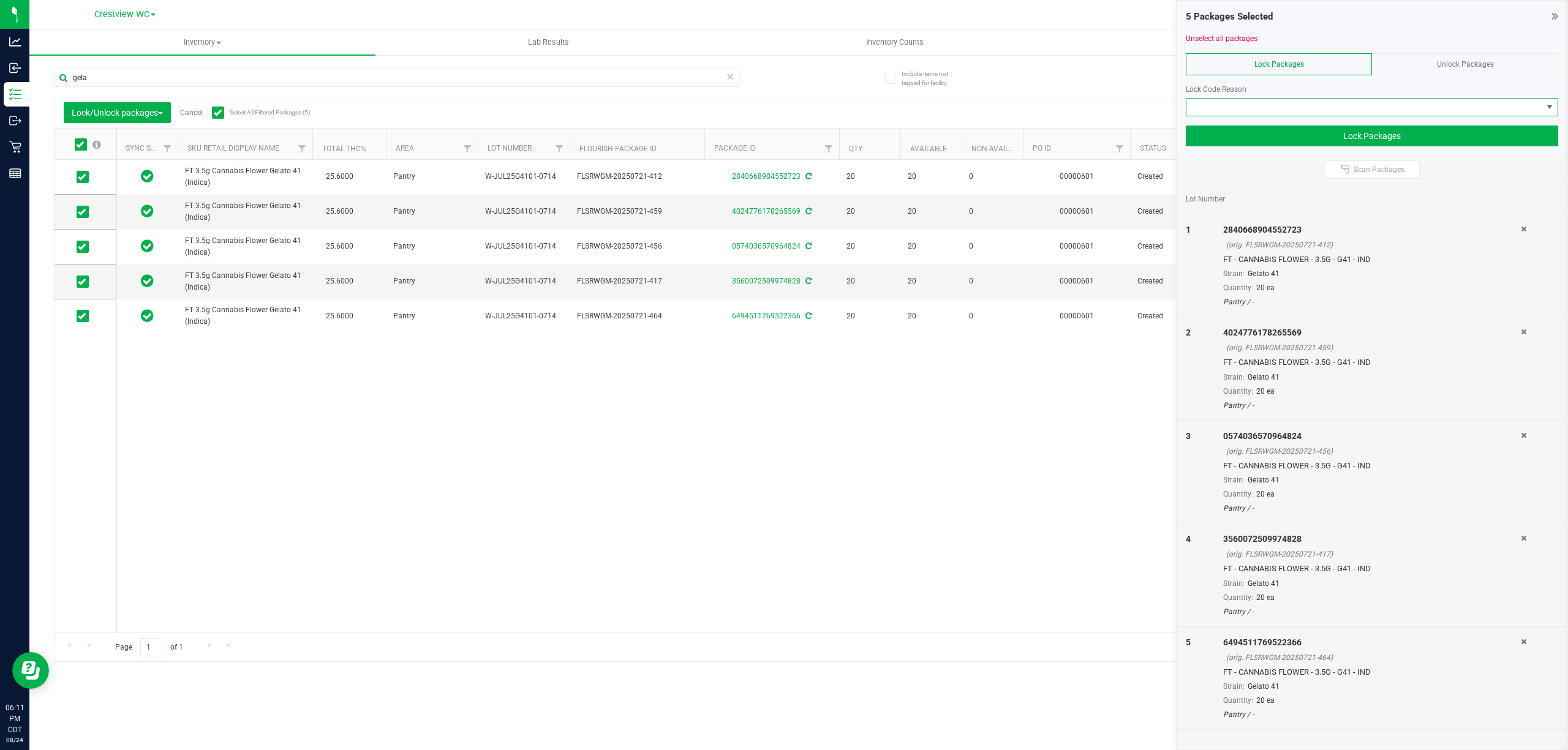
click at [783, 109] on span at bounding box center [1364, 107] width 356 height 17
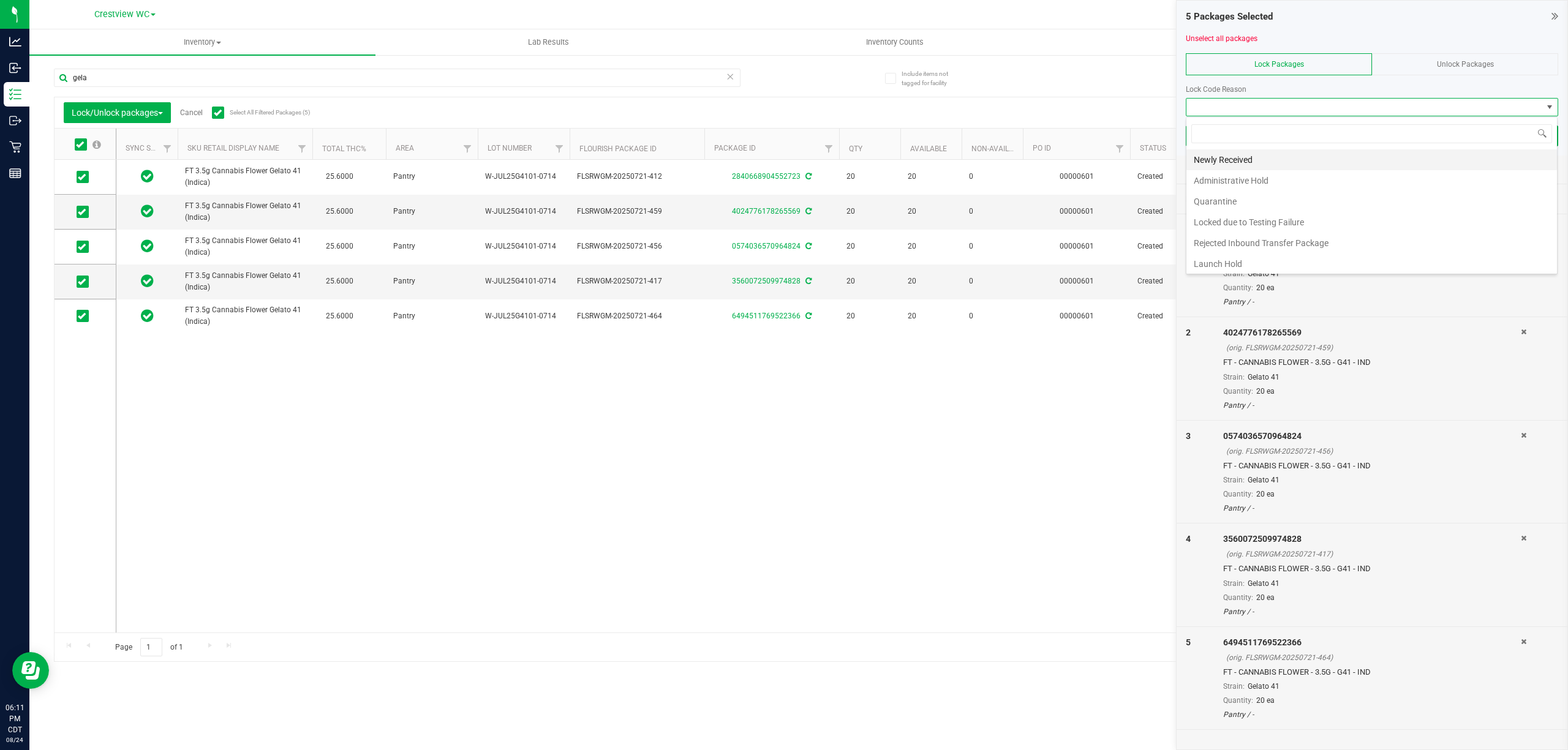
scroll to position [18, 371]
click at [783, 155] on li "Newly Received" at bounding box center [1371, 160] width 370 height 21
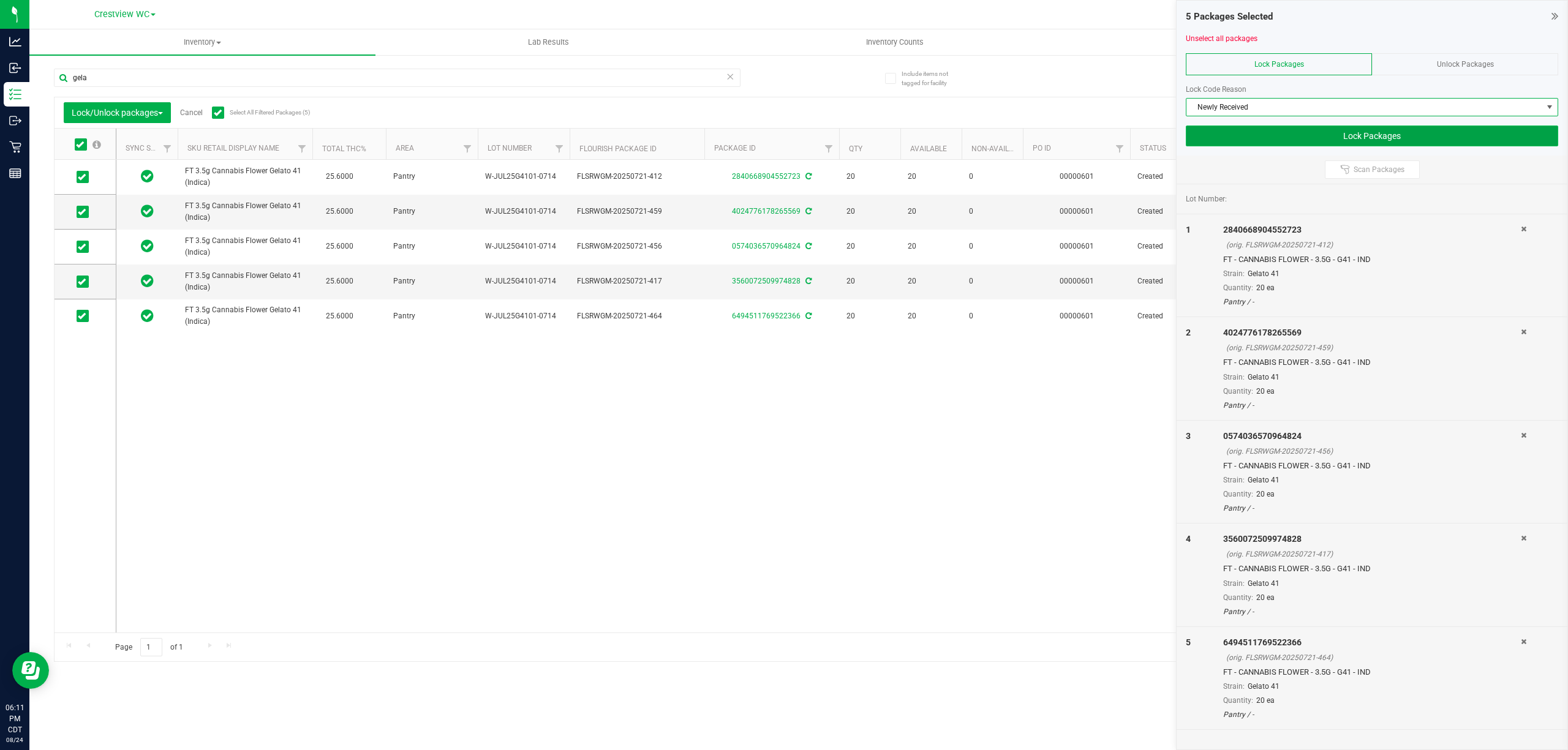
click at [783, 145] on button "Lock Packages" at bounding box center [1372, 136] width 372 height 21
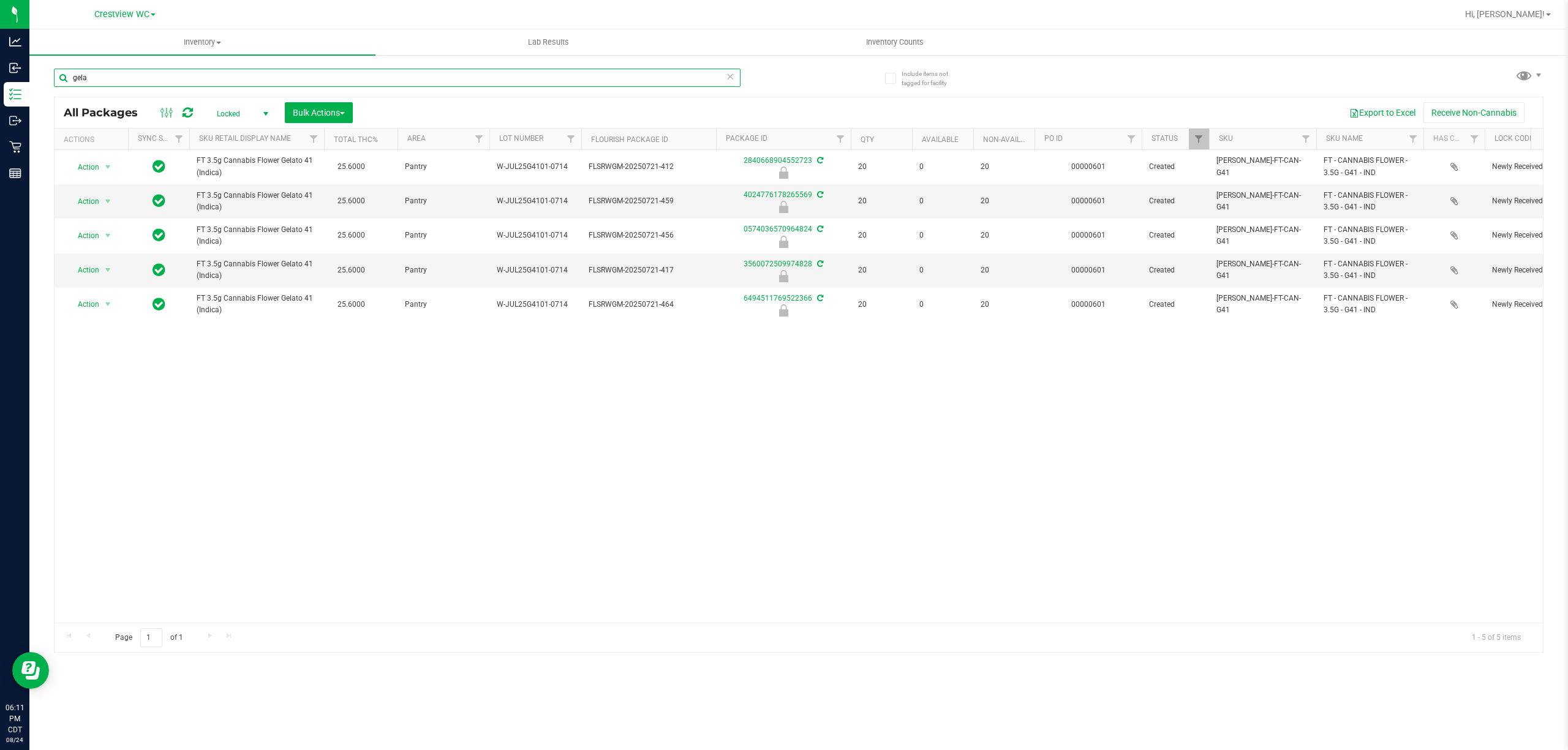
click at [123, 77] on input "gela" at bounding box center [397, 77] width 687 height 18
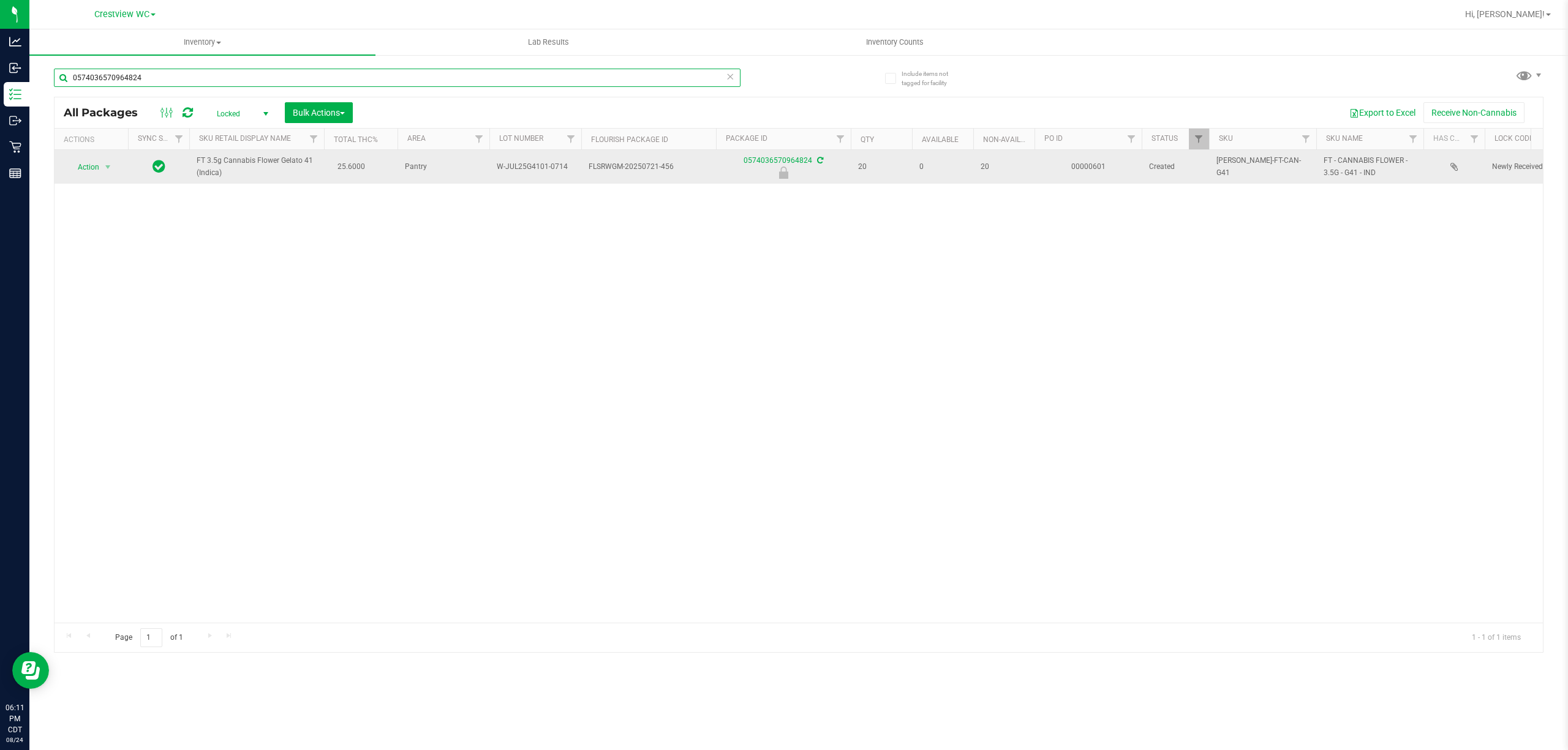
type input "0574036570964824"
click at [99, 179] on td "Action Action Edit attributes Global inventory Locate package Package audit log…" at bounding box center [91, 167] width 74 height 34
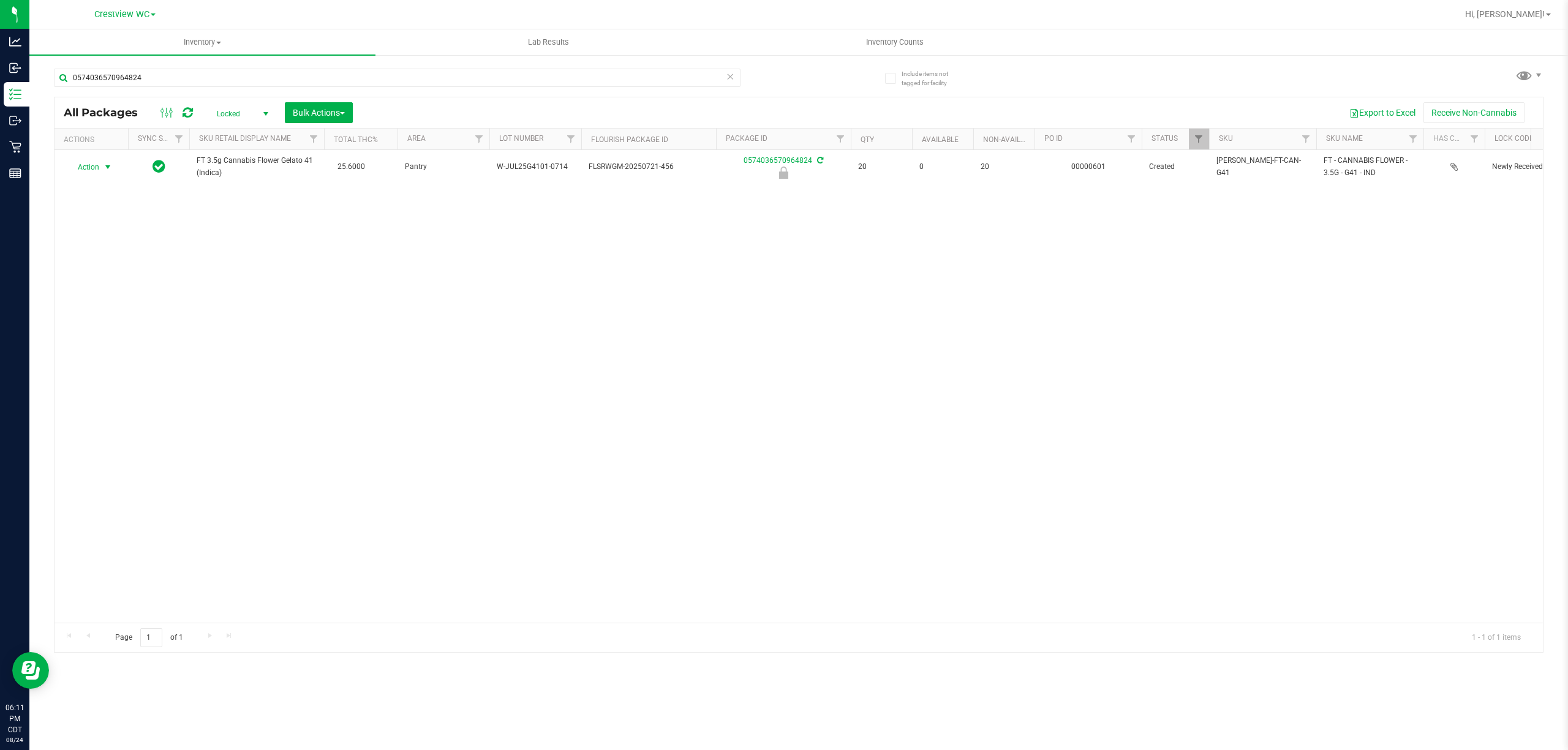
click at [98, 175] on span "Action" at bounding box center [83, 167] width 33 height 17
click at [111, 312] on li "Unlock package" at bounding box center [107, 312] width 79 height 18
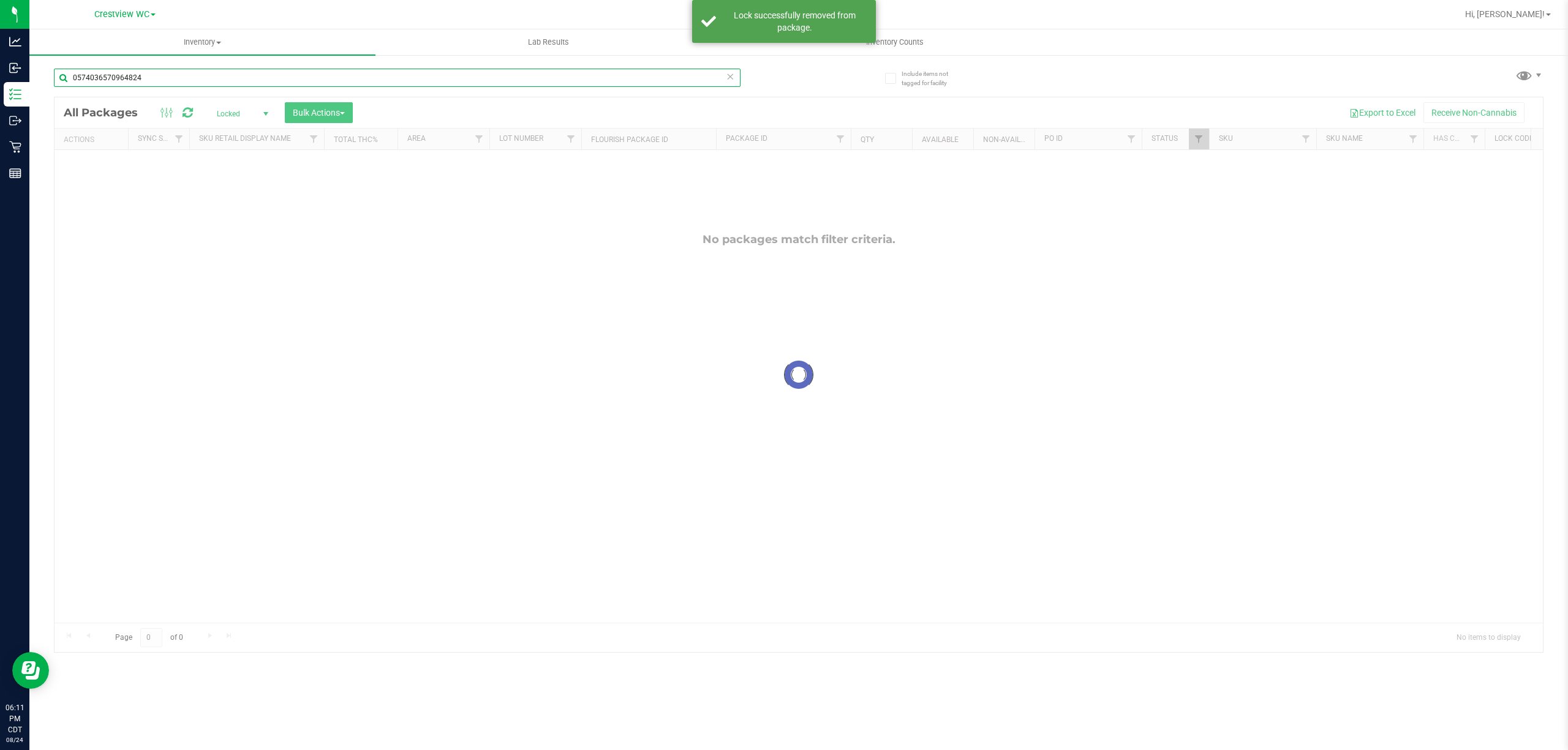
click at [169, 84] on input "0574036570964824" at bounding box center [397, 77] width 687 height 18
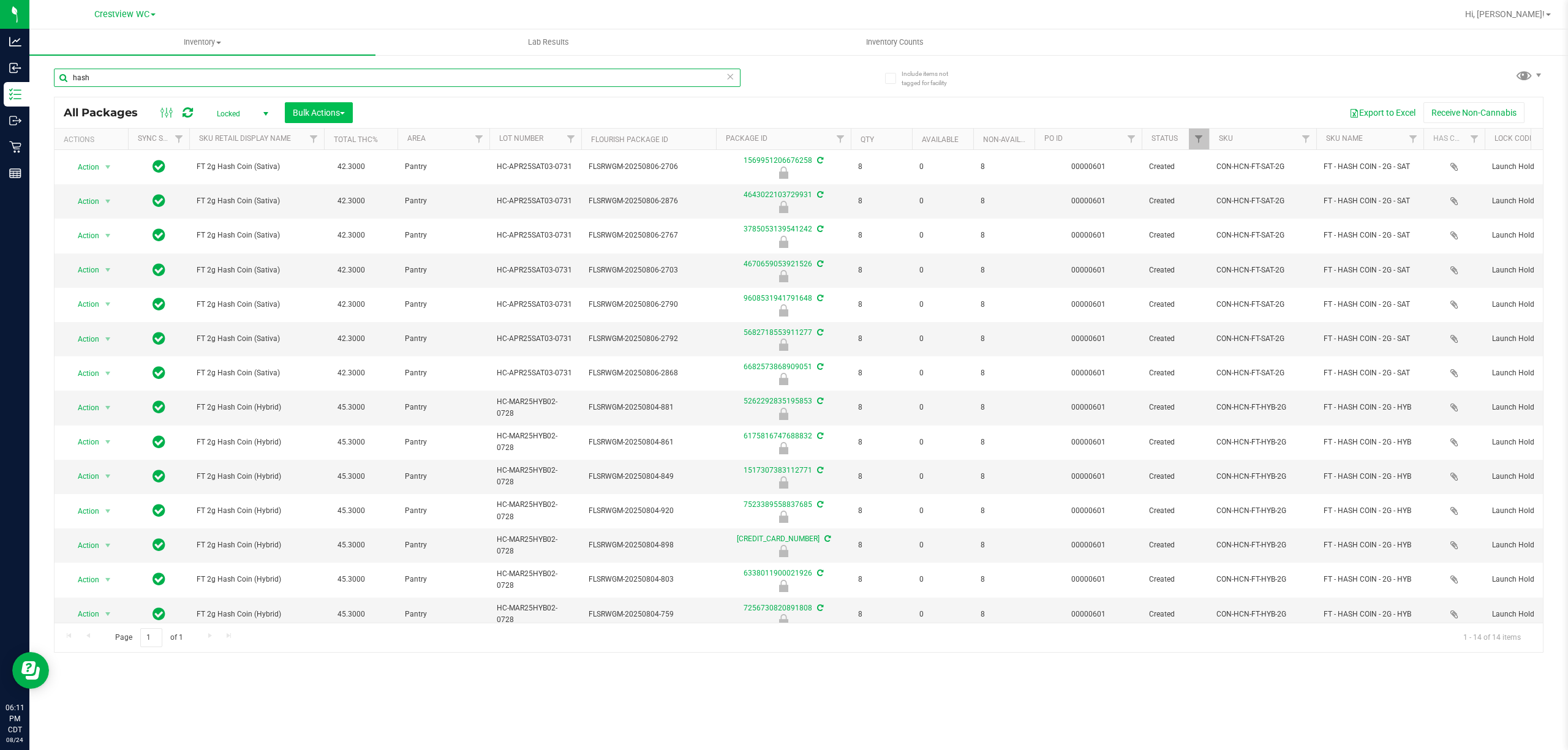
type input "hash"
click at [333, 115] on span "Bulk Actions" at bounding box center [319, 113] width 52 height 10
click at [368, 228] on span "Lock/Unlock packages" at bounding box center [334, 230] width 84 height 10
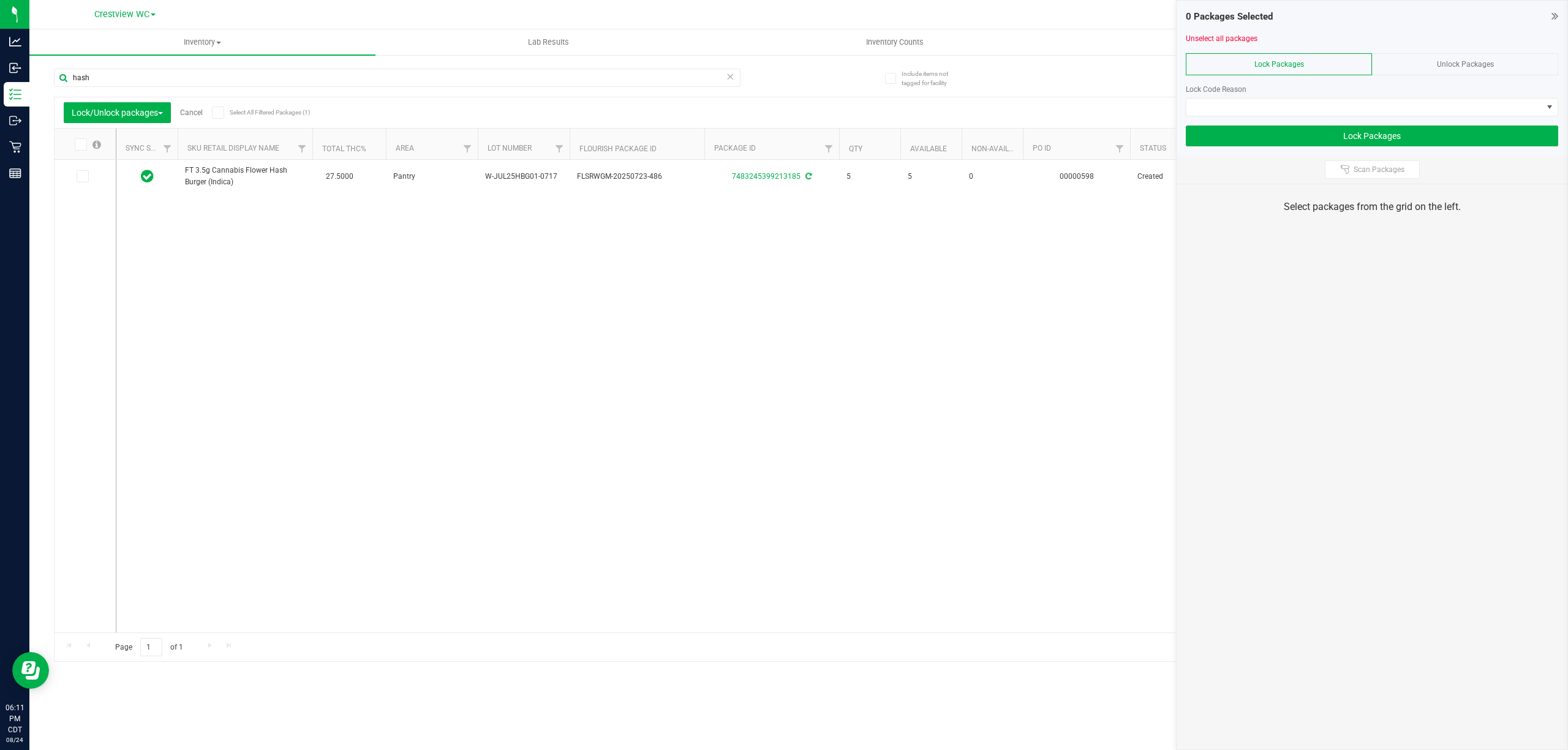
click at [783, 63] on span "Unlock Packages" at bounding box center [1465, 64] width 57 height 9
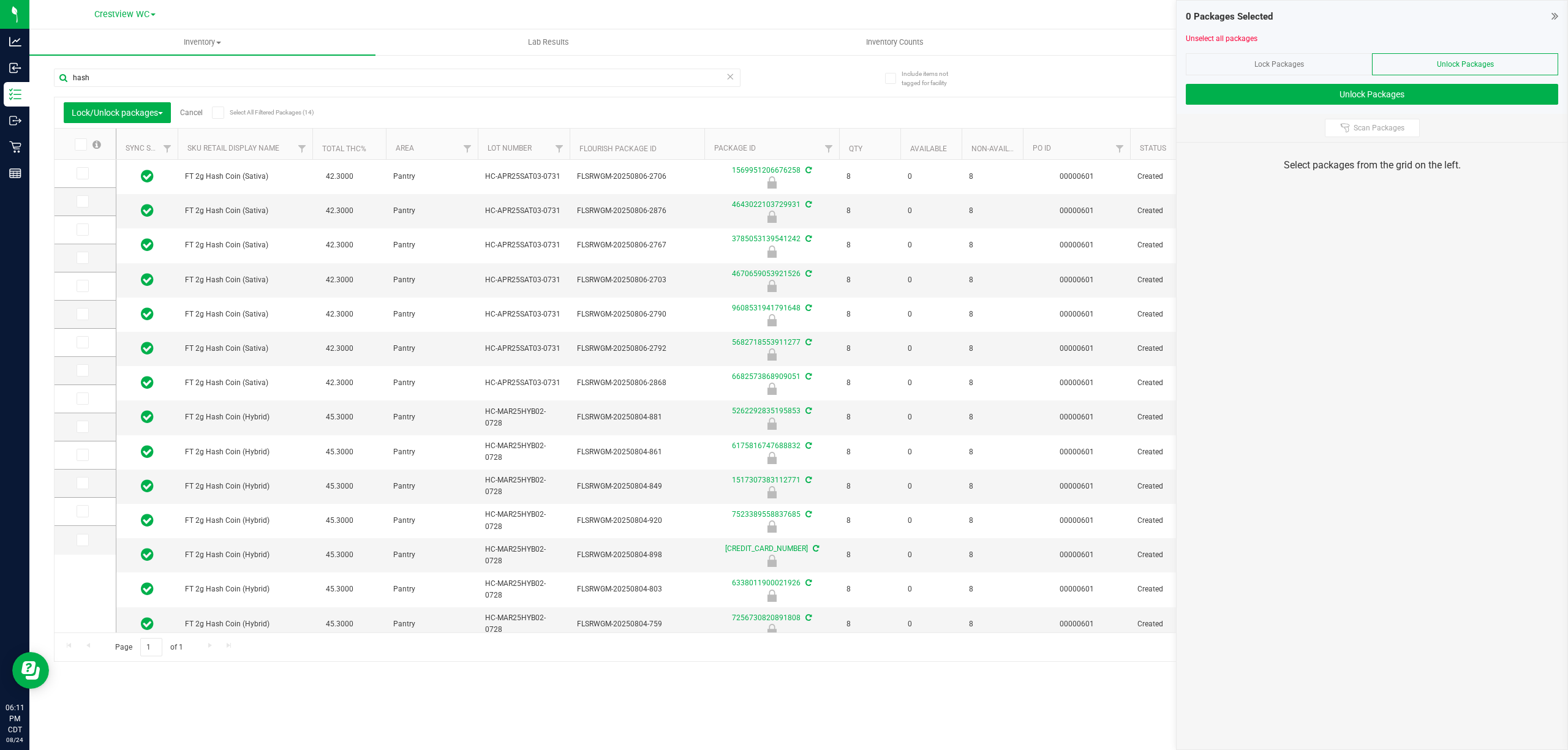
click at [222, 113] on icon at bounding box center [218, 113] width 8 height 0
click at [0, 0] on input "Select All Filtered Packages (14)" at bounding box center [0, 0] width 0 height 0
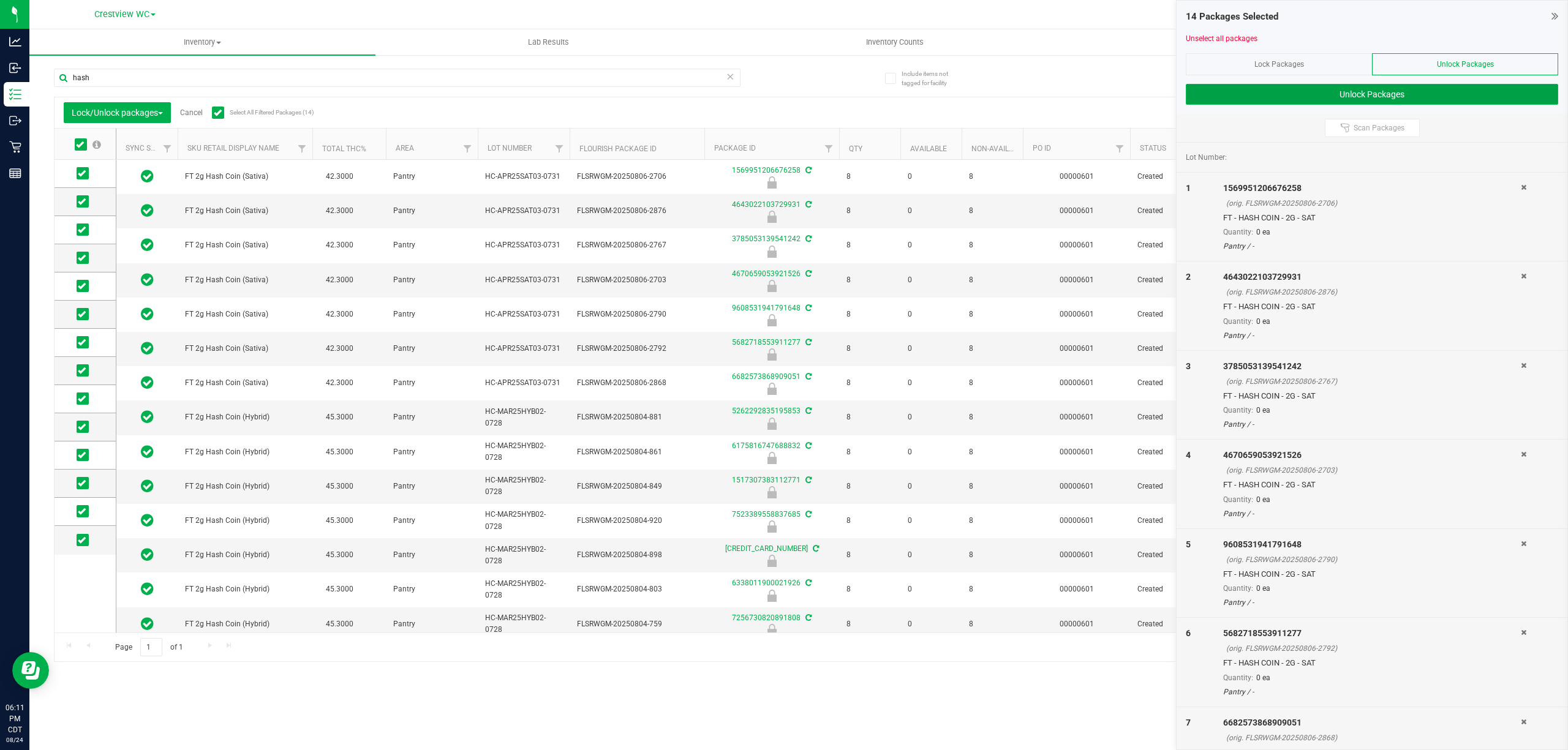
click at [783, 99] on button "Unlock Packages" at bounding box center [1372, 94] width 372 height 21
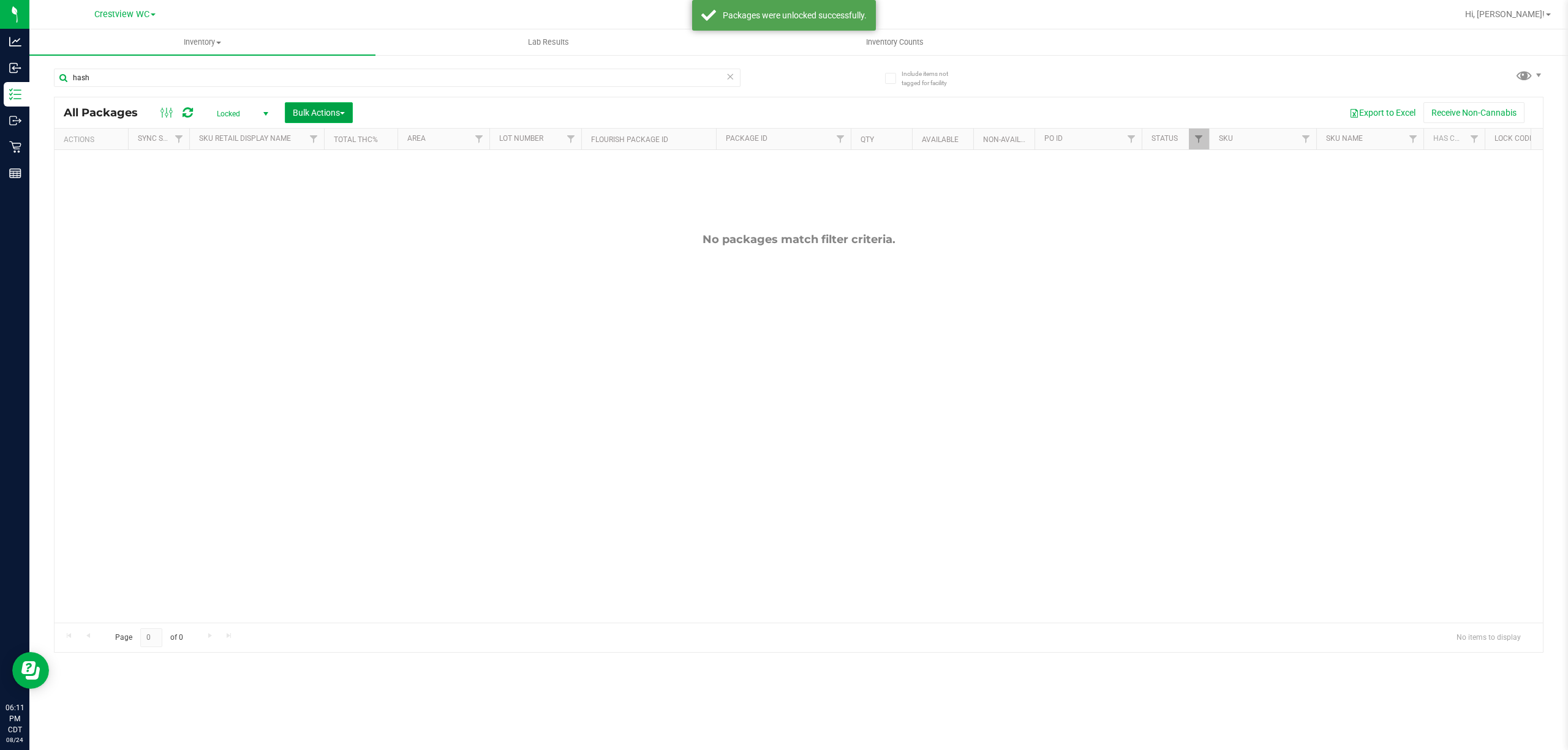
click at [309, 108] on span "Bulk Actions" at bounding box center [319, 113] width 52 height 10
click at [342, 233] on span "Lock/Unlock packages" at bounding box center [334, 230] width 84 height 10
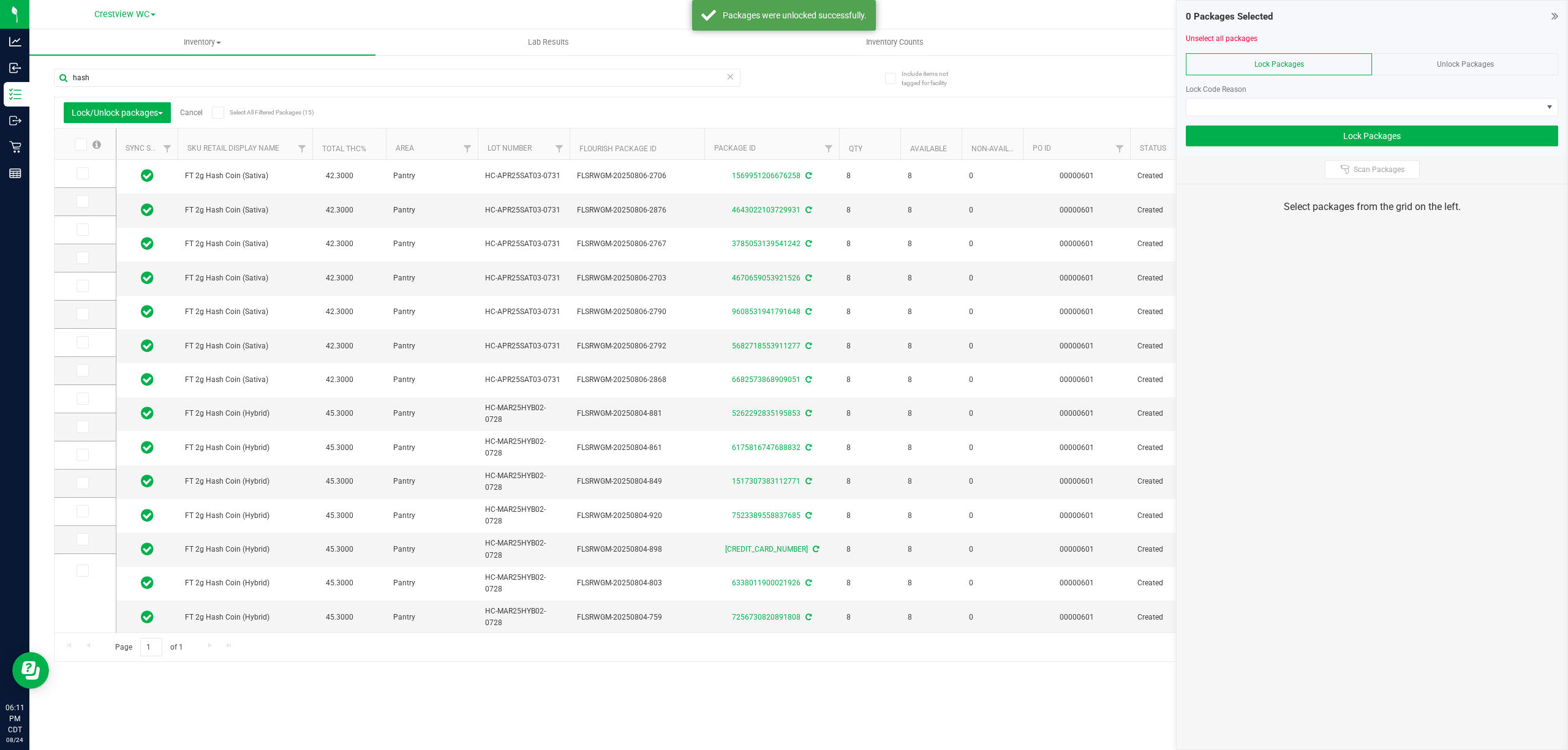
click at [222, 113] on icon at bounding box center [218, 113] width 8 height 0
click at [0, 0] on input "Select All Filtered Packages (15)" at bounding box center [0, 0] width 0 height 0
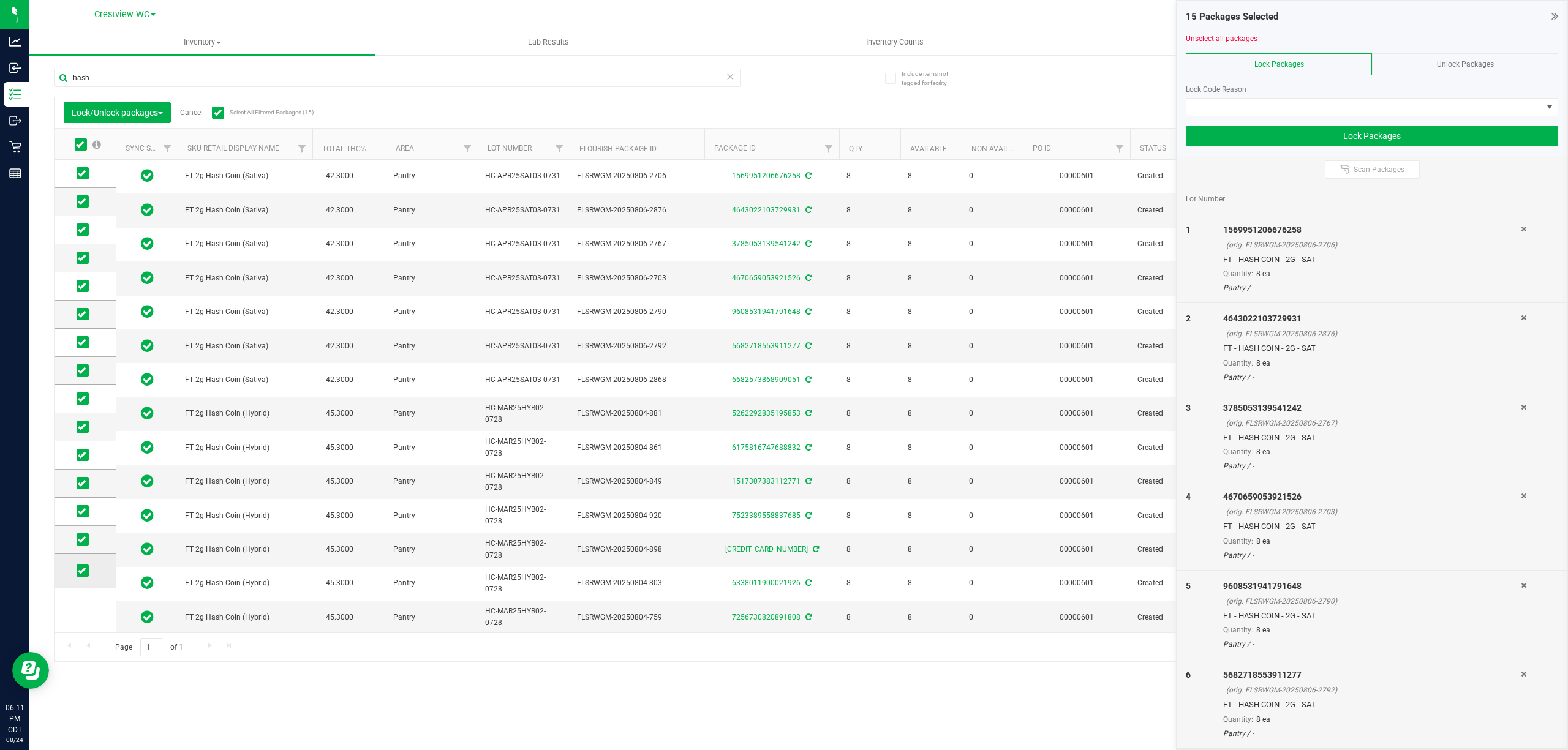
click at [72, 579] on td at bounding box center [85, 571] width 61 height 34
click at [77, 577] on span at bounding box center [82, 570] width 12 height 12
click at [0, 0] on input "checkbox" at bounding box center [0, 0] width 0 height 0
click at [783, 99] on span at bounding box center [1364, 107] width 356 height 17
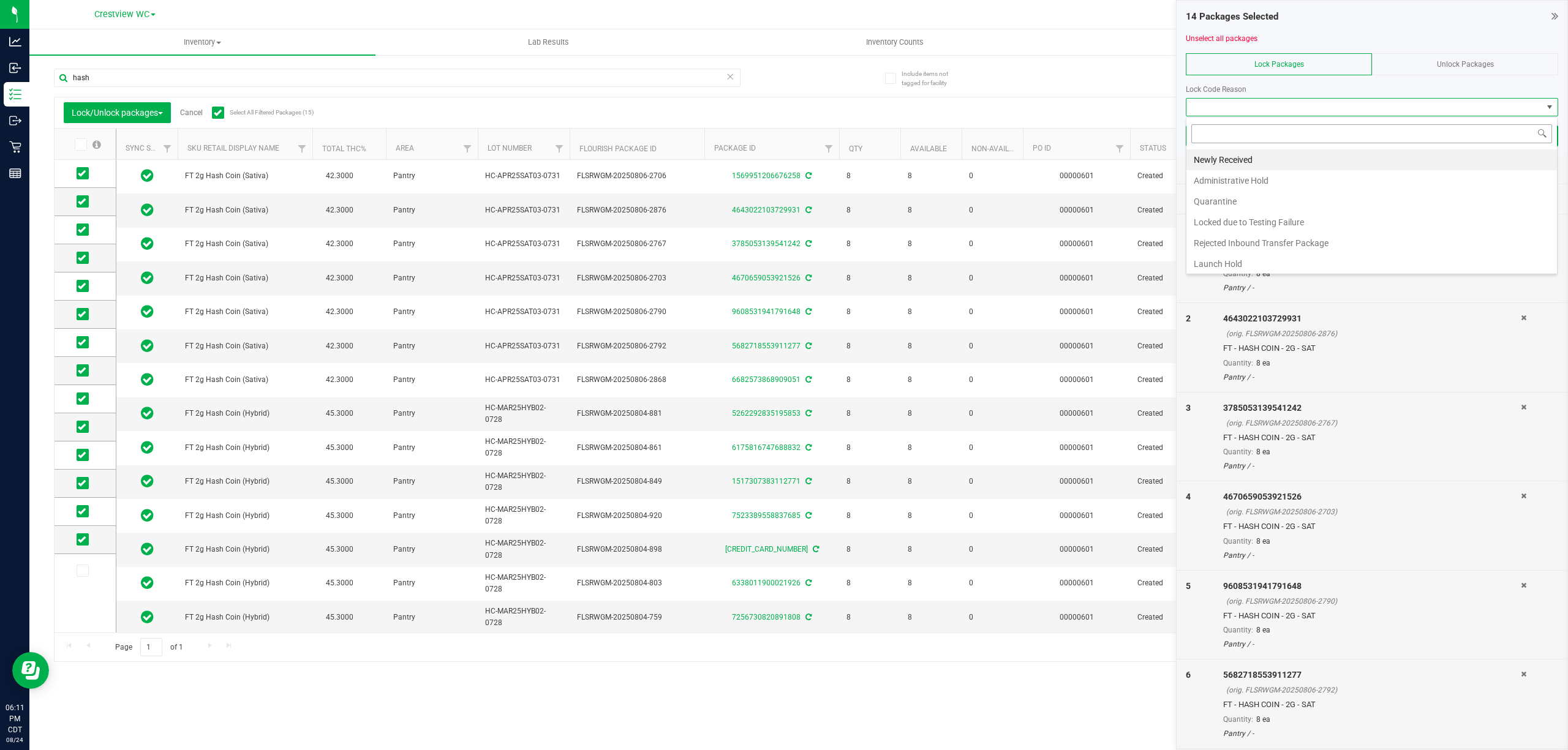
scroll to position [18, 371]
click at [783, 158] on li "Newly Received" at bounding box center [1371, 160] width 370 height 21
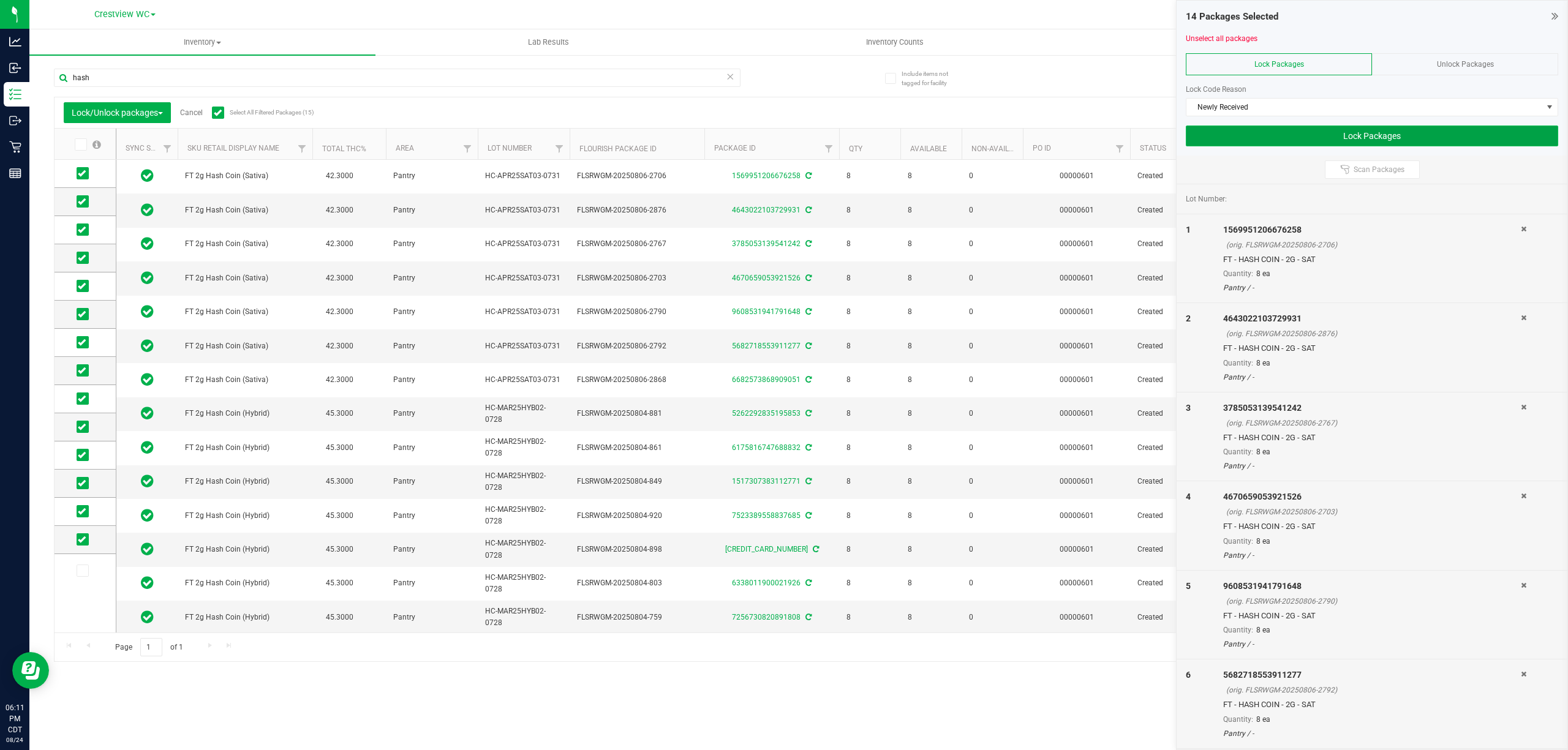
click at [783, 135] on button "Lock Packages" at bounding box center [1372, 136] width 372 height 21
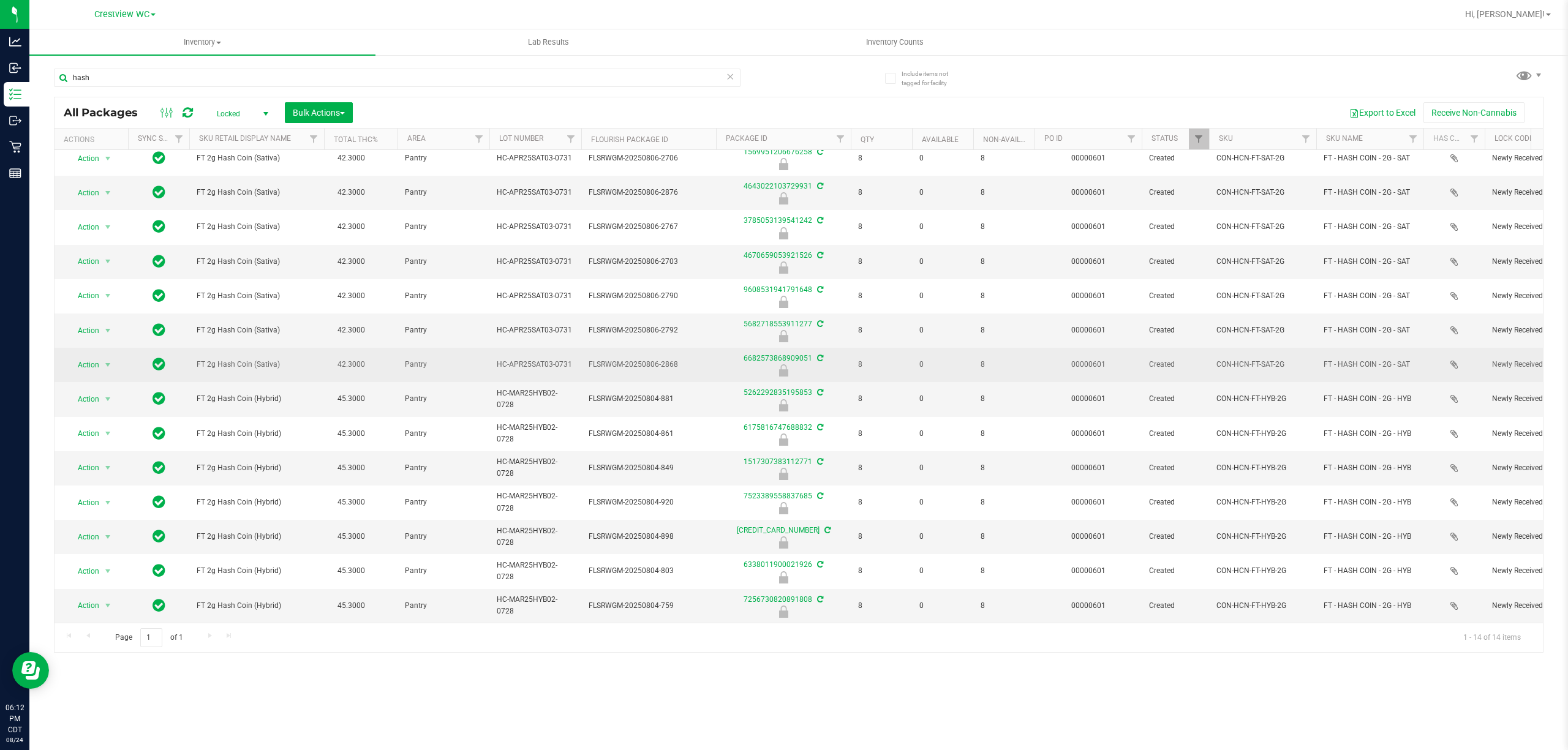
scroll to position [23, 0]
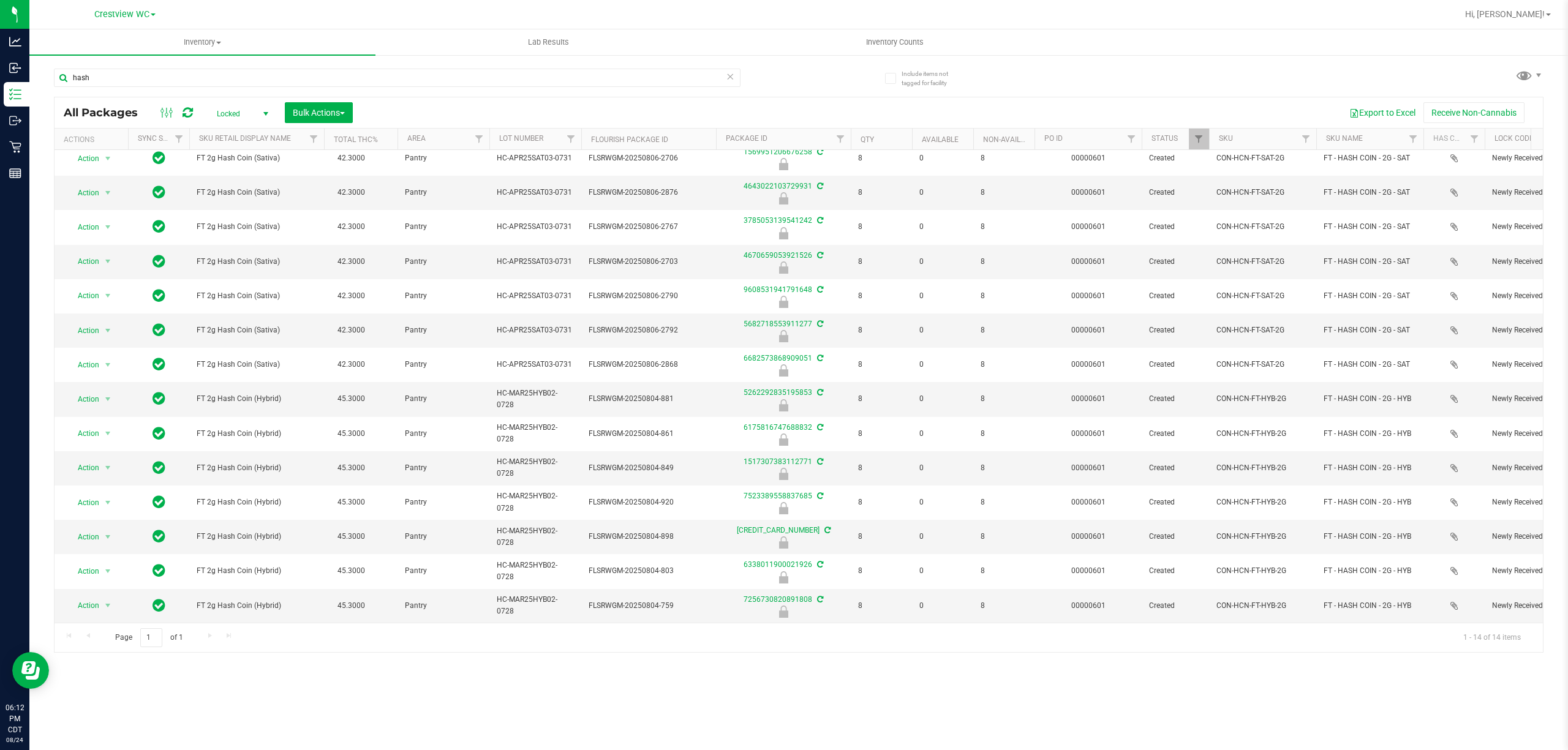
click at [184, 67] on div "hash" at bounding box center [426, 77] width 745 height 39
click at [179, 72] on input "hash" at bounding box center [397, 77] width 687 height 18
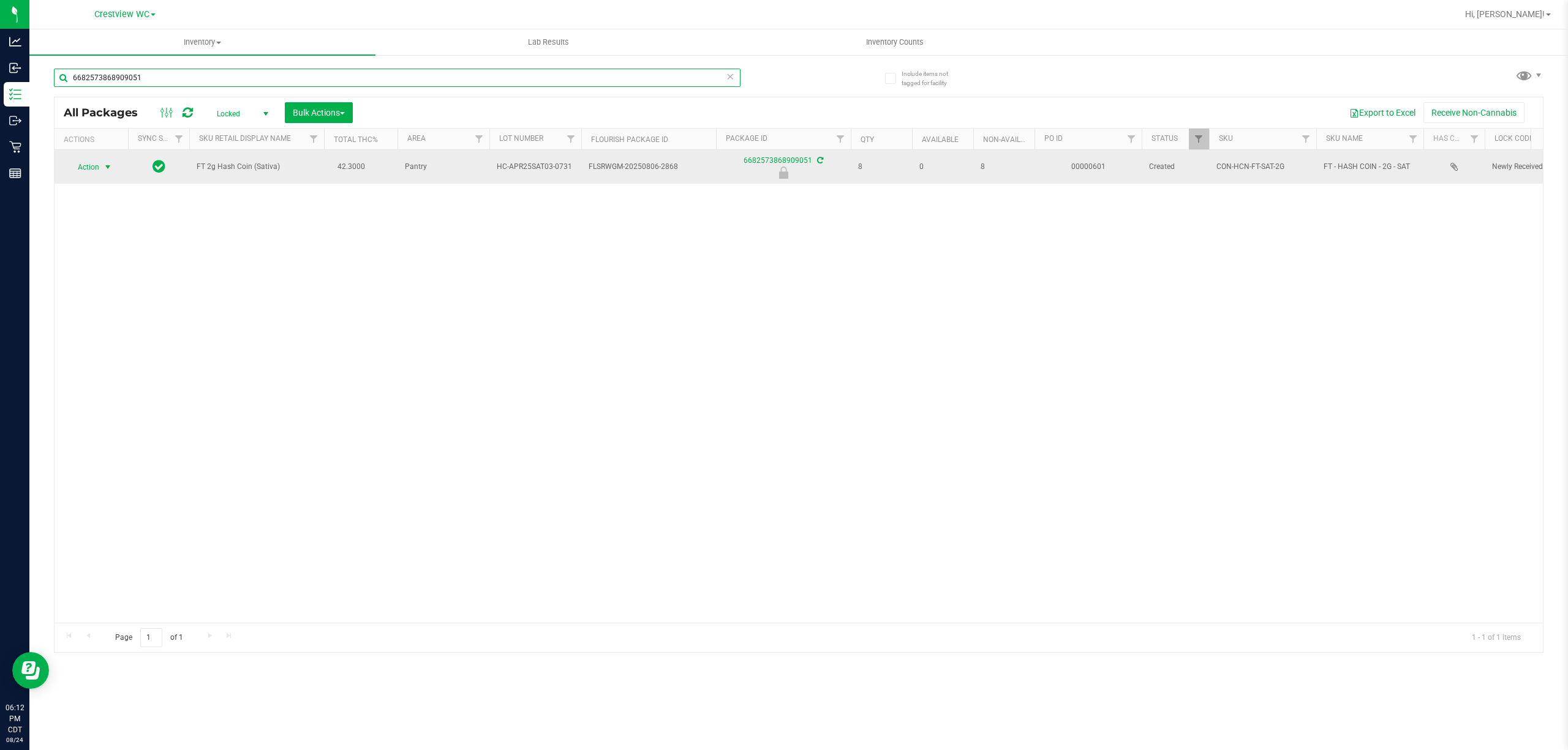
type input "6682573868909051"
click at [113, 162] on span "select" at bounding box center [108, 167] width 10 height 10
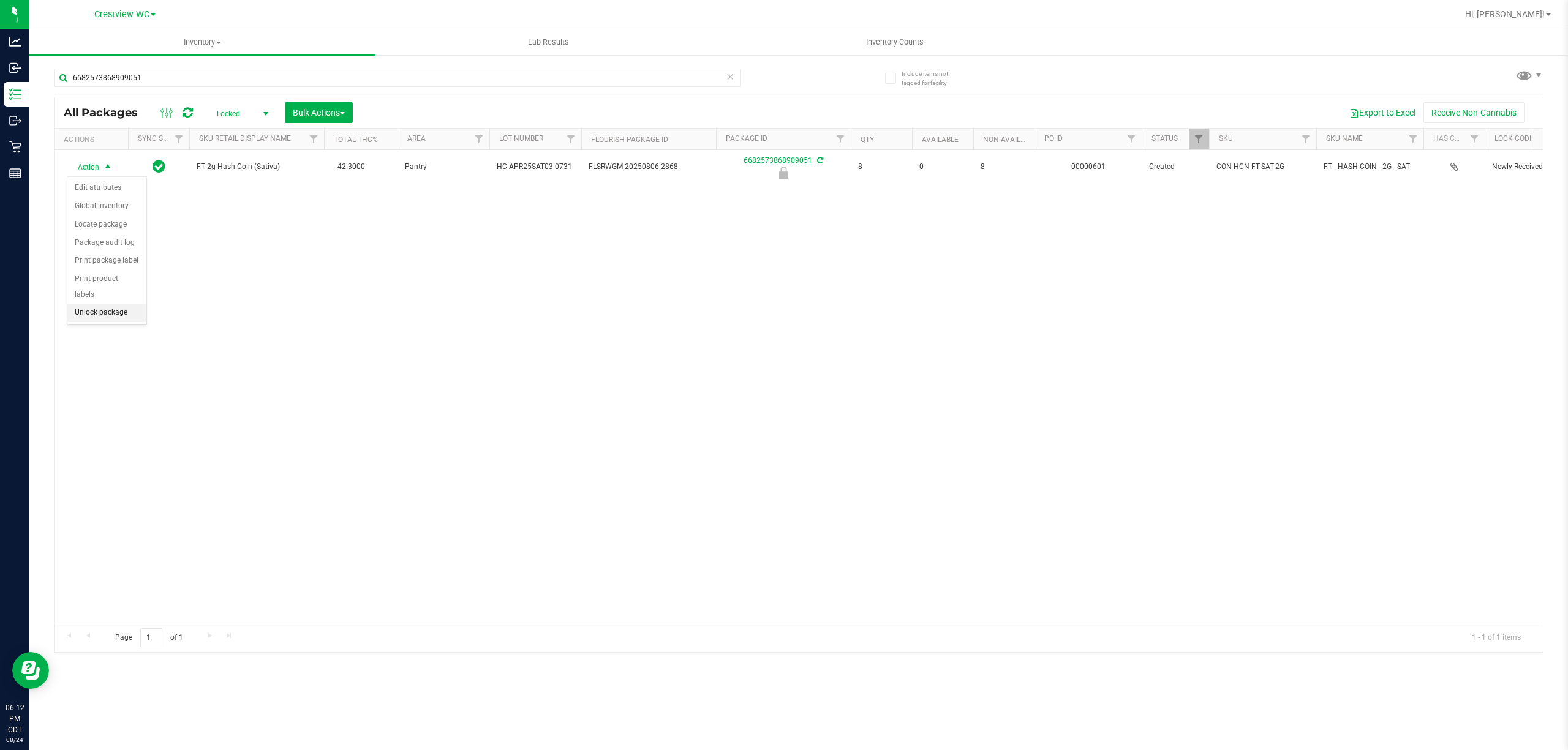
click at [128, 321] on li "Unlock package" at bounding box center [107, 312] width 79 height 18
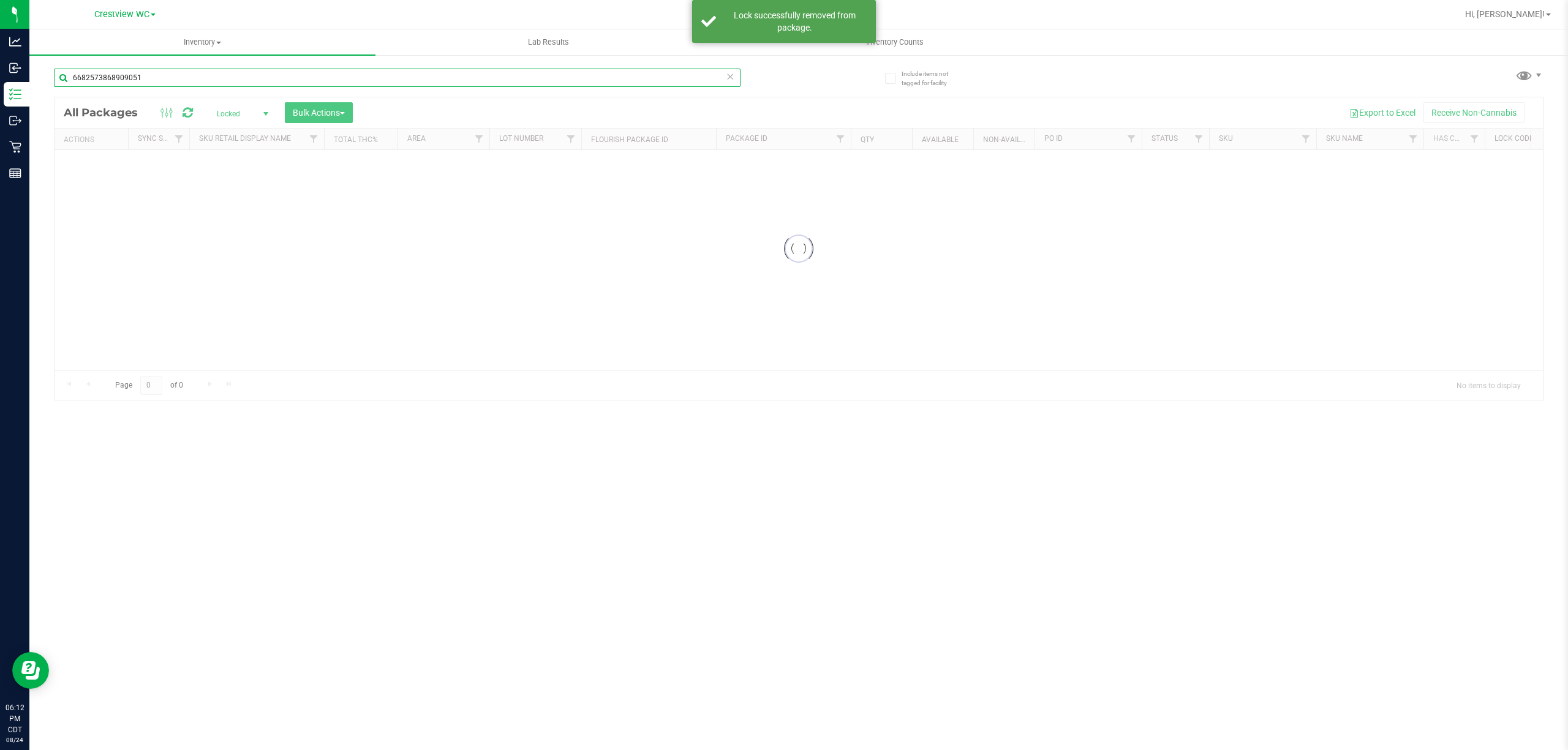
click at [178, 77] on input "6682573868909051" at bounding box center [397, 77] width 687 height 18
drag, startPoint x: 179, startPoint y: 91, endPoint x: 178, endPoint y: 77, distance: 14.0
click at [178, 77] on input "6682573868909051" at bounding box center [397, 77] width 687 height 18
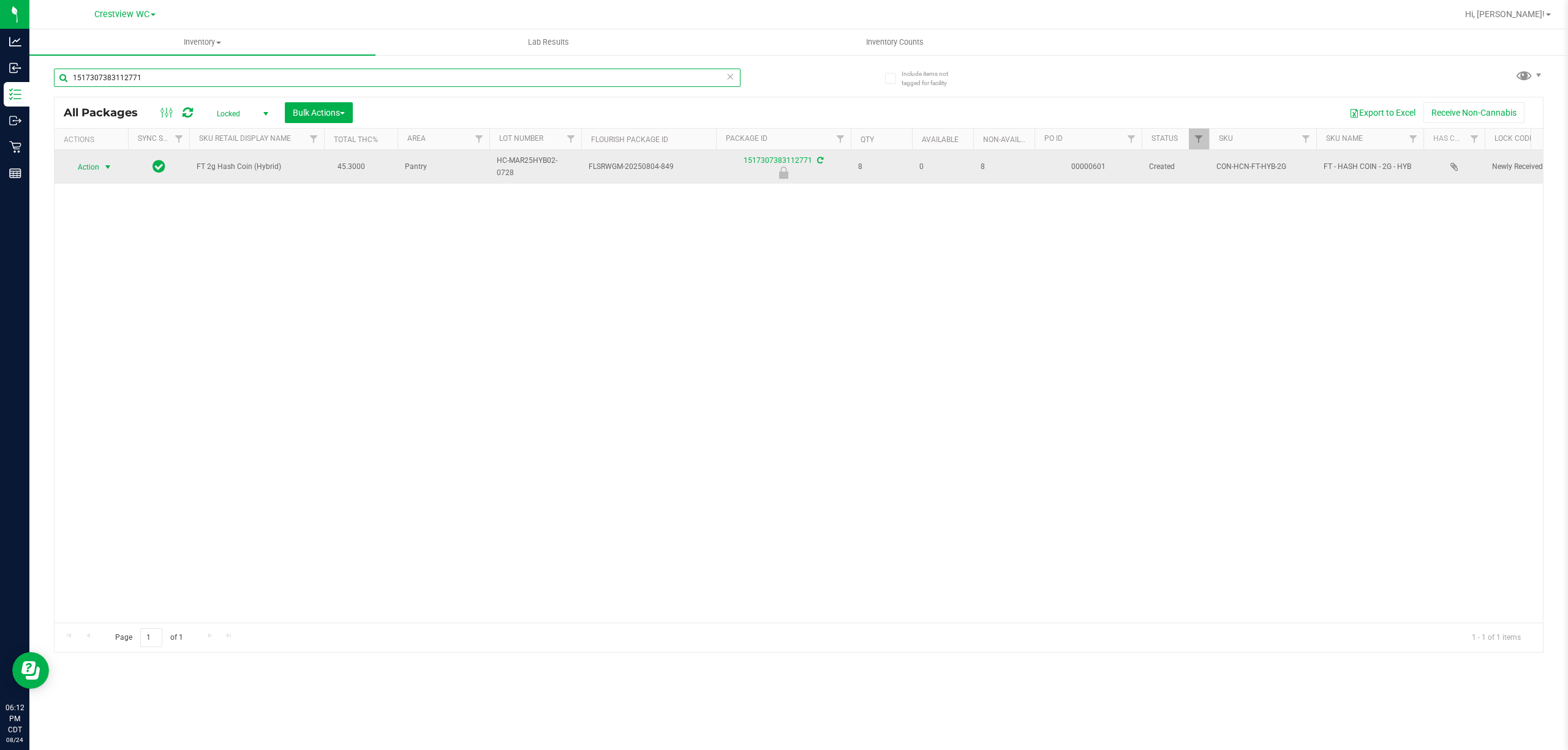
type input "1517307383112771"
click at [106, 169] on span "select" at bounding box center [108, 167] width 10 height 10
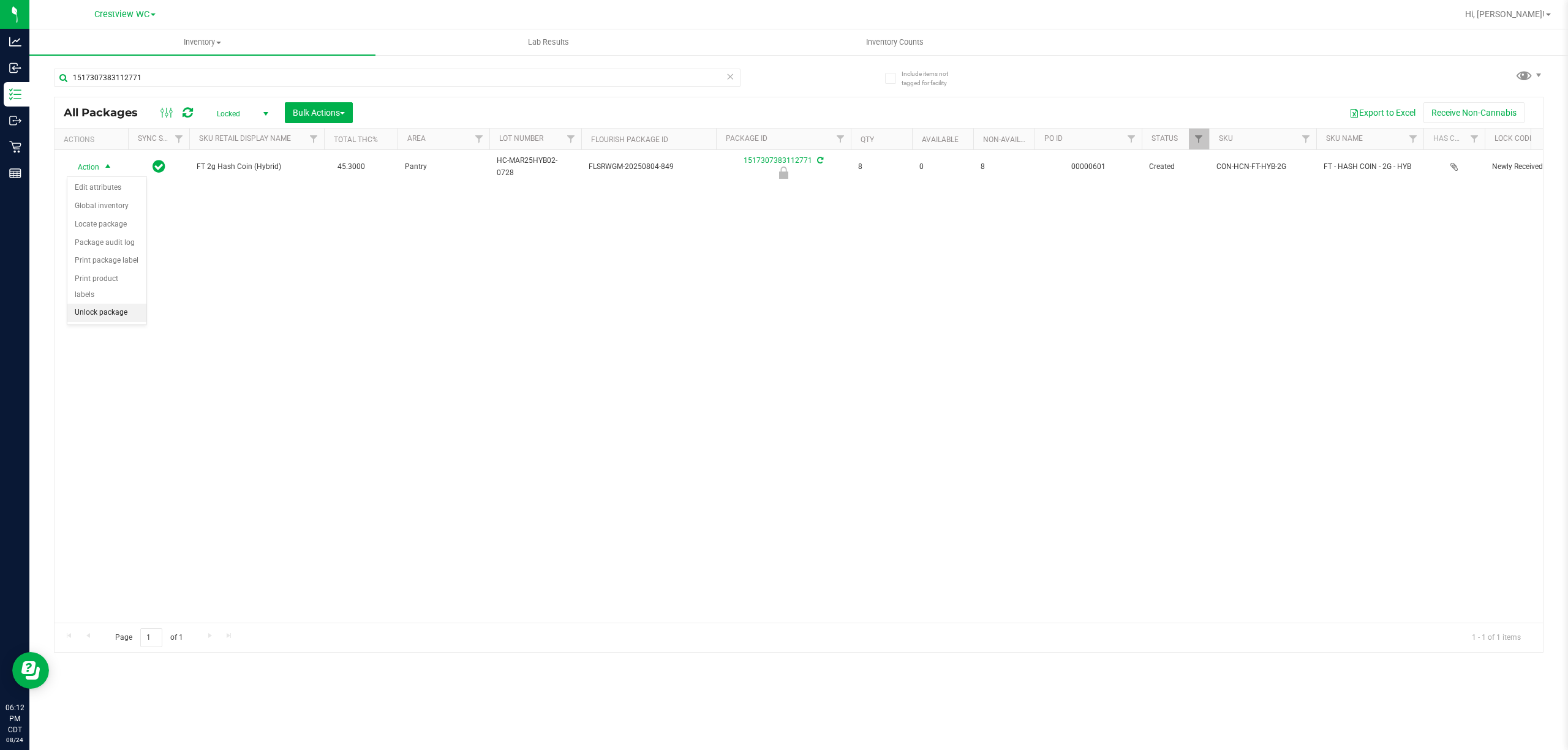
click at [115, 321] on li "Unlock package" at bounding box center [107, 312] width 79 height 18
